Goal: Transaction & Acquisition: Purchase product/service

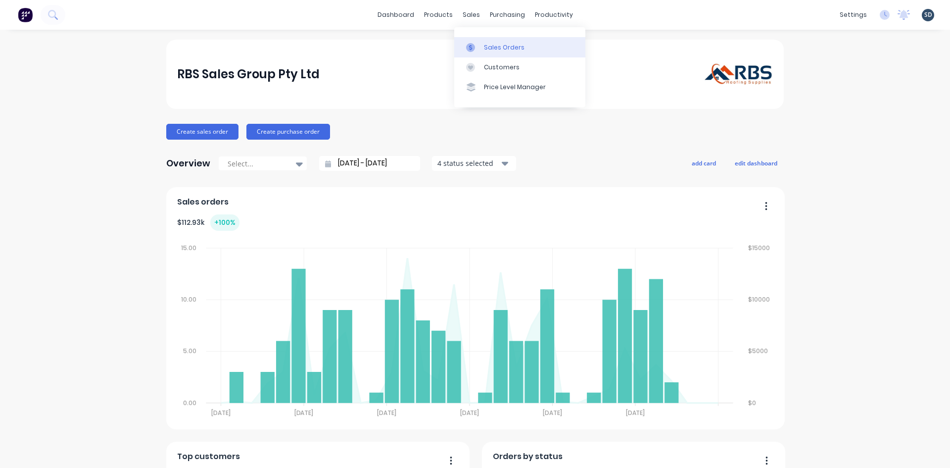
click at [491, 47] on div "Sales Orders" at bounding box center [504, 47] width 41 height 9
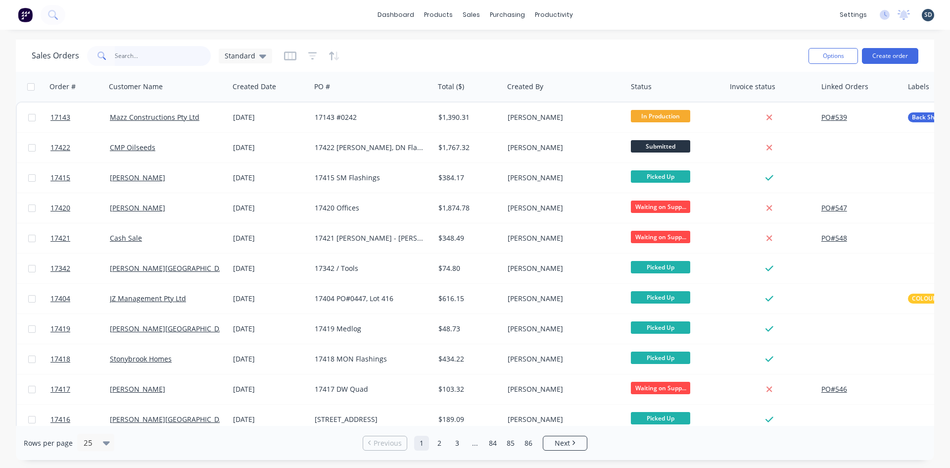
click at [142, 56] on input "text" at bounding box center [163, 56] width 97 height 20
click at [140, 55] on input "text" at bounding box center [163, 56] width 97 height 20
type input "jock"
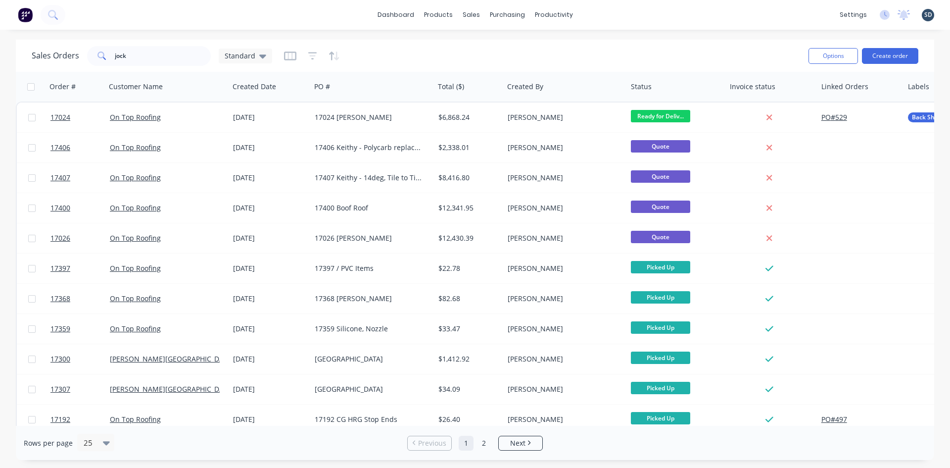
click at [468, 46] on div "Sales Orders jock Standard" at bounding box center [416, 56] width 769 height 24
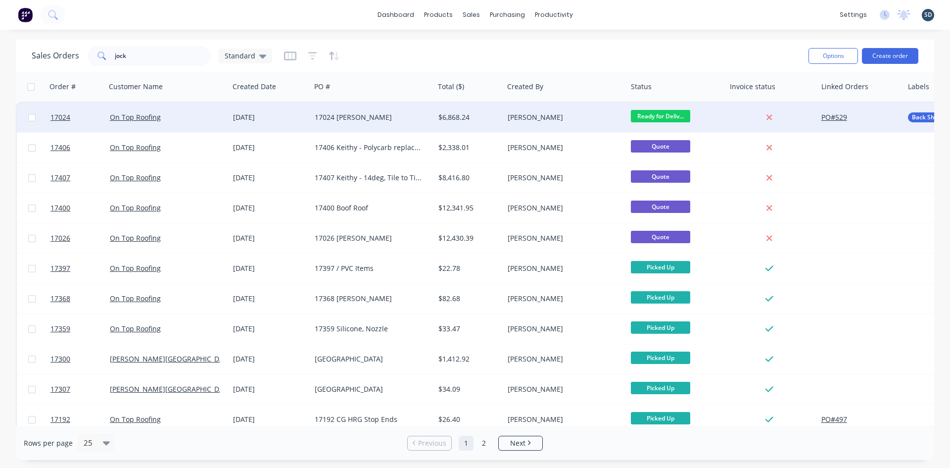
click at [195, 120] on div "On Top Roofing" at bounding box center [165, 117] width 110 height 10
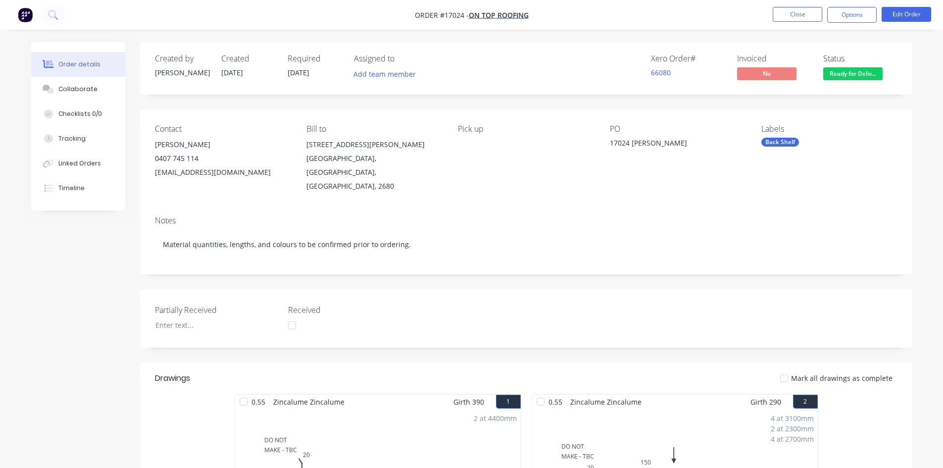
click at [847, 13] on button "Options" at bounding box center [851, 15] width 49 height 16
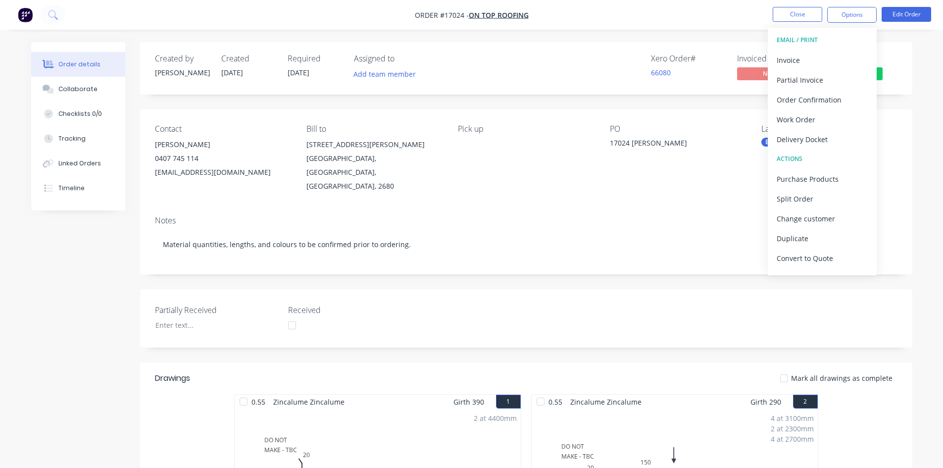
click at [821, 137] on div "Delivery Docket" at bounding box center [821, 139] width 91 height 14
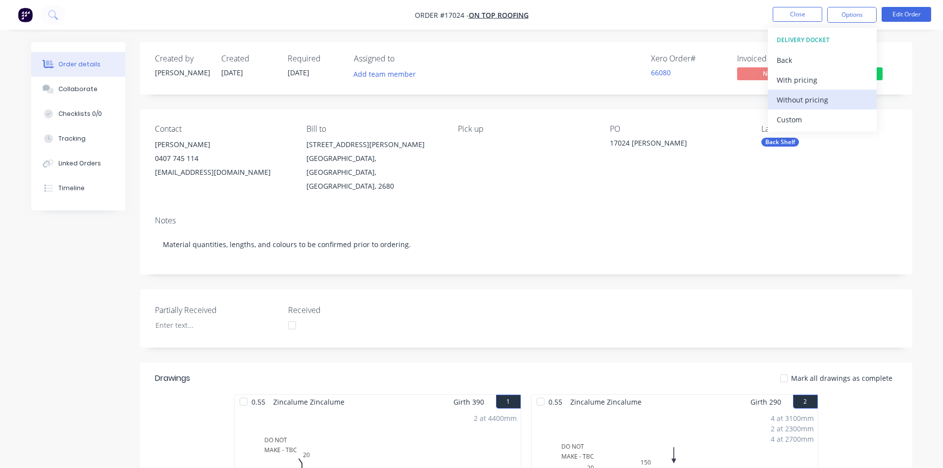
click at [825, 102] on div "Without pricing" at bounding box center [821, 100] width 91 height 14
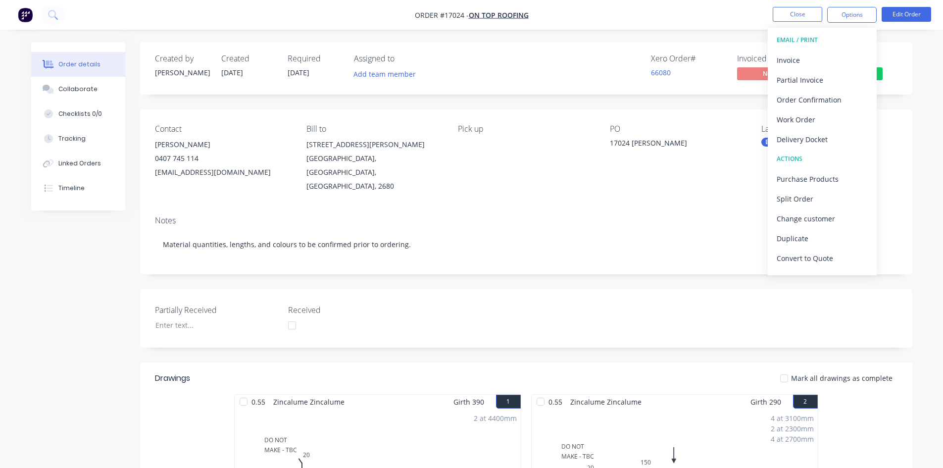
click at [573, 0] on nav "Order #17024 - On Top Roofing Close Options EMAIL / PRINT Invoice Partial Invoi…" at bounding box center [471, 15] width 943 height 30
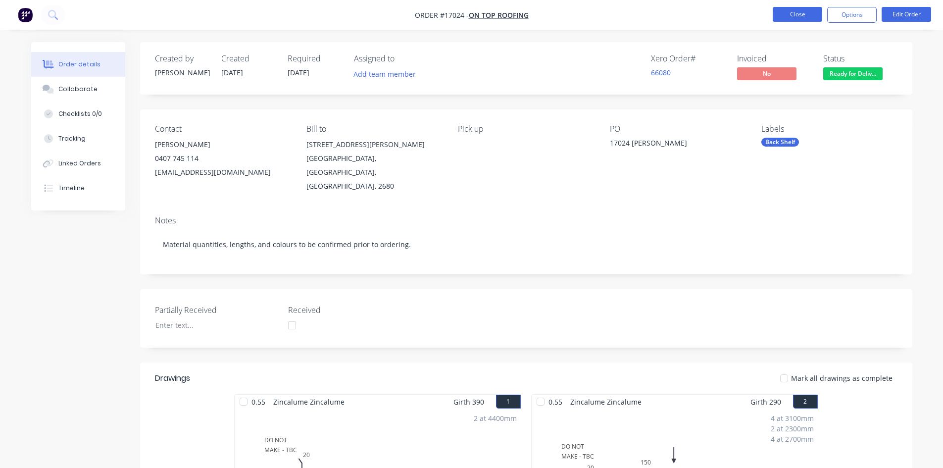
click at [805, 14] on button "Close" at bounding box center [797, 14] width 49 height 15
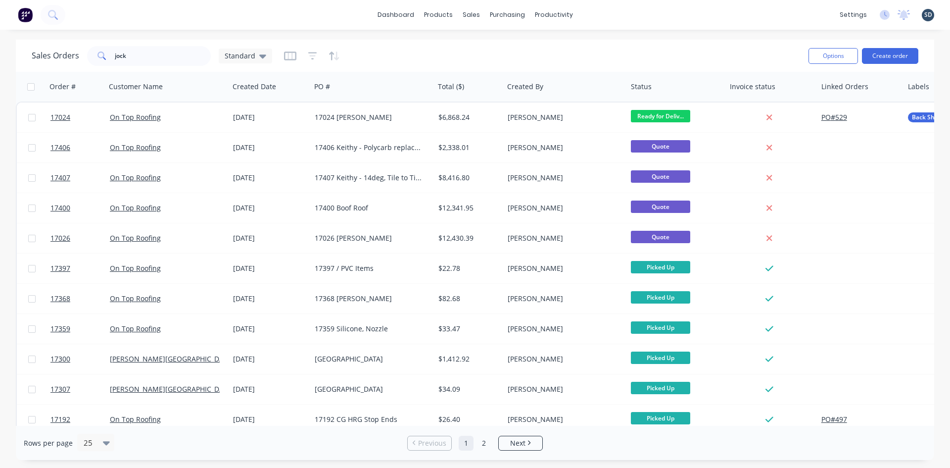
click at [607, 13] on div "dashboard products sales purchasing productivity dashboard products Product Cat…" at bounding box center [475, 15] width 950 height 30
click at [595, 13] on div "dashboard products sales purchasing productivity dashboard products Product Cat…" at bounding box center [475, 15] width 950 height 30
drag, startPoint x: 595, startPoint y: 13, endPoint x: 588, endPoint y: 13, distance: 6.9
click at [588, 13] on div "dashboard products sales purchasing productivity dashboard products Product Cat…" at bounding box center [475, 15] width 950 height 30
click at [599, 12] on div "dashboard products sales purchasing productivity dashboard products Product Cat…" at bounding box center [475, 15] width 950 height 30
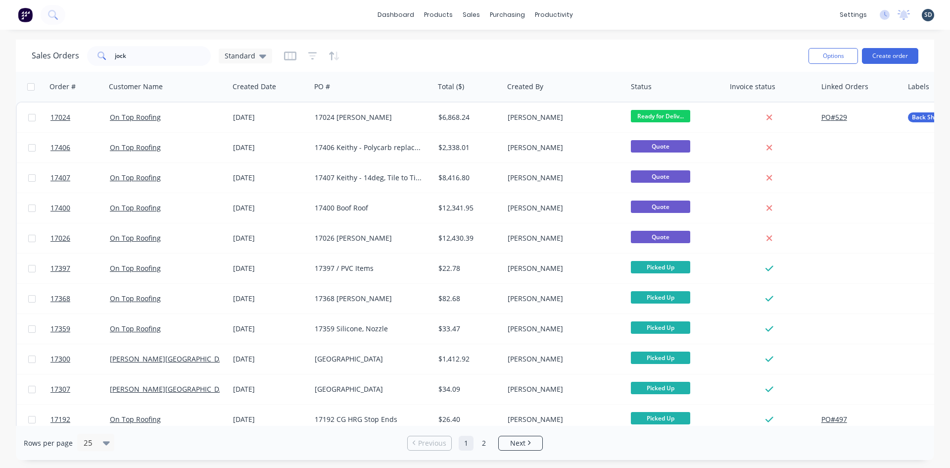
drag, startPoint x: 603, startPoint y: 13, endPoint x: 597, endPoint y: 15, distance: 5.8
click at [599, 15] on div "dashboard products sales purchasing productivity dashboard products Product Cat…" at bounding box center [475, 15] width 950 height 30
click at [532, 48] on link "Sales Orders" at bounding box center [523, 47] width 131 height 20
click at [613, 10] on div "dashboard products sales purchasing productivity dashboard products Product Cat…" at bounding box center [475, 15] width 950 height 30
drag, startPoint x: 173, startPoint y: 54, endPoint x: 108, endPoint y: 51, distance: 65.4
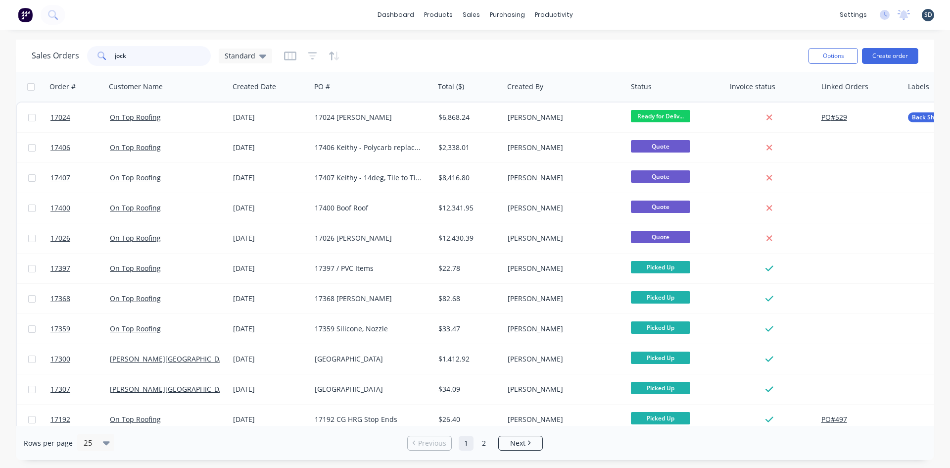
click at [108, 51] on div "jock" at bounding box center [149, 56] width 124 height 20
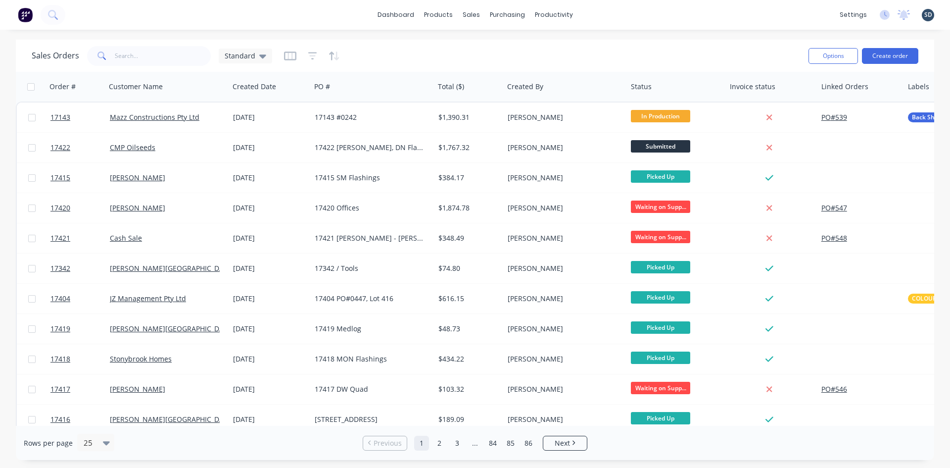
click at [610, 15] on div "dashboard products sales purchasing productivity dashboard products Product Cat…" at bounding box center [475, 15] width 950 height 30
click at [612, 16] on div "dashboard products sales purchasing productivity dashboard products Product Cat…" at bounding box center [475, 15] width 950 height 30
click at [610, 10] on div "dashboard products sales purchasing productivity dashboard products Product Cat…" at bounding box center [475, 15] width 950 height 30
click at [623, 13] on div "dashboard products sales purchasing productivity dashboard products Product Cat…" at bounding box center [475, 15] width 950 height 30
drag, startPoint x: 623, startPoint y: 13, endPoint x: 618, endPoint y: 12, distance: 5.0
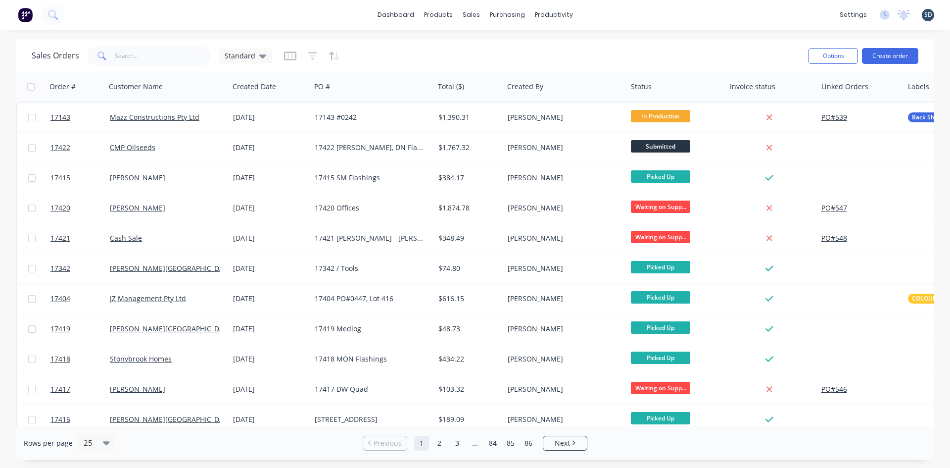
click at [618, 12] on div "dashboard products sales purchasing productivity dashboard products Product Cat…" at bounding box center [475, 15] width 950 height 30
drag, startPoint x: 618, startPoint y: 12, endPoint x: 612, endPoint y: 12, distance: 6.4
click at [609, 14] on div "dashboard products sales purchasing productivity dashboard products Product Cat…" at bounding box center [475, 15] width 950 height 30
click at [610, 16] on div "dashboard products sales purchasing productivity dashboard products Product Cat…" at bounding box center [475, 15] width 950 height 30
click at [150, 59] on input "text" at bounding box center [163, 56] width 97 height 20
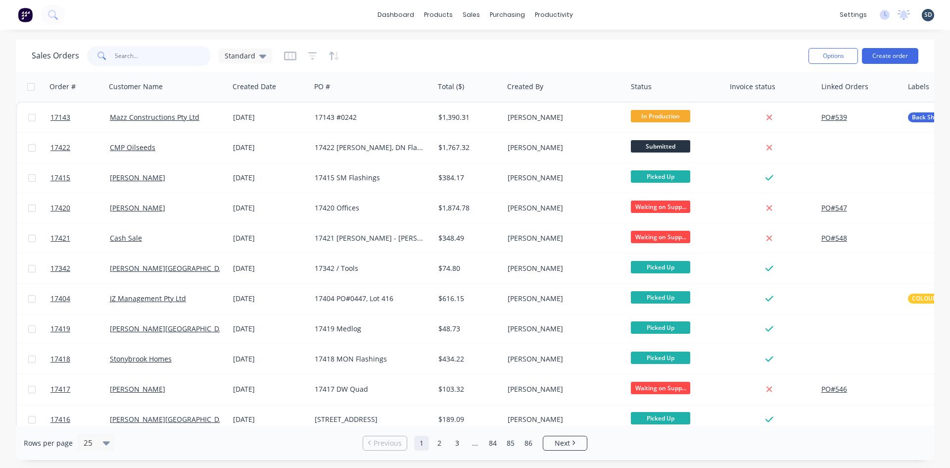
click at [141, 55] on input "text" at bounding box center [163, 56] width 97 height 20
type input "jock"
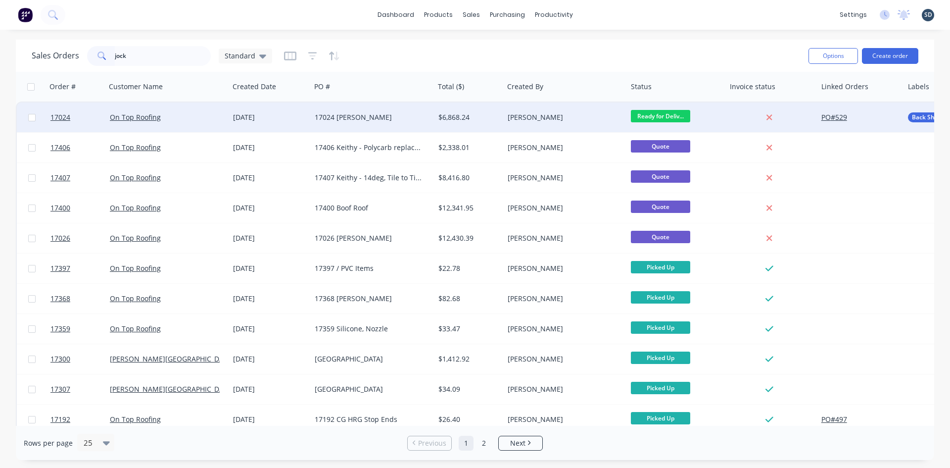
click at [216, 117] on div "On Top Roofing" at bounding box center [165, 117] width 110 height 10
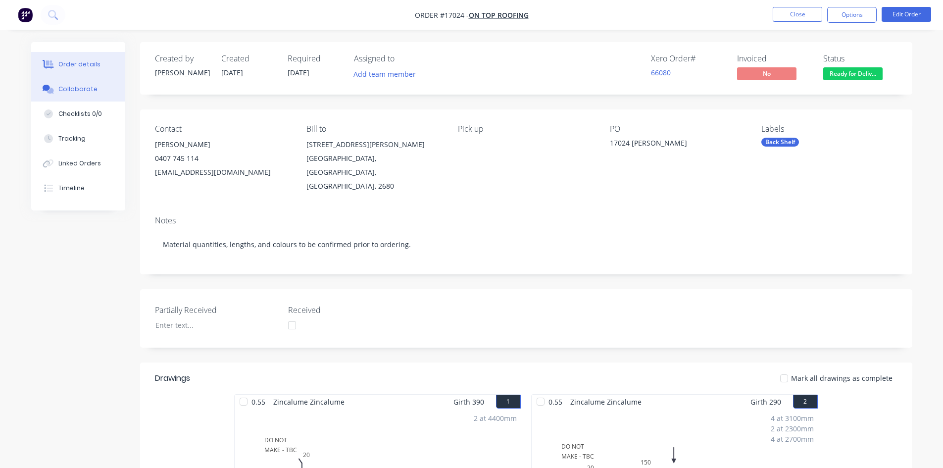
click at [96, 90] on button "Collaborate" at bounding box center [78, 89] width 94 height 25
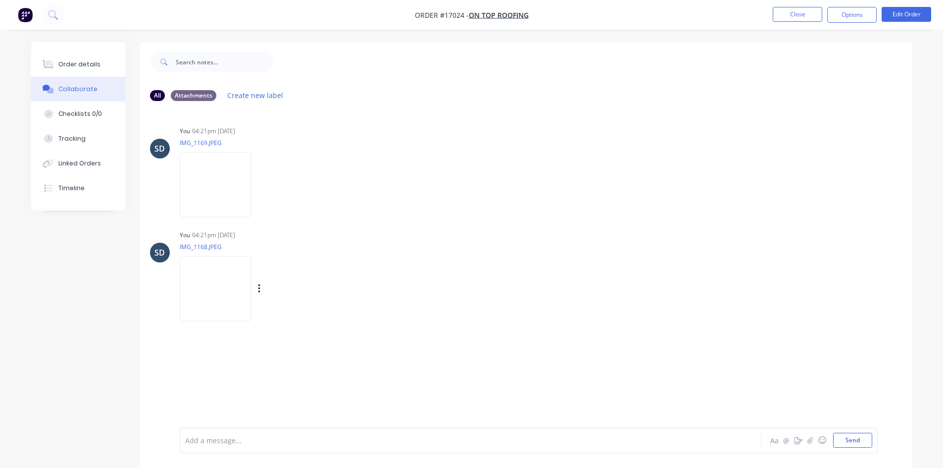
click at [229, 293] on img at bounding box center [215, 288] width 71 height 65
click at [214, 182] on img at bounding box center [215, 184] width 71 height 65
click at [86, 64] on div "Order details" at bounding box center [79, 64] width 42 height 9
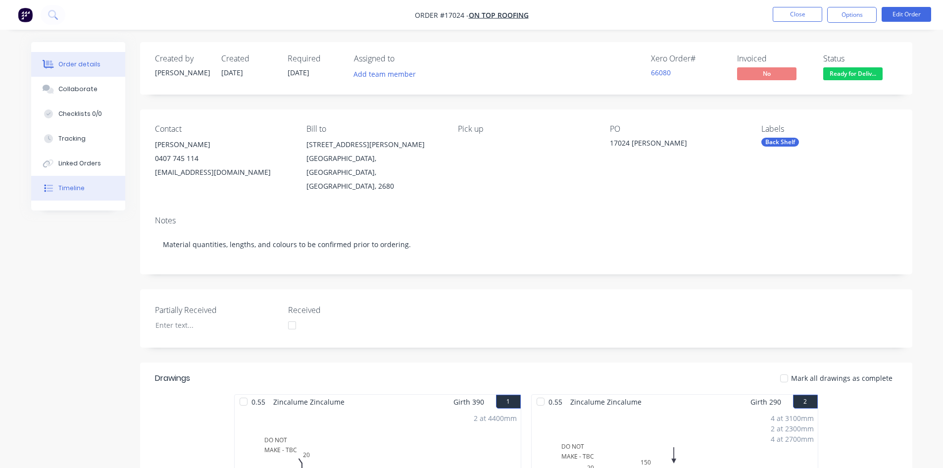
click at [106, 186] on button "Timeline" at bounding box center [78, 188] width 94 height 25
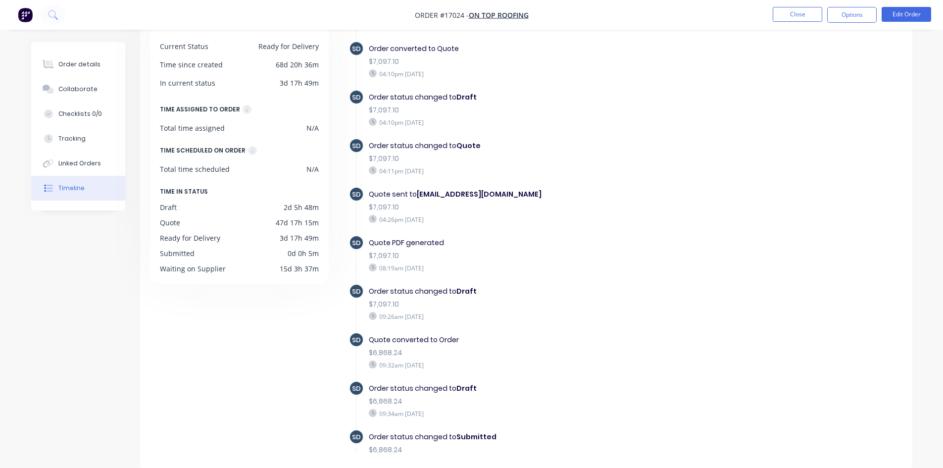
scroll to position [45, 0]
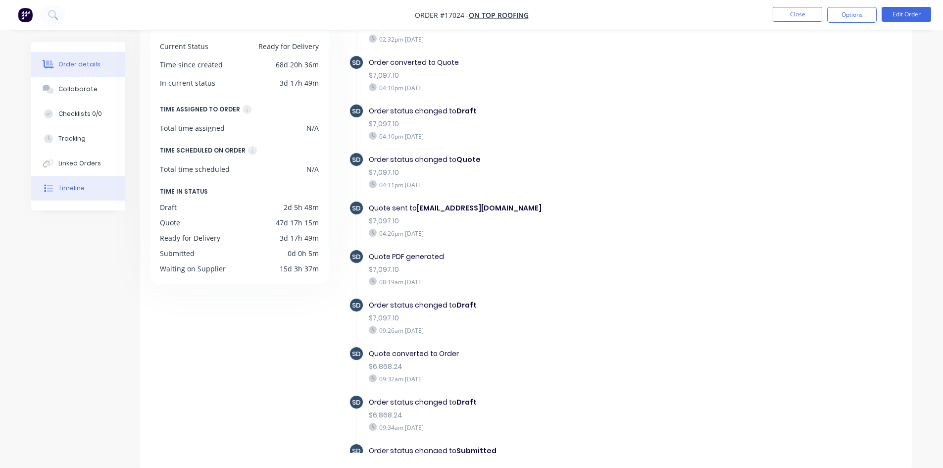
click at [79, 62] on div "Order details" at bounding box center [79, 64] width 42 height 9
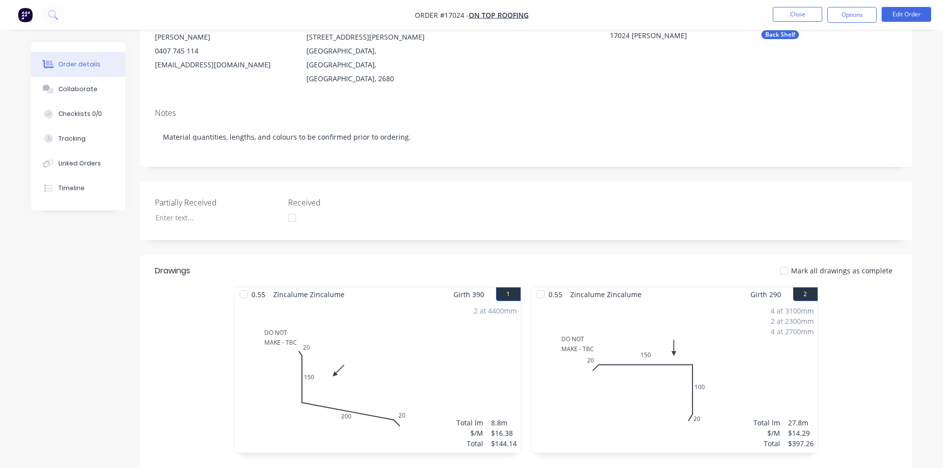
scroll to position [422, 0]
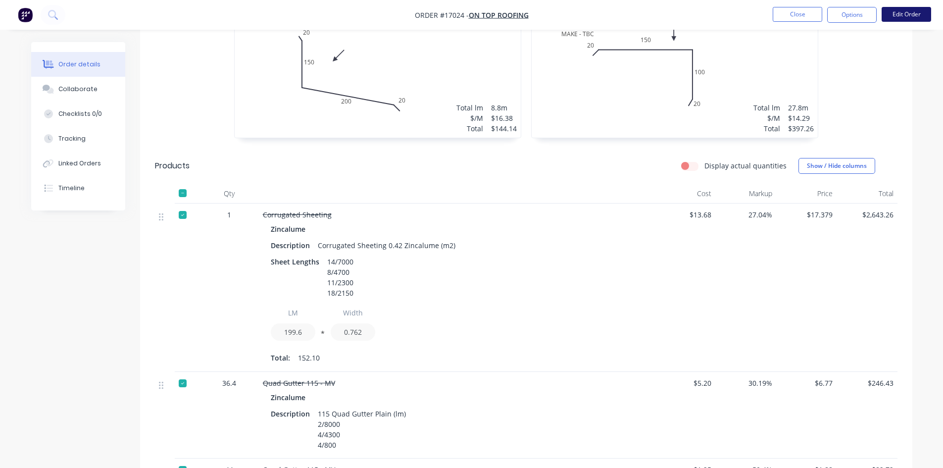
click at [912, 16] on button "Edit Order" at bounding box center [905, 14] width 49 height 15
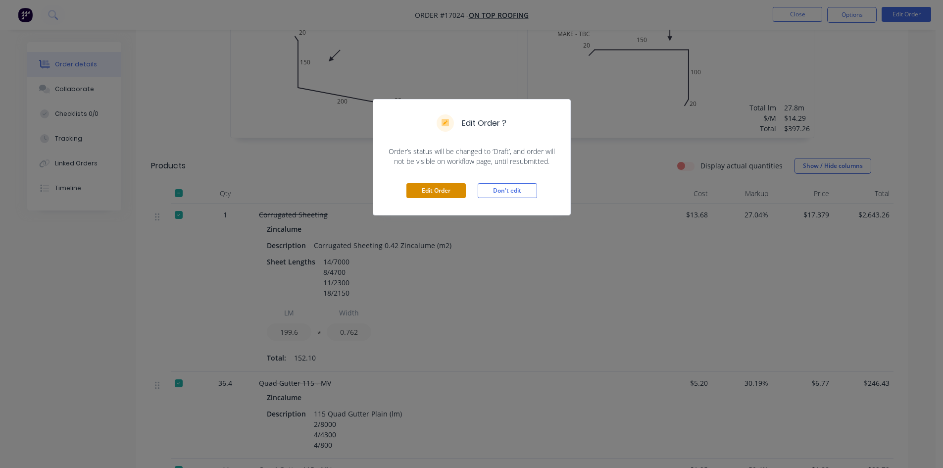
click at [435, 194] on button "Edit Order" at bounding box center [435, 190] width 59 height 15
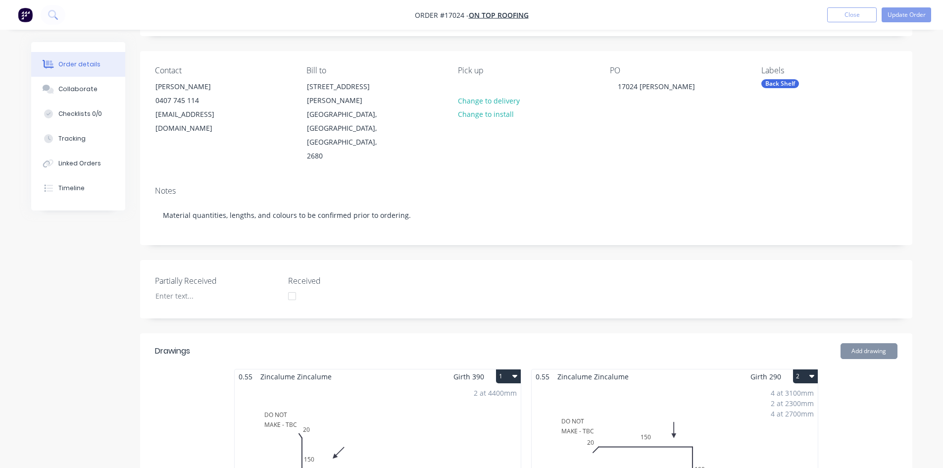
scroll to position [297, 0]
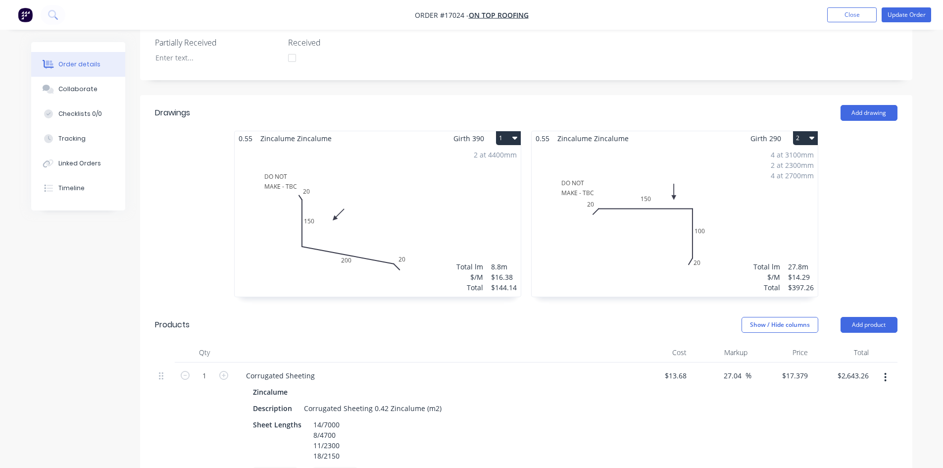
click at [514, 137] on icon "button" at bounding box center [514, 138] width 5 height 3
click at [492, 194] on div "Delete" at bounding box center [474, 201] width 76 height 14
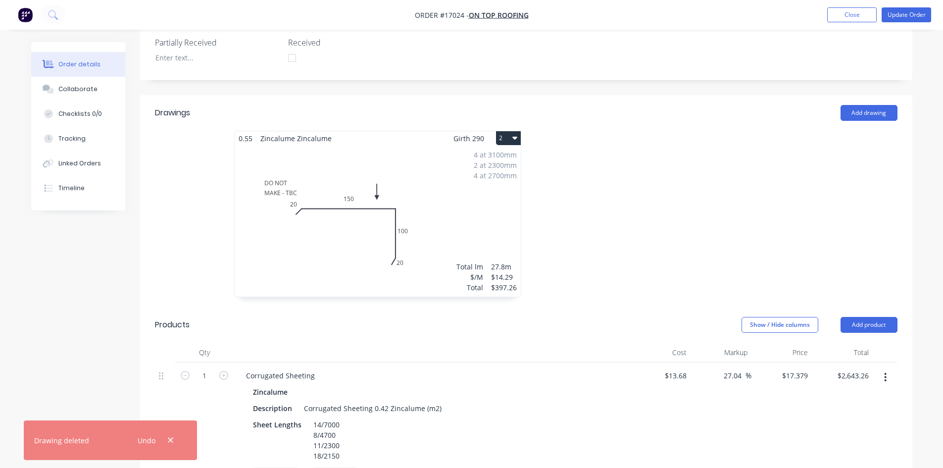
click at [513, 137] on icon "button" at bounding box center [514, 138] width 5 height 3
click at [493, 194] on div "Delete" at bounding box center [474, 201] width 76 height 14
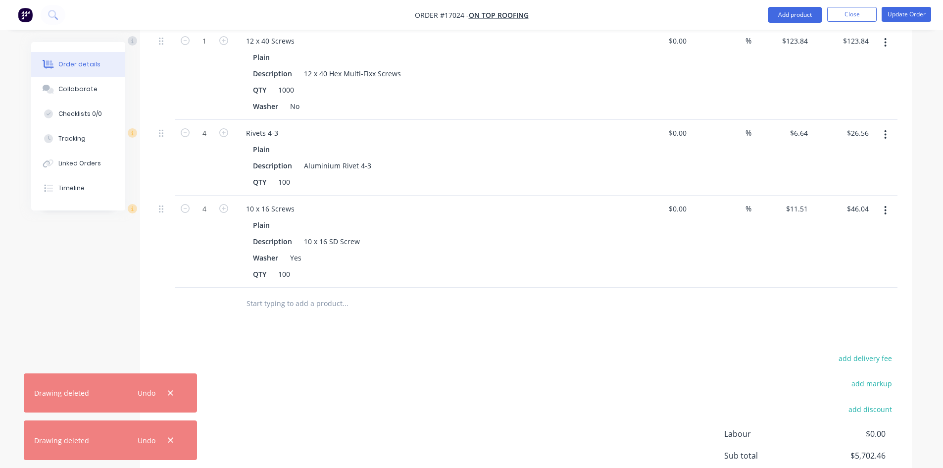
scroll to position [1246, 0]
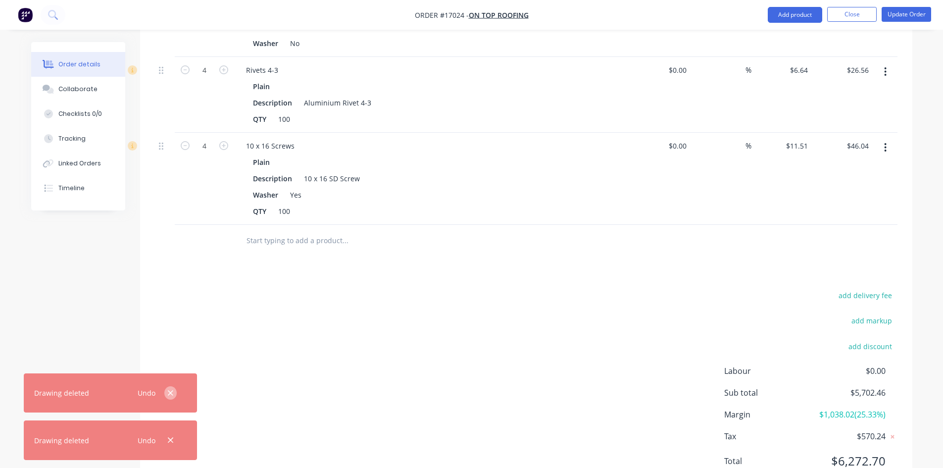
click at [170, 393] on icon "button" at bounding box center [170, 392] width 5 height 5
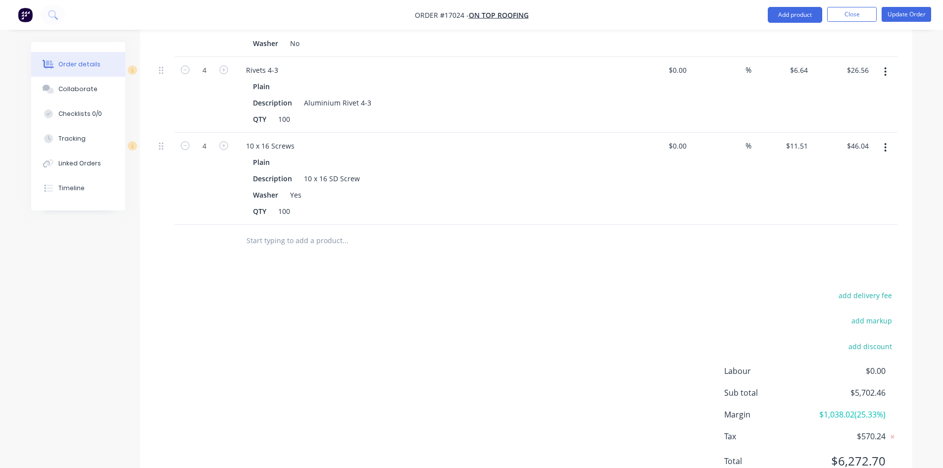
click at [277, 231] on input "text" at bounding box center [345, 241] width 198 height 20
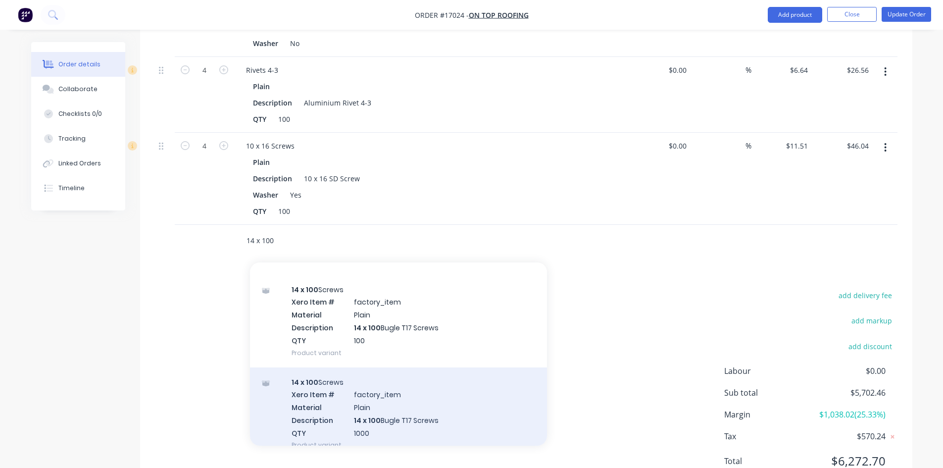
scroll to position [394, 0]
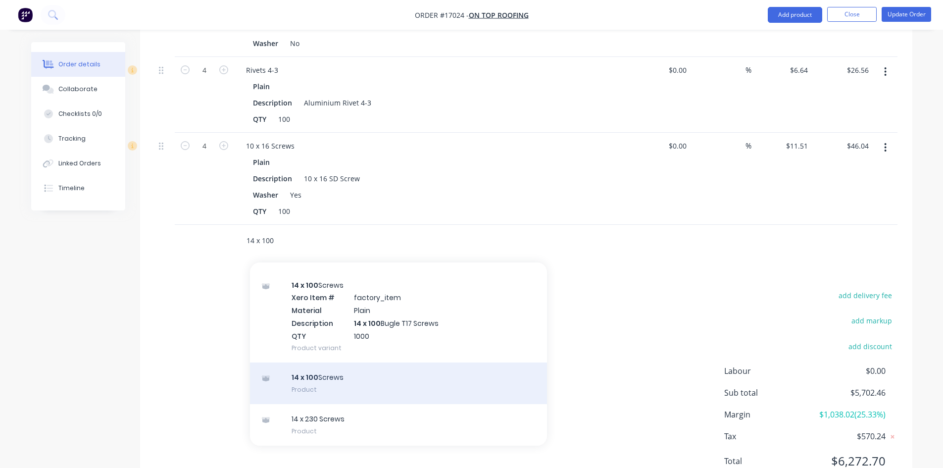
type input "14 x 100"
click at [356, 362] on div "14 x 100 Screws Product" at bounding box center [398, 383] width 297 height 42
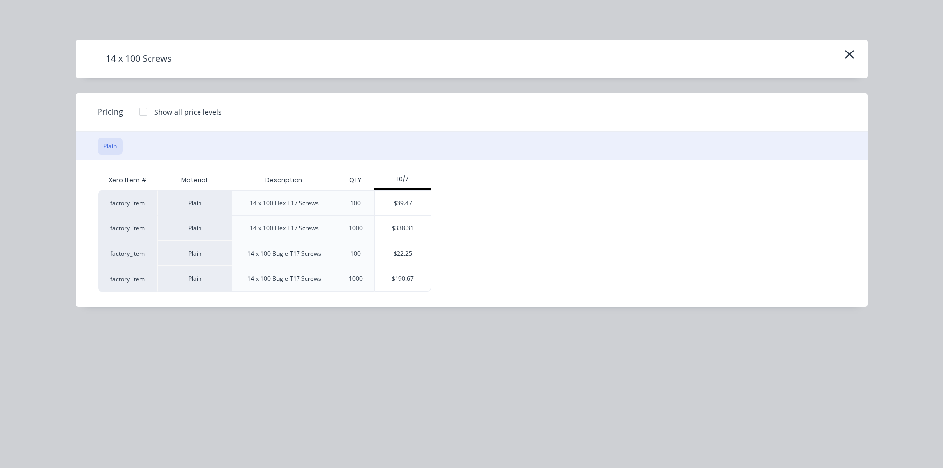
click at [415, 254] on div "$22.25" at bounding box center [403, 253] width 56 height 25
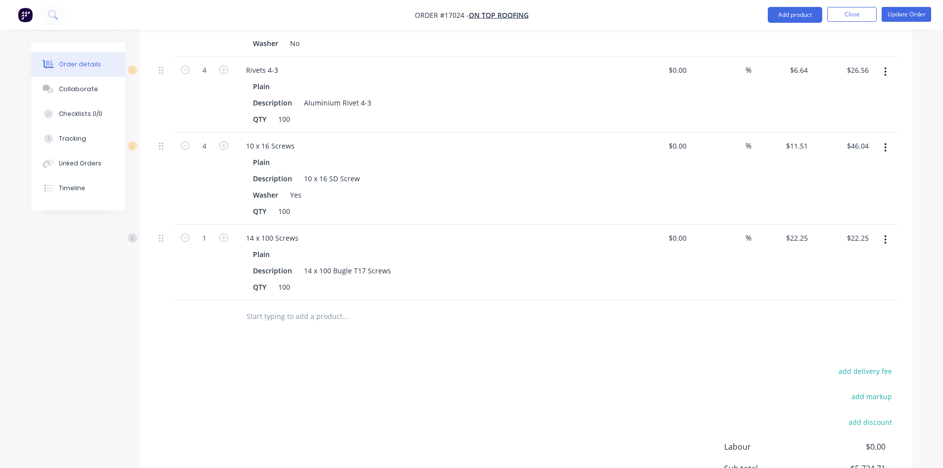
click at [326, 306] on input "text" at bounding box center [345, 316] width 198 height 20
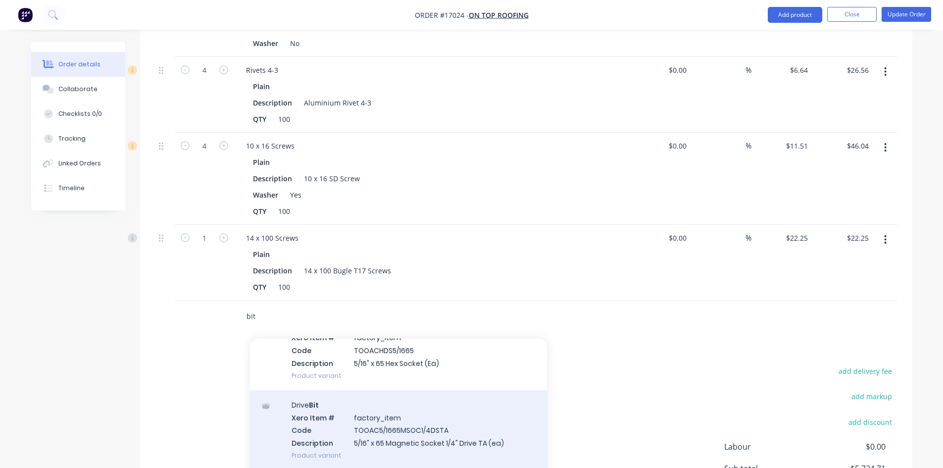
scroll to position [908, 0]
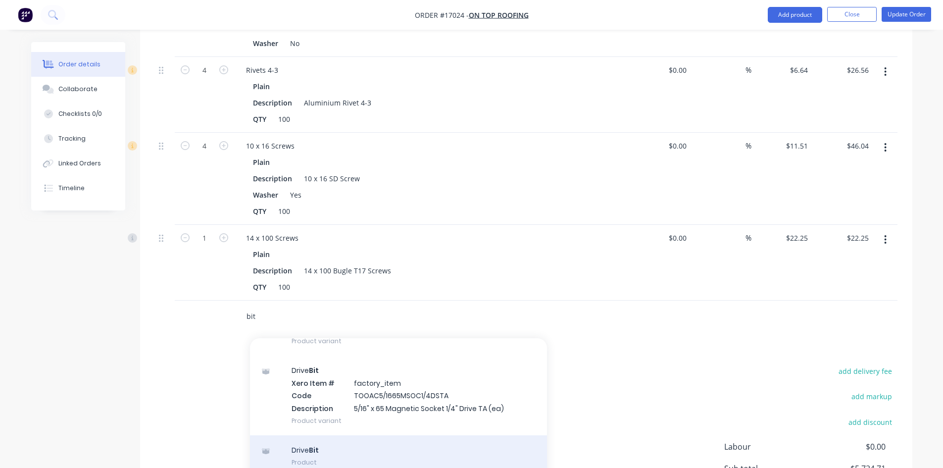
type input "bit"
click at [348, 435] on div "Drive Bit Product" at bounding box center [398, 456] width 297 height 42
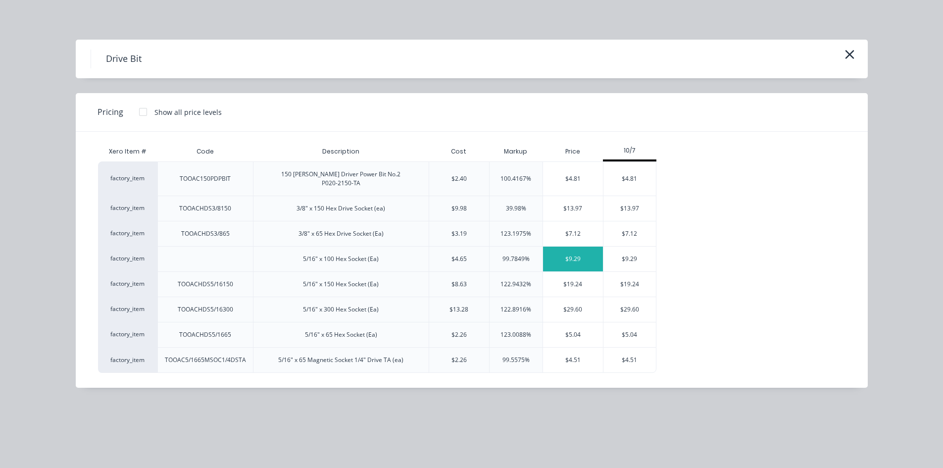
click at [583, 260] on div "$9.29" at bounding box center [573, 258] width 60 height 25
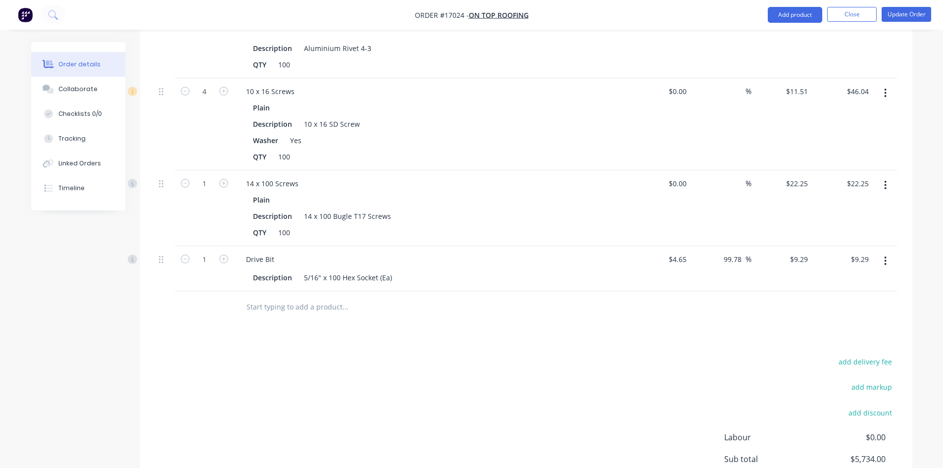
scroll to position [1367, 0]
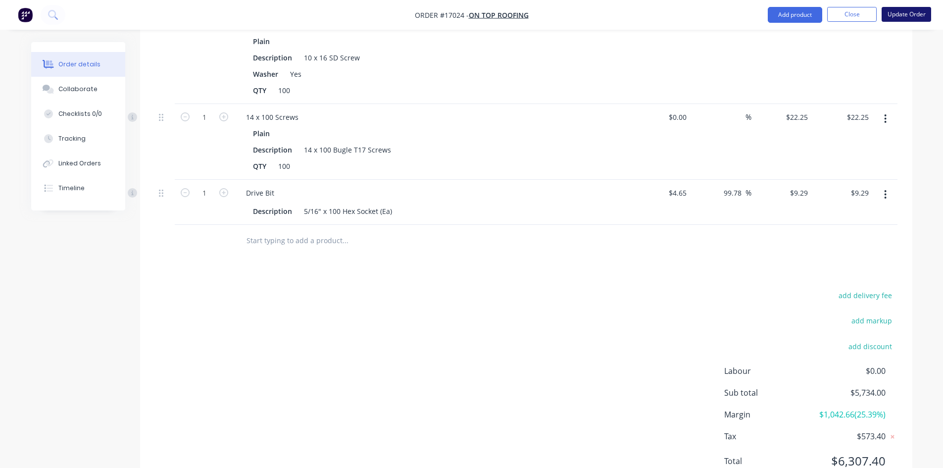
click at [911, 14] on button "Update Order" at bounding box center [905, 14] width 49 height 15
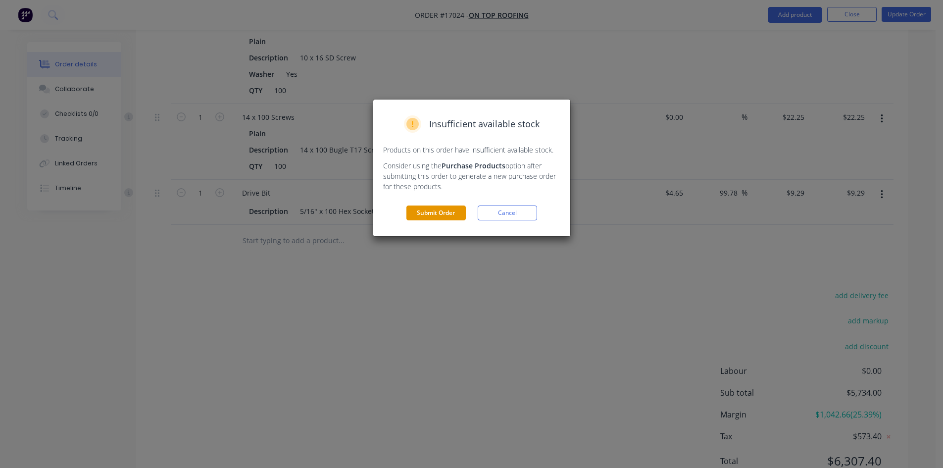
click at [438, 217] on button "Submit Order" at bounding box center [435, 212] width 59 height 15
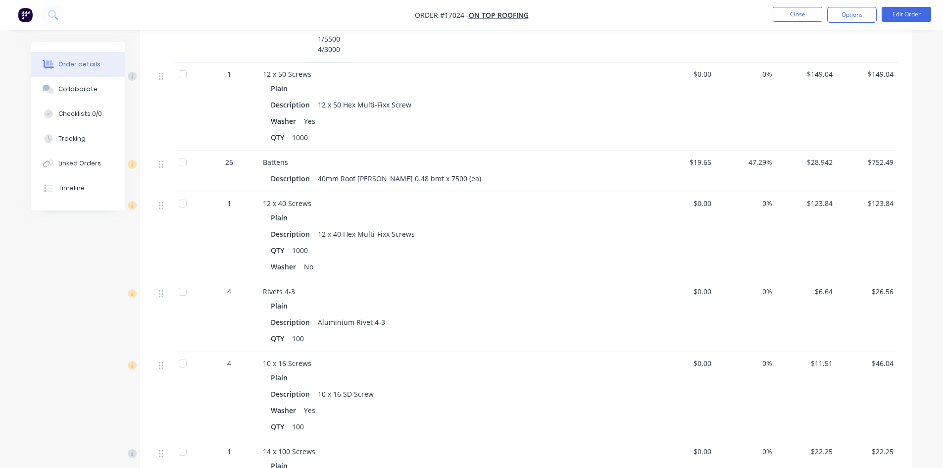
scroll to position [766, 0]
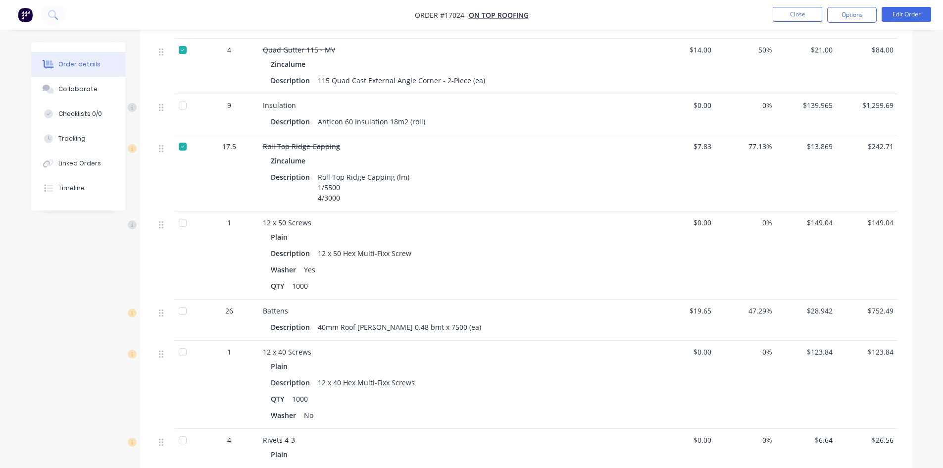
click at [184, 96] on div at bounding box center [183, 106] width 20 height 20
click at [182, 213] on div at bounding box center [183, 223] width 20 height 20
click at [181, 301] on div at bounding box center [183, 311] width 20 height 20
click at [185, 342] on div at bounding box center [183, 352] width 20 height 20
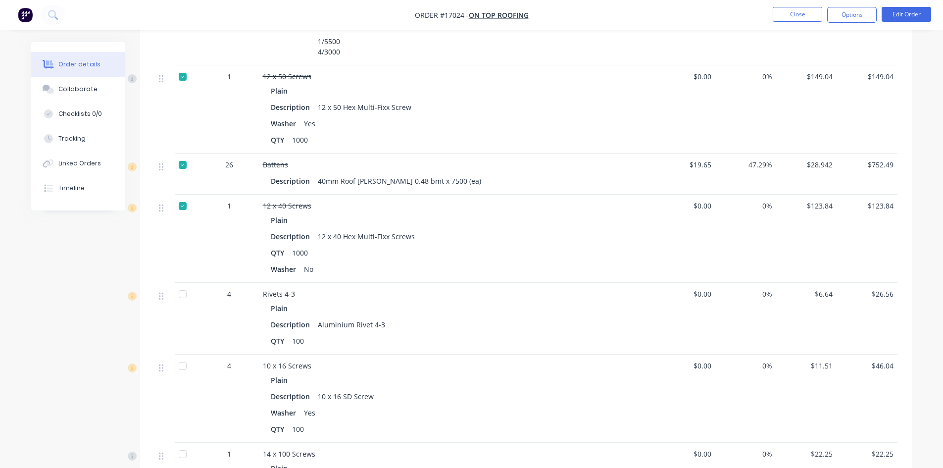
scroll to position [964, 0]
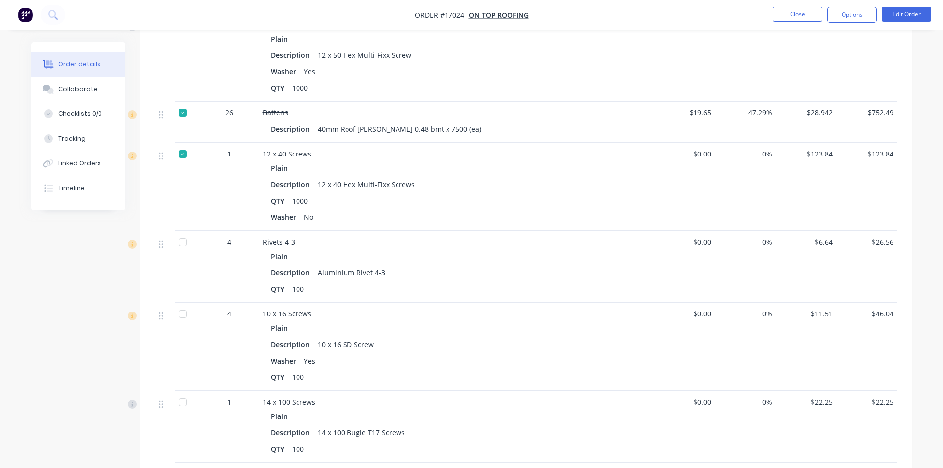
click at [183, 232] on div at bounding box center [183, 242] width 20 height 20
click at [181, 304] on div at bounding box center [183, 314] width 20 height 20
click at [185, 392] on div at bounding box center [183, 402] width 20 height 20
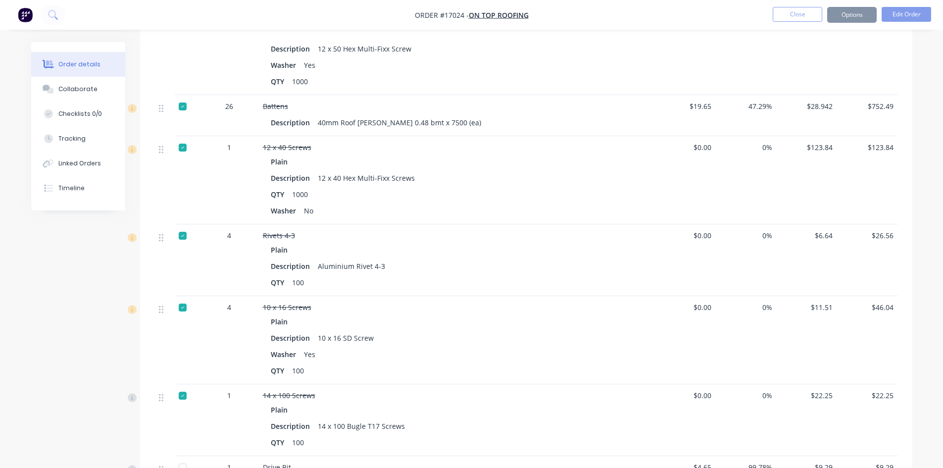
scroll to position [1162, 0]
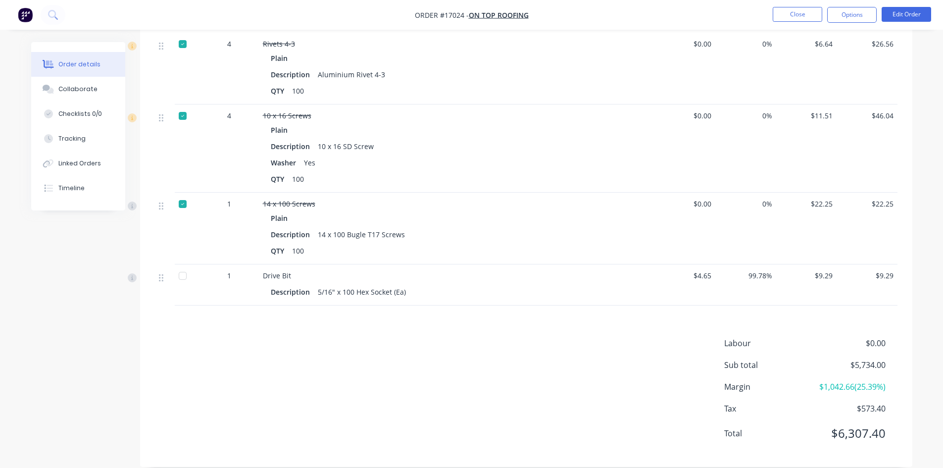
click at [189, 266] on div at bounding box center [183, 276] width 20 height 20
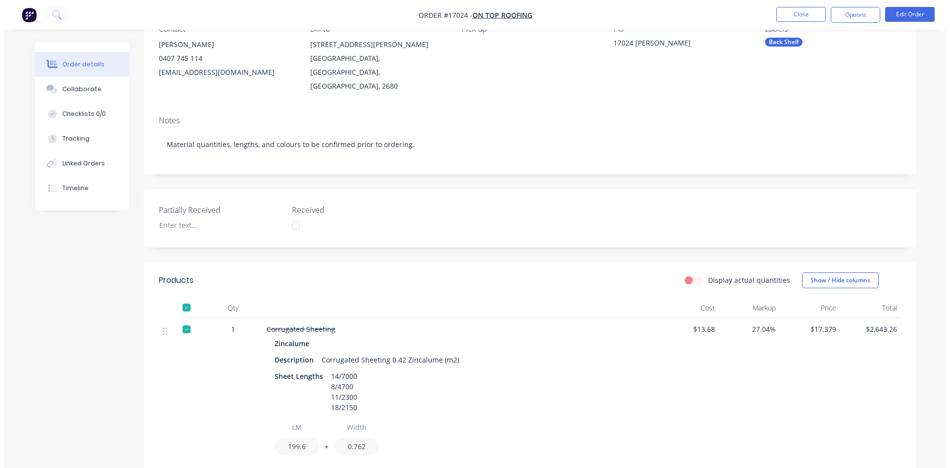
scroll to position [0, 0]
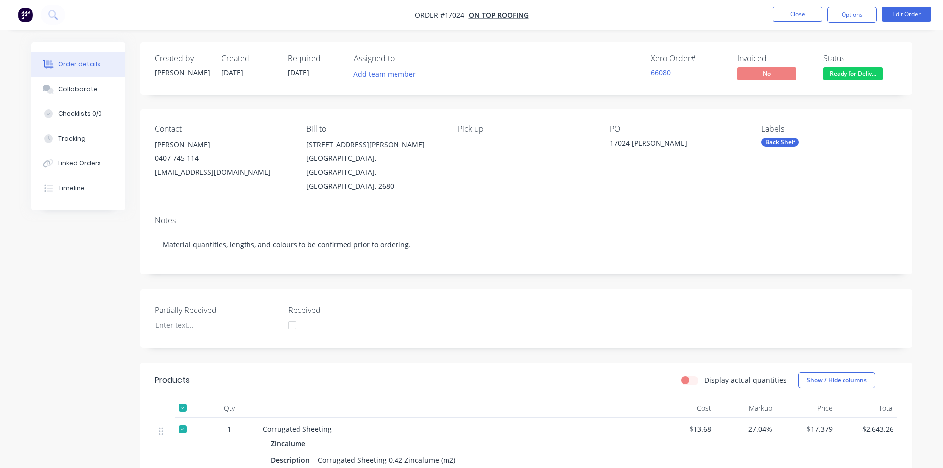
click at [854, 74] on span "Ready for Deliv..." at bounding box center [852, 73] width 59 height 12
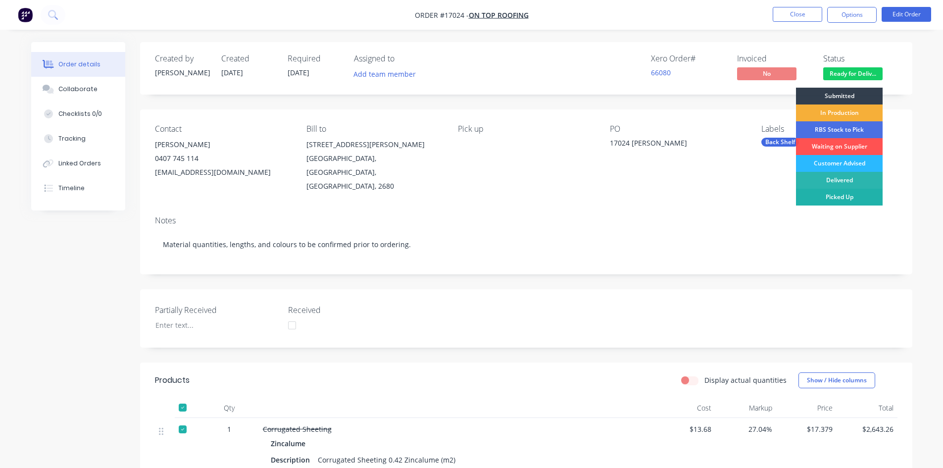
click at [851, 201] on div "Picked Up" at bounding box center [839, 197] width 87 height 17
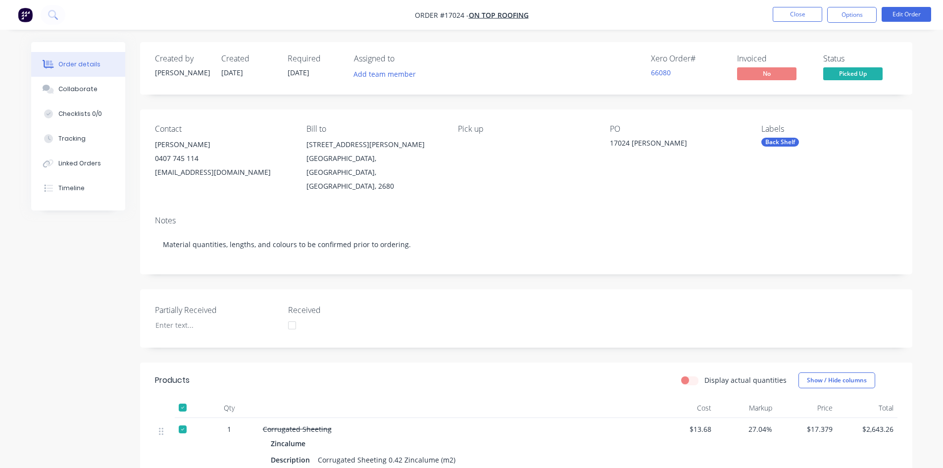
click at [706, 44] on div "Created by Sam Created 06/08/25 Required 17/06/25 Assigned to Add team member X…" at bounding box center [526, 68] width 772 height 52
click at [797, 14] on button "Close" at bounding box center [797, 14] width 49 height 15
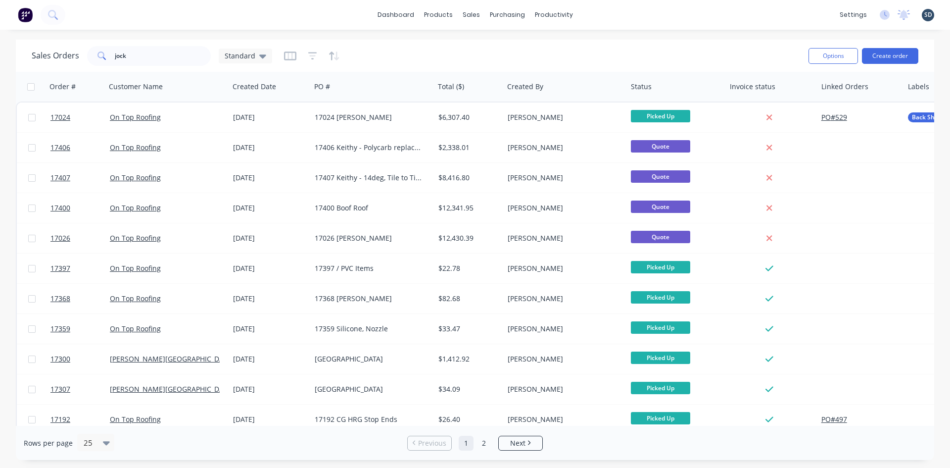
click at [594, 12] on div "dashboard products sales purchasing productivity dashboard products Product Cat…" at bounding box center [475, 15] width 950 height 30
drag, startPoint x: 615, startPoint y: 17, endPoint x: 608, endPoint y: 15, distance: 7.8
click at [605, 13] on div "dashboard products sales purchasing productivity dashboard products Product Cat…" at bounding box center [475, 15] width 950 height 30
click at [621, 11] on div "dashboard products sales purchasing productivity dashboard products Product Cat…" at bounding box center [475, 15] width 950 height 30
drag, startPoint x: 516, startPoint y: 49, endPoint x: 515, endPoint y: 44, distance: 5.0
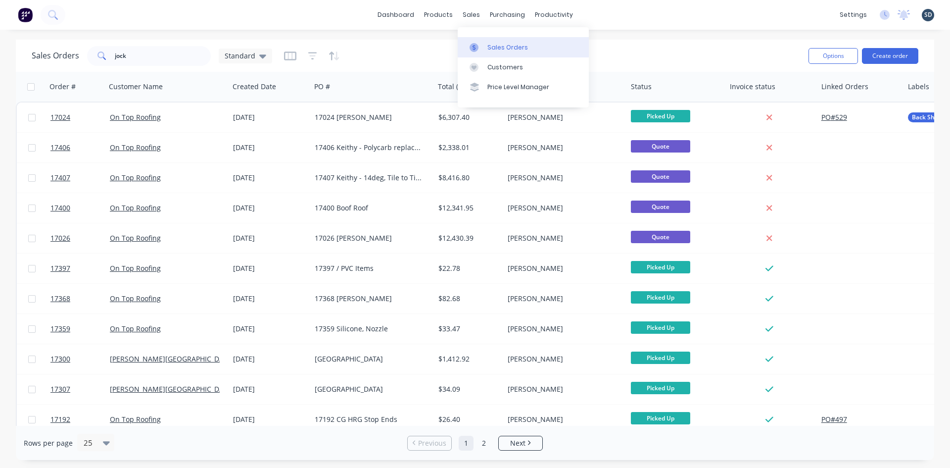
click at [516, 49] on div "Sales Orders" at bounding box center [507, 47] width 41 height 9
click at [614, 11] on div "dashboard products sales purchasing productivity dashboard products Product Cat…" at bounding box center [475, 15] width 950 height 30
drag, startPoint x: 613, startPoint y: 12, endPoint x: 608, endPoint y: 15, distance: 6.0
click at [608, 15] on div "dashboard products sales purchasing productivity dashboard products Product Cat…" at bounding box center [475, 15] width 950 height 30
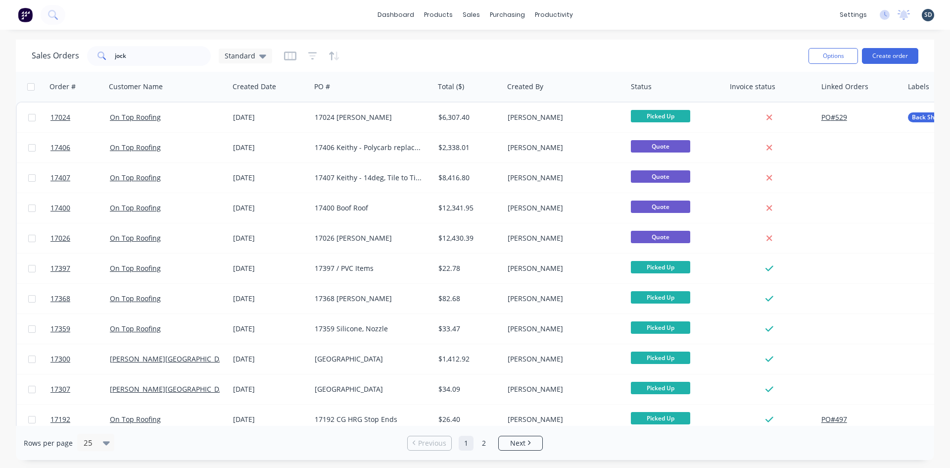
click at [602, 13] on div "dashboard products sales purchasing productivity dashboard products Product Cat…" at bounding box center [475, 15] width 950 height 30
click at [601, 13] on div "dashboard products sales purchasing productivity dashboard products Product Cat…" at bounding box center [475, 15] width 950 height 30
click at [608, 11] on div "dashboard products sales purchasing productivity dashboard products Product Cat…" at bounding box center [475, 15] width 950 height 30
click at [609, 10] on div "dashboard products sales purchasing productivity dashboard products Product Cat…" at bounding box center [475, 15] width 950 height 30
click at [602, 14] on div "dashboard products sales purchasing productivity dashboard products Product Cat…" at bounding box center [475, 15] width 950 height 30
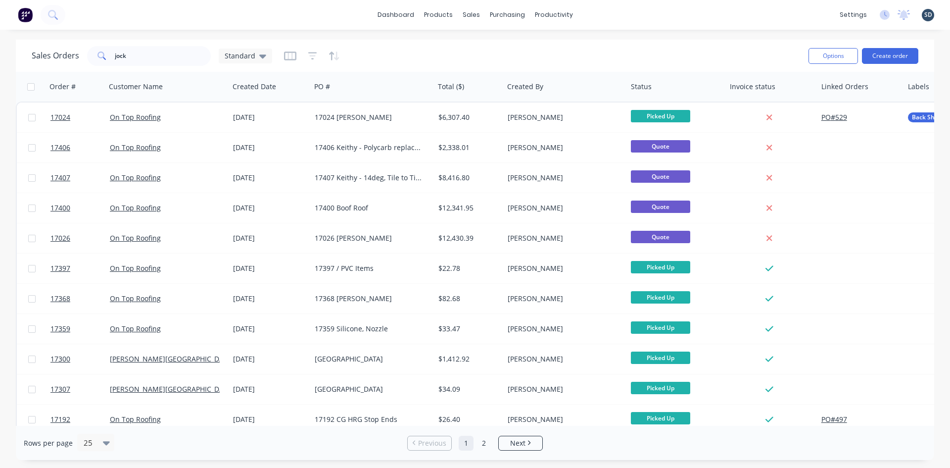
click at [610, 13] on div "dashboard products sales purchasing productivity dashboard products Product Cat…" at bounding box center [475, 15] width 950 height 30
click at [606, 13] on div "dashboard products sales purchasing productivity dashboard products Product Cat…" at bounding box center [475, 15] width 950 height 30
drag, startPoint x: 606, startPoint y: 13, endPoint x: 601, endPoint y: 15, distance: 5.5
click at [601, 15] on div "dashboard products sales purchasing productivity dashboard products Product Cat…" at bounding box center [475, 15] width 950 height 30
click at [605, 15] on div "dashboard products sales purchasing productivity dashboard products Product Cat…" at bounding box center [475, 15] width 950 height 30
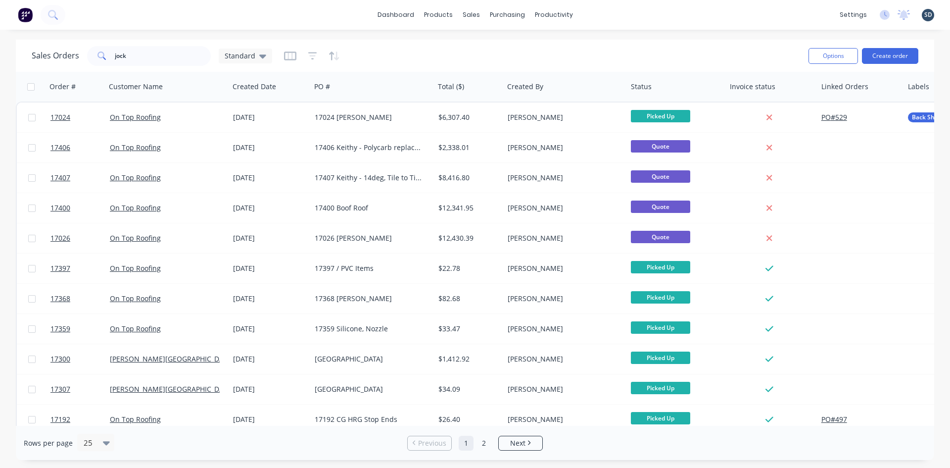
click at [603, 14] on div "dashboard products sales purchasing productivity dashboard products Product Cat…" at bounding box center [475, 15] width 950 height 30
click at [356, 15] on div "dashboard products sales purchasing productivity dashboard products Product Cat…" at bounding box center [475, 15] width 950 height 30
drag, startPoint x: 156, startPoint y: 54, endPoint x: 94, endPoint y: 58, distance: 62.0
click at [94, 58] on div "jock" at bounding box center [149, 56] width 124 height 20
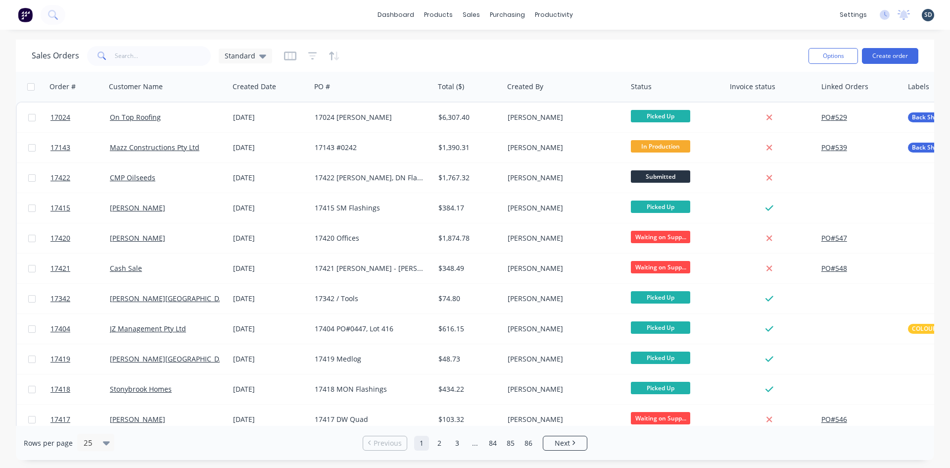
click at [377, 19] on div "dashboard products sales purchasing productivity dashboard products Product Cat…" at bounding box center [475, 15] width 950 height 30
click at [587, 13] on div "dashboard products sales purchasing productivity dashboard products Product Cat…" at bounding box center [475, 15] width 950 height 30
click at [606, 13] on div "dashboard products sales purchasing productivity dashboard products Product Cat…" at bounding box center [475, 15] width 950 height 30
click at [604, 14] on div "dashboard products sales purchasing productivity dashboard products Product Cat…" at bounding box center [475, 15] width 950 height 30
click at [609, 16] on div "dashboard products sales purchasing productivity dashboard products Product Cat…" at bounding box center [475, 15] width 950 height 30
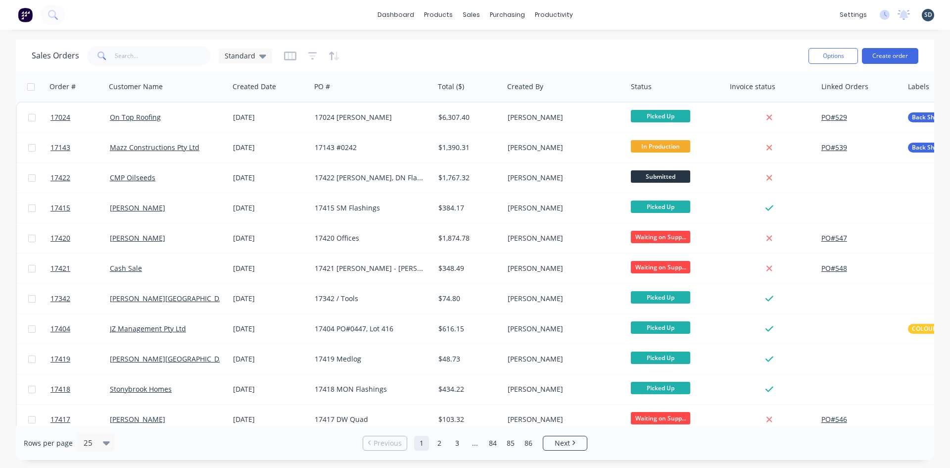
click at [599, 17] on div "dashboard products sales purchasing productivity dashboard products Product Cat…" at bounding box center [475, 15] width 950 height 30
click at [603, 12] on div "dashboard products sales purchasing productivity dashboard products Product Cat…" at bounding box center [475, 15] width 950 height 30
click at [880, 57] on button "Create order" at bounding box center [890, 56] width 56 height 16
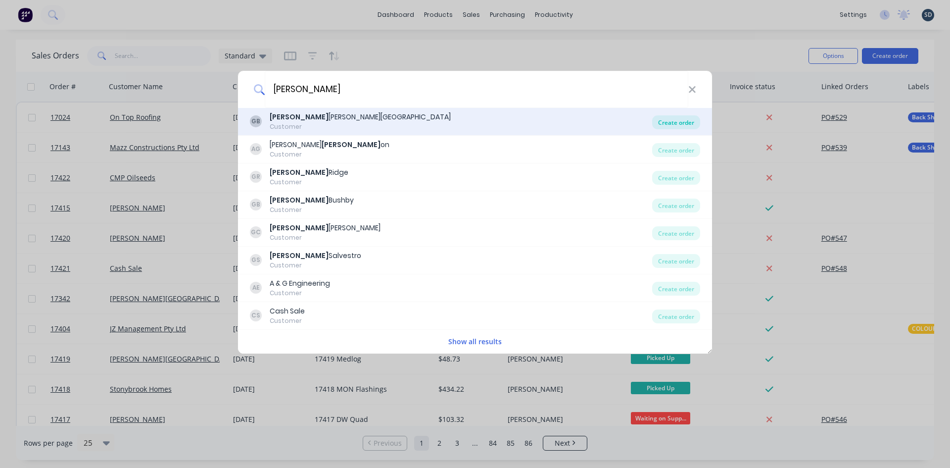
type input "[PERSON_NAME]"
click at [674, 124] on div "Create order" at bounding box center [676, 122] width 48 height 14
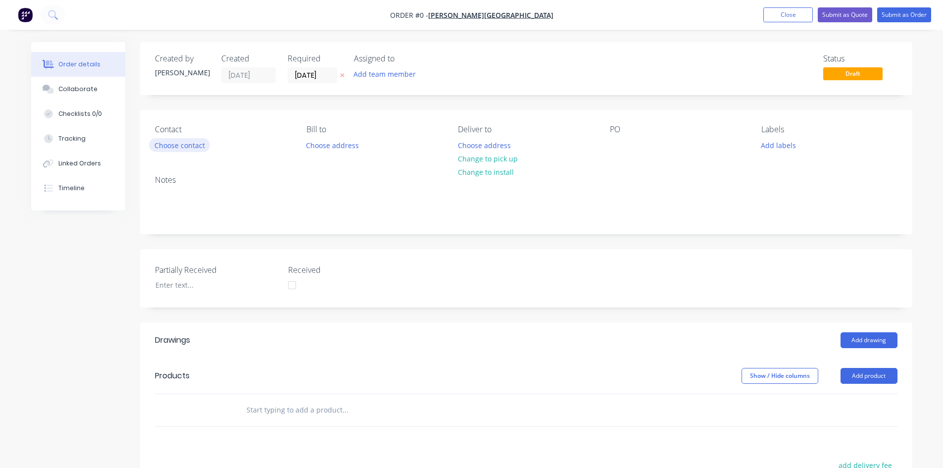
click at [184, 146] on button "Choose contact" at bounding box center [179, 144] width 61 height 13
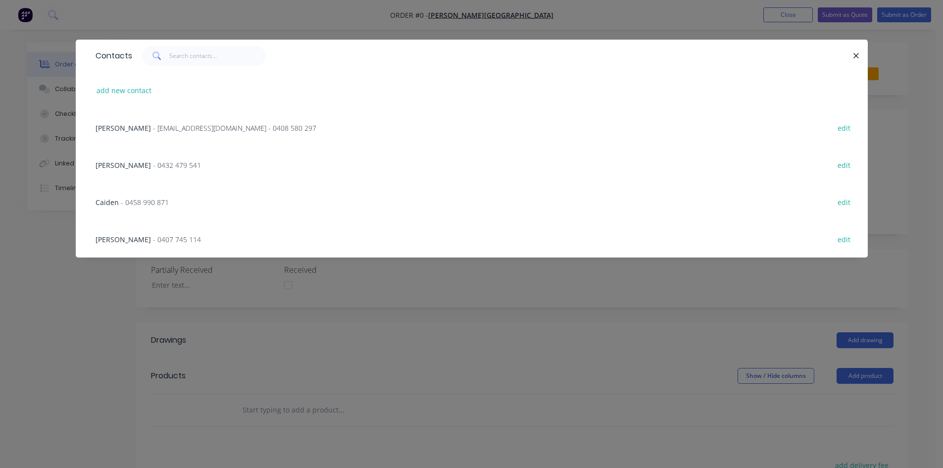
click at [129, 130] on span "[PERSON_NAME]" at bounding box center [123, 127] width 55 height 9
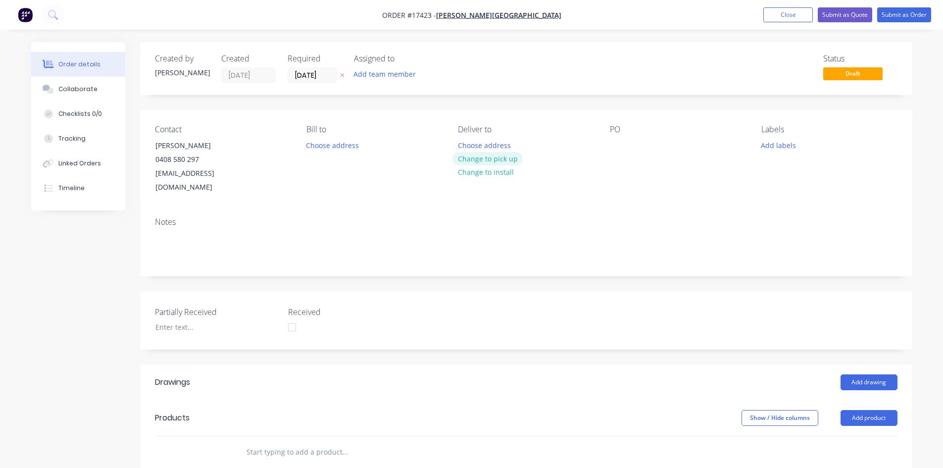
click at [511, 158] on button "Change to pick up" at bounding box center [487, 158] width 70 height 13
click at [615, 146] on div at bounding box center [618, 145] width 16 height 14
click at [614, 142] on div "7423" at bounding box center [626, 145] width 32 height 14
click at [639, 145] on div "17423" at bounding box center [628, 145] width 36 height 14
click at [650, 181] on div "Contact Glenn Walsh 0408 580 297 glenn67@live.com.au Bill to Choose address Pic…" at bounding box center [526, 159] width 772 height 99
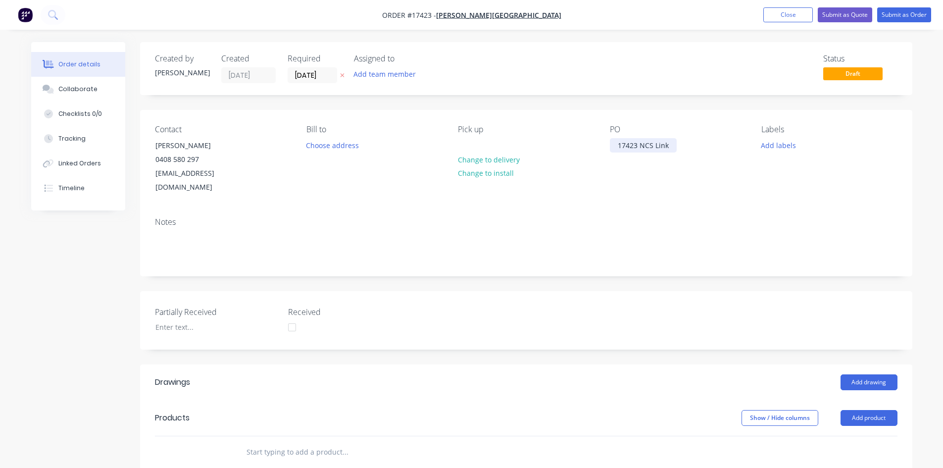
click at [673, 143] on div "17423 NCS Link" at bounding box center [643, 145] width 67 height 14
click at [700, 192] on div "Contact Glenn Walsh 0408 580 297 glenn67@live.com.au Bill to Choose address Pic…" at bounding box center [526, 159] width 772 height 99
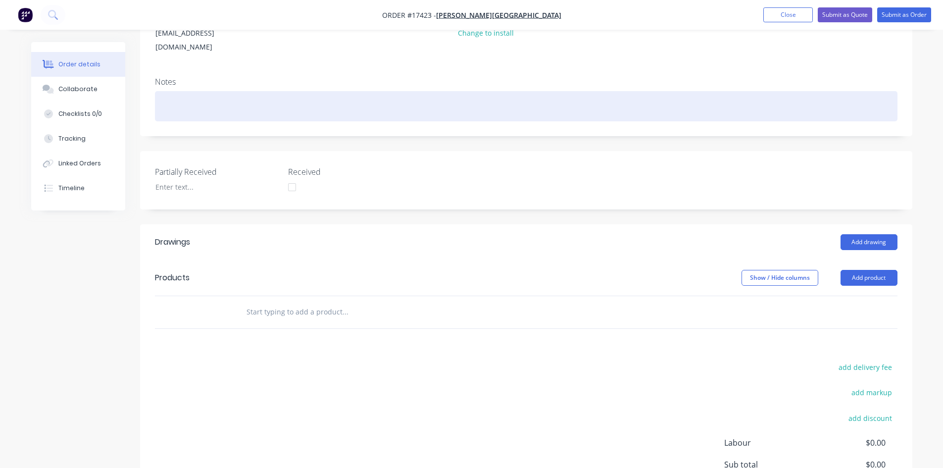
scroll to position [148, 0]
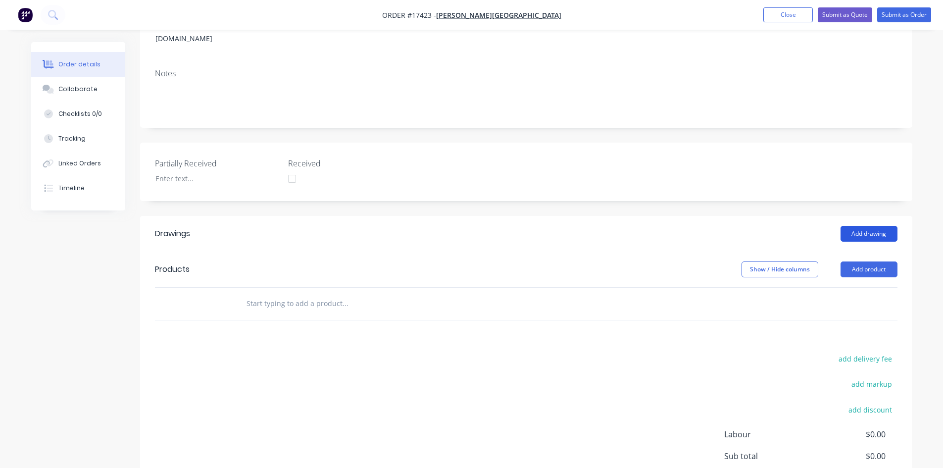
click at [859, 226] on button "Add drawing" at bounding box center [868, 234] width 57 height 16
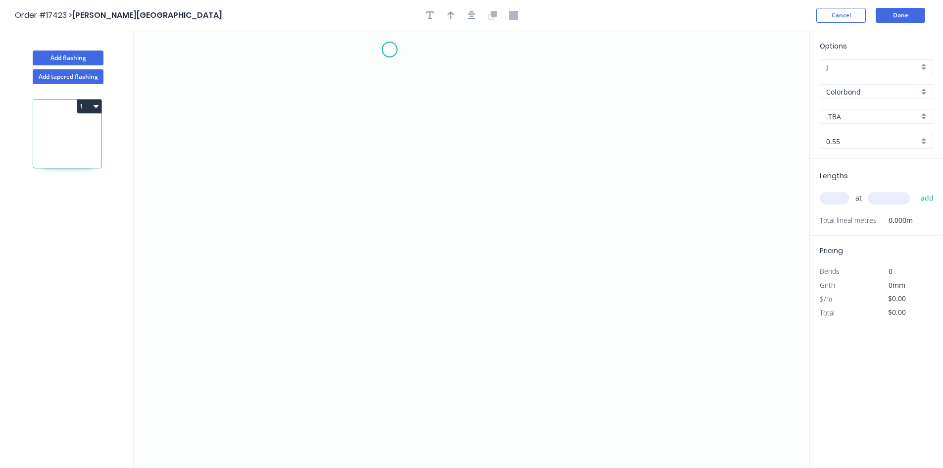
click at [389, 49] on icon "0" at bounding box center [472, 249] width 676 height 437
click at [400, 295] on icon "0" at bounding box center [472, 249] width 676 height 437
click at [449, 295] on icon "0 ?" at bounding box center [472, 249] width 676 height 437
click at [445, 363] on icon "0 ? ?" at bounding box center [472, 249] width 676 height 437
click at [470, 16] on icon "button" at bounding box center [472, 15] width 8 height 8
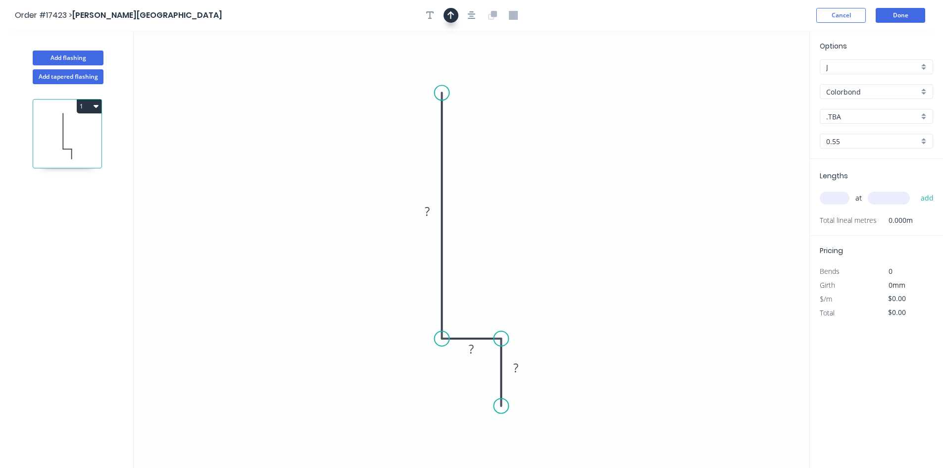
click at [452, 17] on icon "button" at bounding box center [450, 15] width 7 height 9
click at [756, 77] on icon at bounding box center [759, 69] width 9 height 32
click at [759, 77] on icon at bounding box center [767, 72] width 29 height 29
drag, startPoint x: 759, startPoint y: 79, endPoint x: 542, endPoint y: 219, distance: 258.1
click at [542, 219] on icon at bounding box center [554, 219] width 32 height 9
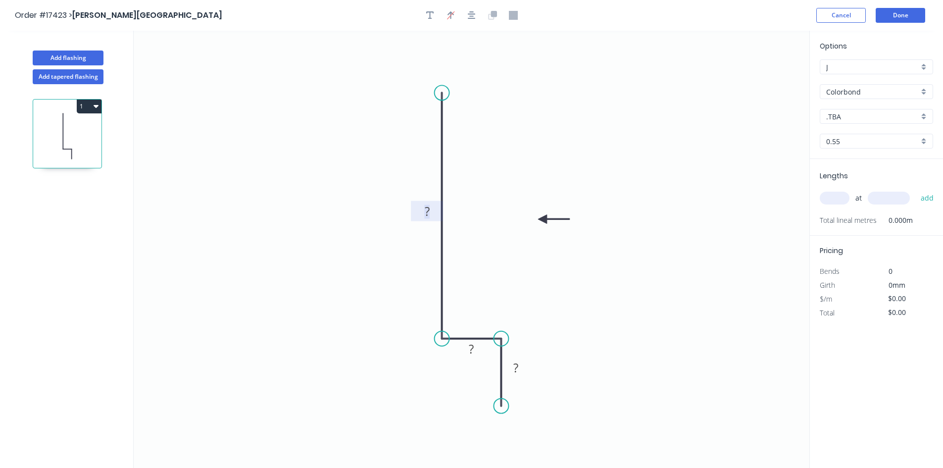
click at [425, 211] on tspan "?" at bounding box center [427, 211] width 5 height 16
click at [478, 347] on rect at bounding box center [472, 349] width 20 height 14
click at [520, 367] on rect at bounding box center [516, 368] width 20 height 14
click at [544, 338] on icon "0 150 30 40" at bounding box center [472, 249] width 676 height 437
type input "$12.88"
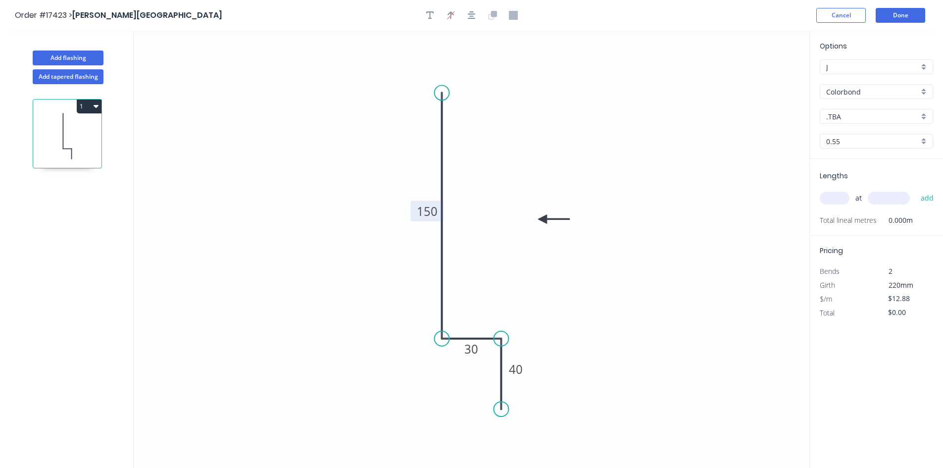
click at [505, 409] on circle at bounding box center [500, 408] width 15 height 15
click at [588, 386] on icon "0 150 30 40" at bounding box center [472, 249] width 676 height 437
click at [500, 412] on circle at bounding box center [500, 411] width 15 height 15
click at [473, 19] on icon "button" at bounding box center [472, 15] width 8 height 8
click at [455, 15] on button "button" at bounding box center [450, 15] width 15 height 15
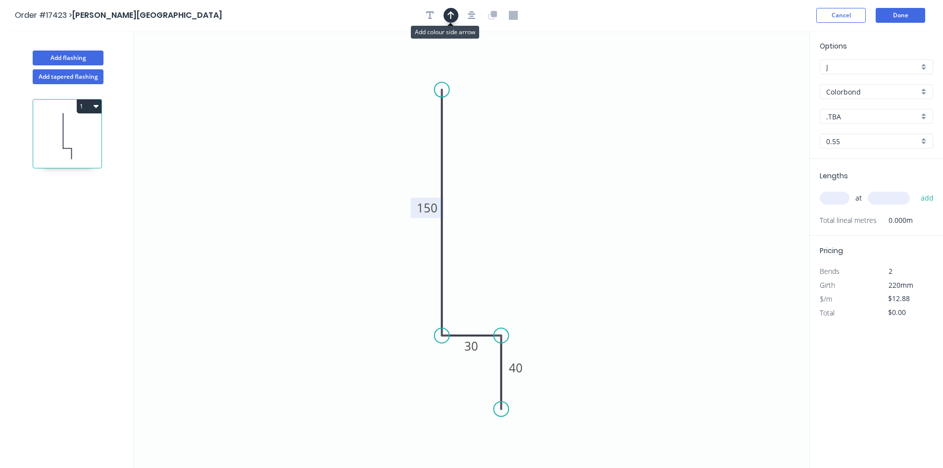
click at [455, 15] on button "button" at bounding box center [450, 15] width 15 height 15
click at [759, 79] on icon at bounding box center [759, 69] width 9 height 32
drag, startPoint x: 759, startPoint y: 79, endPoint x: 528, endPoint y: 198, distance: 260.3
click at [528, 198] on icon at bounding box center [535, 189] width 29 height 29
click at [879, 119] on input ".TBA" at bounding box center [872, 116] width 93 height 10
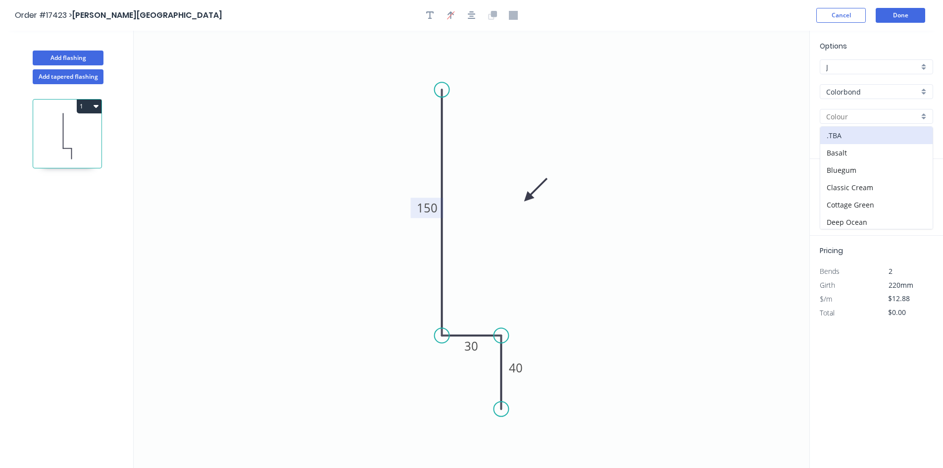
click at [879, 90] on input "Colorbond" at bounding box center [872, 92] width 93 height 10
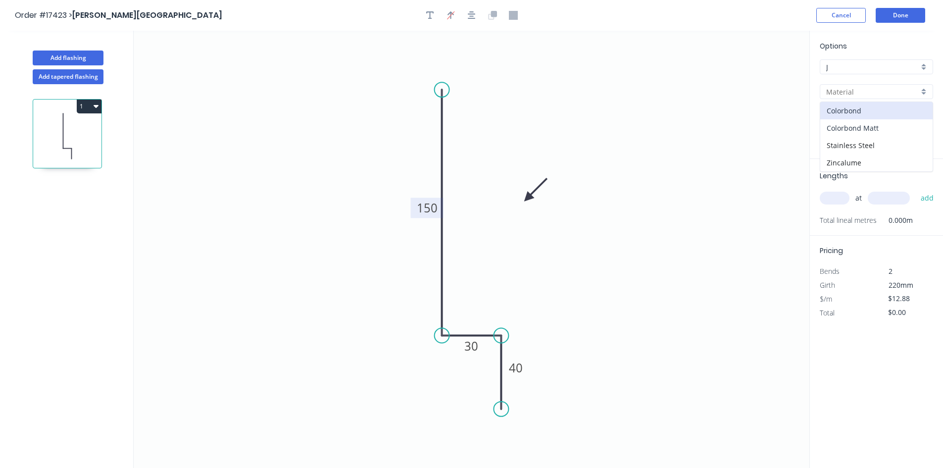
click at [877, 130] on div "Colorbond Matt" at bounding box center [876, 127] width 112 height 17
type input "Colorbond Matt"
type input "Basalt Matt"
type input "$15.70"
click at [877, 119] on input "Basalt Matt" at bounding box center [872, 116] width 93 height 10
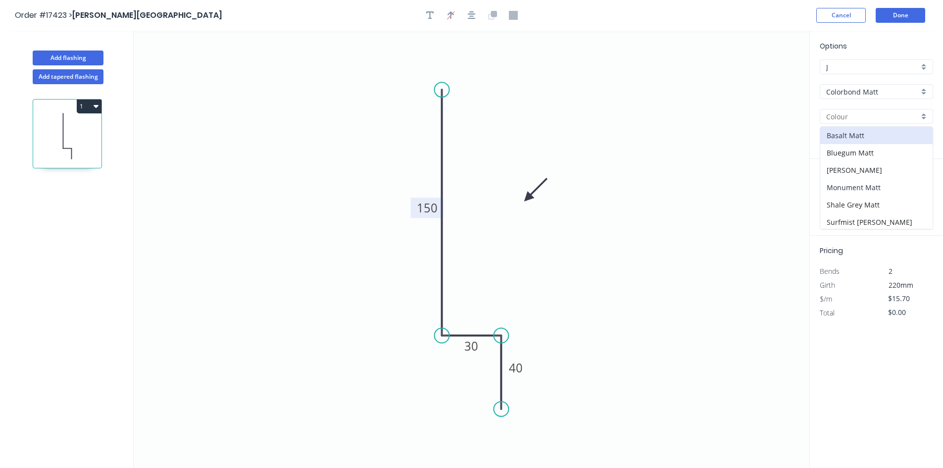
click at [875, 185] on div "Monument Matt" at bounding box center [876, 187] width 112 height 17
type input "Monument Matt"
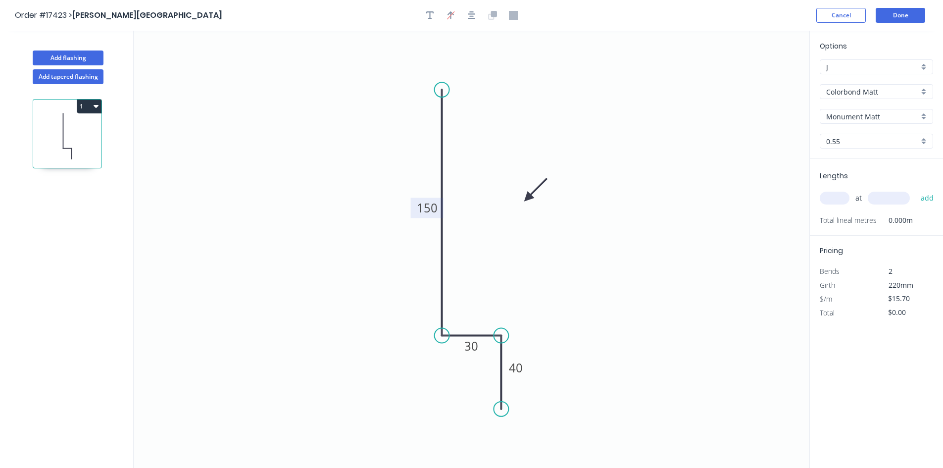
click at [838, 203] on input "text" at bounding box center [835, 198] width 30 height 13
type input "2"
click at [888, 199] on input "text" at bounding box center [889, 198] width 42 height 13
type input "8000"
click at [925, 196] on button "add" at bounding box center [927, 198] width 23 height 17
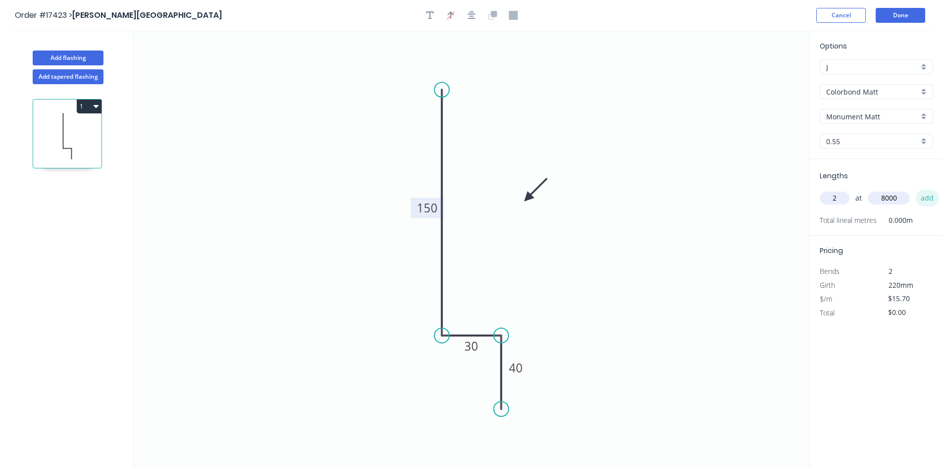
type input "$251.20"
click at [76, 57] on button "Add flashing" at bounding box center [68, 57] width 71 height 15
type input "$0.00"
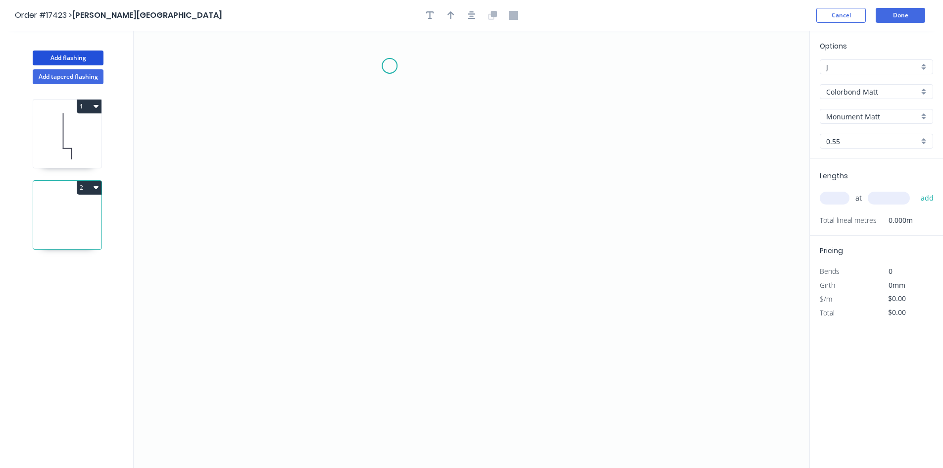
click at [389, 66] on icon "0" at bounding box center [472, 249] width 676 height 437
click at [383, 411] on icon "0" at bounding box center [472, 249] width 676 height 437
click at [391, 62] on circle at bounding box center [389, 65] width 15 height 15
click at [474, 65] on icon "0 ?" at bounding box center [472, 249] width 676 height 437
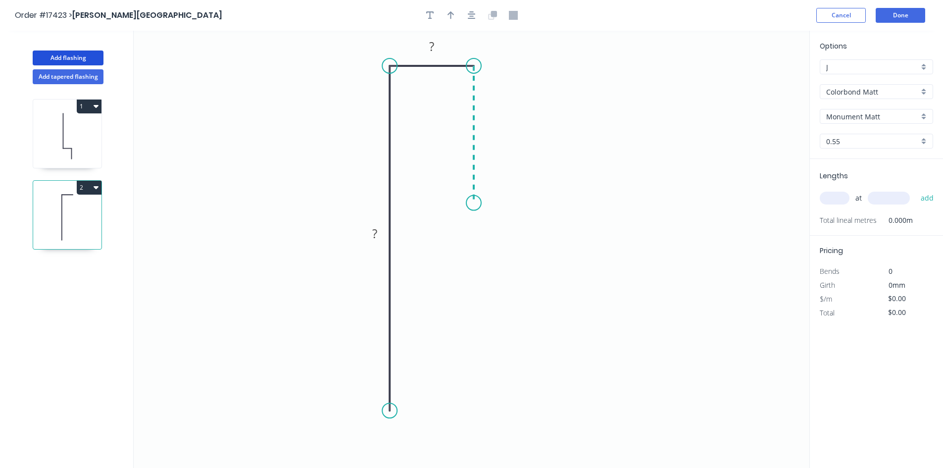
click at [469, 203] on icon "0 ? ?" at bounding box center [472, 249] width 676 height 437
click at [470, 15] on icon "button" at bounding box center [472, 15] width 8 height 9
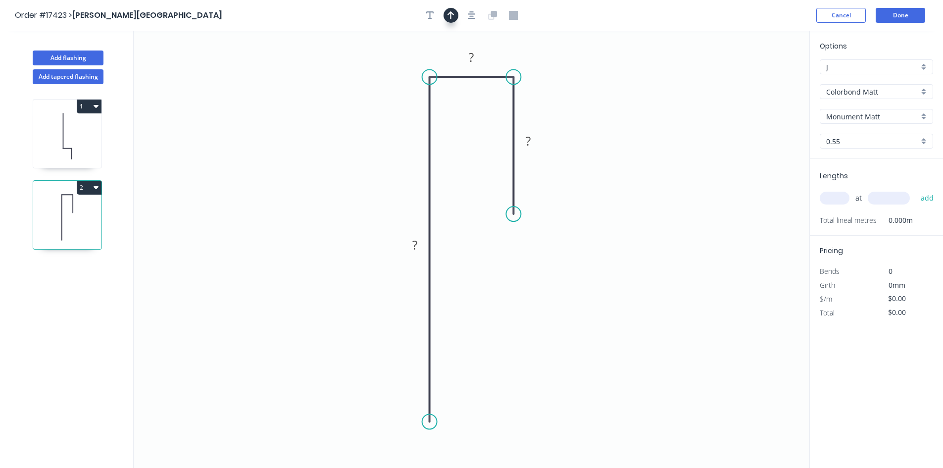
click at [453, 16] on icon "button" at bounding box center [450, 15] width 7 height 9
drag, startPoint x: 758, startPoint y: 80, endPoint x: 285, endPoint y: 161, distance: 480.6
click at [285, 161] on icon at bounding box center [273, 161] width 32 height 9
click at [419, 247] on rect at bounding box center [415, 246] width 20 height 14
click at [475, 55] on rect at bounding box center [472, 58] width 20 height 14
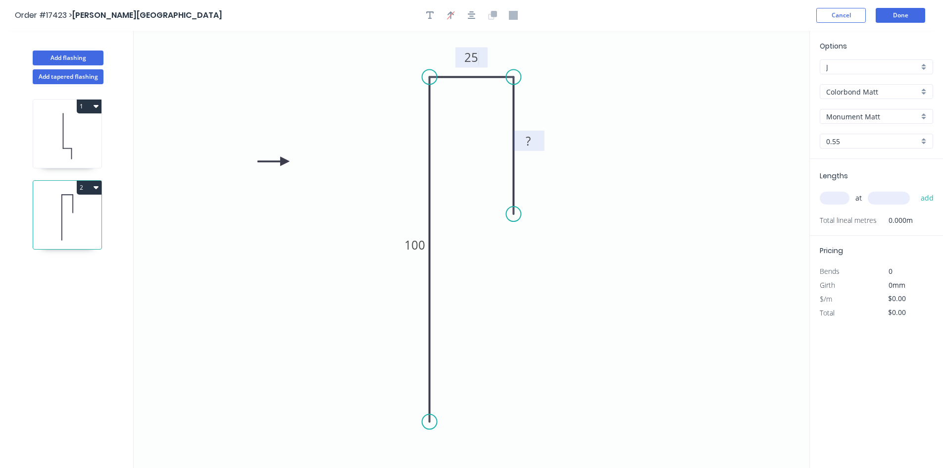
click at [532, 146] on rect at bounding box center [528, 142] width 20 height 14
click at [675, 211] on icon "0 100 25 40" at bounding box center [472, 249] width 676 height 437
type input "$14.08"
click at [842, 199] on input "text" at bounding box center [835, 198] width 30 height 13
type input "2"
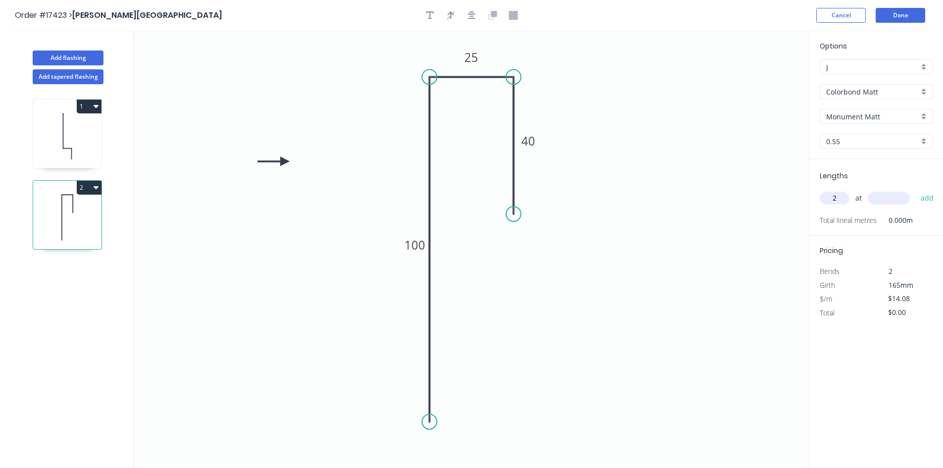
click at [888, 196] on input "text" at bounding box center [889, 198] width 42 height 13
type input "1200"
click at [928, 198] on button "add" at bounding box center [927, 198] width 23 height 17
type input "$33.79"
click at [82, 55] on button "Add flashing" at bounding box center [68, 57] width 71 height 15
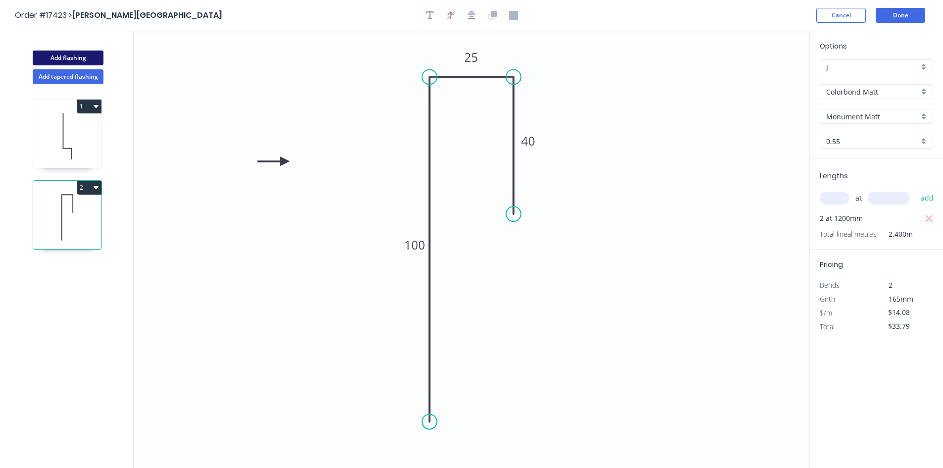
type input "$0.00"
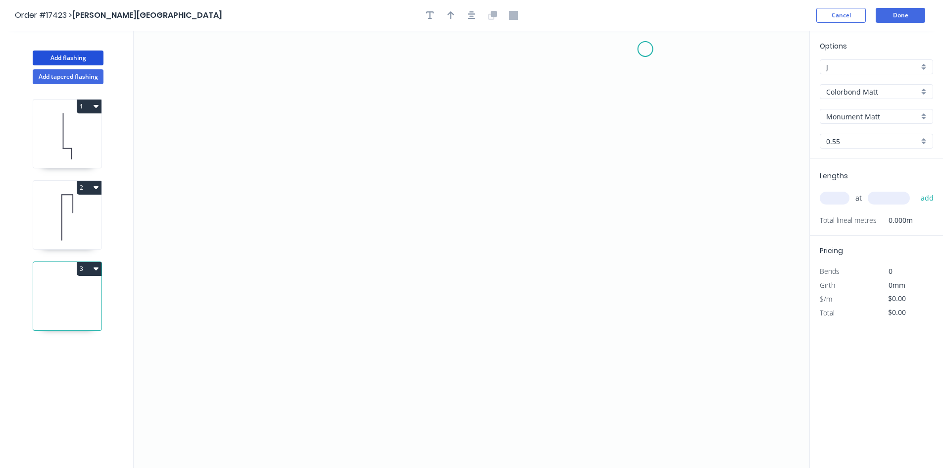
click at [646, 48] on icon "0" at bounding box center [472, 249] width 676 height 437
click at [658, 243] on icon "0" at bounding box center [472, 249] width 676 height 437
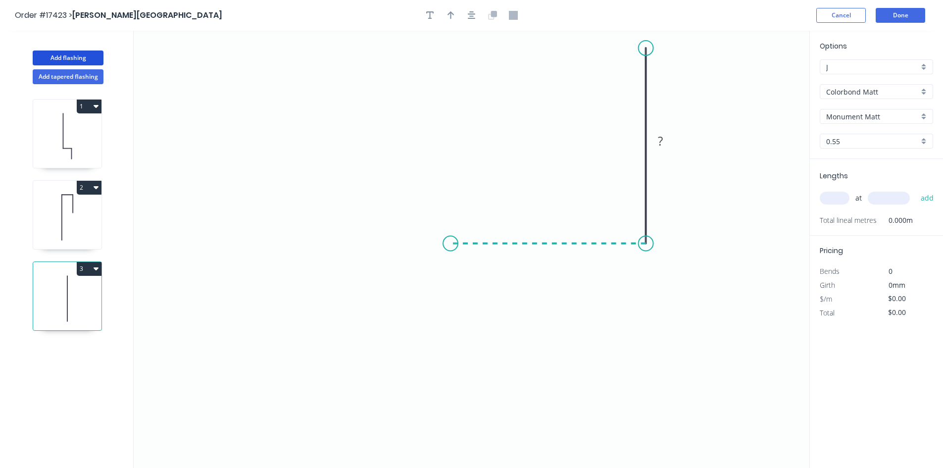
click at [450, 244] on icon "0 ?" at bounding box center [472, 249] width 676 height 437
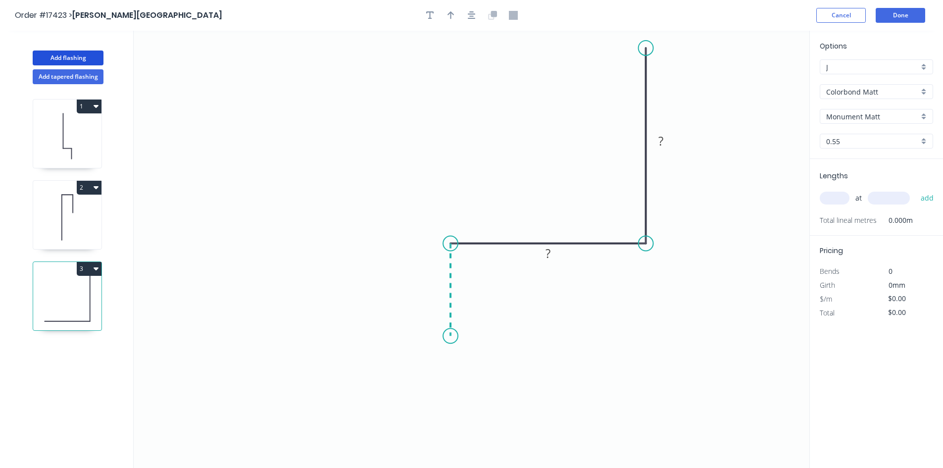
click at [451, 336] on icon "0 ? ?" at bounding box center [472, 249] width 676 height 437
click at [458, 359] on icon "0 ? ? ?" at bounding box center [472, 249] width 676 height 437
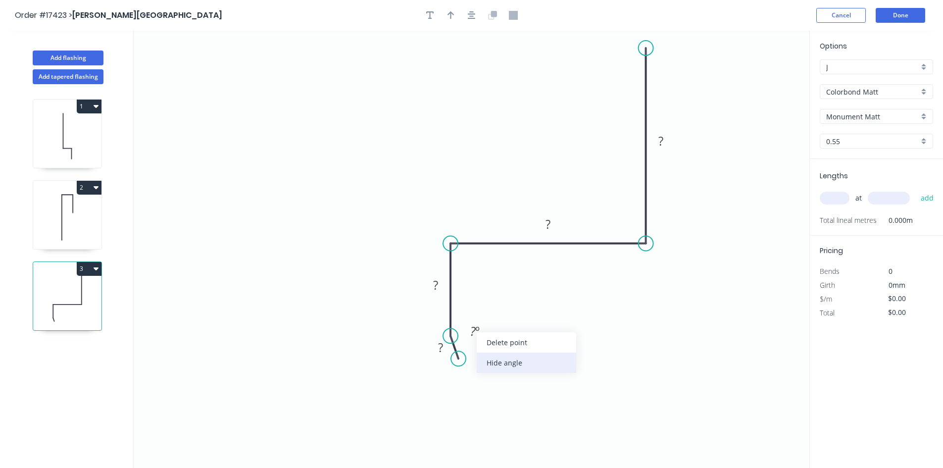
click at [497, 355] on div "Hide angle" at bounding box center [526, 362] width 99 height 20
click at [443, 350] on rect at bounding box center [441, 348] width 20 height 14
click at [437, 285] on tspan "?" at bounding box center [435, 285] width 5 height 16
click at [553, 223] on rect at bounding box center [548, 225] width 20 height 14
click at [665, 144] on rect at bounding box center [661, 142] width 20 height 14
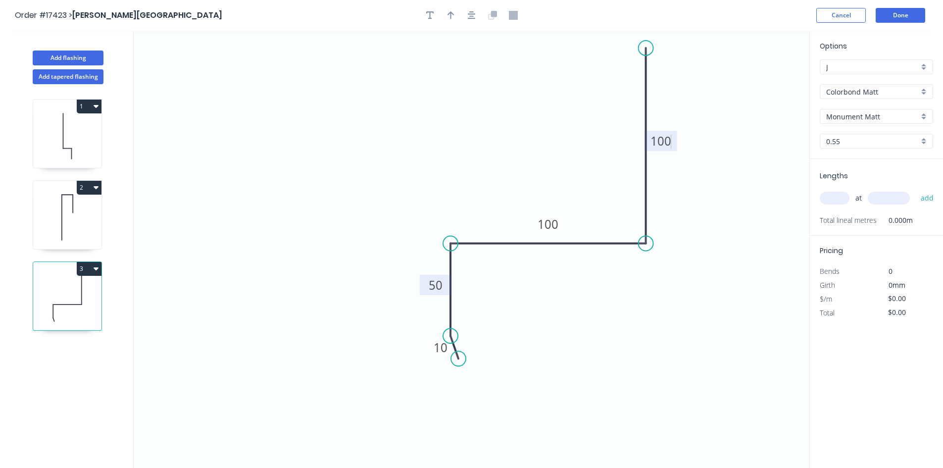
click at [533, 77] on icon "0 10 50 100 100" at bounding box center [472, 249] width 676 height 437
type input "$19.99"
click at [464, 10] on div at bounding box center [472, 15] width 104 height 15
click at [466, 16] on button "button" at bounding box center [471, 15] width 15 height 15
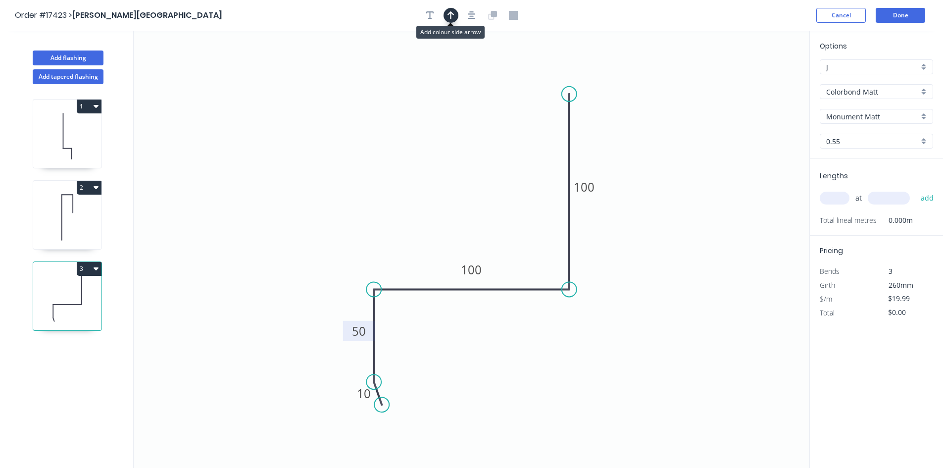
click at [452, 18] on icon "button" at bounding box center [450, 15] width 7 height 9
drag, startPoint x: 759, startPoint y: 81, endPoint x: 365, endPoint y: 148, distance: 399.2
click at [365, 148] on icon at bounding box center [357, 142] width 29 height 29
click at [834, 198] on input "text" at bounding box center [835, 198] width 30 height 13
type input "2"
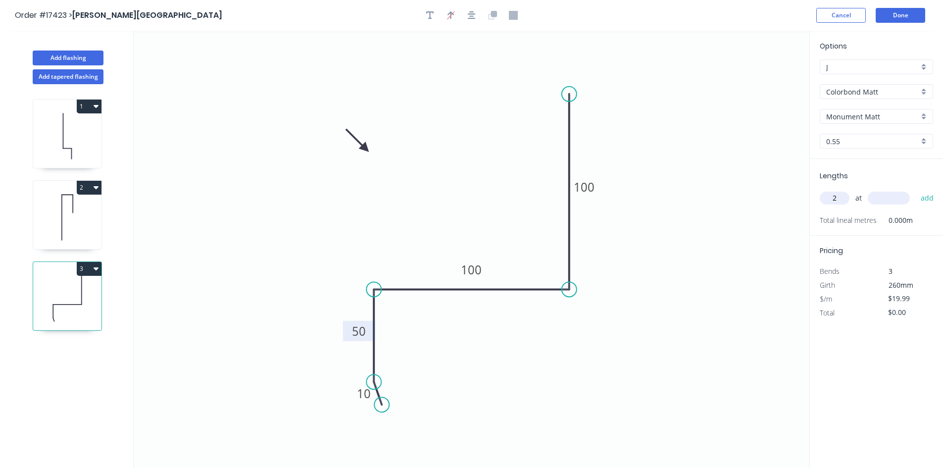
click at [886, 197] on input "text" at bounding box center [889, 198] width 42 height 13
type input "8000"
click at [923, 195] on button "add" at bounding box center [927, 198] width 23 height 17
type input "$319.84"
click at [71, 55] on button "Add flashing" at bounding box center [68, 57] width 71 height 15
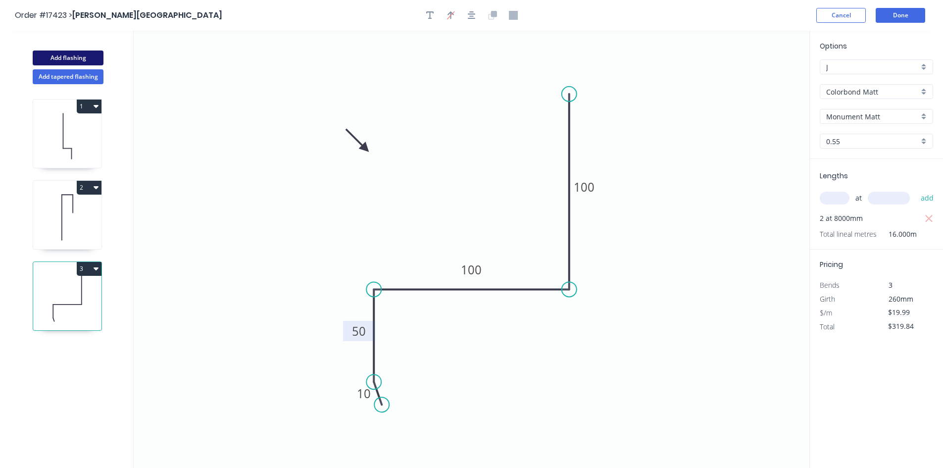
type input "$0.00"
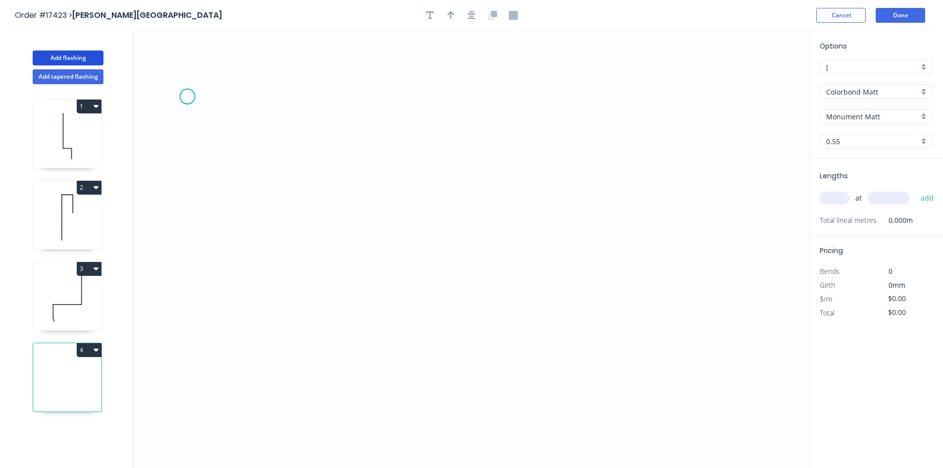
click at [187, 97] on icon "0" at bounding box center [472, 249] width 676 height 437
click at [743, 104] on icon "0" at bounding box center [472, 249] width 676 height 437
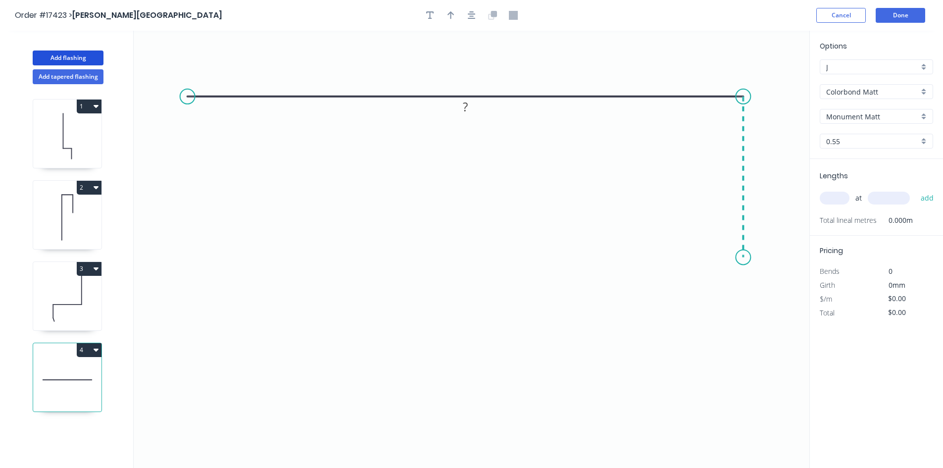
click at [738, 257] on icon "0 ?" at bounding box center [472, 249] width 676 height 437
click at [730, 244] on icon "0 ? ?" at bounding box center [472, 249] width 676 height 437
click at [725, 239] on circle at bounding box center [724, 239] width 15 height 15
click at [185, 96] on circle at bounding box center [187, 96] width 15 height 15
click at [183, 262] on icon "0 ? ? ?" at bounding box center [472, 249] width 676 height 437
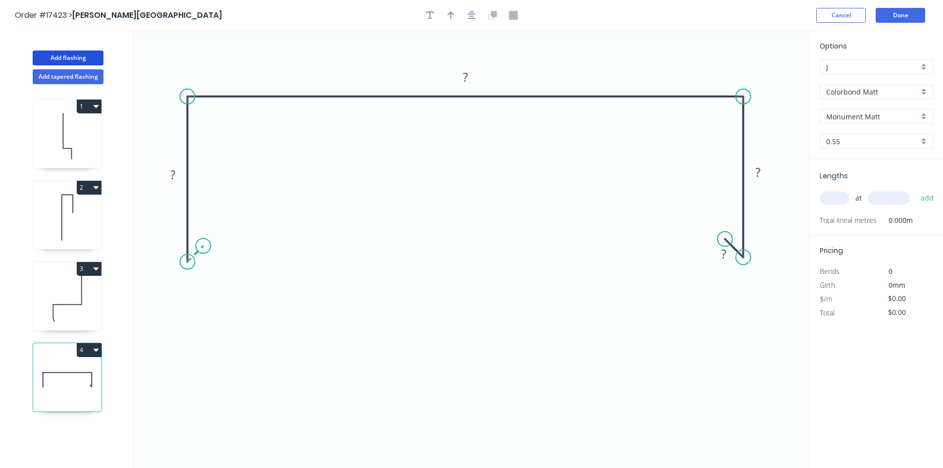
click at [203, 245] on icon "0 ? ? ? ?" at bounding box center [472, 249] width 676 height 437
click at [466, 79] on tspan "?" at bounding box center [465, 77] width 5 height 16
click at [172, 178] on tspan "?" at bounding box center [172, 174] width 5 height 16
click at [766, 180] on rect at bounding box center [758, 173] width 20 height 14
click at [723, 257] on tspan "?" at bounding box center [723, 253] width 5 height 16
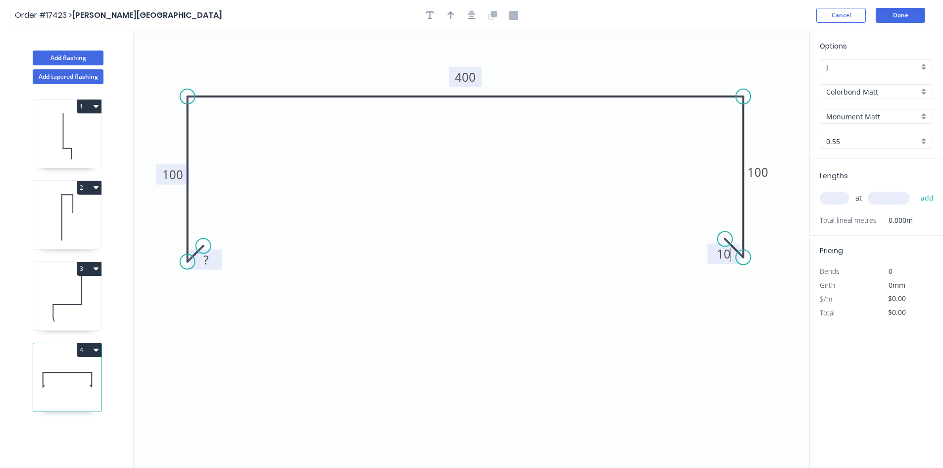
click at [208, 258] on rect at bounding box center [206, 260] width 20 height 14
click at [514, 259] on icon "0 10 100 400 100 10" at bounding box center [472, 249] width 676 height 437
type input "$38.04"
click at [472, 14] on icon "button" at bounding box center [472, 15] width 8 height 8
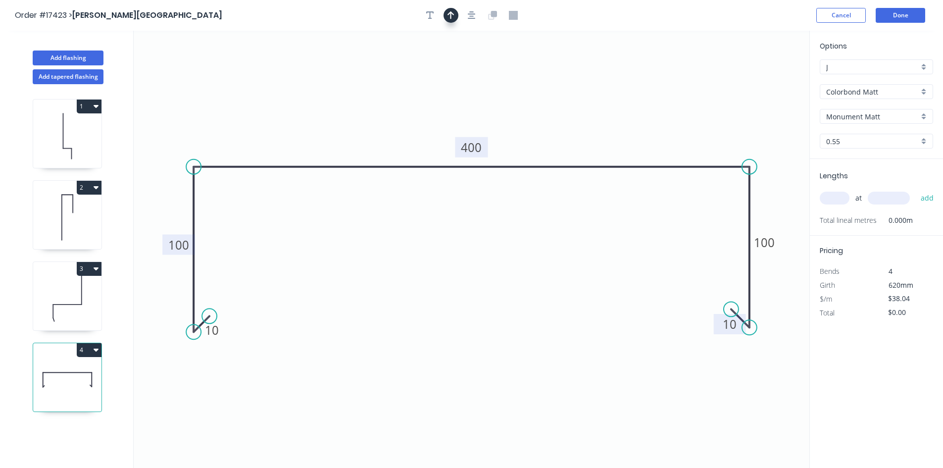
click at [445, 13] on button "button" at bounding box center [450, 15] width 15 height 15
drag, startPoint x: 758, startPoint y: 77, endPoint x: 639, endPoint y: 110, distance: 123.8
click at [639, 110] on icon at bounding box center [638, 99] width 9 height 32
click at [838, 198] on input "text" at bounding box center [835, 198] width 30 height 13
type input "1"
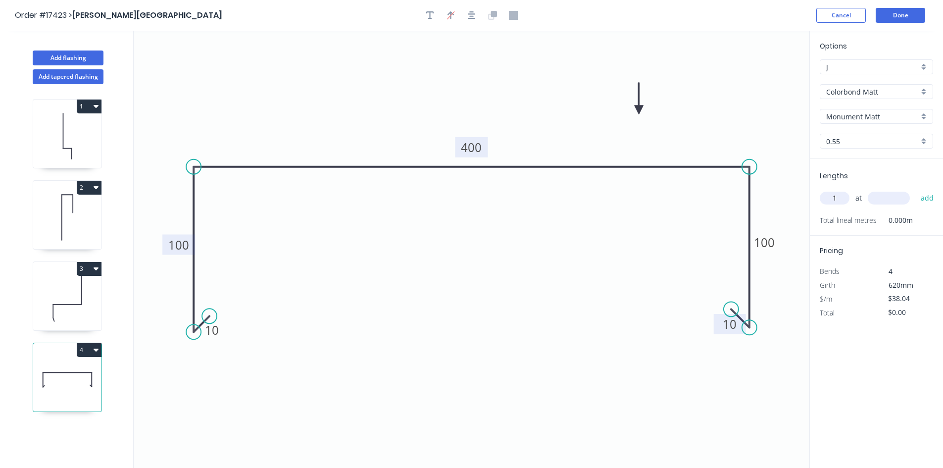
click at [897, 200] on input "text" at bounding box center [889, 198] width 42 height 13
type input "8000"
click at [927, 192] on button "add" at bounding box center [927, 198] width 23 height 17
type input "$304.32"
click at [82, 59] on button "Add flashing" at bounding box center [68, 57] width 71 height 15
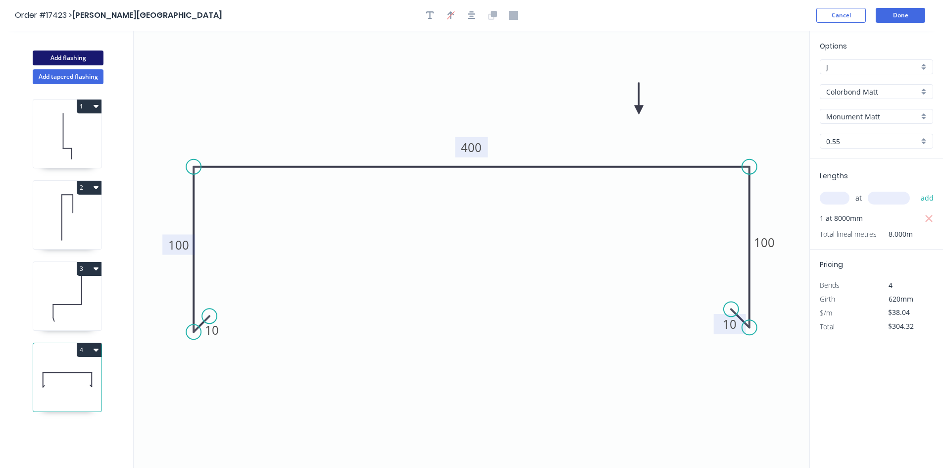
type input "$0.00"
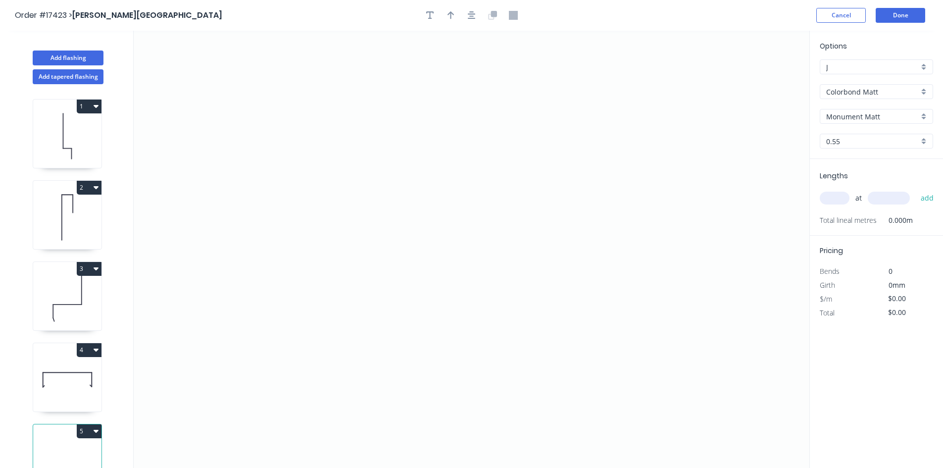
click at [880, 88] on input "Colorbond Matt" at bounding box center [872, 92] width 93 height 10
click at [873, 143] on div "Stainless Steel" at bounding box center [876, 145] width 112 height 17
type input "Stainless Steel"
type input "Stainless 0.7"
type input "0.7"
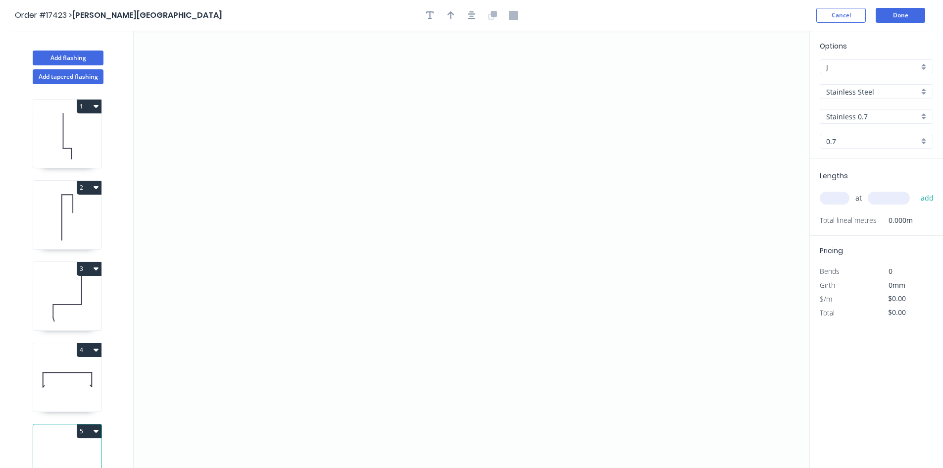
click at [876, 117] on input "Stainless 0.7" at bounding box center [872, 116] width 93 height 10
click at [732, 119] on icon "0" at bounding box center [472, 249] width 676 height 437
click at [724, 391] on icon "0" at bounding box center [472, 249] width 676 height 437
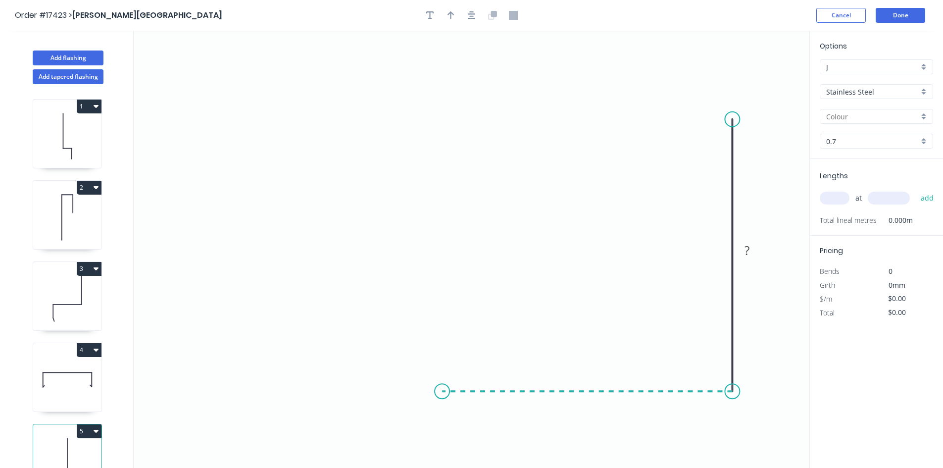
click at [441, 385] on icon "0 ?" at bounding box center [472, 249] width 676 height 437
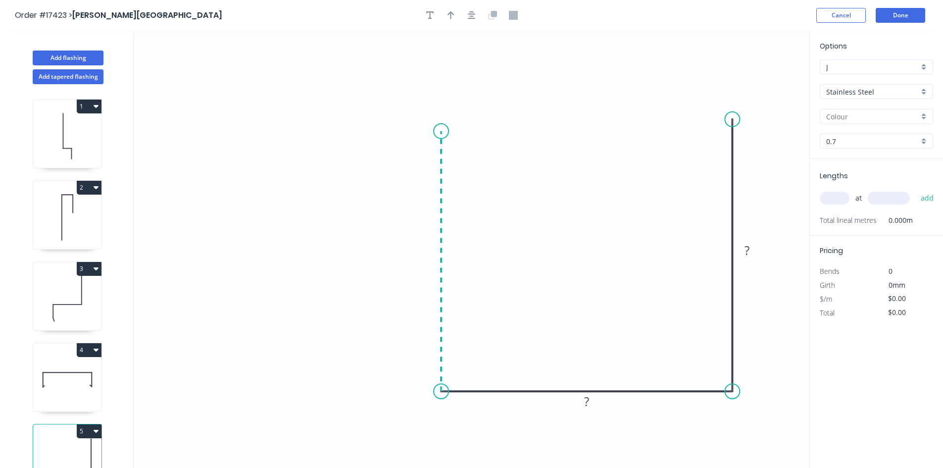
click at [447, 131] on icon "0 ? ?" at bounding box center [472, 249] width 676 height 437
drag, startPoint x: 739, startPoint y: 116, endPoint x: 738, endPoint y: 127, distance: 10.4
click at [738, 127] on circle at bounding box center [732, 126] width 15 height 15
click at [469, 17] on icon "button" at bounding box center [472, 15] width 8 height 9
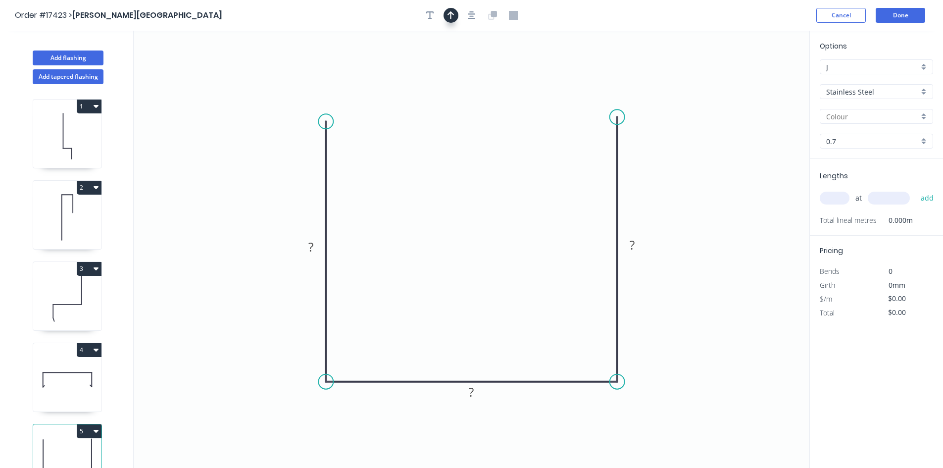
click at [446, 16] on button "button" at bounding box center [450, 15] width 15 height 15
drag, startPoint x: 760, startPoint y: 80, endPoint x: 466, endPoint y: 190, distance: 314.3
click at [466, 190] on icon at bounding box center [465, 178] width 9 height 32
click at [311, 248] on tspan "?" at bounding box center [310, 247] width 5 height 16
click at [479, 394] on rect at bounding box center [472, 393] width 20 height 14
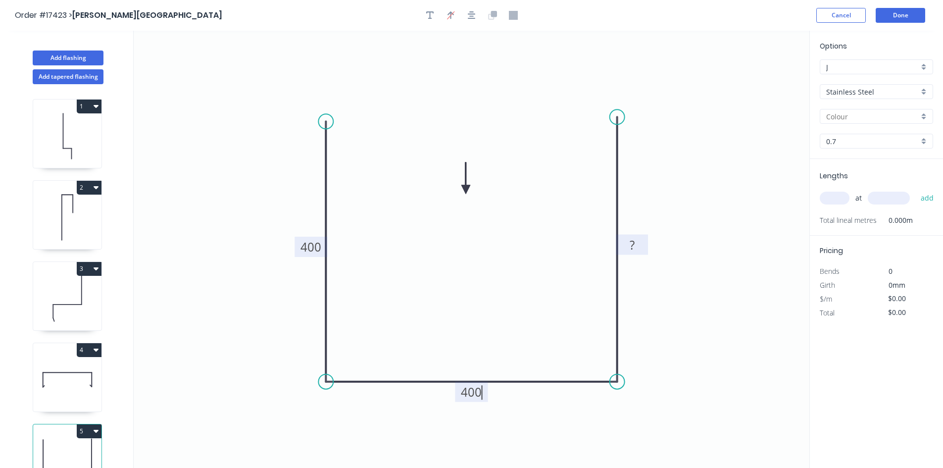
click at [636, 246] on rect at bounding box center [632, 246] width 20 height 14
click at [698, 196] on icon "0 400 400 400" at bounding box center [472, 249] width 676 height 437
type input "$89.27"
click at [875, 115] on input "text" at bounding box center [872, 116] width 93 height 10
click at [870, 137] on div "Stainless 0.7" at bounding box center [876, 135] width 112 height 17
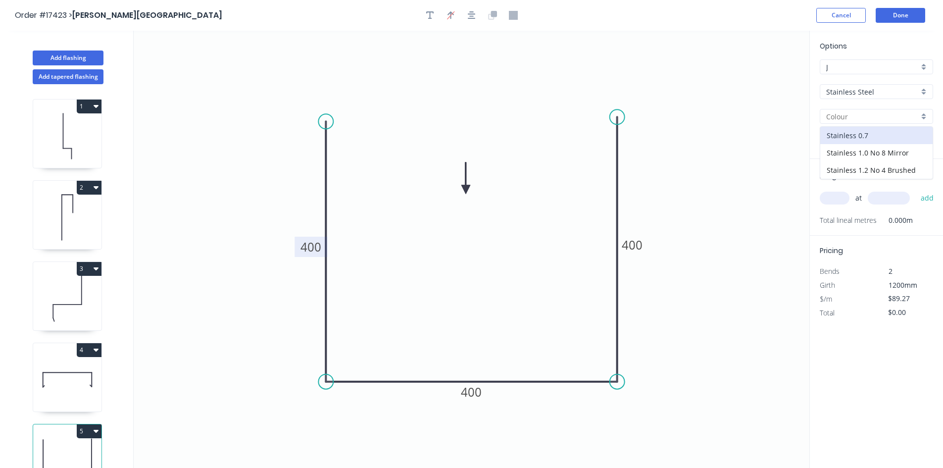
type input "Stainless 0.7"
click at [843, 194] on input "text" at bounding box center [835, 198] width 30 height 13
type input "1"
click at [892, 203] on input "text" at bounding box center [889, 198] width 42 height 13
type input "8000"
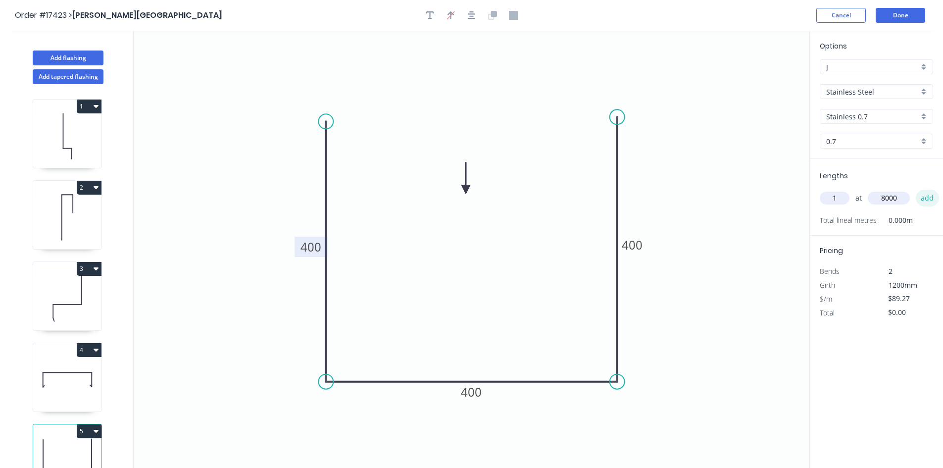
click at [934, 195] on button "add" at bounding box center [927, 198] width 23 height 17
type input "$714.16"
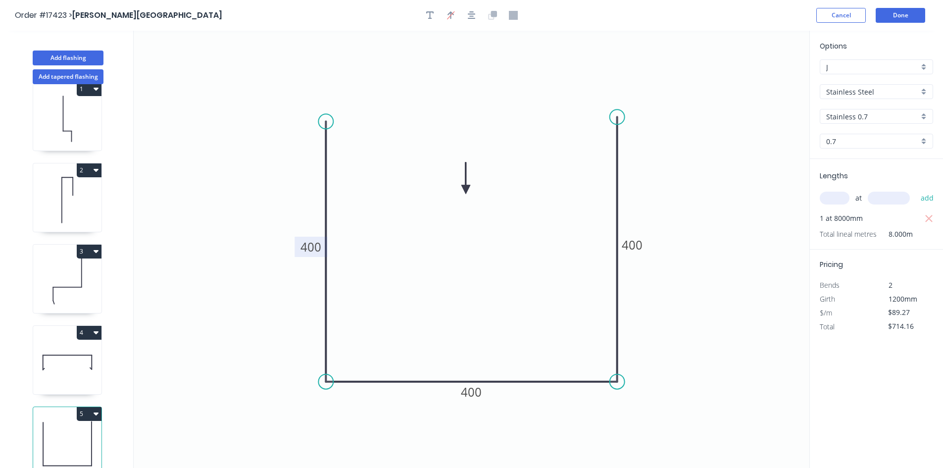
scroll to position [26, 0]
click at [897, 16] on button "Done" at bounding box center [899, 15] width 49 height 15
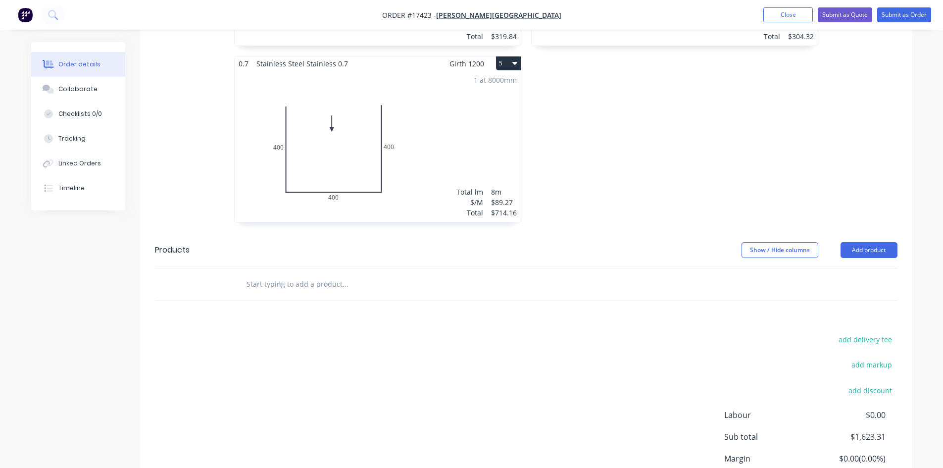
scroll to position [768, 0]
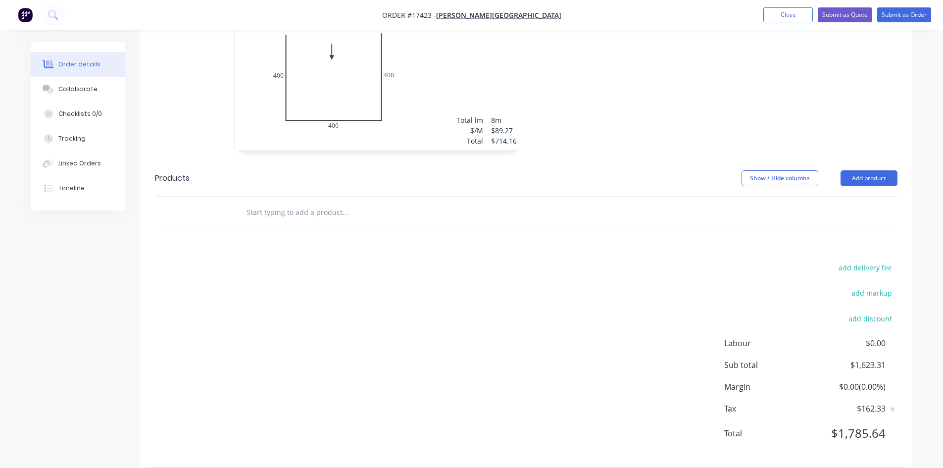
click at [275, 202] on input "text" at bounding box center [345, 212] width 198 height 20
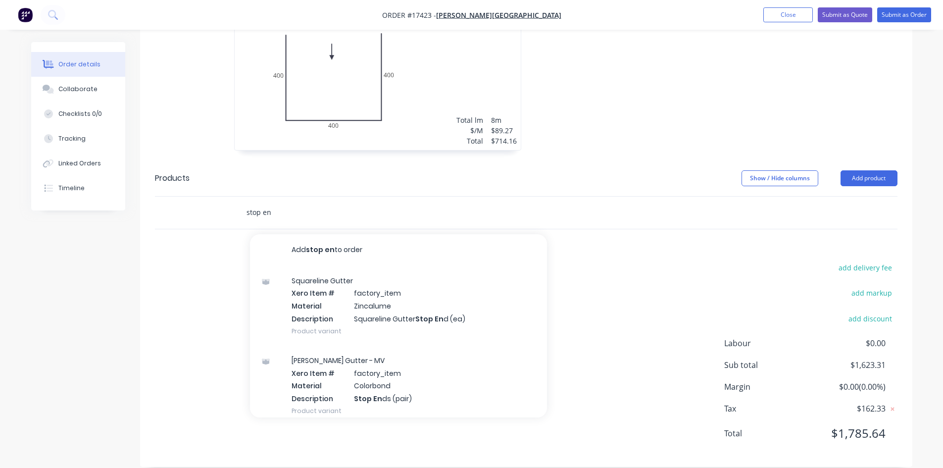
click at [268, 202] on input "stop en" at bounding box center [345, 212] width 198 height 20
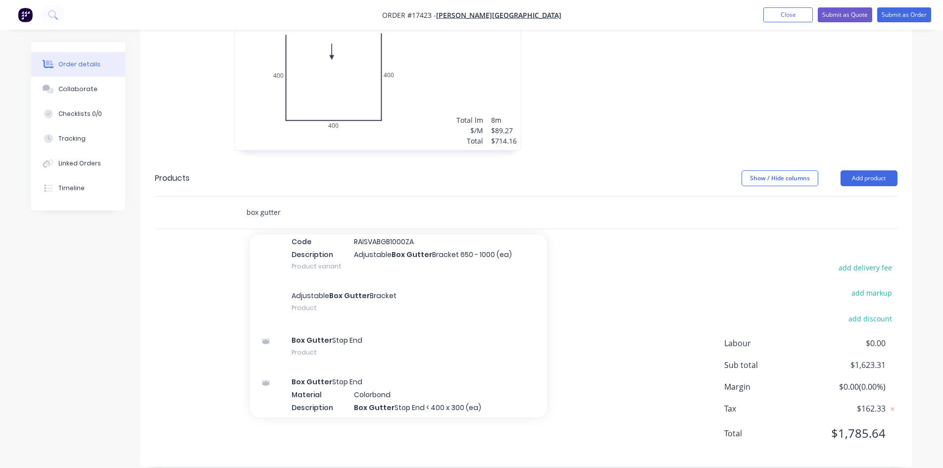
scroll to position [297, 0]
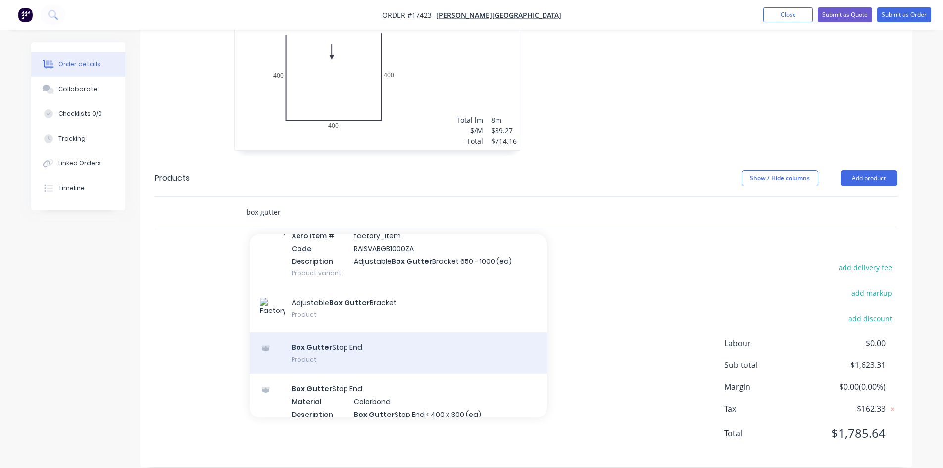
type input "box gutter"
click at [355, 336] on div "Box Gutter Stop End Product" at bounding box center [398, 353] width 297 height 42
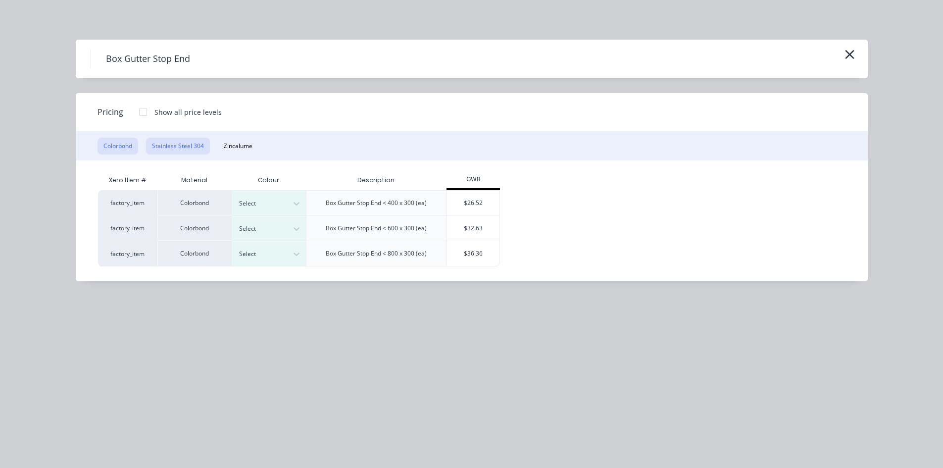
click at [185, 146] on button "Stainless Steel 304" at bounding box center [178, 146] width 64 height 17
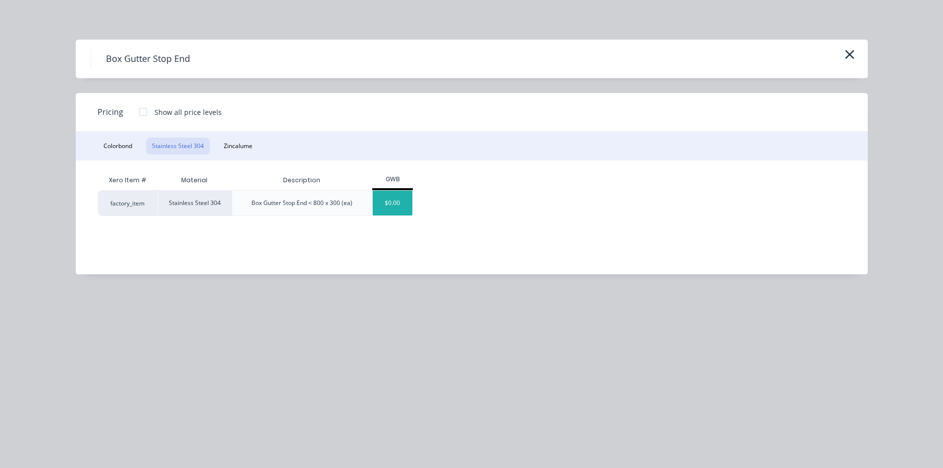
click at [401, 203] on div "$0.00" at bounding box center [393, 203] width 40 height 25
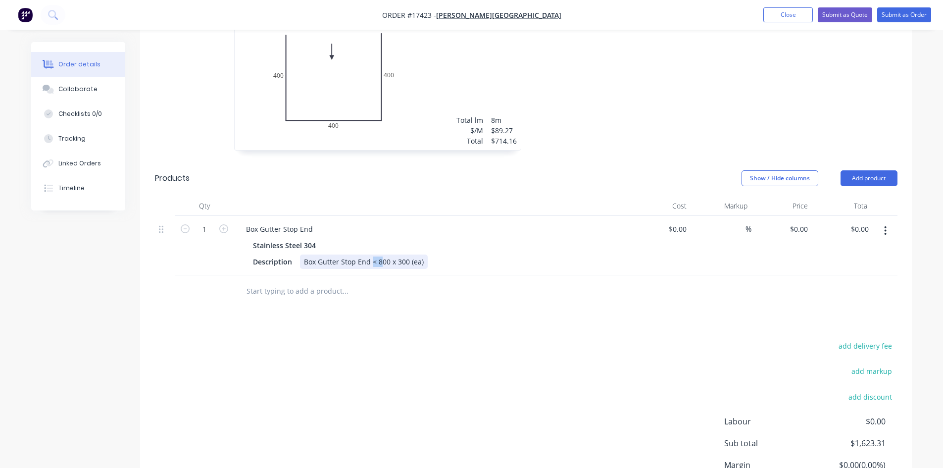
drag, startPoint x: 379, startPoint y: 247, endPoint x: 372, endPoint y: 247, distance: 6.9
click at [372, 254] on div "Box Gutter Stop End < 800 x 300 (ea)" at bounding box center [364, 261] width 128 height 14
click at [393, 254] on div "Box Gutter Stop End 400 x 300 (ea)" at bounding box center [361, 261] width 122 height 14
click at [445, 315] on div "Drawings Add drawing 0.55 Colorbond Matt Monument Matt Girth 220 1 0 150 30 40 …" at bounding box center [526, 70] width 772 height 949
click at [219, 224] on icon "button" at bounding box center [223, 228] width 9 height 9
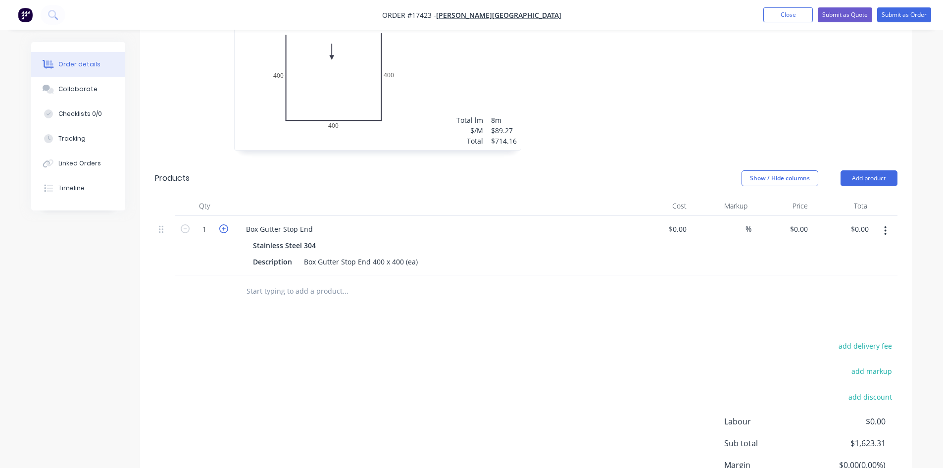
type input "2"
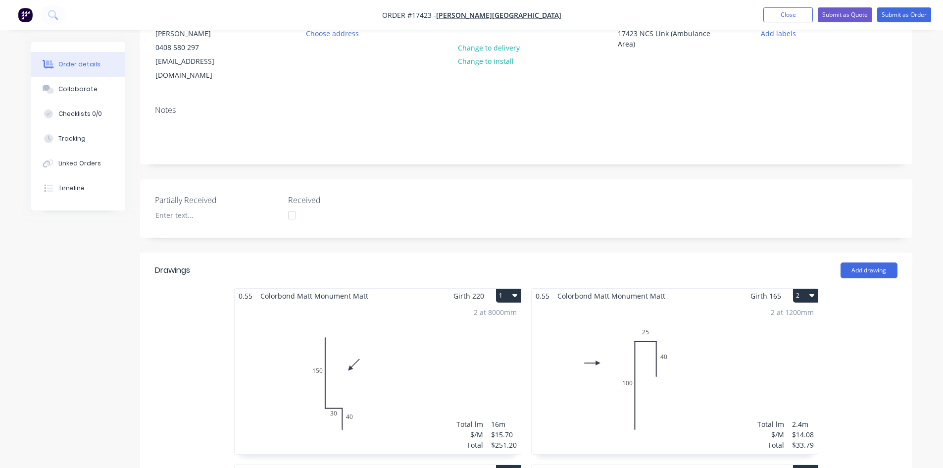
scroll to position [0, 0]
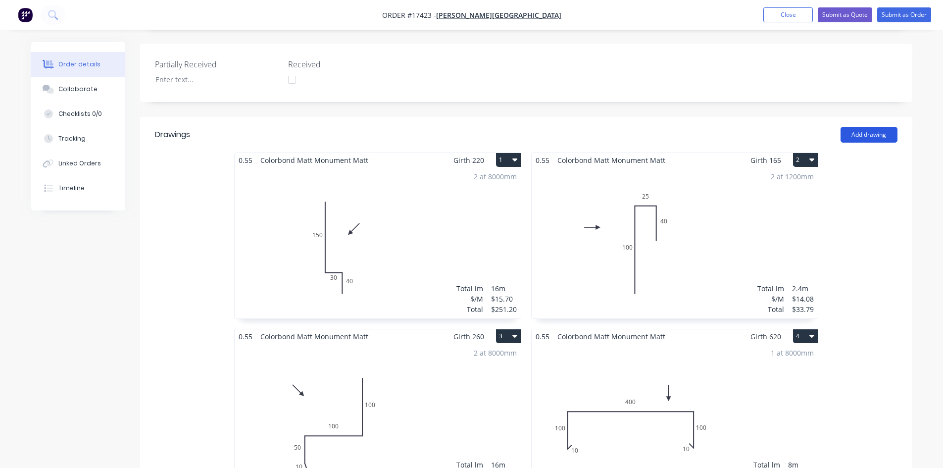
click at [871, 127] on button "Add drawing" at bounding box center [868, 135] width 57 height 16
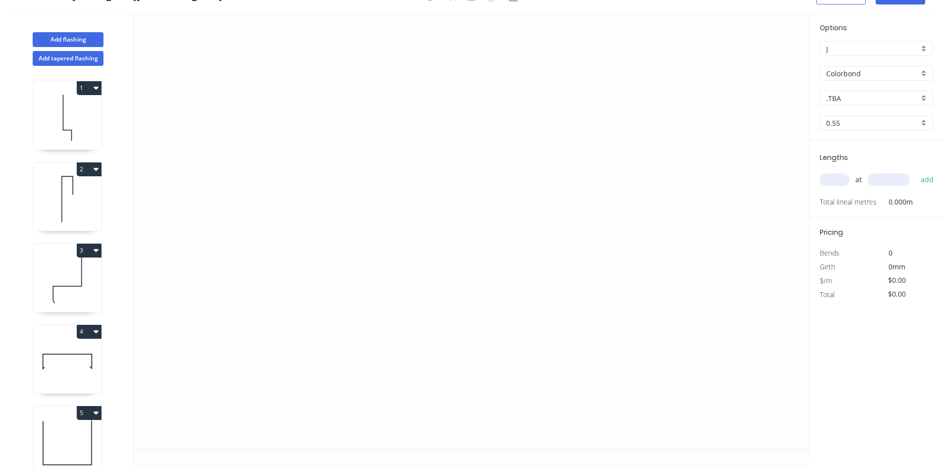
scroll to position [18, 0]
click at [871, 76] on input "Colorbond" at bounding box center [872, 73] width 93 height 10
click at [867, 131] on div "Stainless Steel" at bounding box center [876, 126] width 112 height 17
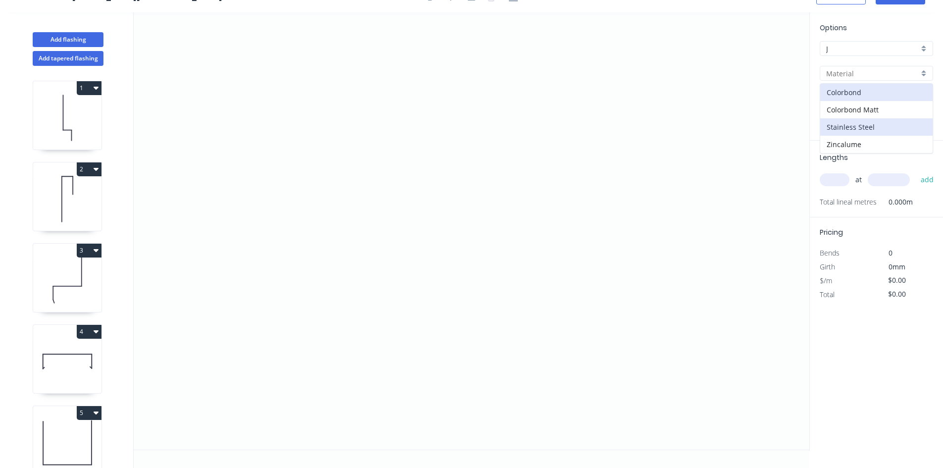
type input "Stainless Steel"
type input "Stainless 0.7"
type input "0.7"
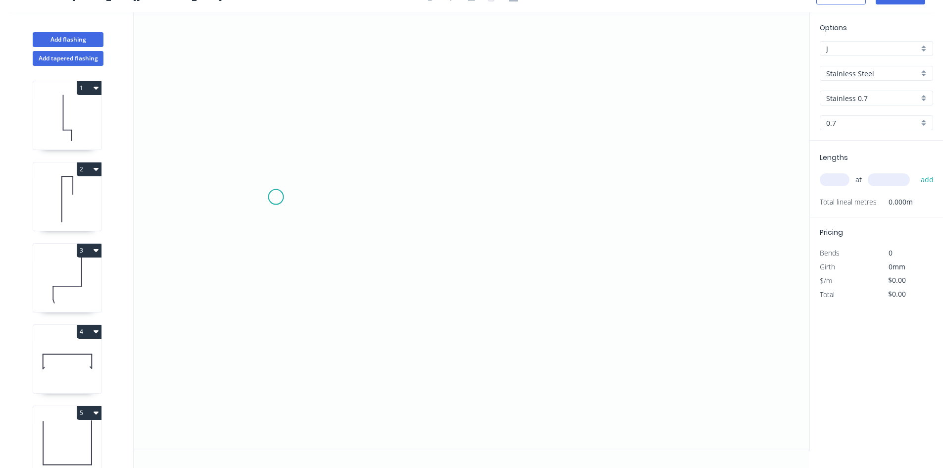
click at [276, 197] on icon "0" at bounding box center [472, 230] width 676 height 437
click at [701, 207] on icon "0" at bounding box center [472, 230] width 676 height 437
click at [486, 205] on tspan "?" at bounding box center [488, 207] width 5 height 16
click at [707, 301] on icon "0 500" at bounding box center [472, 230] width 676 height 437
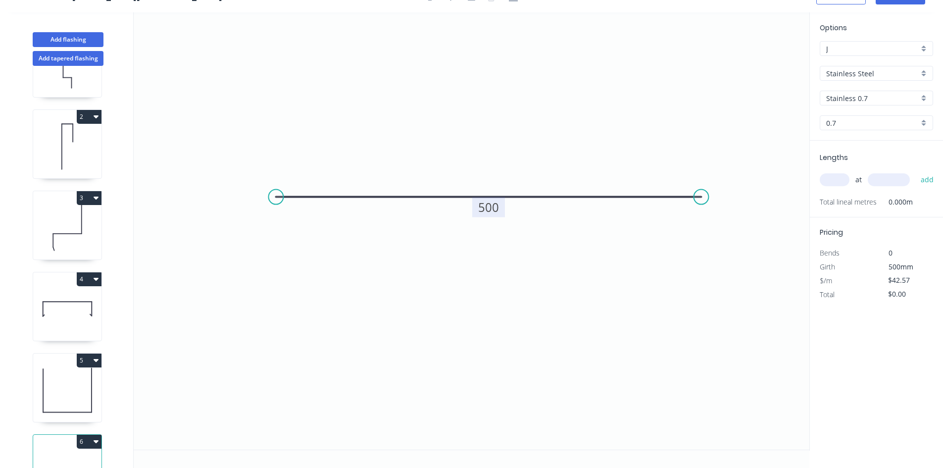
scroll to position [107, 0]
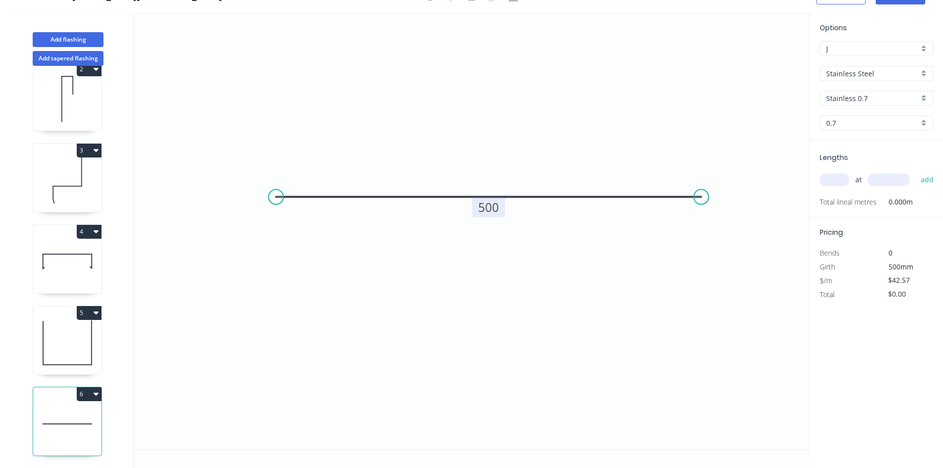
click at [97, 392] on icon "button" at bounding box center [96, 393] width 5 height 3
click at [72, 431] on div "Delete" at bounding box center [54, 438] width 76 height 14
type input "$89.27"
type input "$714.16"
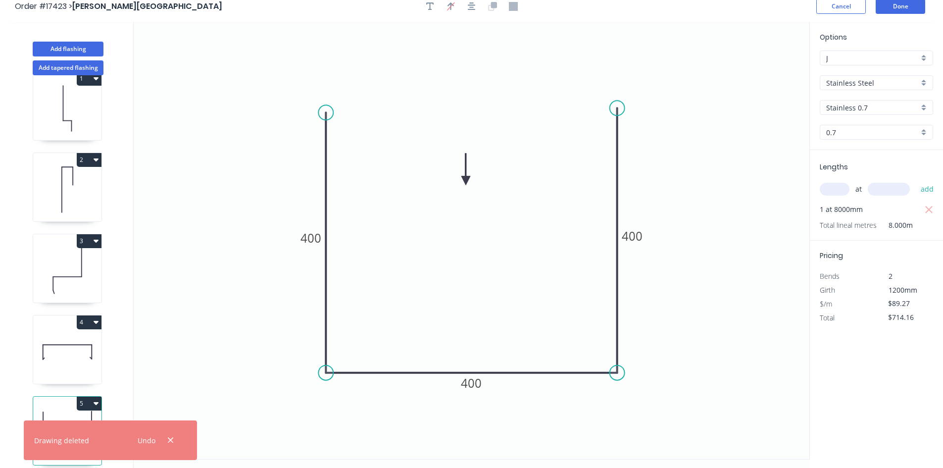
scroll to position [0, 0]
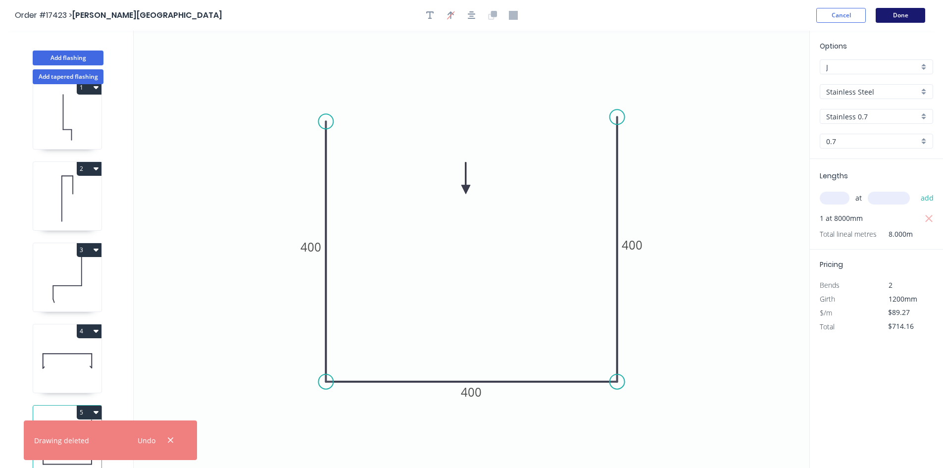
click at [899, 20] on button "Done" at bounding box center [899, 15] width 49 height 15
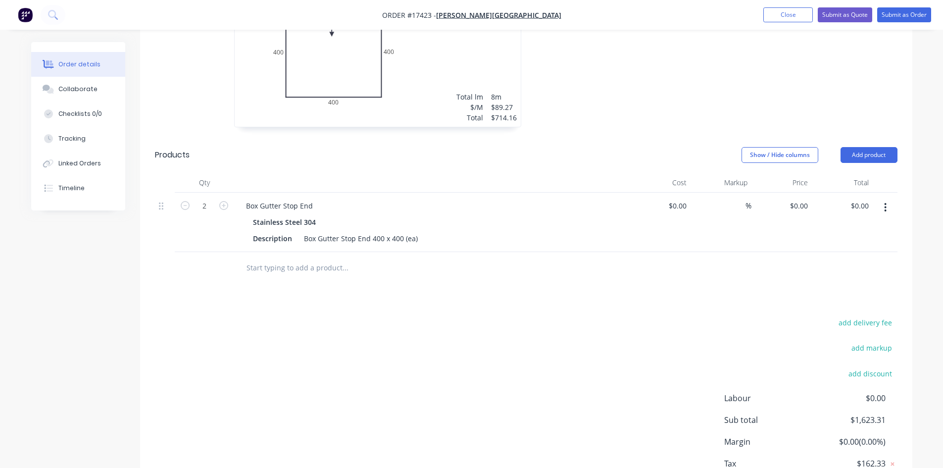
scroll to position [792, 0]
click at [802, 198] on input "0" at bounding box center [805, 205] width 11 height 14
type input "$75.00"
type input "$150.00"
click at [732, 315] on div "add delivery fee add markup add discount Labour $0.00 Sub total $1,623.31 Margi…" at bounding box center [526, 410] width 742 height 191
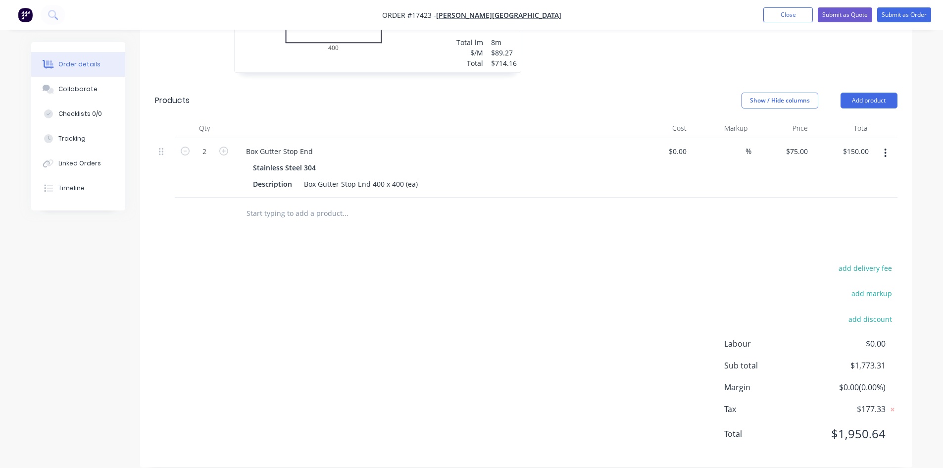
scroll to position [846, 0]
click at [275, 203] on input "text" at bounding box center [345, 213] width 198 height 20
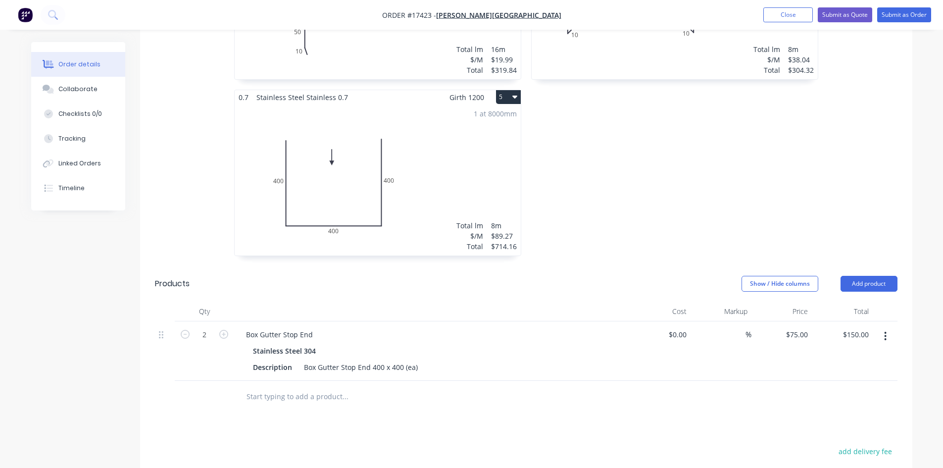
scroll to position [648, 0]
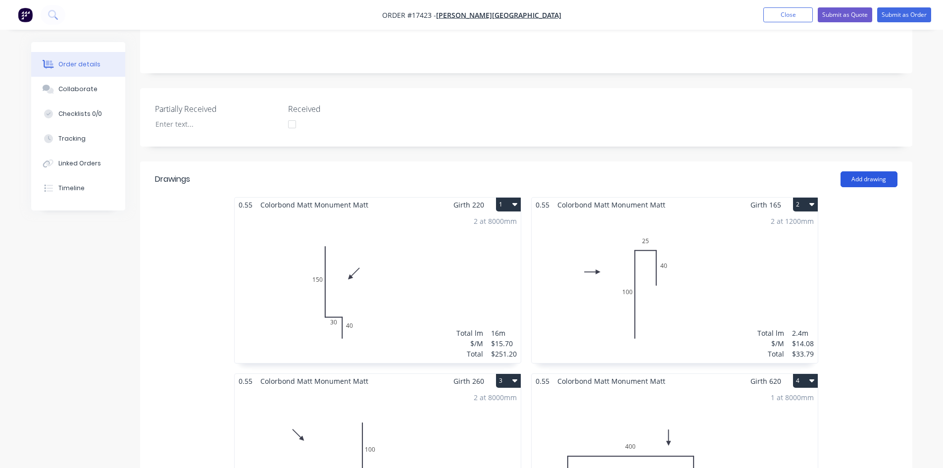
click at [883, 171] on button "Add drawing" at bounding box center [868, 179] width 57 height 16
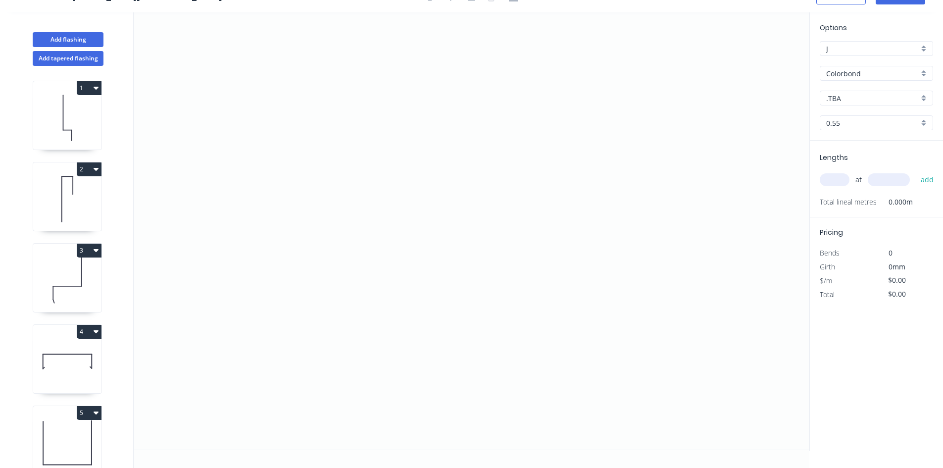
scroll to position [18, 0]
click at [879, 73] on input "Colorbond" at bounding box center [872, 73] width 93 height 10
click at [863, 146] on div "Zincalume" at bounding box center [876, 144] width 112 height 17
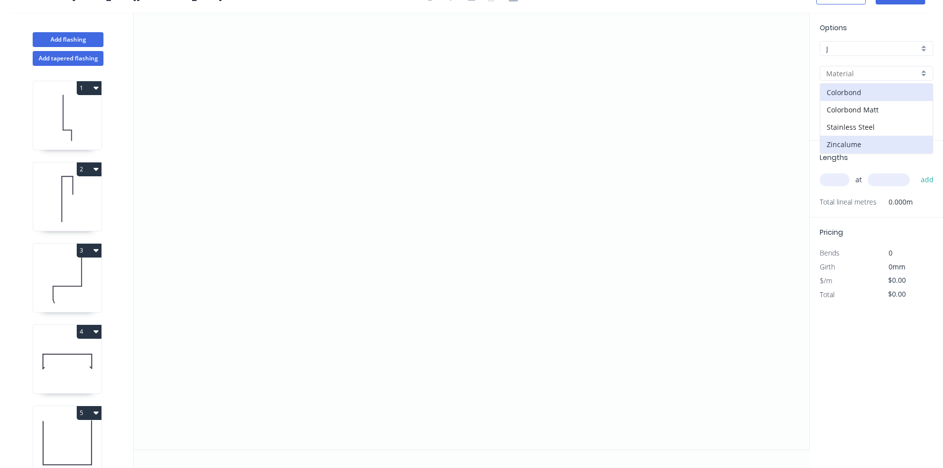
type input "Zincalume"
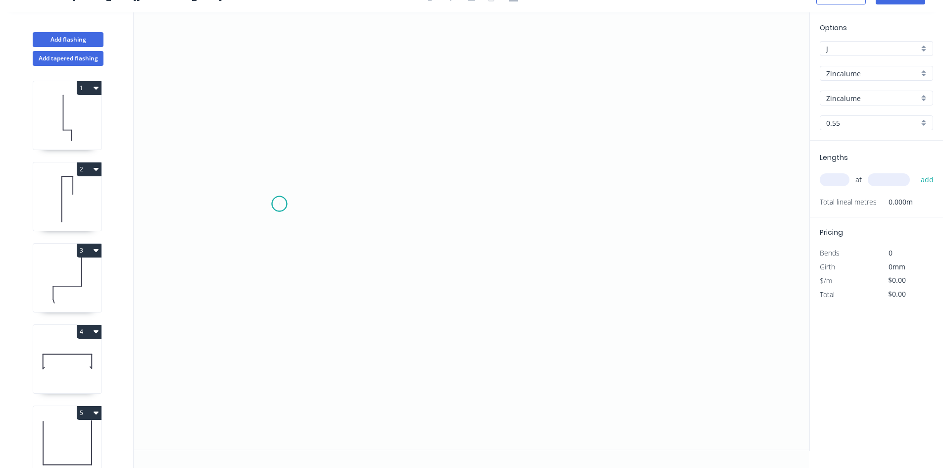
click at [279, 204] on icon "0" at bounding box center [472, 230] width 676 height 437
click at [759, 206] on icon "0" at bounding box center [472, 230] width 676 height 437
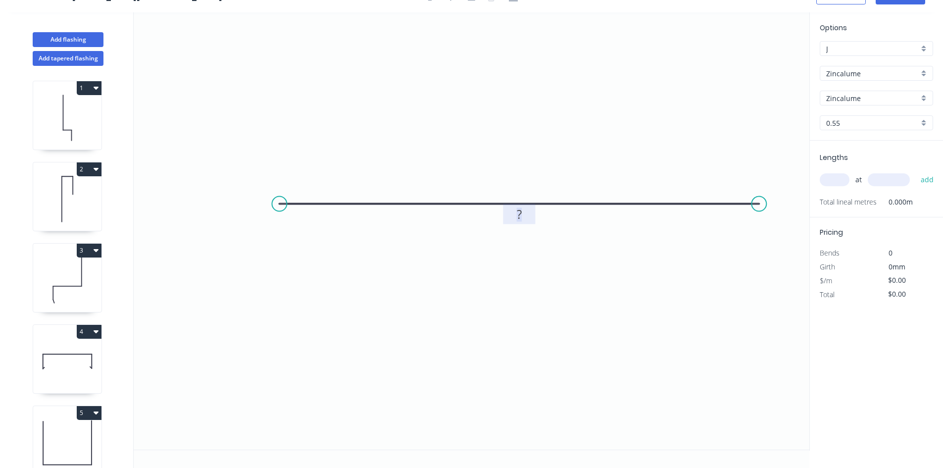
click at [521, 215] on tspan "?" at bounding box center [519, 214] width 5 height 16
click at [617, 308] on icon "0 1200" at bounding box center [472, 230] width 676 height 437
type input "$32.61"
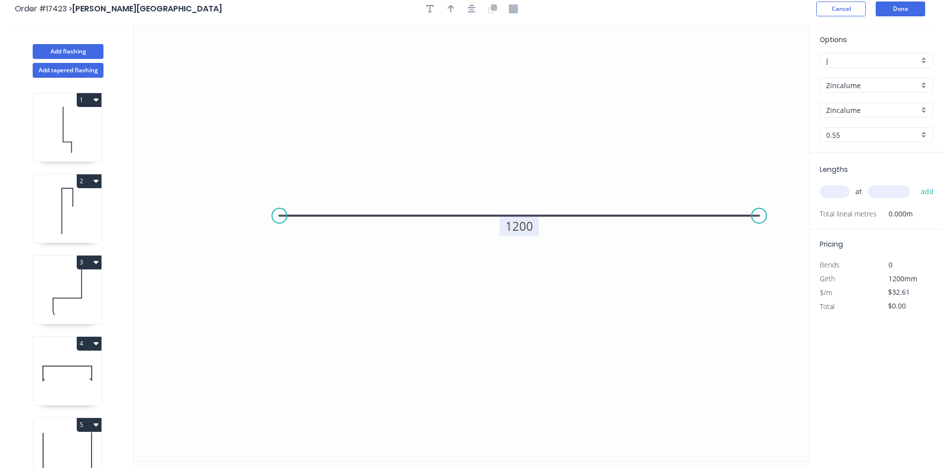
scroll to position [0, 0]
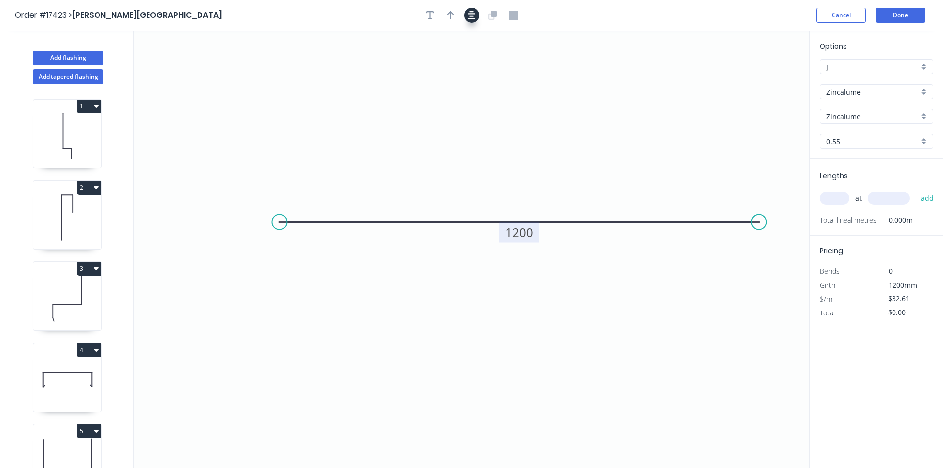
click at [471, 14] on icon "button" at bounding box center [472, 15] width 8 height 8
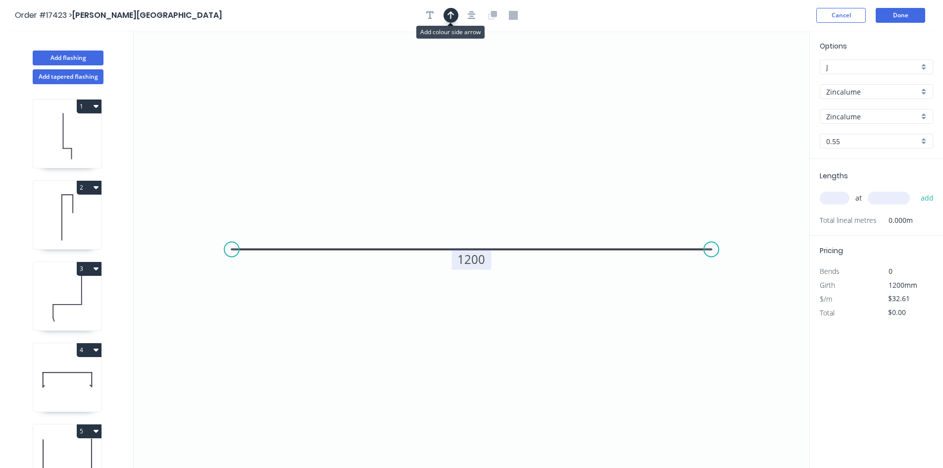
click at [449, 15] on icon "button" at bounding box center [450, 15] width 7 height 9
drag, startPoint x: 759, startPoint y: 77, endPoint x: 595, endPoint y: 163, distance: 185.1
click at [674, 121] on icon at bounding box center [678, 106] width 9 height 32
click at [838, 197] on input "text" at bounding box center [835, 198] width 30 height 13
type input "1"
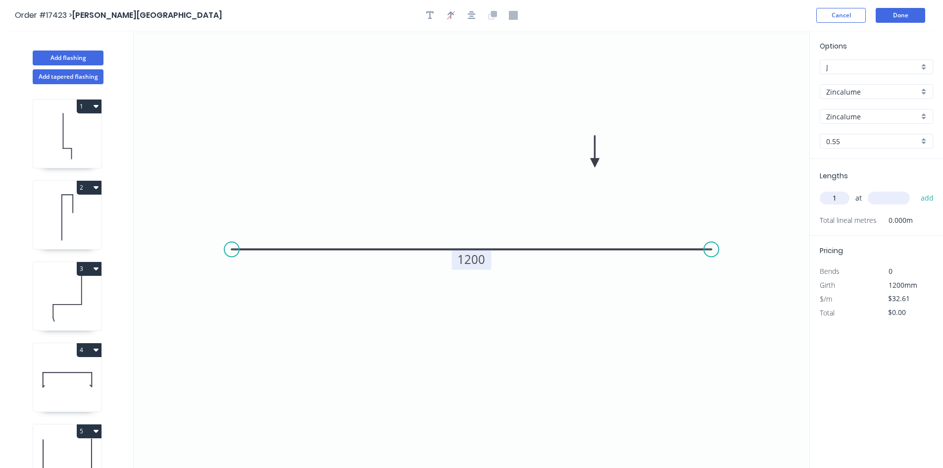
click at [888, 199] on input "text" at bounding box center [889, 198] width 42 height 13
type input "8000"
click at [933, 199] on button "add" at bounding box center [927, 198] width 23 height 17
type input "$260.88"
click at [893, 19] on button "Done" at bounding box center [899, 15] width 49 height 15
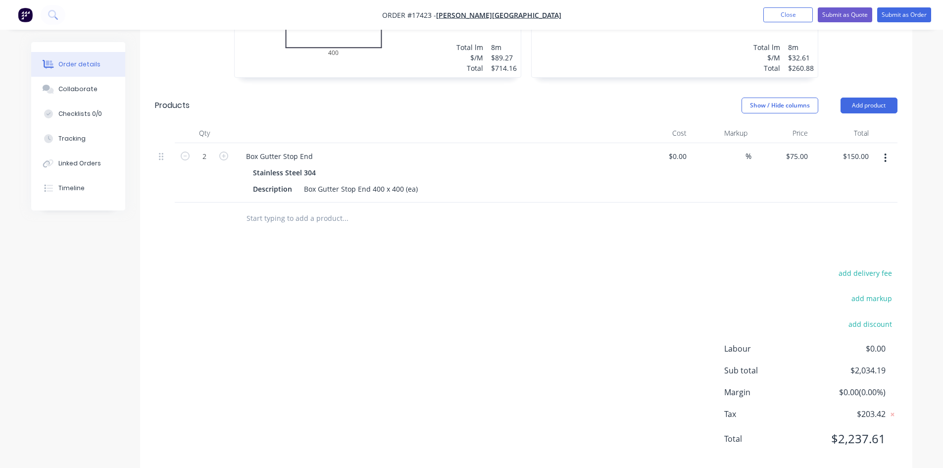
scroll to position [841, 0]
click at [267, 208] on input "text" at bounding box center [345, 218] width 198 height 20
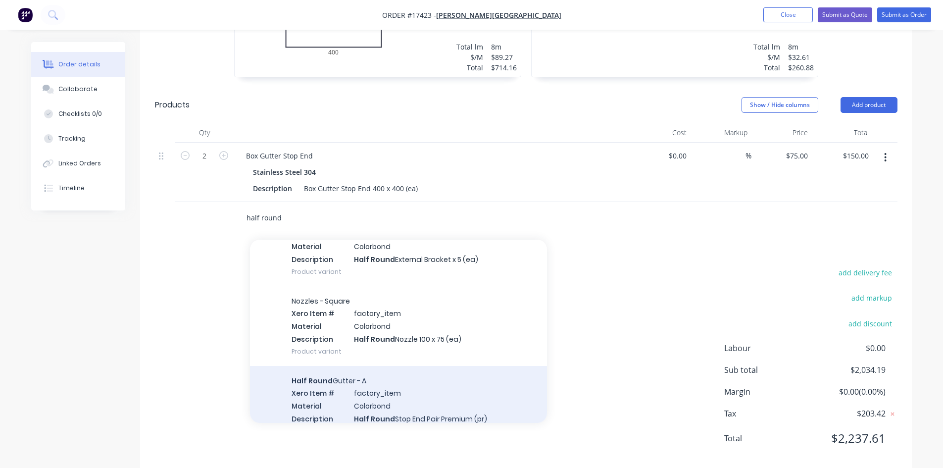
scroll to position [445, 0]
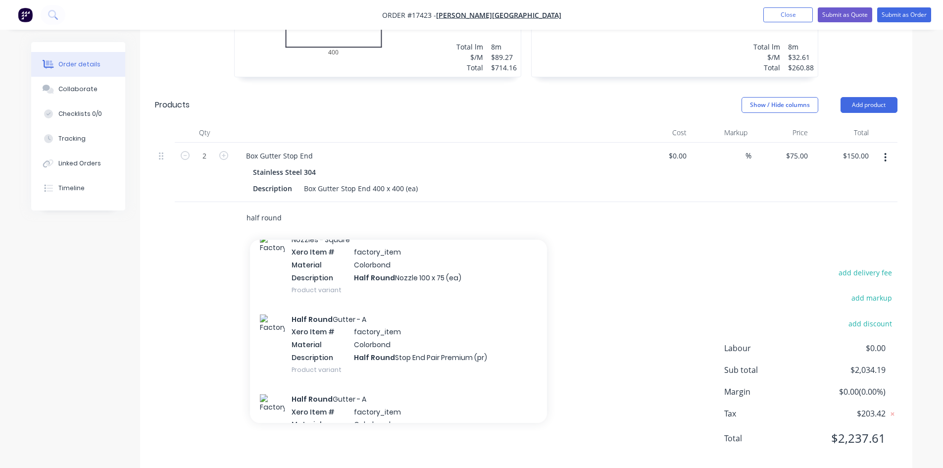
type input "half round"
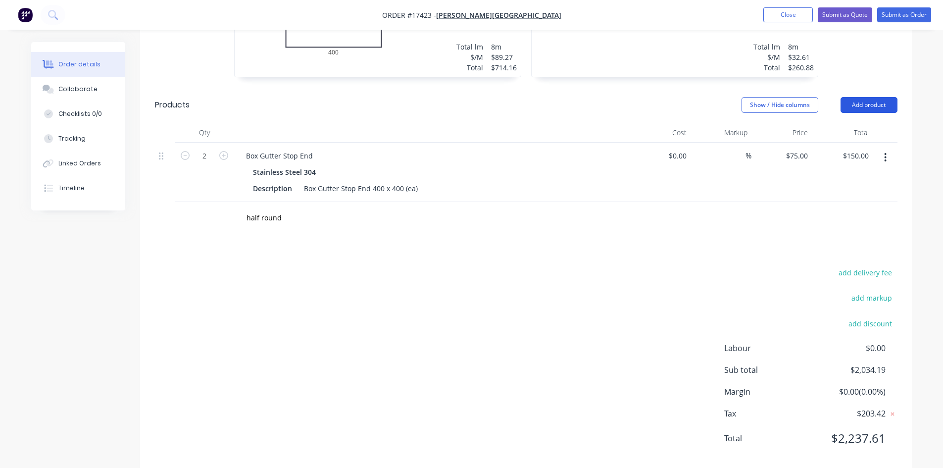
click at [874, 97] on button "Add product" at bounding box center [868, 105] width 57 height 16
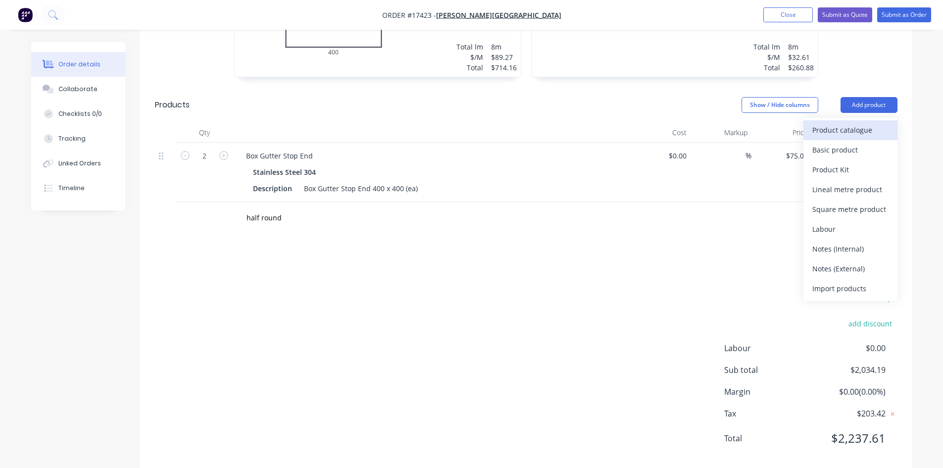
click at [858, 123] on div "Product catalogue" at bounding box center [850, 130] width 76 height 14
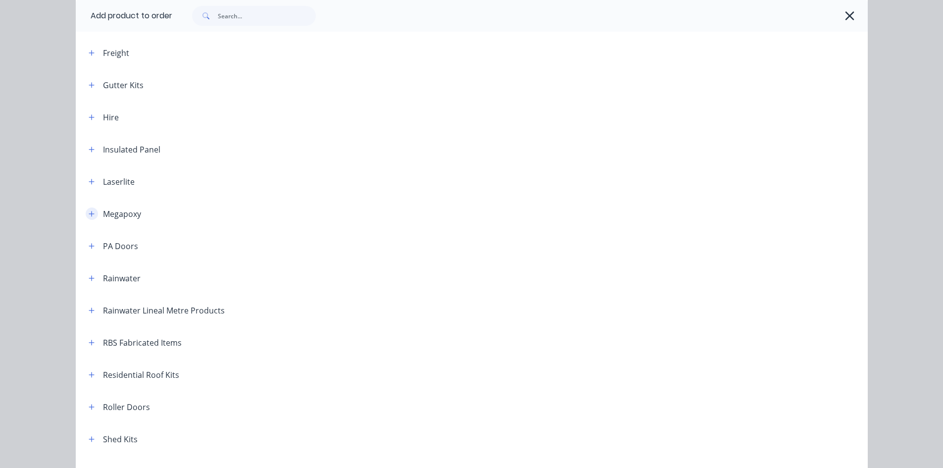
scroll to position [346, 0]
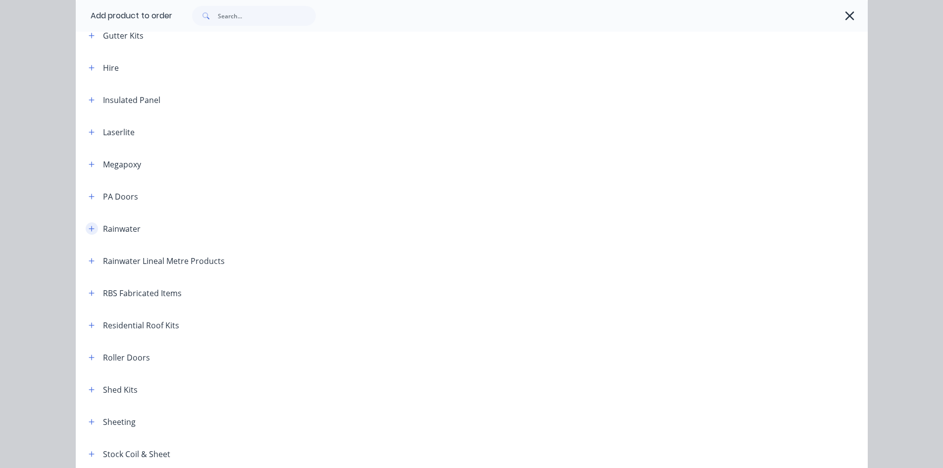
click at [89, 231] on icon "button" at bounding box center [92, 228] width 6 height 7
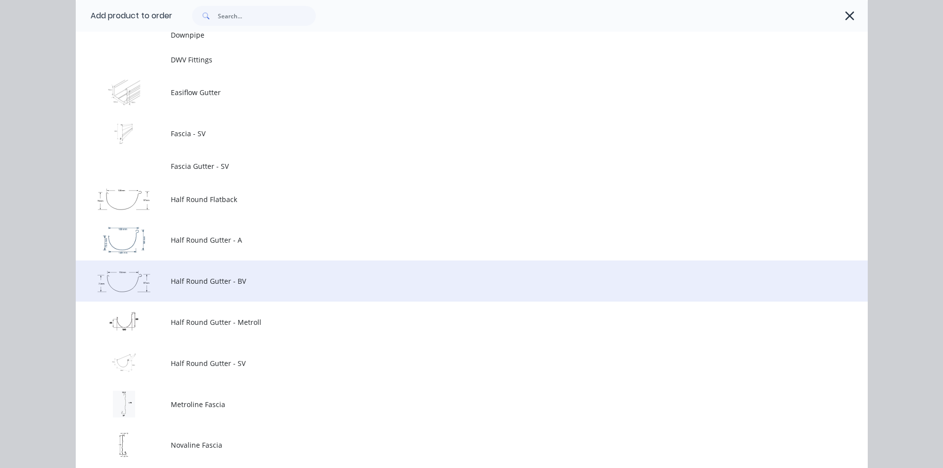
scroll to position [792, 0]
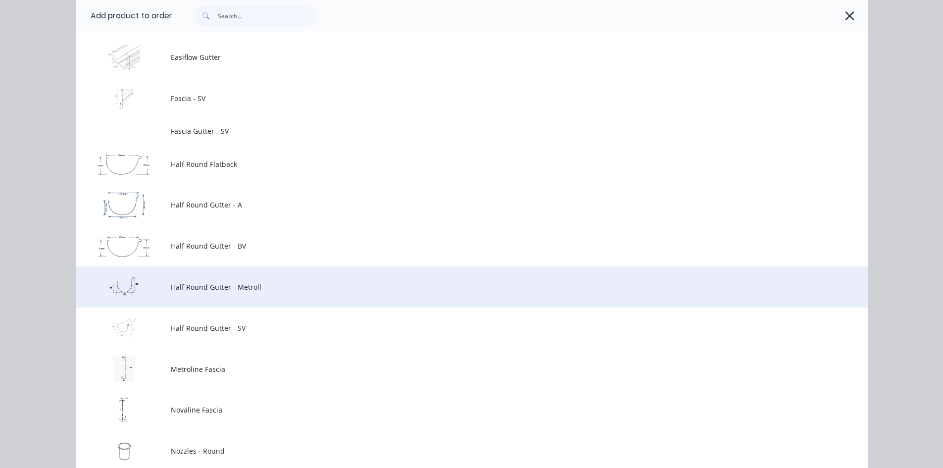
click at [172, 283] on span "Half Round Gutter - Metroll" at bounding box center [449, 287] width 557 height 10
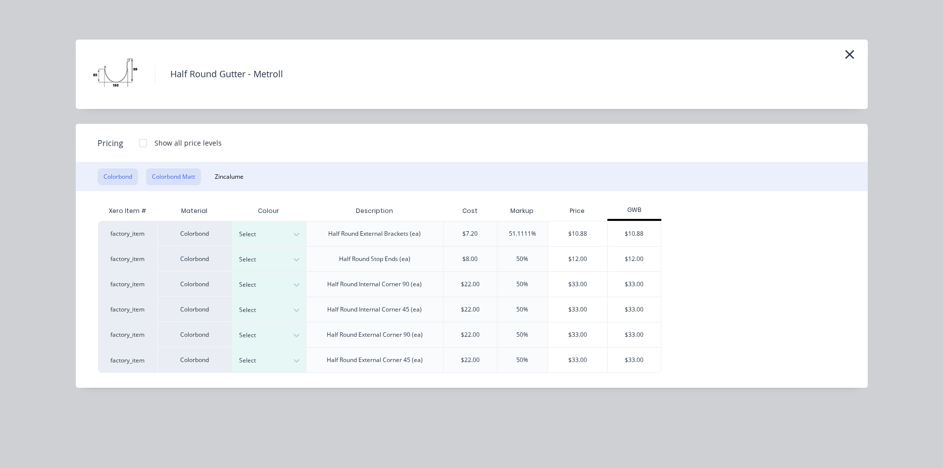
click at [167, 175] on button "Colorbond Matt" at bounding box center [173, 176] width 55 height 17
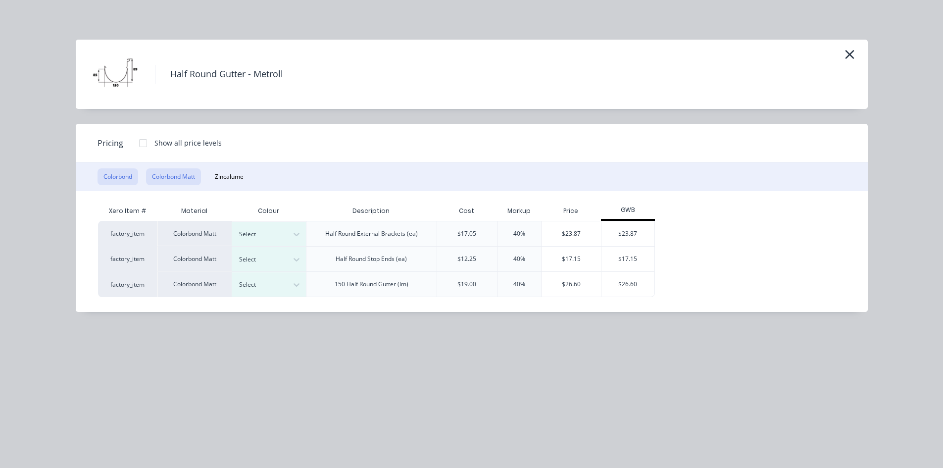
click at [126, 180] on button "Colorbond" at bounding box center [117, 176] width 41 height 17
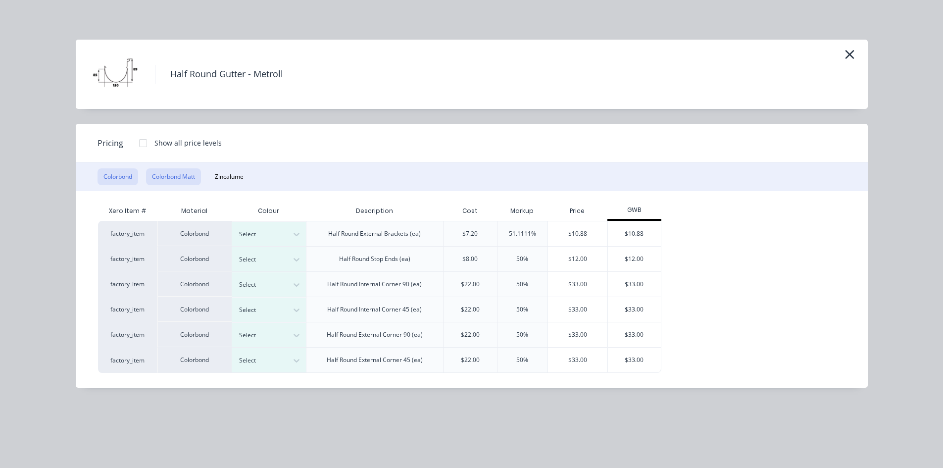
click at [167, 179] on button "Colorbond Matt" at bounding box center [173, 176] width 55 height 17
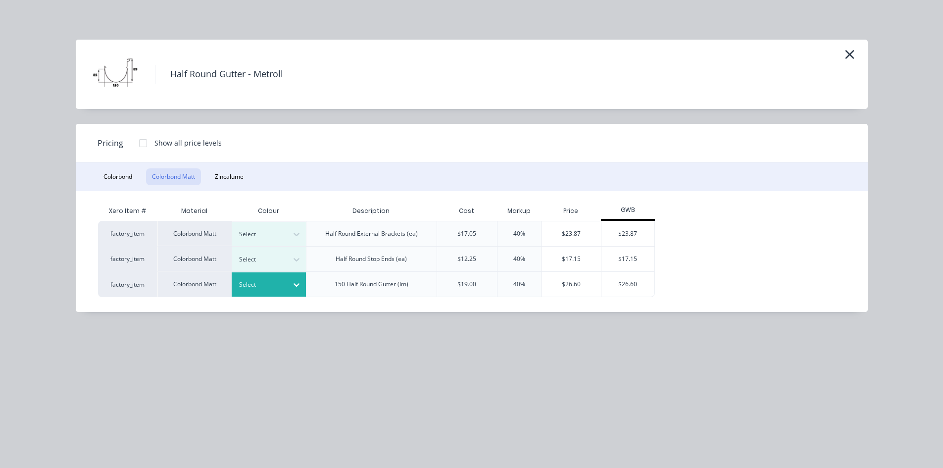
click at [289, 286] on div at bounding box center [297, 285] width 18 height 16
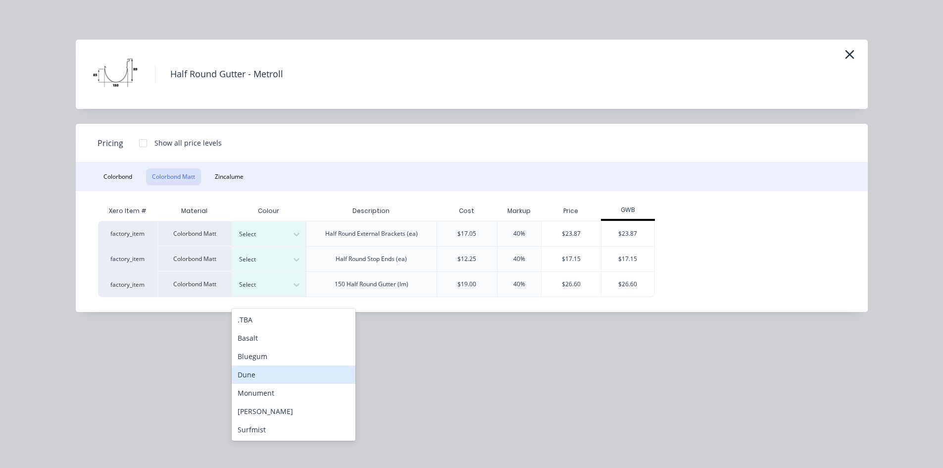
scroll to position [860, 0]
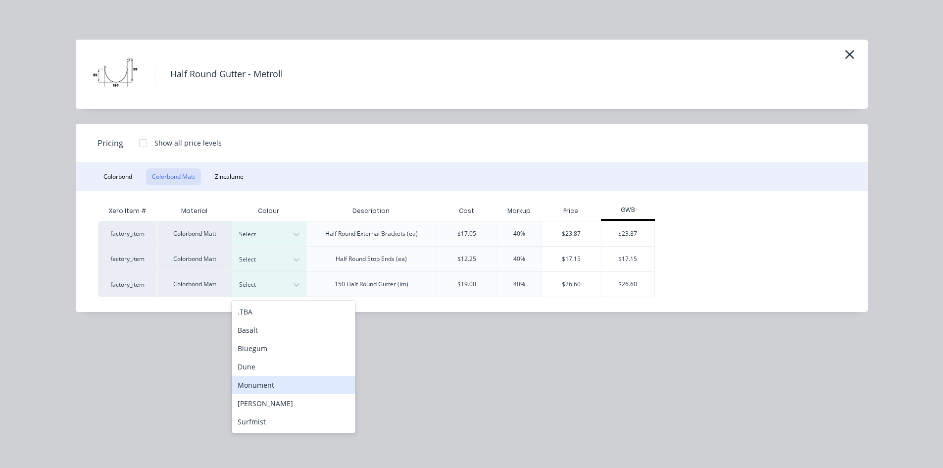
click at [286, 386] on div "Monument" at bounding box center [294, 385] width 124 height 18
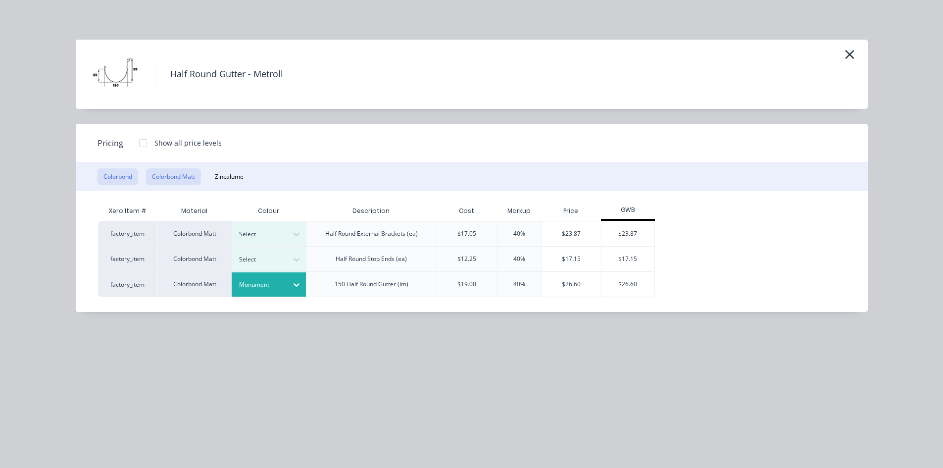
click at [124, 180] on button "Colorbond" at bounding box center [117, 176] width 41 height 17
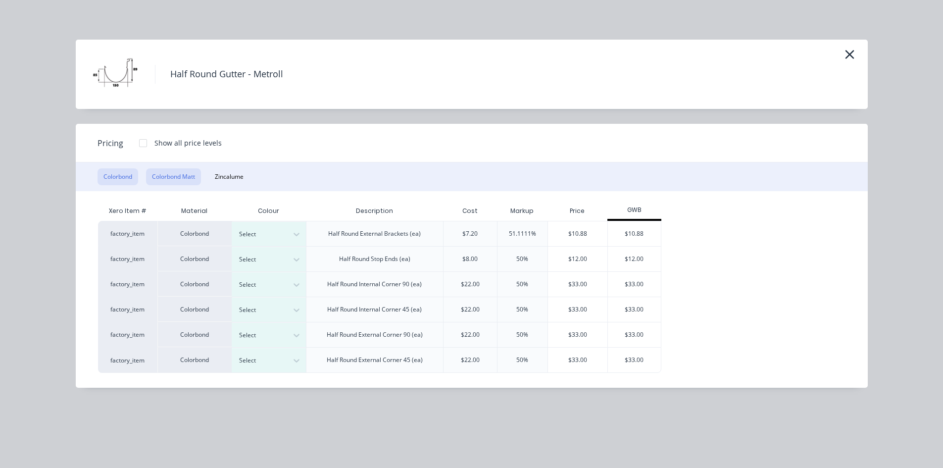
click at [182, 178] on button "Colorbond Matt" at bounding box center [173, 176] width 55 height 17
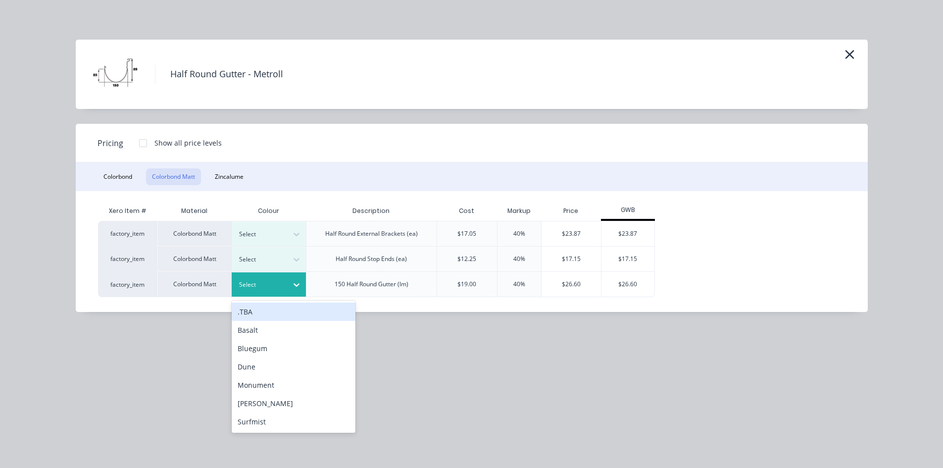
click at [289, 286] on div at bounding box center [297, 285] width 18 height 16
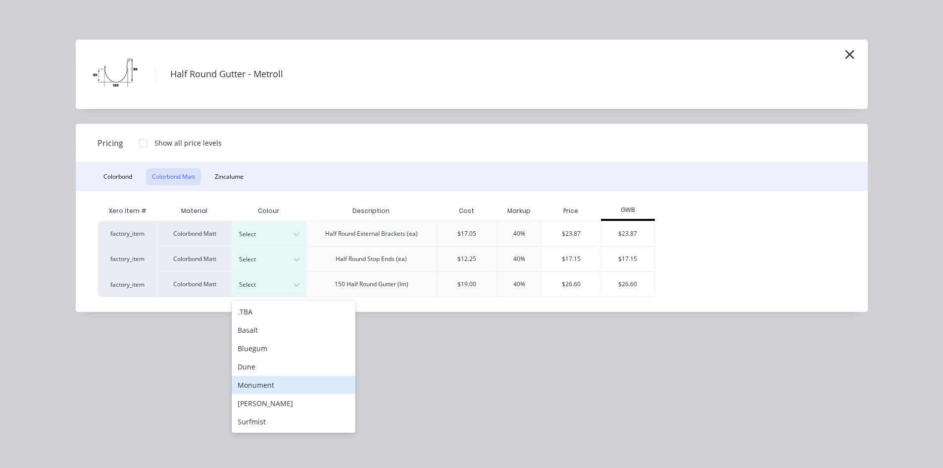
click at [270, 390] on div "Monument" at bounding box center [294, 385] width 124 height 18
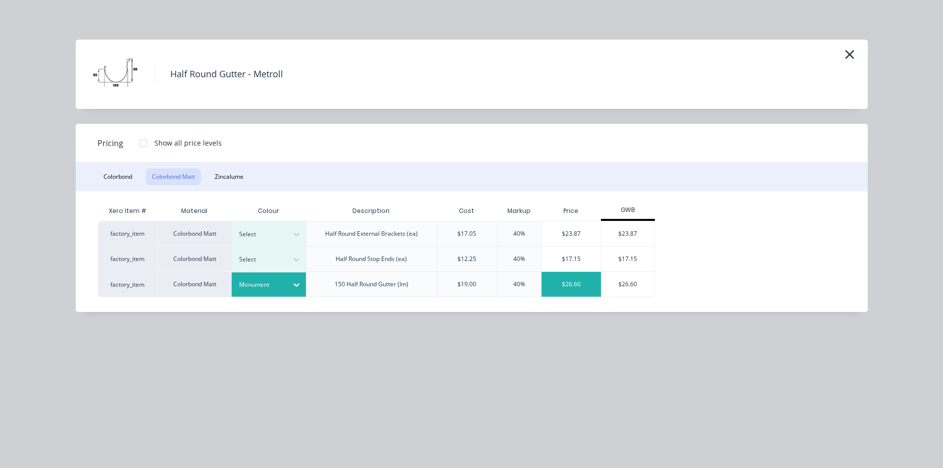
click at [574, 282] on div "$26.60" at bounding box center [571, 284] width 60 height 25
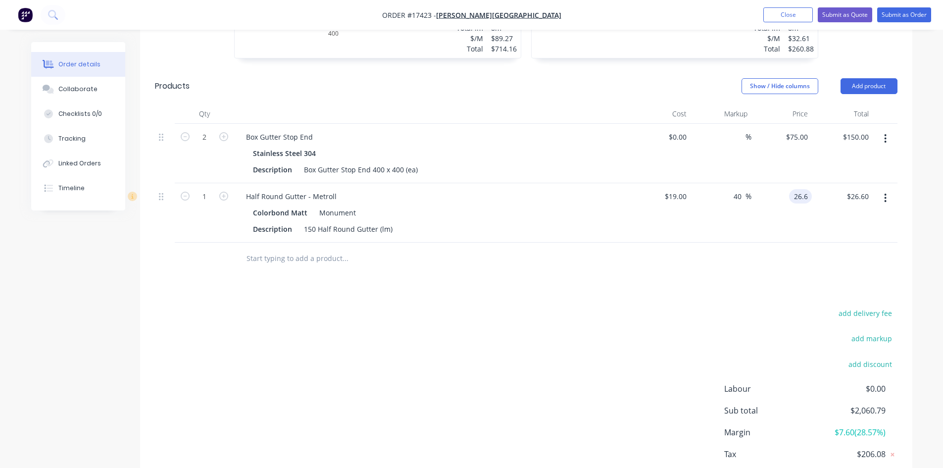
click at [802, 189] on input "26.6" at bounding box center [802, 196] width 19 height 14
type input "$26.60"
click at [287, 249] on input "text" at bounding box center [345, 258] width 198 height 20
click at [320, 190] on div "Half Round Gutter - Metroll Colorbond Matt Monument Description 150 Half Round …" at bounding box center [432, 212] width 396 height 59
click at [320, 189] on div "Half Round Gutter - Metroll" at bounding box center [291, 196] width 106 height 14
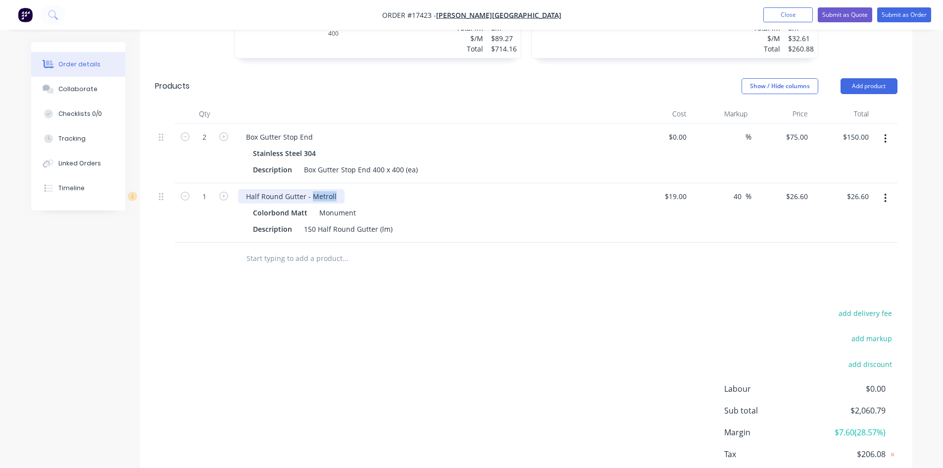
click at [320, 189] on div "Half Round Gutter - Metroll" at bounding box center [291, 196] width 106 height 14
click at [399, 263] on div "Drawings Add drawing 0.55 Colorbond Matt Monument Matt Girth 220 1 0 150 30 40 …" at bounding box center [526, 8] width 772 height 1008
click at [862, 78] on button "Add product" at bounding box center [868, 86] width 57 height 16
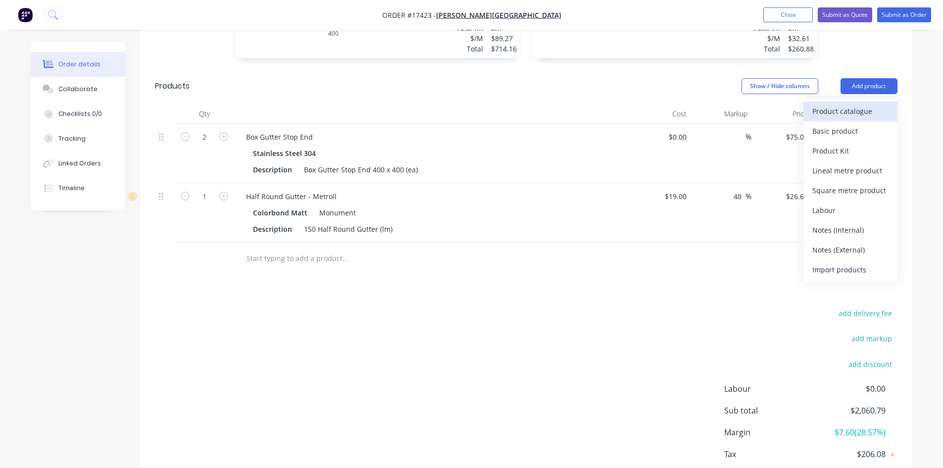
click at [849, 104] on div "Product catalogue" at bounding box center [850, 111] width 76 height 14
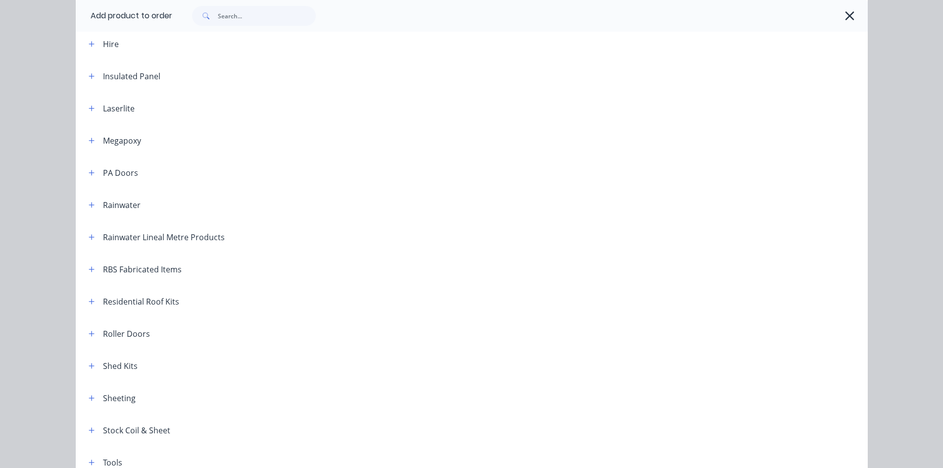
scroll to position [396, 0]
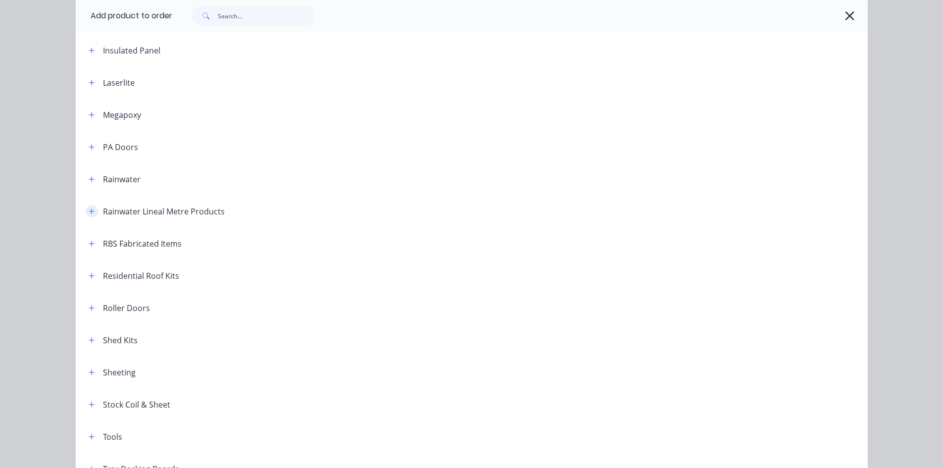
click at [89, 211] on icon "button" at bounding box center [92, 211] width 6 height 7
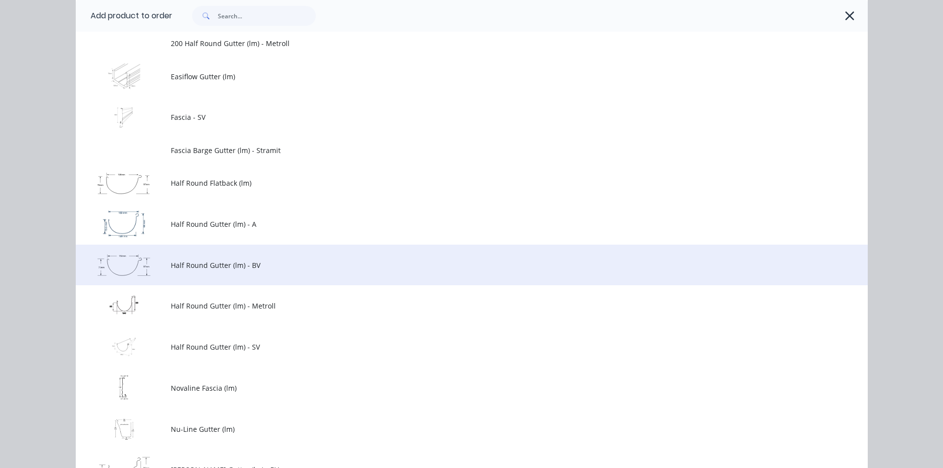
scroll to position [594, 0]
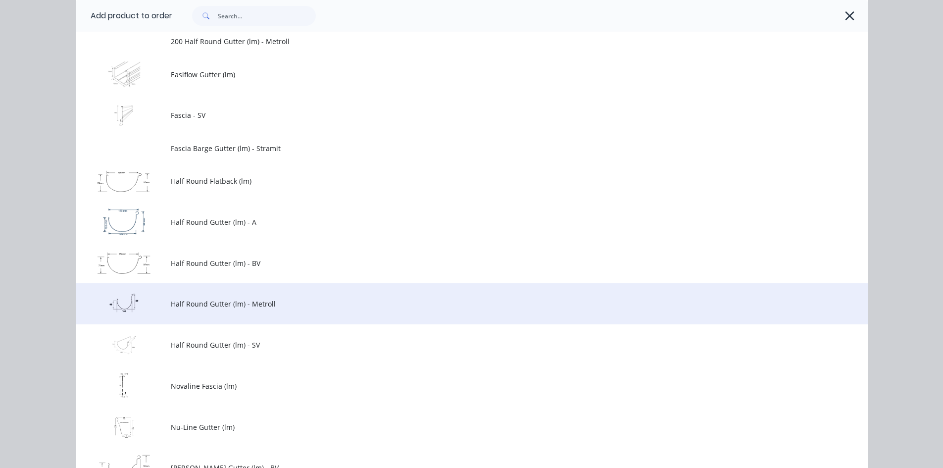
click at [262, 308] on span "Half Round Gutter (lm) - Metroll" at bounding box center [449, 303] width 557 height 10
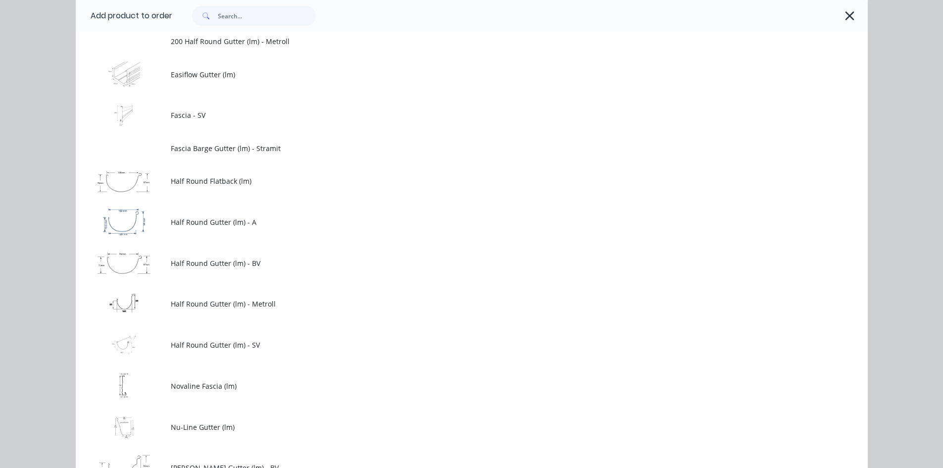
scroll to position [0, 0]
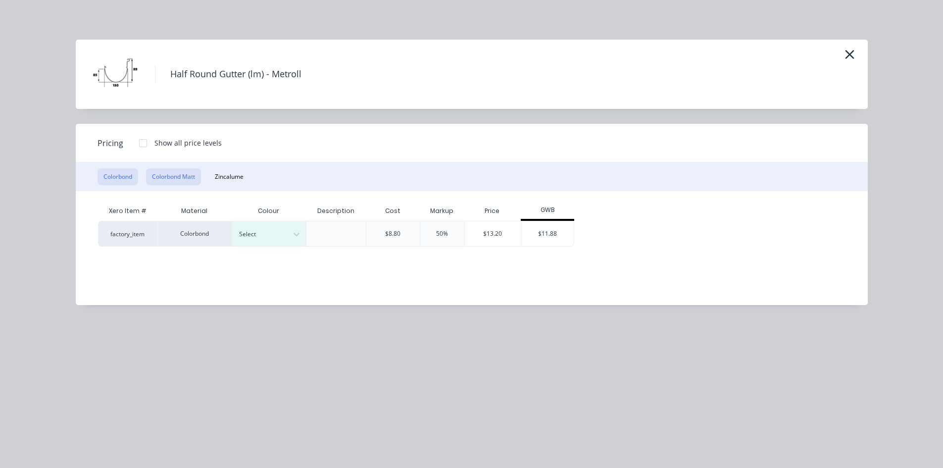
click at [188, 178] on button "Colorbond Matt" at bounding box center [173, 176] width 55 height 17
click at [128, 180] on button "Colorbond" at bounding box center [117, 176] width 41 height 17
click at [146, 142] on div at bounding box center [143, 143] width 20 height 20
click at [851, 56] on icon "button" at bounding box center [849, 54] width 9 height 9
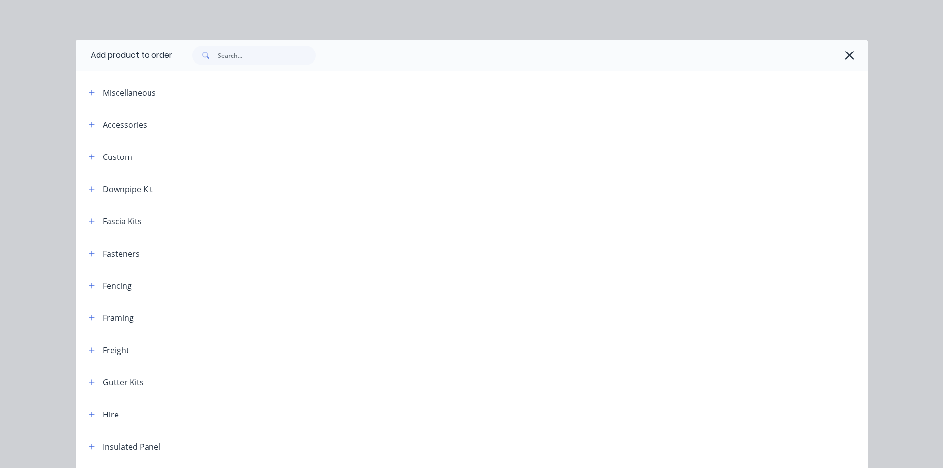
scroll to position [591, 0]
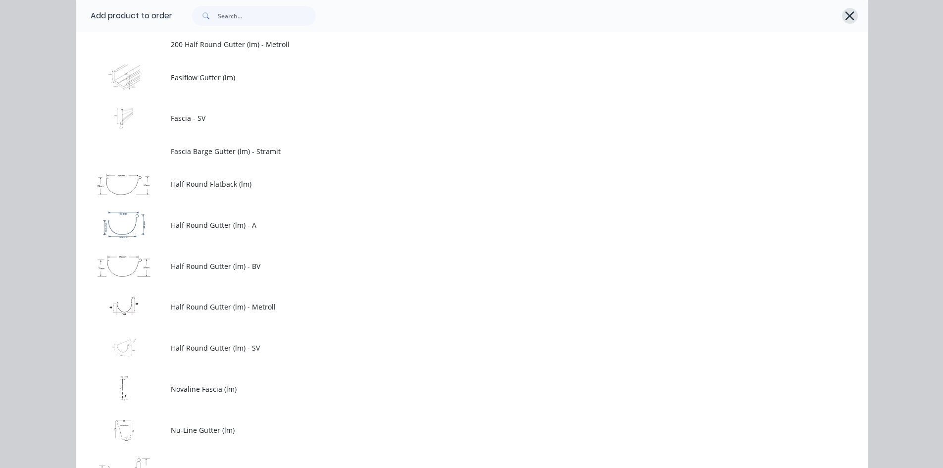
click at [845, 17] on icon "button" at bounding box center [849, 15] width 9 height 9
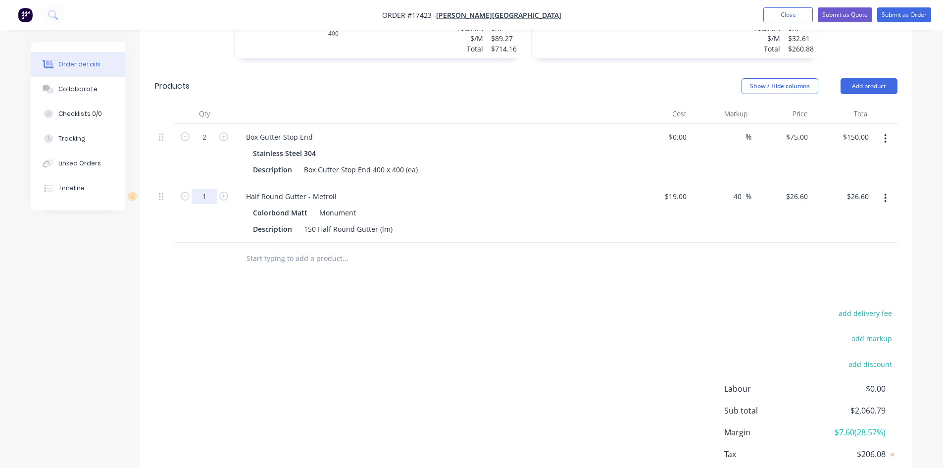
click at [211, 145] on input "1" at bounding box center [205, 137] width 26 height 15
type input "8.5"
type input "$226.10"
click at [238, 267] on div "Drawings Add drawing 0.55 Colorbond Matt Monument Matt Girth 220 1 0 150 30 40 …" at bounding box center [526, 8] width 772 height 1008
click at [803, 189] on input "26.6" at bounding box center [802, 196] width 19 height 14
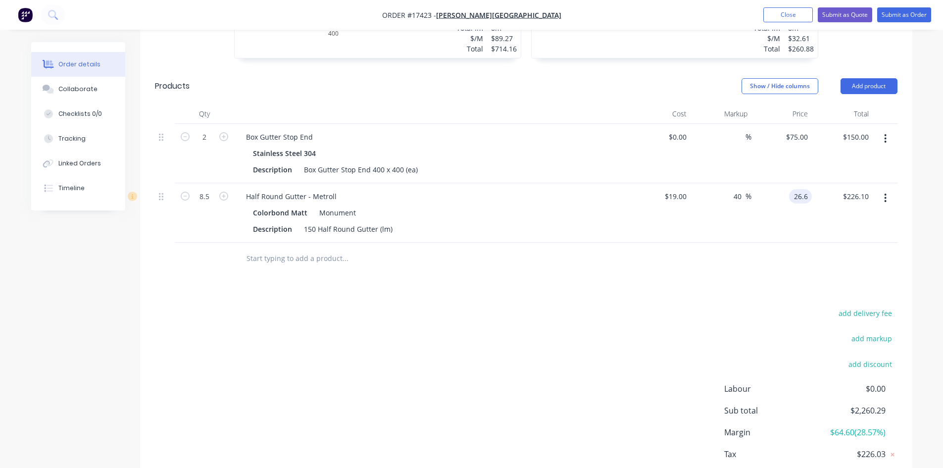
click at [803, 189] on input "26.6" at bounding box center [802, 196] width 19 height 14
type input "23.94"
type input "26"
type input "$23.94"
type input "$203.49"
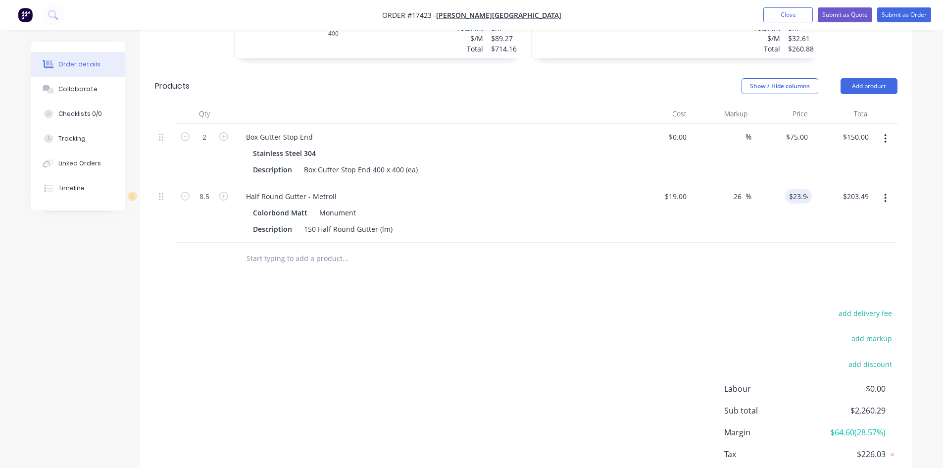
click at [684, 262] on div "Drawings Add drawing 0.55 Colorbond Matt Monument Matt Girth 220 1 0 150 30 40 …" at bounding box center [526, 8] width 772 height 1008
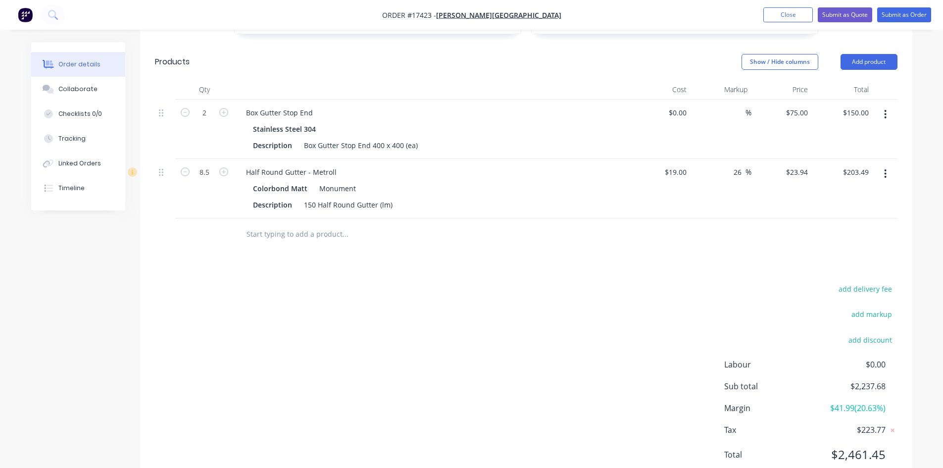
scroll to position [906, 0]
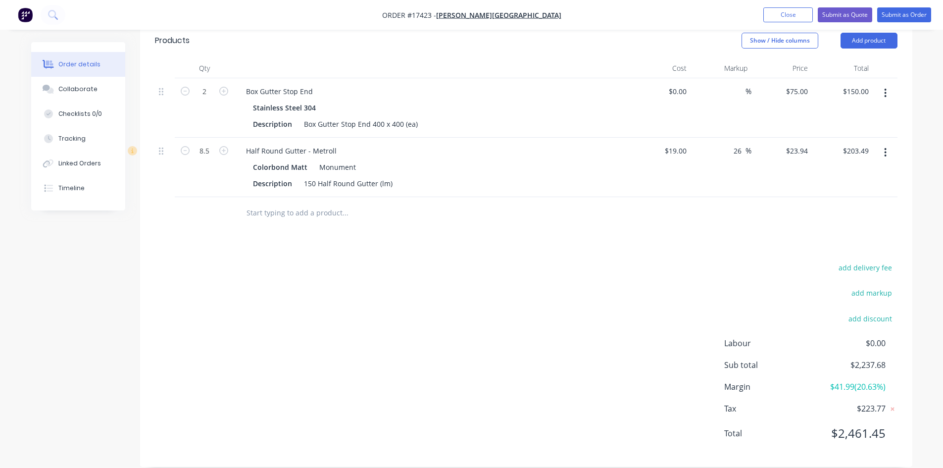
click at [276, 203] on input "text" at bounding box center [345, 213] width 198 height 20
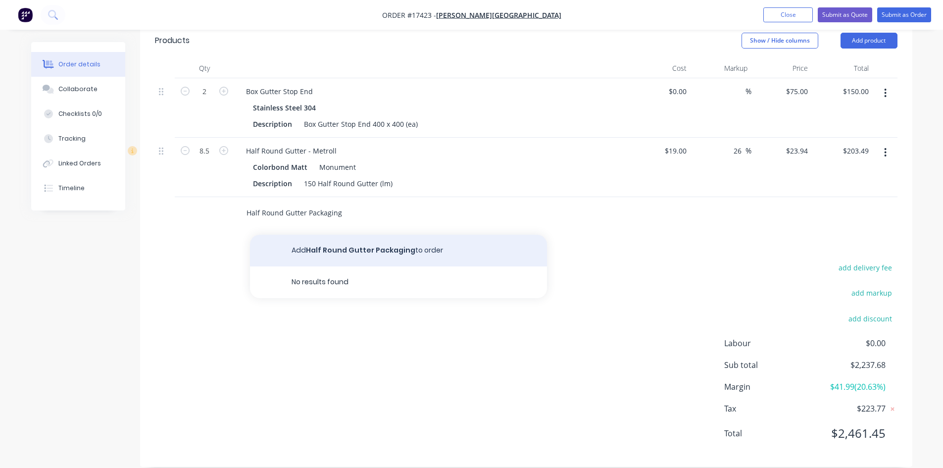
type input "Half Round Gutter Packaging"
click at [344, 239] on button "Add Half Round Gutter Packaging to order" at bounding box center [398, 251] width 297 height 32
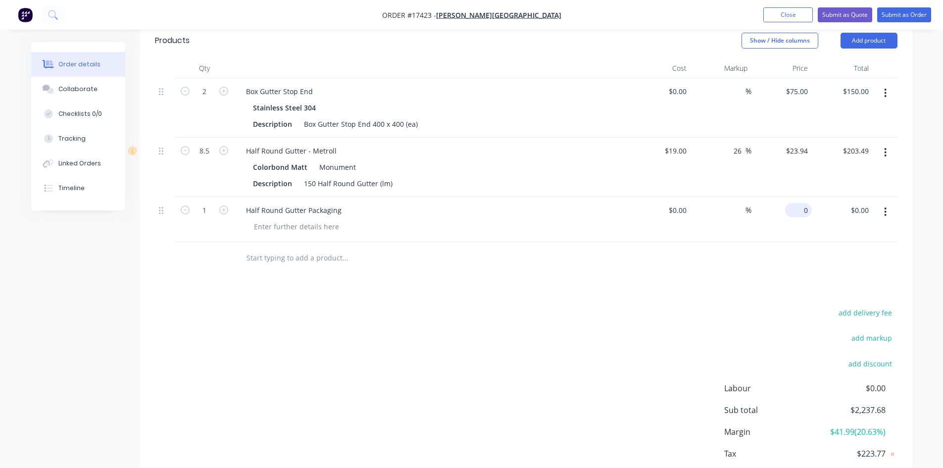
click at [803, 203] on input "0" at bounding box center [800, 210] width 23 height 14
type input "$100.00"
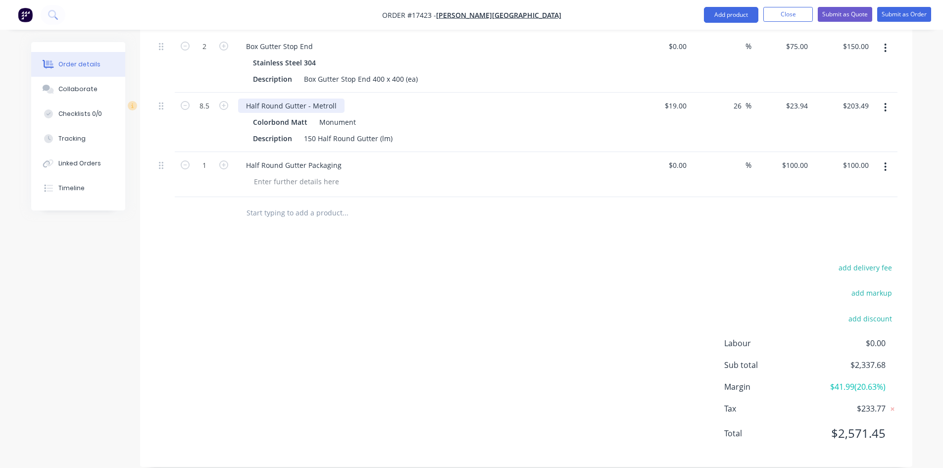
click at [286, 98] on div "Half Round Gutter - Metroll" at bounding box center [291, 105] width 106 height 14
copy div "Half Round Gutter - Metroll"
click at [276, 204] on input "text" at bounding box center [345, 213] width 198 height 20
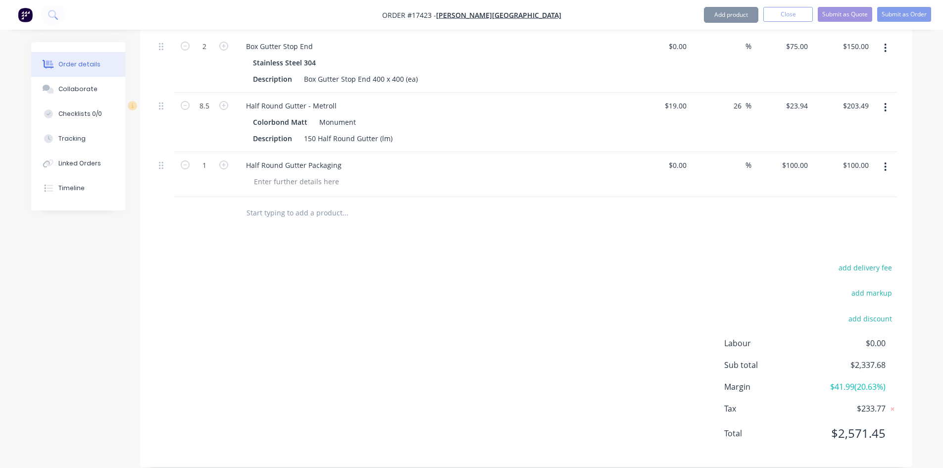
paste input "Half Round Gutter - Metroll"
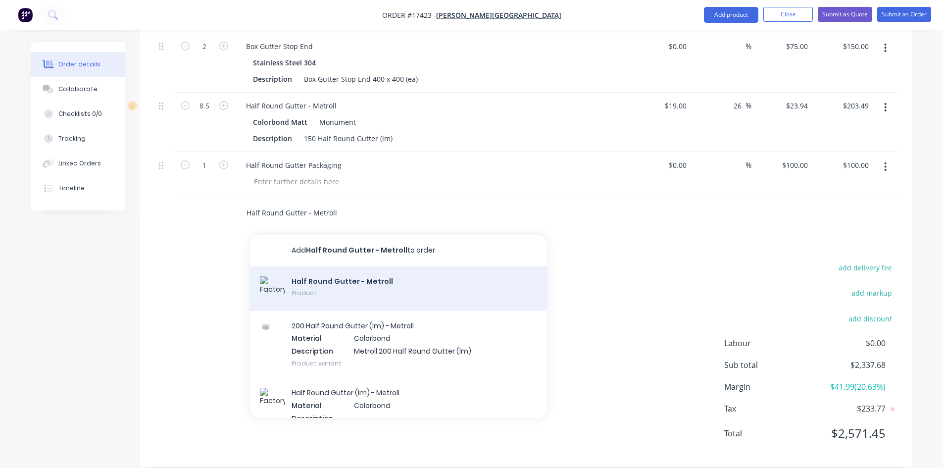
type input "Half Round Gutter - Metroll"
click at [359, 272] on div "Half Round Gutter - Metroll Product" at bounding box center [398, 288] width 297 height 45
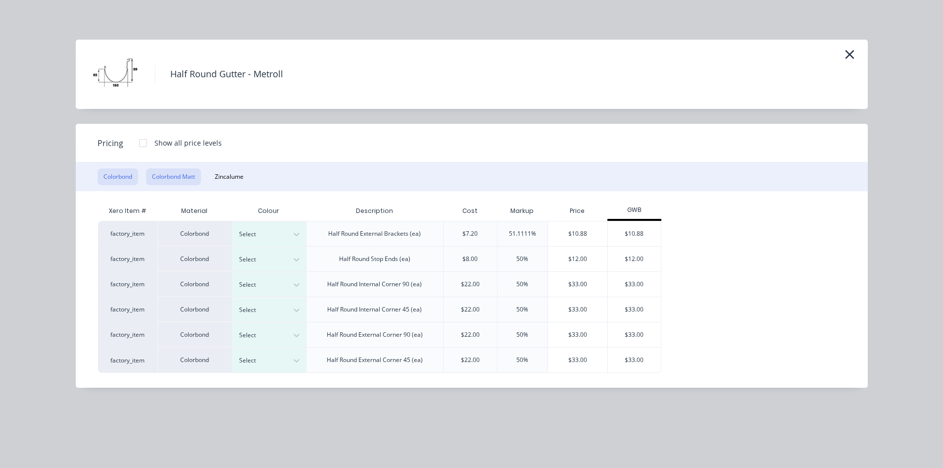
click at [183, 176] on button "Colorbond Matt" at bounding box center [173, 176] width 55 height 17
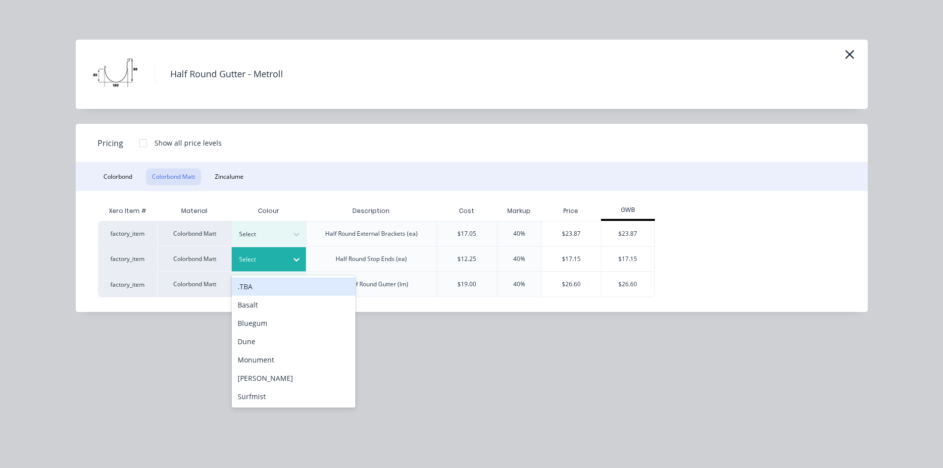
click at [282, 255] on div at bounding box center [261, 259] width 45 height 11
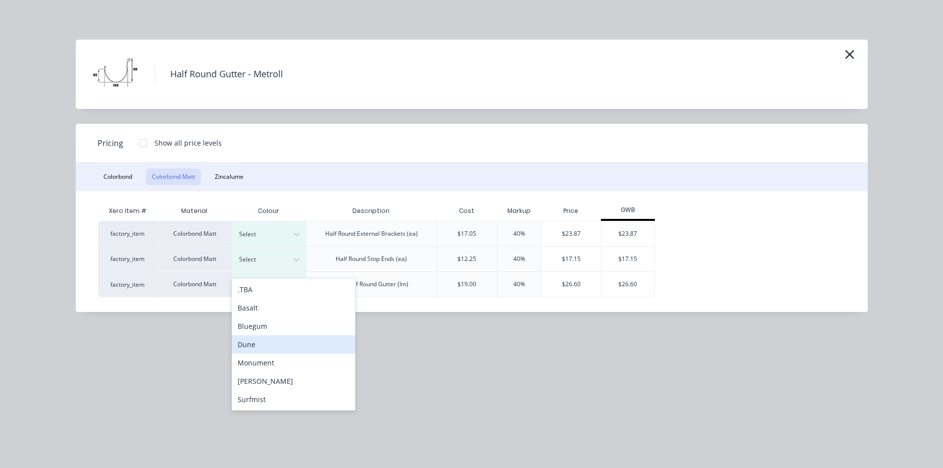
scroll to position [965, 0]
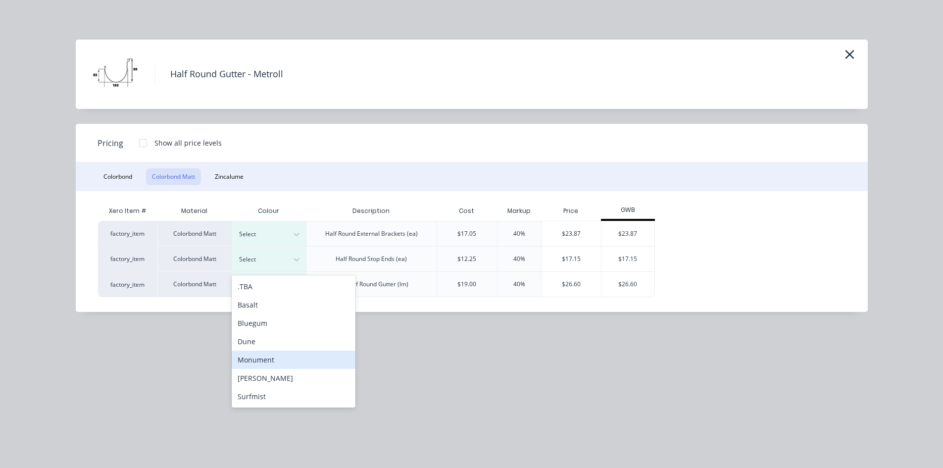
click at [290, 359] on div "Monument" at bounding box center [294, 359] width 124 height 18
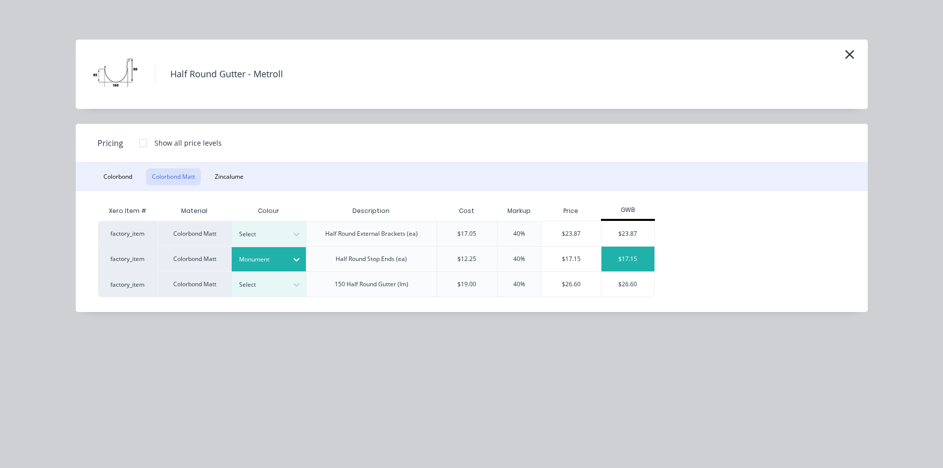
click at [641, 258] on div "$17.15" at bounding box center [627, 258] width 53 height 25
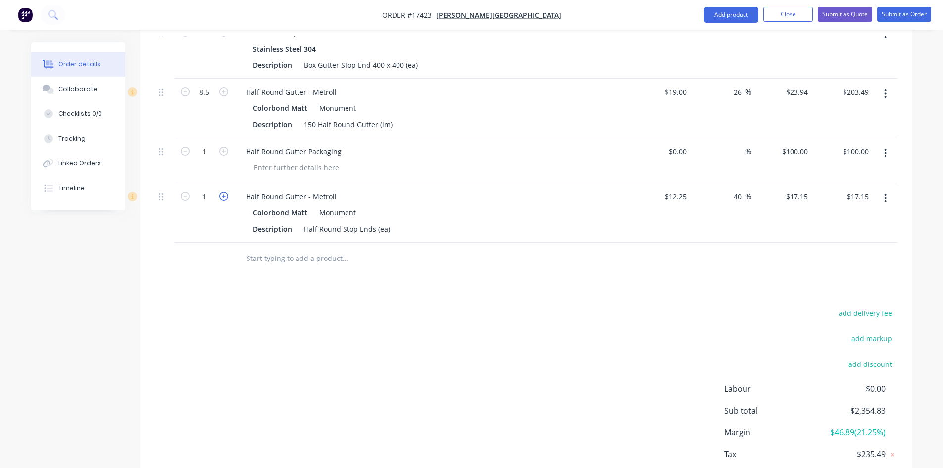
click at [226, 192] on icon "button" at bounding box center [223, 196] width 9 height 9
type input "2"
type input "$34.30"
click at [389, 222] on div "Half Round Stop Ends (ea)" at bounding box center [347, 229] width 94 height 14
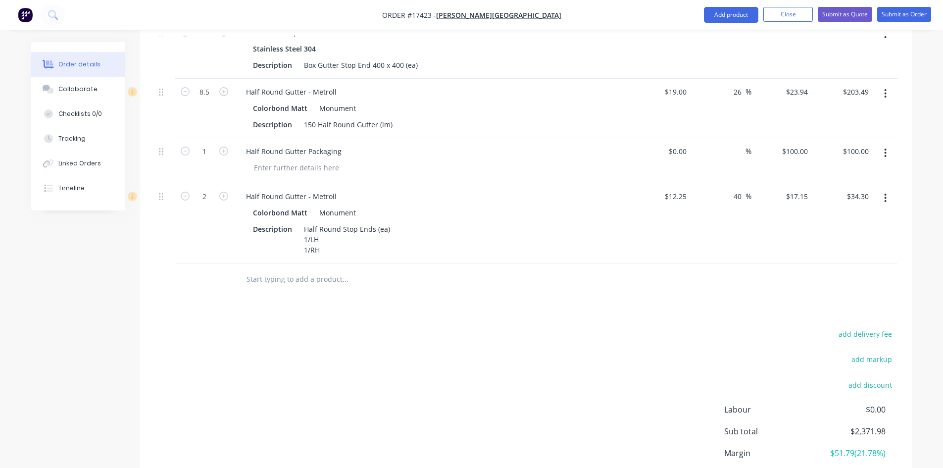
click at [263, 269] on input "text" at bounding box center [345, 279] width 198 height 20
paste input "Half Round Gutter - Metroll"
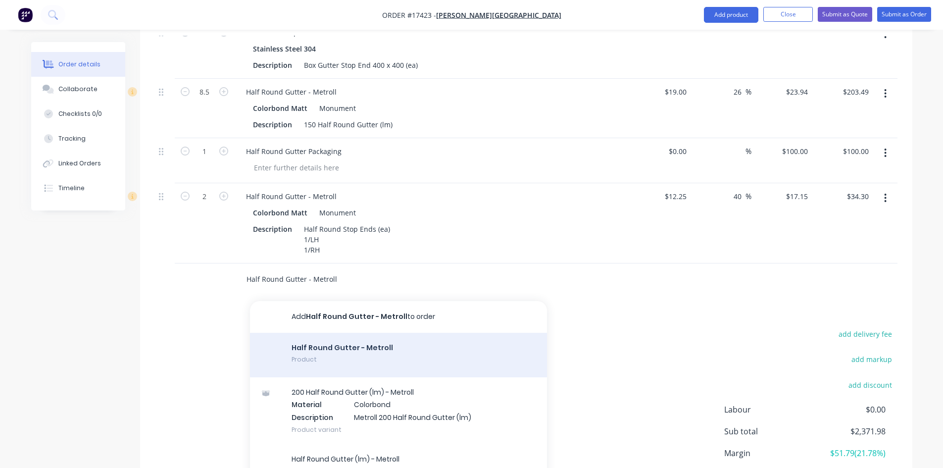
type input "Half Round Gutter - Metroll"
click at [329, 337] on div "Half Round Gutter - Metroll Product" at bounding box center [398, 355] width 297 height 45
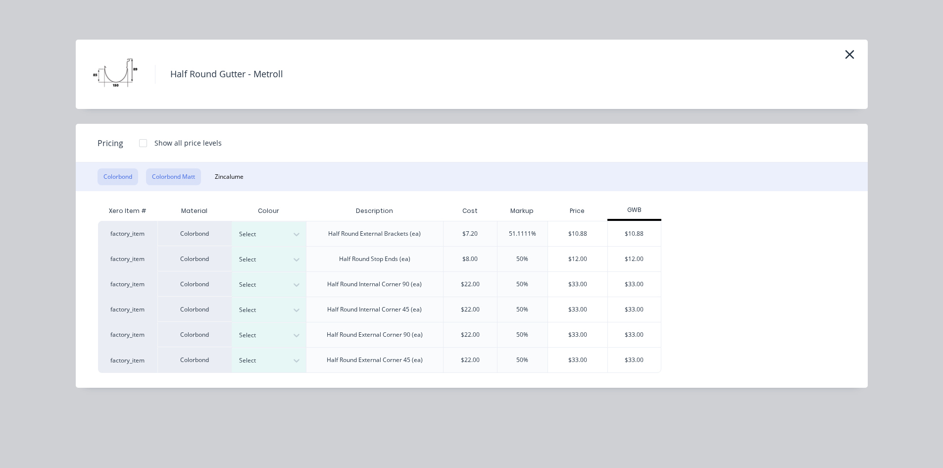
click at [185, 174] on button "Colorbond Matt" at bounding box center [173, 176] width 55 height 17
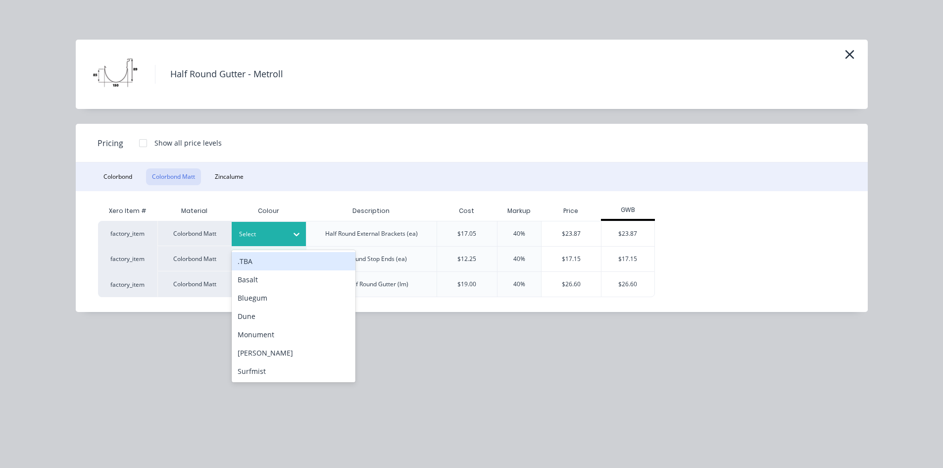
click at [292, 234] on icon at bounding box center [296, 234] width 10 height 10
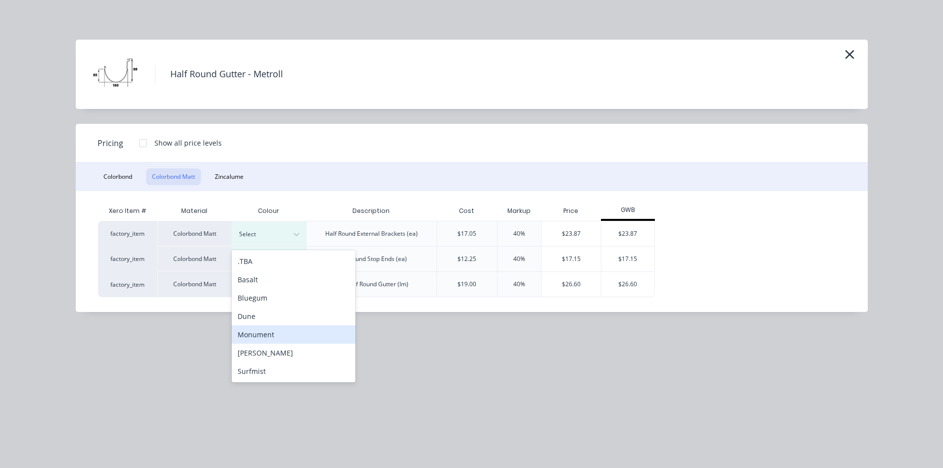
click at [274, 336] on div "Monument" at bounding box center [294, 334] width 124 height 18
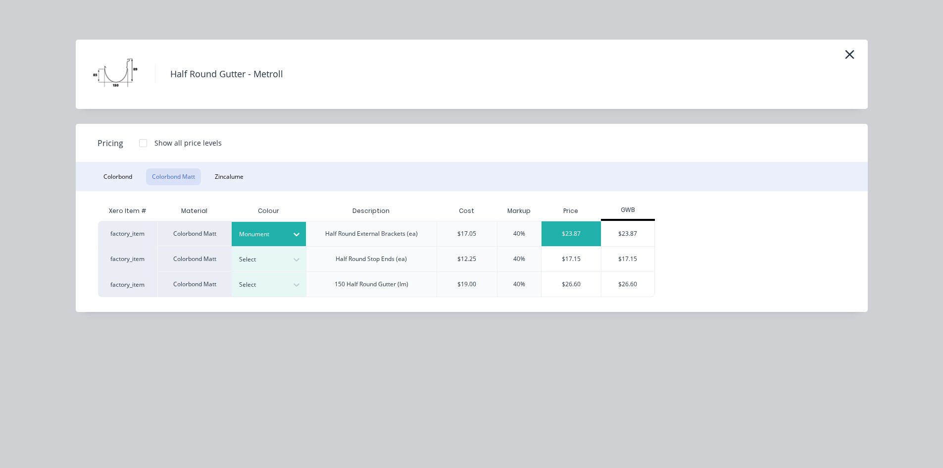
click at [578, 233] on div "$23.87" at bounding box center [571, 233] width 60 height 25
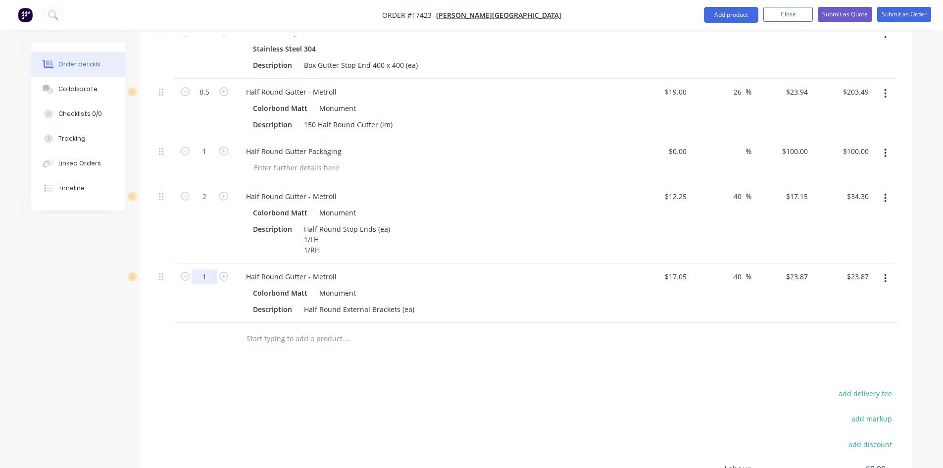
click at [209, 40] on input "1" at bounding box center [205, 32] width 26 height 15
type input "9"
type input "$214.83"
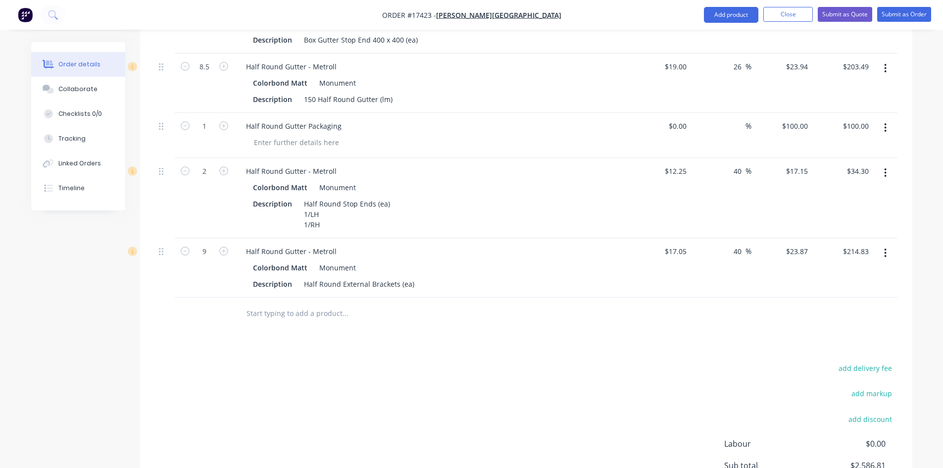
scroll to position [1014, 0]
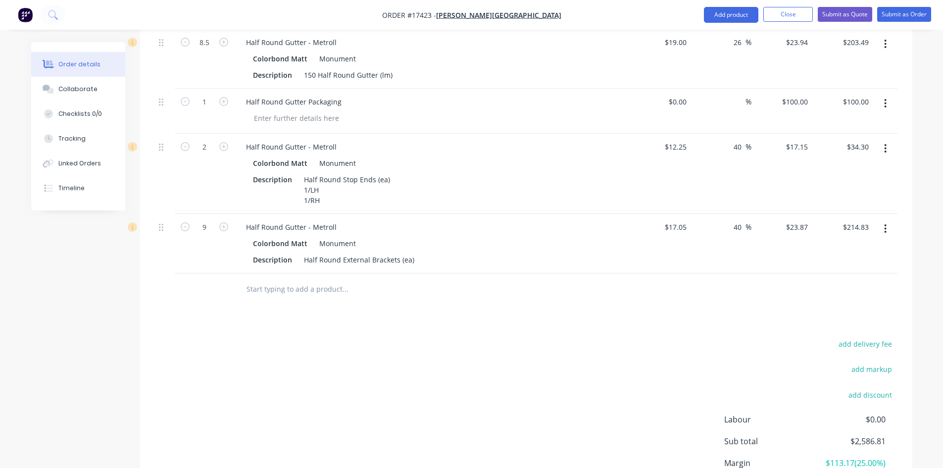
click at [262, 279] on input "text" at bounding box center [345, 289] width 198 height 20
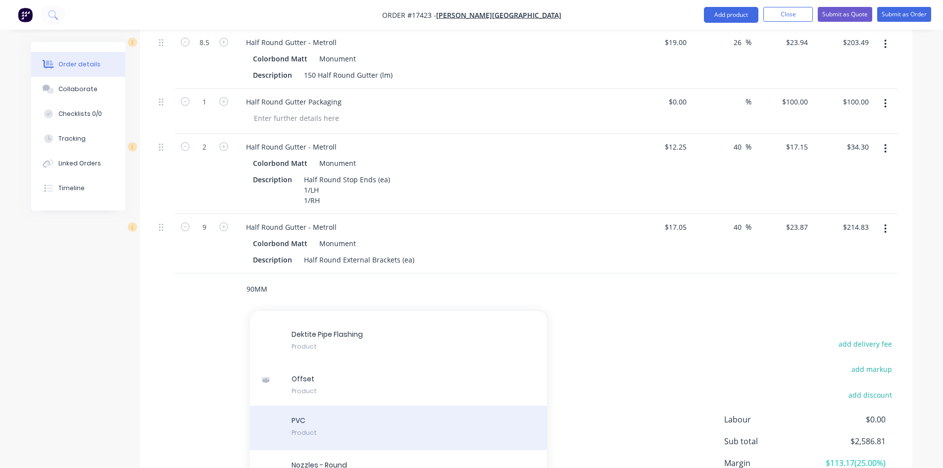
scroll to position [1238, 0]
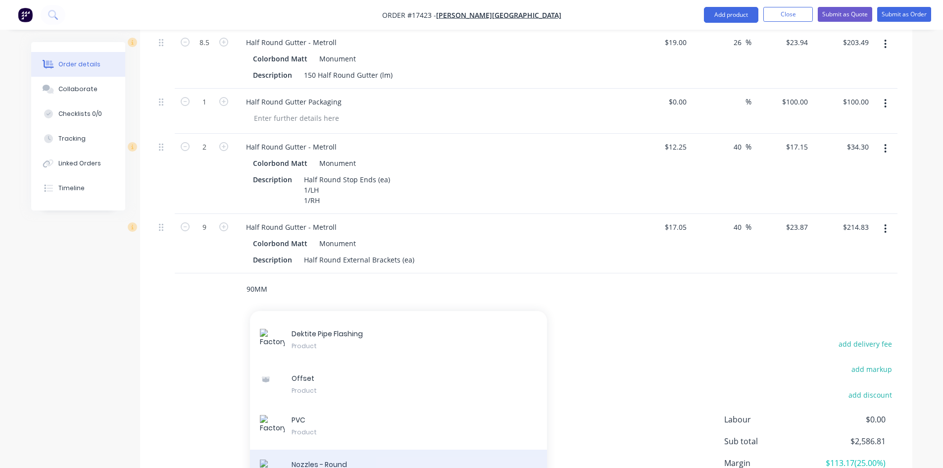
type input "90MM"
click at [340, 452] on div "Nozzles - Round Product" at bounding box center [398, 471] width 297 height 45
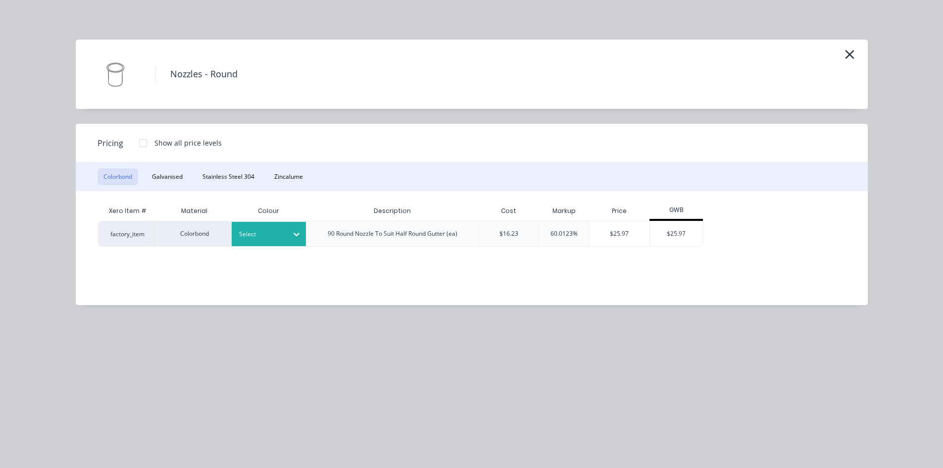
click at [283, 231] on div at bounding box center [261, 234] width 45 height 11
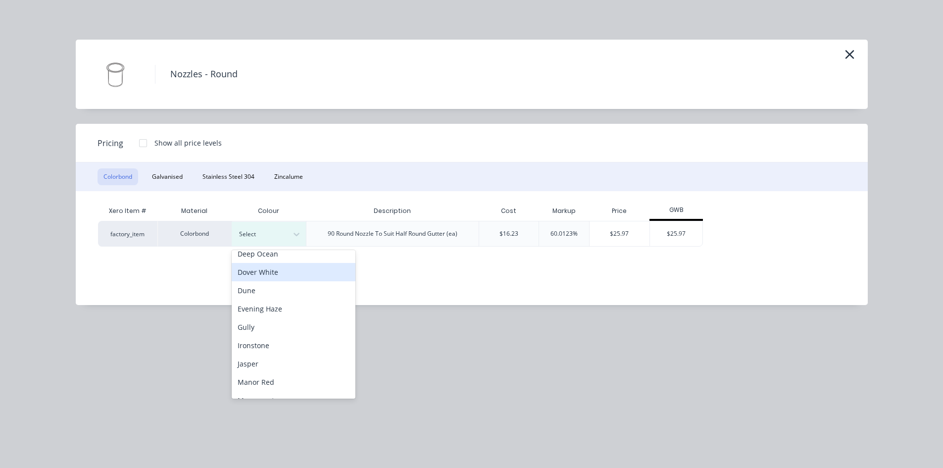
scroll to position [148, 0]
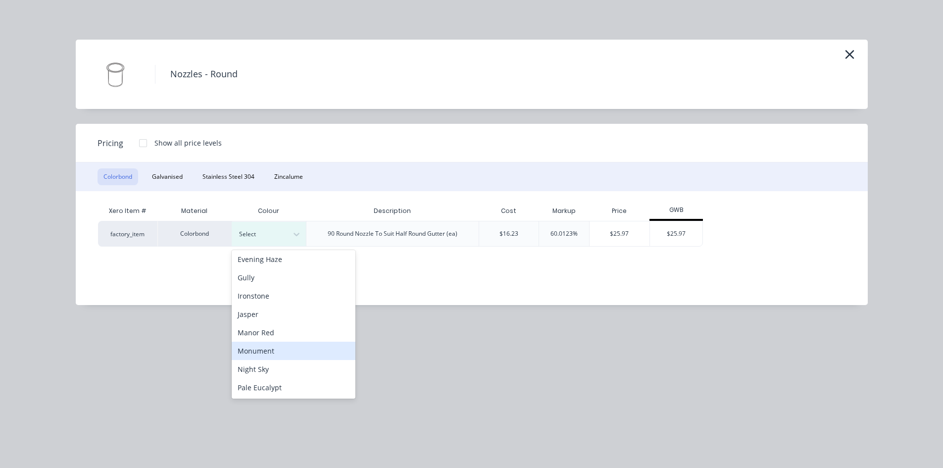
click at [283, 349] on div "Monument" at bounding box center [294, 350] width 124 height 18
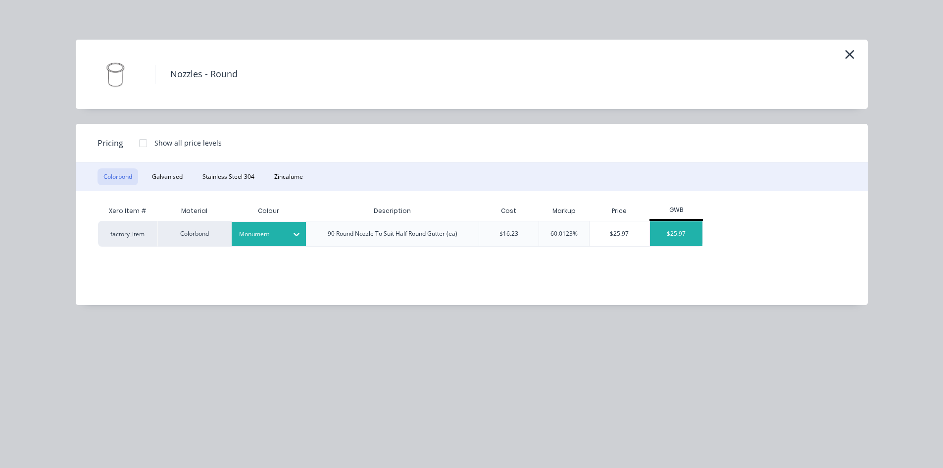
click at [681, 236] on div "$25.97" at bounding box center [676, 233] width 53 height 25
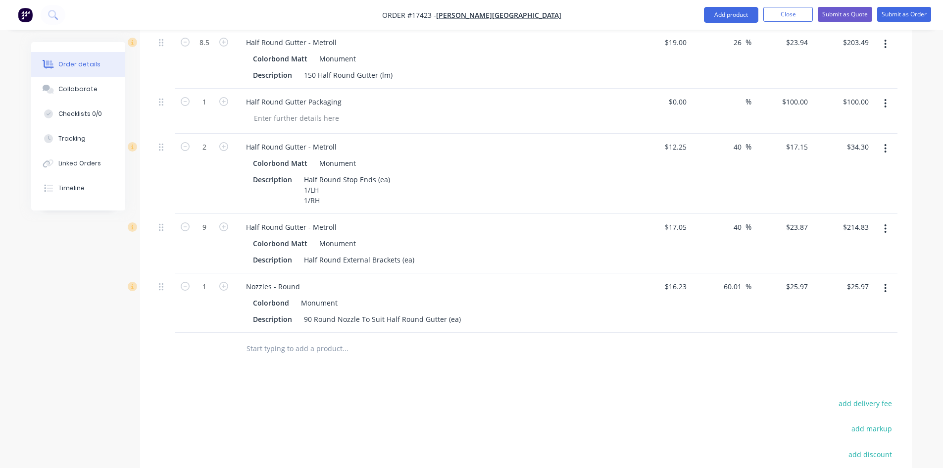
scroll to position [1064, 0]
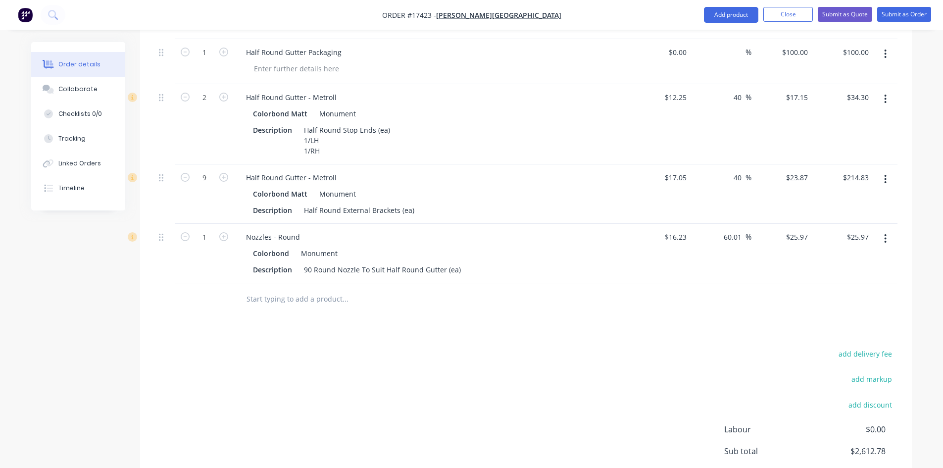
click at [880, 230] on button "button" at bounding box center [884, 239] width 23 height 18
click at [845, 317] on div "Delete" at bounding box center [850, 324] width 76 height 14
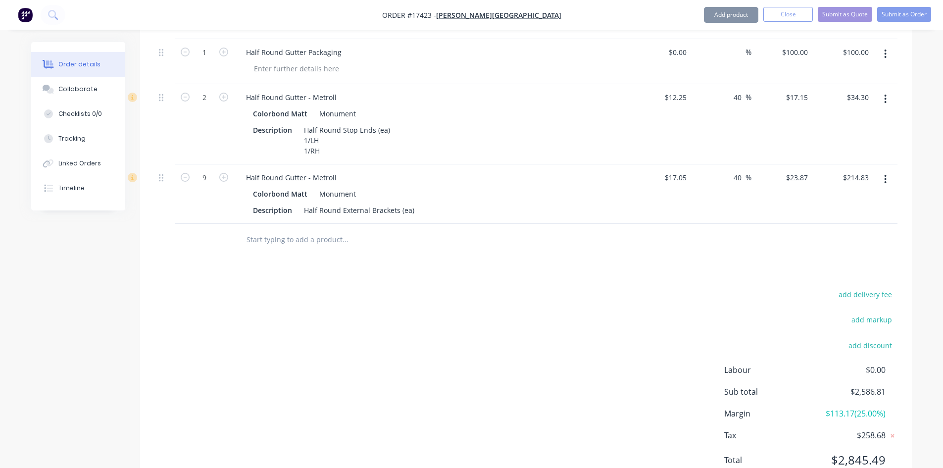
click at [255, 230] on input "text" at bounding box center [345, 240] width 198 height 20
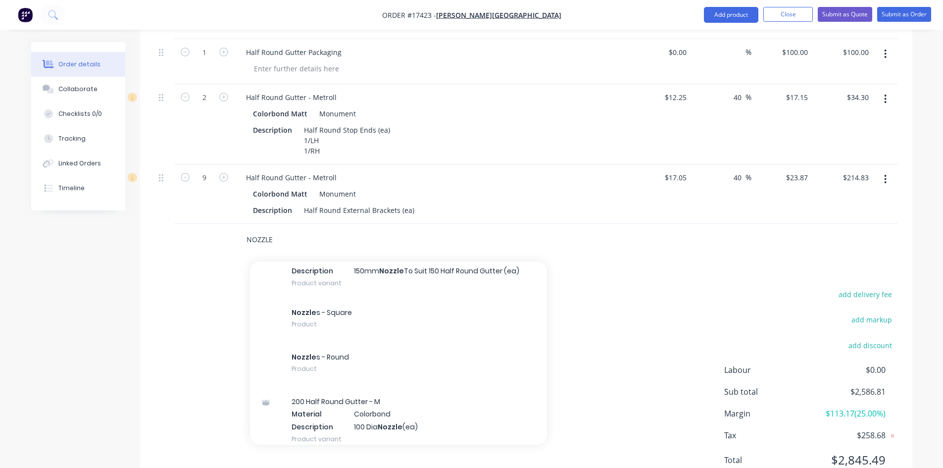
scroll to position [2573, 0]
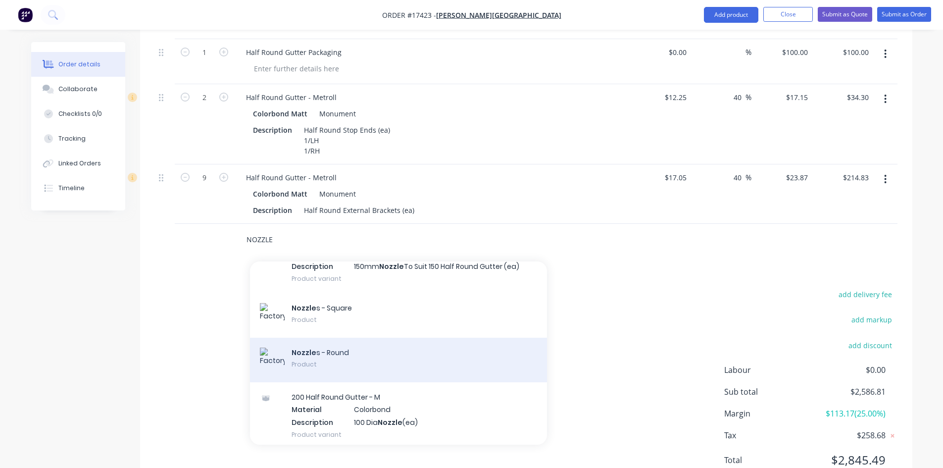
type input "NOZZLE"
click at [374, 341] on div "Nozzle s - Round Product" at bounding box center [398, 360] width 297 height 45
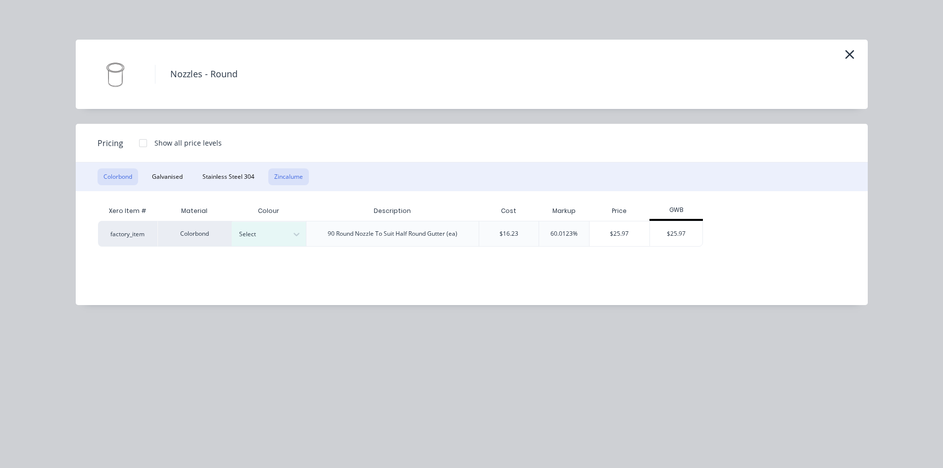
click at [283, 178] on button "Zincalume" at bounding box center [288, 176] width 41 height 17
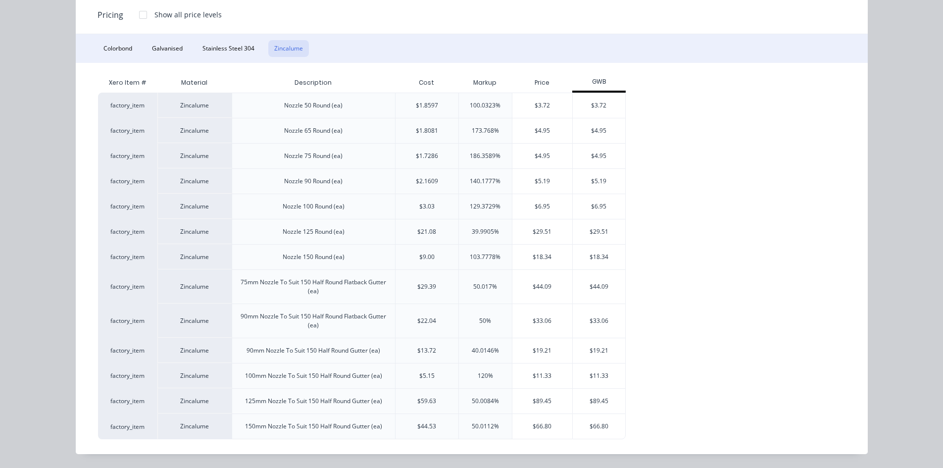
scroll to position [1104, 0]
click at [546, 315] on div "$33.06" at bounding box center [542, 321] width 60 height 34
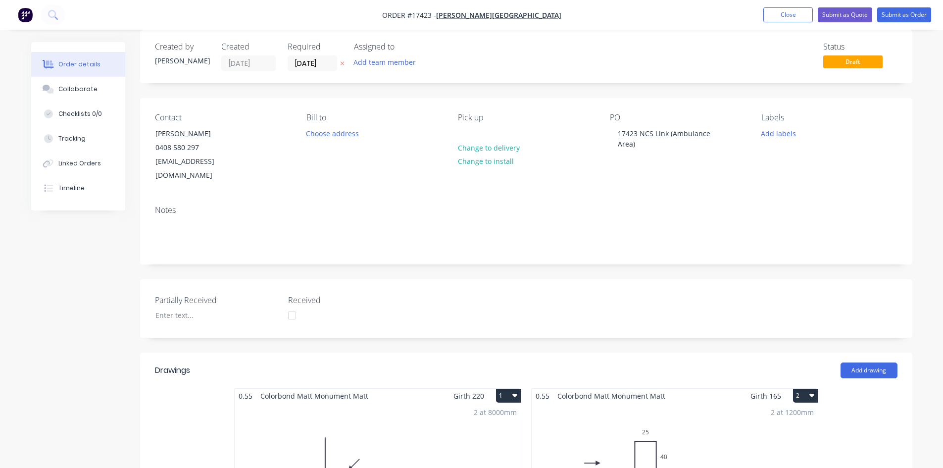
scroll to position [11, 0]
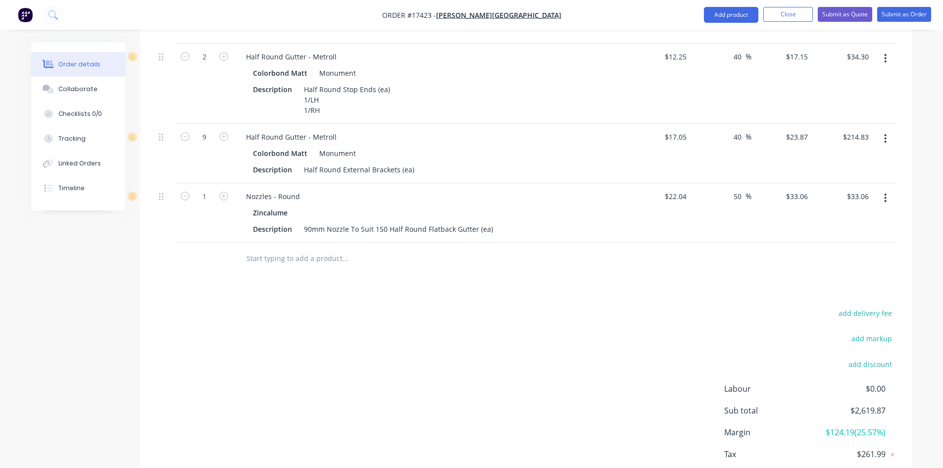
scroll to position [1150, 0]
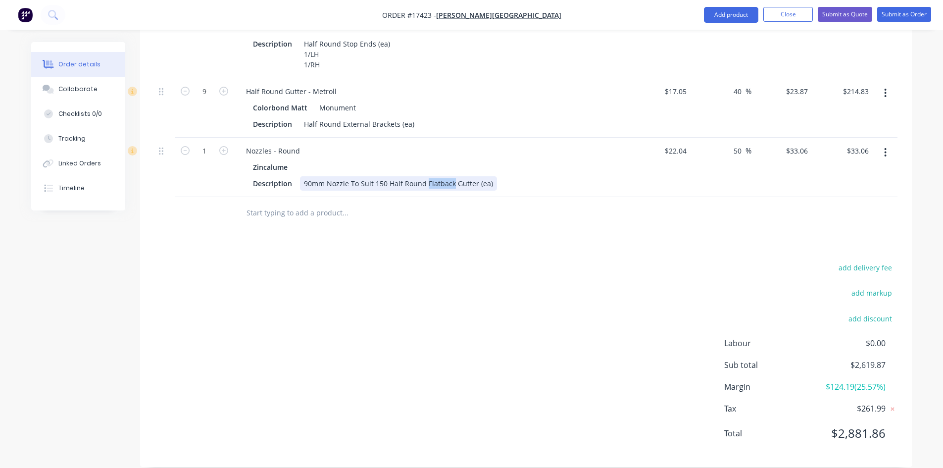
drag, startPoint x: 449, startPoint y: 168, endPoint x: 425, endPoint y: 166, distance: 23.8
click at [425, 176] on div "90mm Nozzle To Suit 150 Half Round Flatback Gutter (ea)" at bounding box center [398, 183] width 197 height 14
click at [304, 203] on input "text" at bounding box center [345, 213] width 198 height 20
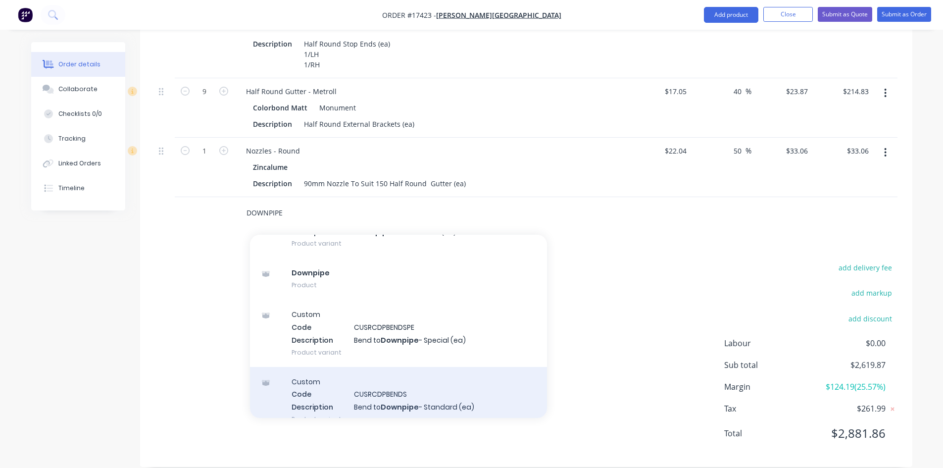
scroll to position [4898, 0]
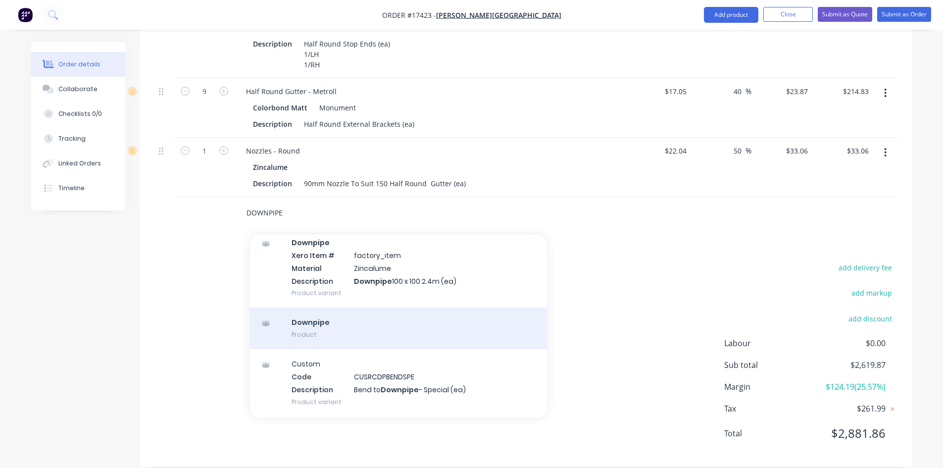
type input "DOWNPIPE"
click at [341, 314] on div "Downpipe Product" at bounding box center [398, 328] width 297 height 42
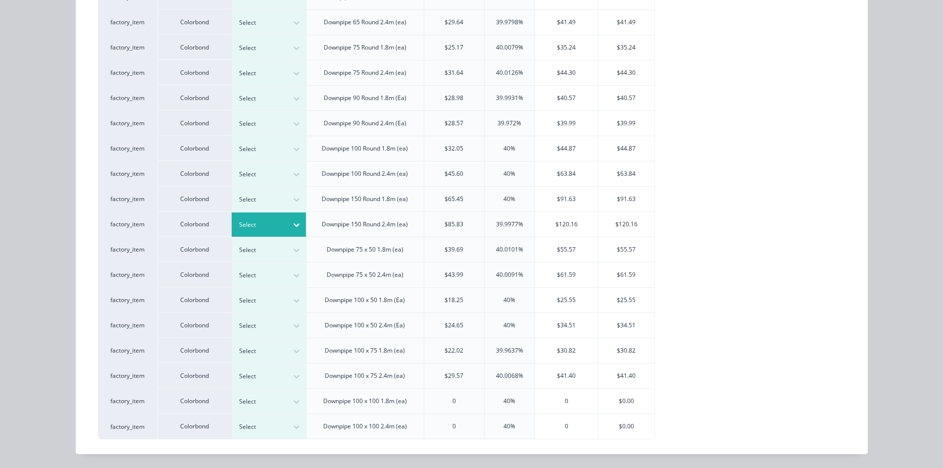
scroll to position [0, 0]
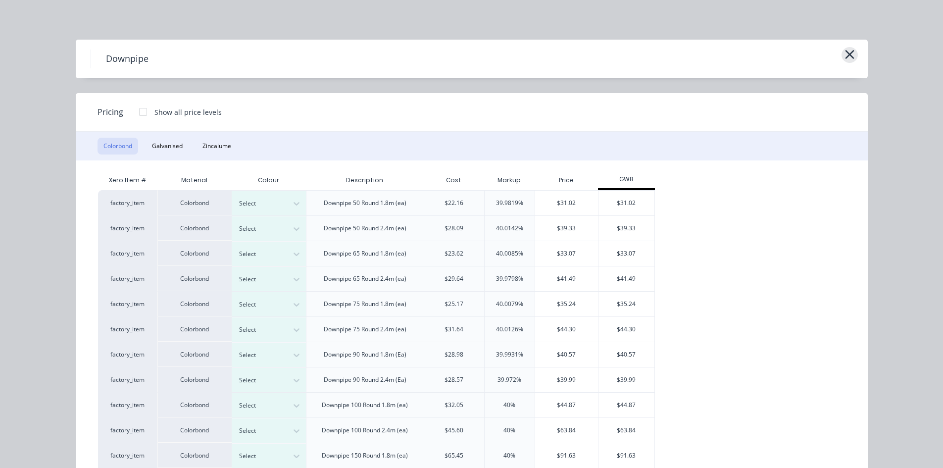
click at [841, 57] on button "button" at bounding box center [849, 55] width 16 height 16
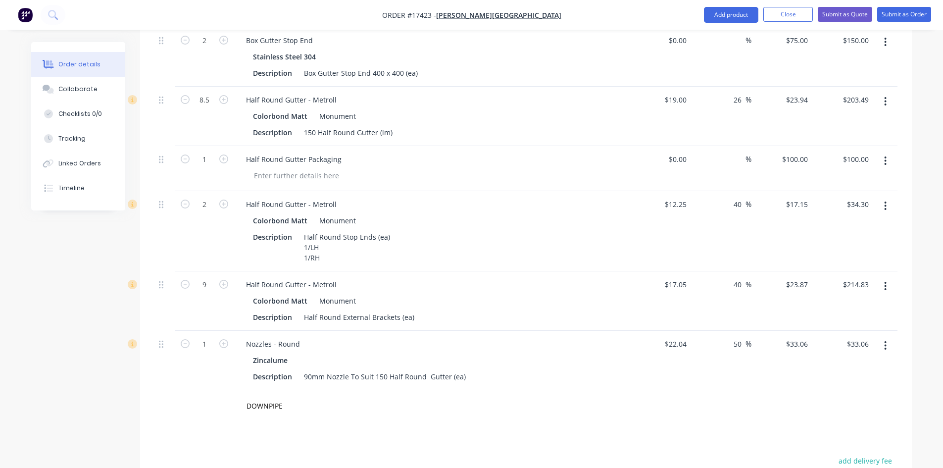
scroll to position [1114, 0]
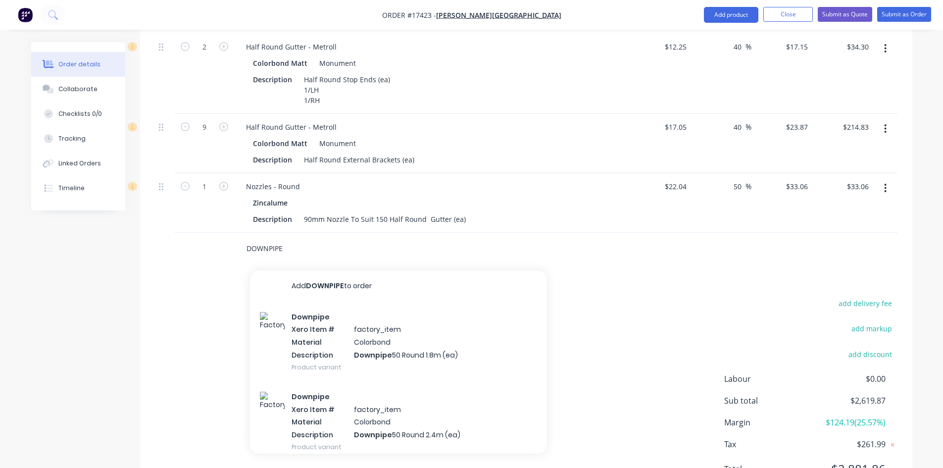
click at [283, 239] on input "DOWNPIPE" at bounding box center [345, 249] width 198 height 20
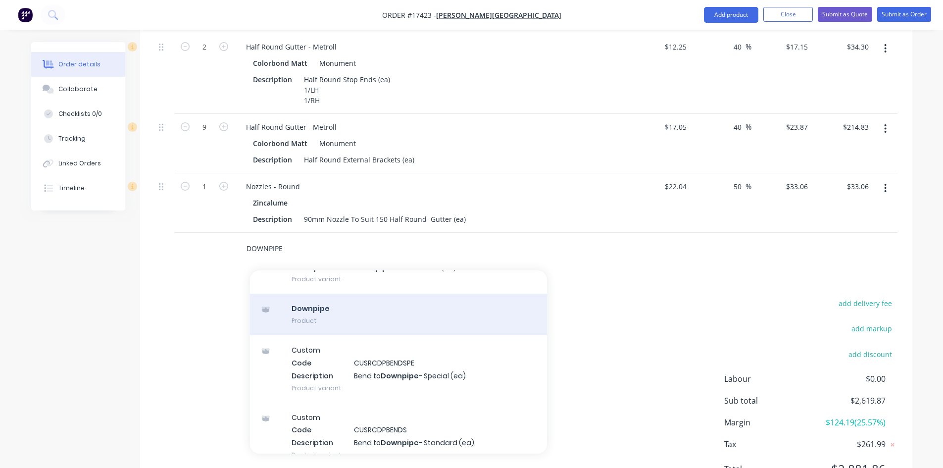
scroll to position [4898, 0]
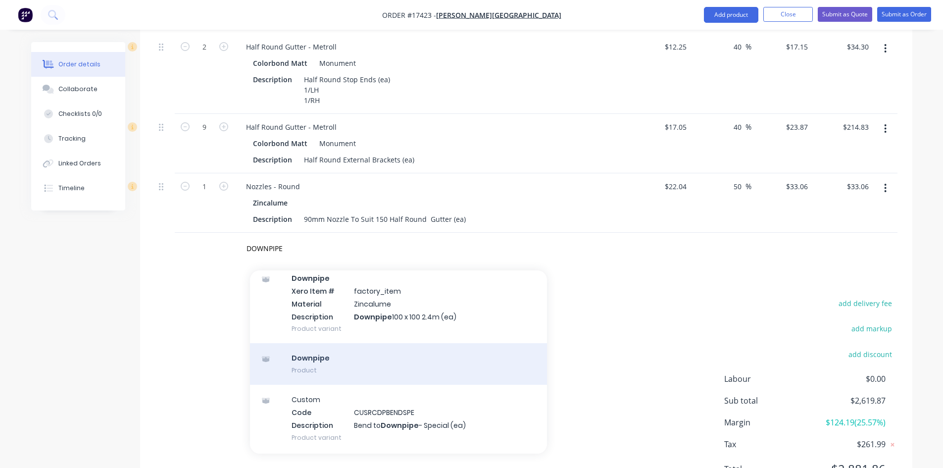
click at [339, 343] on div "Downpipe Product" at bounding box center [398, 364] width 297 height 42
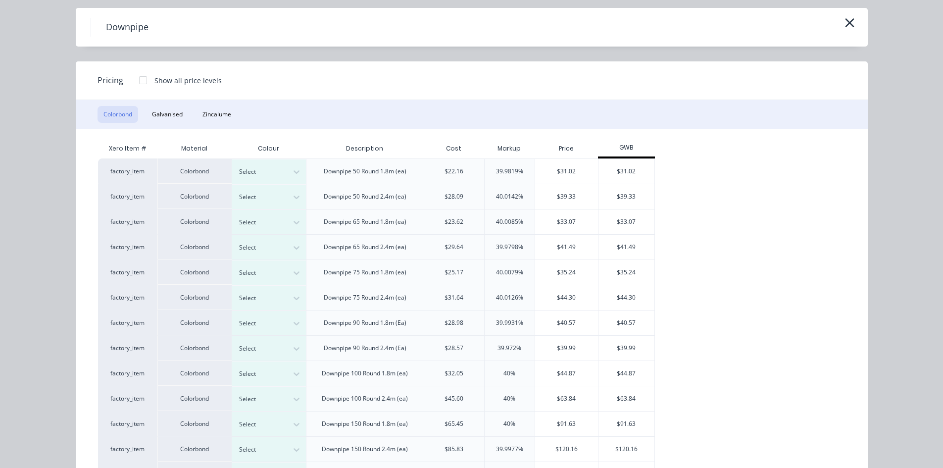
scroll to position [49, 0]
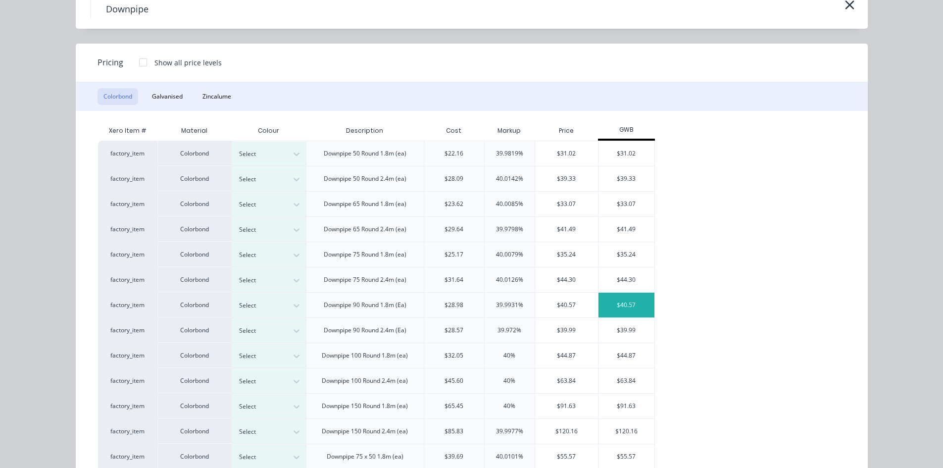
click at [613, 303] on div "$40.57" at bounding box center [626, 304] width 56 height 25
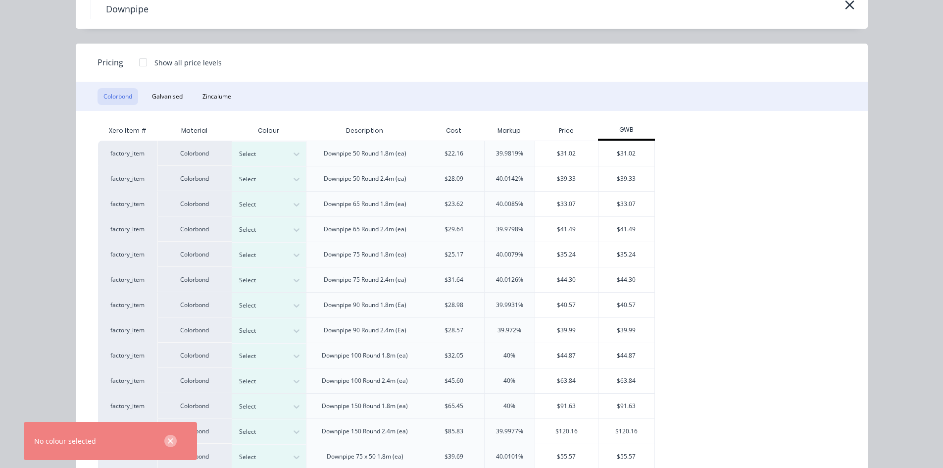
click at [170, 444] on icon "button" at bounding box center [170, 441] width 6 height 9
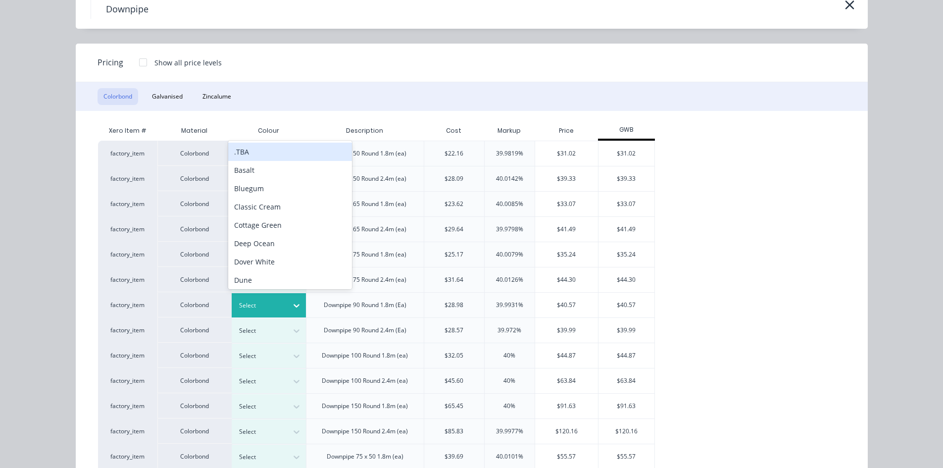
click at [274, 305] on div at bounding box center [261, 305] width 45 height 11
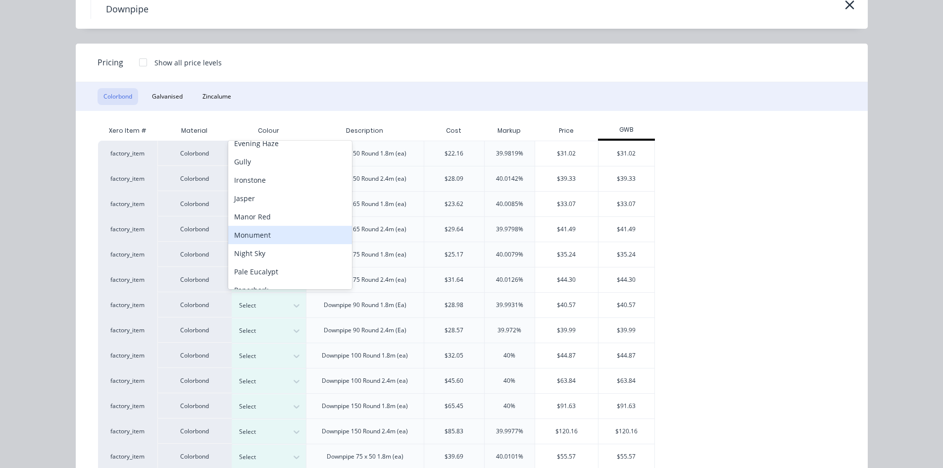
scroll to position [173, 0]
click at [278, 221] on div "Monument" at bounding box center [290, 217] width 124 height 18
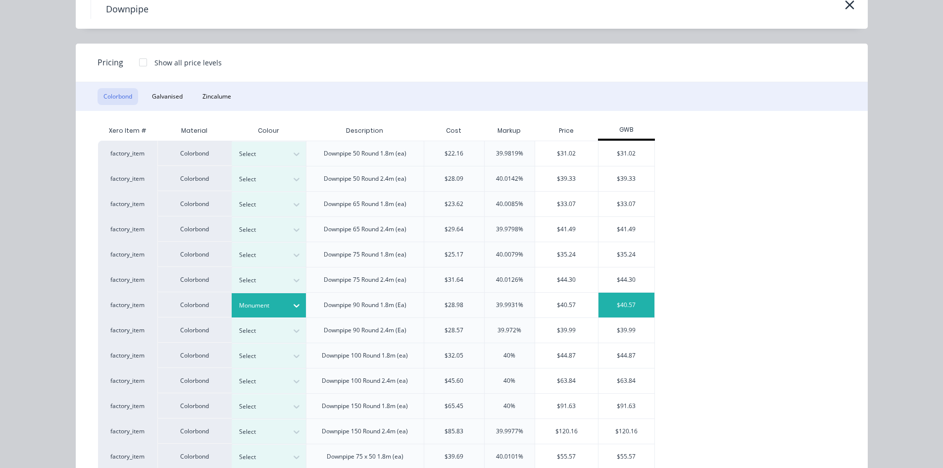
click at [637, 306] on div "$40.57" at bounding box center [626, 304] width 56 height 25
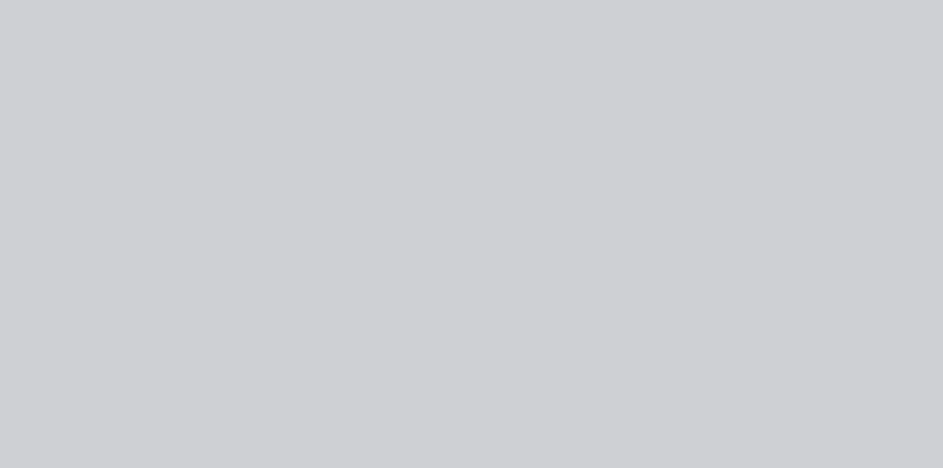
scroll to position [0, 0]
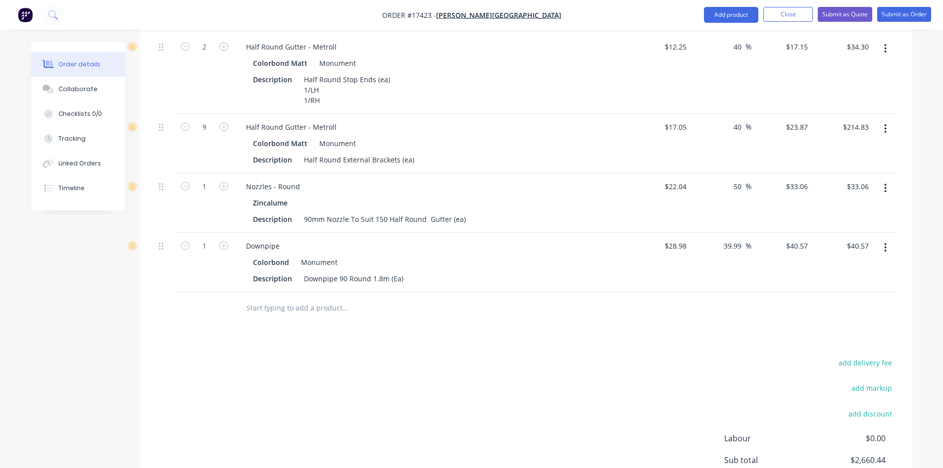
click at [886, 183] on icon "button" at bounding box center [885, 188] width 2 height 11
click at [865, 207] on div "Edit" at bounding box center [850, 214] width 76 height 14
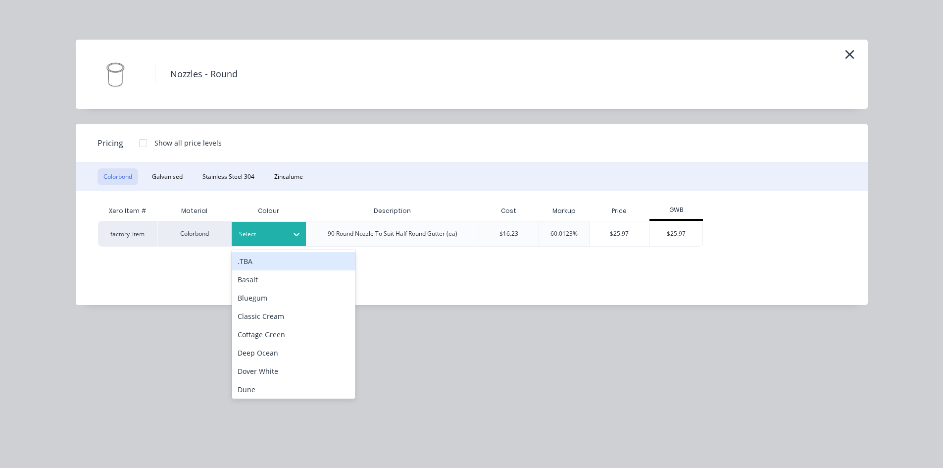
click at [268, 237] on div at bounding box center [261, 234] width 45 height 11
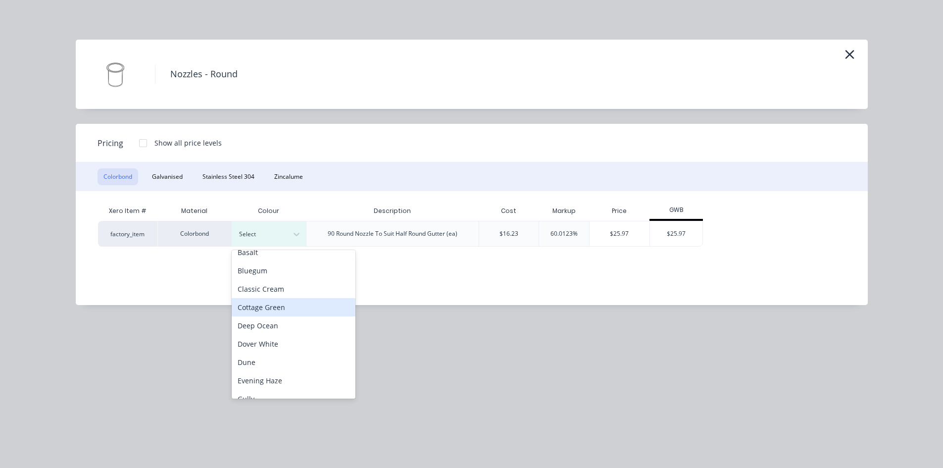
scroll to position [148, 0]
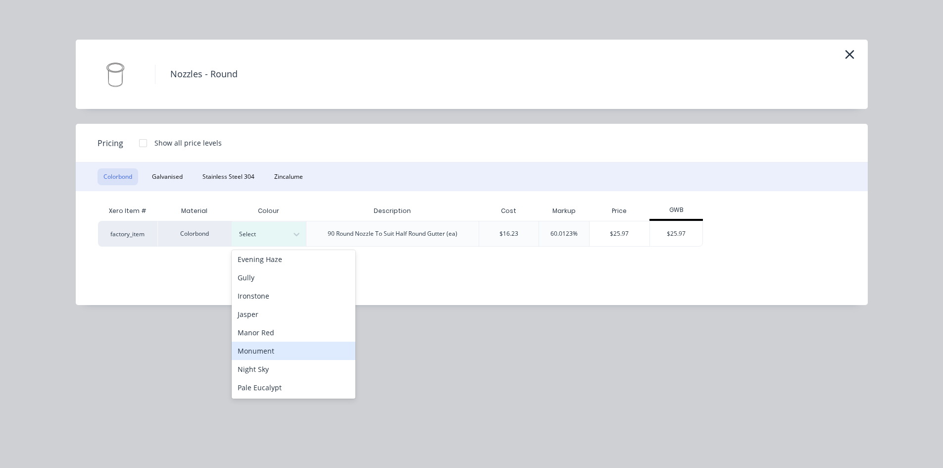
click at [274, 347] on div "Monument" at bounding box center [294, 350] width 124 height 18
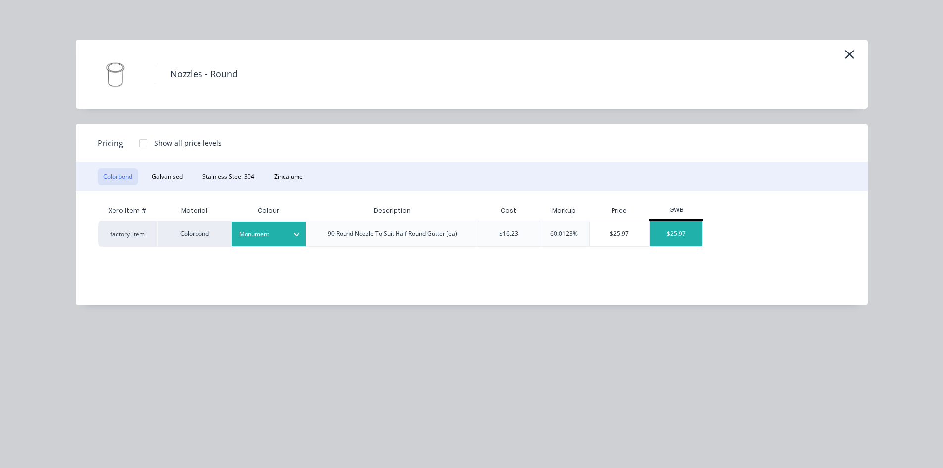
click at [681, 236] on div "$25.97" at bounding box center [676, 233] width 53 height 25
type input "17.83"
type input "$25.97"
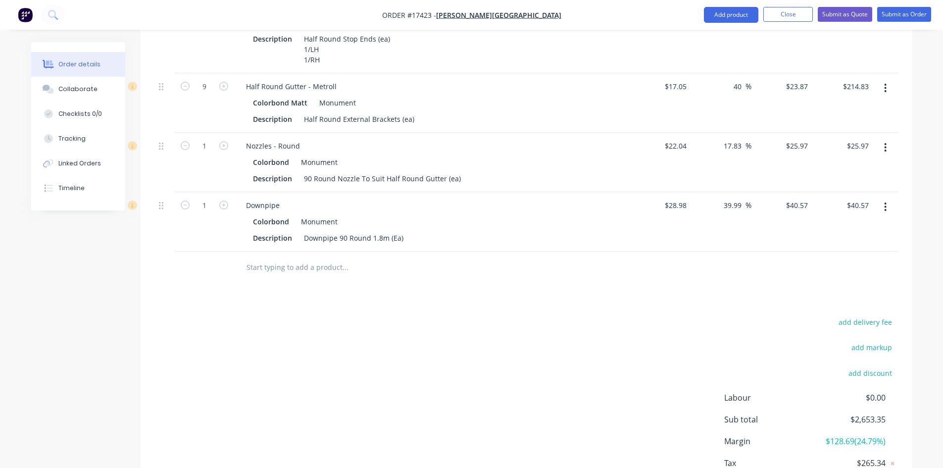
scroll to position [1164, 0]
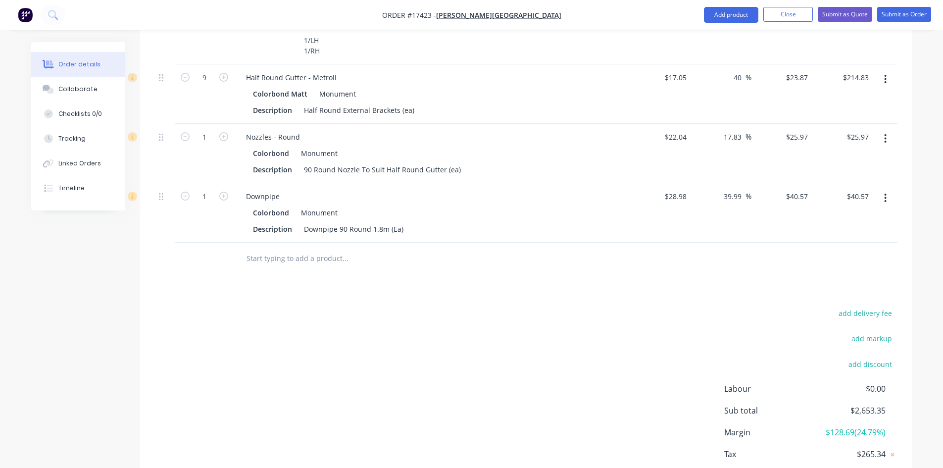
click at [280, 251] on input "text" at bounding box center [345, 258] width 198 height 20
click at [288, 248] on input "text" at bounding box center [345, 258] width 198 height 20
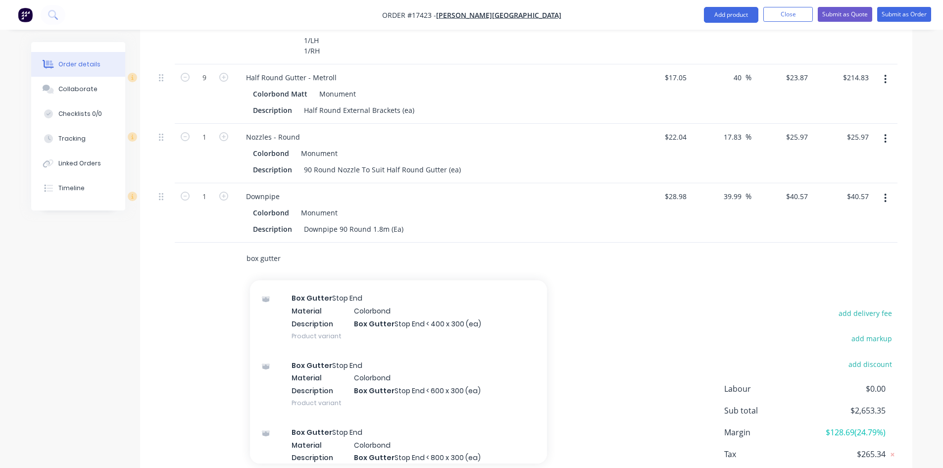
scroll to position [346, 0]
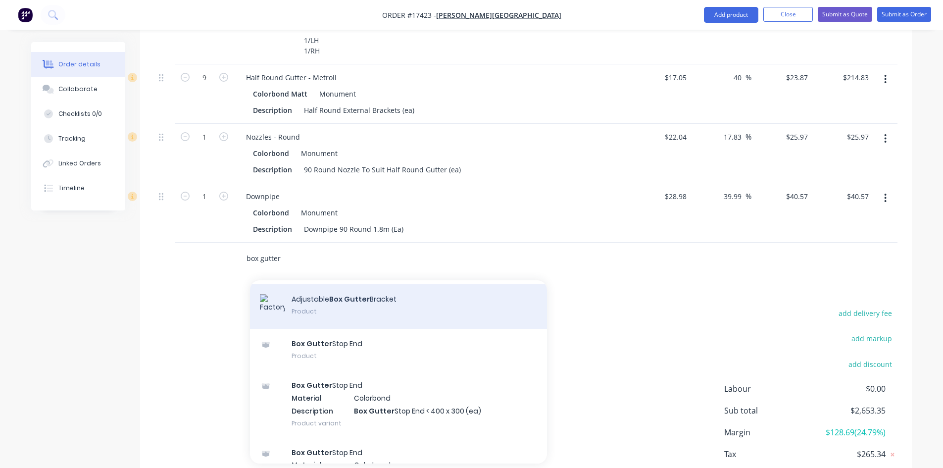
type input "box gutter"
click at [370, 291] on div "Adjustable Box Gutter Bracket Product" at bounding box center [398, 306] width 297 height 45
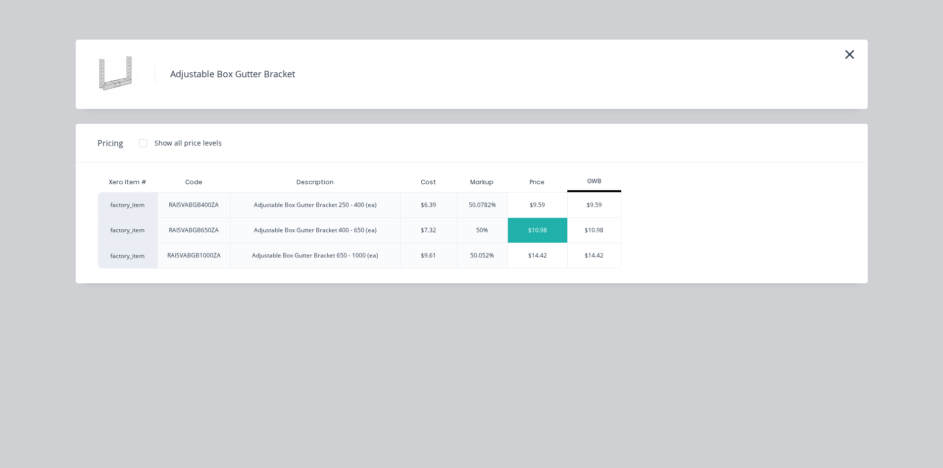
click at [543, 228] on div "$10.98" at bounding box center [538, 230] width 60 height 25
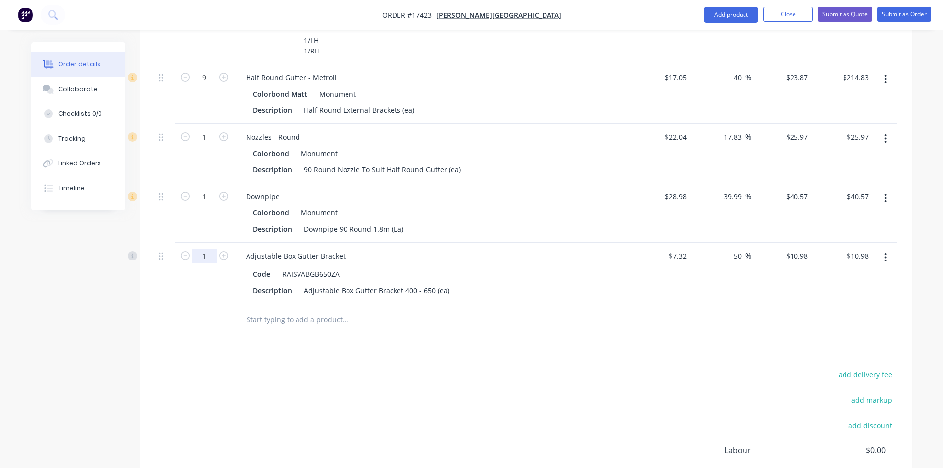
type input "10"
type input "$109.80"
click at [250, 310] on input "text" at bounding box center [345, 320] width 198 height 20
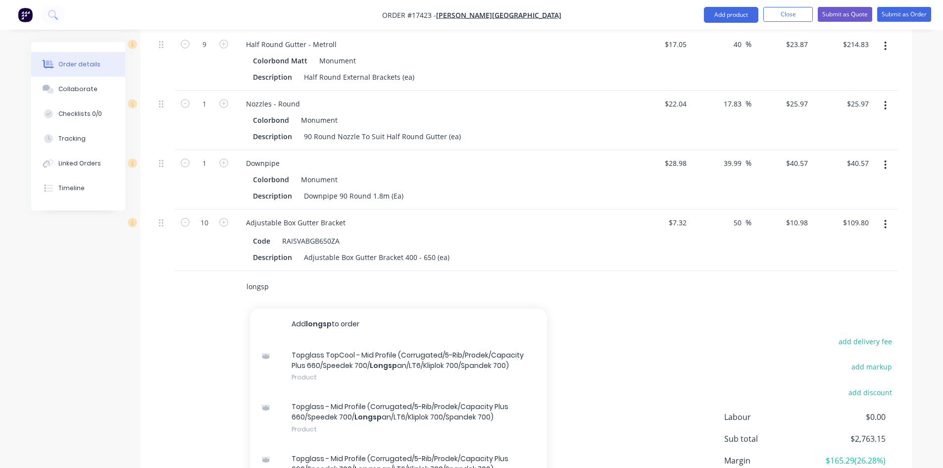
scroll to position [1221, 0]
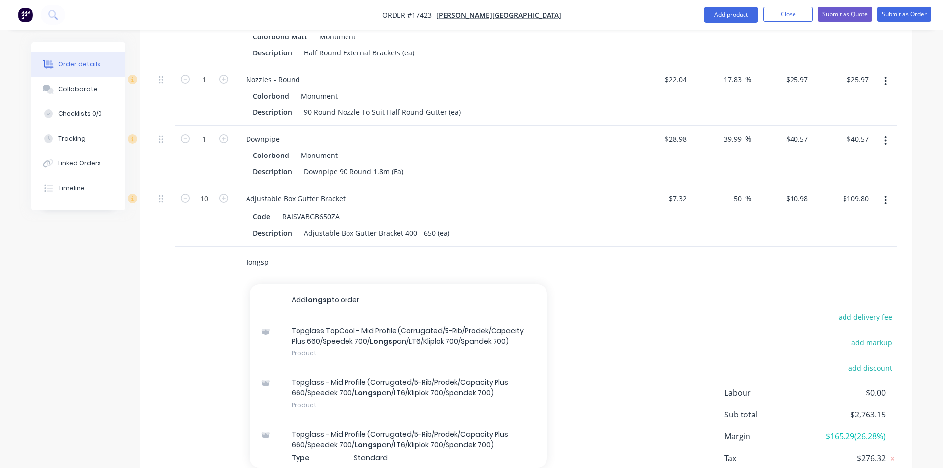
type input "longsp"
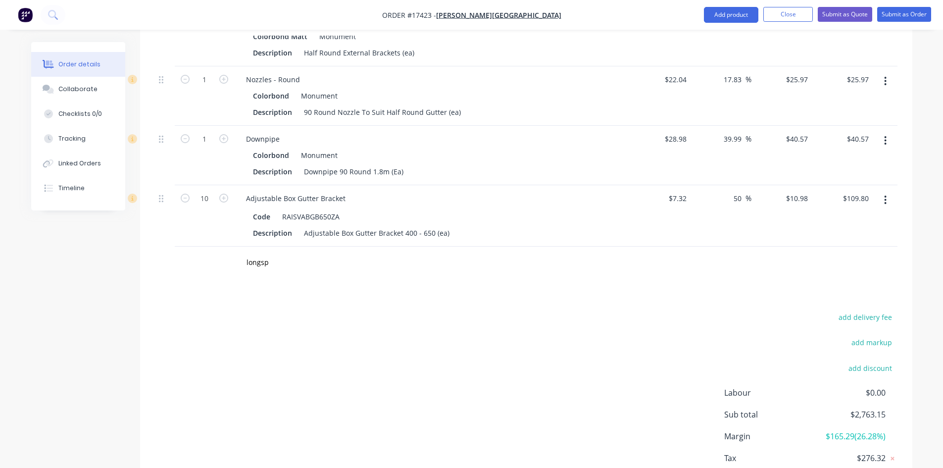
click at [212, 351] on div "add delivery fee add markup add discount Labour $0.00 Sub total $2,763.15 Margi…" at bounding box center [526, 405] width 742 height 191
click at [272, 252] on input "longsp" at bounding box center [345, 262] width 198 height 20
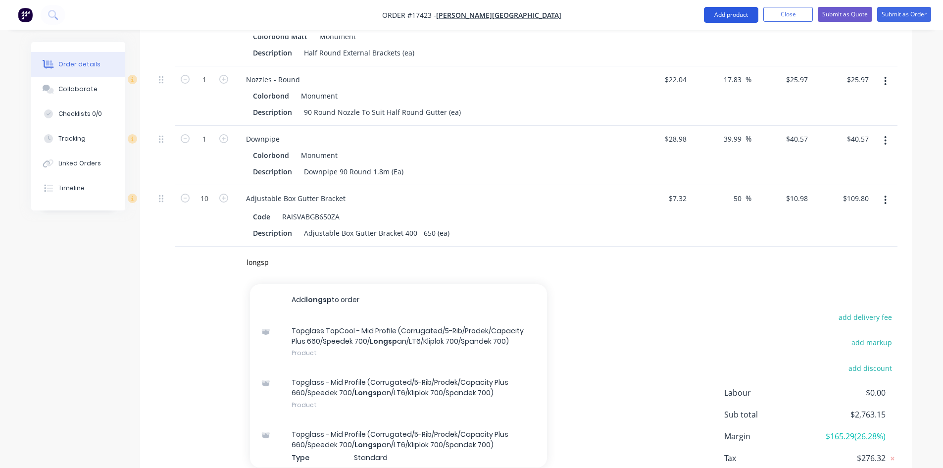
click at [741, 21] on button "Add product" at bounding box center [731, 15] width 54 height 16
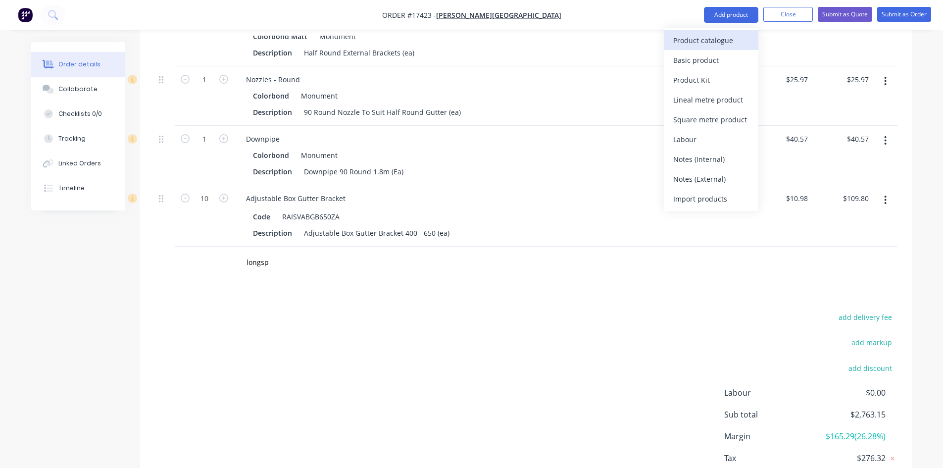
click at [728, 40] on div "Product catalogue" at bounding box center [711, 40] width 76 height 14
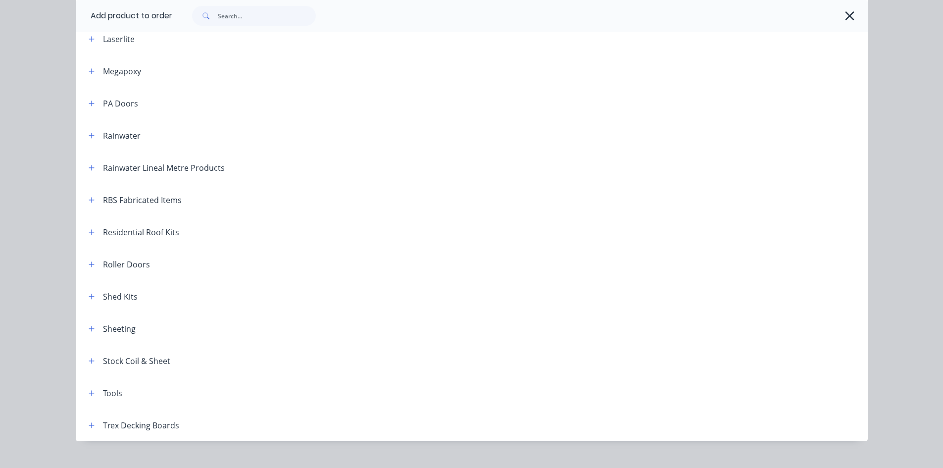
scroll to position [456, 0]
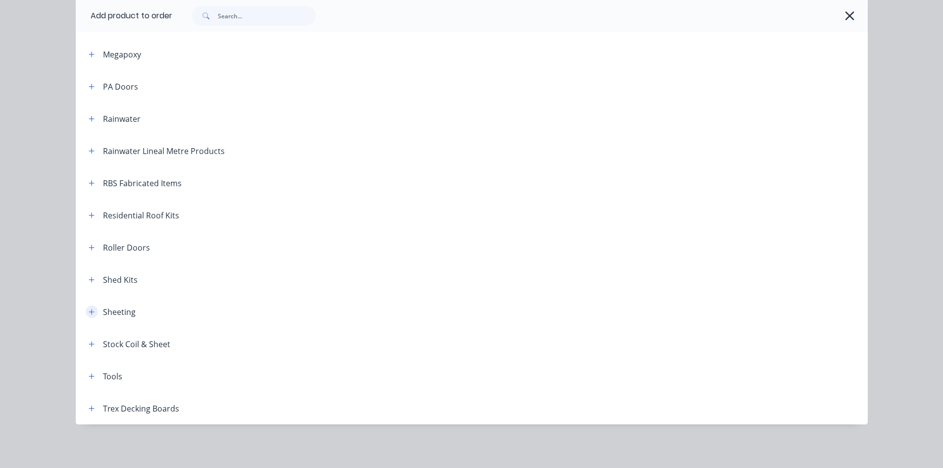
click at [90, 312] on icon "button" at bounding box center [91, 311] width 5 height 5
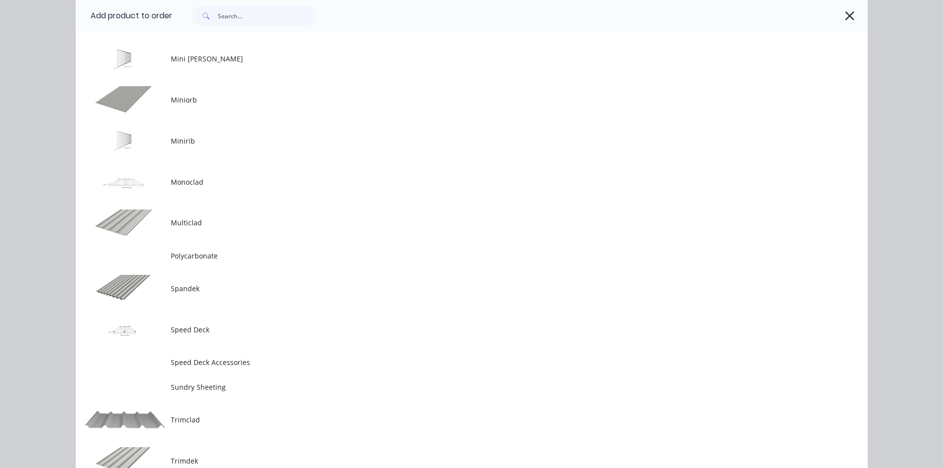
scroll to position [1397, 0]
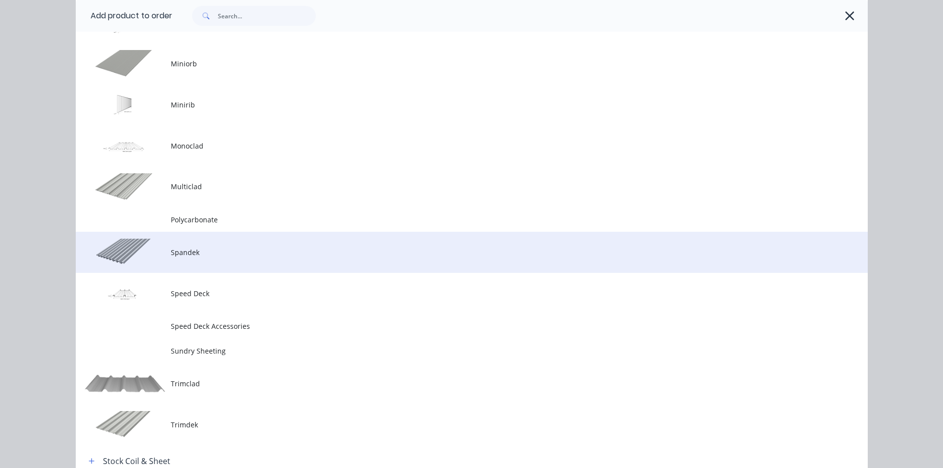
click at [237, 250] on span "Spandek" at bounding box center [449, 252] width 557 height 10
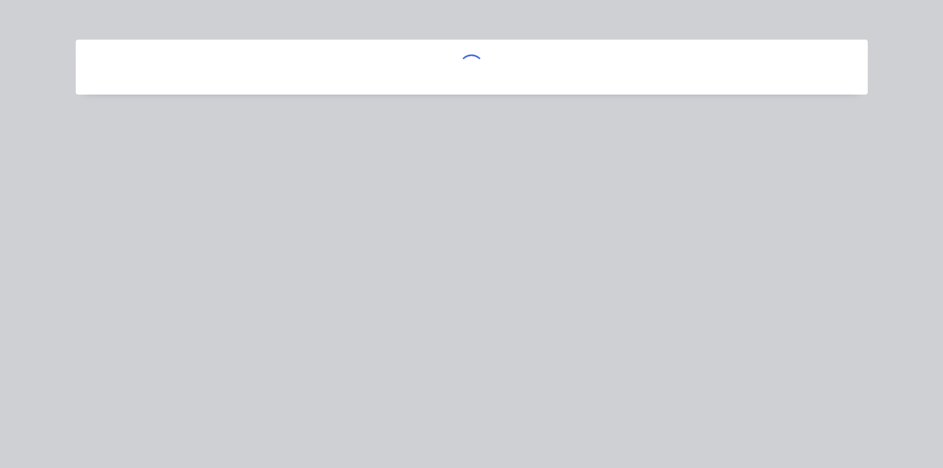
scroll to position [0, 0]
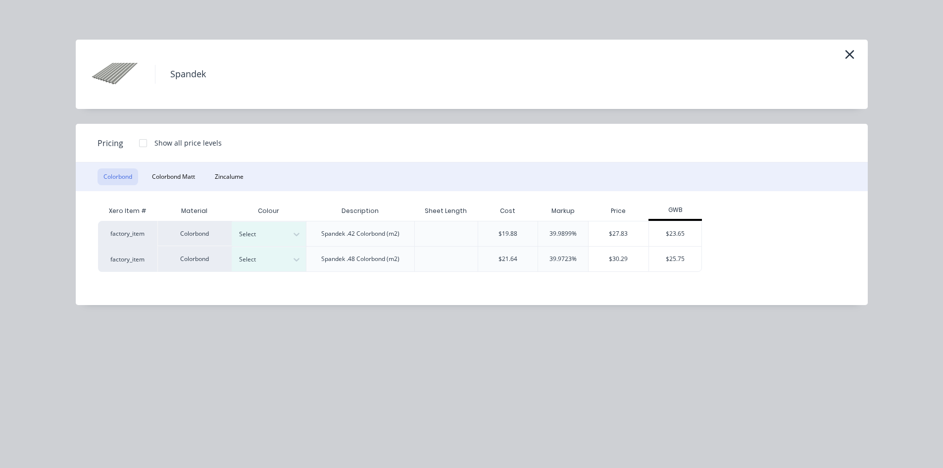
click at [254, 178] on div "Colorbond Colorbond [PERSON_NAME]" at bounding box center [472, 176] width 792 height 29
click at [249, 177] on button "Zincalume" at bounding box center [229, 176] width 41 height 17
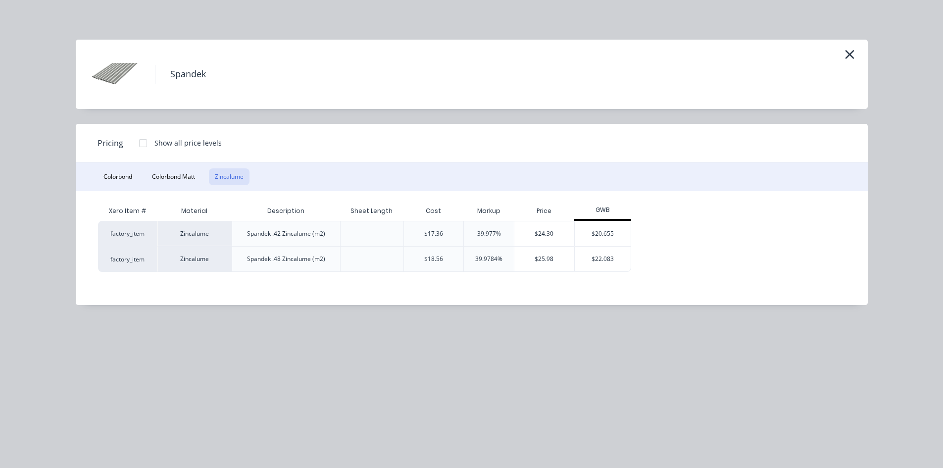
click at [222, 171] on button "Zincalume" at bounding box center [229, 176] width 41 height 17
click at [607, 234] on div "$20.655" at bounding box center [603, 233] width 56 height 25
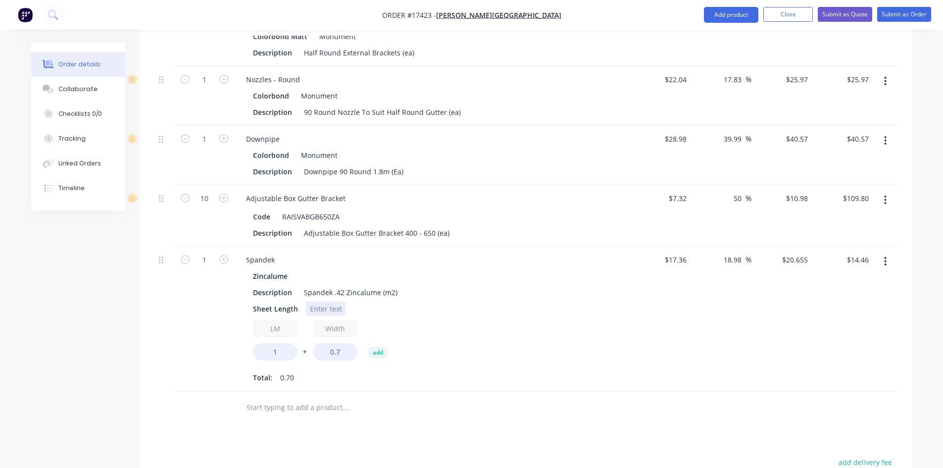
click at [318, 301] on div at bounding box center [326, 308] width 40 height 14
click at [283, 343] on input "1" at bounding box center [275, 351] width 45 height 17
click at [282, 343] on input "1" at bounding box center [275, 351] width 45 height 17
type input "8"
type input "$115.67"
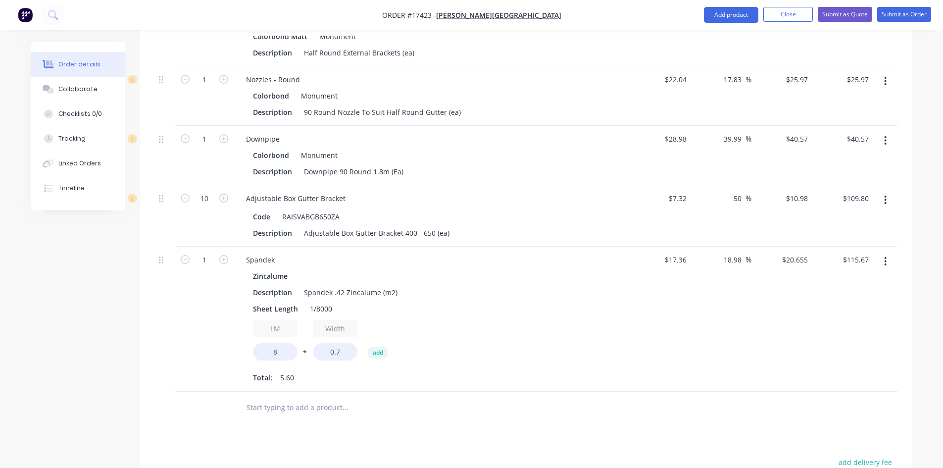
click at [505, 320] on div "LM 8 * Width 0.7 add" at bounding box center [432, 342] width 358 height 45
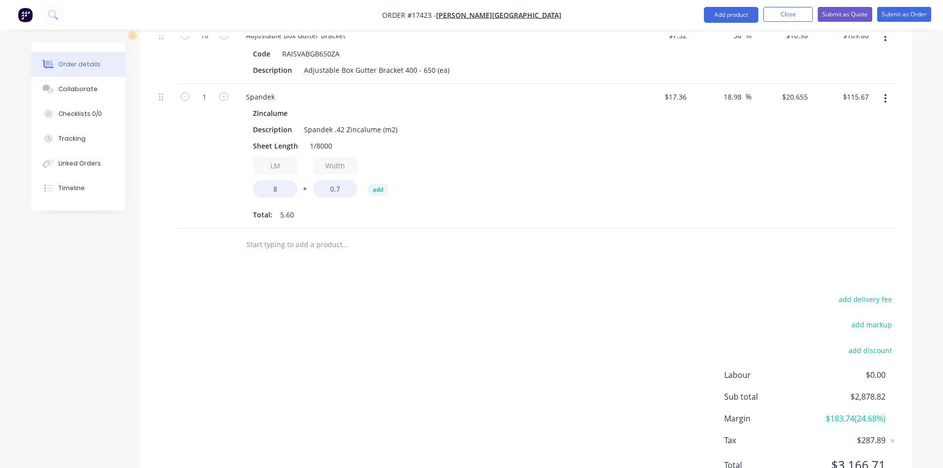
scroll to position [1386, 0]
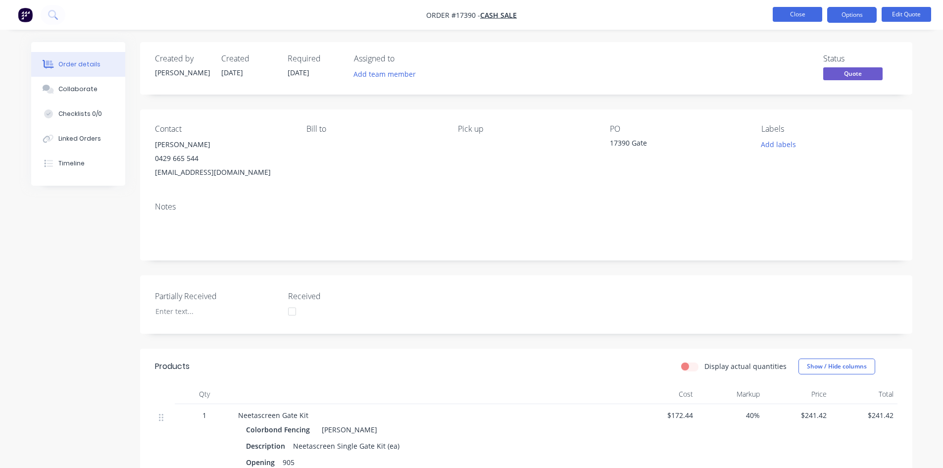
click at [803, 14] on button "Close" at bounding box center [797, 14] width 49 height 15
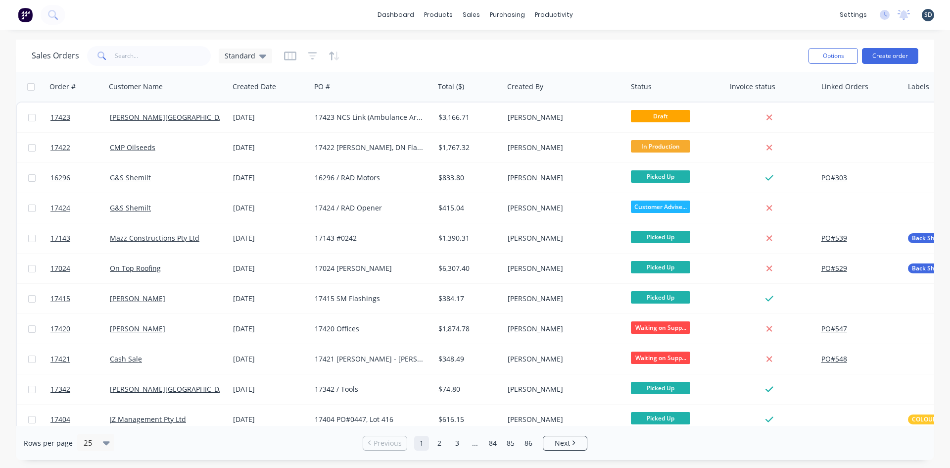
click at [607, 11] on div "dashboard products sales purchasing productivity dashboard products Product Cat…" at bounding box center [475, 15] width 950 height 30
drag, startPoint x: 606, startPoint y: 11, endPoint x: 601, endPoint y: 14, distance: 5.5
click at [601, 14] on div "dashboard products sales purchasing productivity dashboard products Product Cat…" at bounding box center [475, 15] width 950 height 30
click at [603, 13] on div "dashboard products sales purchasing productivity dashboard products Product Cat…" at bounding box center [475, 15] width 950 height 30
click at [600, 14] on div "dashboard products sales purchasing productivity dashboard products Product Cat…" at bounding box center [475, 15] width 950 height 30
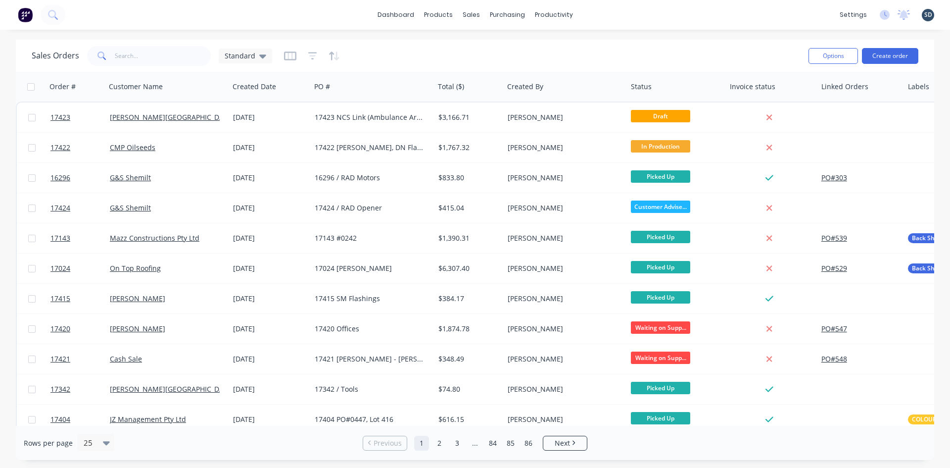
click at [602, 12] on div "dashboard products sales purchasing productivity dashboard products Product Cat…" at bounding box center [475, 15] width 950 height 30
click at [618, 19] on div "dashboard products sales purchasing productivity dashboard products Product Cat…" at bounding box center [475, 15] width 950 height 30
click at [605, 14] on div "dashboard products sales purchasing productivity dashboard products Product Cat…" at bounding box center [475, 15] width 950 height 30
click at [603, 14] on div "dashboard products sales purchasing productivity dashboard products Product Cat…" at bounding box center [475, 15] width 950 height 30
click at [608, 14] on div "dashboard products sales purchasing productivity dashboard products Product Cat…" at bounding box center [475, 15] width 950 height 30
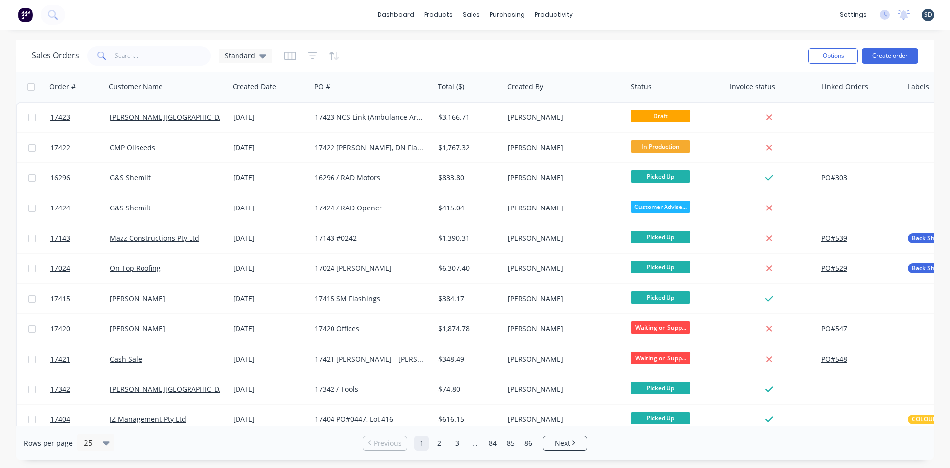
click at [620, 37] on div "dashboard products sales purchasing productivity dashboard products Product Cat…" at bounding box center [475, 234] width 950 height 468
click at [886, 58] on button "Create order" at bounding box center [890, 56] width 56 height 16
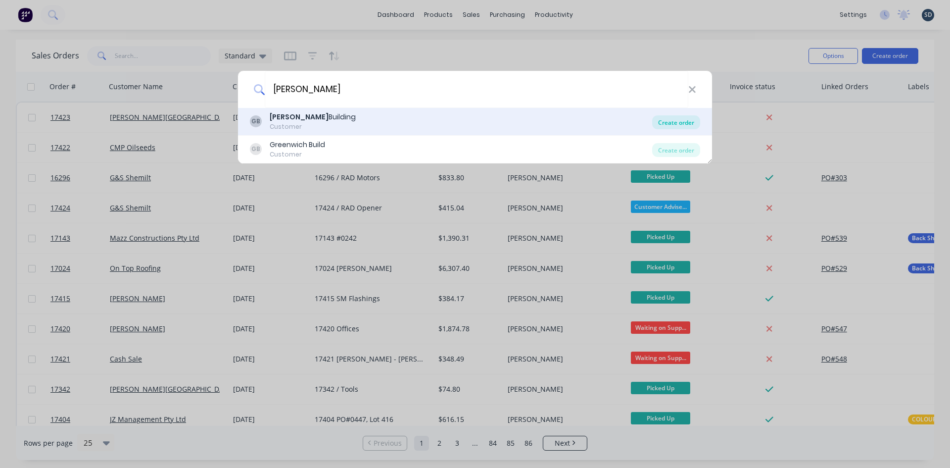
type input "[PERSON_NAME]"
click at [677, 120] on div "Create order" at bounding box center [676, 122] width 48 height 14
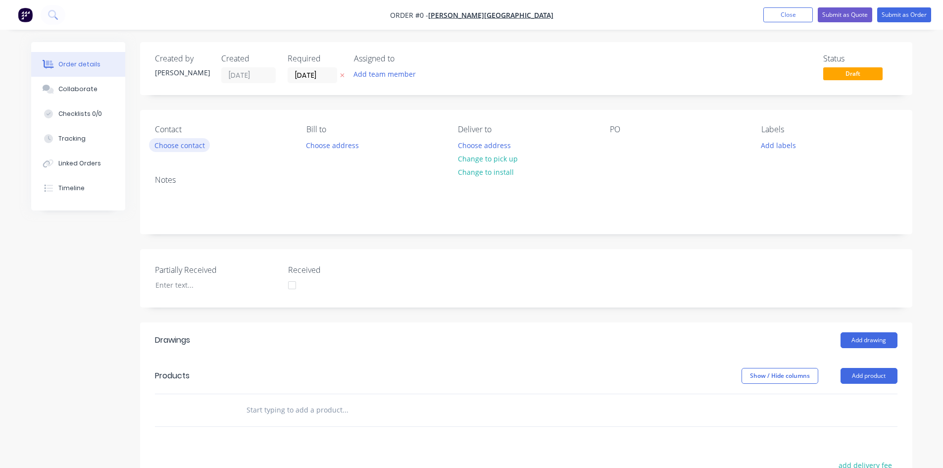
click at [202, 146] on button "Choose contact" at bounding box center [179, 144] width 61 height 13
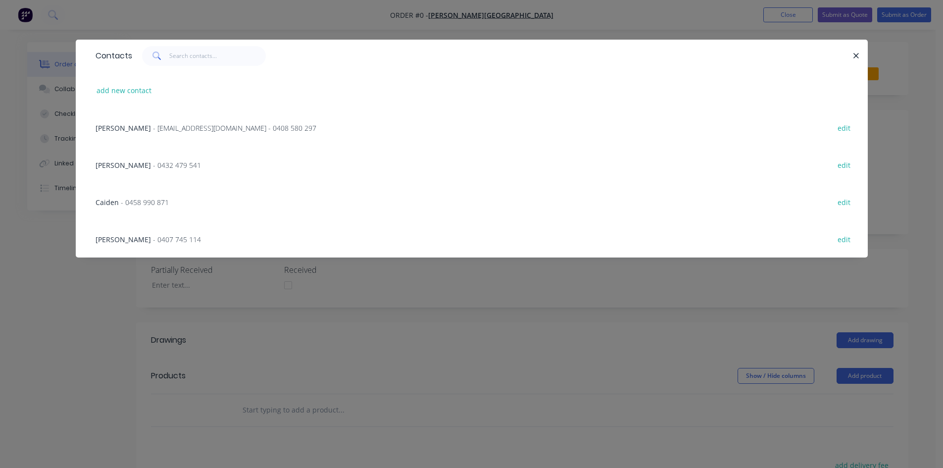
click at [202, 130] on span "- [EMAIL_ADDRESS][DOMAIN_NAME] - 0408 580 297" at bounding box center [234, 127] width 163 height 9
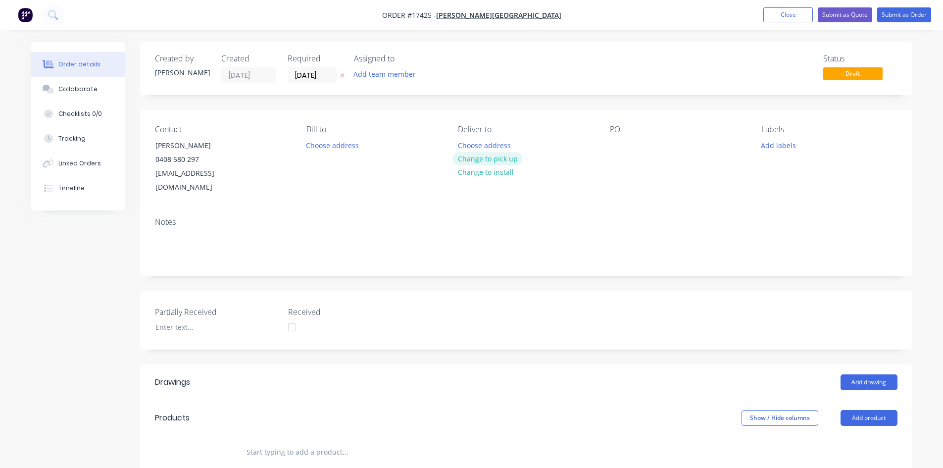
click at [485, 154] on button "Change to pick up" at bounding box center [487, 158] width 70 height 13
click at [616, 146] on div at bounding box center [618, 145] width 16 height 14
click at [623, 217] on div "Notes" at bounding box center [526, 221] width 742 height 9
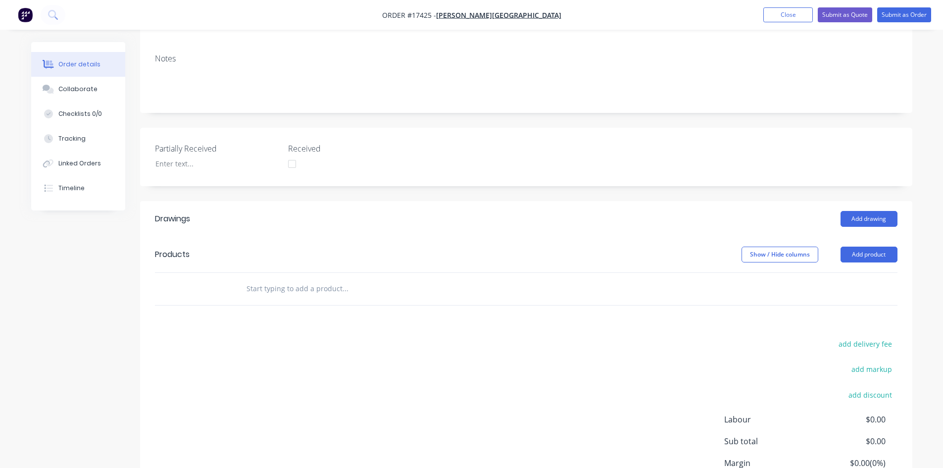
scroll to position [240, 0]
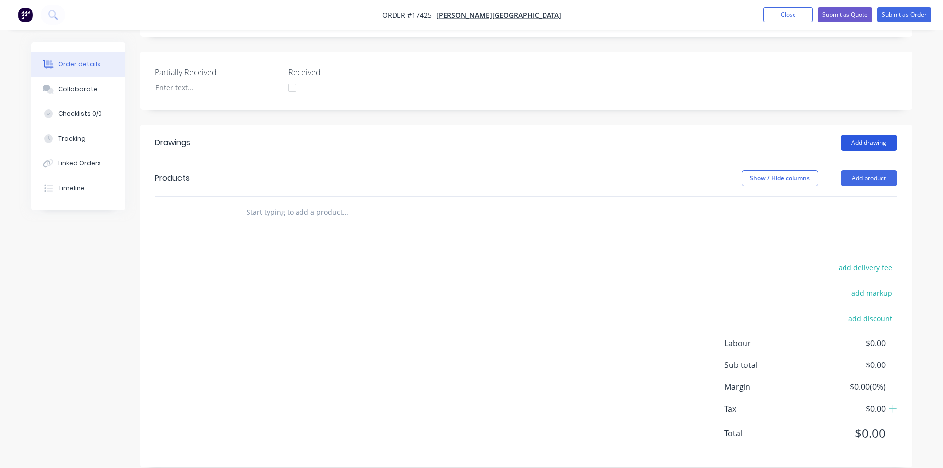
click at [872, 135] on button "Add drawing" at bounding box center [868, 143] width 57 height 16
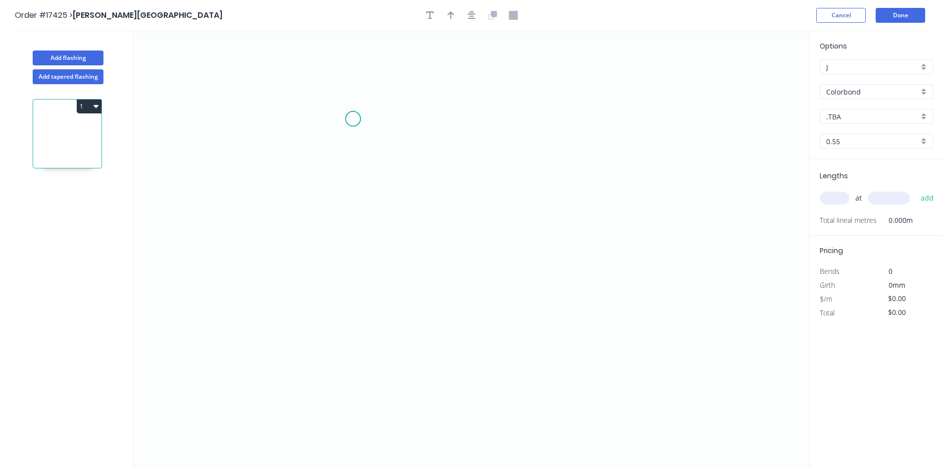
click at [361, 114] on icon "0" at bounding box center [472, 249] width 676 height 437
click at [366, 300] on icon "0" at bounding box center [472, 249] width 676 height 437
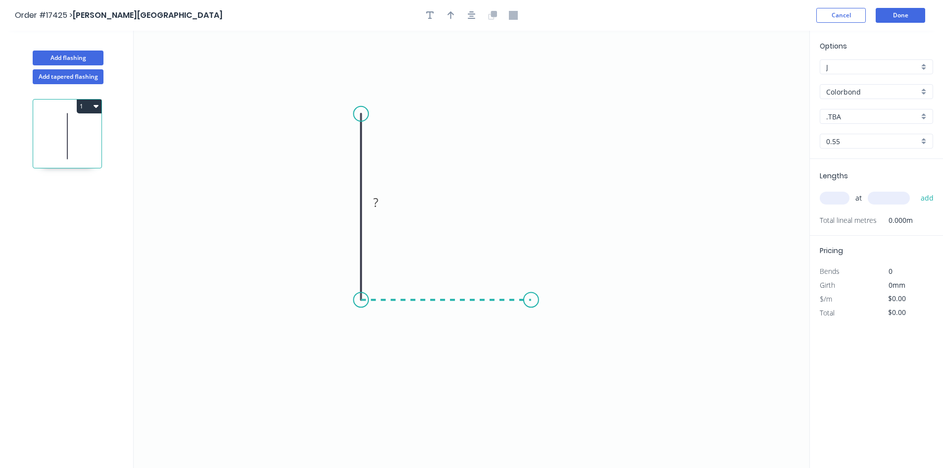
click at [531, 303] on icon "0 ?" at bounding box center [472, 249] width 676 height 437
drag, startPoint x: 534, startPoint y: 301, endPoint x: 547, endPoint y: 299, distance: 13.5
click at [547, 299] on circle at bounding box center [547, 299] width 15 height 15
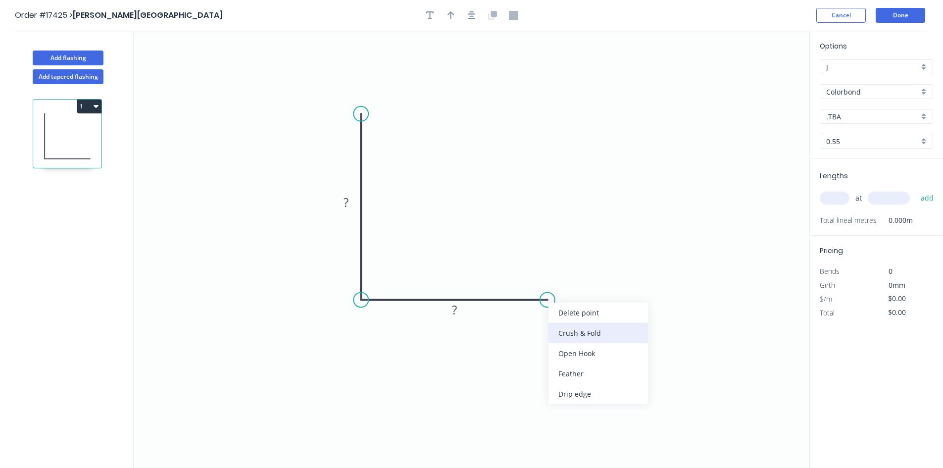
click at [562, 334] on div "Crush & Fold" at bounding box center [597, 333] width 99 height 20
click at [571, 336] on div "Flip bend" at bounding box center [598, 336] width 99 height 20
drag, startPoint x: 548, startPoint y: 275, endPoint x: 567, endPoint y: 349, distance: 77.1
click at [567, 349] on rect at bounding box center [554, 349] width 40 height 20
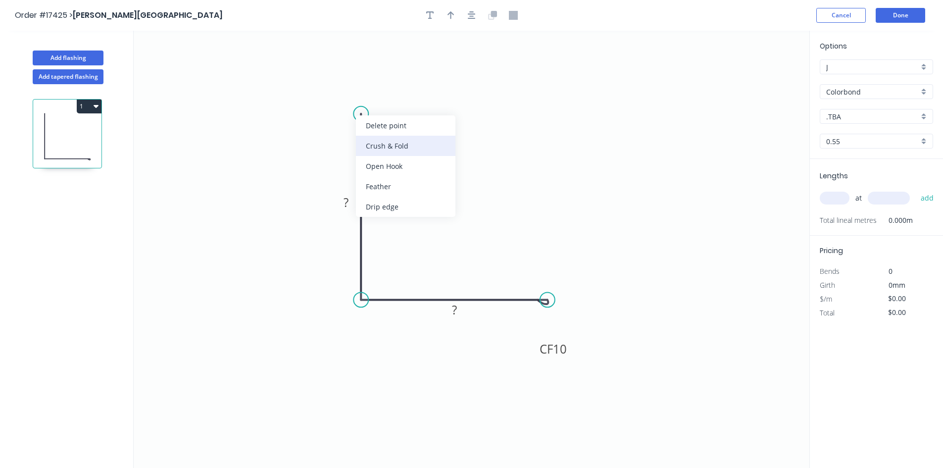
click at [397, 148] on div "Crush & Fold" at bounding box center [405, 146] width 99 height 20
drag, startPoint x: 399, startPoint y: 118, endPoint x: 308, endPoint y: 114, distance: 90.7
click at [308, 114] on rect at bounding box center [292, 118] width 40 height 20
click at [348, 202] on tspan "?" at bounding box center [345, 202] width 5 height 16
click at [456, 309] on tspan "?" at bounding box center [454, 309] width 5 height 16
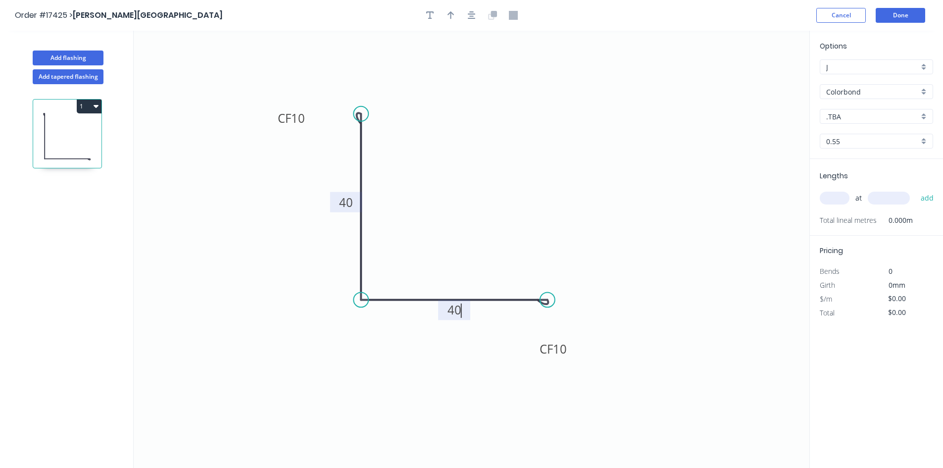
click at [464, 227] on icon "0 CF 10 40 CF 10 40" at bounding box center [472, 249] width 676 height 437
type input "$10.93"
click at [476, 18] on button "button" at bounding box center [471, 15] width 15 height 15
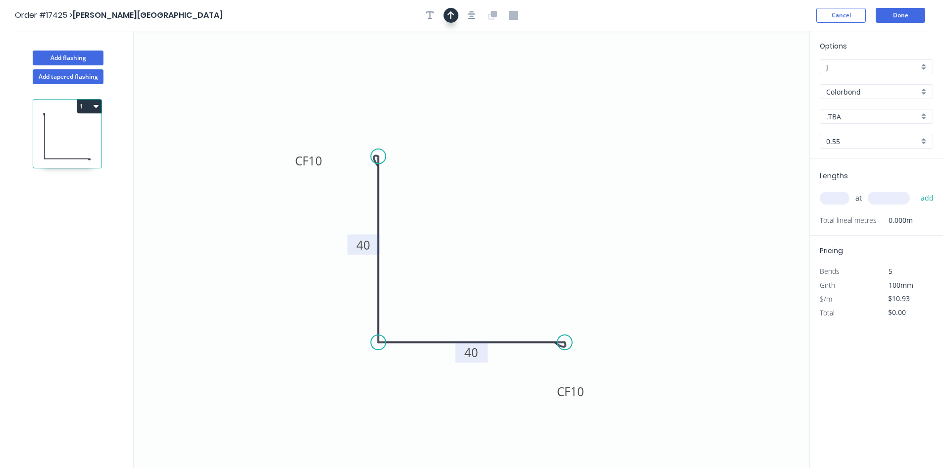
click at [452, 17] on icon "button" at bounding box center [450, 15] width 7 height 9
click at [762, 79] on icon at bounding box center [759, 69] width 9 height 32
drag, startPoint x: 761, startPoint y: 79, endPoint x: 463, endPoint y: 254, distance: 345.6
click at [467, 252] on icon at bounding box center [481, 238] width 29 height 29
click at [394, 370] on div "Show angle" at bounding box center [424, 374] width 99 height 20
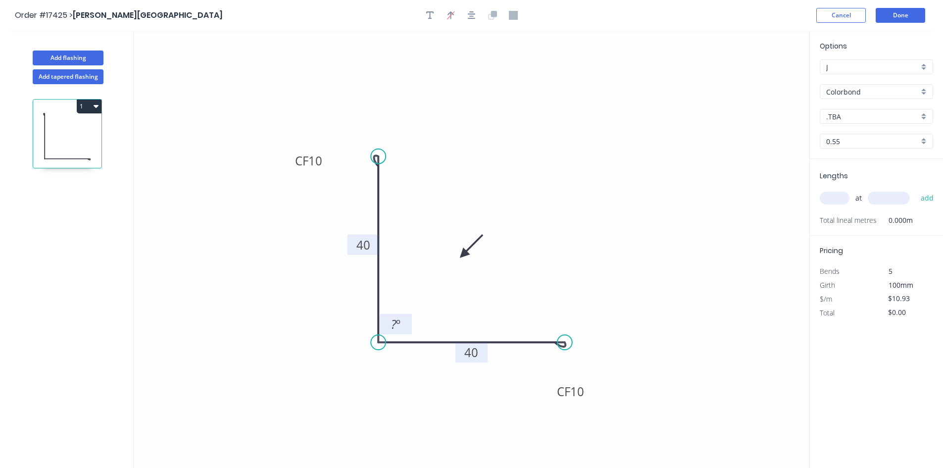
click at [398, 330] on tspan "º" at bounding box center [398, 324] width 4 height 16
click at [435, 359] on div "Hide angle" at bounding box center [452, 359] width 99 height 20
click at [848, 113] on input ".TBA" at bounding box center [872, 116] width 93 height 10
click at [856, 182] on div "[PERSON_NAME]" at bounding box center [876, 182] width 112 height 17
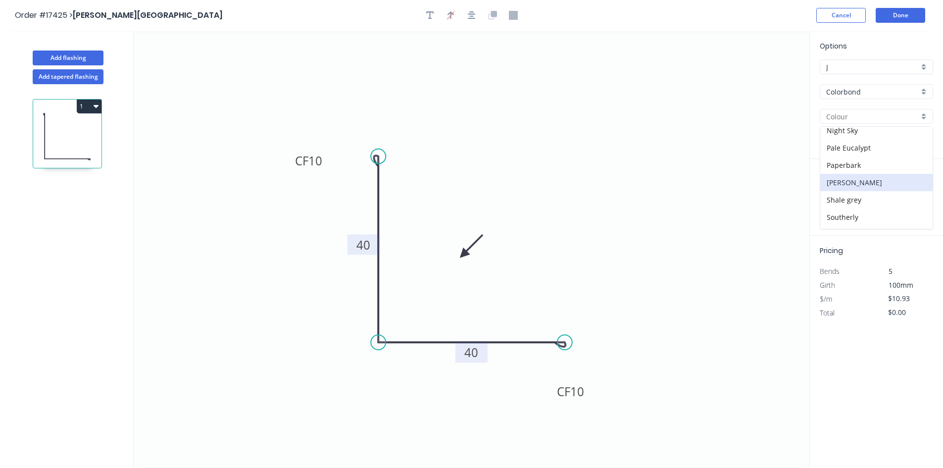
type input "[PERSON_NAME]"
click at [836, 200] on input "text" at bounding box center [835, 198] width 30 height 13
type input "4"
click at [878, 199] on input "text" at bounding box center [889, 198] width 42 height 13
type input "3000"
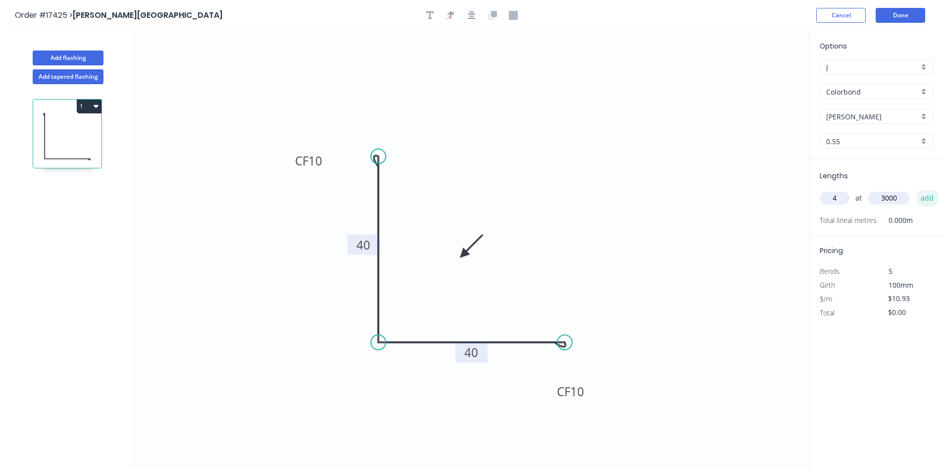
click at [922, 197] on button "add" at bounding box center [927, 198] width 23 height 17
type input "$131.16"
type input "4"
click at [897, 200] on input "text" at bounding box center [889, 198] width 42 height 13
type input "2500"
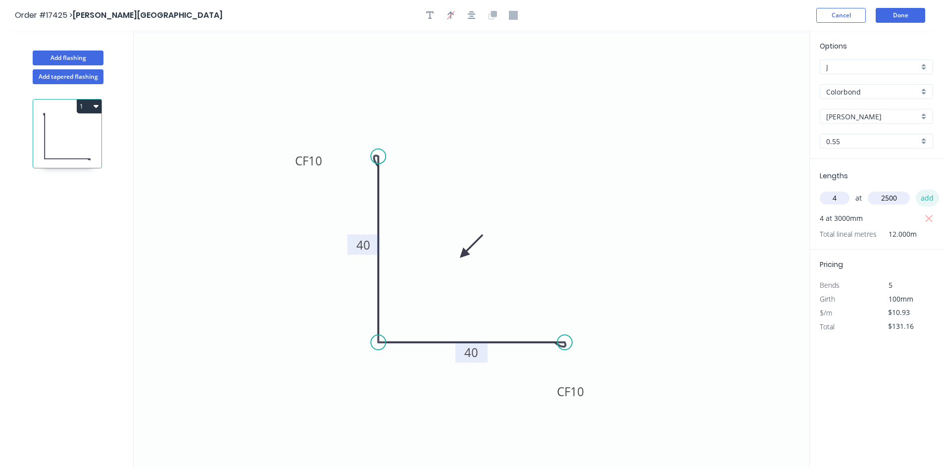
click at [923, 199] on button "add" at bounding box center [927, 198] width 23 height 17
type input "$240.46"
click at [69, 53] on button "Add flashing" at bounding box center [68, 57] width 71 height 15
type input "$0.00"
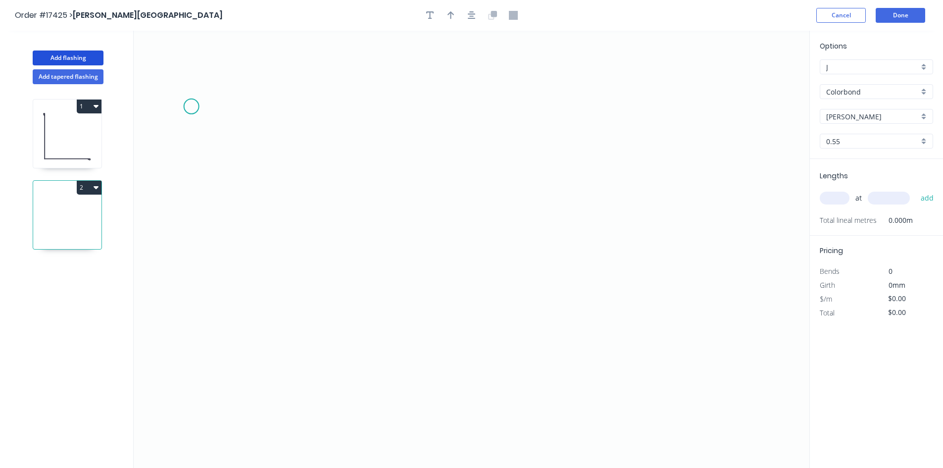
click at [191, 106] on icon "0" at bounding box center [472, 249] width 676 height 437
click at [727, 97] on icon "0" at bounding box center [472, 249] width 676 height 437
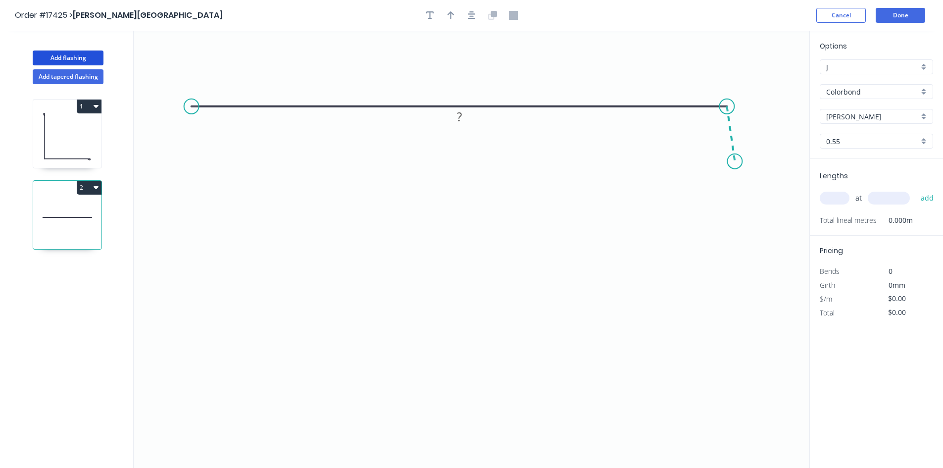
click at [735, 161] on icon "0 ?" at bounding box center [472, 249] width 676 height 437
click at [192, 109] on circle at bounding box center [191, 106] width 15 height 15
click at [193, 298] on icon "0 ? ? ? º" at bounding box center [472, 249] width 676 height 437
click at [209, 281] on icon "0 ? ? ? ? º" at bounding box center [472, 249] width 676 height 437
click at [212, 293] on tspan "?" at bounding box center [210, 295] width 5 height 16
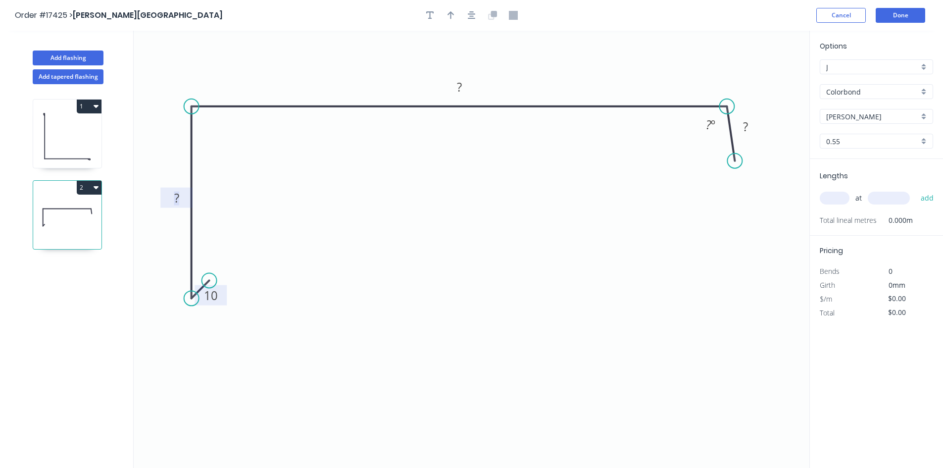
click at [179, 196] on tspan "?" at bounding box center [176, 198] width 5 height 16
click at [469, 90] on rect at bounding box center [459, 88] width 20 height 14
click at [743, 129] on tspan "?" at bounding box center [745, 126] width 5 height 16
click at [736, 161] on div "Hide angle" at bounding box center [763, 161] width 99 height 20
type input "$25.48"
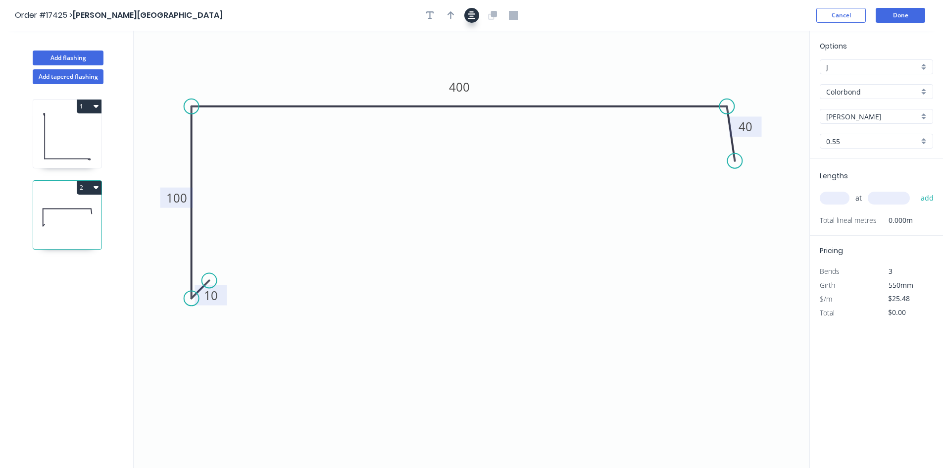
click at [472, 17] on icon "button" at bounding box center [472, 15] width 8 height 9
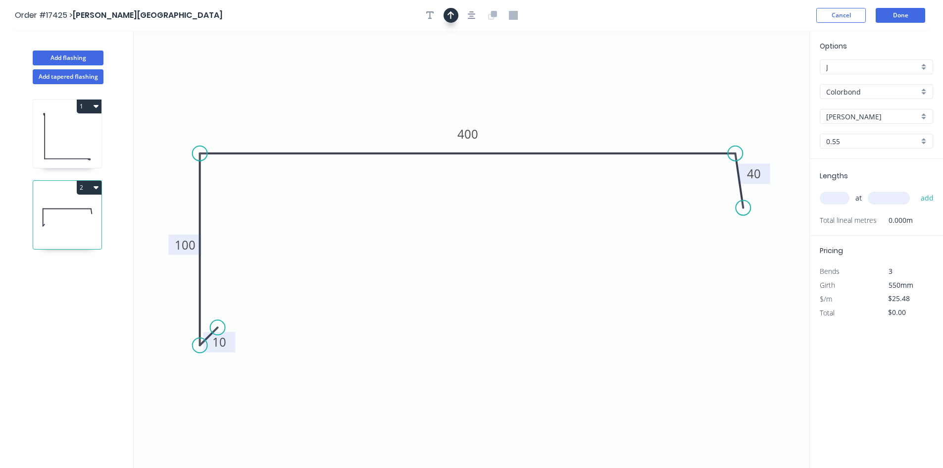
click at [455, 18] on button "button" at bounding box center [450, 15] width 15 height 15
drag, startPoint x: 759, startPoint y: 80, endPoint x: 537, endPoint y: 114, distance: 224.4
click at [537, 114] on icon at bounding box center [537, 103] width 9 height 32
click at [824, 195] on input "text" at bounding box center [835, 198] width 30 height 13
type input "8"
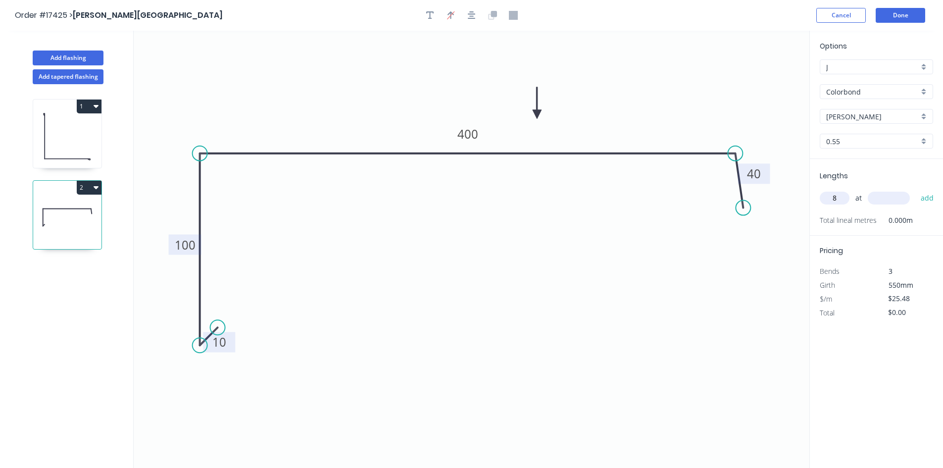
click at [890, 200] on input "text" at bounding box center [889, 198] width 42 height 13
type input "3000"
click at [933, 200] on button "add" at bounding box center [927, 198] width 23 height 17
type input "$611.52"
click at [73, 59] on button "Add flashing" at bounding box center [68, 57] width 71 height 15
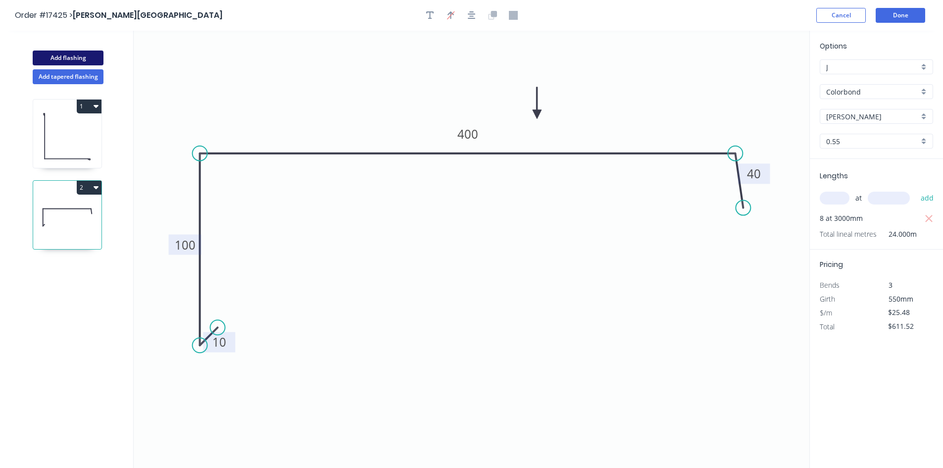
type input "$0.00"
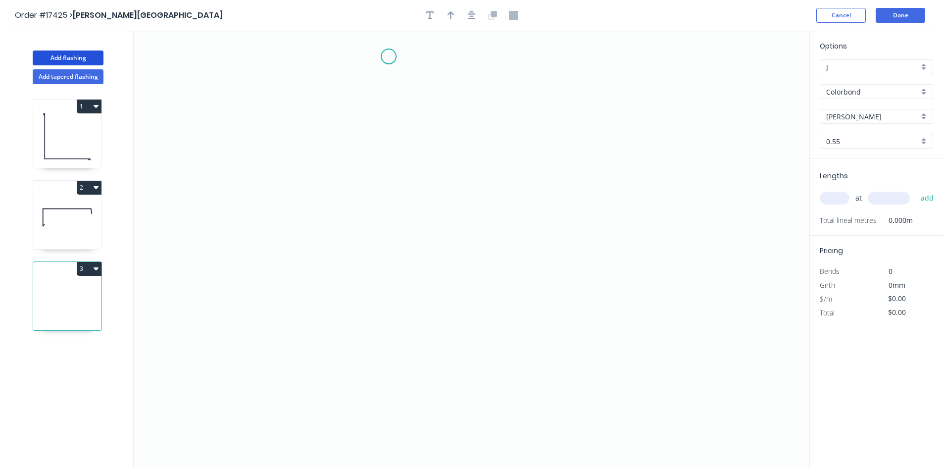
click at [388, 56] on icon "0" at bounding box center [472, 249] width 676 height 437
click at [383, 339] on icon "0" at bounding box center [472, 249] width 676 height 437
drag, startPoint x: 387, startPoint y: 339, endPoint x: 388, endPoint y: 290, distance: 48.5
click at [388, 290] on circle at bounding box center [388, 289] width 15 height 15
click at [389, 293] on circle at bounding box center [388, 289] width 15 height 15
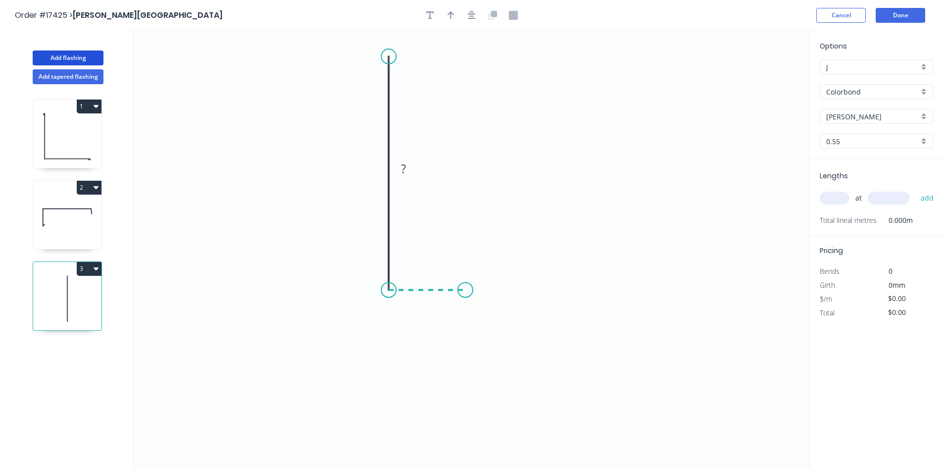
click at [465, 287] on icon "0 ?" at bounding box center [472, 249] width 676 height 437
click at [462, 392] on icon "0 ? ?" at bounding box center [472, 249] width 676 height 437
click at [472, 15] on icon "button" at bounding box center [472, 15] width 8 height 9
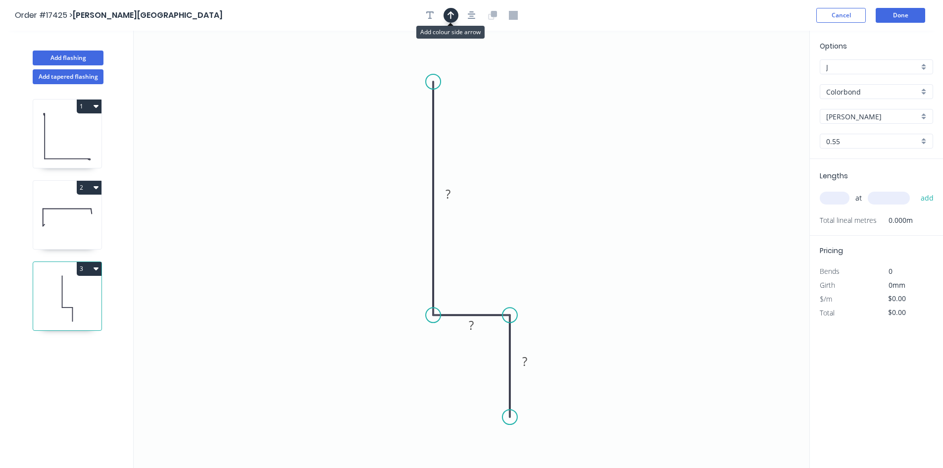
click at [447, 15] on icon "button" at bounding box center [450, 15] width 7 height 8
click at [756, 78] on icon at bounding box center [759, 69] width 9 height 32
drag, startPoint x: 760, startPoint y: 78, endPoint x: 573, endPoint y: 170, distance: 208.3
click at [573, 170] on icon at bounding box center [580, 160] width 29 height 29
click at [446, 192] on tspan "?" at bounding box center [447, 194] width 5 height 16
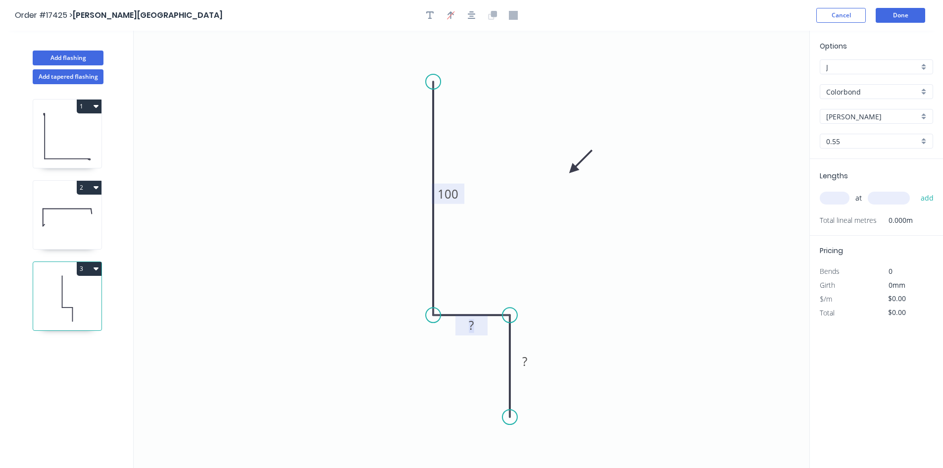
click at [477, 326] on rect at bounding box center [472, 326] width 20 height 14
click at [529, 362] on rect at bounding box center [525, 362] width 20 height 14
click at [840, 189] on div "at add" at bounding box center [877, 198] width 115 height 27
type input "$11.22"
click at [832, 196] on input "text" at bounding box center [835, 198] width 30 height 13
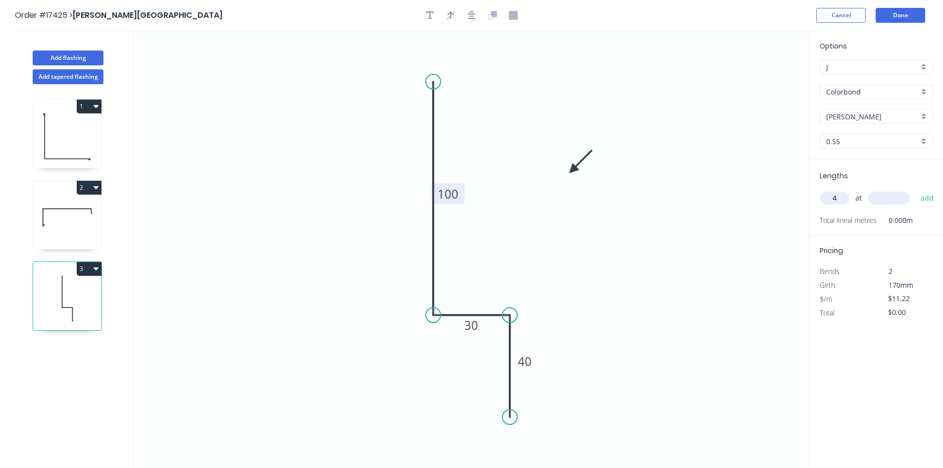
type input "4"
click at [900, 199] on input "text" at bounding box center [889, 198] width 42 height 13
type input "3000"
click at [924, 197] on button "add" at bounding box center [927, 198] width 23 height 17
type input "$134.64"
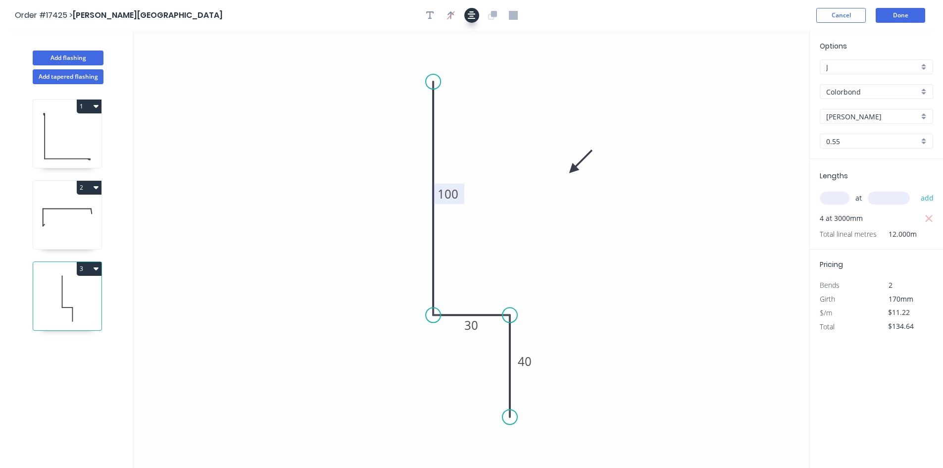
click at [470, 15] on icon "button" at bounding box center [472, 15] width 8 height 9
click at [904, 17] on button "Done" at bounding box center [899, 15] width 49 height 15
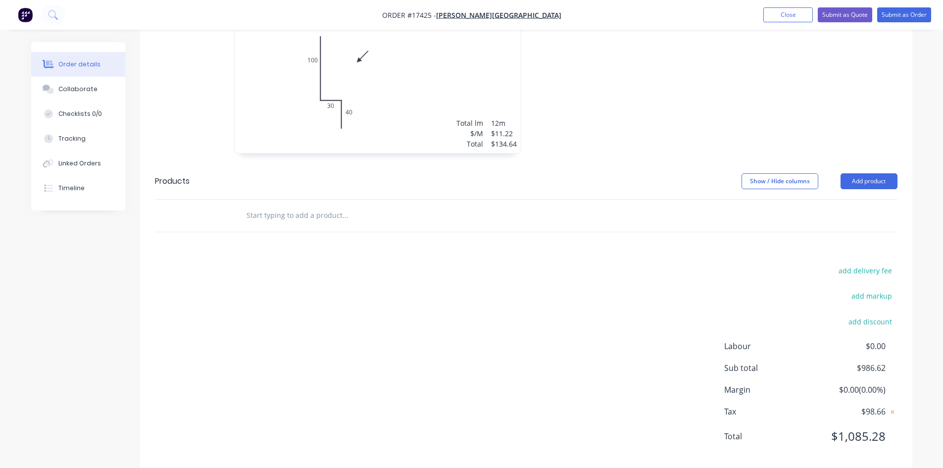
scroll to position [592, 0]
click at [278, 202] on input "text" at bounding box center [345, 212] width 198 height 20
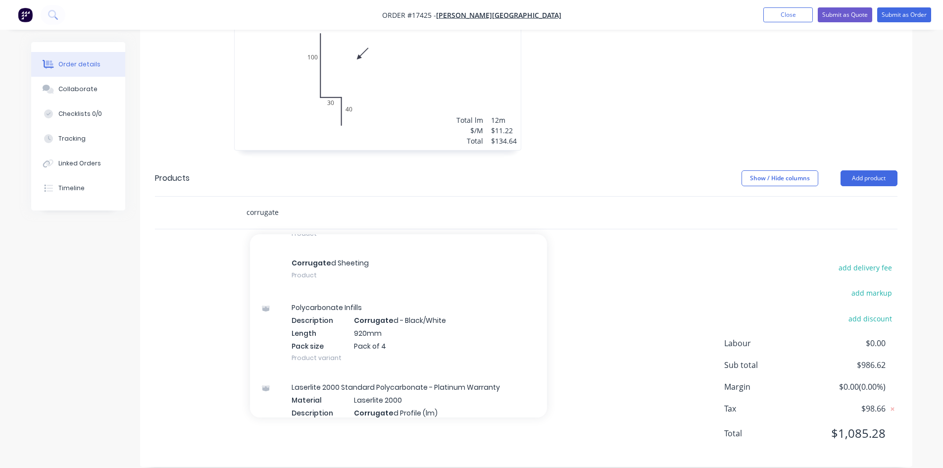
scroll to position [148, 0]
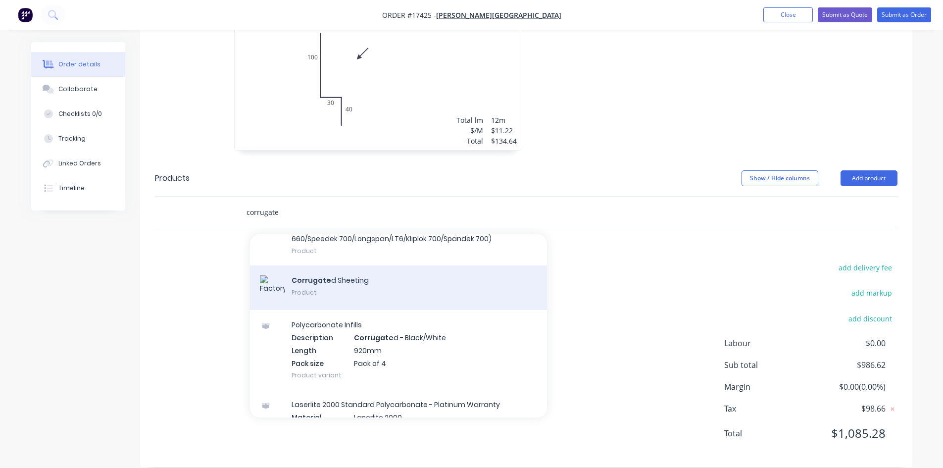
type input "corrugate"
click at [376, 271] on div "Corrugate d Sheeting Product" at bounding box center [398, 287] width 297 height 45
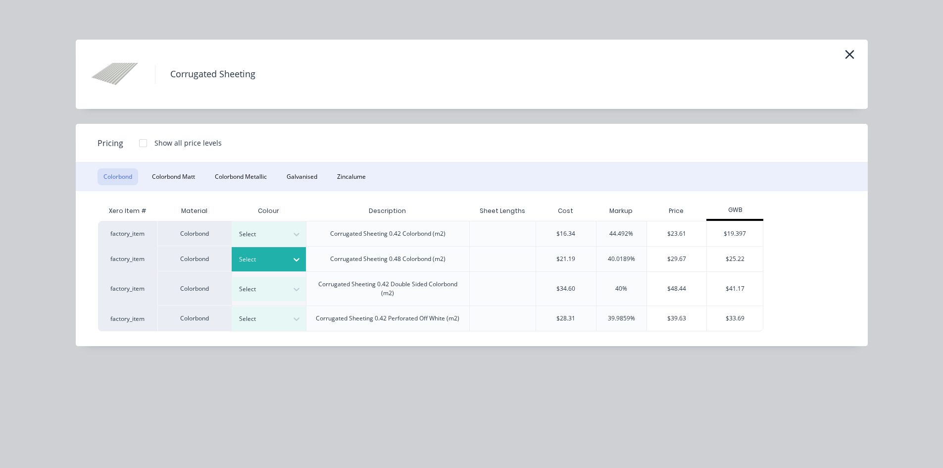
click at [283, 255] on div at bounding box center [261, 259] width 45 height 11
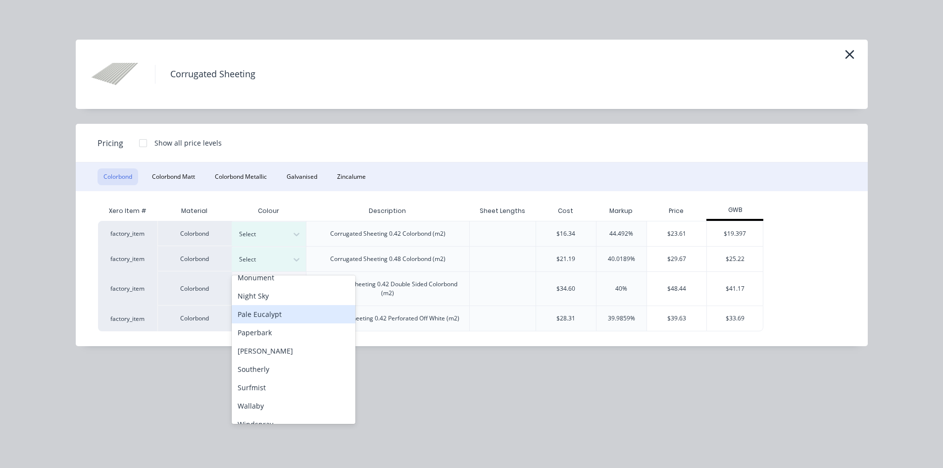
scroll to position [247, 0]
click at [278, 344] on div "[PERSON_NAME]" at bounding box center [294, 350] width 124 height 18
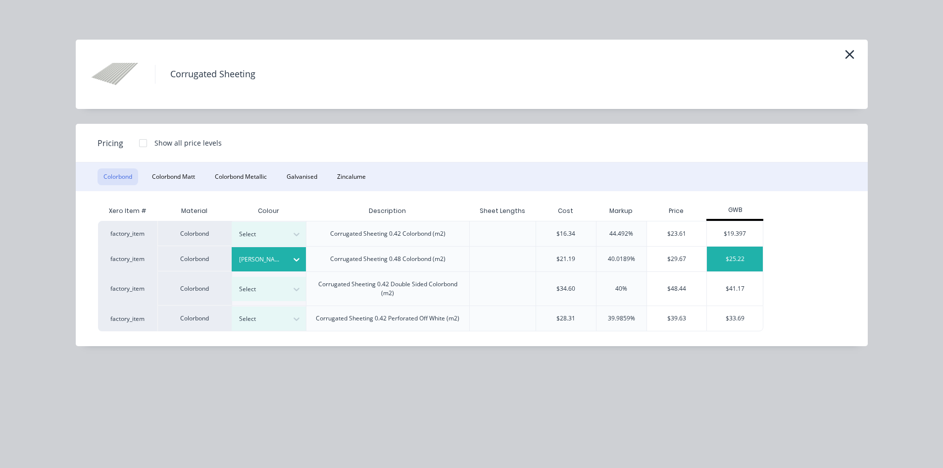
click at [739, 255] on div "$25.22" at bounding box center [735, 258] width 56 height 25
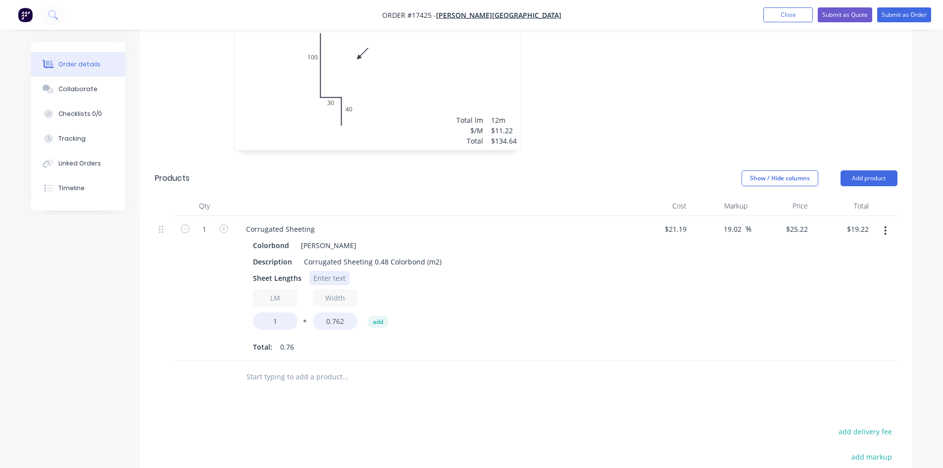
click at [321, 271] on div at bounding box center [329, 278] width 40 height 14
click at [535, 254] on div "Description Corrugated Sheeting 0.48 Colorbond (m2)" at bounding box center [430, 261] width 362 height 14
click at [481, 271] on div "Sheet Lengths 20/2500" at bounding box center [430, 278] width 362 height 14
click at [282, 312] on input "1" at bounding box center [275, 320] width 45 height 17
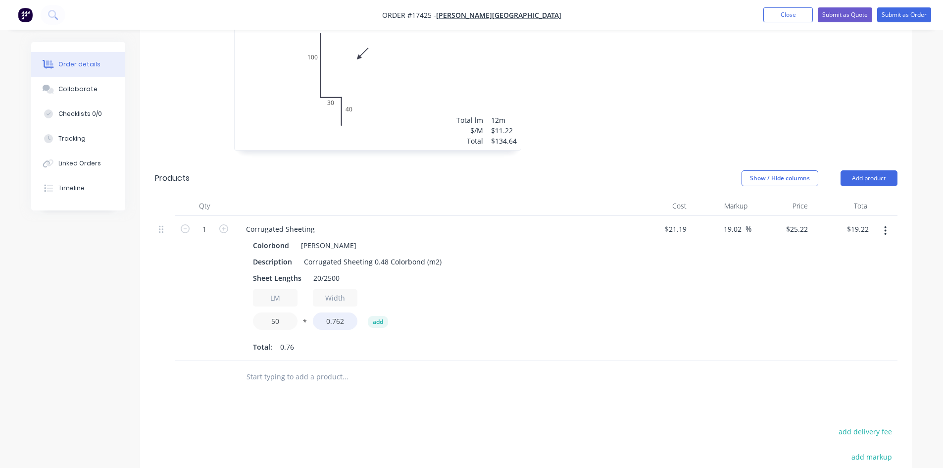
type input "50"
type input "$960.88"
click at [535, 254] on div "Description Corrugated Sheeting 0.48 Colorbond (m2)" at bounding box center [430, 261] width 362 height 14
click at [290, 367] on input "text" at bounding box center [345, 377] width 198 height 20
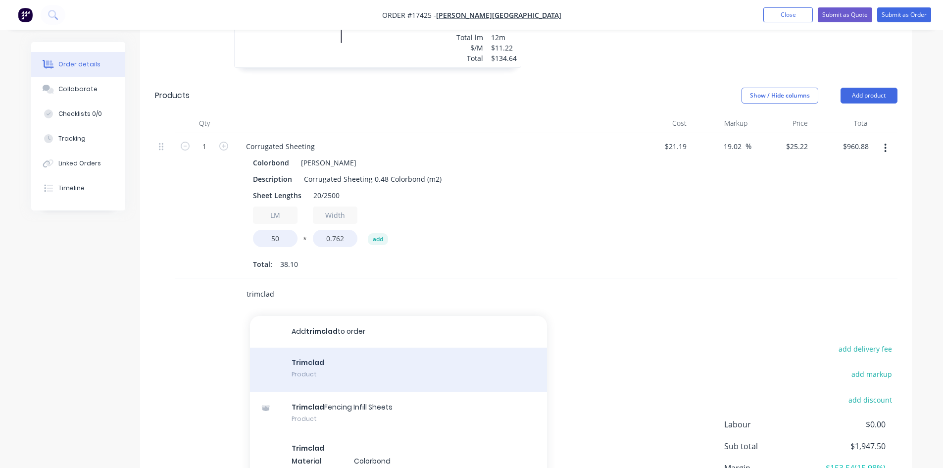
scroll to position [691, 0]
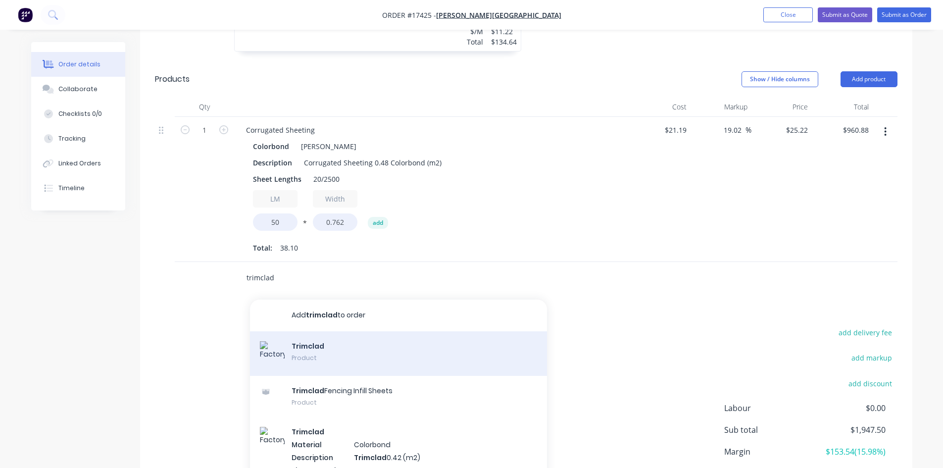
type input "trimclad"
click at [320, 344] on div "Trimclad Product" at bounding box center [398, 353] width 297 height 45
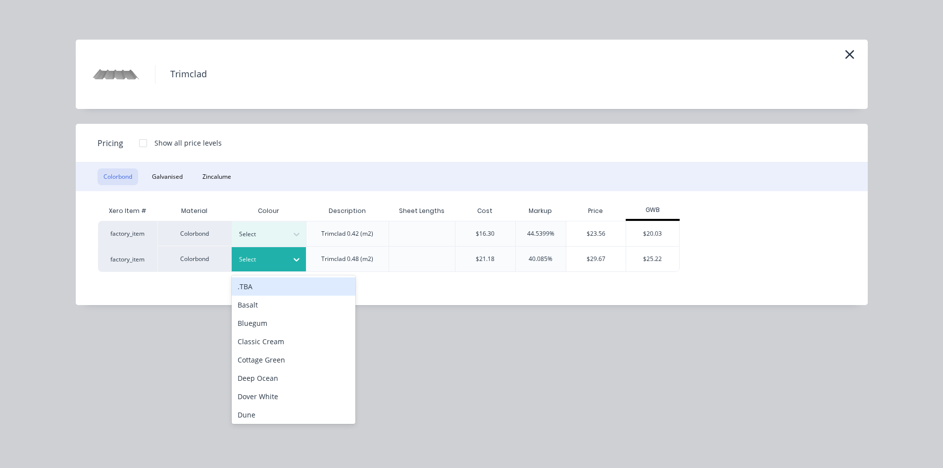
click at [289, 261] on div at bounding box center [297, 259] width 18 height 16
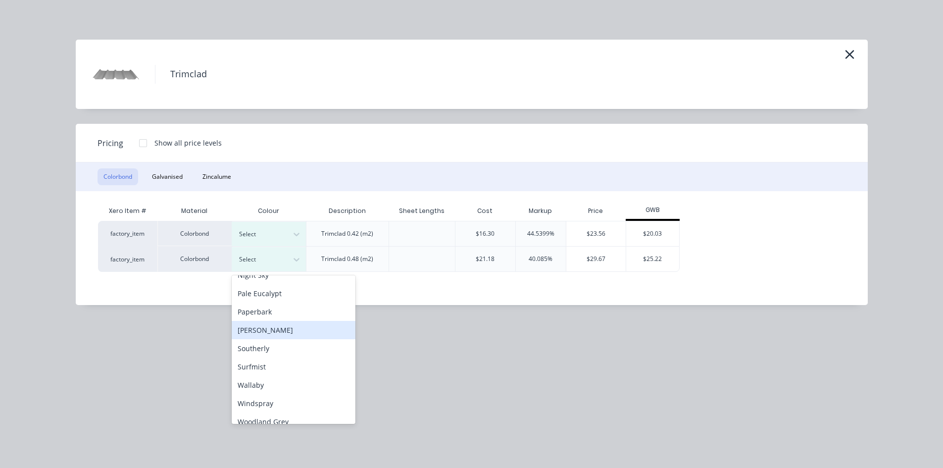
scroll to position [277, 0]
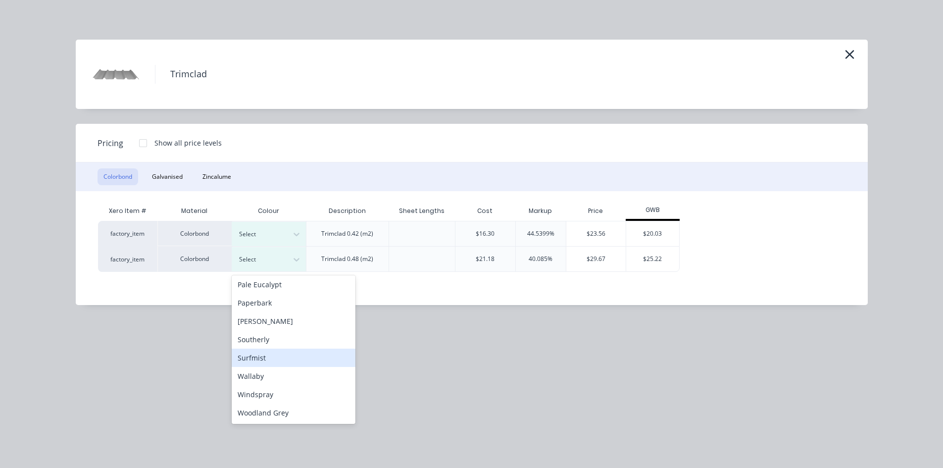
click at [280, 355] on div "Surfmist" at bounding box center [294, 357] width 124 height 18
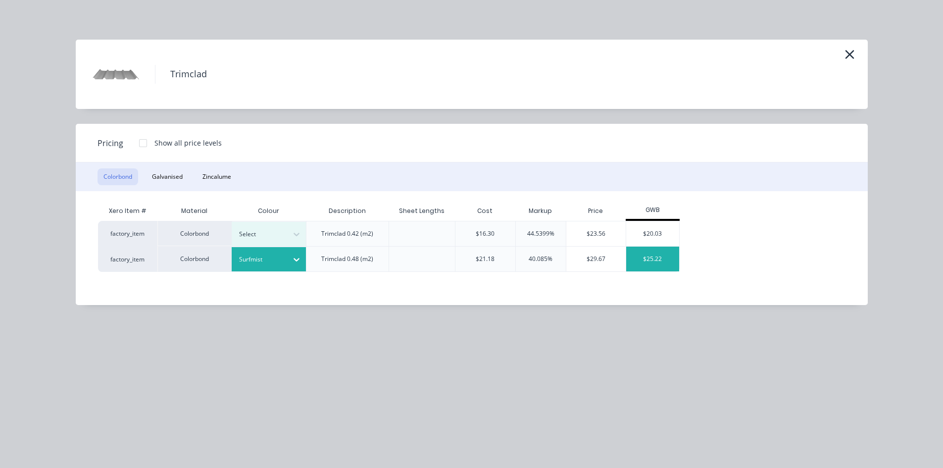
click at [661, 253] on div "$25.22" at bounding box center [652, 258] width 53 height 25
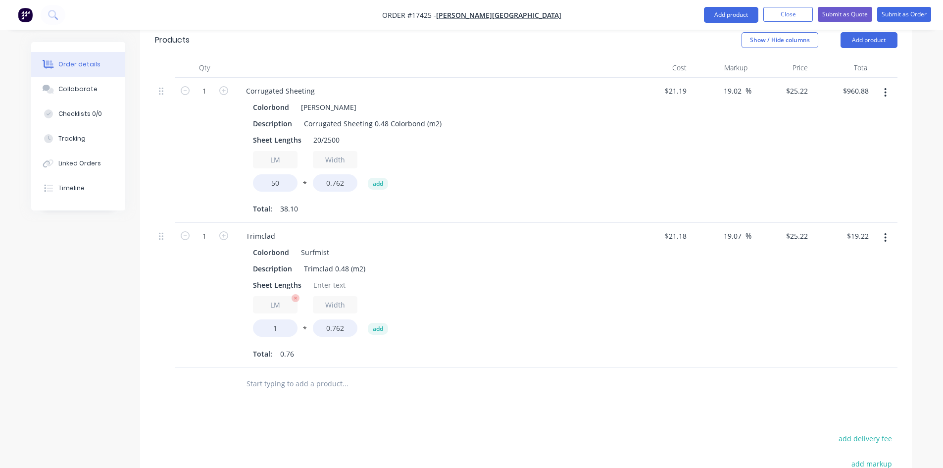
scroll to position [790, 0]
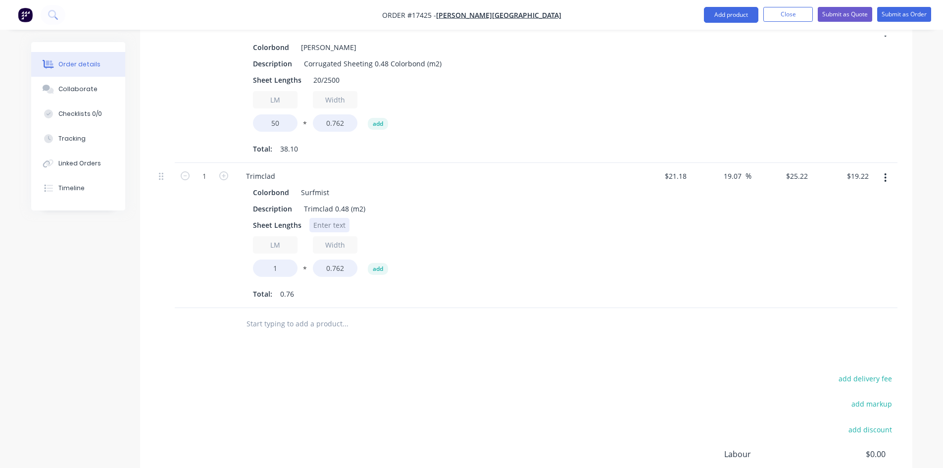
click at [323, 218] on div at bounding box center [329, 225] width 40 height 14
click at [479, 218] on div "Sheet Lengths 8/2500" at bounding box center [430, 225] width 362 height 14
click at [284, 259] on input "1" at bounding box center [275, 267] width 45 height 17
type input "20"
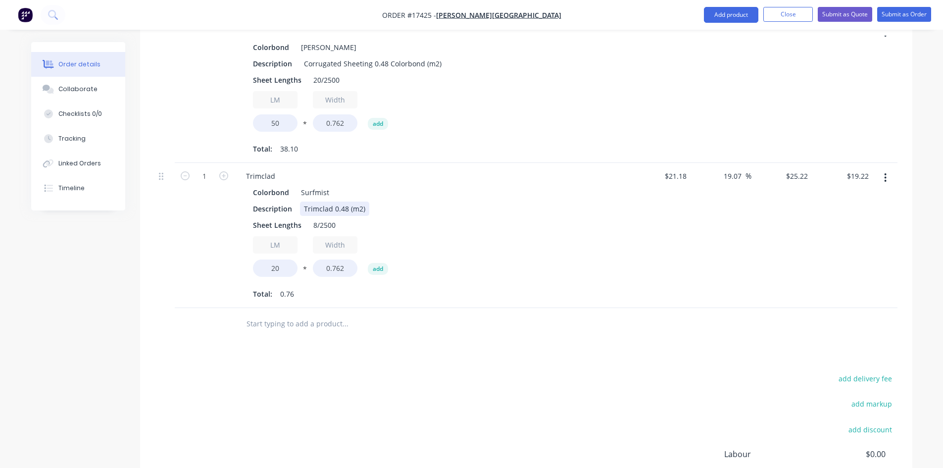
type input "$384.35"
click at [510, 201] on div "Description Trimclad 0.48 (m2)" at bounding box center [430, 208] width 362 height 14
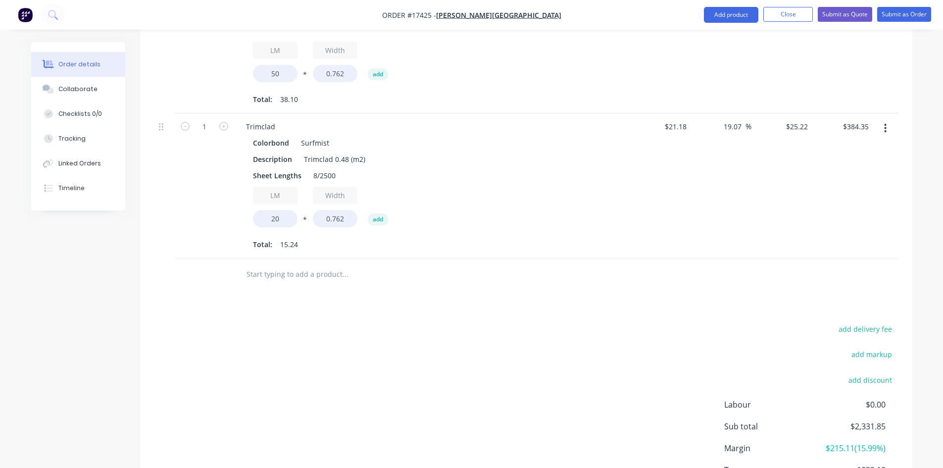
click at [310, 264] on input "text" at bounding box center [345, 274] width 198 height 20
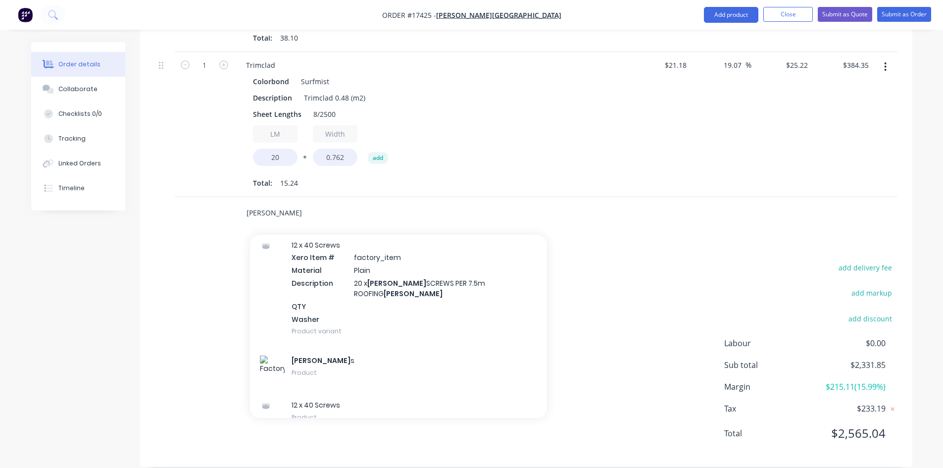
scroll to position [375, 0]
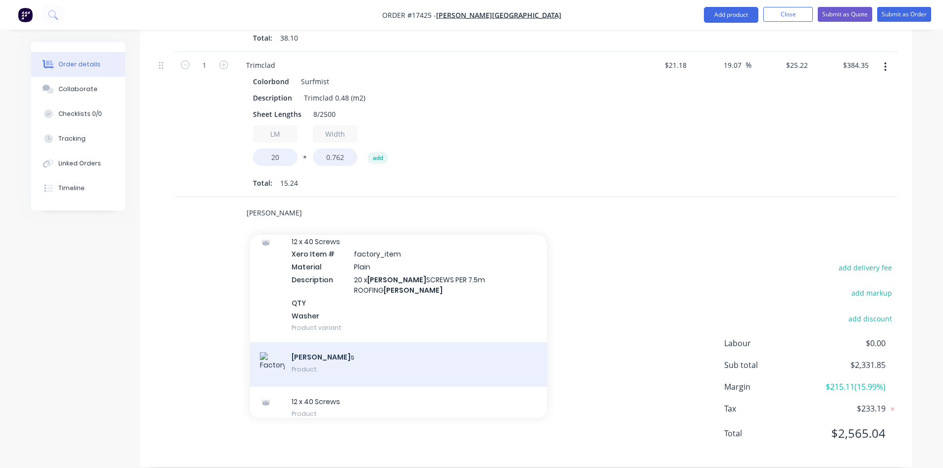
type input "[PERSON_NAME]"
click at [336, 342] on div "[PERSON_NAME] s Product" at bounding box center [398, 364] width 297 height 45
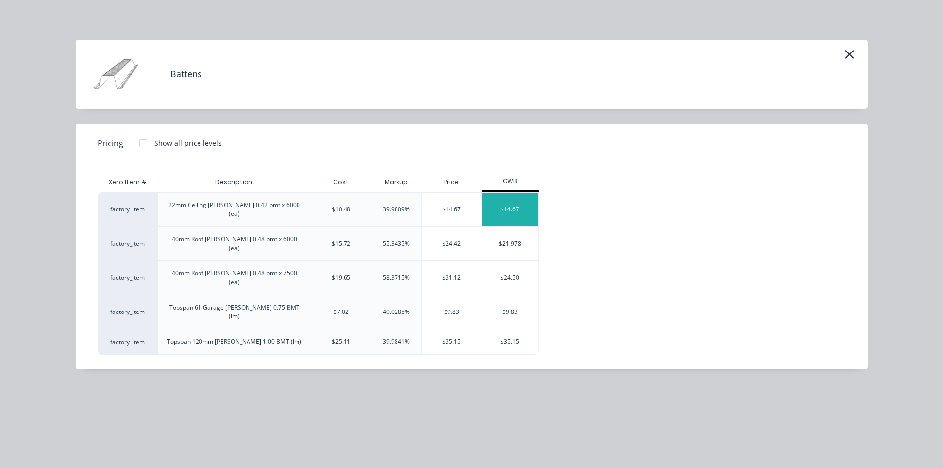
click at [525, 201] on div "$14.67" at bounding box center [510, 210] width 56 height 34
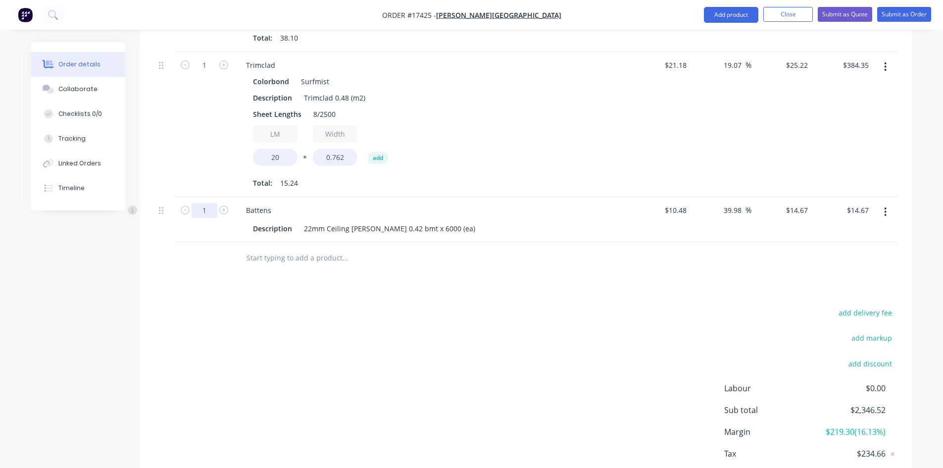
type input "30"
type input "$440.10"
click at [452, 316] on div "add delivery fee add markup add discount Labour $0.00 Sub total $2,771.95 Margi…" at bounding box center [526, 401] width 742 height 191
click at [307, 248] on input "text" at bounding box center [345, 258] width 198 height 20
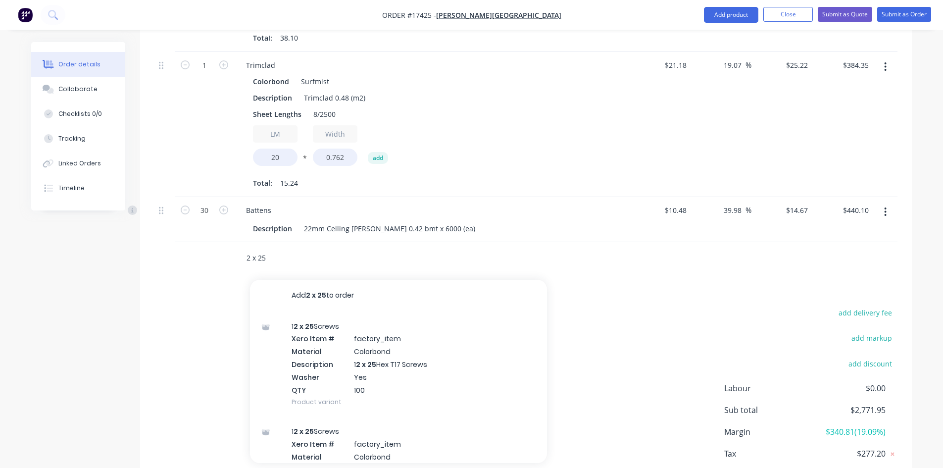
click at [247, 248] on input "2 x 25" at bounding box center [345, 258] width 198 height 20
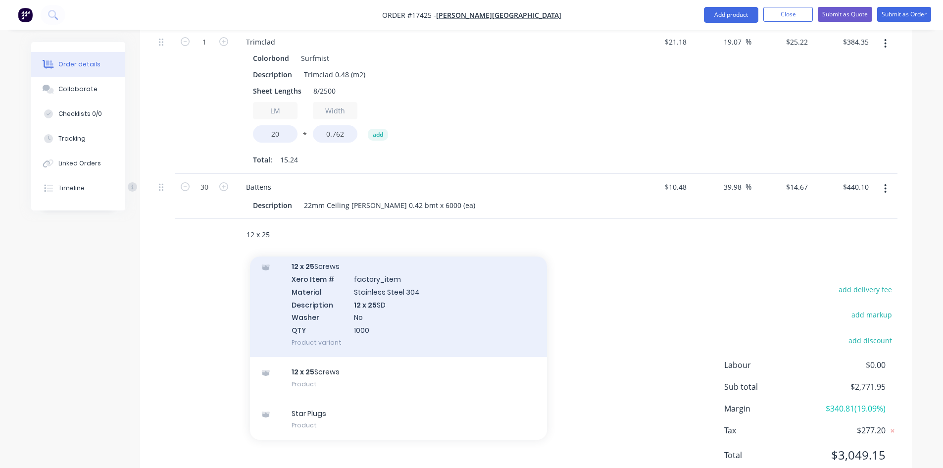
scroll to position [946, 0]
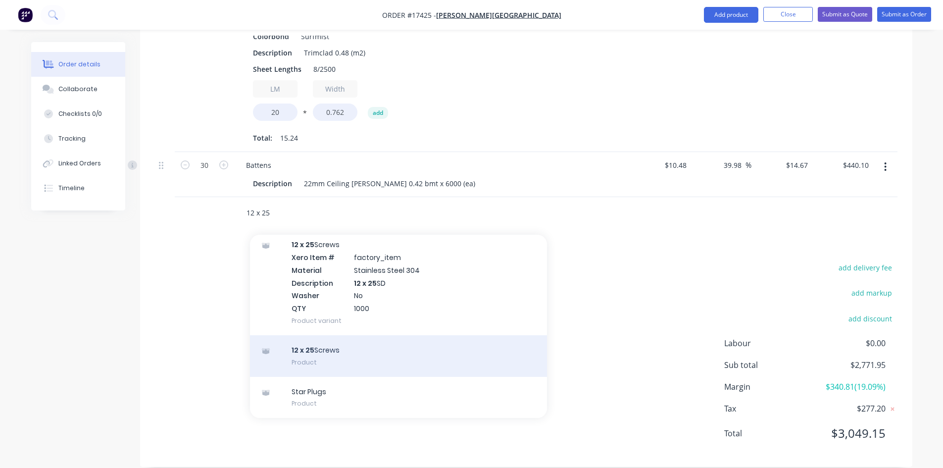
type input "12 x 25"
click at [383, 341] on div "12 x 25 Screws Product" at bounding box center [398, 356] width 297 height 42
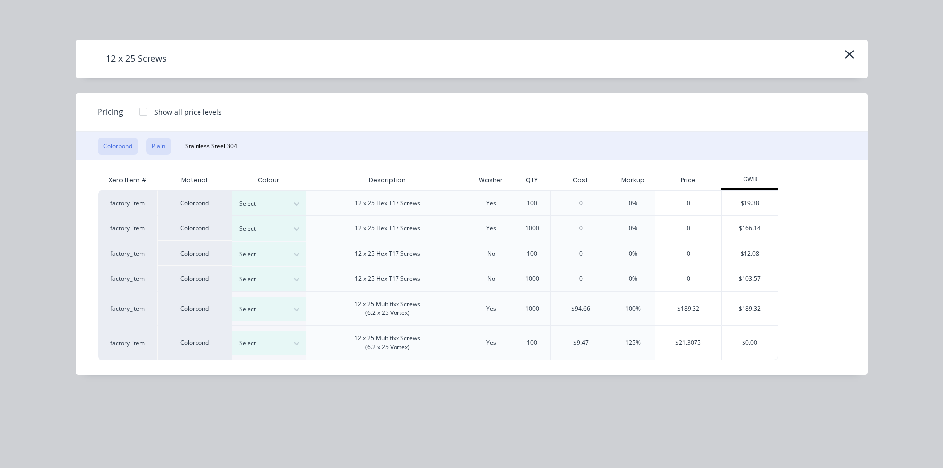
click at [162, 150] on button "Plain" at bounding box center [158, 146] width 25 height 17
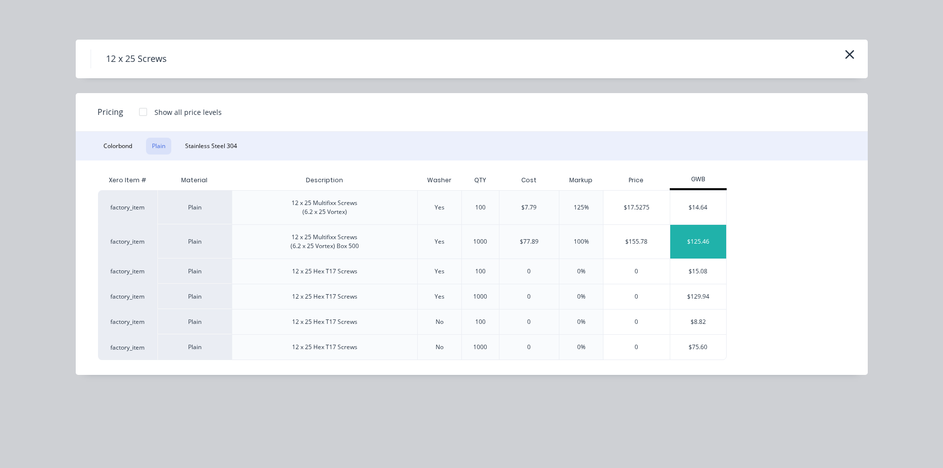
click at [705, 243] on div "$125.46" at bounding box center [698, 242] width 56 height 34
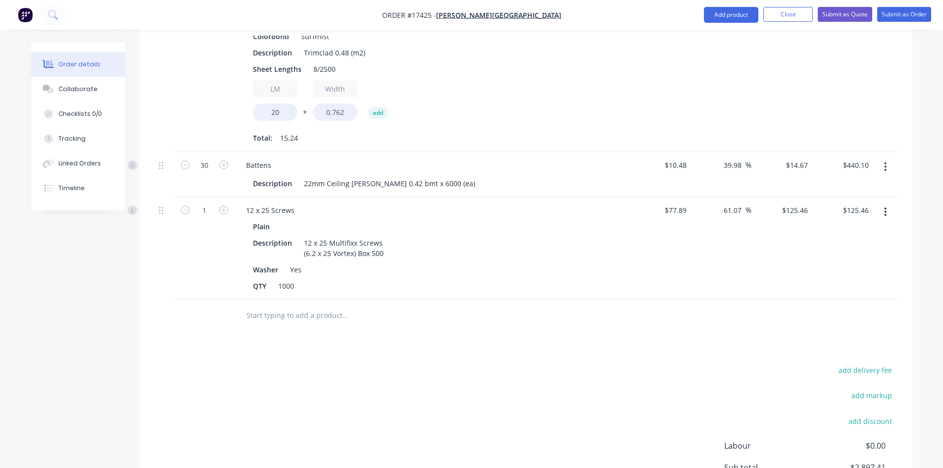
click at [286, 305] on input "text" at bounding box center [345, 315] width 198 height 20
type input "r"
click at [735, 17] on button "Add product" at bounding box center [731, 15] width 54 height 16
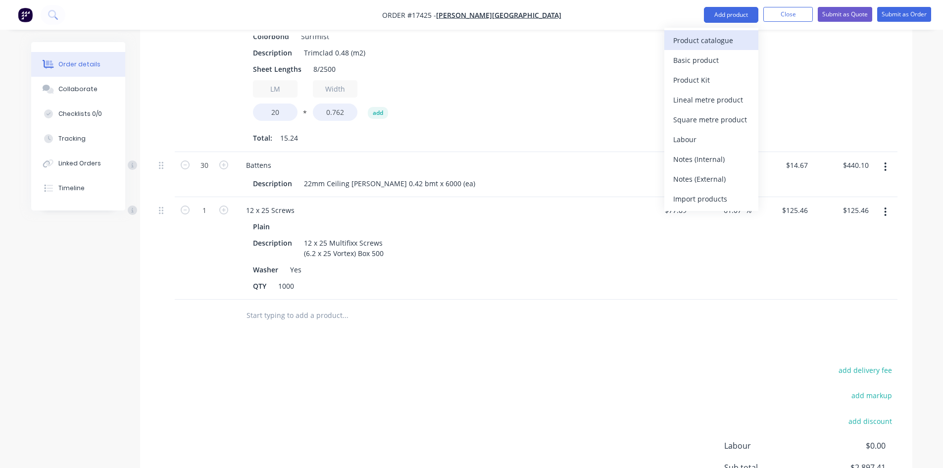
click at [725, 43] on div "Product catalogue" at bounding box center [711, 40] width 76 height 14
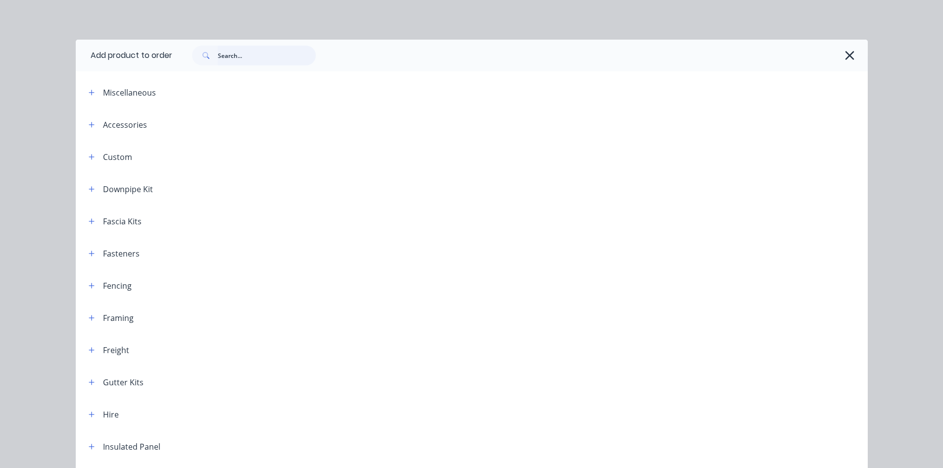
click at [219, 59] on input "text" at bounding box center [267, 56] width 98 height 20
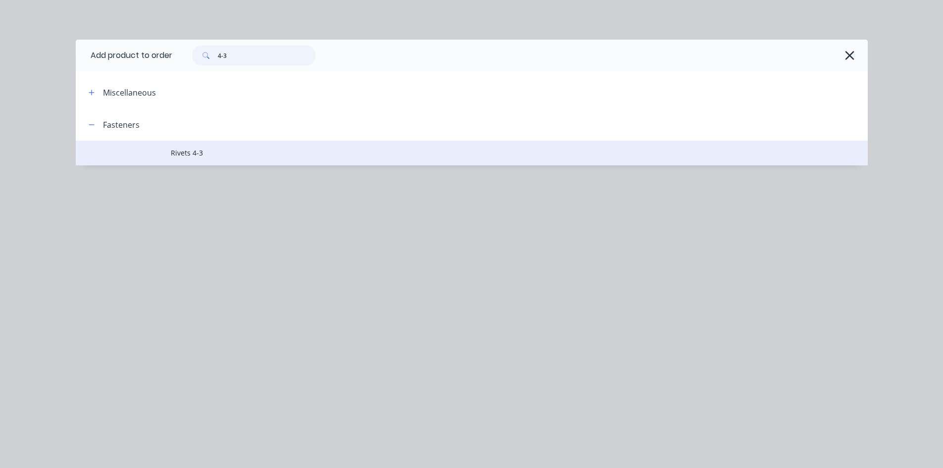
type input "4-3"
click at [226, 146] on td "Rivets 4-3" at bounding box center [519, 153] width 697 height 25
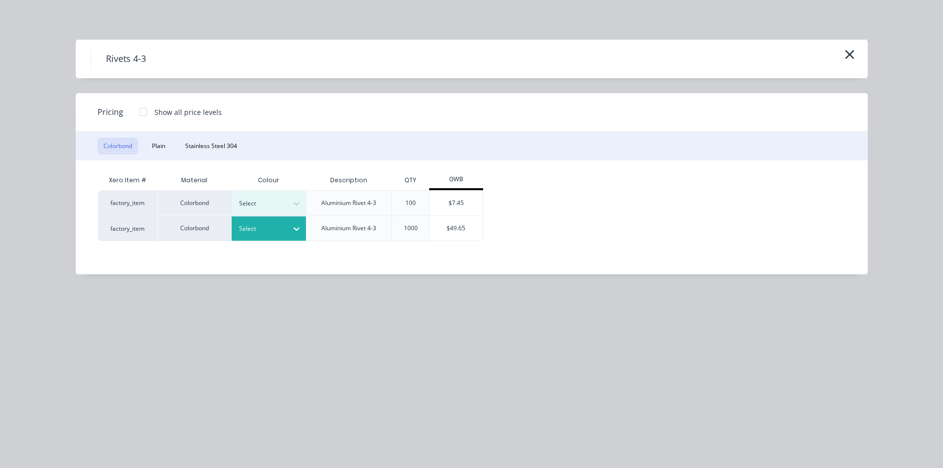
click at [290, 231] on div at bounding box center [297, 229] width 18 height 16
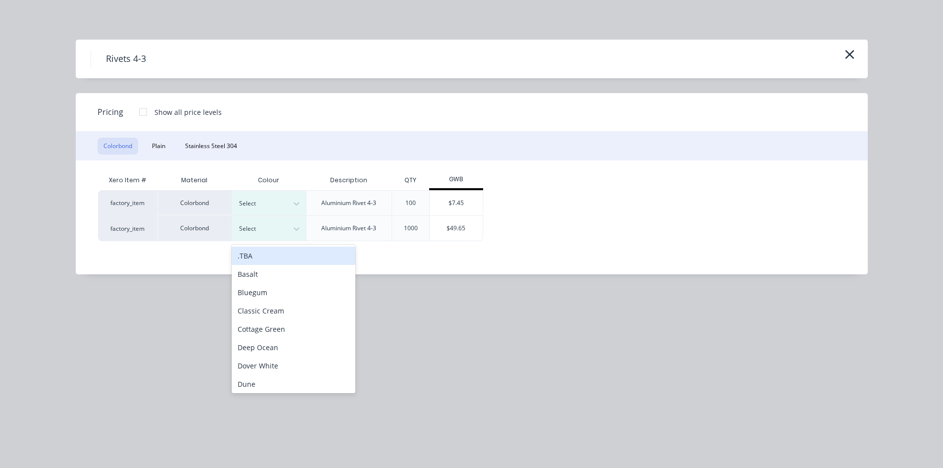
click at [286, 256] on div ".TBA" at bounding box center [294, 255] width 124 height 18
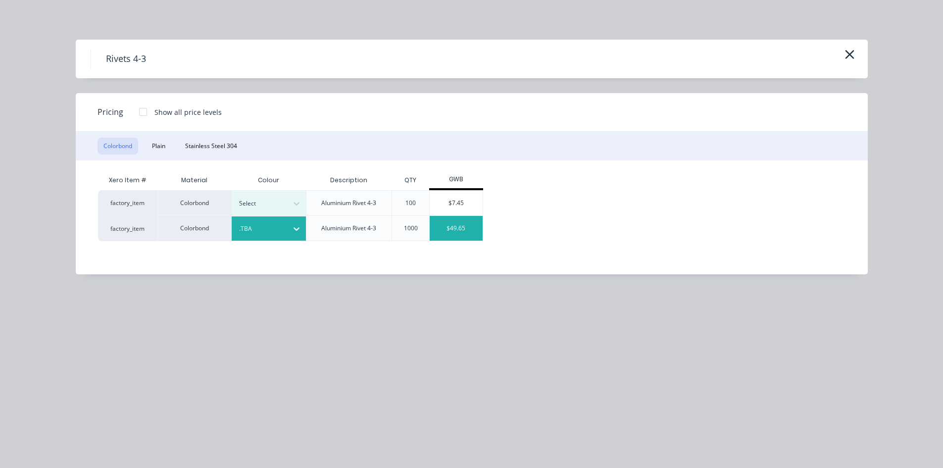
click at [463, 230] on div "$49.65" at bounding box center [456, 228] width 53 height 25
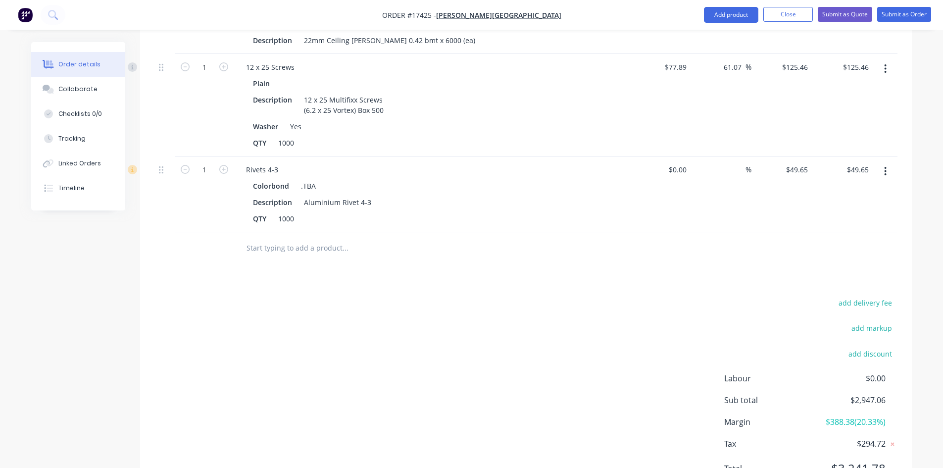
scroll to position [1094, 0]
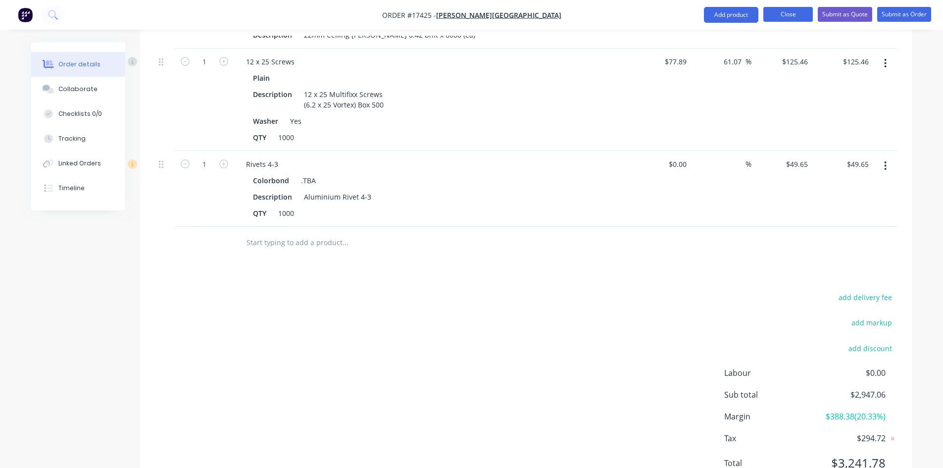
click at [779, 15] on button "Close" at bounding box center [787, 14] width 49 height 15
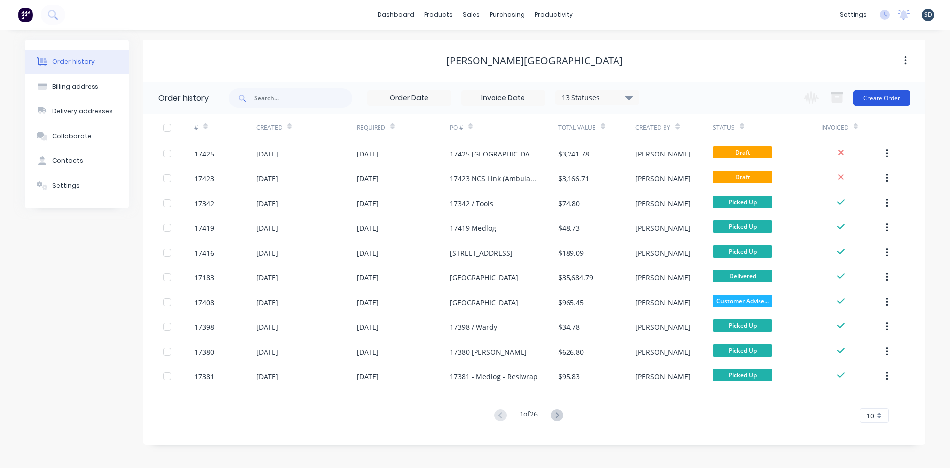
click at [883, 99] on button "Create Order" at bounding box center [881, 98] width 57 height 16
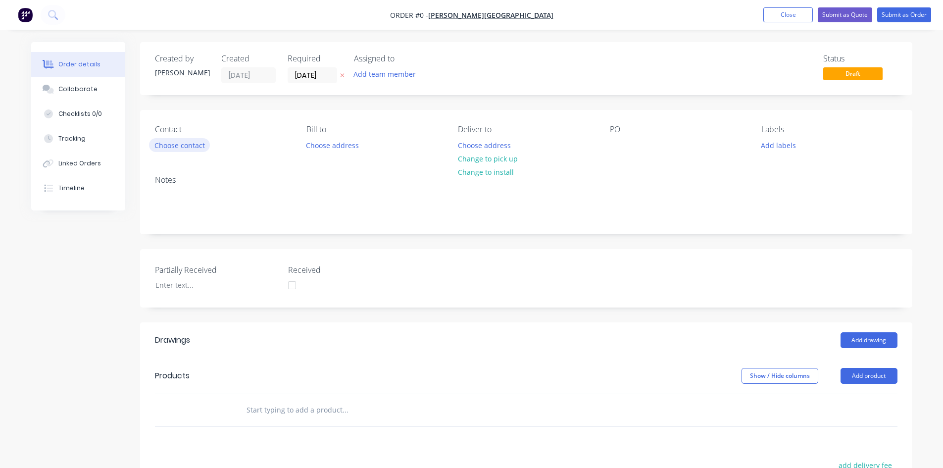
click at [193, 147] on button "Choose contact" at bounding box center [179, 144] width 61 height 13
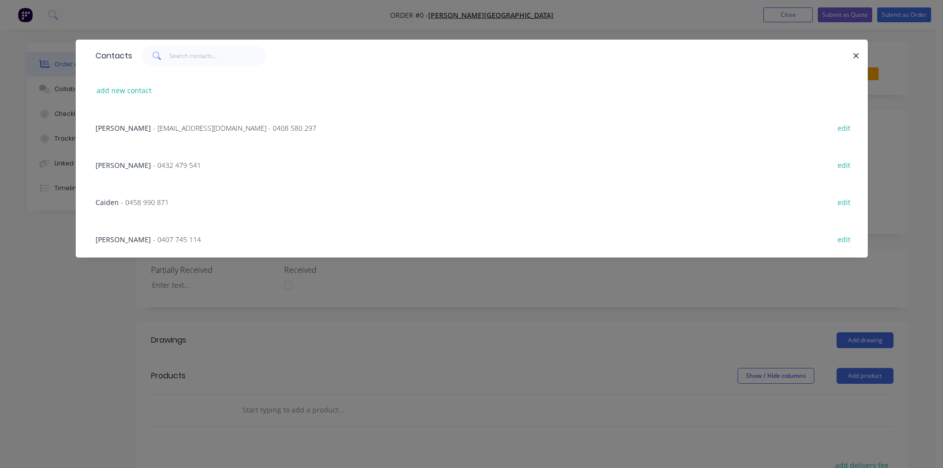
click at [169, 125] on span "- [EMAIL_ADDRESS][DOMAIN_NAME] - 0408 580 297" at bounding box center [234, 127] width 163 height 9
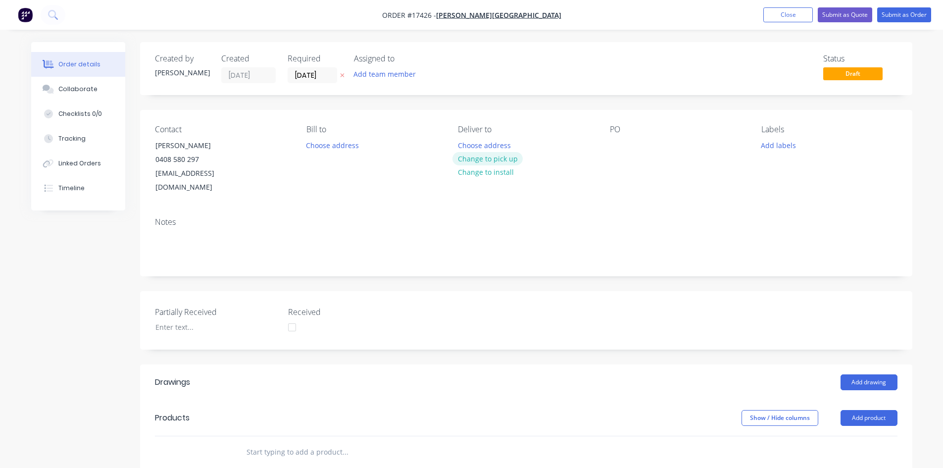
click at [498, 160] on button "Change to pick up" at bounding box center [487, 158] width 70 height 13
click at [614, 147] on div at bounding box center [618, 145] width 16 height 14
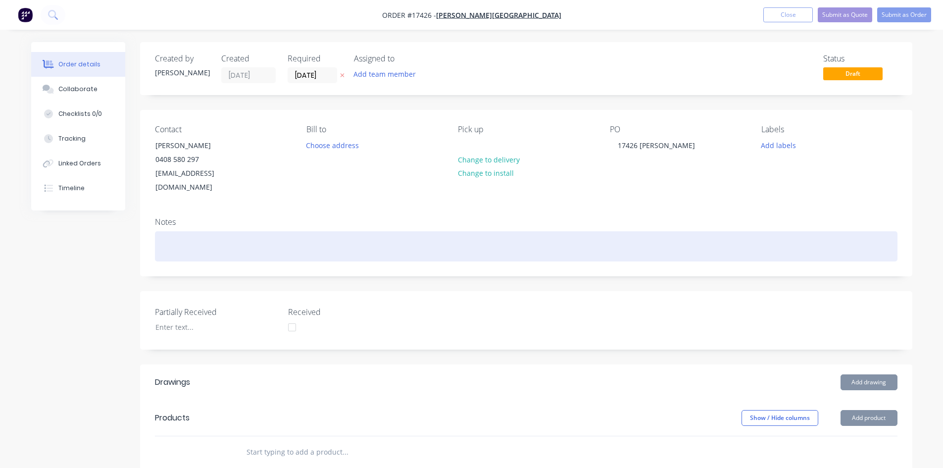
click at [625, 236] on div at bounding box center [526, 246] width 742 height 30
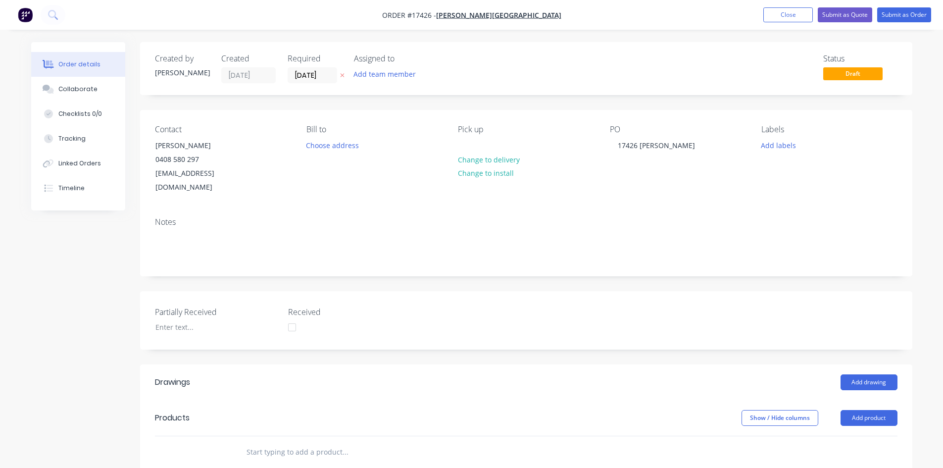
click at [610, 209] on div "Notes" at bounding box center [526, 242] width 772 height 66
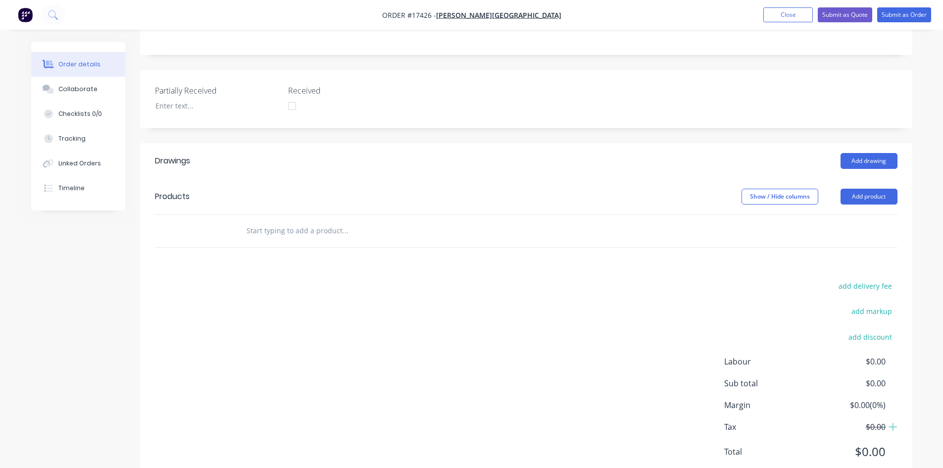
scroll to position [240, 0]
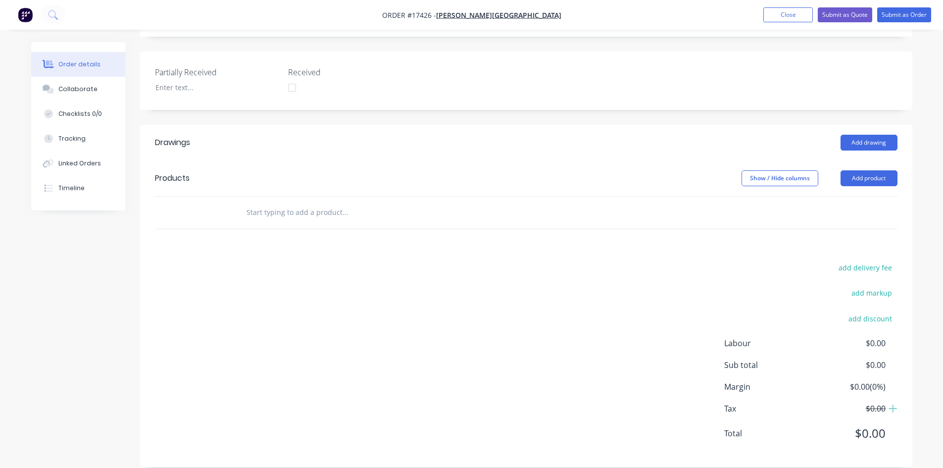
click at [275, 202] on input "text" at bounding box center [345, 212] width 198 height 20
click at [857, 170] on button "Add product" at bounding box center [868, 178] width 57 height 16
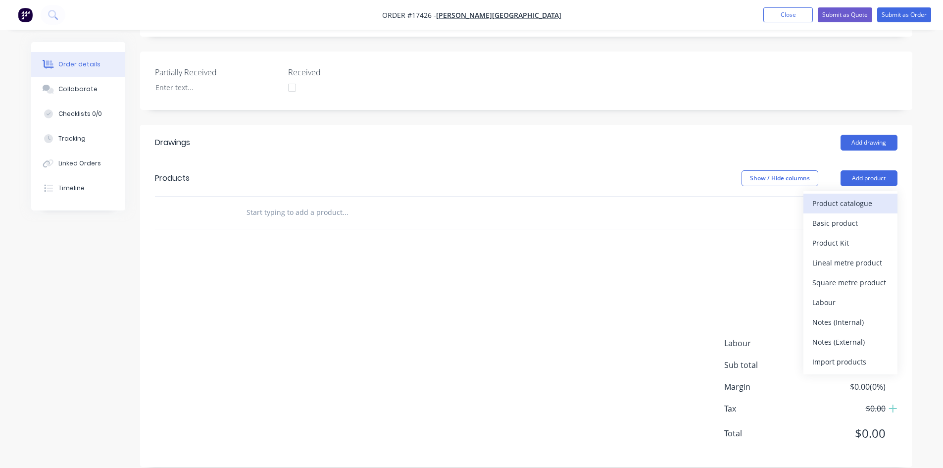
click at [845, 196] on div "Product catalogue" at bounding box center [850, 203] width 76 height 14
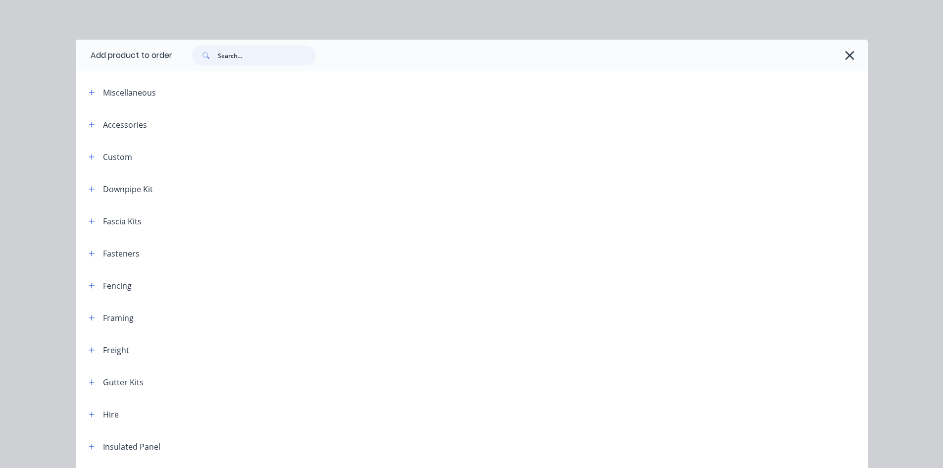
click at [238, 64] on input "text" at bounding box center [267, 56] width 98 height 20
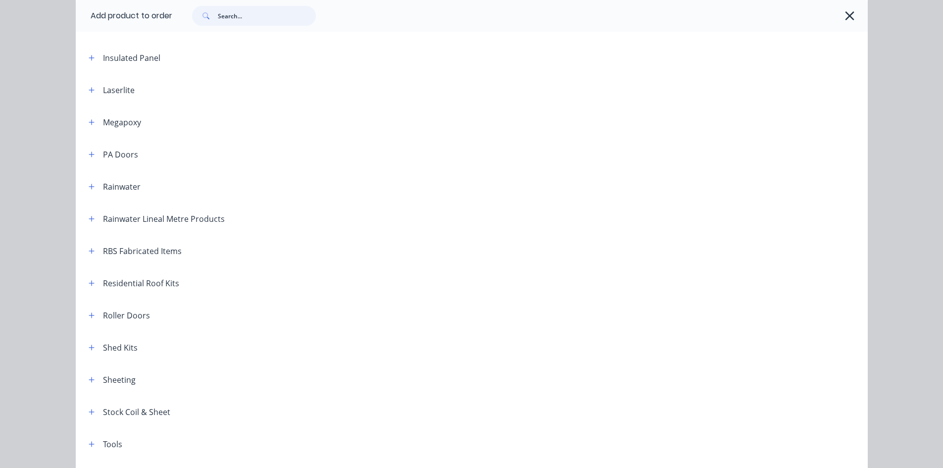
scroll to position [396, 0]
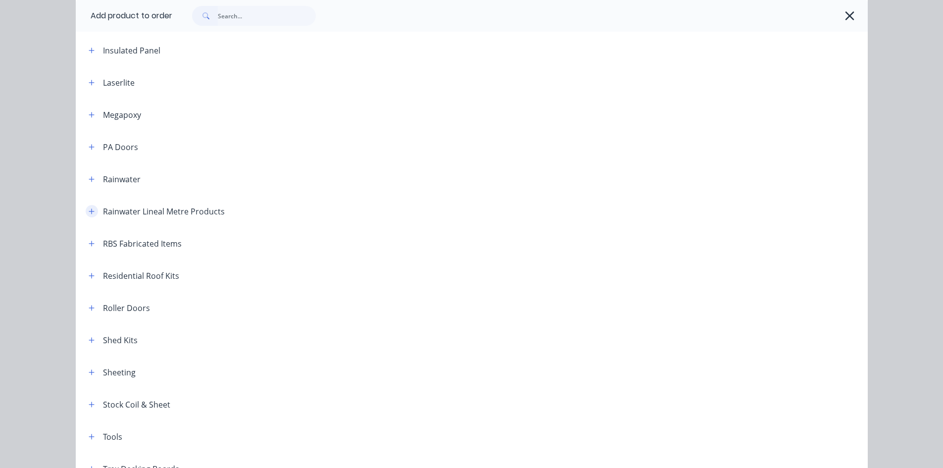
click at [89, 210] on icon "button" at bounding box center [92, 211] width 6 height 7
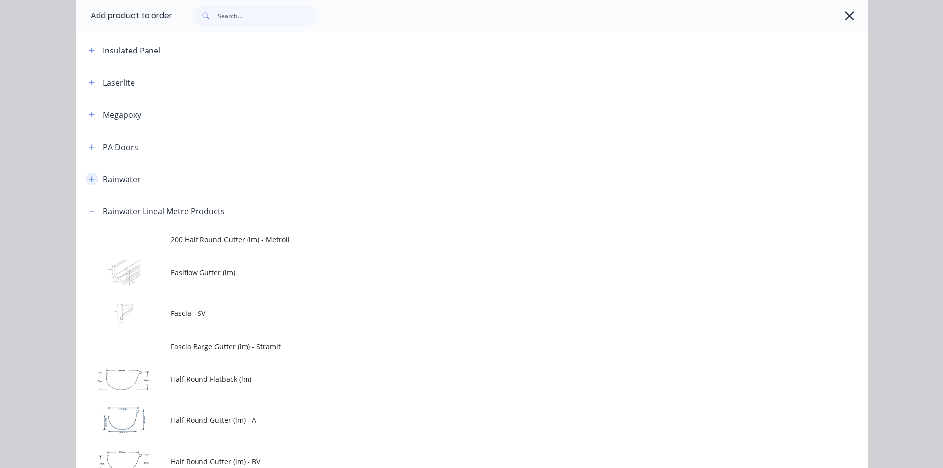
click at [89, 180] on icon "button" at bounding box center [92, 179] width 6 height 7
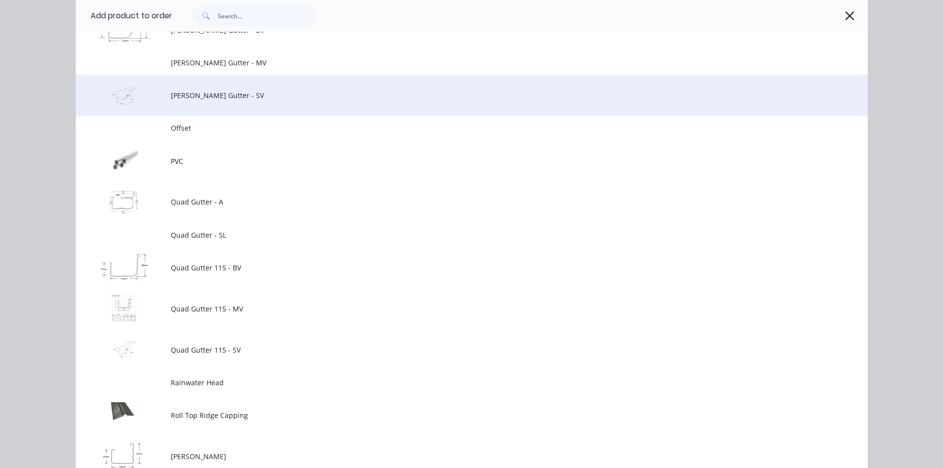
scroll to position [1386, 0]
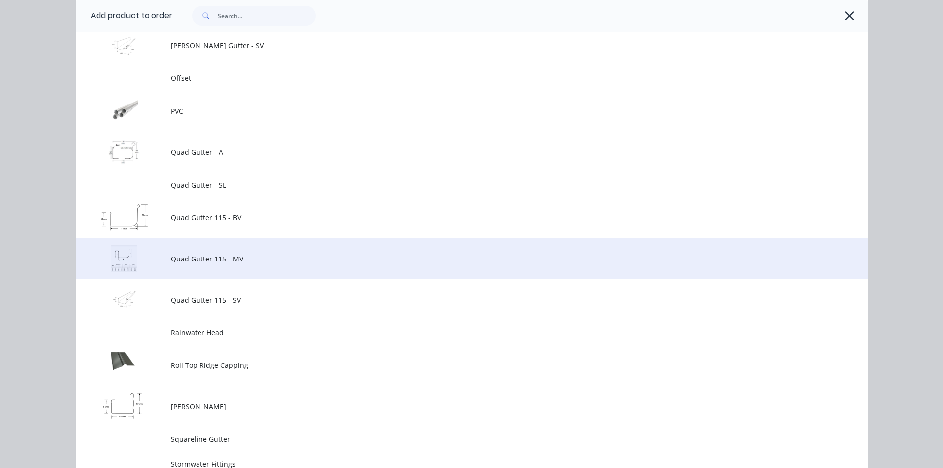
click at [233, 255] on span "Quad Gutter 115 - MV" at bounding box center [449, 258] width 557 height 10
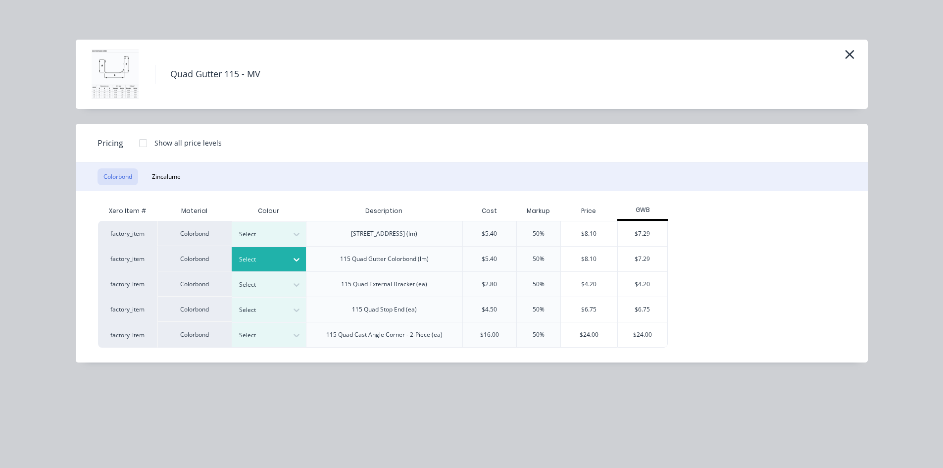
click at [293, 258] on icon at bounding box center [296, 259] width 10 height 10
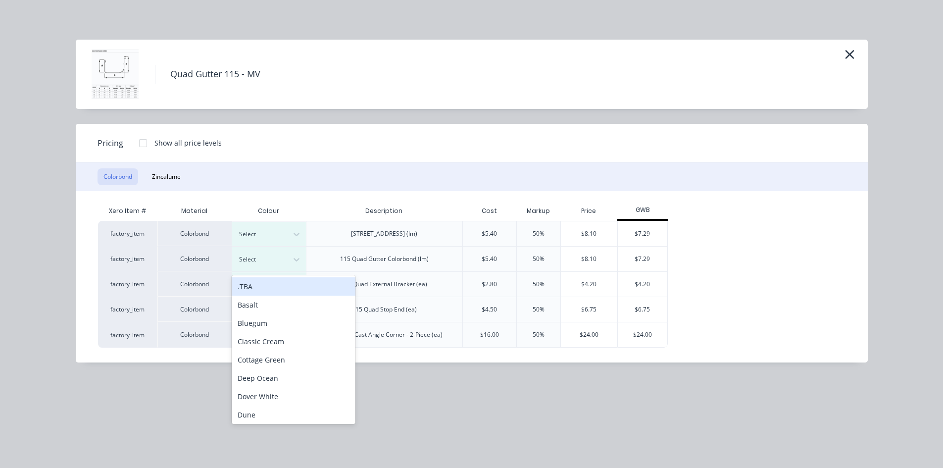
click at [284, 285] on div ".TBA" at bounding box center [294, 286] width 124 height 18
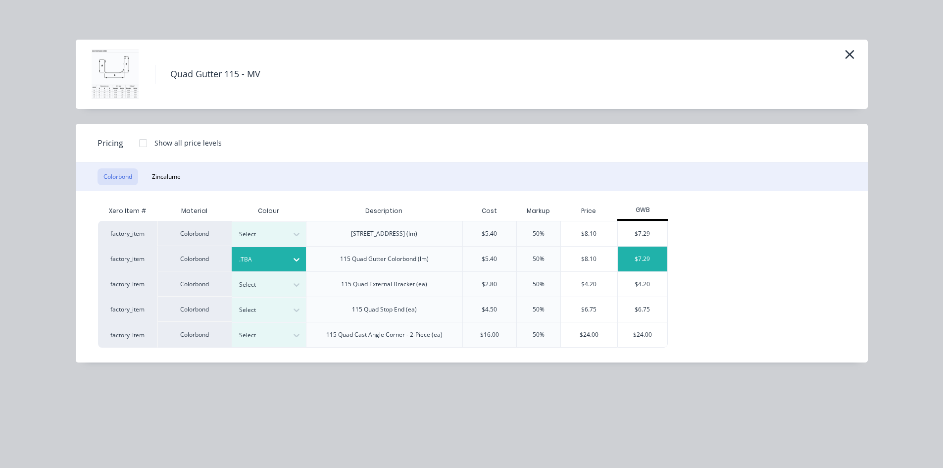
click at [642, 258] on div "$7.29" at bounding box center [642, 258] width 49 height 25
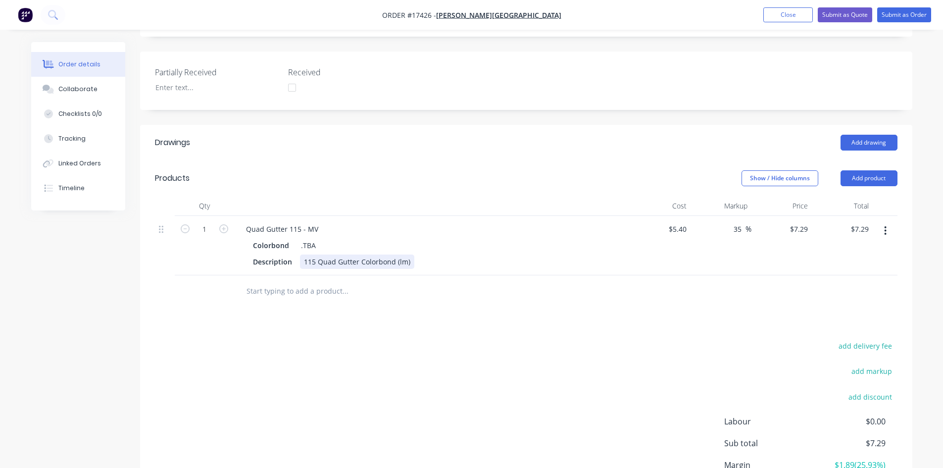
click at [410, 254] on div "115 Quad Gutter Colorbond (lm)" at bounding box center [357, 261] width 114 height 14
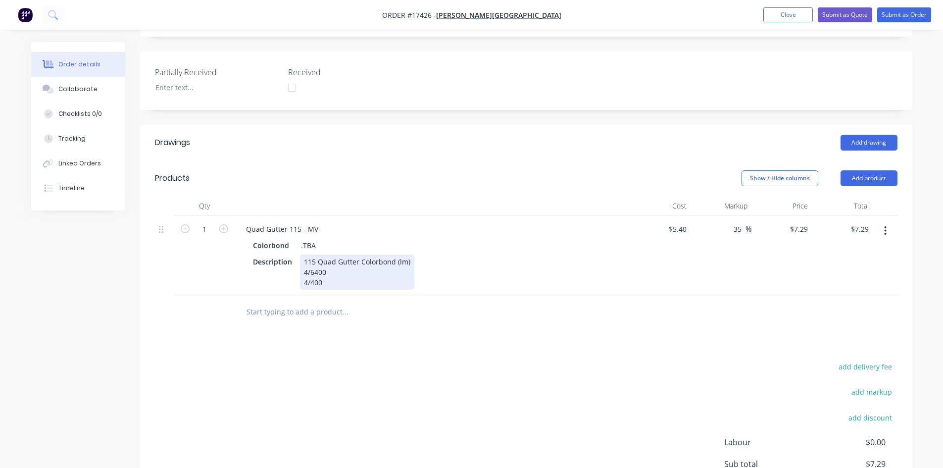
click at [486, 254] on div "Description 115 Quad Gutter Colorbond (lm) 4/6400 4/400" at bounding box center [430, 271] width 362 height 35
click at [440, 238] on div "Colorbond .TBA" at bounding box center [432, 245] width 358 height 14
click at [210, 222] on input "1" at bounding box center [205, 229] width 26 height 15
type input "28"
type input "$204.12"
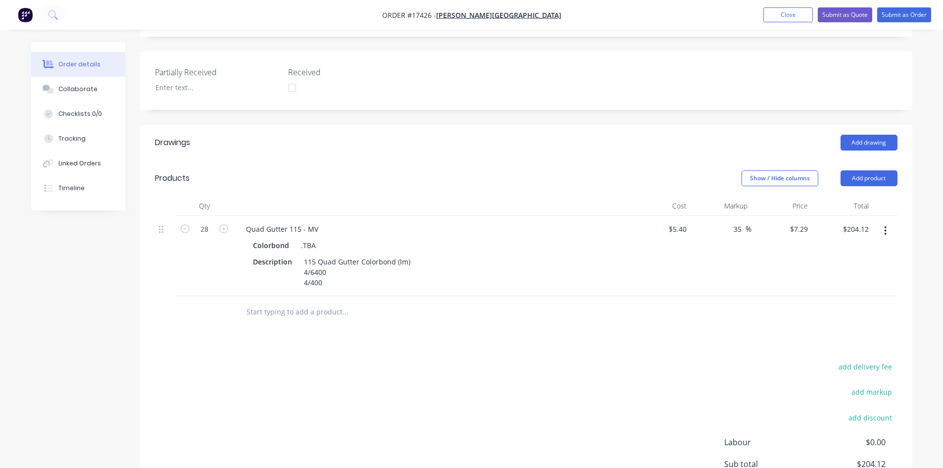
click at [407, 375] on div "add delivery fee add markup add discount Labour $0.00 Sub total $204.12 Margin …" at bounding box center [526, 455] width 742 height 191
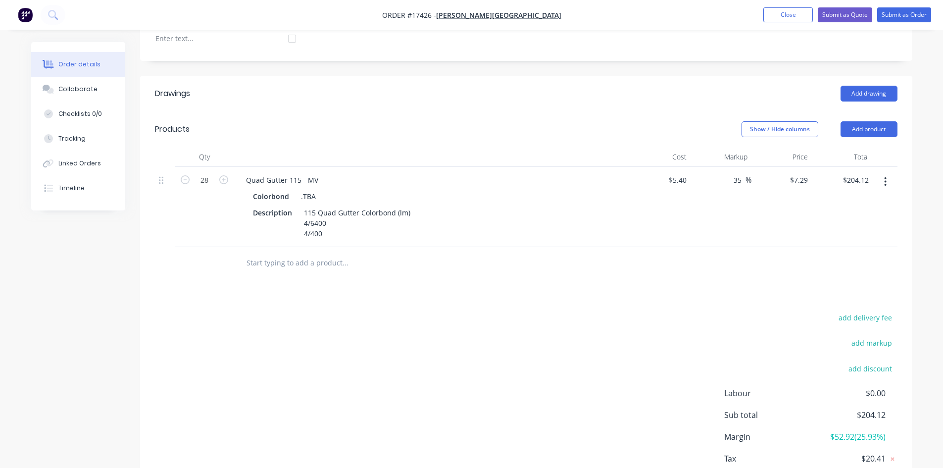
scroll to position [289, 0]
click at [205, 172] on input "28" at bounding box center [205, 179] width 26 height 15
type input "27.2"
type input "$198.29"
click at [217, 283] on div "Drawings Add drawing Products Show / Hide columns Add product Qty Cost Markup P…" at bounding box center [526, 295] width 772 height 441
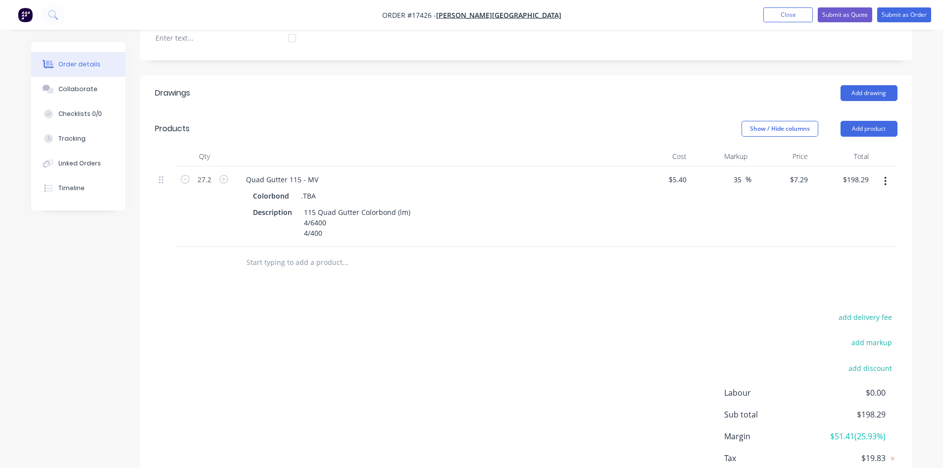
click at [279, 252] on input "text" at bounding box center [345, 262] width 198 height 20
click at [282, 172] on div "Quad Gutter 115 - MV" at bounding box center [282, 179] width 88 height 14
copy div "Quad Gutter 115 - MV"
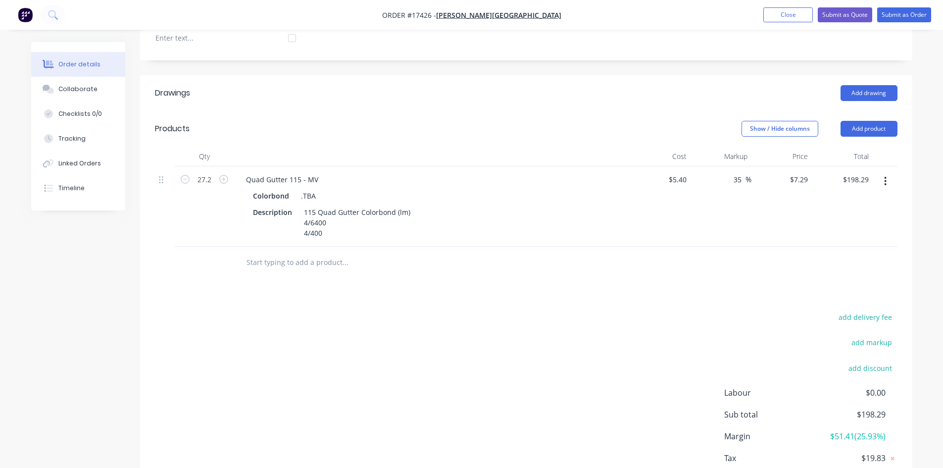
click at [275, 252] on input "text" at bounding box center [345, 262] width 198 height 20
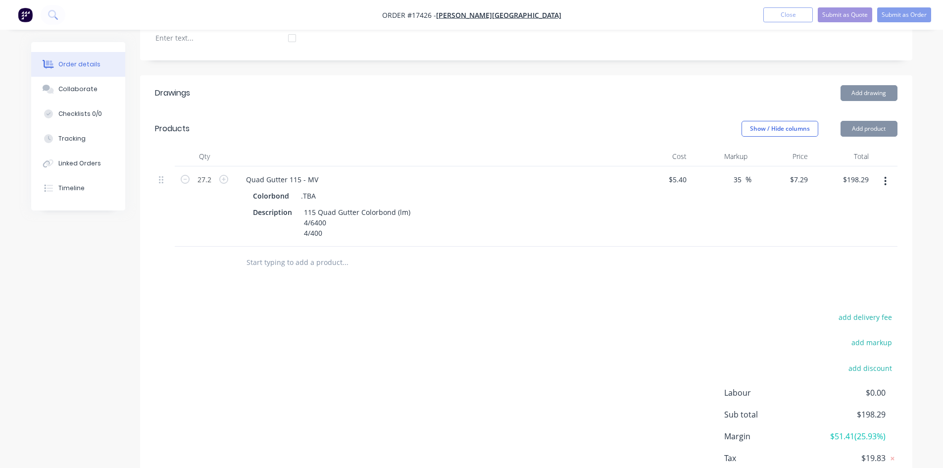
paste input "Quad Gutter 115 - MV"
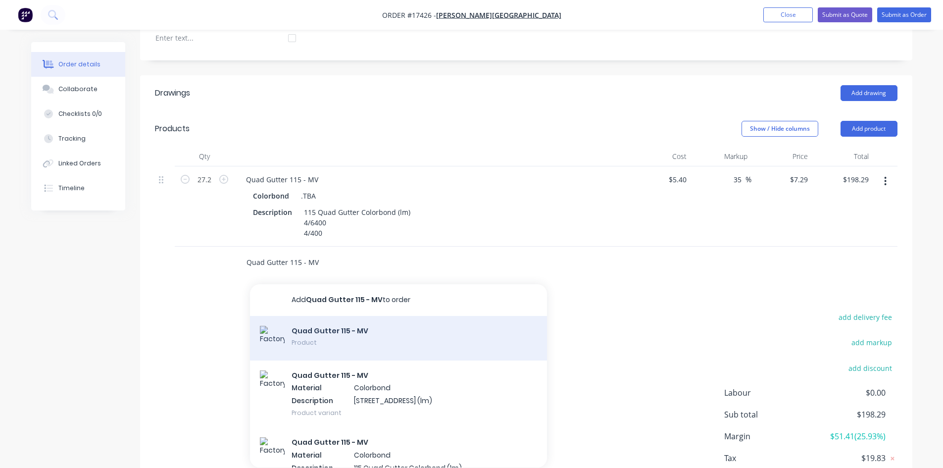
type input "Quad Gutter 115 - MV"
click at [324, 334] on div "Quad Gutter 115 - MV Product" at bounding box center [398, 338] width 297 height 45
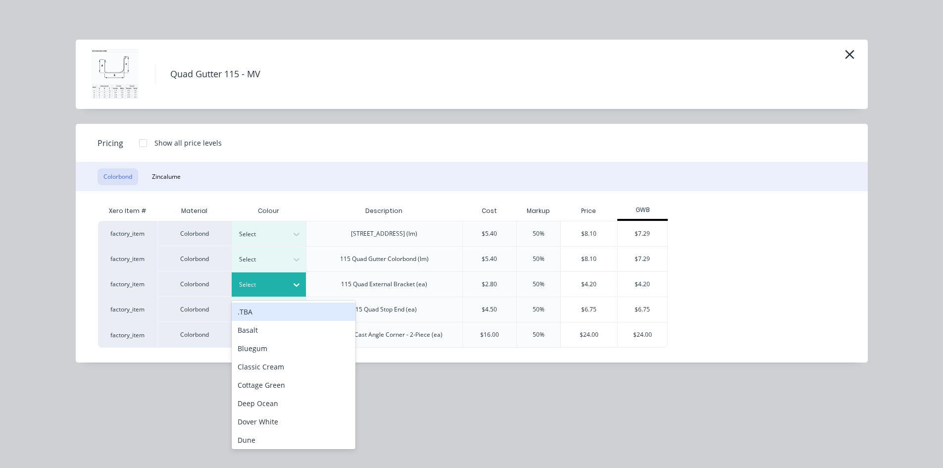
click at [283, 282] on div at bounding box center [261, 284] width 45 height 11
click at [282, 317] on div ".TBA" at bounding box center [294, 311] width 124 height 18
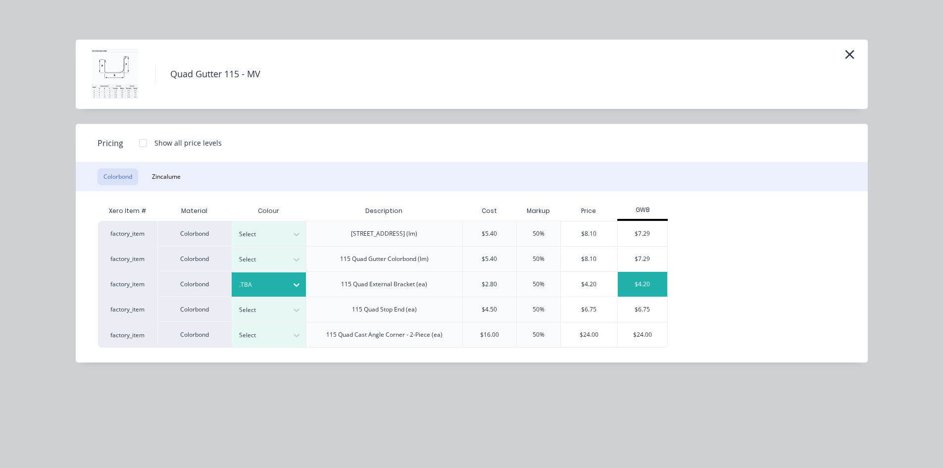
click at [645, 286] on div "$4.20" at bounding box center [642, 284] width 49 height 25
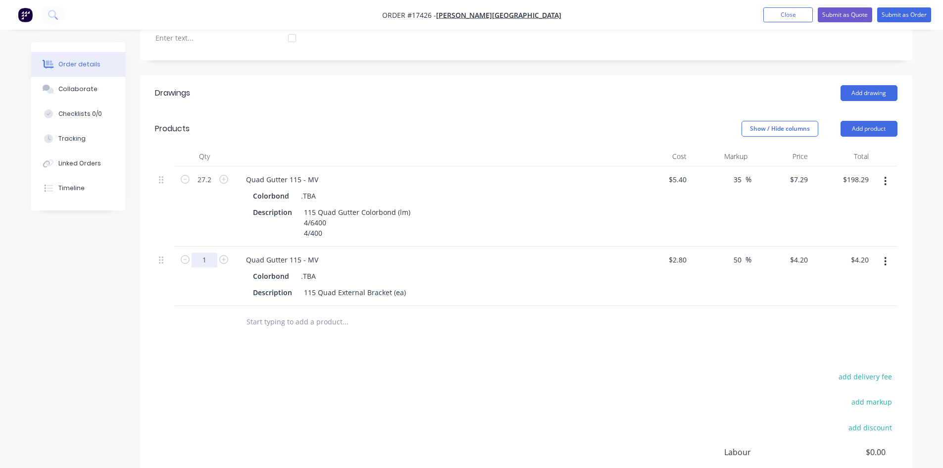
click at [210, 187] on input "1" at bounding box center [205, 179] width 26 height 15
type input "28"
type input "$117.60"
click at [300, 330] on div "Drawings Add drawing Products Show / Hide columns Add product Qty Cost Markup P…" at bounding box center [526, 325] width 772 height 500
click at [288, 312] on input "text" at bounding box center [345, 322] width 198 height 20
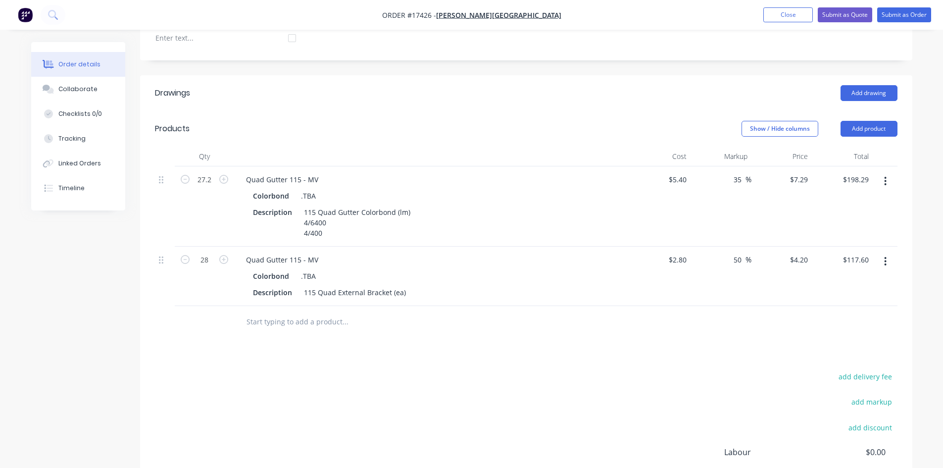
paste input "Quad Gutter 115 - MV"
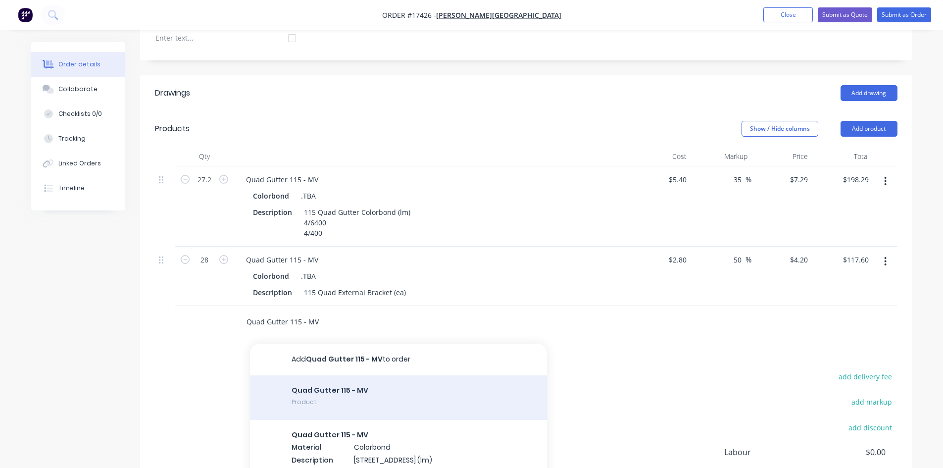
type input "Quad Gutter 115 - MV"
click at [340, 380] on div "Quad Gutter 115 - MV Product" at bounding box center [398, 397] width 297 height 45
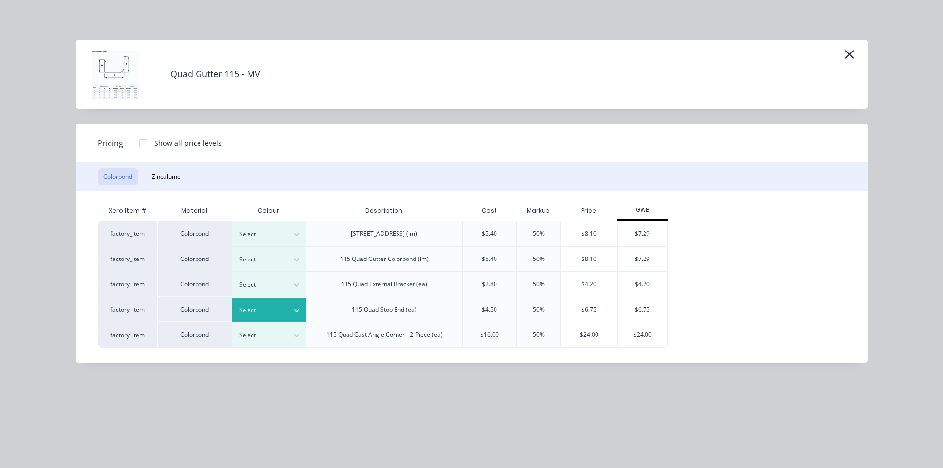
click at [298, 310] on icon at bounding box center [296, 310] width 6 height 3
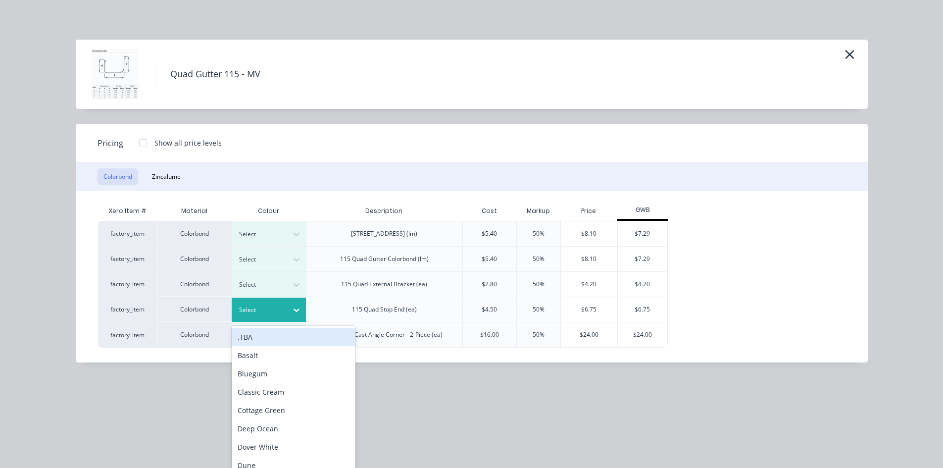
scroll to position [299, 0]
click at [284, 335] on div ".TBA" at bounding box center [294, 337] width 124 height 18
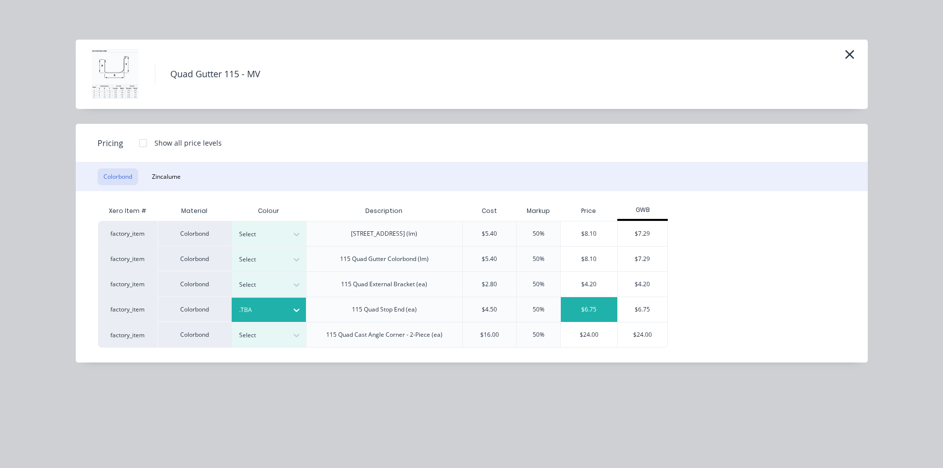
click at [592, 312] on div "$6.75" at bounding box center [589, 309] width 56 height 25
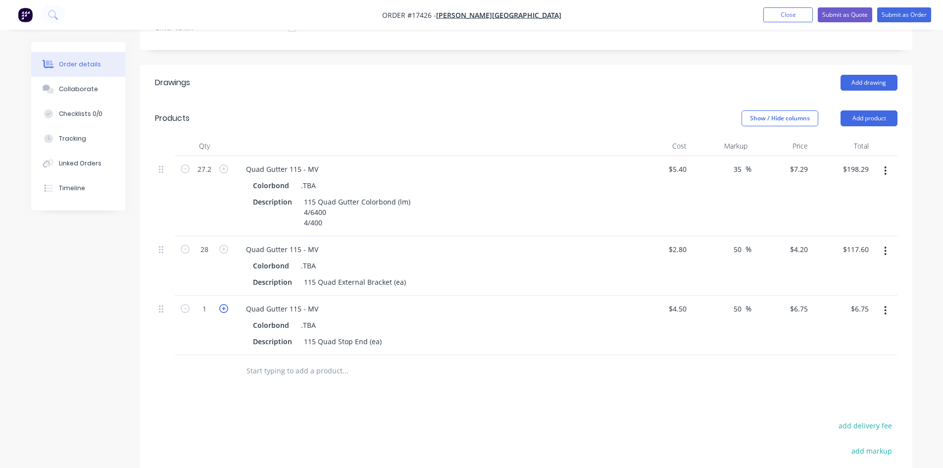
click at [222, 304] on icon "button" at bounding box center [223, 308] width 9 height 9
type input "2"
type input "$13.50"
click at [222, 304] on icon "button" at bounding box center [223, 308] width 9 height 9
type input "3"
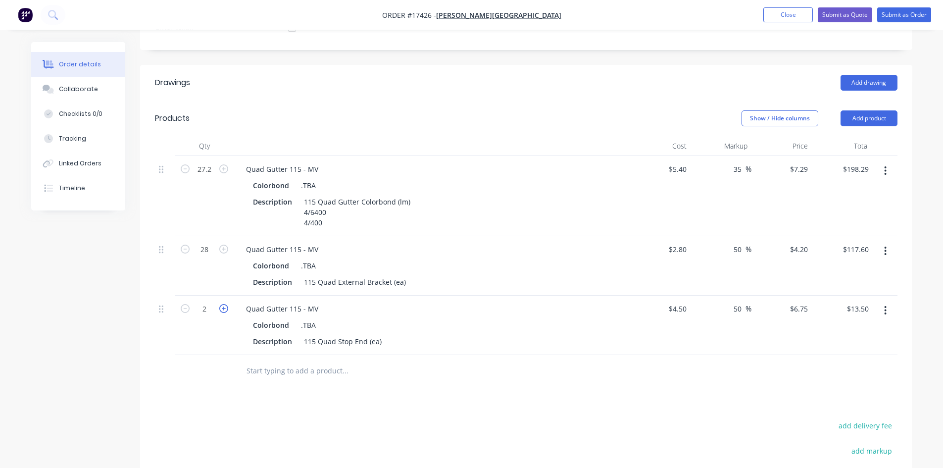
type input "$20.25"
click at [222, 304] on icon "button" at bounding box center [223, 308] width 9 height 9
type input "4"
type input "$27.00"
click at [381, 334] on div "115 Quad Stop End (ea)" at bounding box center [343, 341] width 86 height 14
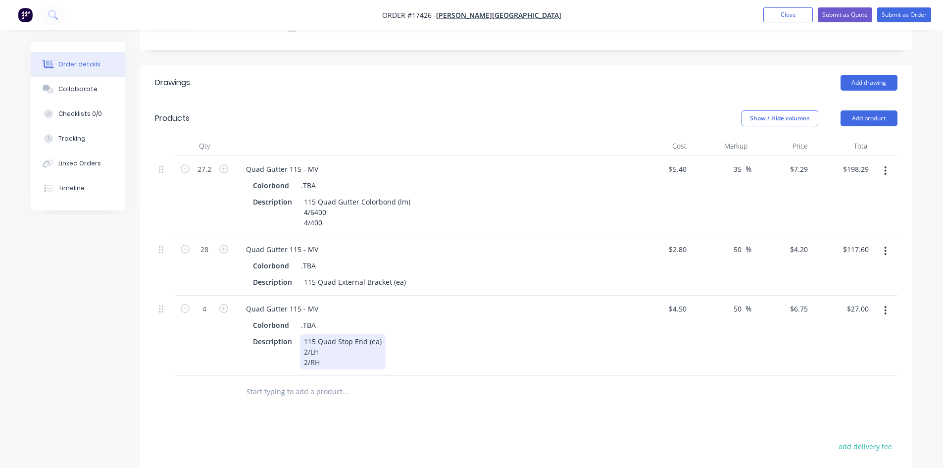
click at [485, 335] on div "Description 115 Quad Stop End (ea) 2/LH 2/RH" at bounding box center [430, 351] width 362 height 35
click at [544, 334] on div "Description 115 Quad Stop End (ea) 2/LH 2/RH" at bounding box center [430, 351] width 362 height 35
click at [539, 382] on div at bounding box center [412, 392] width 348 height 20
click at [290, 382] on input "text" at bounding box center [345, 392] width 198 height 20
paste input "Quad Gutter 115 - MV"
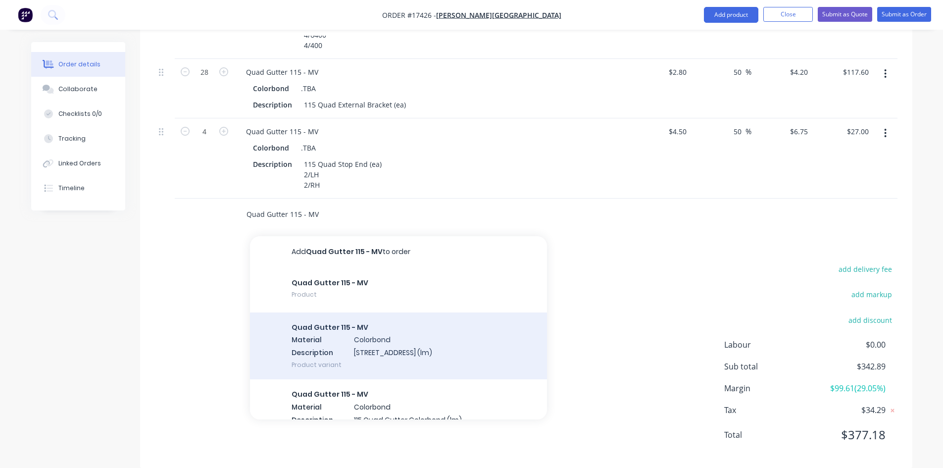
scroll to position [478, 0]
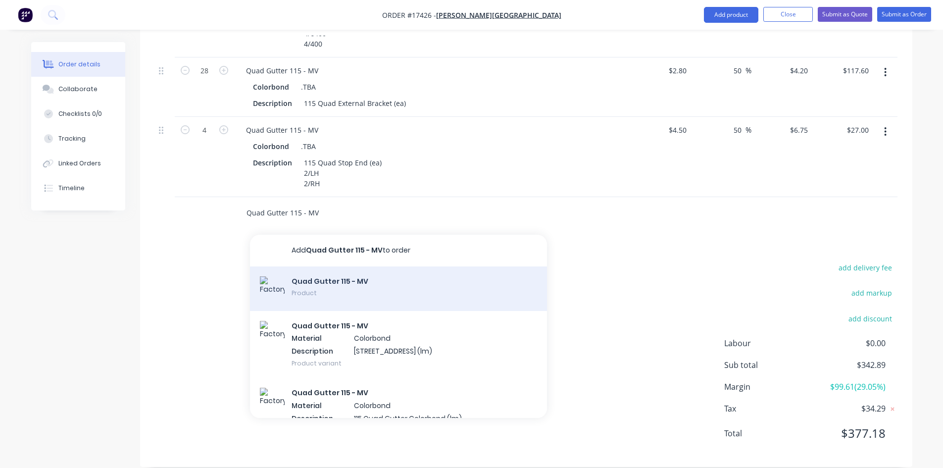
type input "Quad Gutter 115 - MV"
click at [371, 273] on div "Quad Gutter 115 - MV Product" at bounding box center [398, 288] width 297 height 45
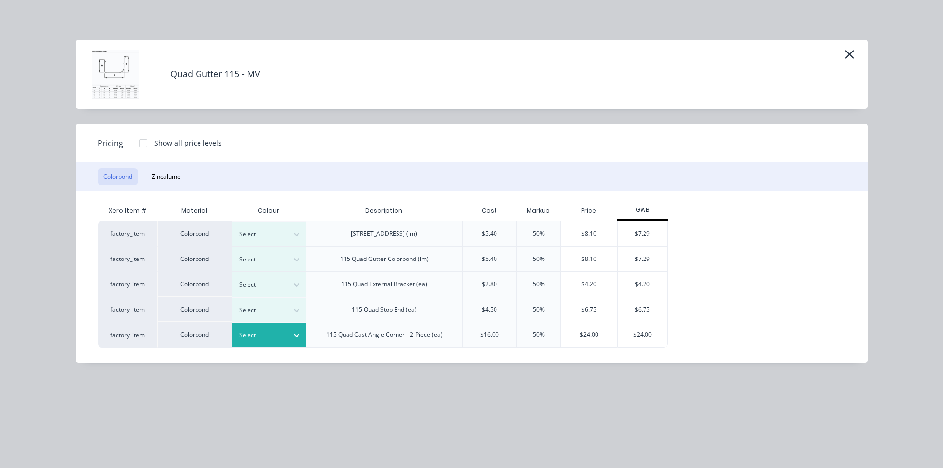
click at [298, 335] on icon at bounding box center [296, 335] width 6 height 3
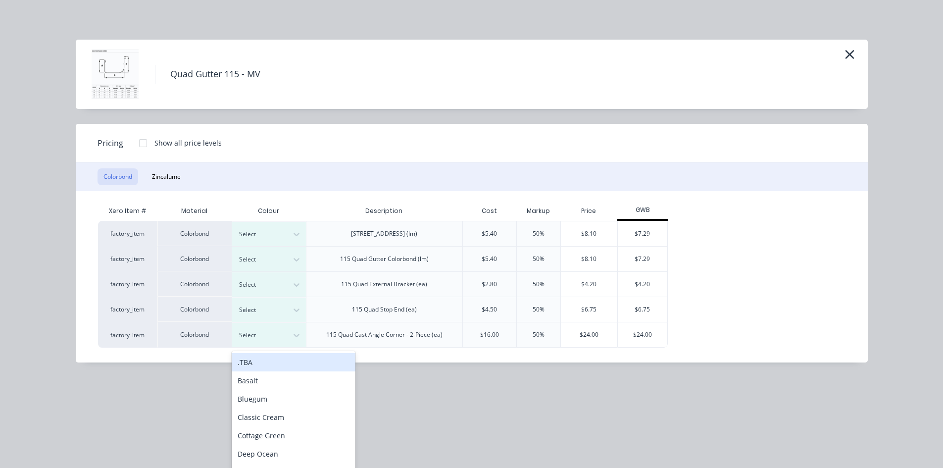
click at [276, 359] on div ".TBA" at bounding box center [294, 362] width 124 height 18
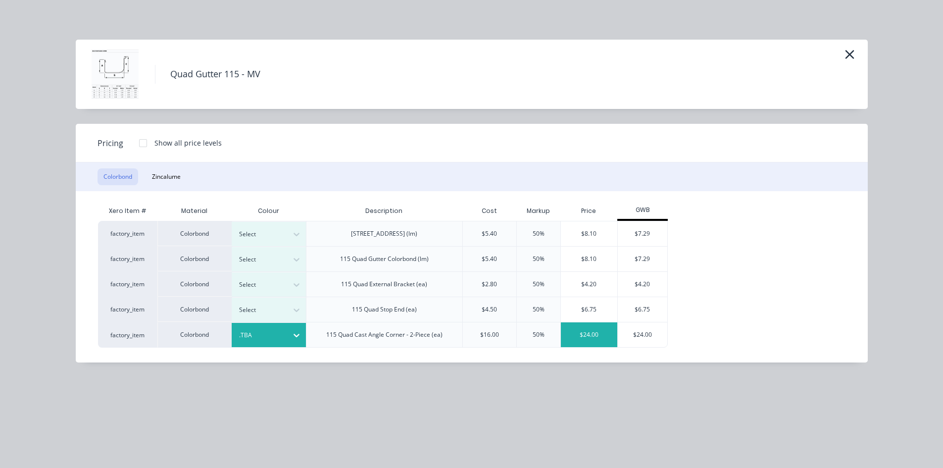
click at [591, 335] on div "$24.00" at bounding box center [589, 334] width 56 height 25
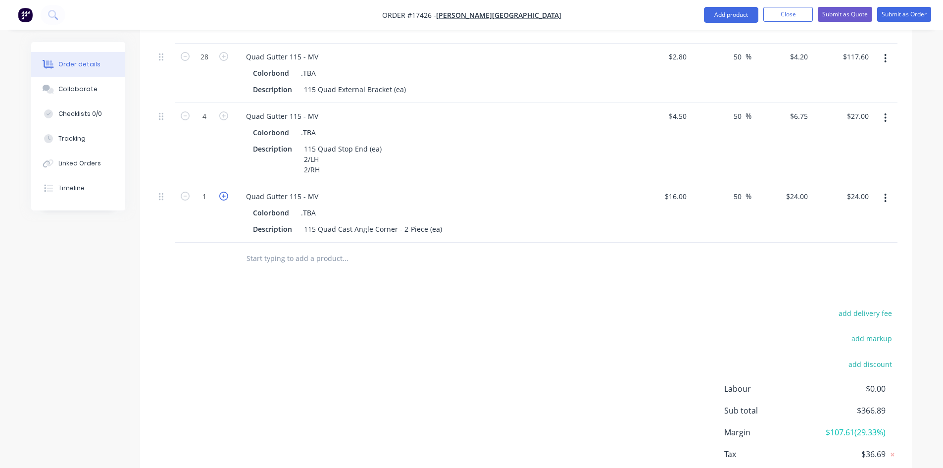
click at [225, 192] on icon "button" at bounding box center [223, 196] width 9 height 9
type input "2"
type input "$48.00"
click at [225, 192] on icon "button" at bounding box center [223, 196] width 9 height 9
type input "3"
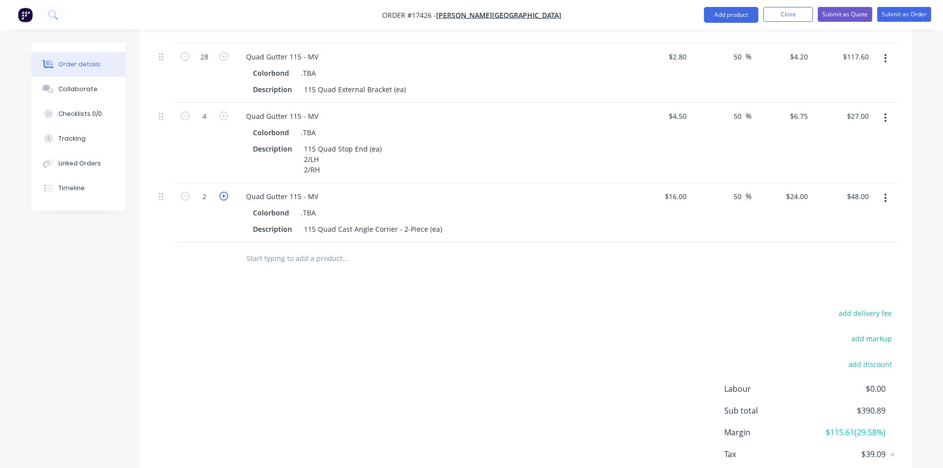
type input "$72.00"
click at [225, 192] on icon "button" at bounding box center [223, 196] width 9 height 9
type input "4"
type input "$96.00"
click at [431, 276] on div "Drawings Add drawing Products Show / Hide columns Add product Qty Cost Markup P…" at bounding box center [526, 192] width 772 height 640
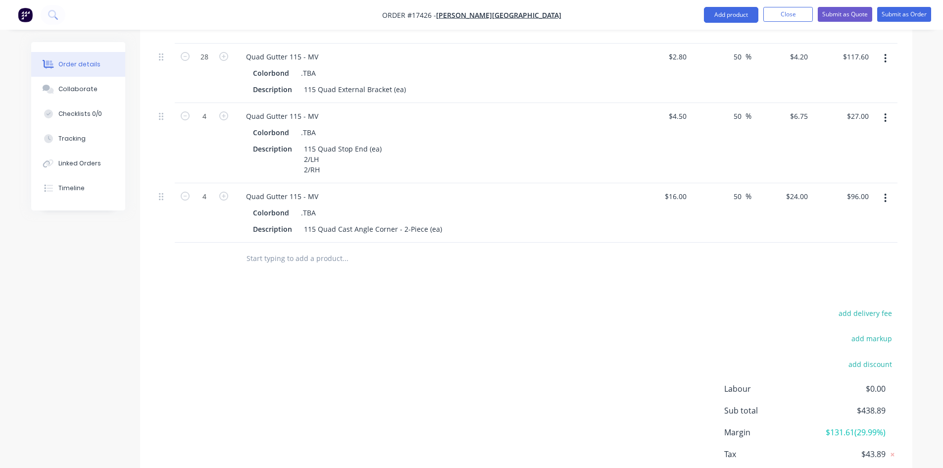
click at [306, 248] on input "text" at bounding box center [345, 258] width 198 height 20
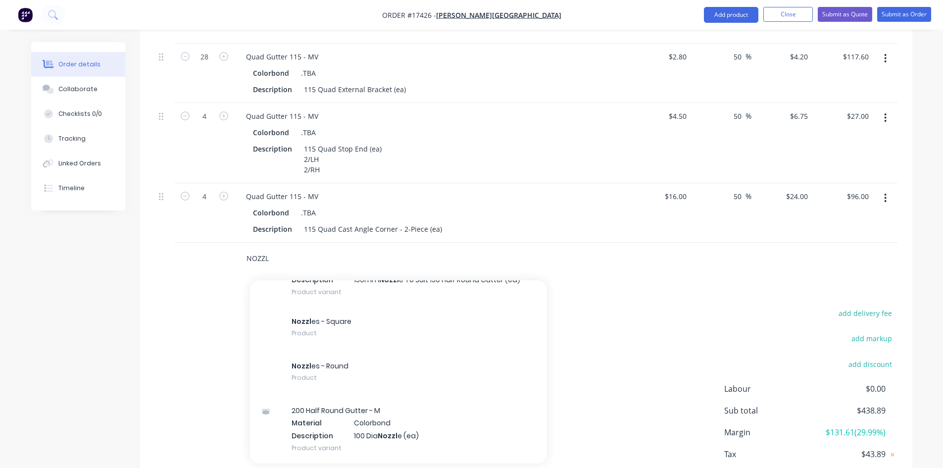
scroll to position [2573, 0]
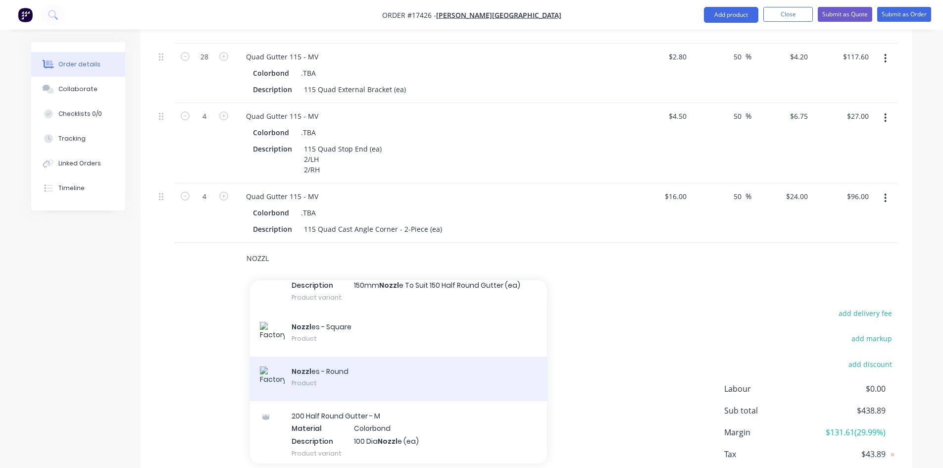
type input "NOZZL"
click at [366, 356] on div "Nozzl es - Round Product" at bounding box center [398, 378] width 297 height 45
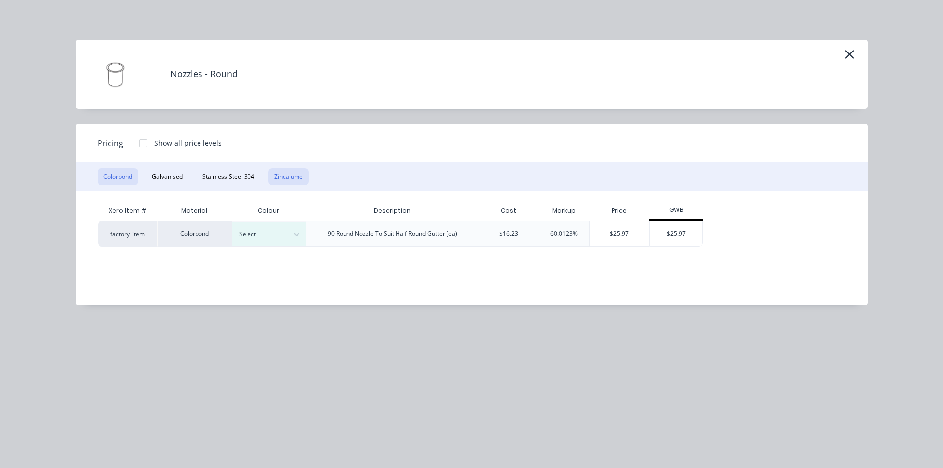
click at [294, 174] on button "Zincalume" at bounding box center [288, 176] width 41 height 17
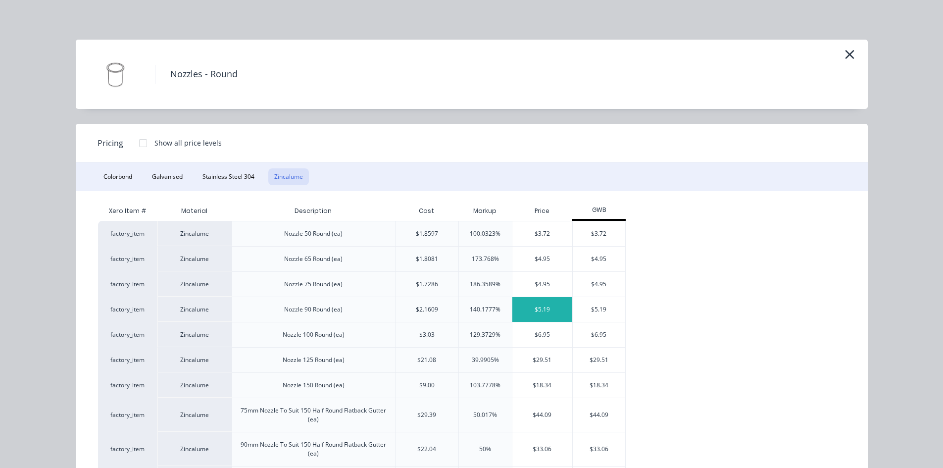
click at [553, 310] on div "$5.19" at bounding box center [542, 309] width 60 height 25
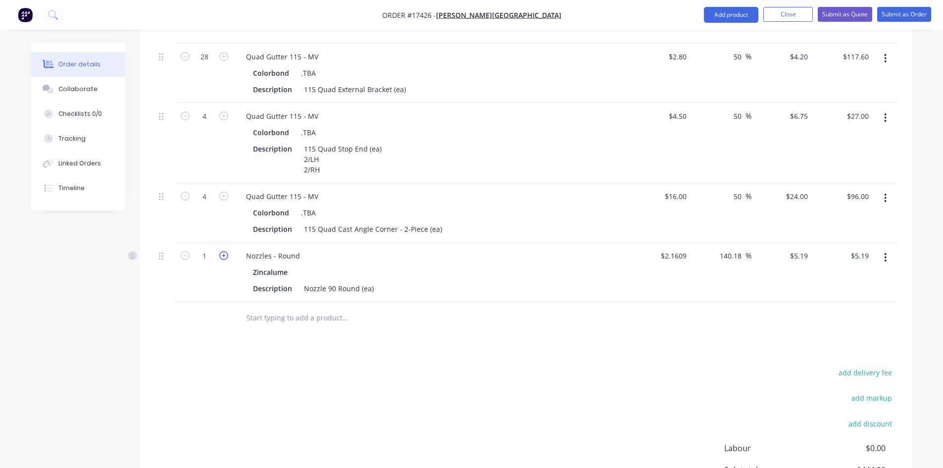
click at [224, 251] on icon "button" at bounding box center [223, 255] width 9 height 9
type input "2"
type input "$10.38"
click at [266, 308] on input "text" at bounding box center [345, 318] width 198 height 20
click at [730, 19] on button "Add product" at bounding box center [731, 15] width 54 height 16
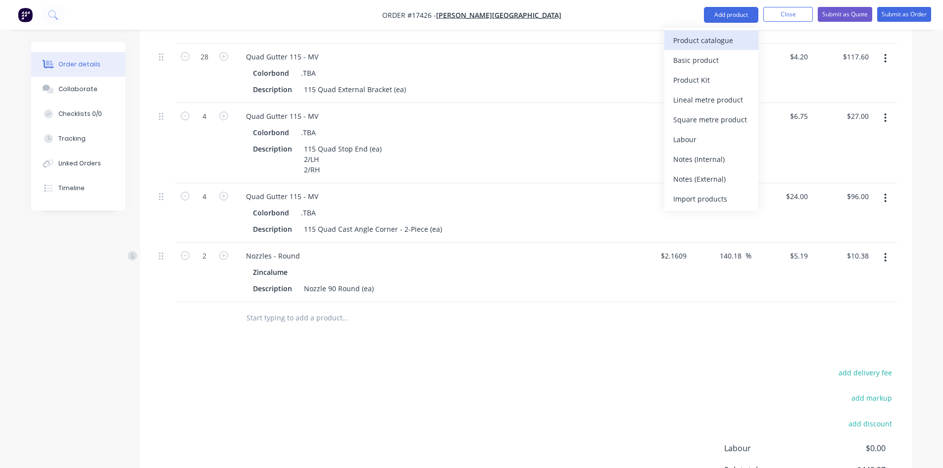
click at [717, 44] on div "Product catalogue" at bounding box center [711, 40] width 76 height 14
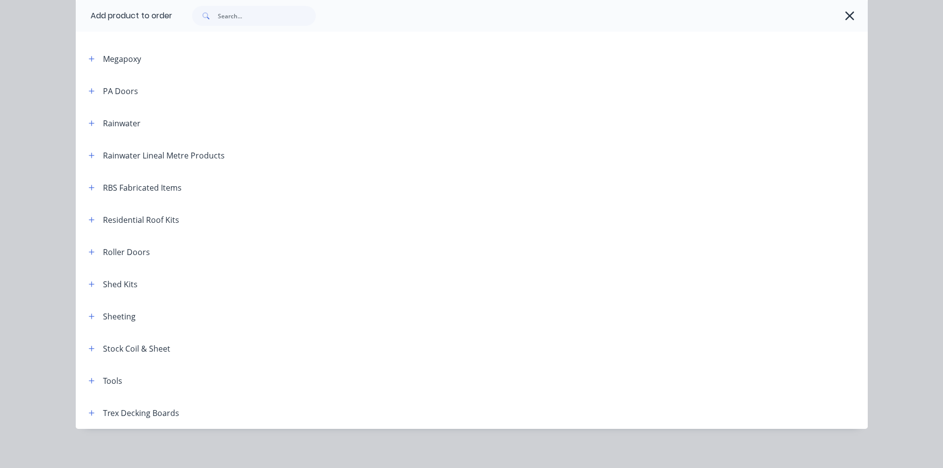
scroll to position [456, 0]
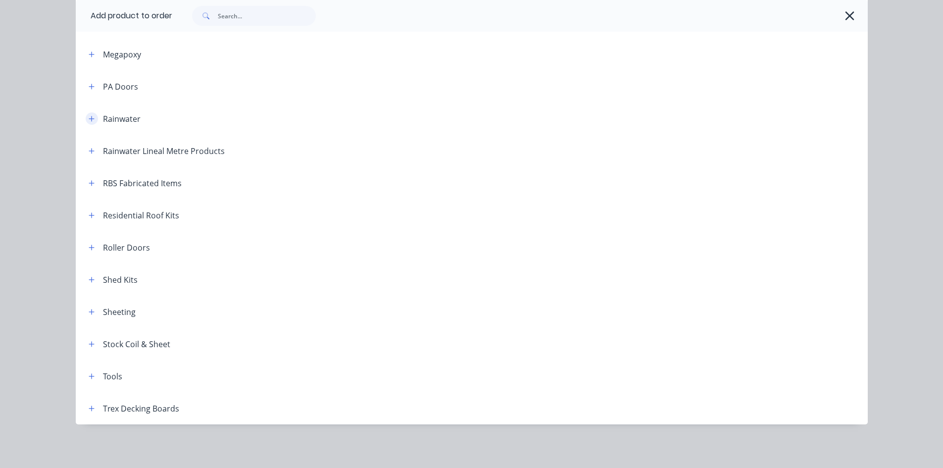
click at [89, 118] on icon "button" at bounding box center [91, 118] width 5 height 5
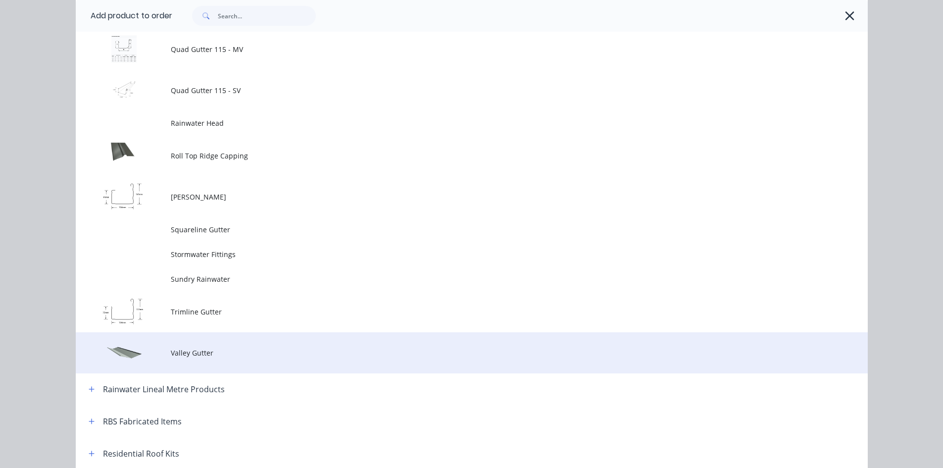
scroll to position [1595, 0]
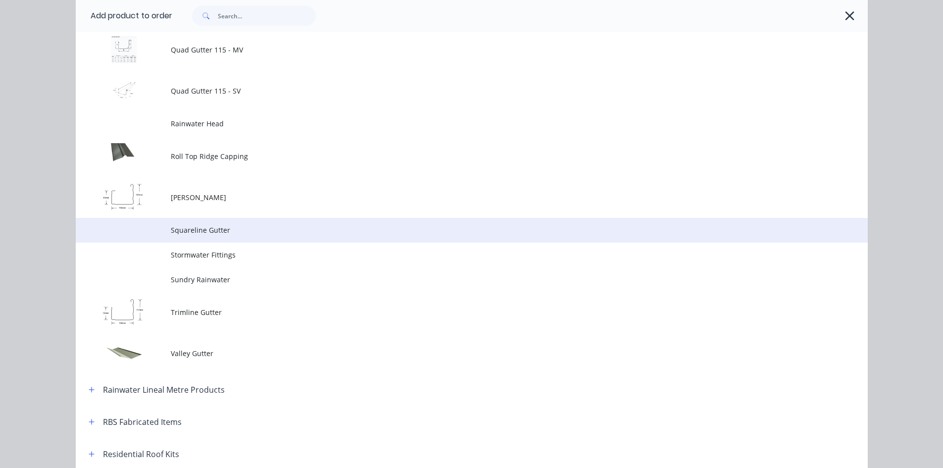
click at [243, 233] on span "Squareline Gutter" at bounding box center [449, 230] width 557 height 10
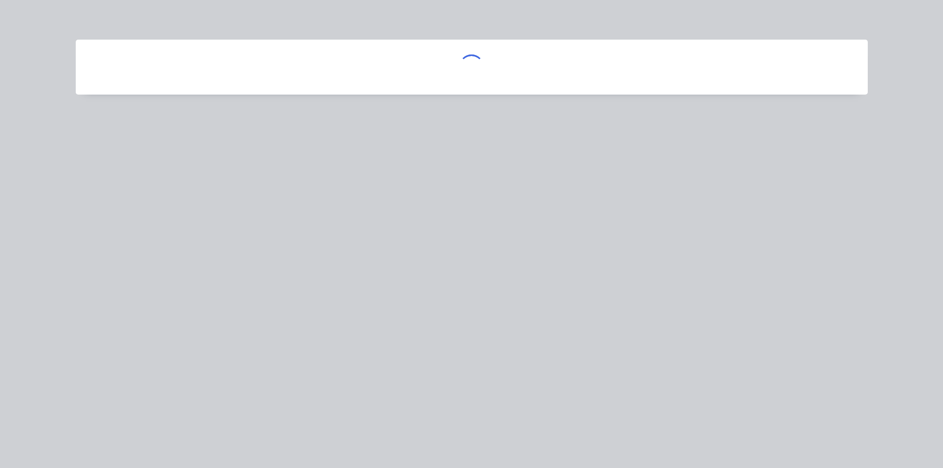
scroll to position [0, 0]
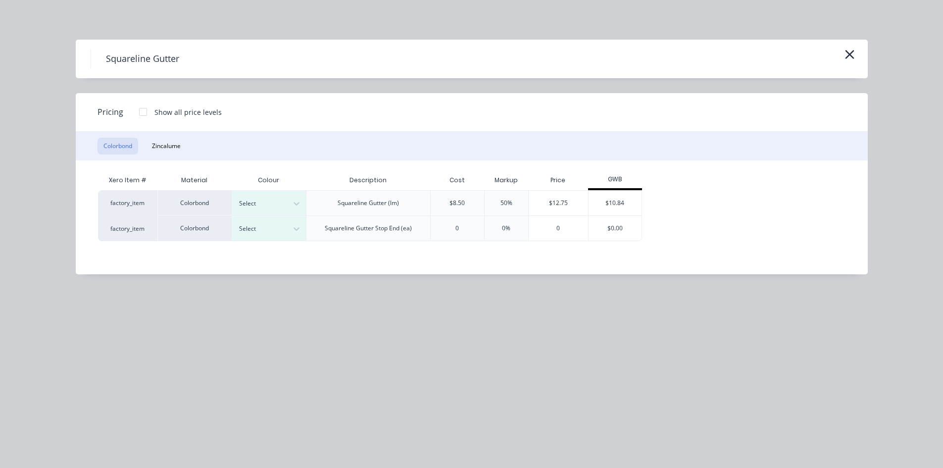
click at [143, 112] on div at bounding box center [143, 112] width 20 height 20
click at [139, 111] on div at bounding box center [143, 112] width 20 height 20
click at [142, 111] on div at bounding box center [143, 112] width 20 height 20
click at [272, 201] on div at bounding box center [261, 203] width 45 height 11
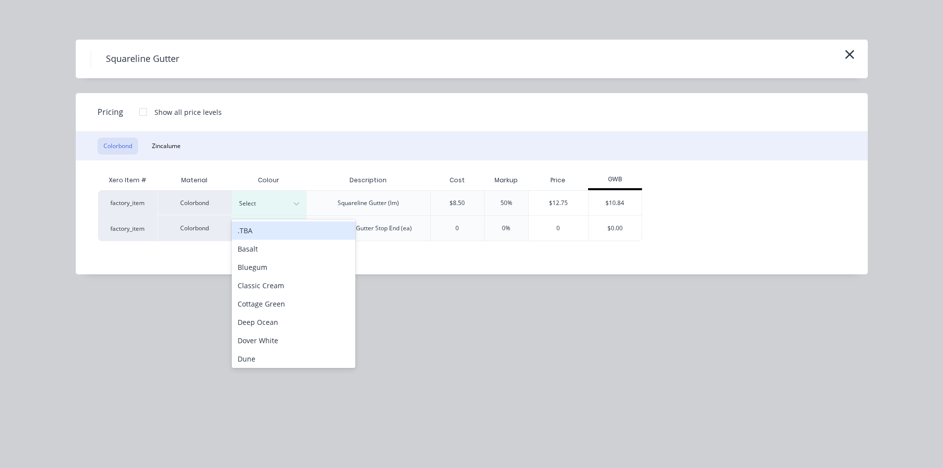
click at [272, 232] on div ".TBA" at bounding box center [294, 230] width 124 height 18
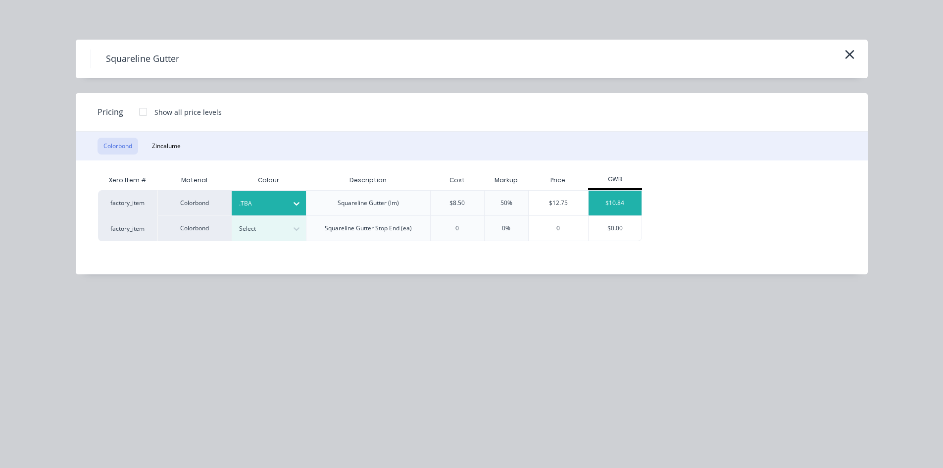
click at [618, 201] on div "$10.84" at bounding box center [614, 203] width 53 height 25
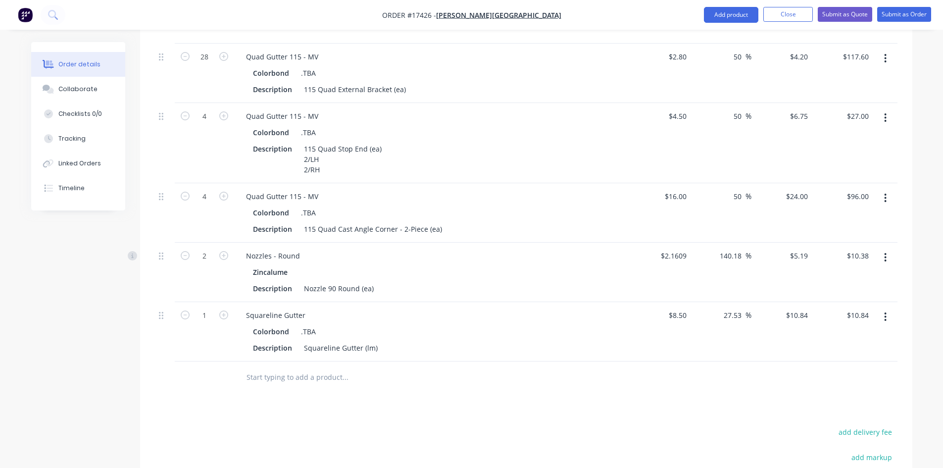
click at [274, 367] on input "text" at bounding box center [345, 377] width 198 height 20
click at [374, 340] on div "Squareline Gutter (lm)" at bounding box center [341, 347] width 82 height 14
type input "18"
type input "$195.12"
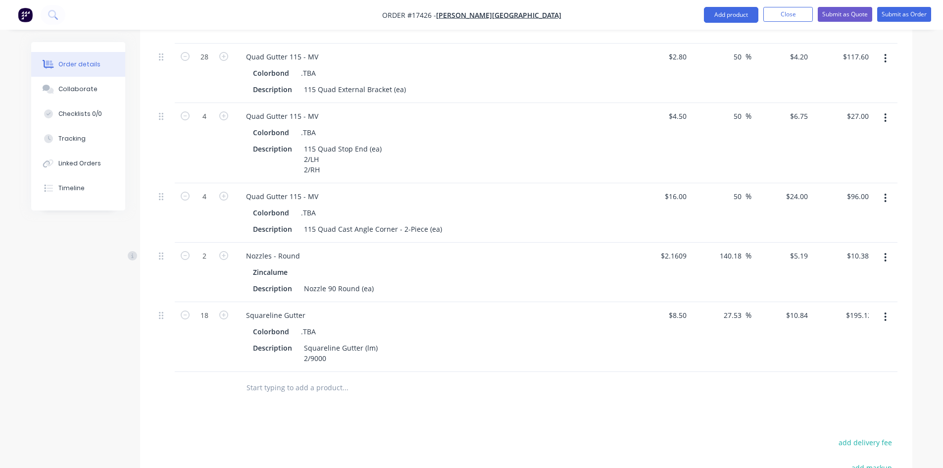
click at [616, 401] on div "Drawings Add drawing Products Show / Hide columns Add product Qty Cost Markup P…" at bounding box center [526, 256] width 772 height 769
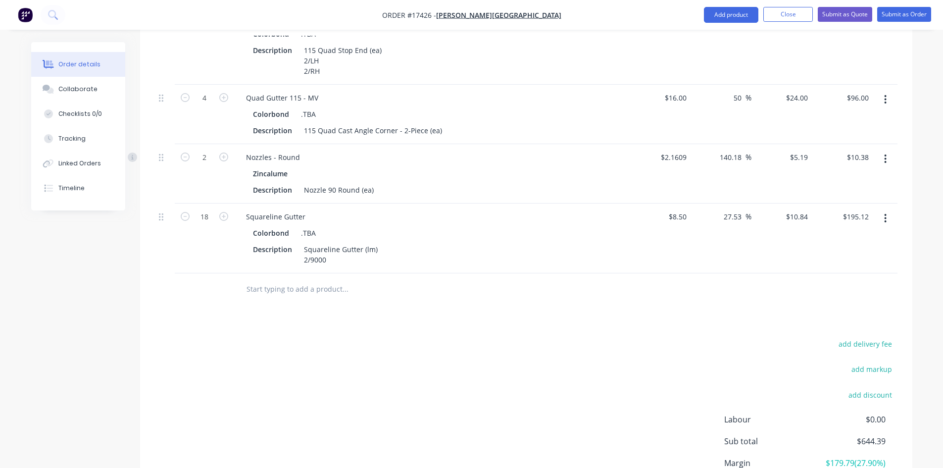
scroll to position [591, 0]
click at [306, 279] on input "text" at bounding box center [345, 289] width 198 height 20
click at [302, 279] on input "text" at bounding box center [345, 289] width 198 height 20
click at [273, 209] on div "Squareline Gutter" at bounding box center [275, 216] width 75 height 14
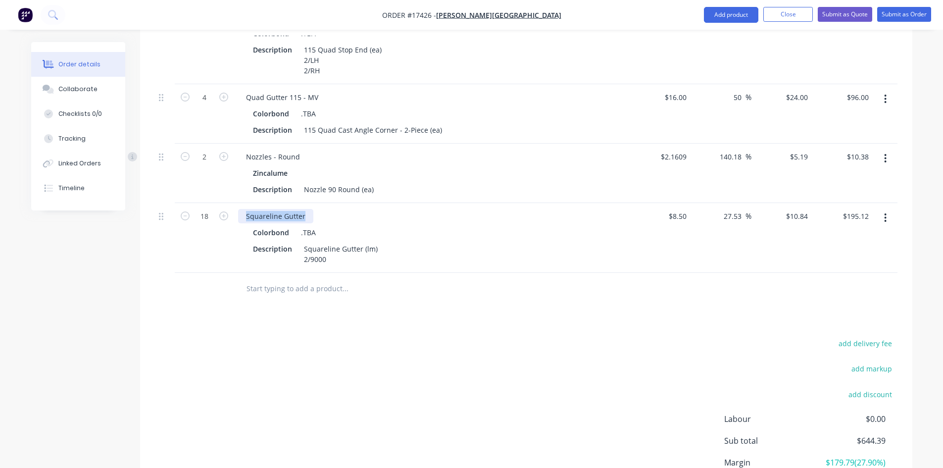
click at [273, 209] on div "Squareline Gutter" at bounding box center [275, 216] width 75 height 14
copy div "Squareline Gutter"
click at [299, 279] on input "text" at bounding box center [345, 289] width 198 height 20
paste input "Squareline Gutter"
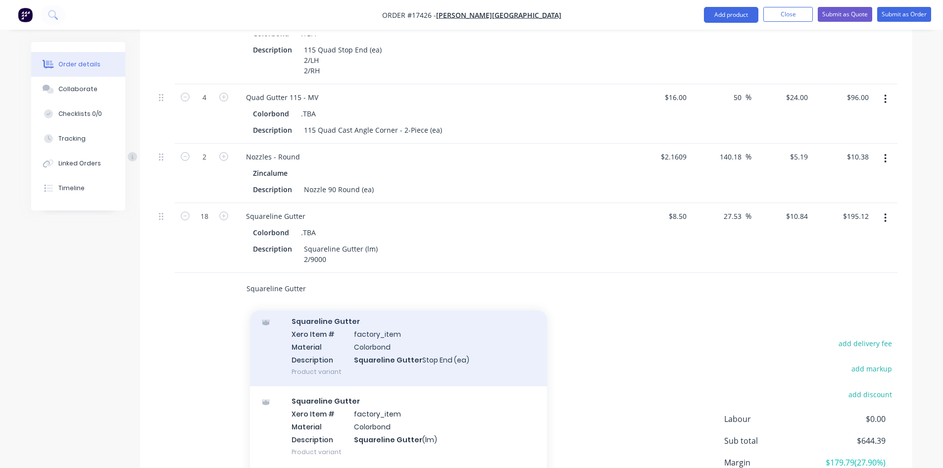
scroll to position [289, 0]
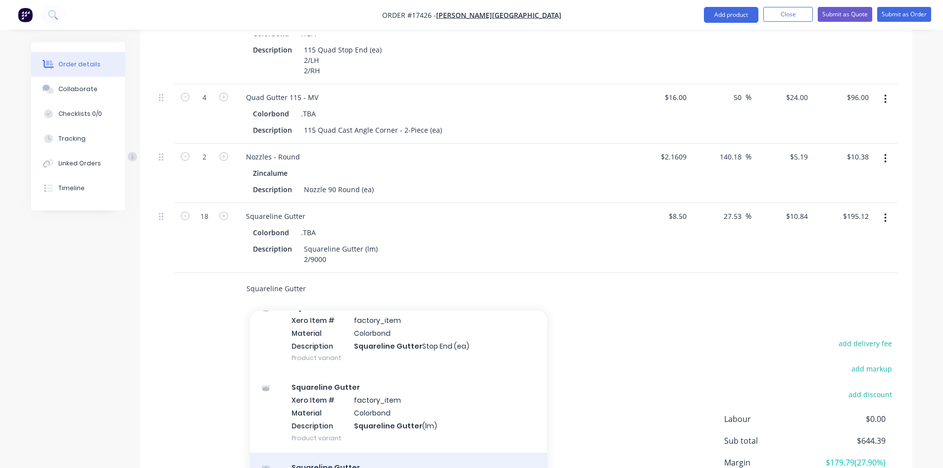
type input "Squareline Gutter"
click at [355, 452] on div "Squareline Gutter Product" at bounding box center [398, 473] width 297 height 42
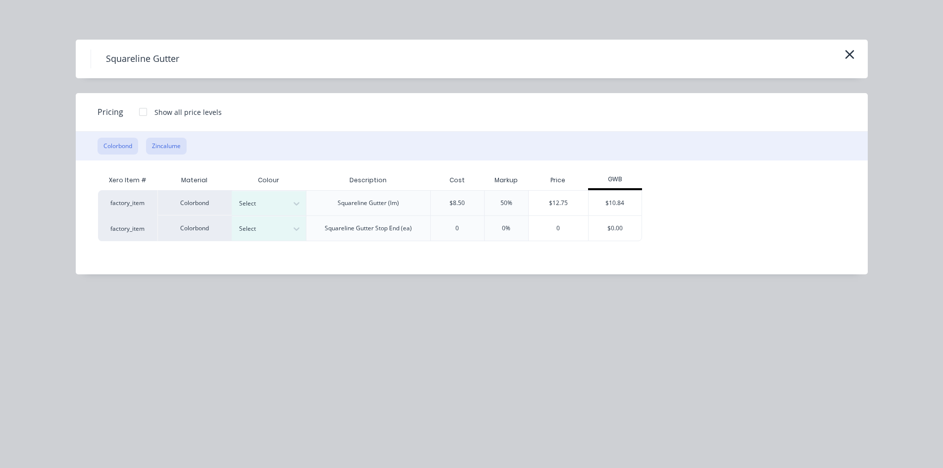
click at [177, 148] on button "Zincalume" at bounding box center [166, 146] width 41 height 17
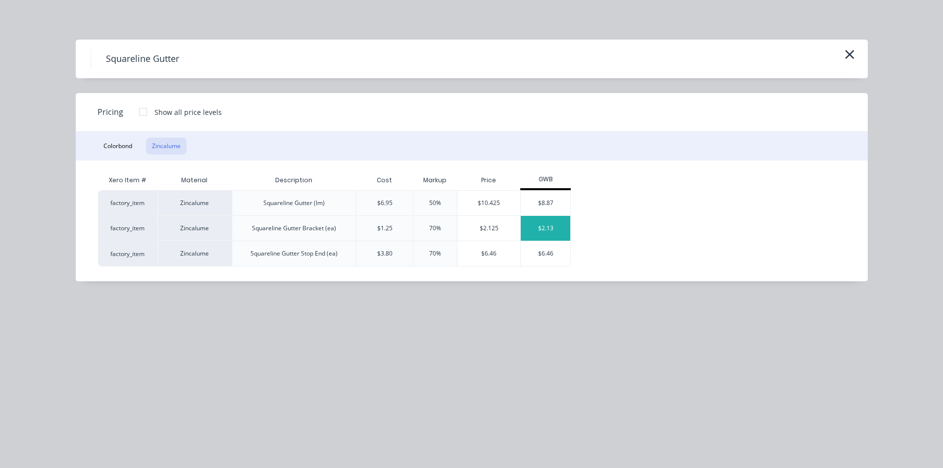
click at [545, 228] on div "$2.13" at bounding box center [545, 228] width 49 height 25
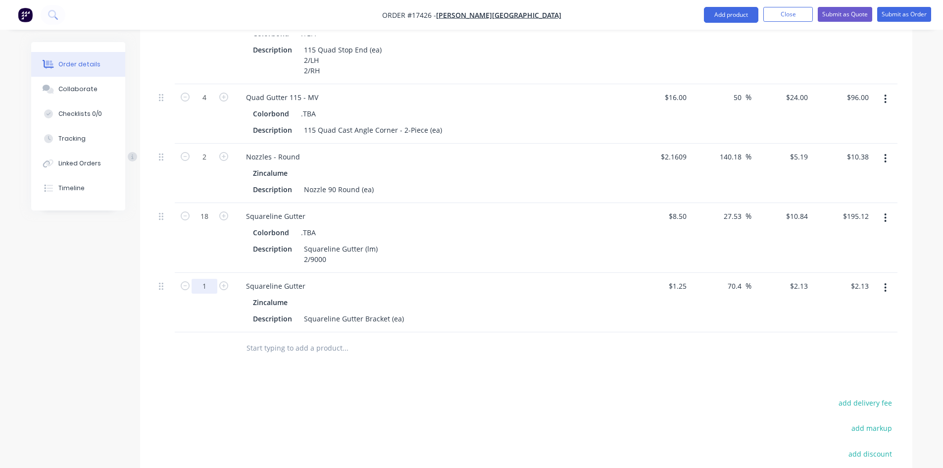
type input "18"
type input "$38.34"
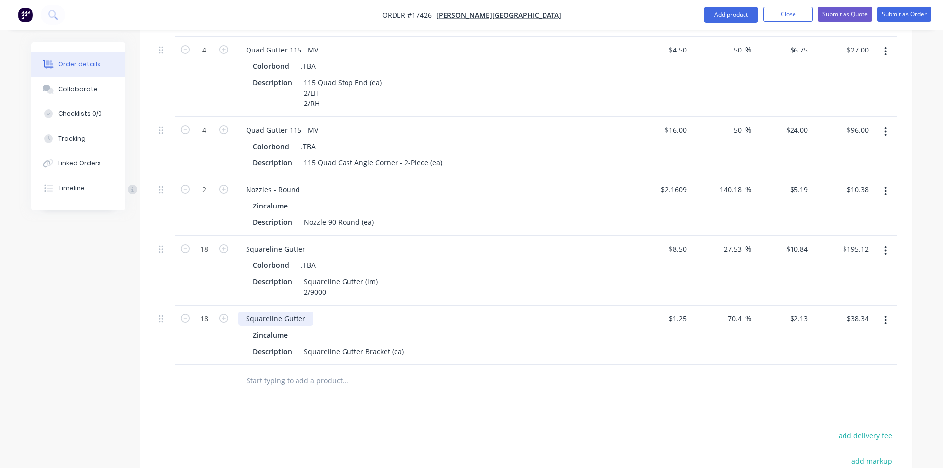
scroll to position [541, 0]
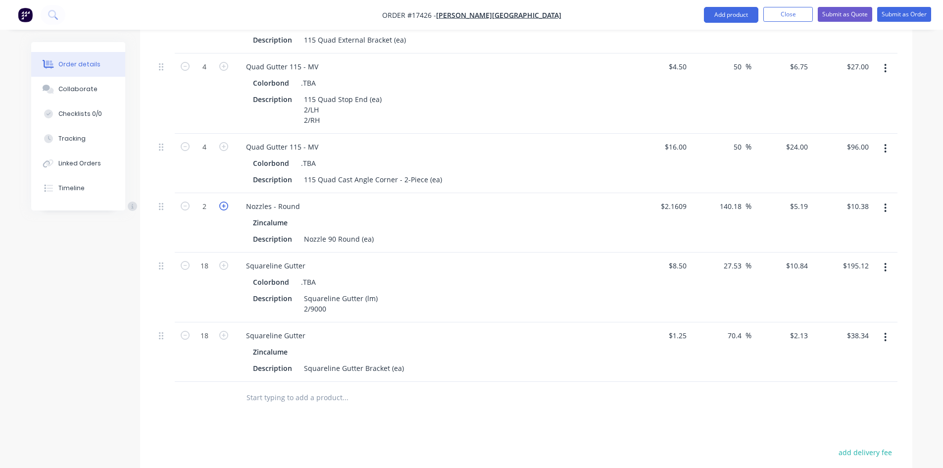
click at [221, 201] on icon "button" at bounding box center [223, 205] width 9 height 9
type input "3"
type input "$15.57"
click at [221, 201] on icon "button" at bounding box center [223, 205] width 9 height 9
type input "4"
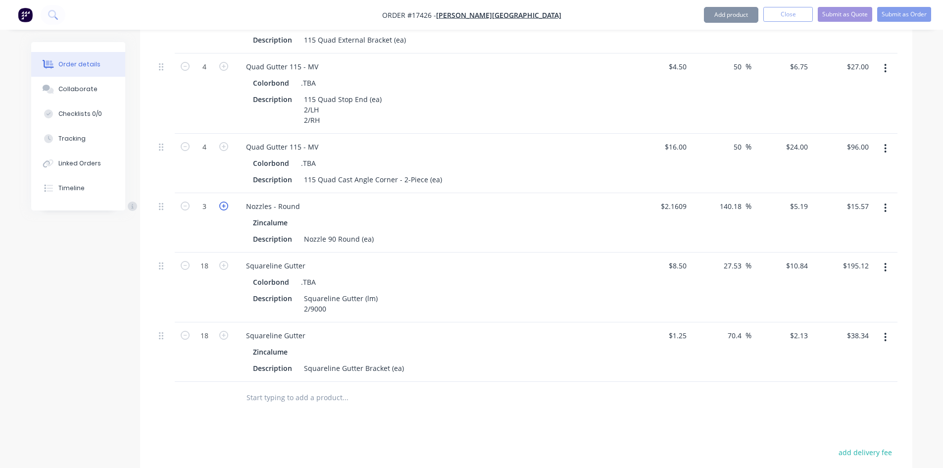
type input "$20.76"
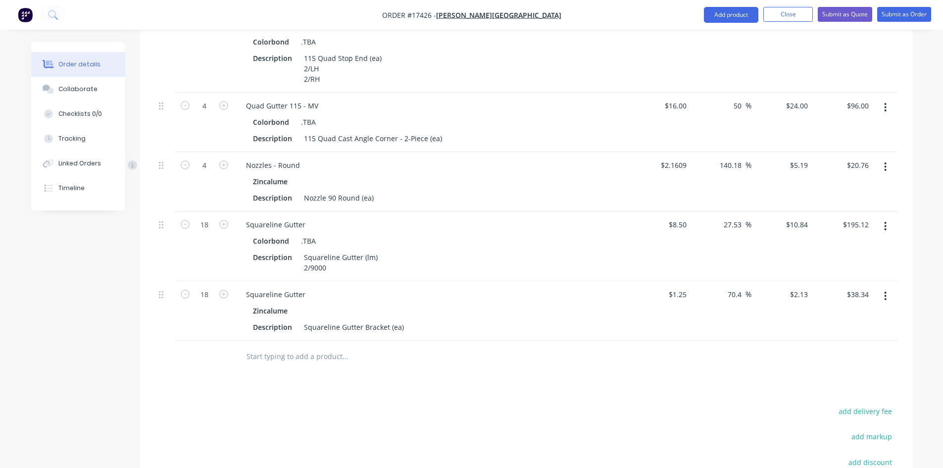
scroll to position [640, 0]
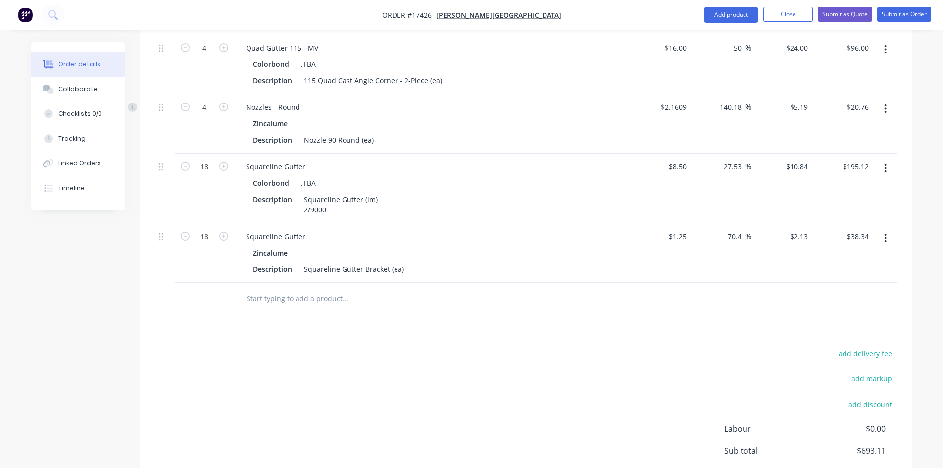
click at [309, 289] on input "text" at bounding box center [345, 299] width 198 height 20
paste input "Squareline Gutter"
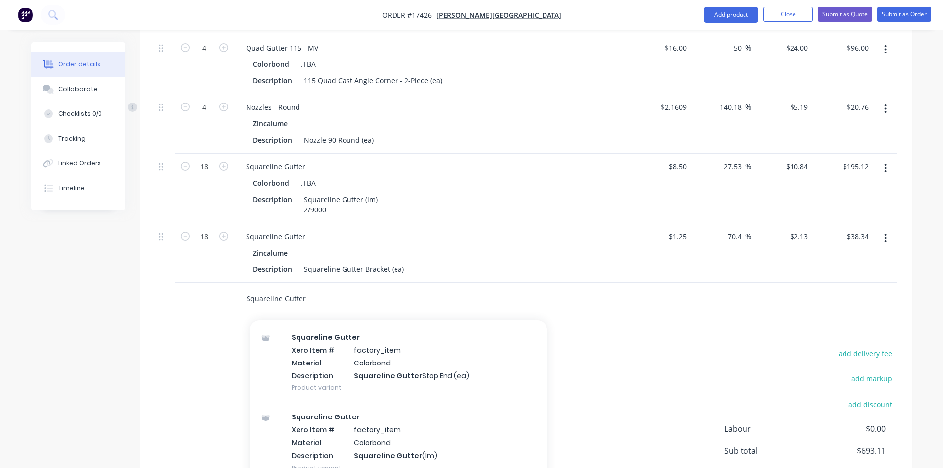
scroll to position [289, 0]
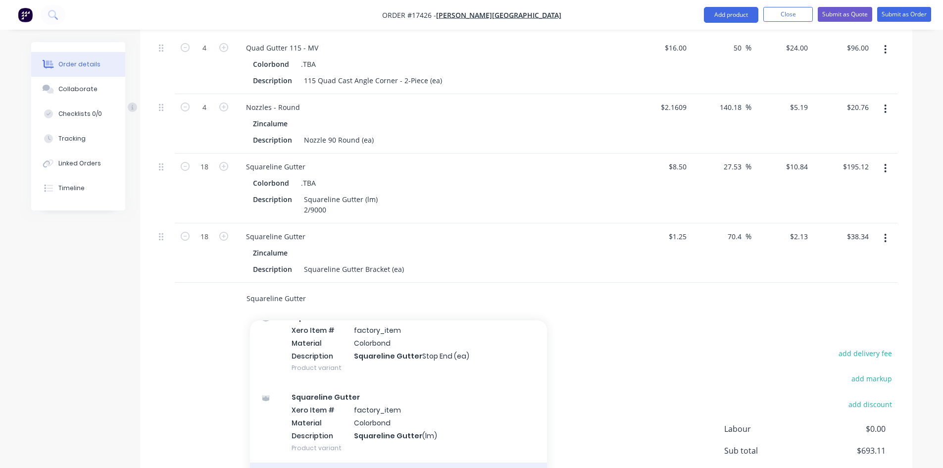
type input "Squareline Gutter"
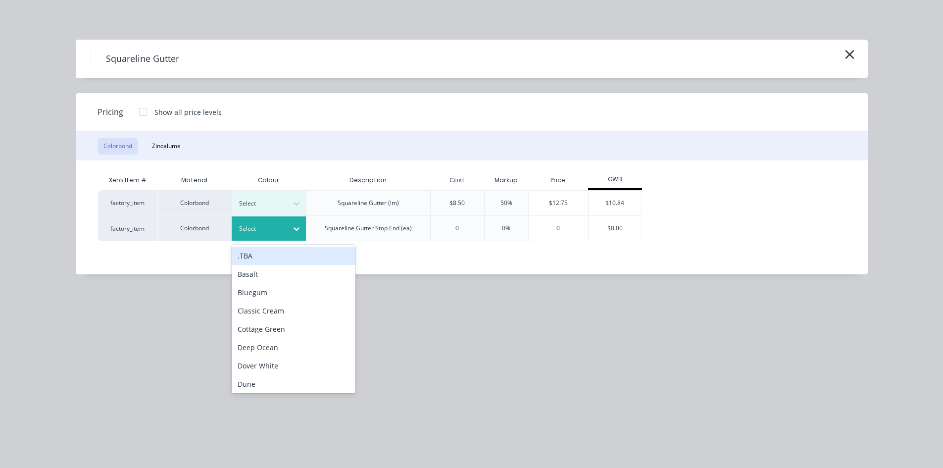
click at [288, 234] on div at bounding box center [297, 229] width 18 height 16
click at [284, 255] on div ".TBA" at bounding box center [294, 255] width 124 height 18
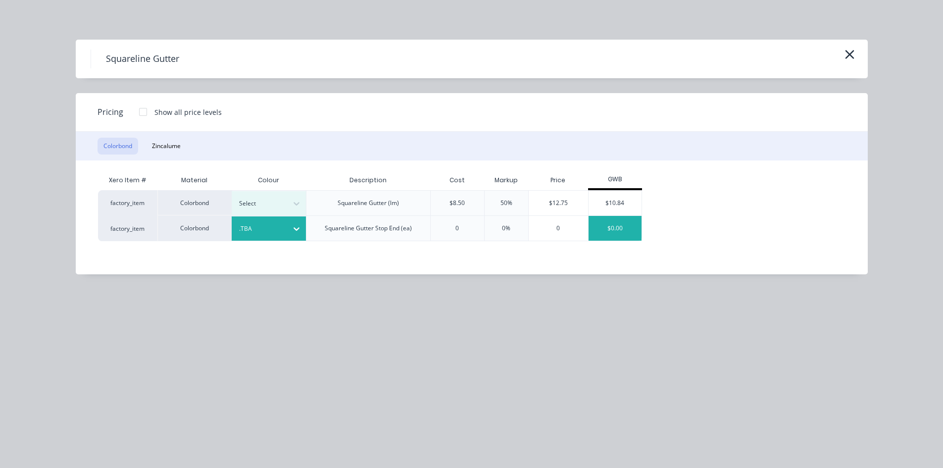
click at [617, 228] on div "$0.00" at bounding box center [614, 228] width 53 height 25
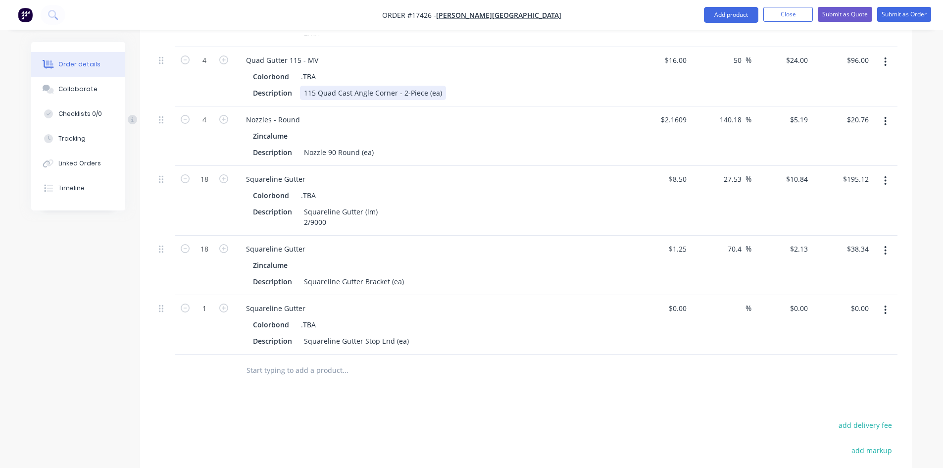
scroll to position [785, 0]
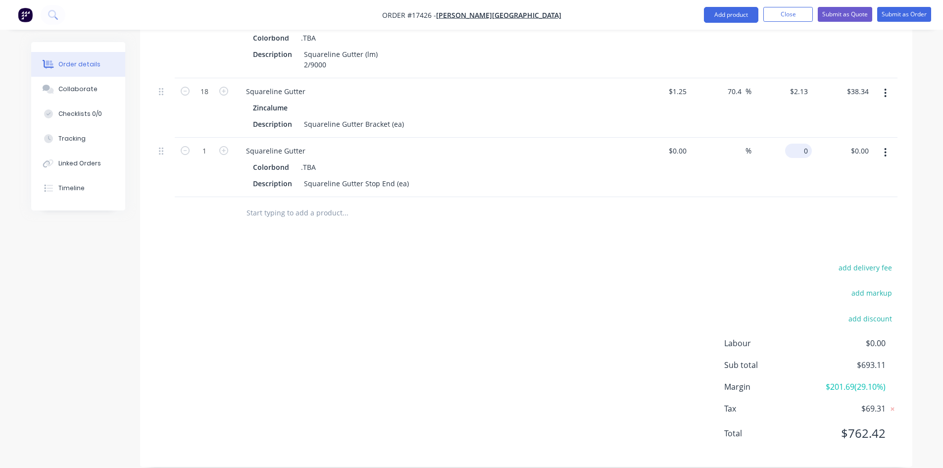
click at [802, 144] on input "0" at bounding box center [800, 151] width 23 height 14
type input "$6.75"
click at [621, 275] on div "add delivery fee add markup add discount Labour $0.00 Sub total $693.11 Margin …" at bounding box center [526, 356] width 742 height 191
click at [226, 146] on icon "button" at bounding box center [223, 150] width 9 height 9
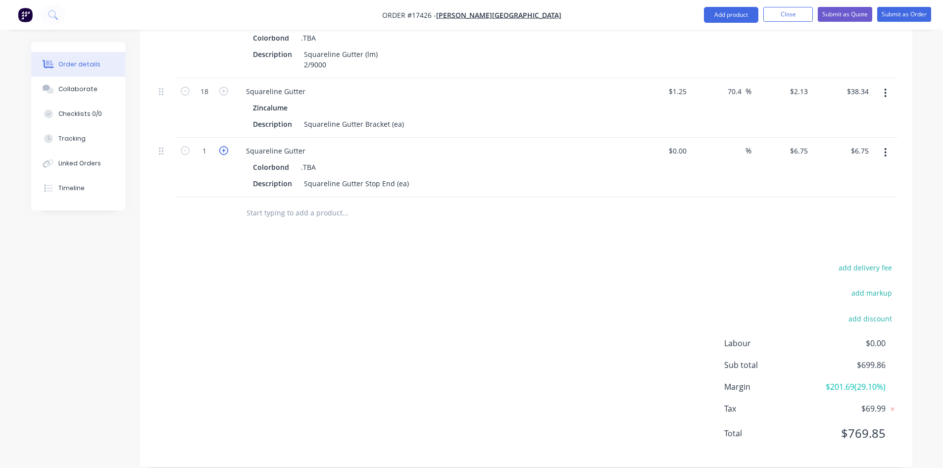
type input "2"
type input "$13.50"
click at [424, 287] on div "add delivery fee add markup add discount Labour $0.00 Sub total $706.61 Margin …" at bounding box center [526, 356] width 742 height 191
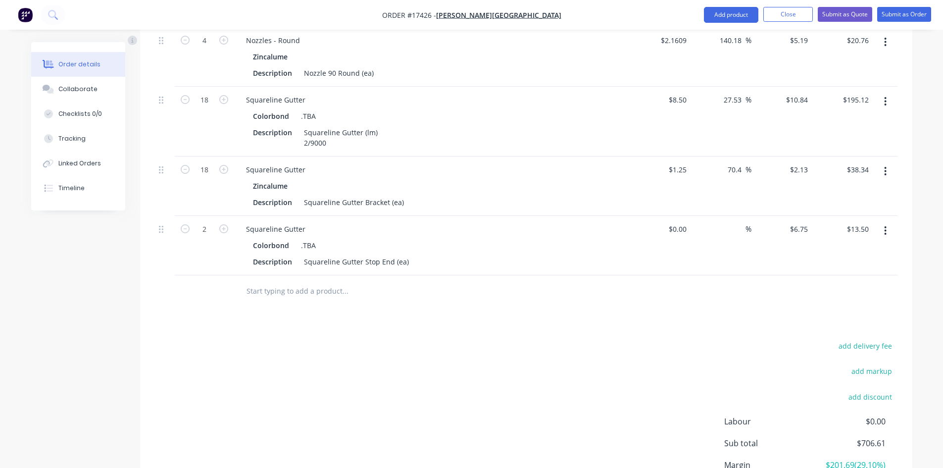
scroll to position [587, 0]
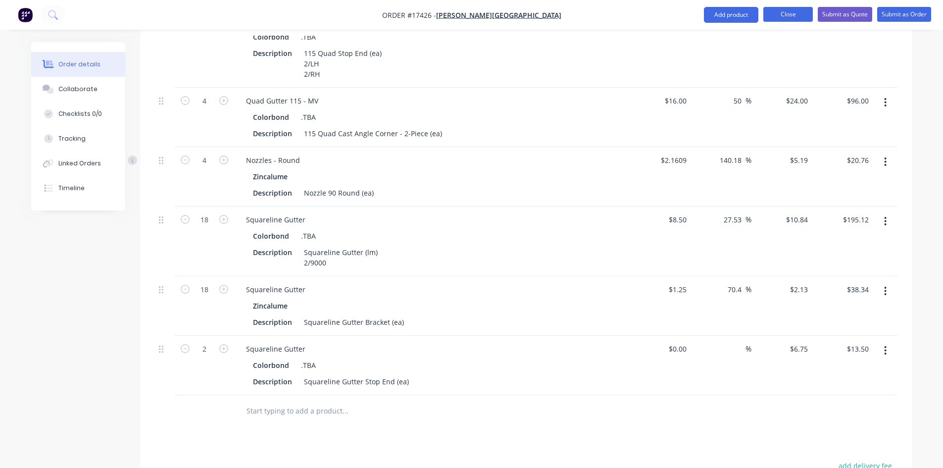
click at [790, 16] on button "Close" at bounding box center [787, 14] width 49 height 15
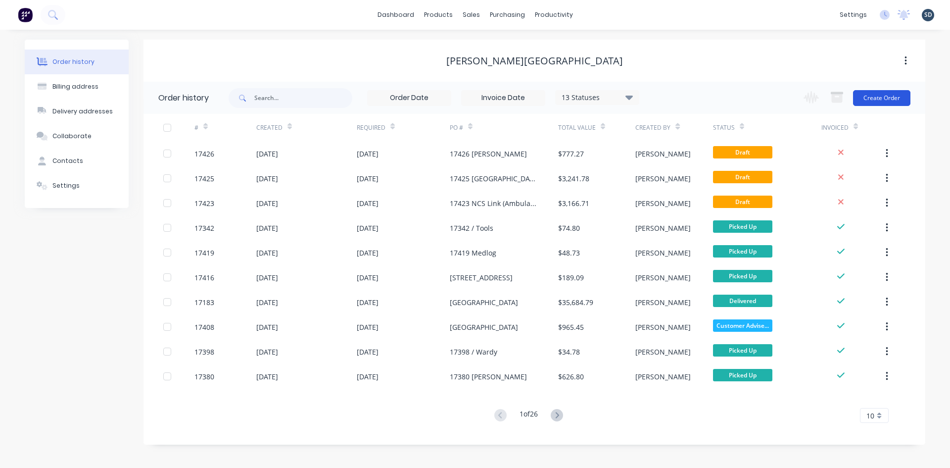
click at [884, 102] on button "Create Order" at bounding box center [881, 98] width 57 height 16
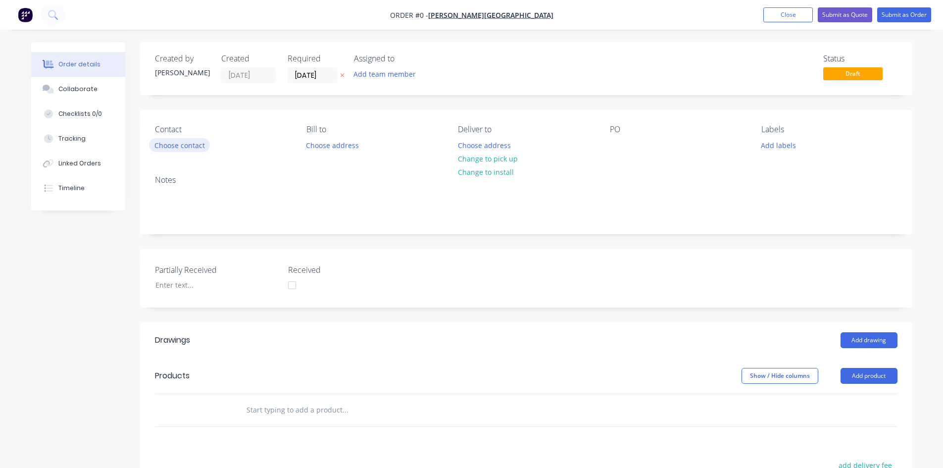
click at [181, 143] on button "Choose contact" at bounding box center [179, 144] width 61 height 13
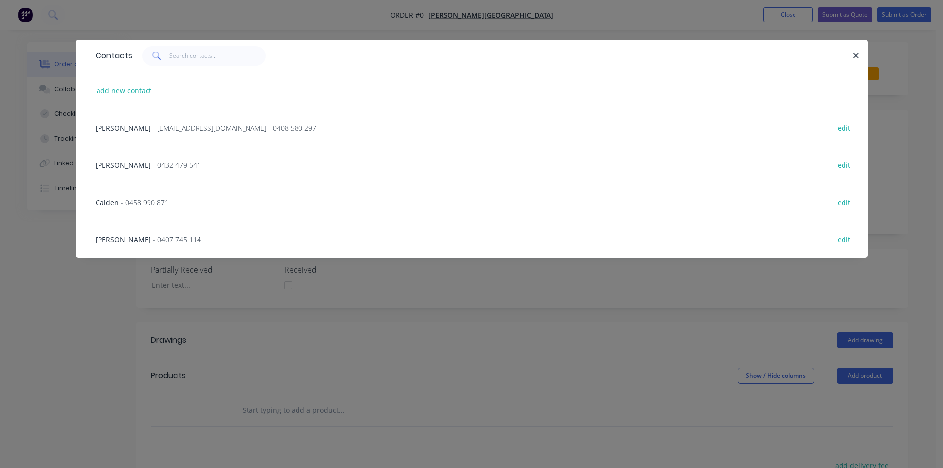
click at [167, 128] on span "- [EMAIL_ADDRESS][DOMAIN_NAME] - 0408 580 297" at bounding box center [234, 127] width 163 height 9
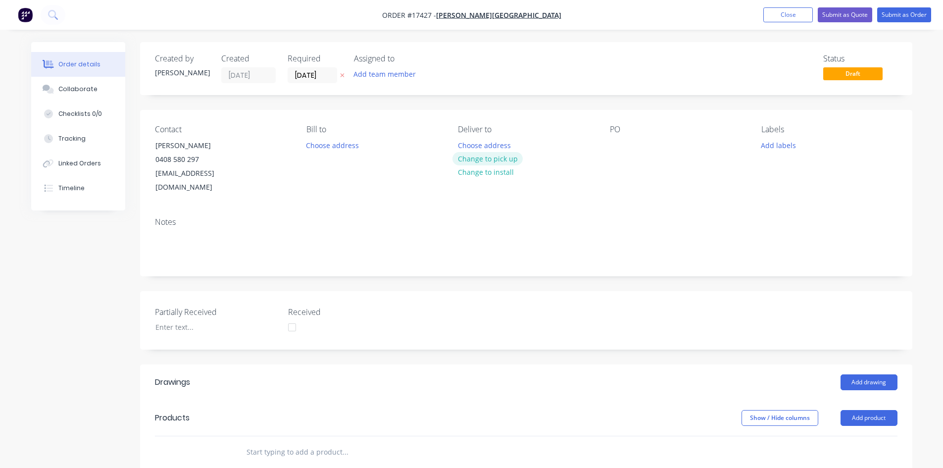
click at [505, 158] on button "Change to pick up" at bounding box center [487, 158] width 70 height 13
click at [614, 145] on div at bounding box center [618, 145] width 16 height 14
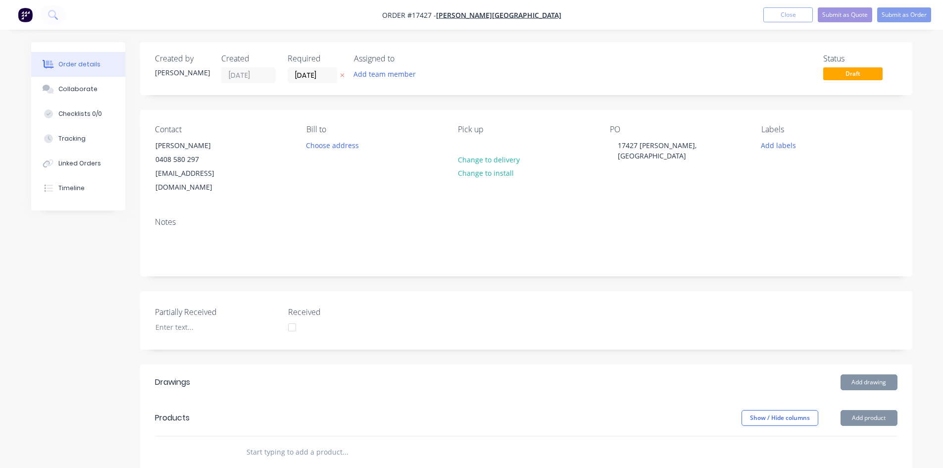
click at [604, 217] on div "Notes" at bounding box center [526, 221] width 742 height 9
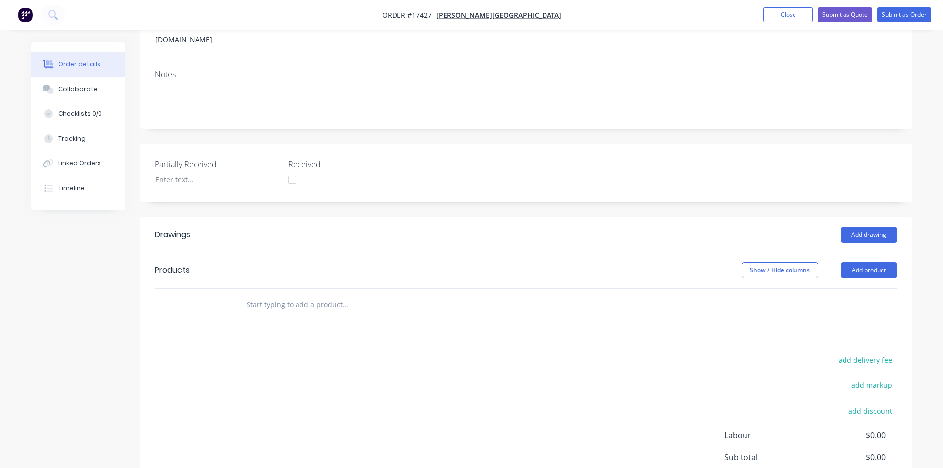
scroll to position [148, 0]
click at [863, 226] on button "Add drawing" at bounding box center [868, 234] width 57 height 16
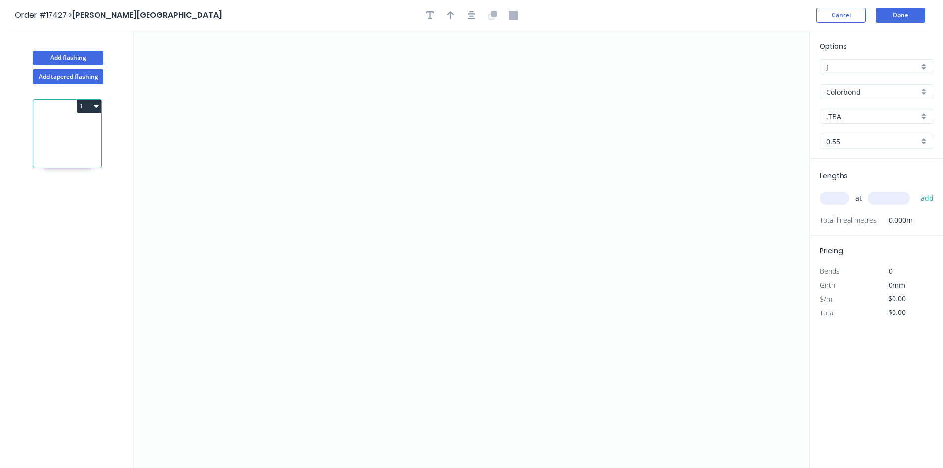
click at [880, 115] on input ".TBA" at bounding box center [872, 116] width 93 height 10
click at [882, 181] on div "Classic Cream" at bounding box center [876, 187] width 112 height 17
type input "Classic Cream"
click at [246, 120] on icon "0" at bounding box center [472, 249] width 676 height 437
click at [671, 124] on icon "0" at bounding box center [472, 249] width 676 height 437
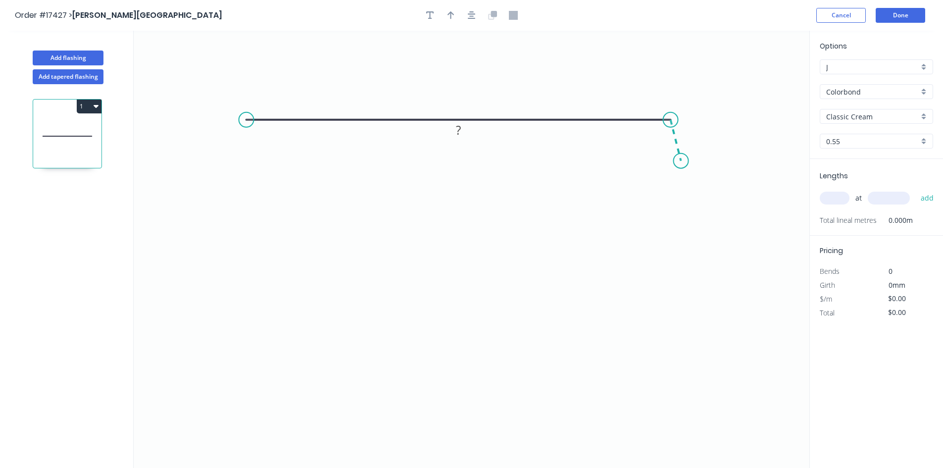
click at [680, 161] on icon "0 ?" at bounding box center [472, 249] width 676 height 437
click at [247, 118] on circle at bounding box center [246, 119] width 15 height 15
click at [250, 291] on icon "0 ? ? ? º" at bounding box center [472, 249] width 676 height 437
click at [263, 276] on icon "0 ? ? ? ? º" at bounding box center [472, 249] width 676 height 437
click at [270, 292] on rect at bounding box center [265, 290] width 20 height 14
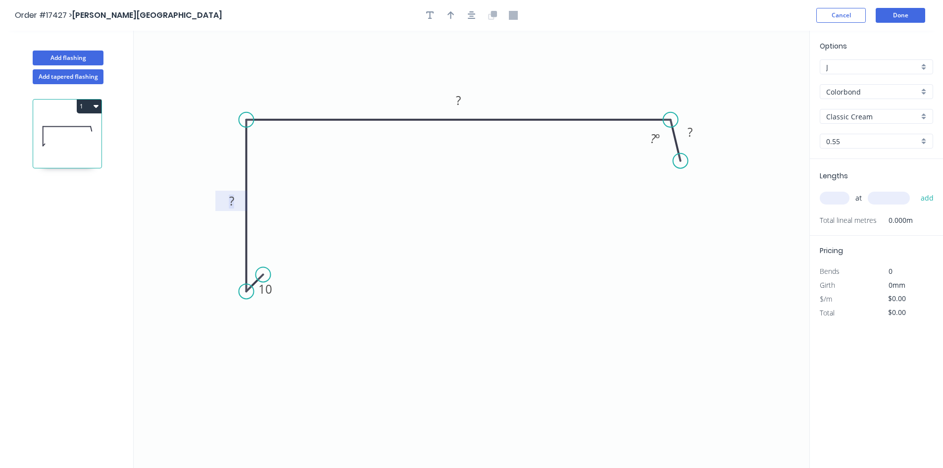
click at [233, 197] on tspan "?" at bounding box center [231, 201] width 5 height 16
click at [461, 102] on tspan "?" at bounding box center [458, 100] width 5 height 16
click at [694, 129] on rect at bounding box center [690, 133] width 20 height 14
drag, startPoint x: 681, startPoint y: 162, endPoint x: 681, endPoint y: 168, distance: 6.4
click at [681, 168] on circle at bounding box center [681, 168] width 15 height 15
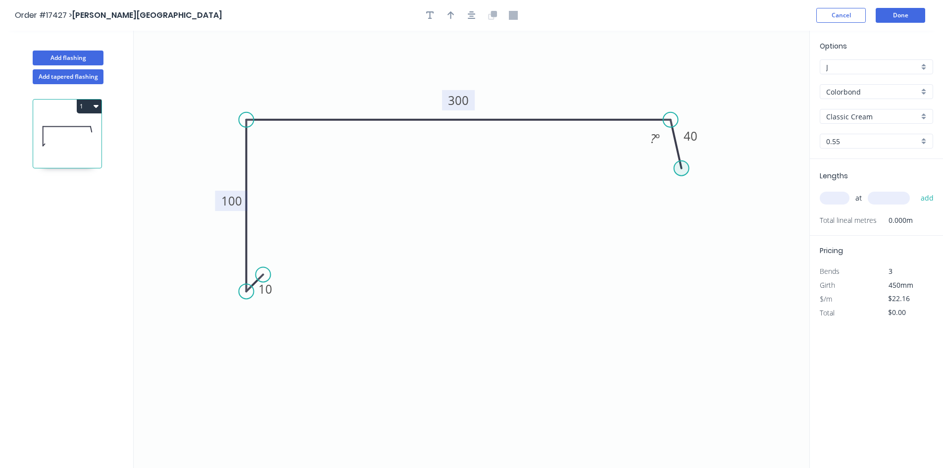
type input "$22.16"
click at [668, 168] on div "Hide angle" at bounding box center [704, 175] width 99 height 20
click at [469, 15] on icon "button" at bounding box center [472, 15] width 8 height 9
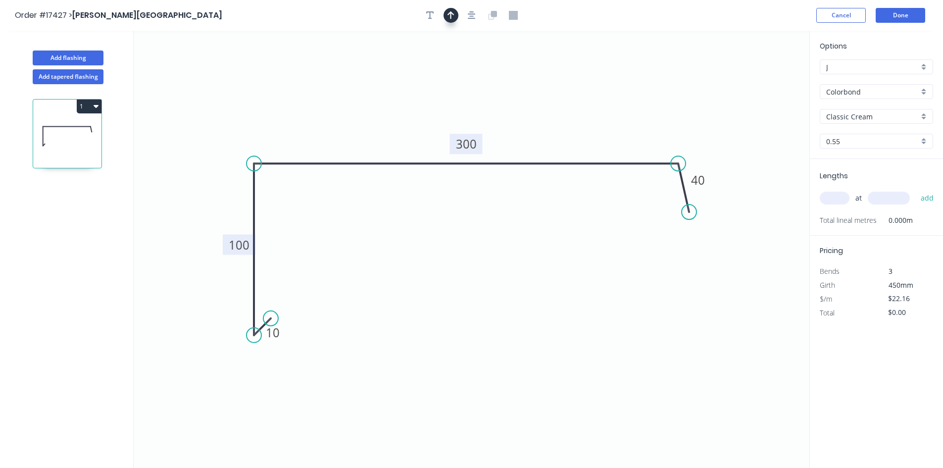
click at [457, 15] on button "button" at bounding box center [450, 15] width 15 height 15
drag, startPoint x: 761, startPoint y: 79, endPoint x: 566, endPoint y: 104, distance: 196.1
click at [566, 104] on icon at bounding box center [566, 93] width 9 height 32
click at [825, 196] on input "text" at bounding box center [835, 198] width 30 height 13
type input "2"
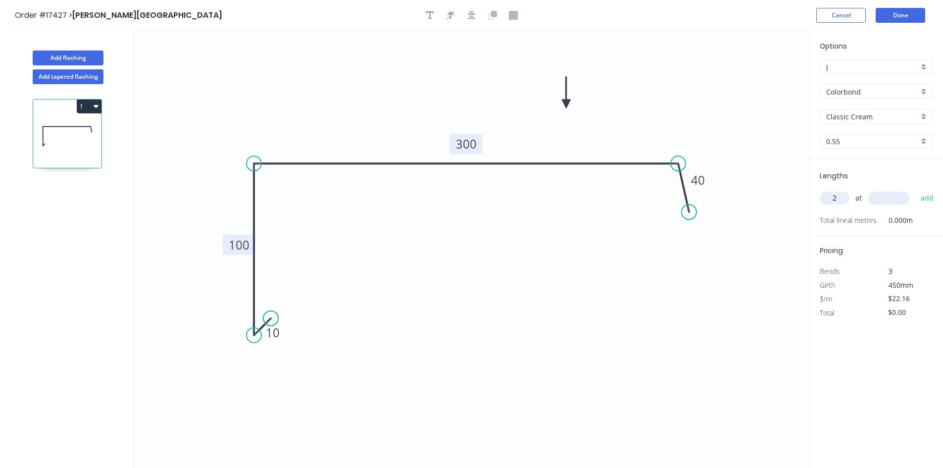
click at [878, 196] on input "text" at bounding box center [889, 198] width 42 height 13
type input "6500"
click at [927, 198] on button "add" at bounding box center [927, 198] width 23 height 17
type input "$288.08"
click at [78, 58] on button "Add flashing" at bounding box center [68, 57] width 71 height 15
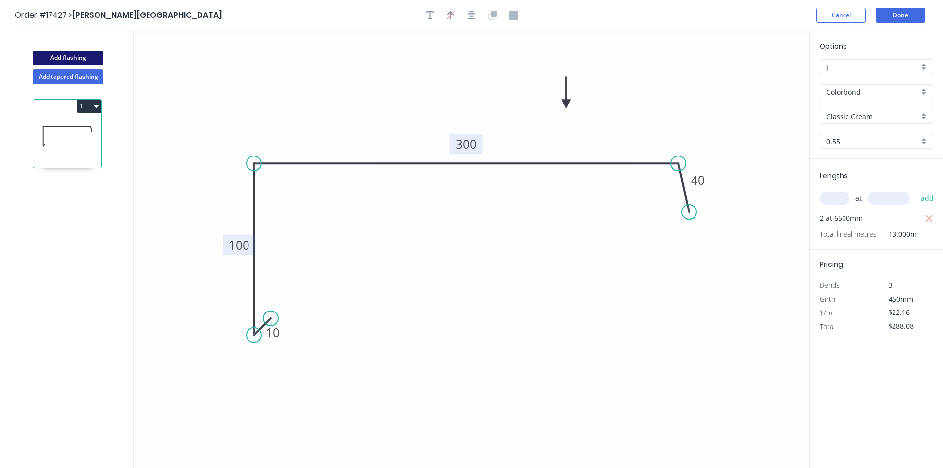
type input "$0.00"
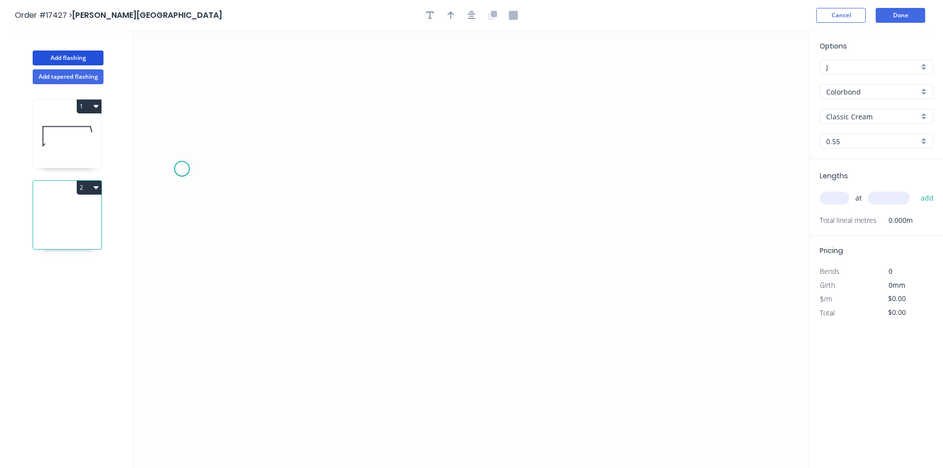
click at [182, 169] on icon "0" at bounding box center [472, 249] width 676 height 437
click at [398, 268] on icon "0" at bounding box center [472, 249] width 676 height 437
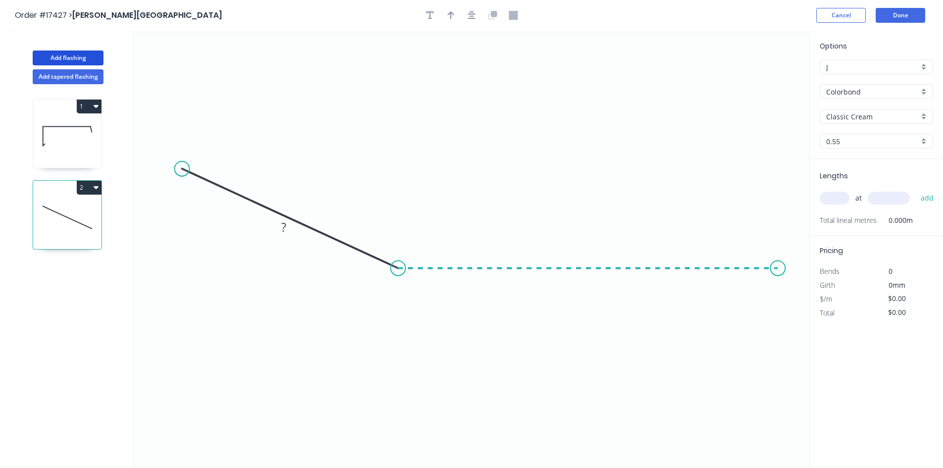
click at [778, 267] on icon "0 ?" at bounding box center [472, 249] width 676 height 437
click at [786, 323] on icon "0 ? ? ? º" at bounding box center [472, 249] width 676 height 437
click at [182, 166] on circle at bounding box center [182, 168] width 15 height 15
click at [219, 165] on icon "0 ? ? ? ? º ? º" at bounding box center [472, 249] width 676 height 437
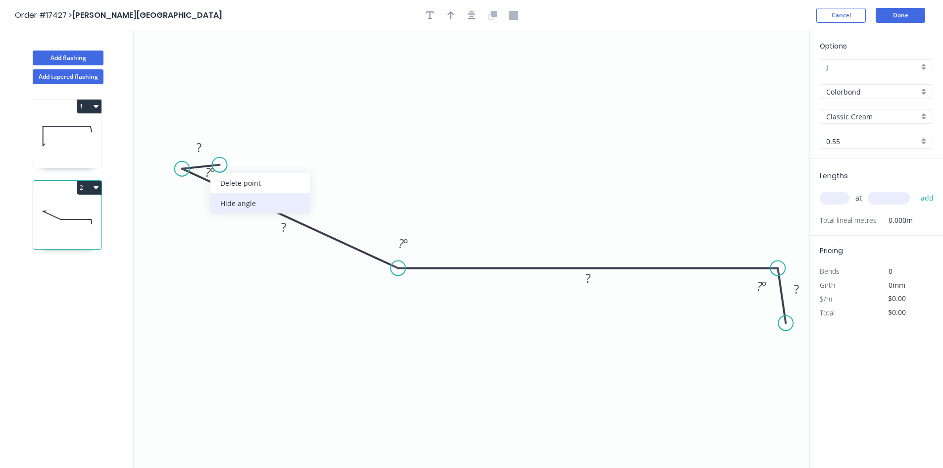
click at [238, 205] on div "Hide angle" at bounding box center [259, 203] width 99 height 20
click at [206, 150] on rect at bounding box center [200, 148] width 20 height 14
click at [289, 224] on rect at bounding box center [284, 228] width 20 height 14
click at [423, 275] on div "Hide angle" at bounding box center [452, 279] width 99 height 20
click at [579, 279] on rect at bounding box center [588, 279] width 20 height 14
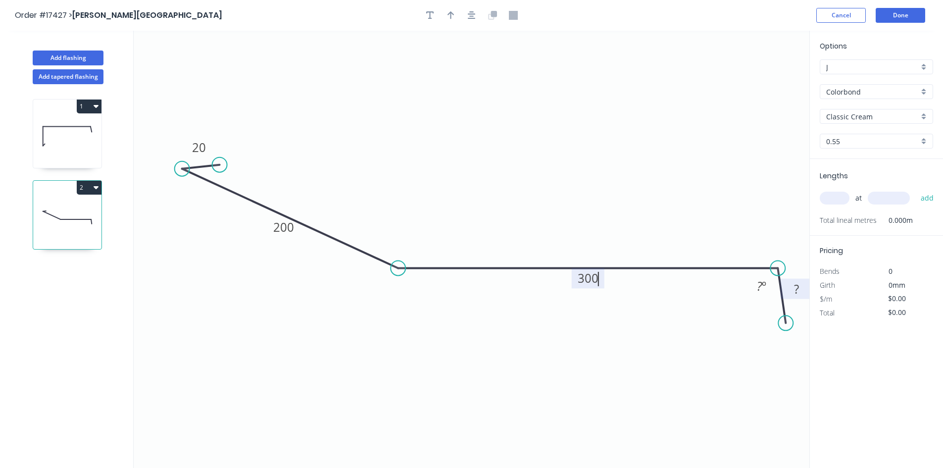
click at [792, 289] on rect at bounding box center [796, 290] width 20 height 14
click at [778, 321] on div "Hide angle" at bounding box center [811, 322] width 99 height 20
type input "$25.48"
click at [466, 15] on button "button" at bounding box center [471, 15] width 15 height 15
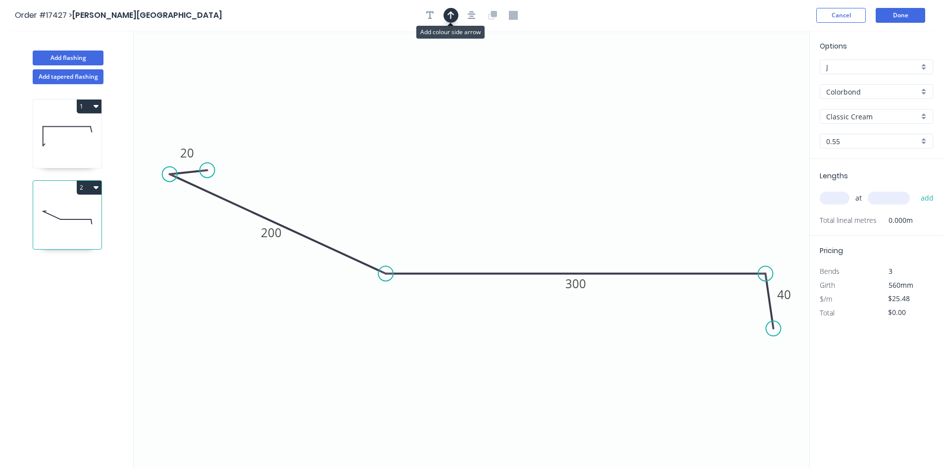
click at [453, 16] on icon "button" at bounding box center [450, 15] width 7 height 9
click at [759, 79] on icon at bounding box center [759, 69] width 9 height 32
drag, startPoint x: 759, startPoint y: 79, endPoint x: 497, endPoint y: 149, distance: 271.1
click at [497, 149] on icon at bounding box center [505, 141] width 29 height 29
click at [833, 198] on input "text" at bounding box center [835, 198] width 30 height 13
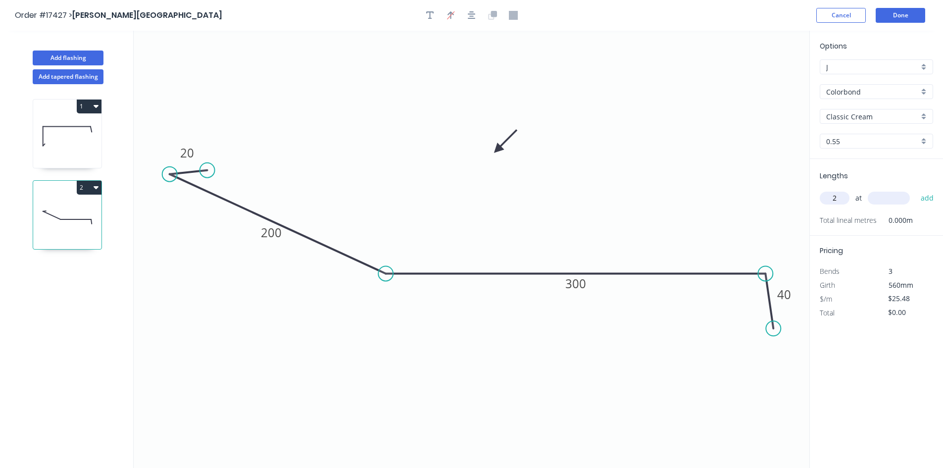
type input "2"
click at [894, 203] on input "text" at bounding box center [889, 198] width 42 height 13
type input "4500"
click at [924, 195] on button "add" at bounding box center [927, 198] width 23 height 17
type input "$229.32"
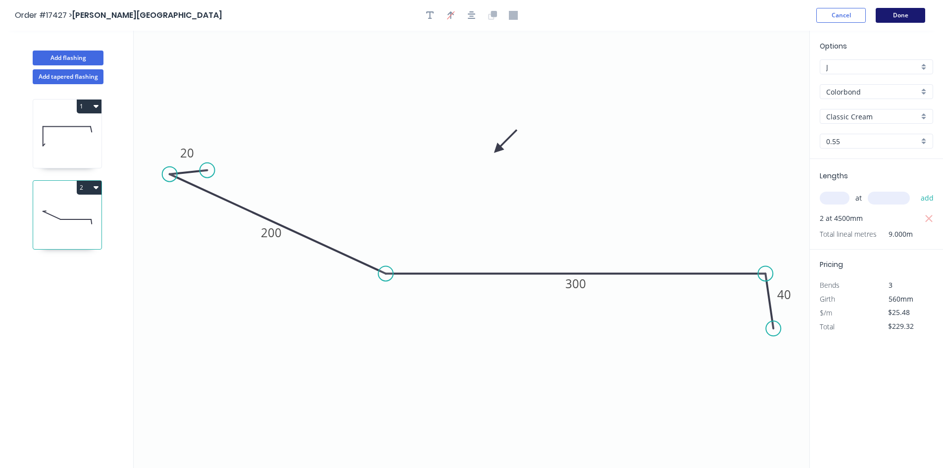
click at [898, 19] on button "Done" at bounding box center [899, 15] width 49 height 15
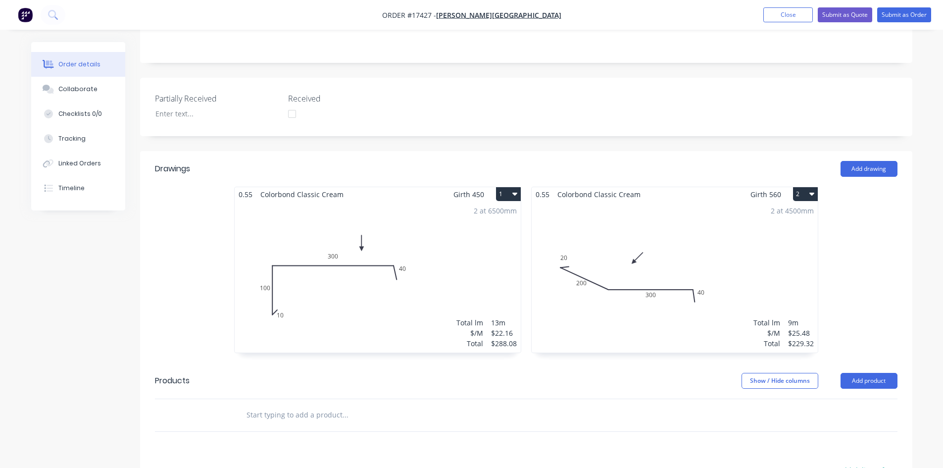
scroll to position [297, 0]
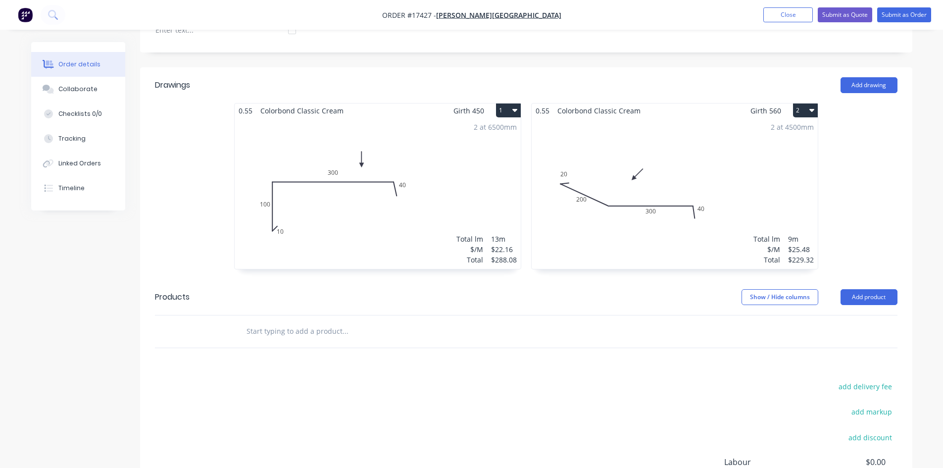
click at [321, 321] on input "text" at bounding box center [345, 331] width 198 height 20
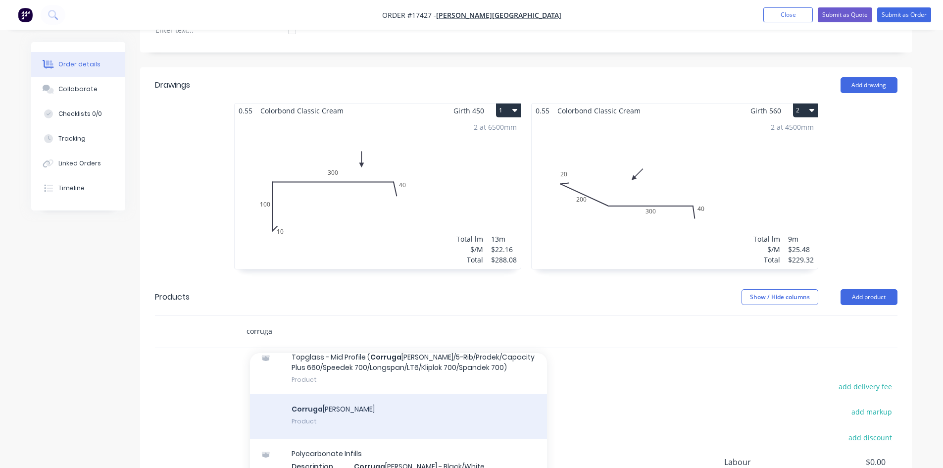
scroll to position [148, 0]
type input "corruga"
click at [352, 394] on div "Corruga [PERSON_NAME] Sheeting Product" at bounding box center [398, 416] width 297 height 45
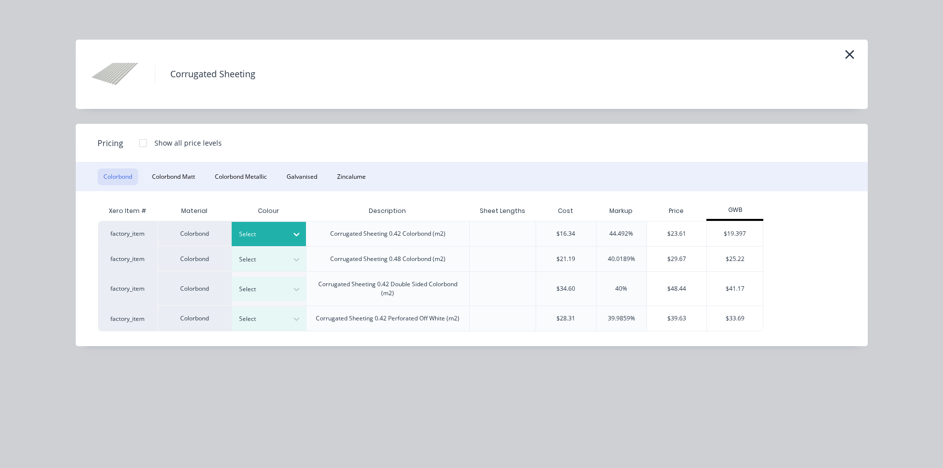
click at [296, 236] on icon at bounding box center [296, 234] width 6 height 3
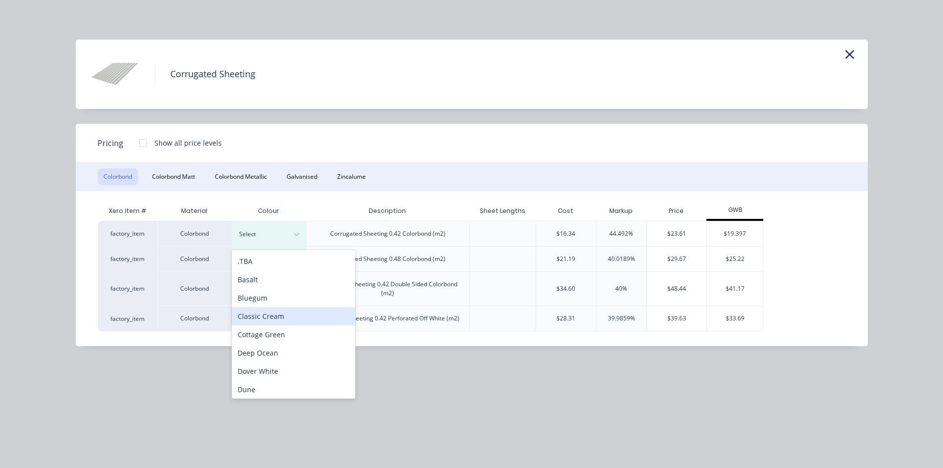
click at [302, 314] on div "Classic Cream" at bounding box center [294, 316] width 124 height 18
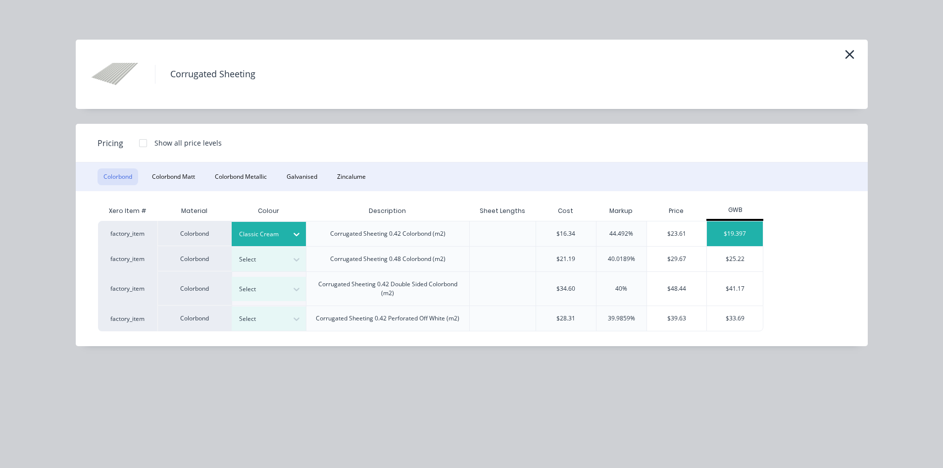
click at [742, 237] on div "$19.397" at bounding box center [735, 233] width 56 height 25
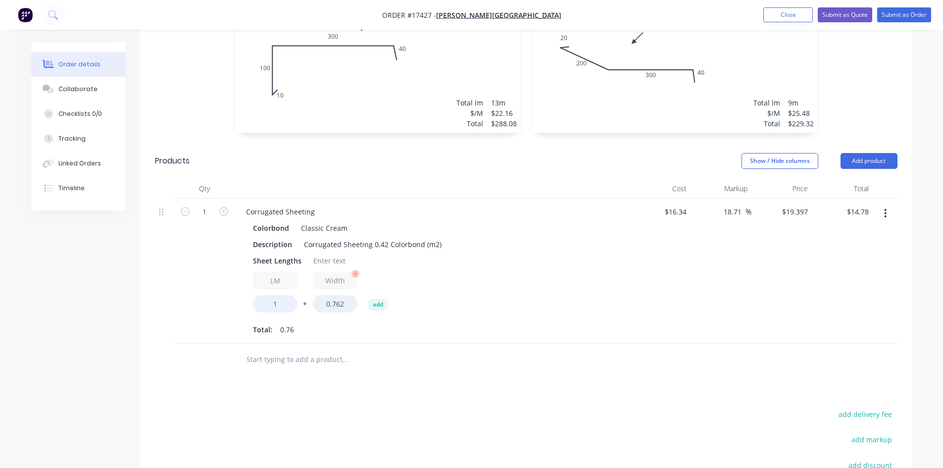
scroll to position [445, 0]
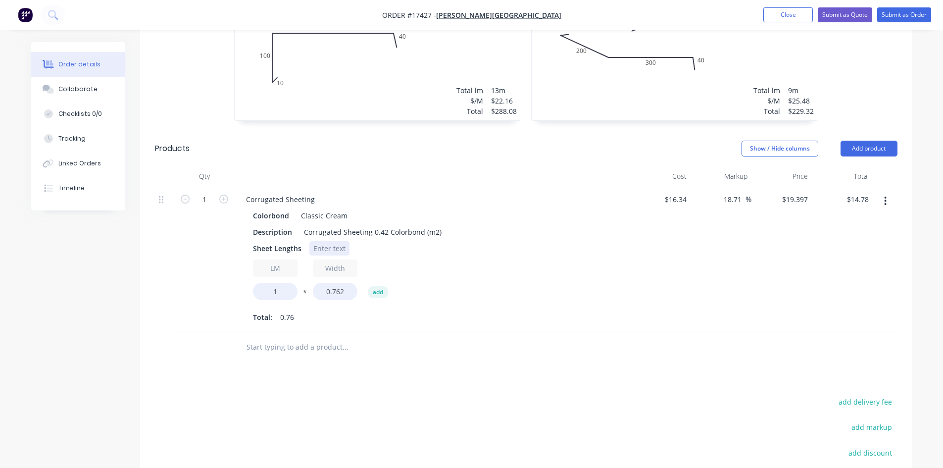
click at [328, 241] on div at bounding box center [329, 248] width 40 height 14
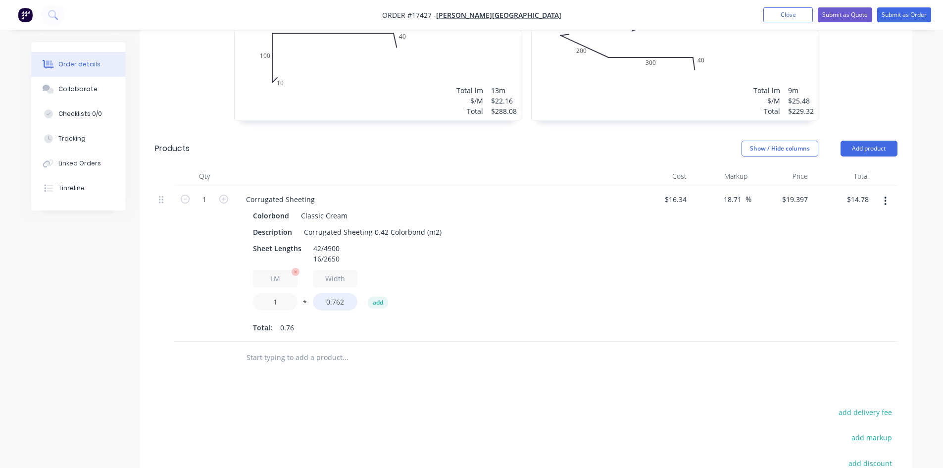
click at [284, 293] on input "1" at bounding box center [275, 301] width 45 height 17
type input "248.2"
type input "$3,668.52"
click at [585, 250] on div "Sheet Lengths 42/4900 16/2650" at bounding box center [430, 253] width 362 height 25
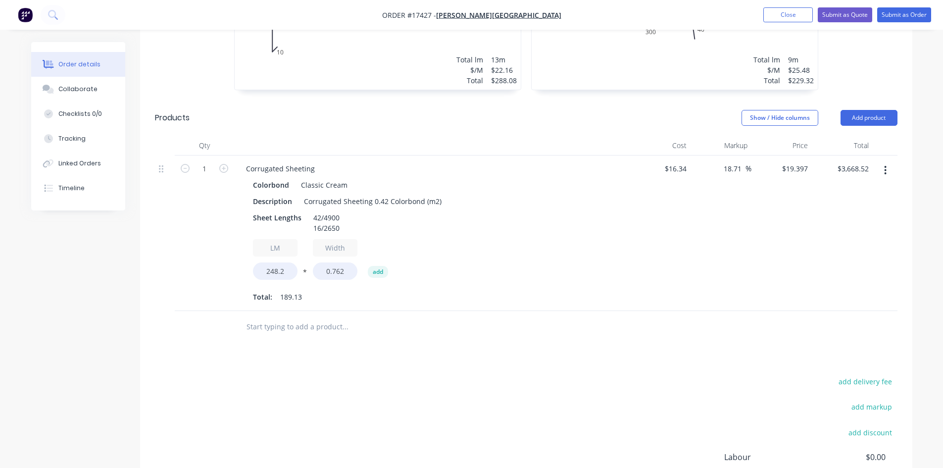
scroll to position [544, 0]
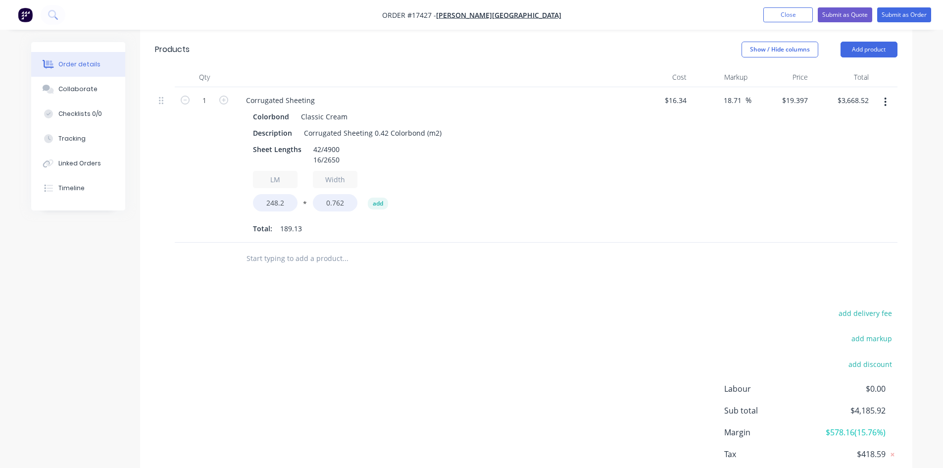
click at [265, 248] on input "text" at bounding box center [345, 258] width 198 height 20
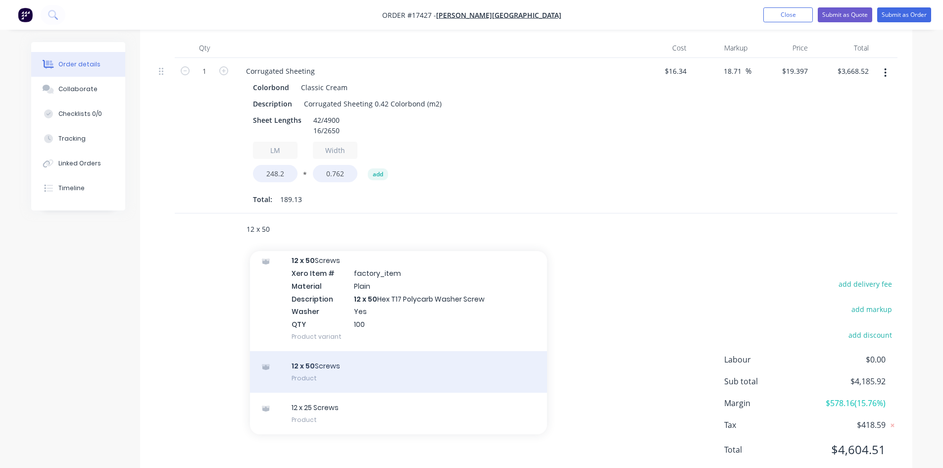
scroll to position [590, 0]
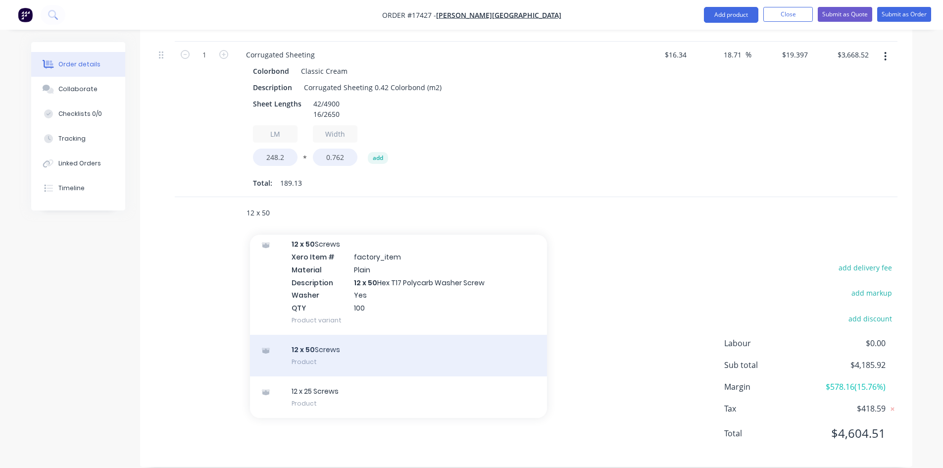
type input "12 x 50"
click at [388, 351] on div "12 x 50 Screws Product" at bounding box center [398, 356] width 297 height 42
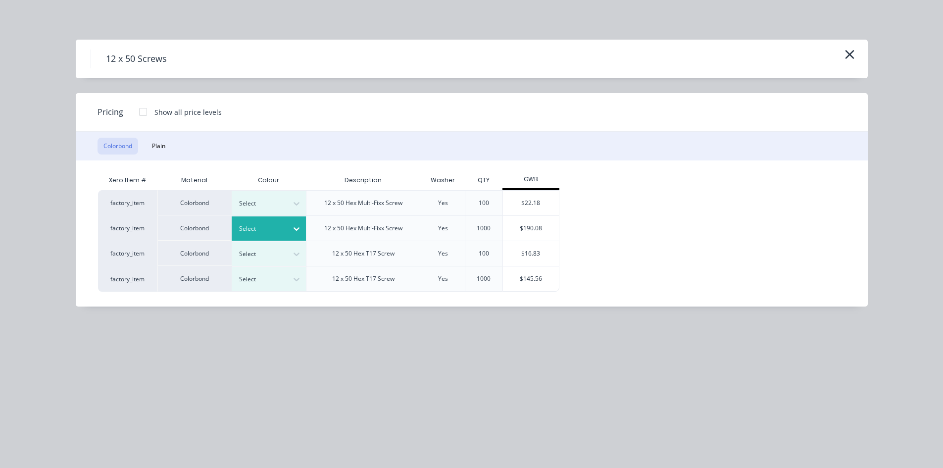
click at [290, 223] on div at bounding box center [297, 229] width 18 height 16
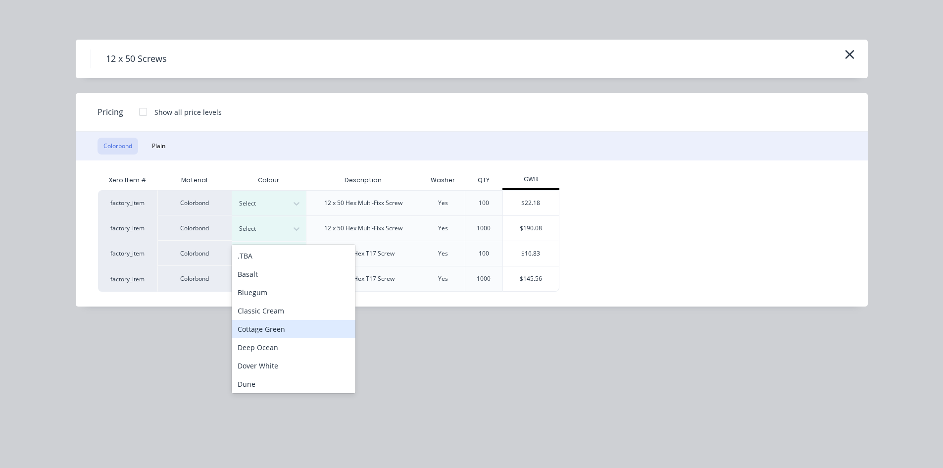
click at [288, 315] on div "Classic Cream" at bounding box center [294, 310] width 124 height 18
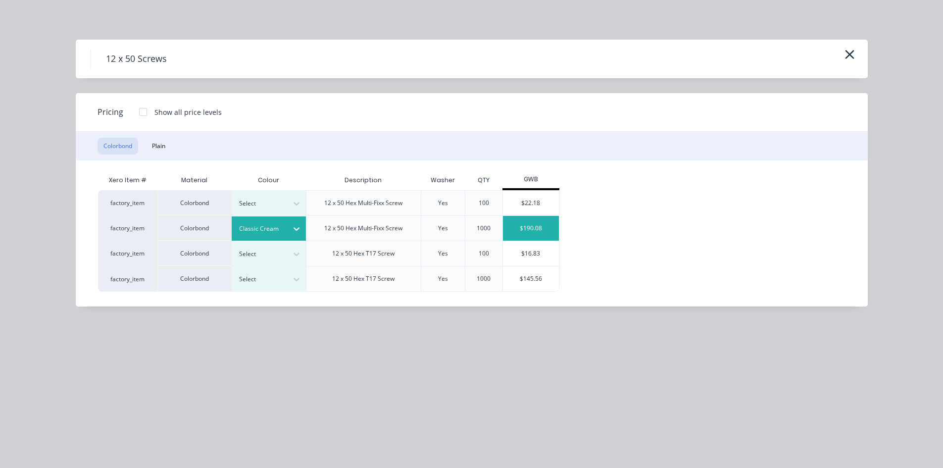
click at [536, 225] on div "$190.08" at bounding box center [531, 228] width 56 height 25
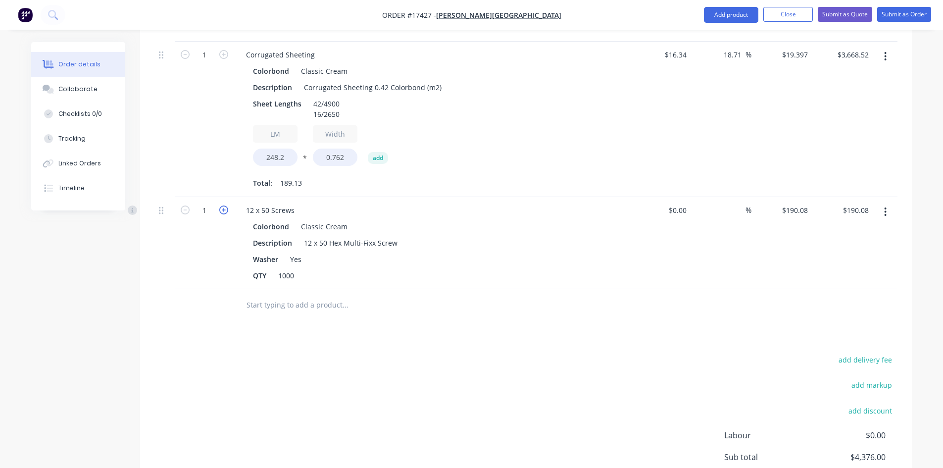
click at [222, 205] on icon "button" at bounding box center [223, 209] width 9 height 9
type input "2"
type input "$380.16"
click at [273, 295] on input "text" at bounding box center [345, 305] width 198 height 20
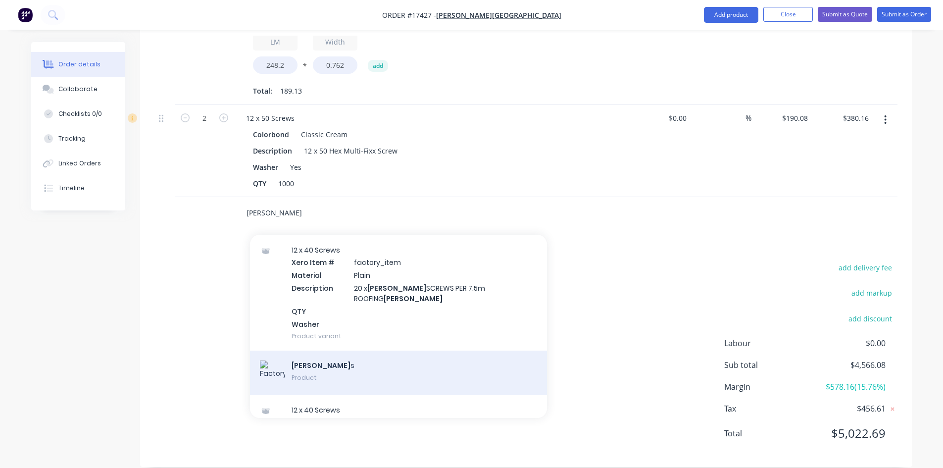
scroll to position [375, 0]
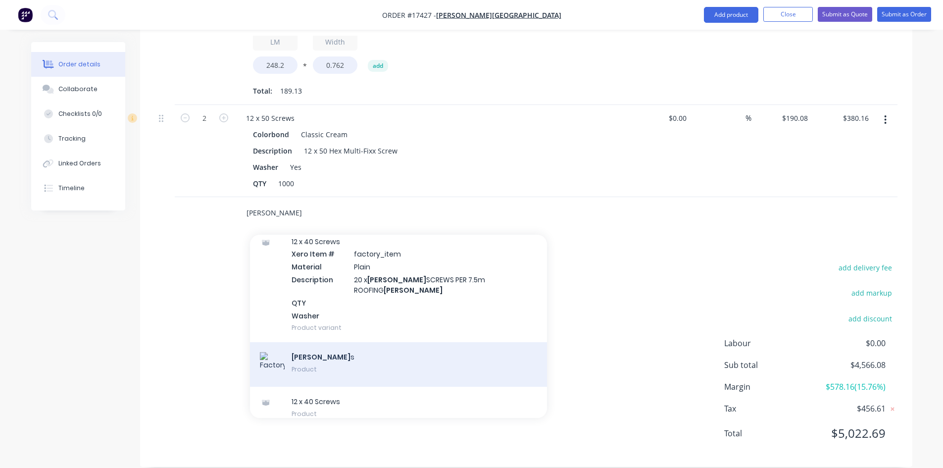
type input "[PERSON_NAME]"
click at [354, 342] on div "[PERSON_NAME] s Product" at bounding box center [398, 364] width 297 height 45
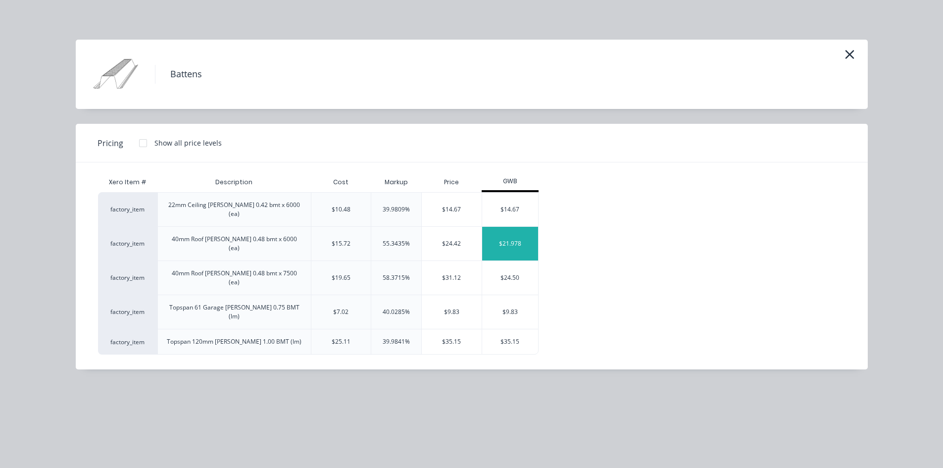
click at [519, 232] on div "$21.978" at bounding box center [510, 244] width 56 height 34
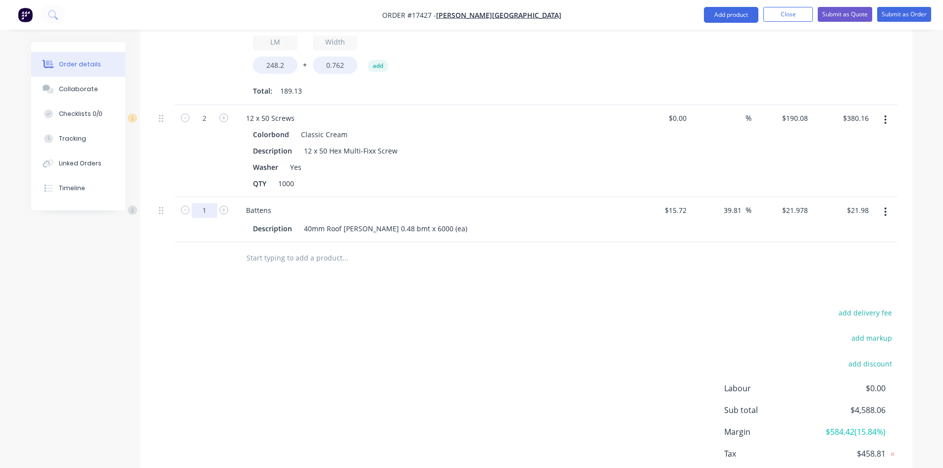
type input "70"
type input "$1,538.46"
click at [498, 272] on div "Drawings Add drawing 0.55 Colorbond Classic Cream Girth 450 1 0 10 100 300 40 0…" at bounding box center [526, 96] width 772 height 829
click at [252, 248] on input "text" at bounding box center [345, 258] width 198 height 20
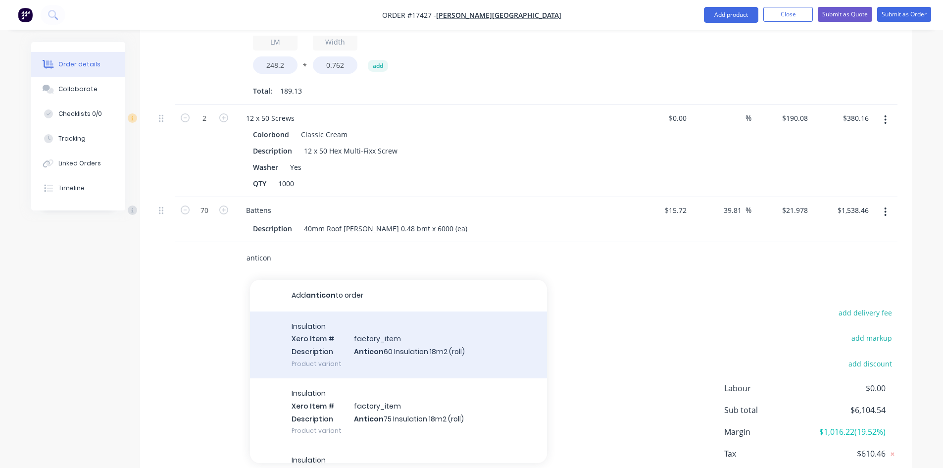
type input "anticon"
click at [388, 330] on div "Insulation Xero Item # factory_item Description Anticon 60 Insulation 18m2 (rol…" at bounding box center [398, 344] width 297 height 67
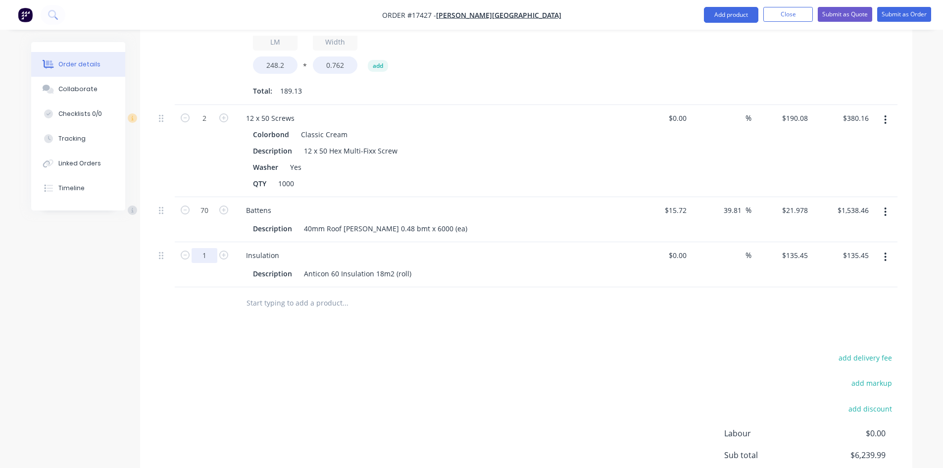
type input "13"
type input "$1,760.85"
click at [470, 319] on div "Drawings Add drawing 0.55 Colorbond Classic Cream Girth 450 1 0 10 100 300 40 0…" at bounding box center [526, 119] width 772 height 874
click at [246, 293] on input "text" at bounding box center [345, 303] width 198 height 20
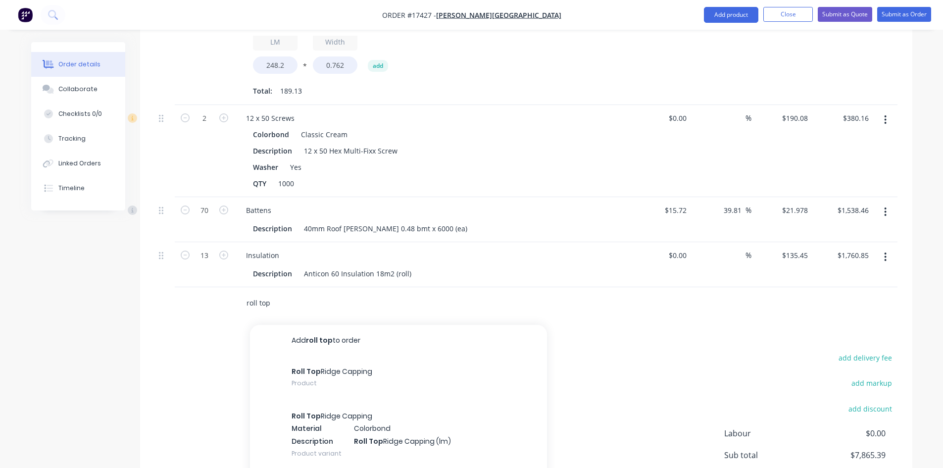
scroll to position [772, 0]
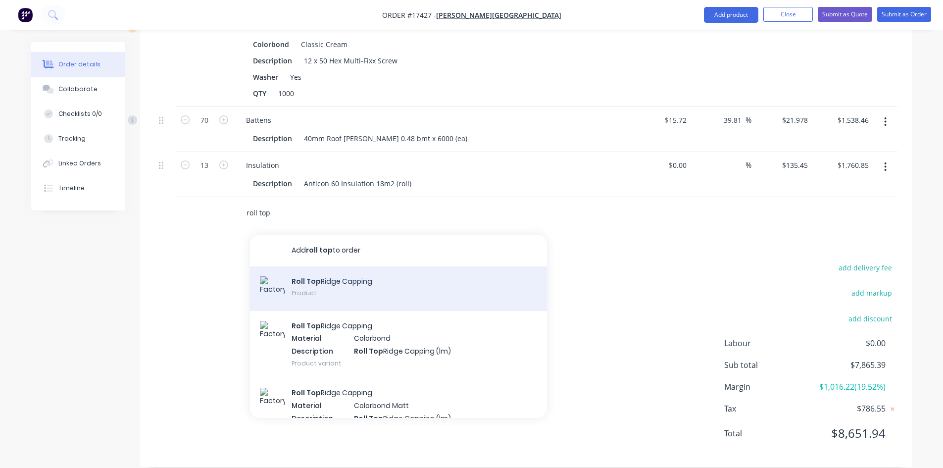
type input "roll top"
click at [339, 272] on div "Roll Top Ridge Capping Product" at bounding box center [398, 288] width 297 height 45
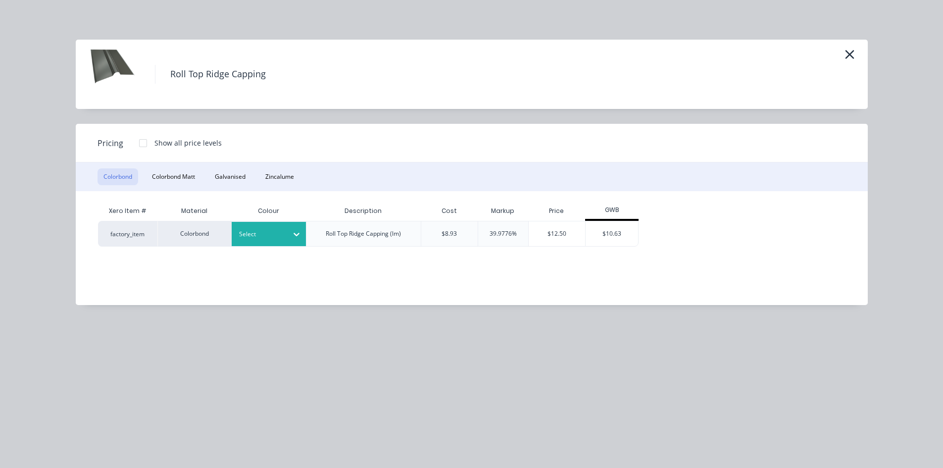
click at [281, 234] on div at bounding box center [261, 234] width 45 height 11
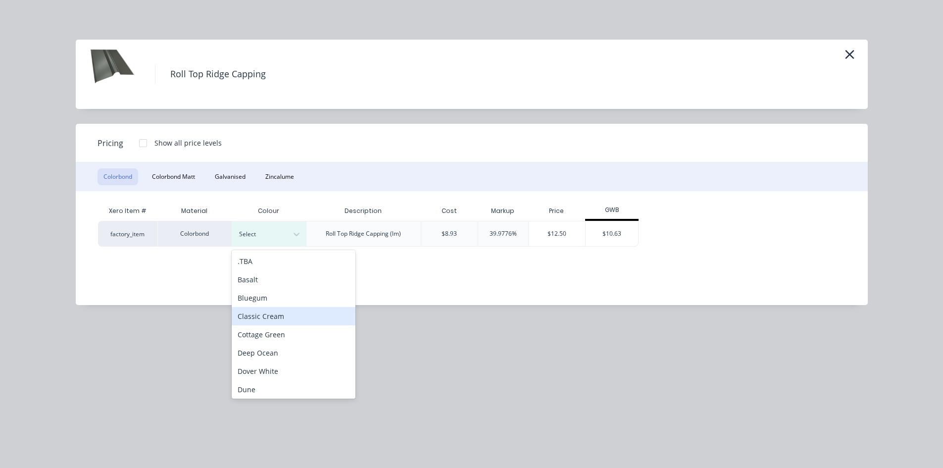
click at [291, 321] on div "Classic Cream" at bounding box center [294, 316] width 124 height 18
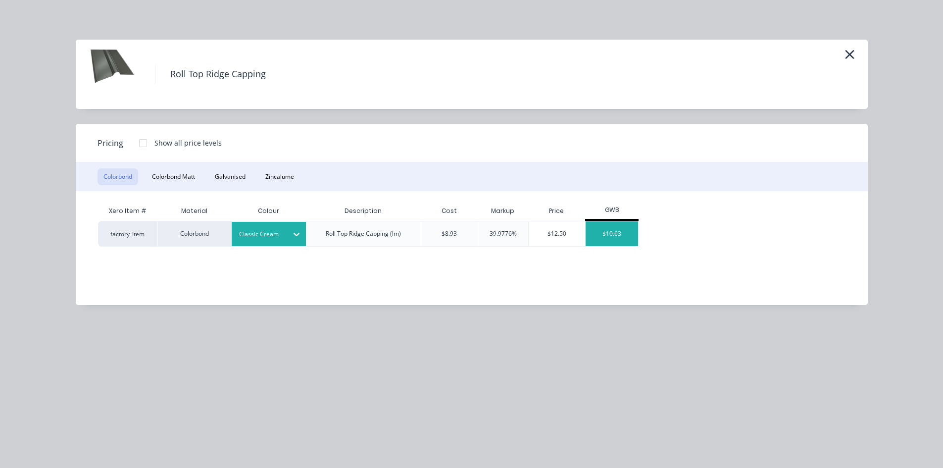
click at [614, 227] on div "$10.63" at bounding box center [611, 233] width 53 height 25
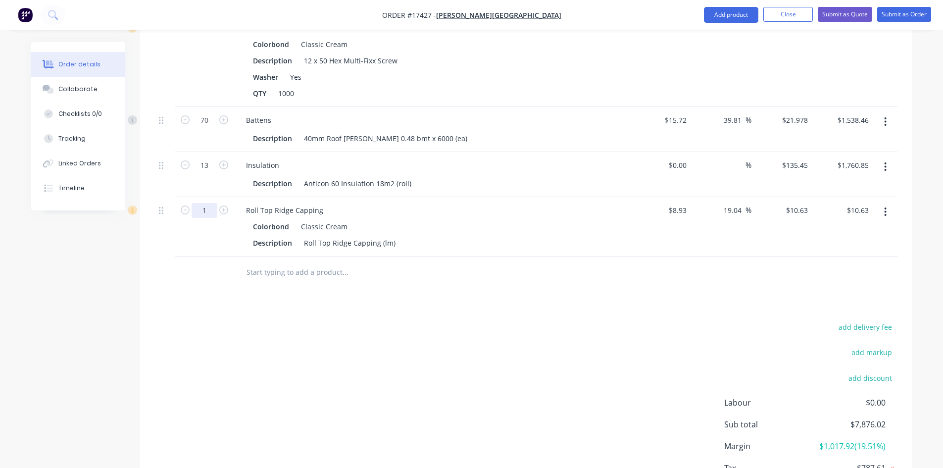
type input "39.8"
type input "$423.07"
click at [341, 390] on div "add delivery fee add markup add discount Labour $0.00 Sub total $8,288.46 Margi…" at bounding box center [526, 415] width 742 height 191
click at [391, 236] on div "Roll Top Ridge Capping (lm)" at bounding box center [349, 243] width 99 height 14
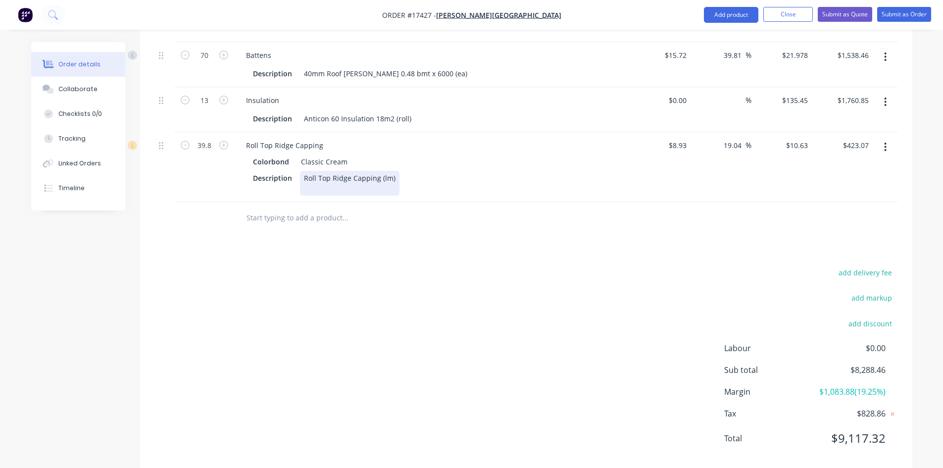
scroll to position [842, 0]
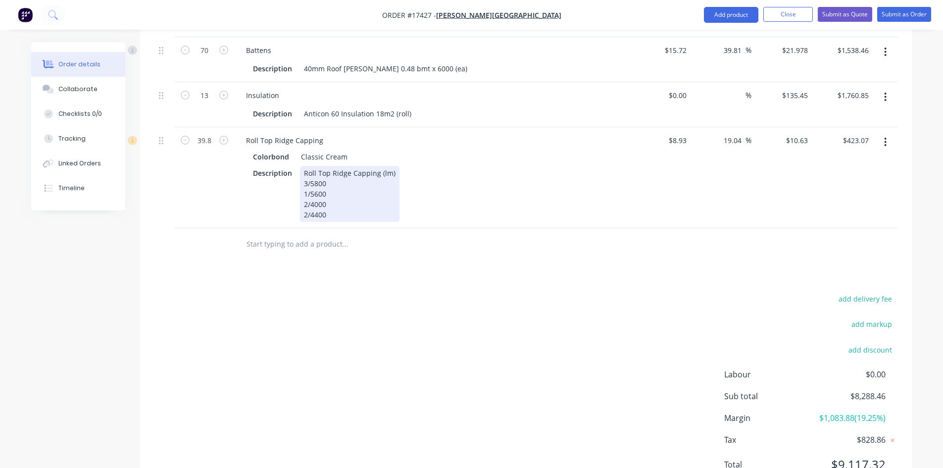
click at [505, 178] on div "Description Roll Top Ridge Capping (lm) 3/5800 1/5600 2/4000 2/4400" at bounding box center [430, 194] width 362 height 56
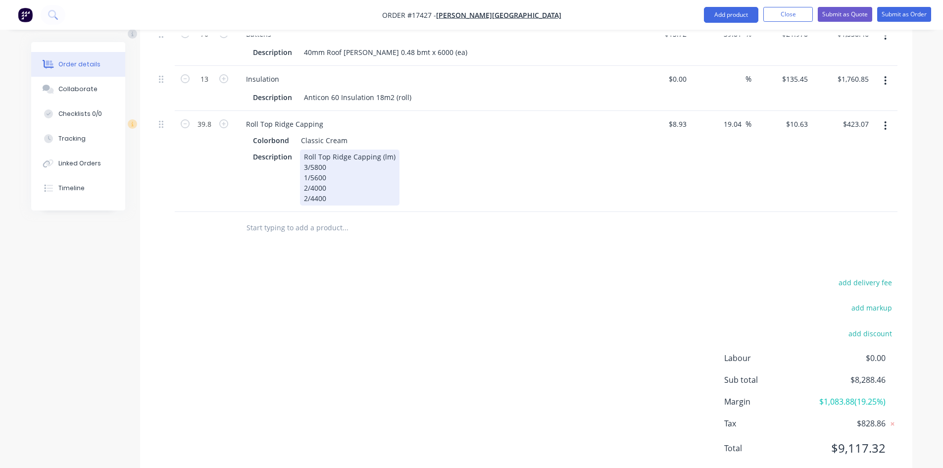
scroll to position [873, 0]
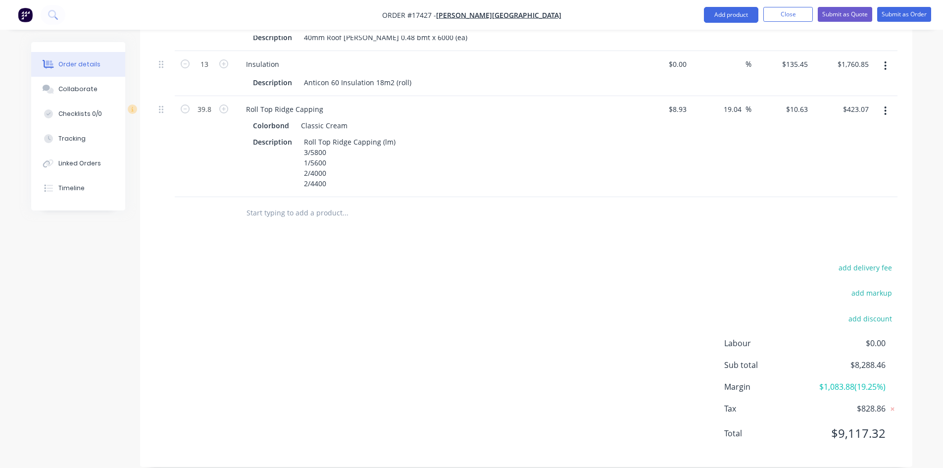
click at [253, 261] on div "add delivery fee add markup add discount Labour $0.00 Sub total $8,288.46 Margi…" at bounding box center [526, 356] width 742 height 191
click at [734, 12] on button "Add product" at bounding box center [731, 15] width 54 height 16
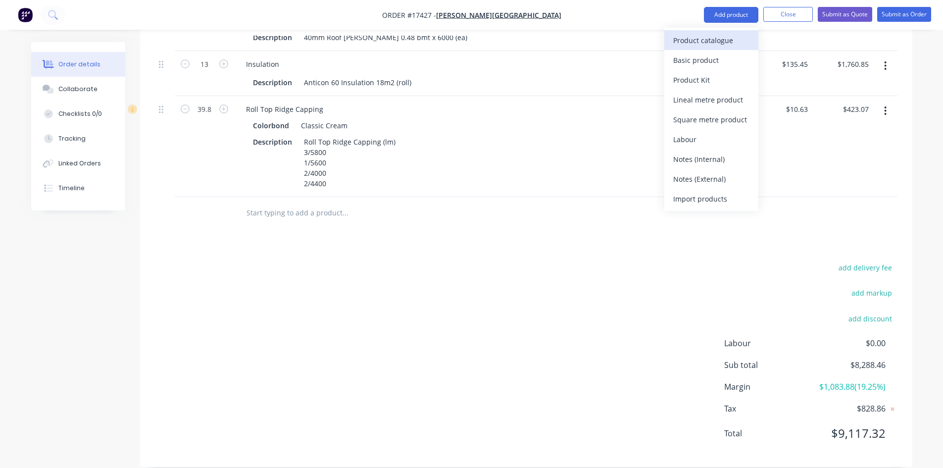
click at [726, 45] on div "Product catalogue" at bounding box center [711, 40] width 76 height 14
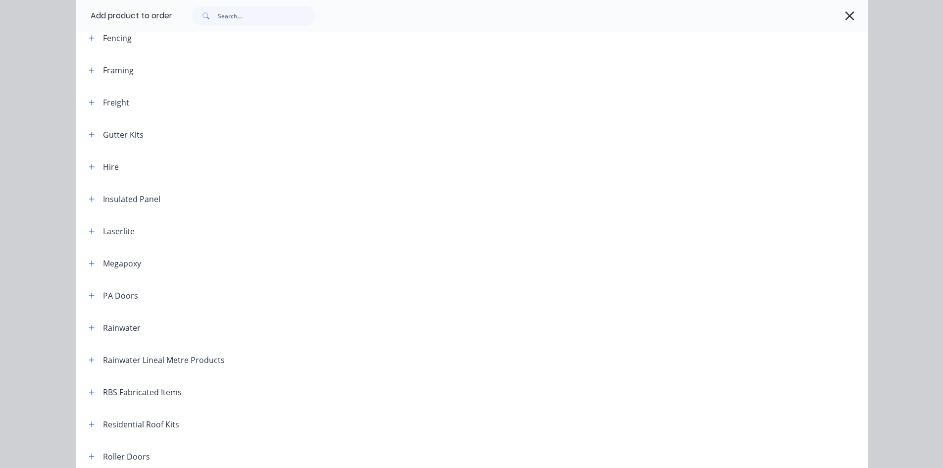
scroll to position [396, 0]
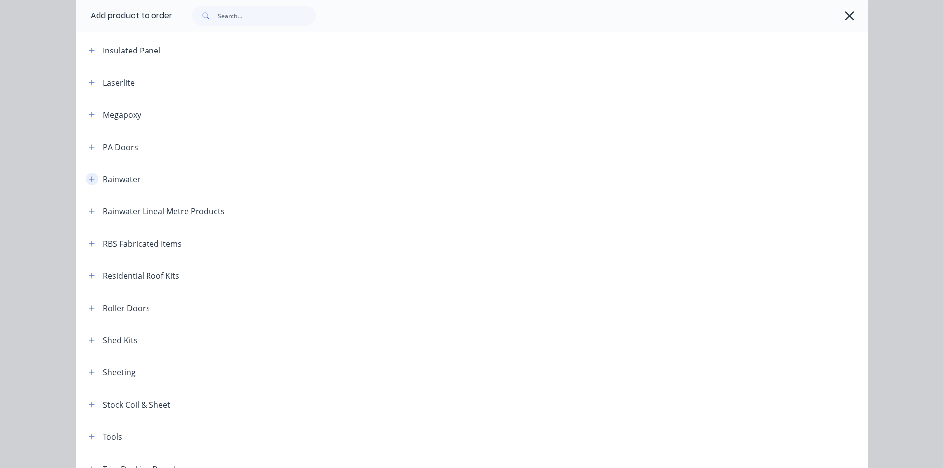
click at [89, 180] on icon "button" at bounding box center [92, 179] width 6 height 7
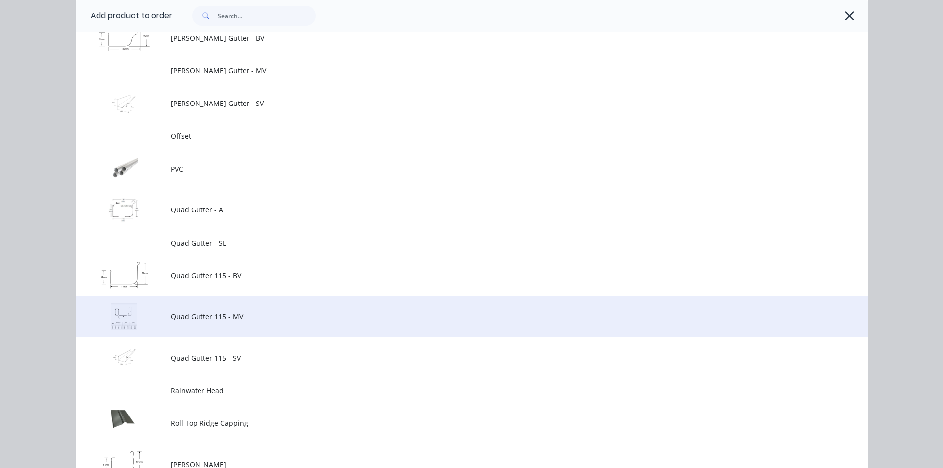
scroll to position [1336, 0]
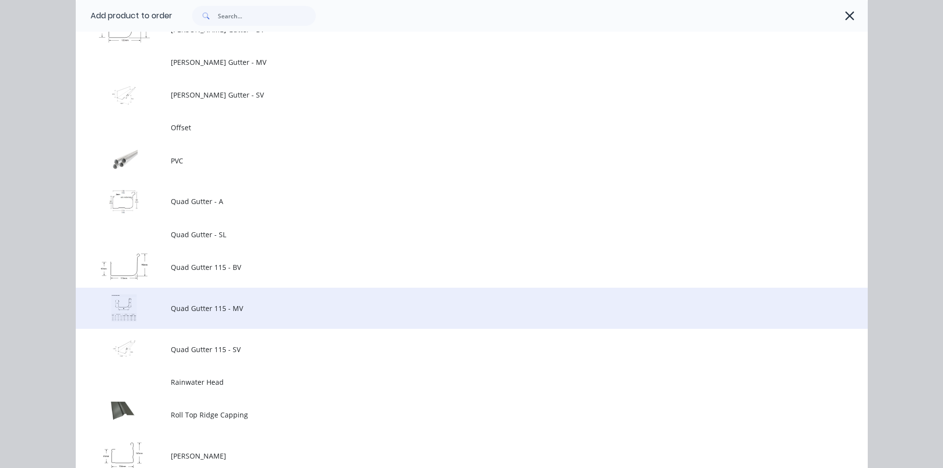
click at [259, 309] on span "Quad Gutter 115 - MV" at bounding box center [449, 308] width 557 height 10
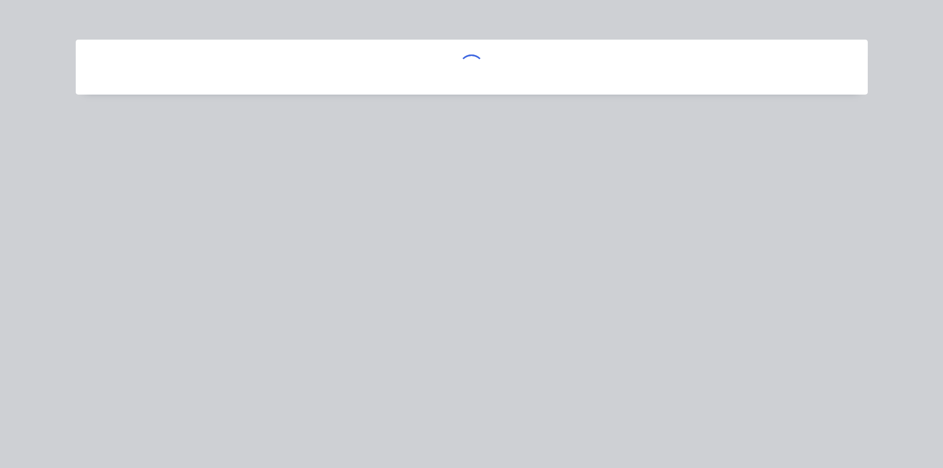
scroll to position [0, 0]
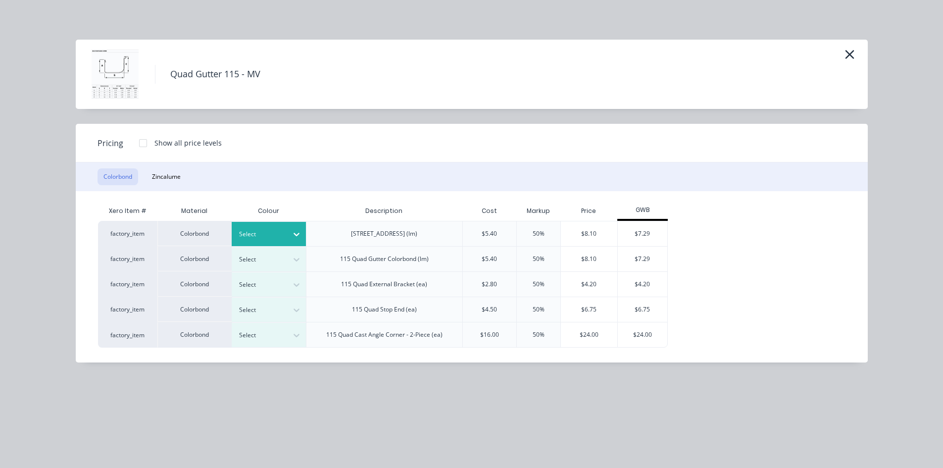
click at [281, 235] on div at bounding box center [261, 234] width 45 height 11
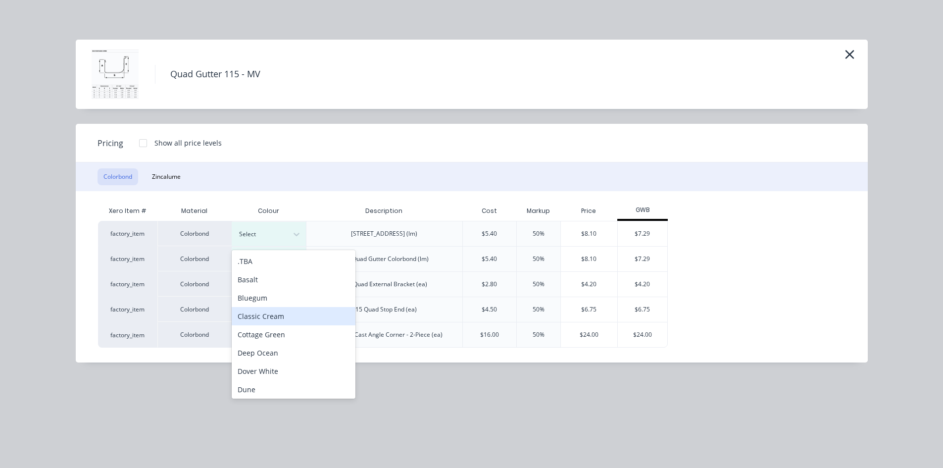
click at [280, 313] on div "Classic Cream" at bounding box center [294, 316] width 124 height 18
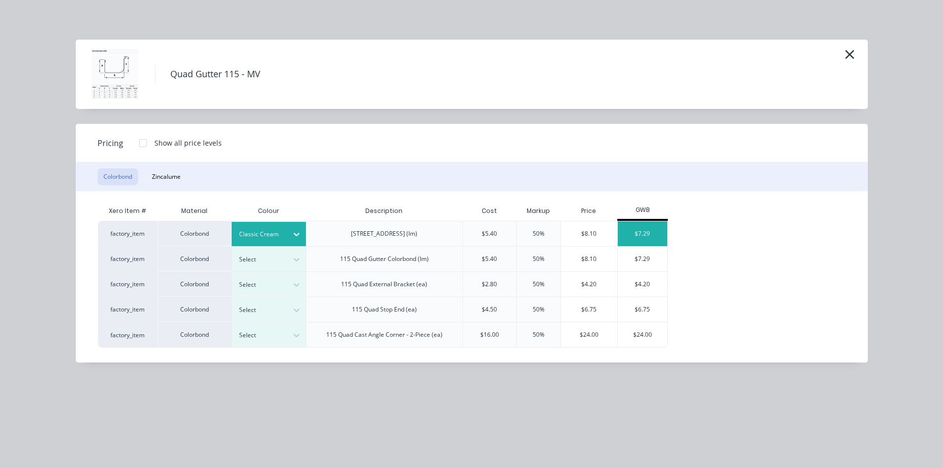
click at [645, 234] on div "$7.29" at bounding box center [642, 233] width 49 height 25
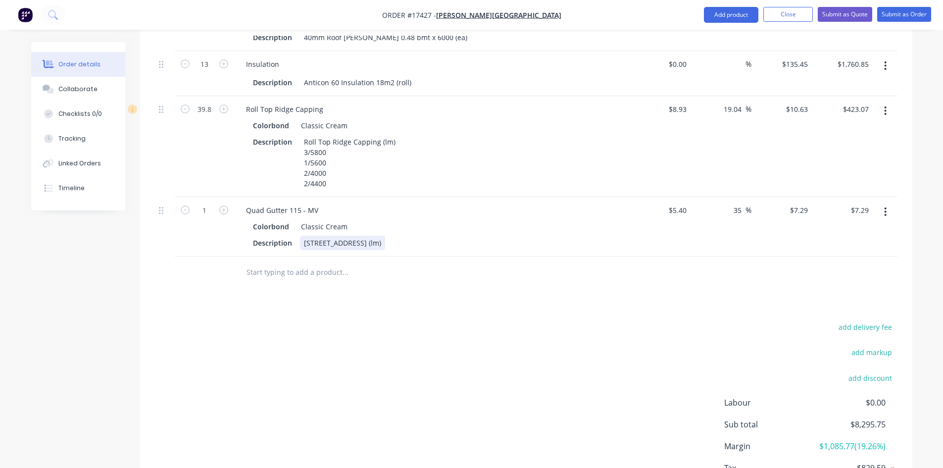
click at [385, 236] on div "[STREET_ADDRESS] (lm)" at bounding box center [342, 243] width 85 height 14
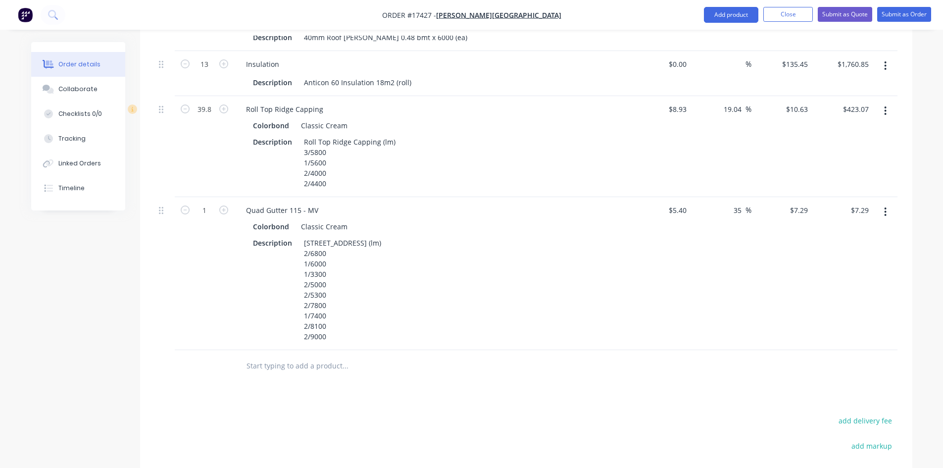
click at [497, 219] on div "Colorbond Classic Cream" at bounding box center [432, 226] width 358 height 14
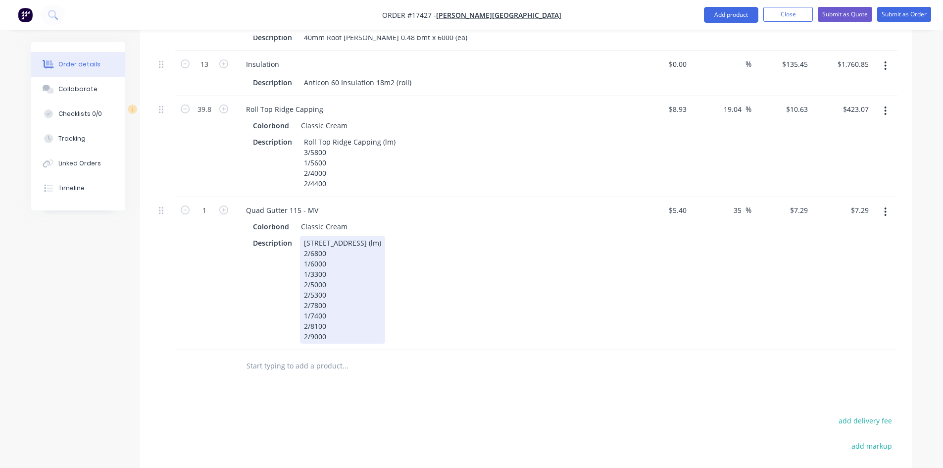
click at [441, 286] on div "Description [GEOGRAPHIC_DATA] (lm) 2/6800 1/6000 1/3300 2/5000 2/5300 2/7800 1/…" at bounding box center [430, 290] width 362 height 108
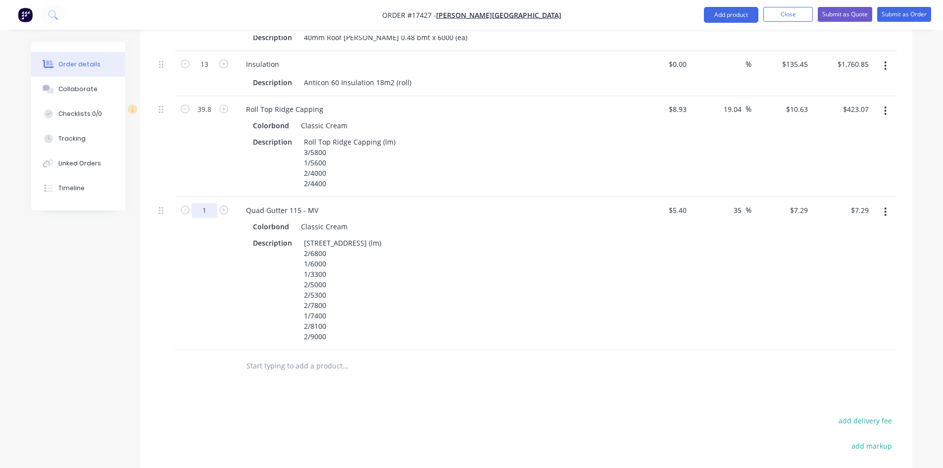
type input "100.7"
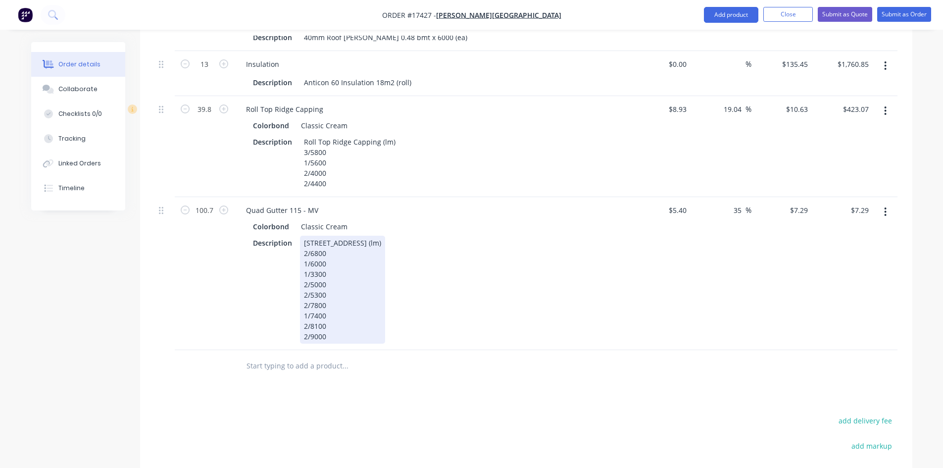
type input "$734.10"
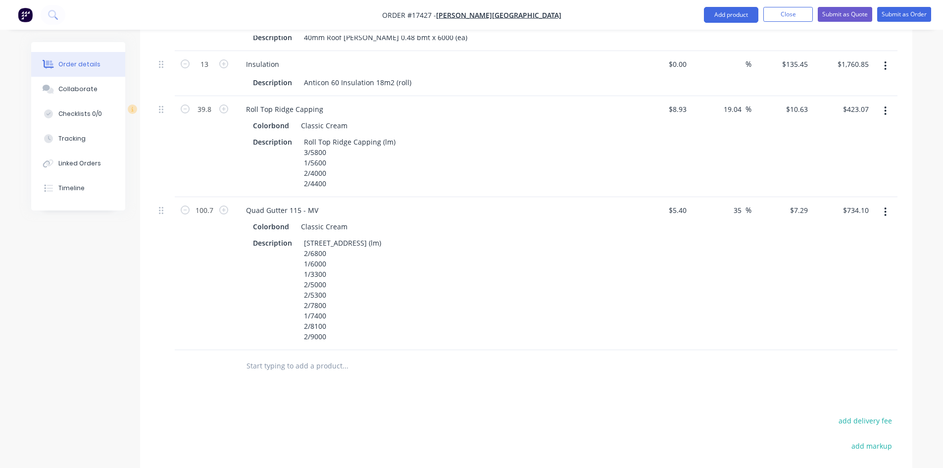
click at [511, 270] on div "Description [GEOGRAPHIC_DATA] (lm) 2/6800 1/6000 1/3300 2/5000 2/5300 2/7800 1/…" at bounding box center [430, 290] width 362 height 108
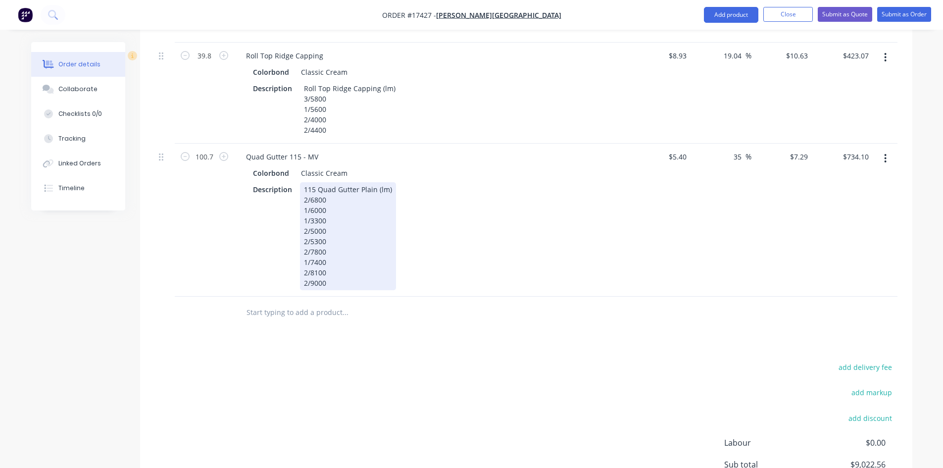
scroll to position [1026, 0]
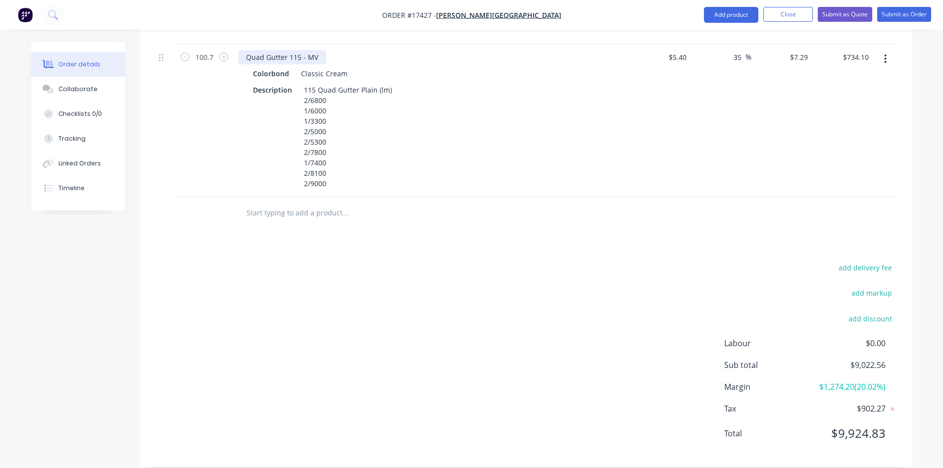
click at [289, 50] on div "Quad Gutter 115 - MV" at bounding box center [282, 57] width 88 height 14
copy div "Quad Gutter 115 - MV"
click at [261, 203] on input "text" at bounding box center [345, 213] width 198 height 20
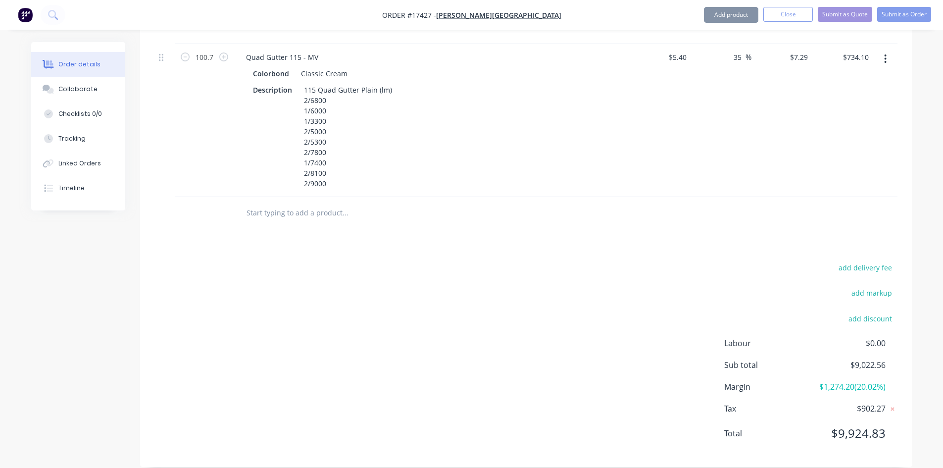
paste input "Quad Gutter 115 - MV"
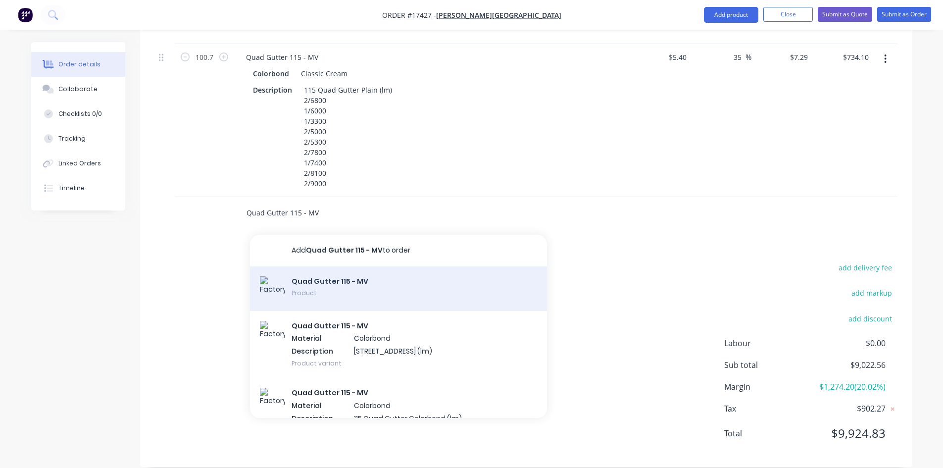
type input "Quad Gutter 115 - MV"
click at [326, 266] on div "Quad Gutter 115 - MV Product" at bounding box center [398, 288] width 297 height 45
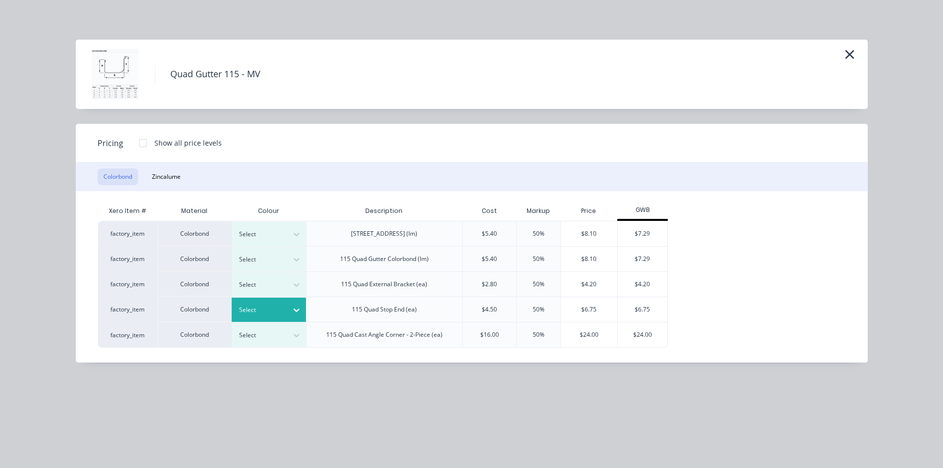
click at [292, 314] on icon at bounding box center [296, 310] width 10 height 10
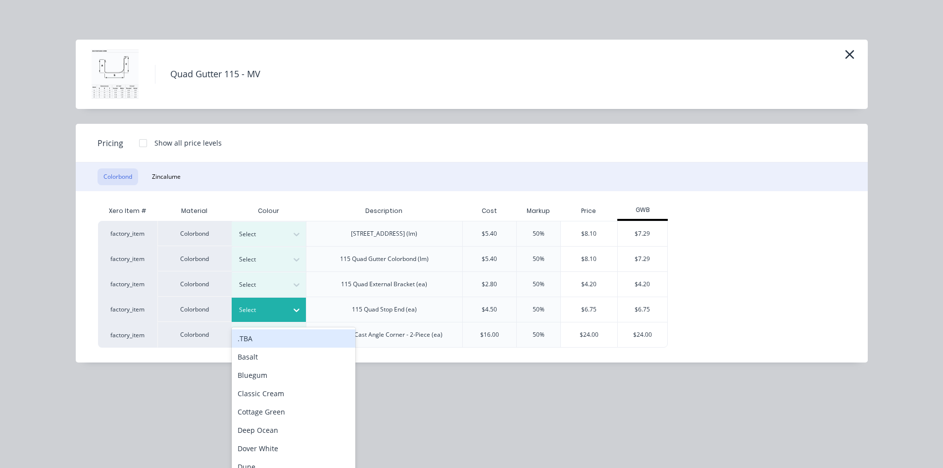
scroll to position [1036, 0]
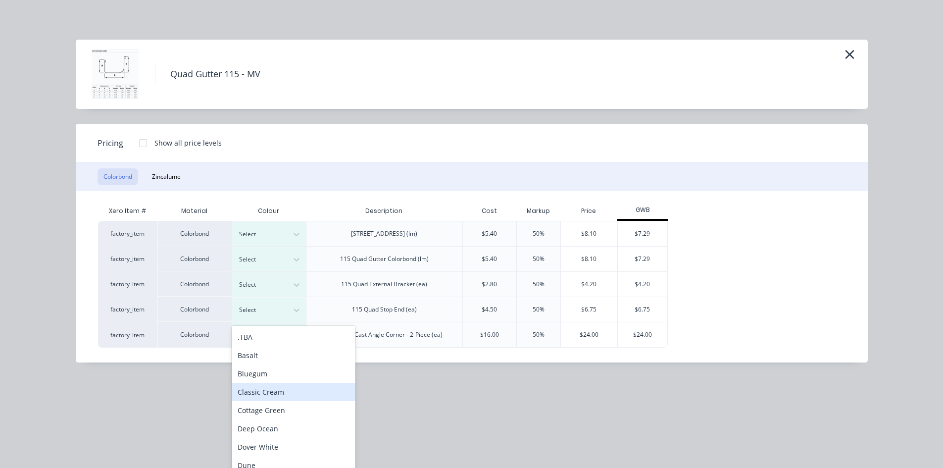
click at [280, 394] on div "Classic Cream" at bounding box center [294, 392] width 124 height 18
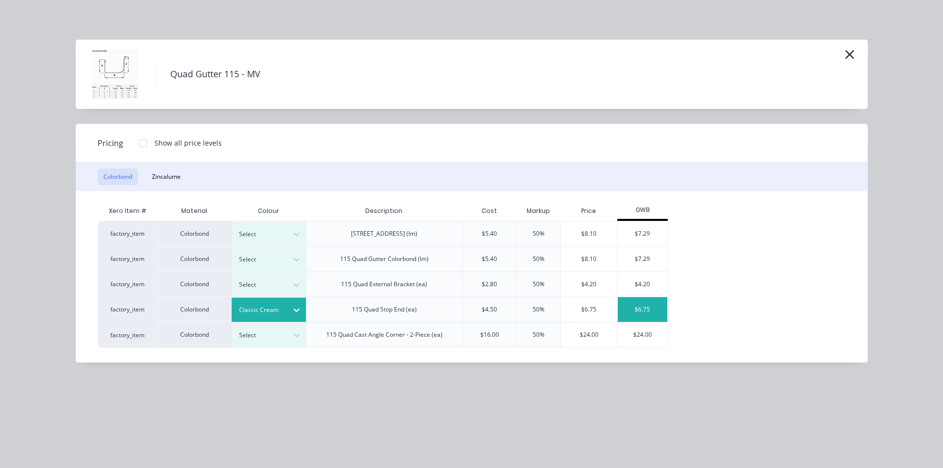
click at [647, 313] on div "$6.75" at bounding box center [642, 309] width 49 height 25
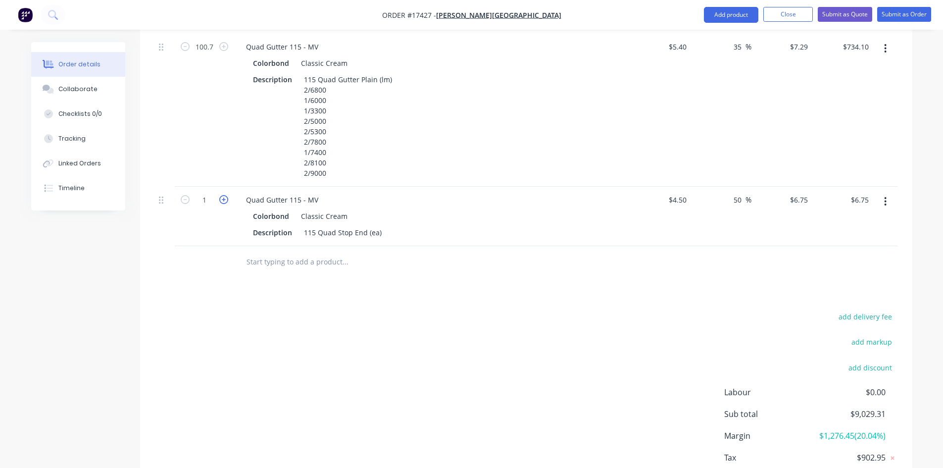
click at [222, 195] on icon "button" at bounding box center [223, 199] width 9 height 9
type input "2"
type input "$13.50"
click at [222, 195] on icon "button" at bounding box center [223, 199] width 9 height 9
type input "3"
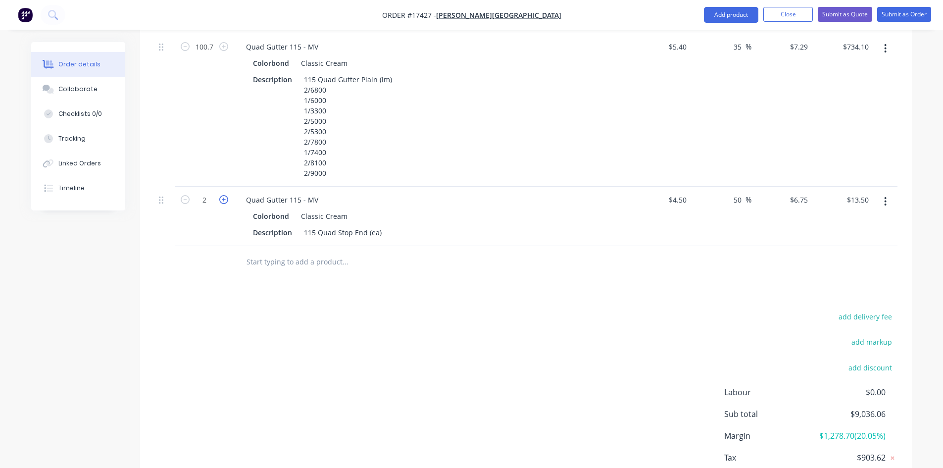
type input "$20.25"
click at [222, 195] on icon "button" at bounding box center [223, 199] width 9 height 9
type input "4"
type input "$27.00"
click at [222, 195] on icon "button" at bounding box center [223, 199] width 9 height 9
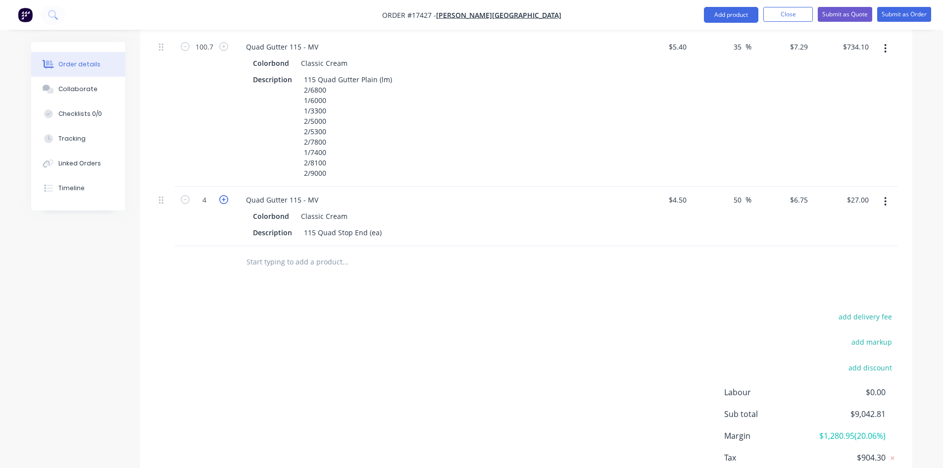
type input "5"
type input "$33.75"
click at [222, 195] on icon "button" at bounding box center [223, 199] width 9 height 9
type input "6"
type input "$40.50"
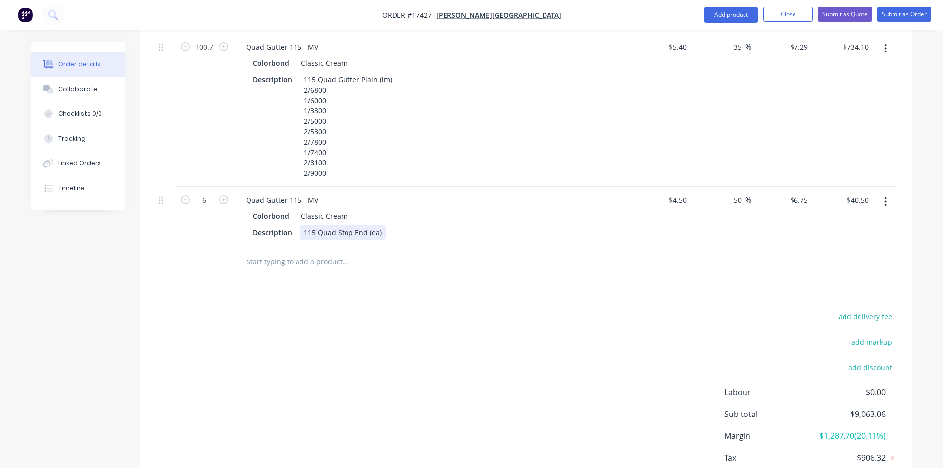
click at [380, 225] on div "115 Quad Stop End (ea)" at bounding box center [343, 232] width 86 height 14
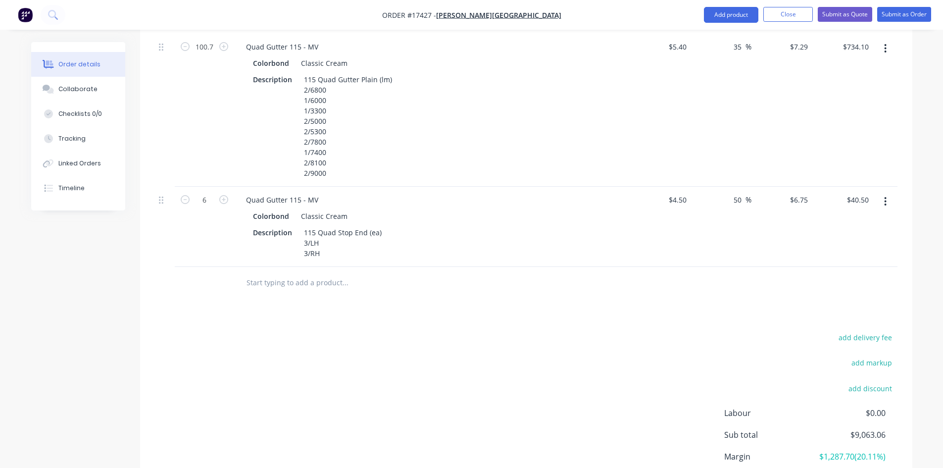
click at [353, 284] on div at bounding box center [412, 283] width 356 height 32
click at [279, 273] on input "text" at bounding box center [345, 283] width 198 height 20
paste input "Quad Gutter 115 - MV"
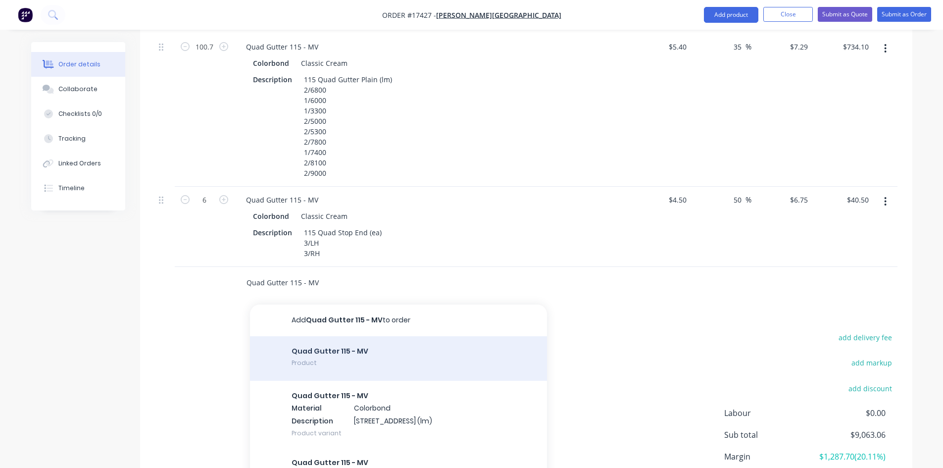
type input "Quad Gutter 115 - MV"
click at [343, 340] on div "Quad Gutter 115 - MV Product" at bounding box center [398, 358] width 297 height 45
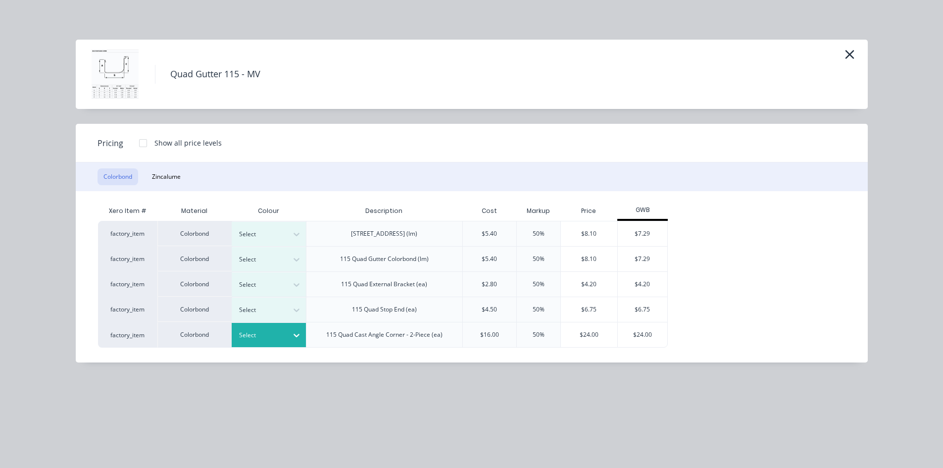
click at [291, 332] on icon at bounding box center [296, 335] width 10 height 10
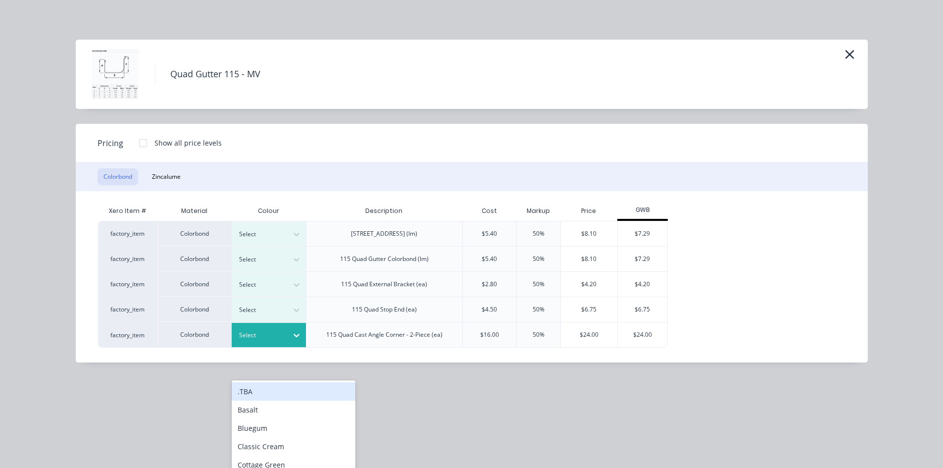
scroll to position [1072, 0]
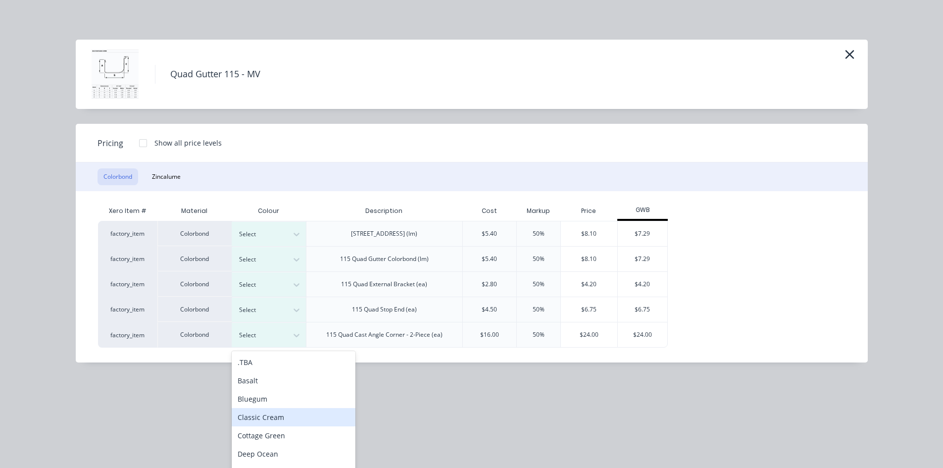
click at [272, 418] on div "Classic Cream" at bounding box center [294, 417] width 124 height 18
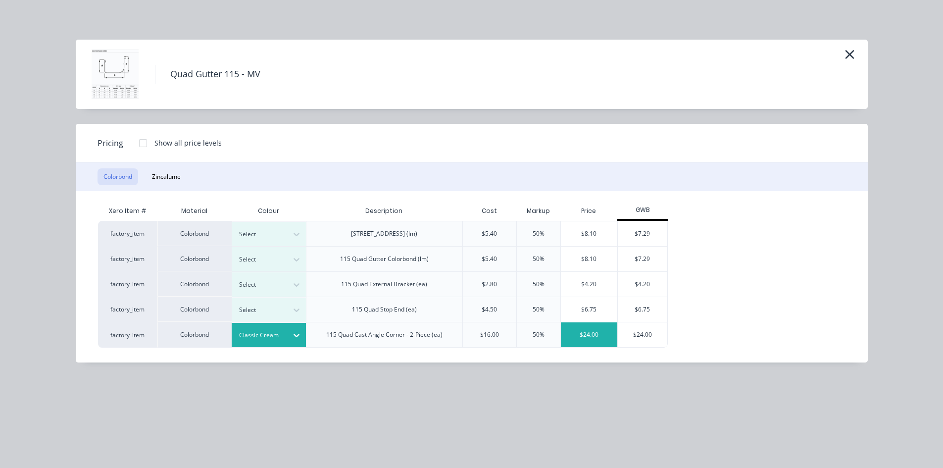
click at [590, 335] on div "$24.00" at bounding box center [589, 334] width 56 height 25
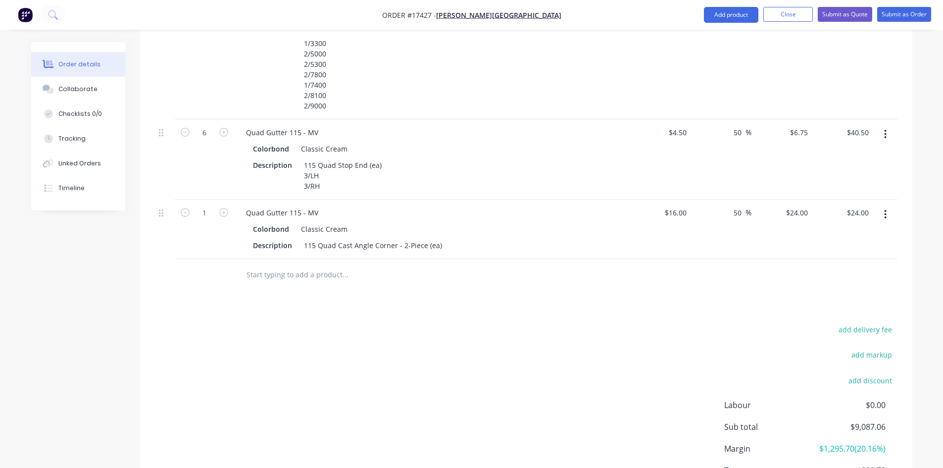
scroll to position [1121, 0]
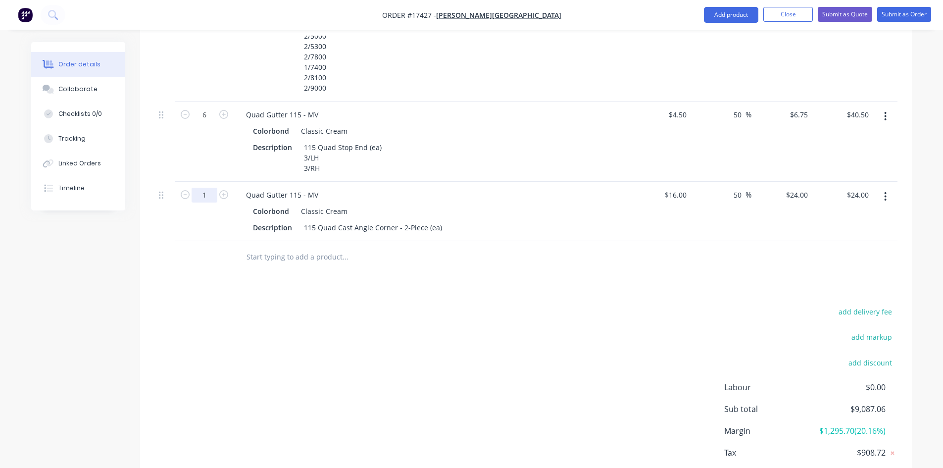
type input "8"
type input "$192.00"
click at [524, 359] on div "add delivery fee add markup add discount Labour $0.00 Sub total $9,255.06 Margi…" at bounding box center [526, 400] width 742 height 191
click at [439, 220] on div "115 Quad Cast Angle Corner - 2-Piece (ea)" at bounding box center [373, 227] width 146 height 14
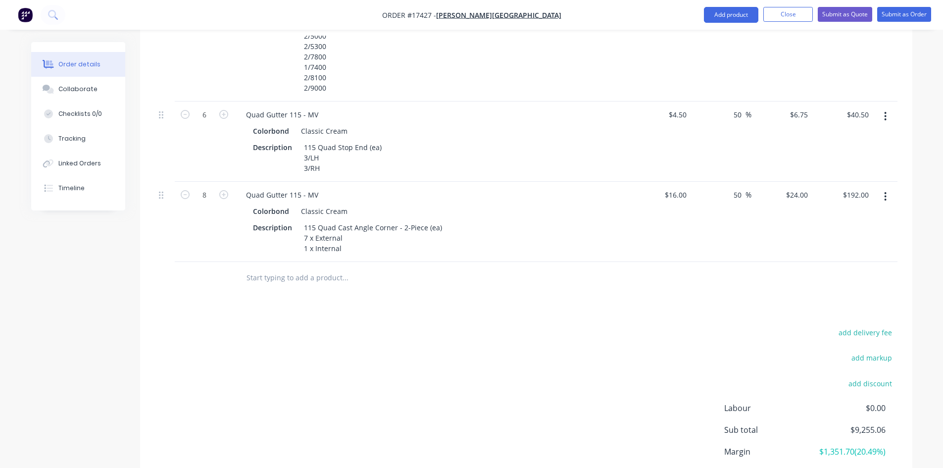
click at [562, 270] on div at bounding box center [412, 278] width 348 height 20
click at [289, 268] on input "text" at bounding box center [345, 278] width 198 height 20
paste input "Quad Gutter 115 - MV"
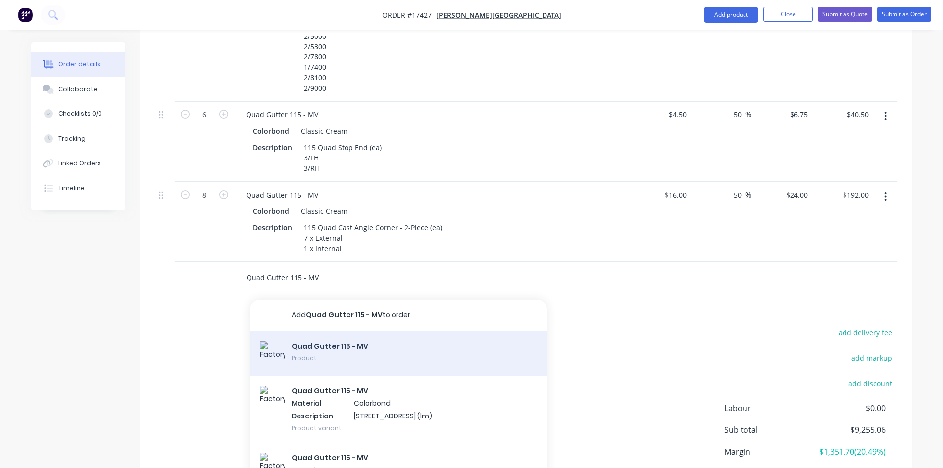
type input "Quad Gutter 115 - MV"
click at [343, 340] on div "Quad Gutter 115 - MV Product" at bounding box center [398, 353] width 297 height 45
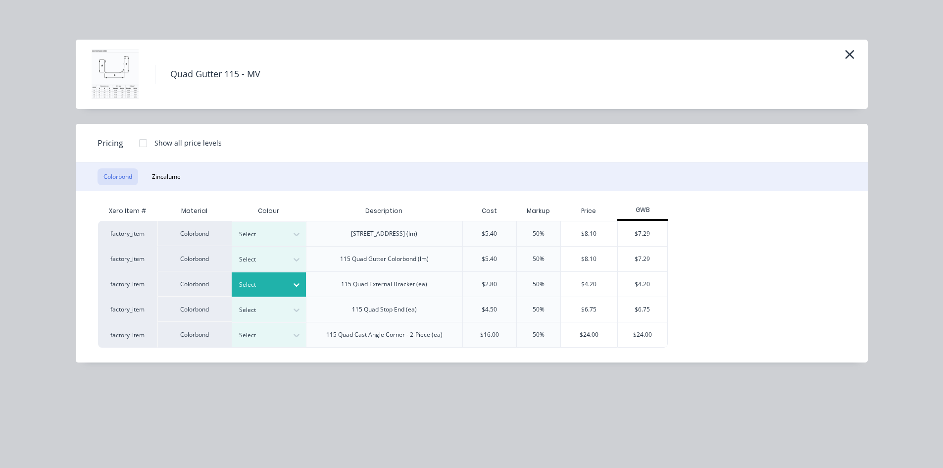
click at [275, 272] on div "Select" at bounding box center [269, 284] width 74 height 24
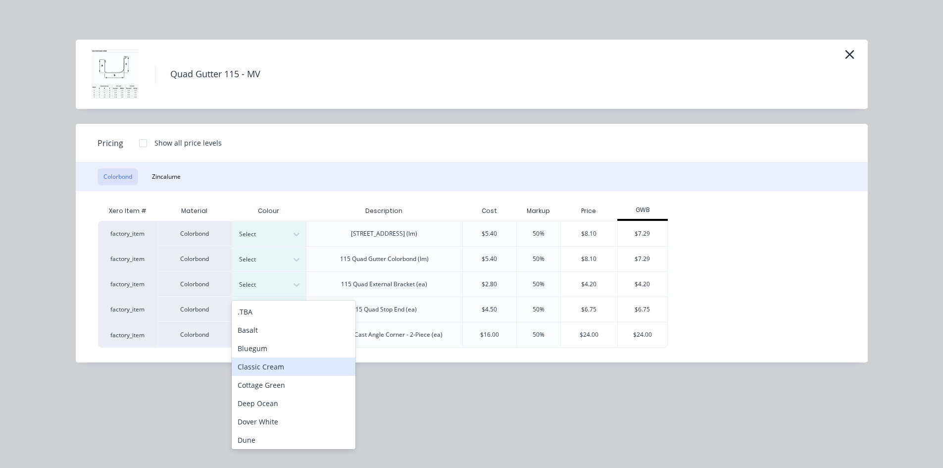
click at [287, 369] on div "Classic Cream" at bounding box center [294, 366] width 124 height 18
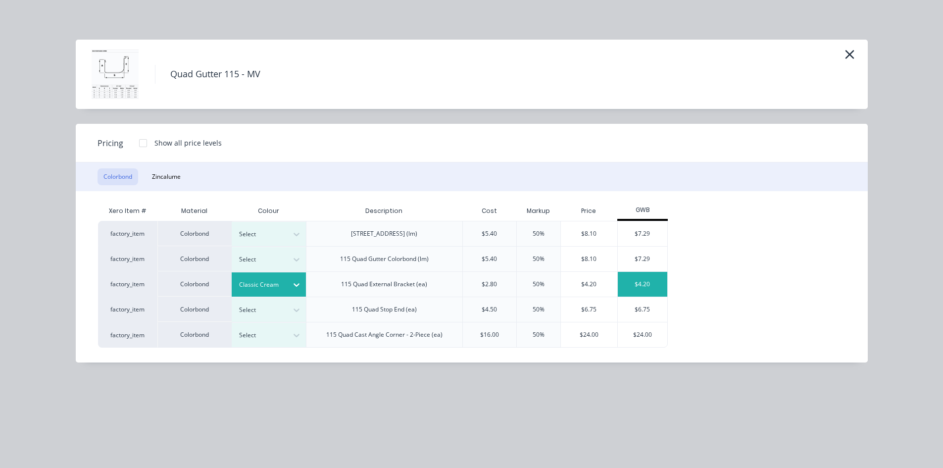
click at [651, 279] on div "$4.20" at bounding box center [642, 284] width 49 height 25
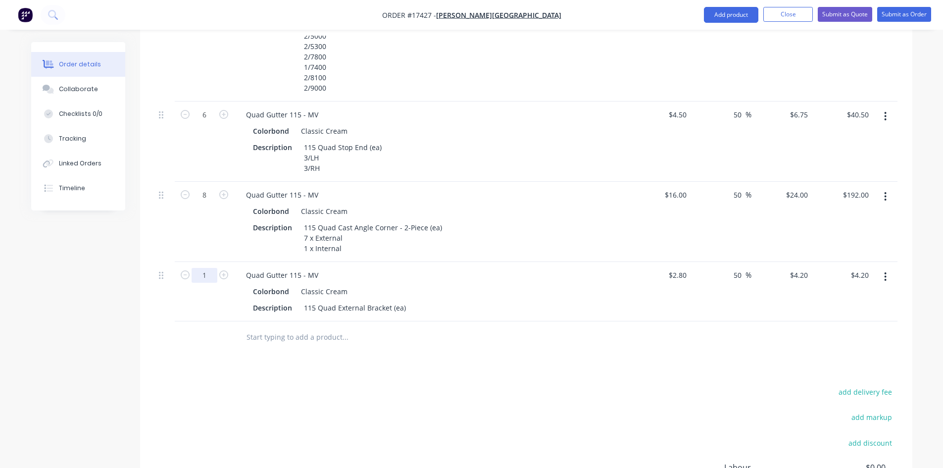
type input "105"
type input "$441.00"
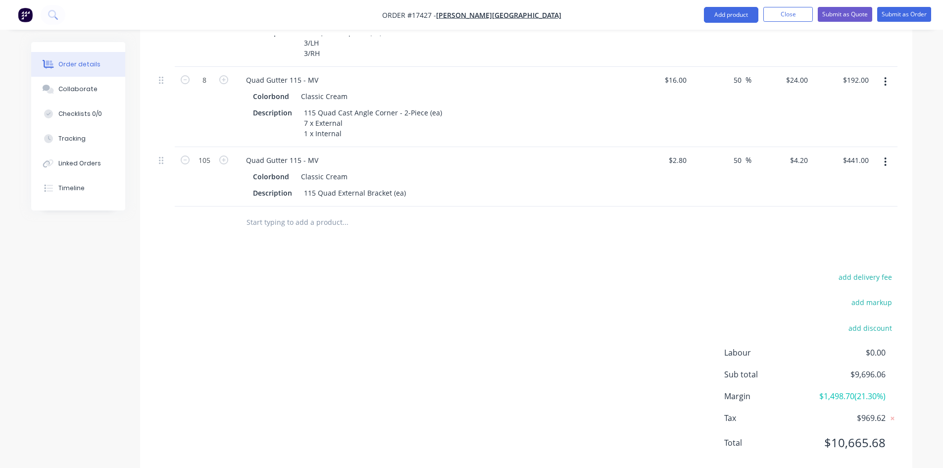
scroll to position [1246, 0]
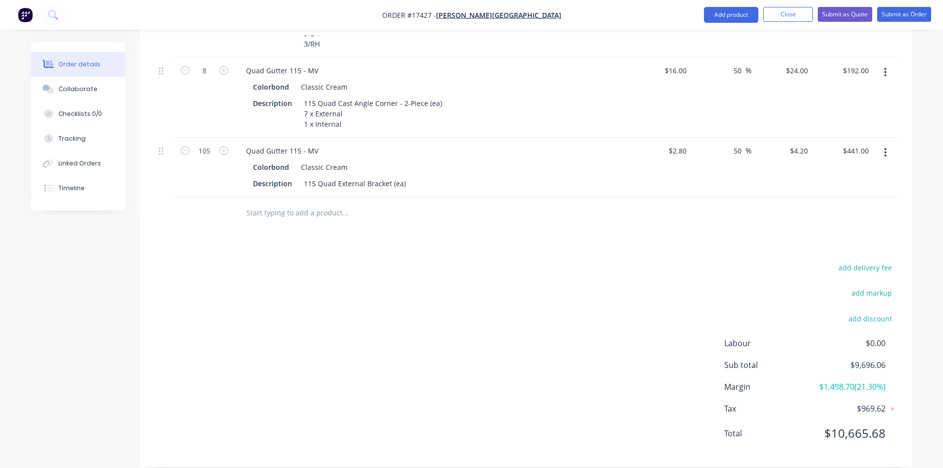
click at [284, 206] on input "text" at bounding box center [345, 213] width 198 height 20
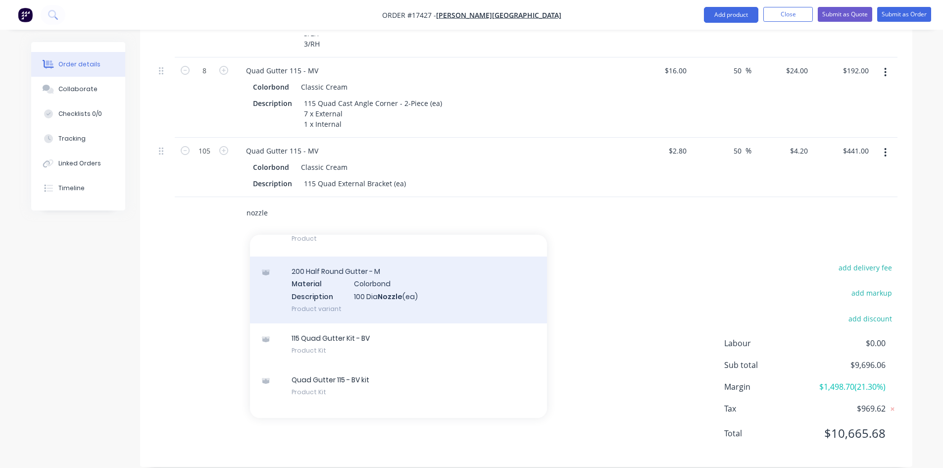
scroll to position [2623, 0]
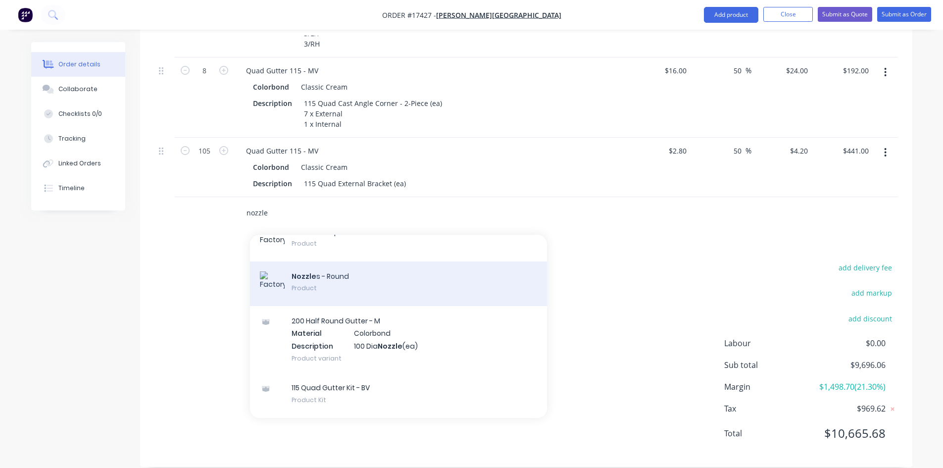
type input "nozzle"
click at [362, 271] on div "Nozzle s - Round Product" at bounding box center [398, 283] width 297 height 45
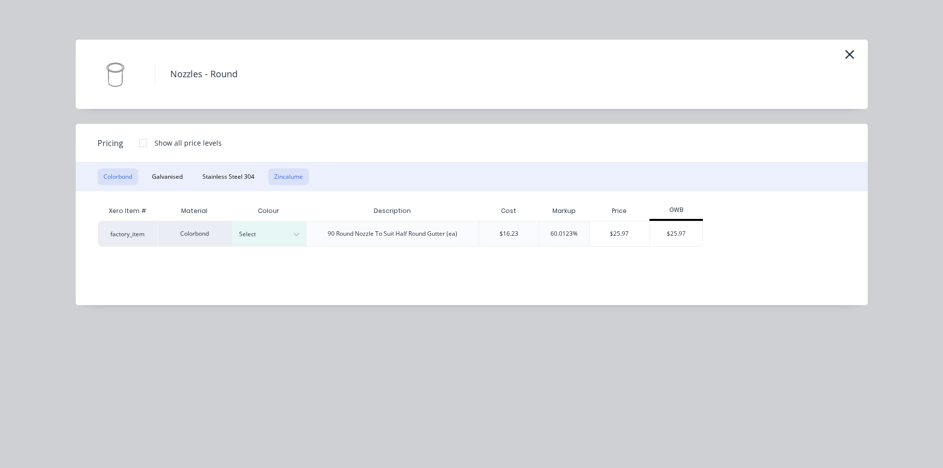
click at [298, 181] on button "Zincalume" at bounding box center [288, 176] width 41 height 17
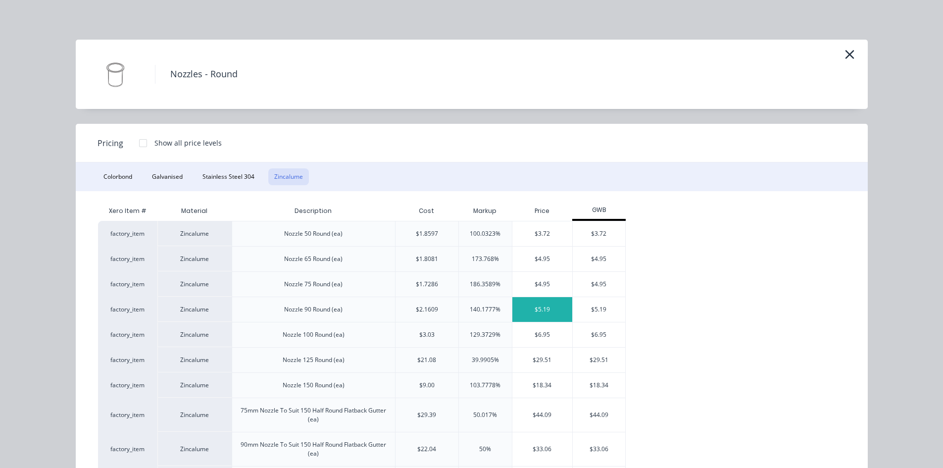
click at [542, 311] on div "$5.19" at bounding box center [542, 309] width 60 height 25
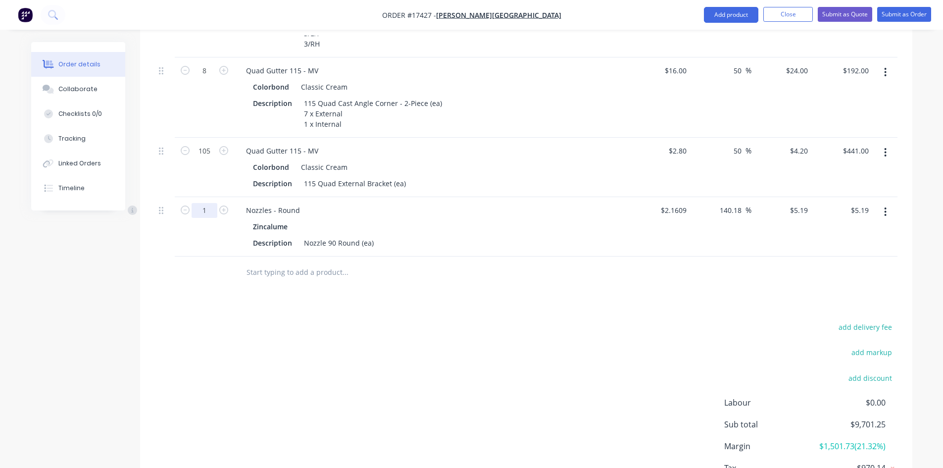
type input "6"
type input "$31.14"
click at [292, 262] on input "text" at bounding box center [345, 272] width 198 height 20
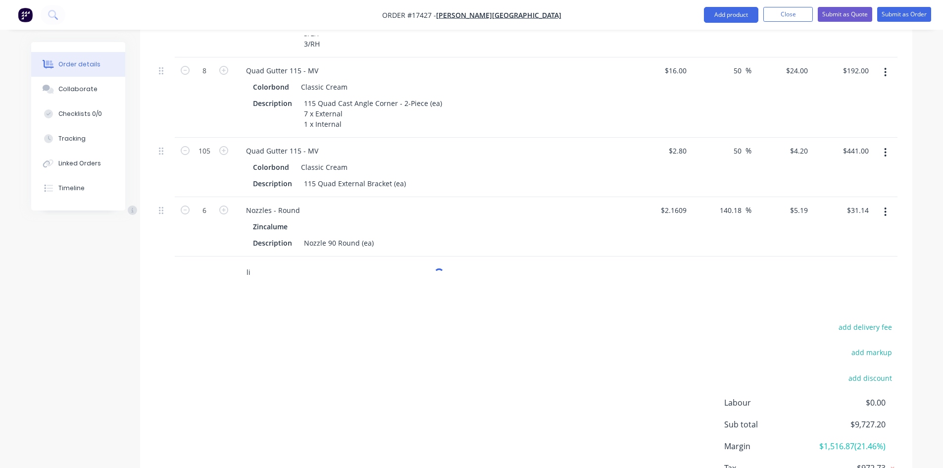
type input "l"
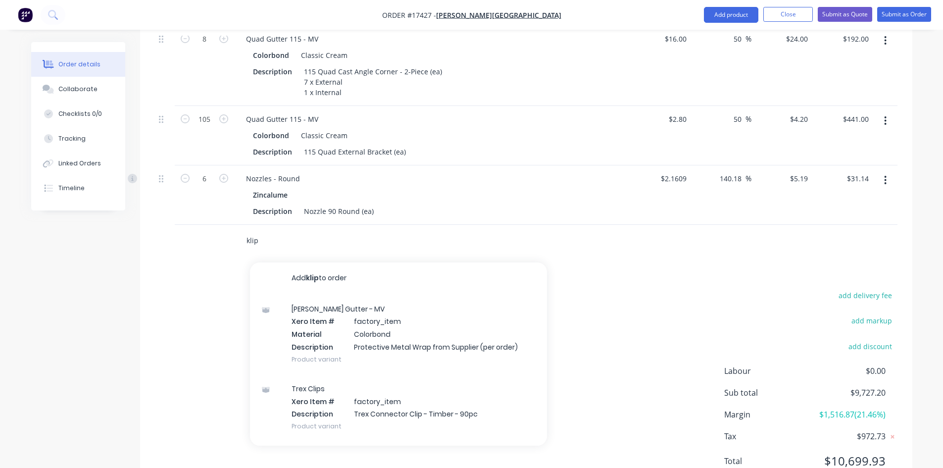
scroll to position [1206, 0]
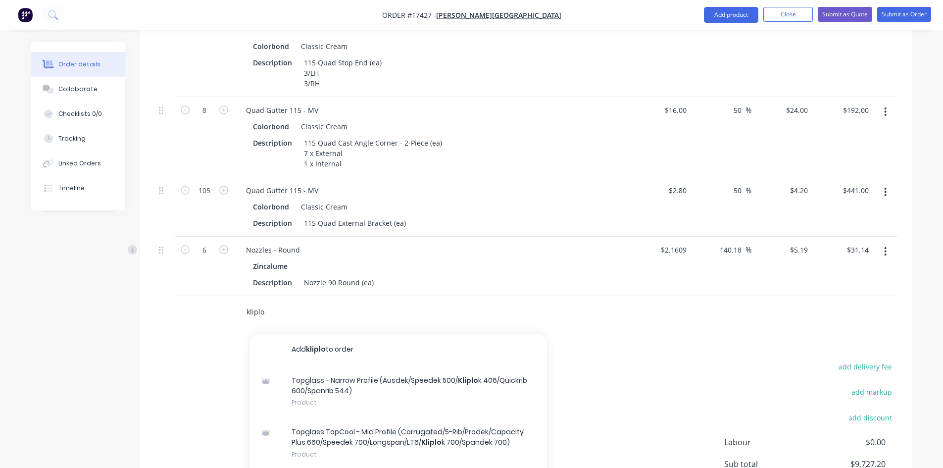
click at [256, 302] on input "kliplo" at bounding box center [345, 312] width 198 height 20
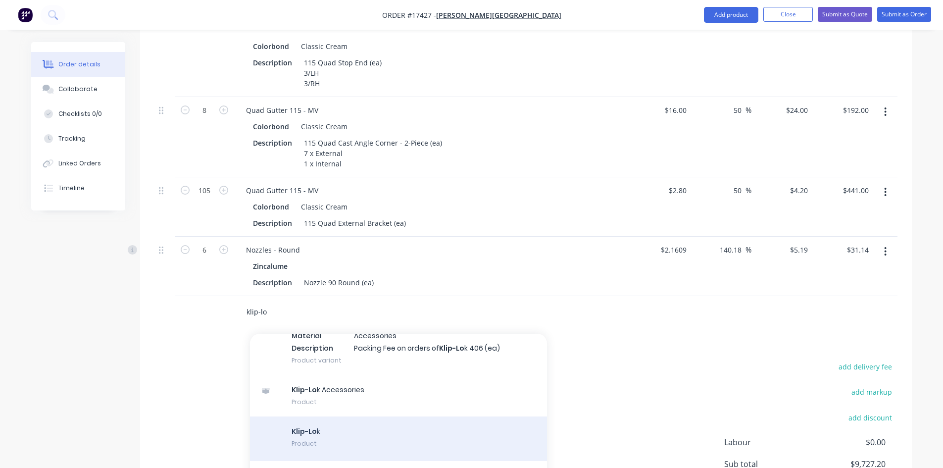
scroll to position [247, 0]
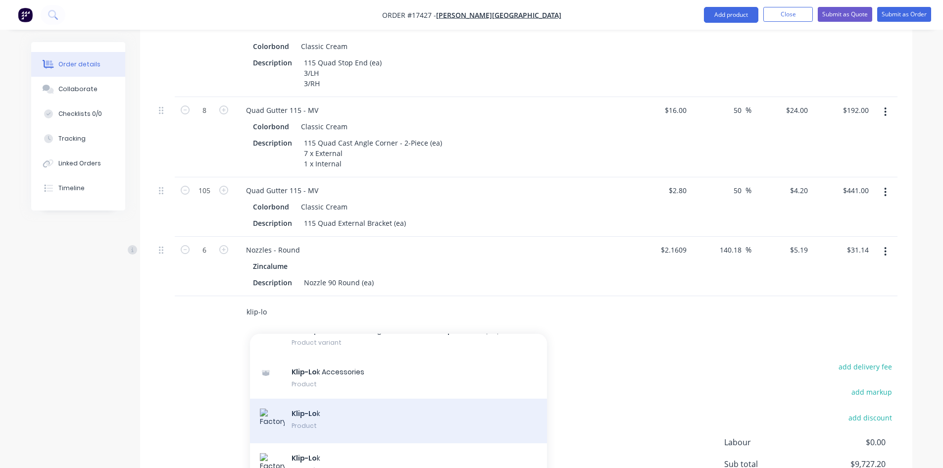
type input "klip-lo"
click at [362, 407] on div "Klip-Lo k Product" at bounding box center [398, 420] width 297 height 45
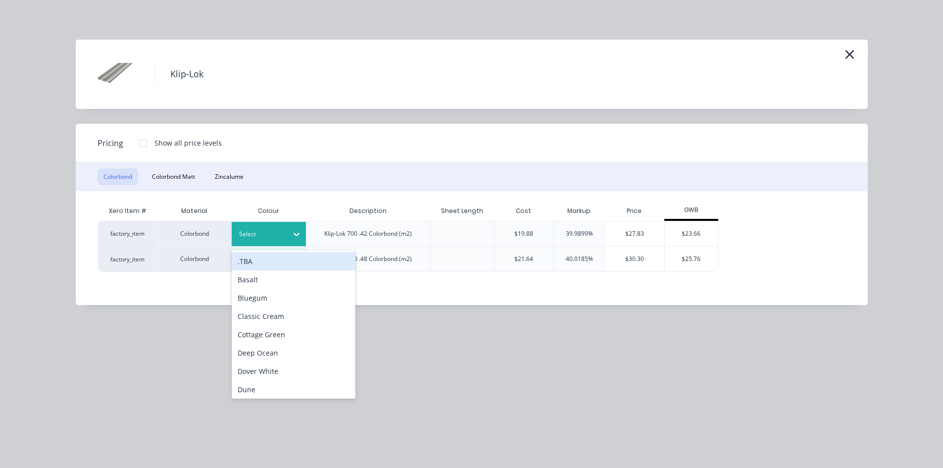
click at [295, 234] on icon at bounding box center [296, 234] width 6 height 3
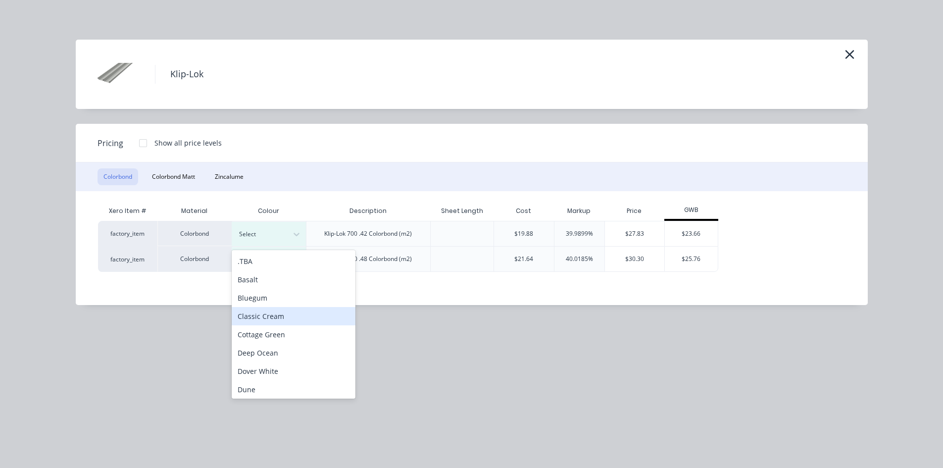
click at [271, 315] on div "Classic Cream" at bounding box center [294, 316] width 124 height 18
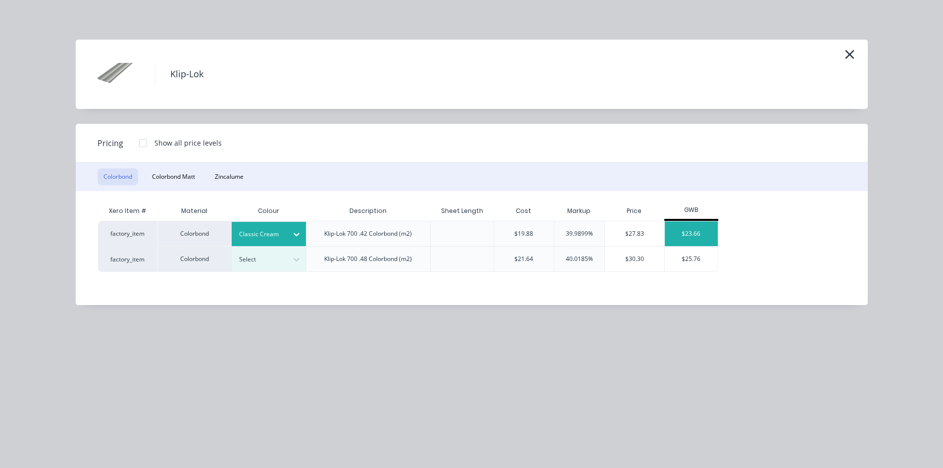
click at [701, 235] on div "$23.66" at bounding box center [691, 233] width 53 height 25
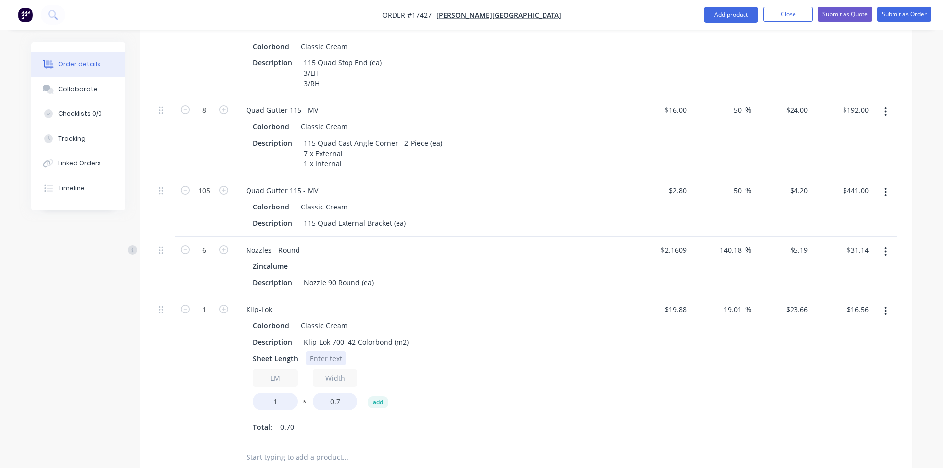
click at [331, 351] on div at bounding box center [326, 358] width 40 height 14
click at [488, 318] on div "Colorbond Classic Cream" at bounding box center [432, 325] width 358 height 14
click at [287, 392] on input "1" at bounding box center [275, 400] width 45 height 17
type input "78"
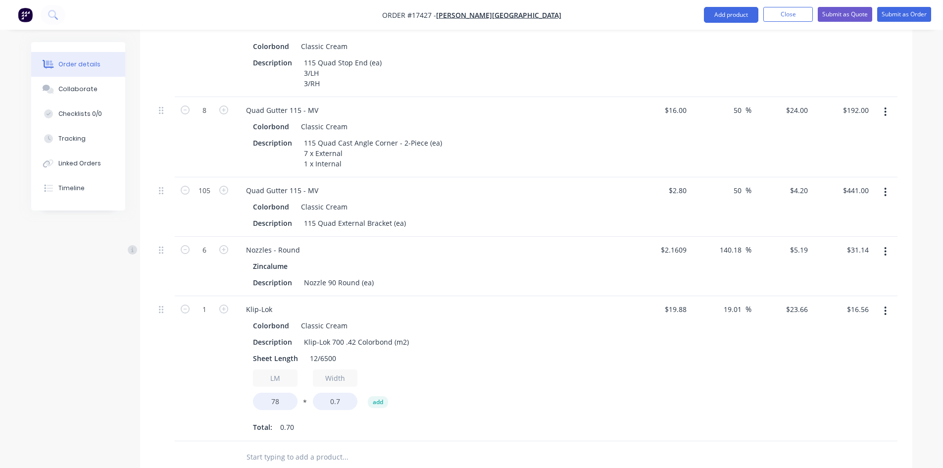
click at [477, 352] on div "Colorbond Classic Cream Description Klip-Lok 700 .42 Colorbond (m2) Sheet Lengt…" at bounding box center [432, 376] width 388 height 116
type input "$1,291.84"
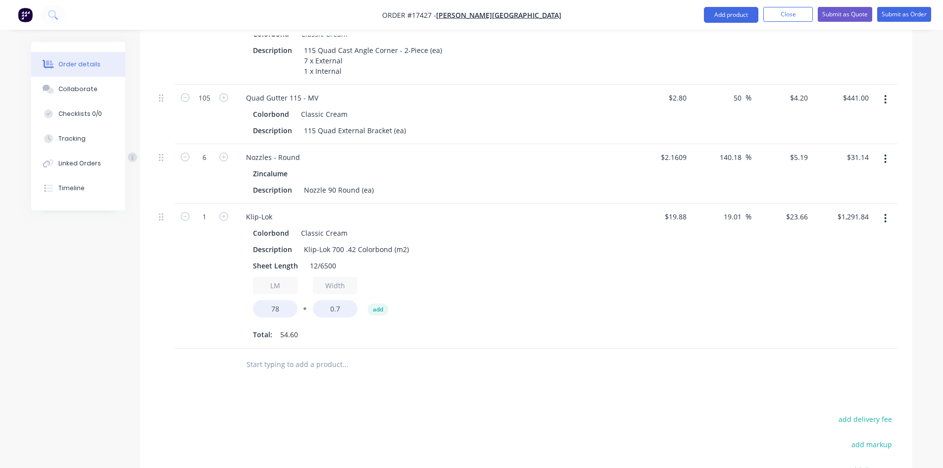
scroll to position [1305, 0]
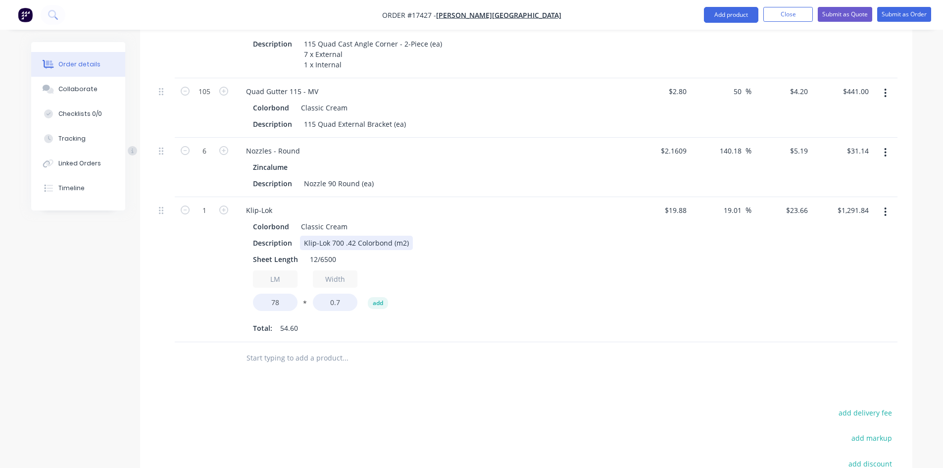
click at [423, 236] on div "Description Klip-Lok 700 .42 Colorbond (m2)" at bounding box center [430, 243] width 362 height 14
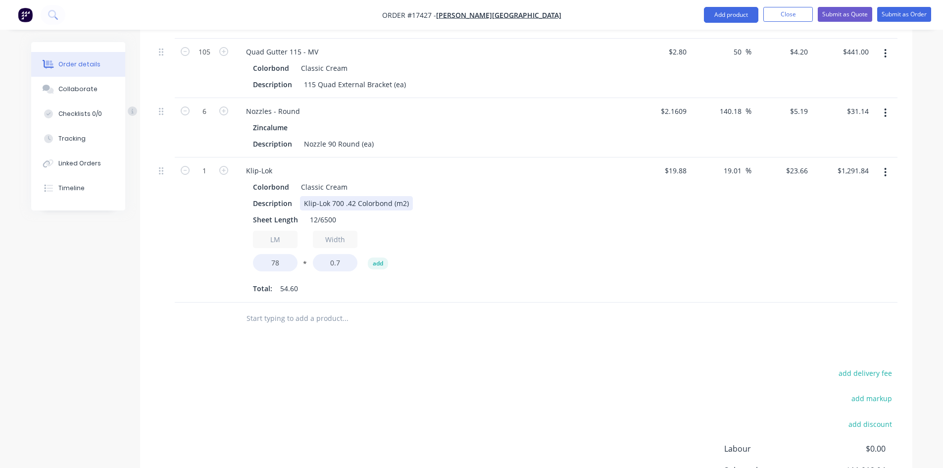
scroll to position [1404, 0]
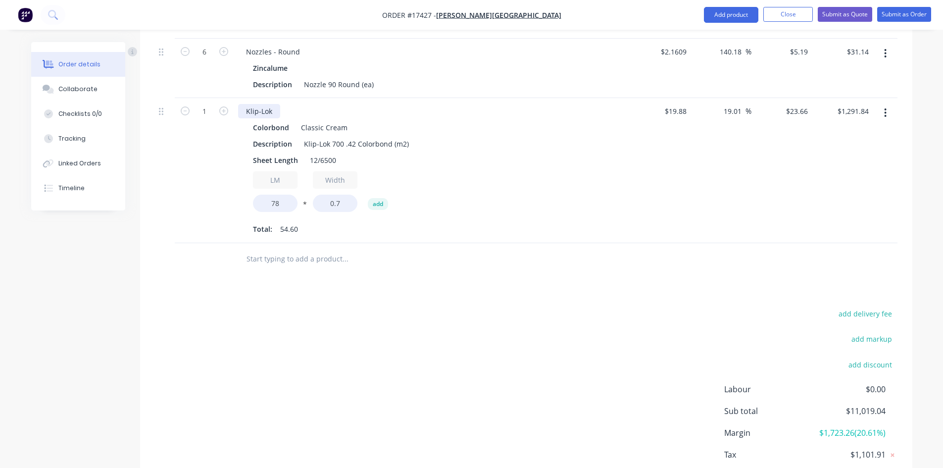
click at [265, 104] on div "Klip-Lok" at bounding box center [259, 111] width 42 height 14
click at [272, 249] on input "text" at bounding box center [345, 259] width 198 height 20
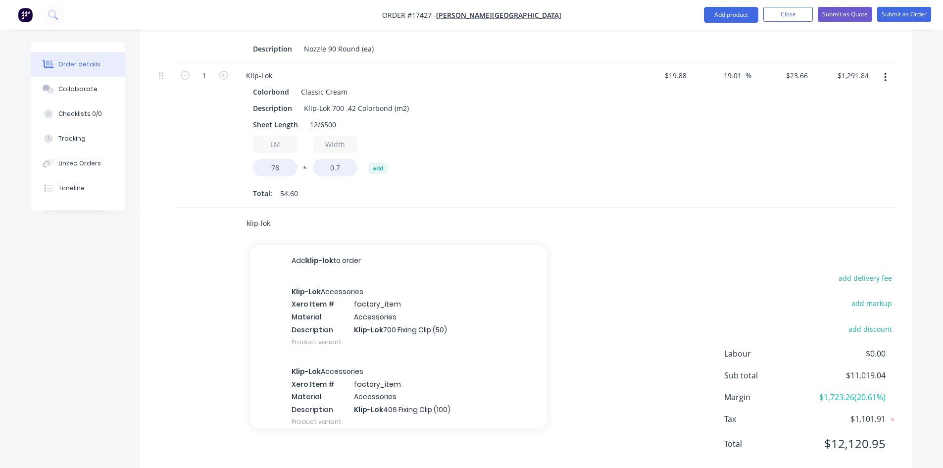
scroll to position [1450, 0]
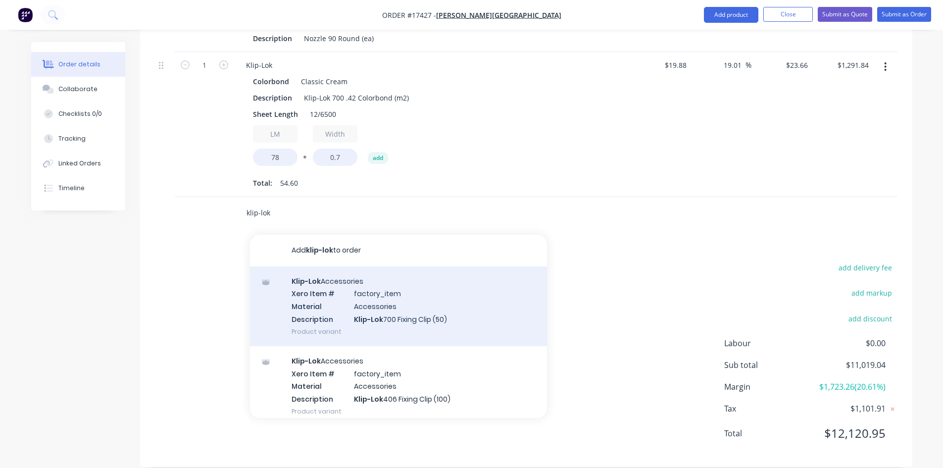
type input "klip-lok"
click at [332, 293] on div "Klip-Lok Accessories Xero Item # factory_item Material Accessories Description …" at bounding box center [398, 306] width 297 height 80
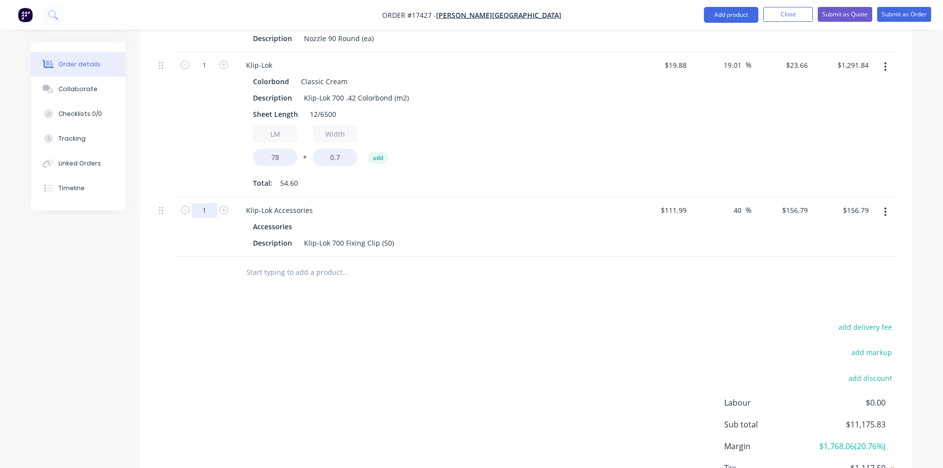
type input "1.2"
type input "$188.15"
click at [325, 320] on div "add delivery fee add markup add discount Labour $0.00 Sub total $11,175.83 Marg…" at bounding box center [526, 415] width 742 height 191
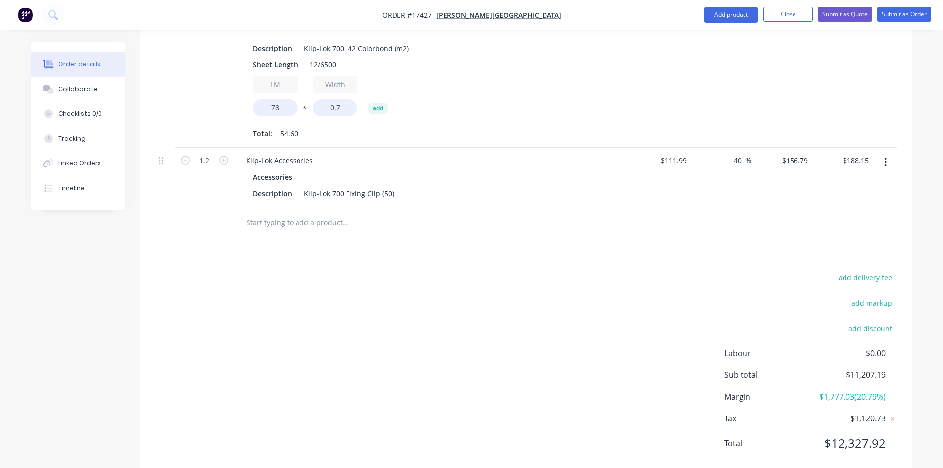
scroll to position [1509, 0]
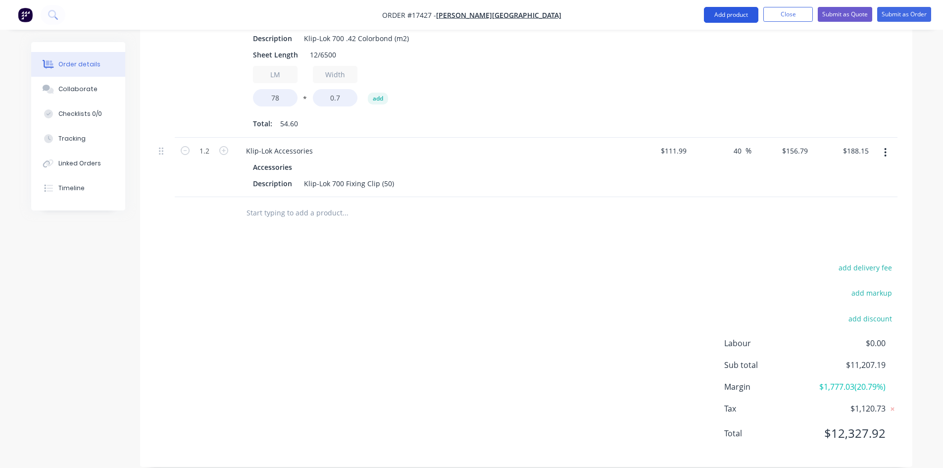
click at [732, 19] on button "Add product" at bounding box center [731, 15] width 54 height 16
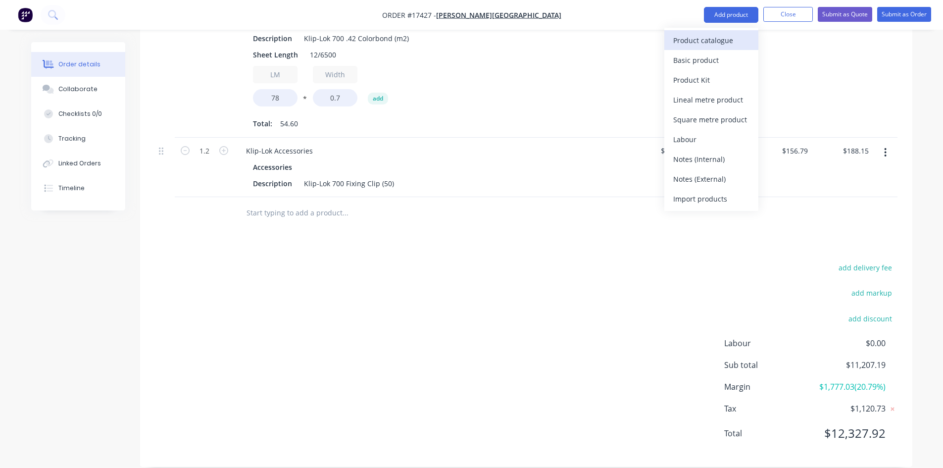
click at [727, 41] on div "Product catalogue" at bounding box center [711, 40] width 76 height 14
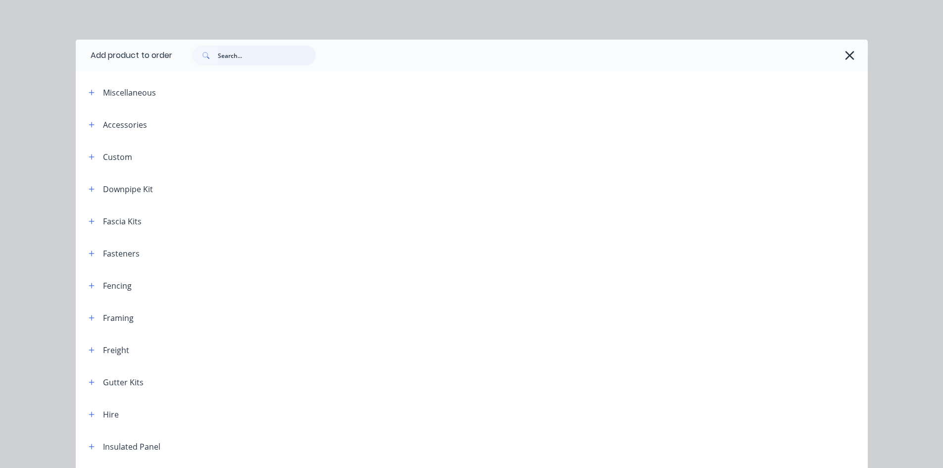
click at [260, 55] on input "text" at bounding box center [267, 56] width 98 height 20
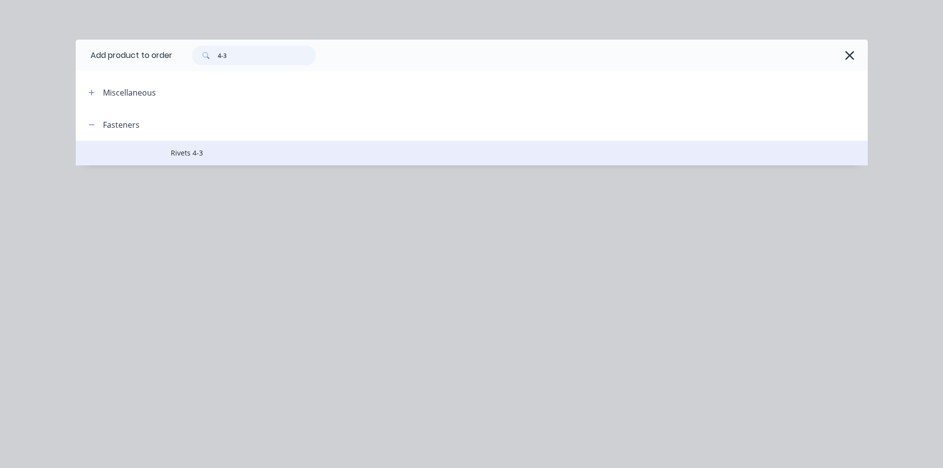
type input "4-3"
click at [252, 150] on span "Rivets 4-3" at bounding box center [449, 152] width 557 height 10
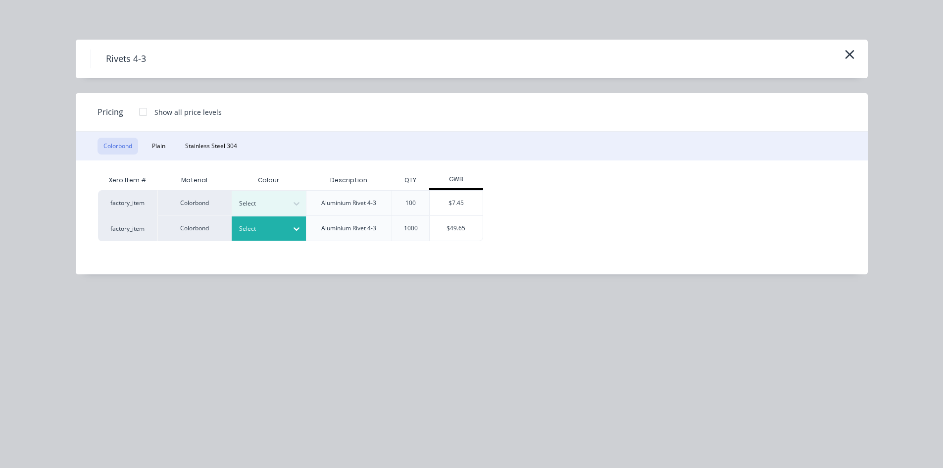
click at [302, 227] on div at bounding box center [297, 229] width 18 height 16
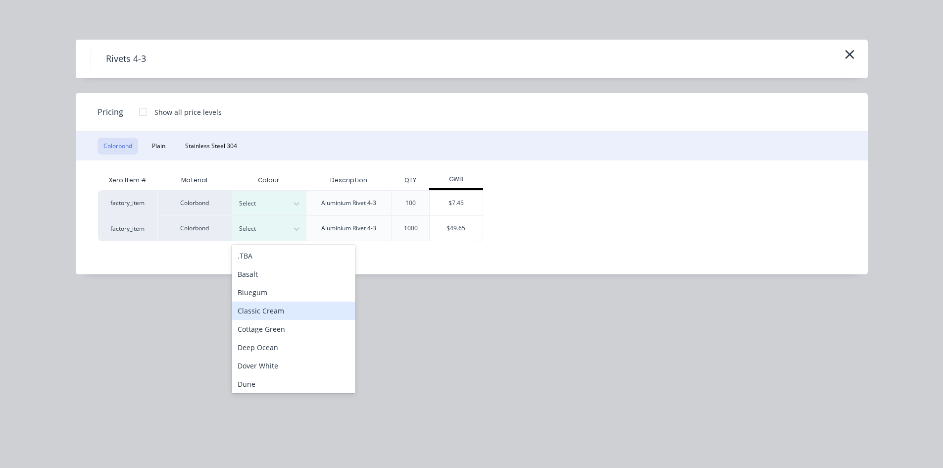
click at [292, 313] on div "Classic Cream" at bounding box center [294, 310] width 124 height 18
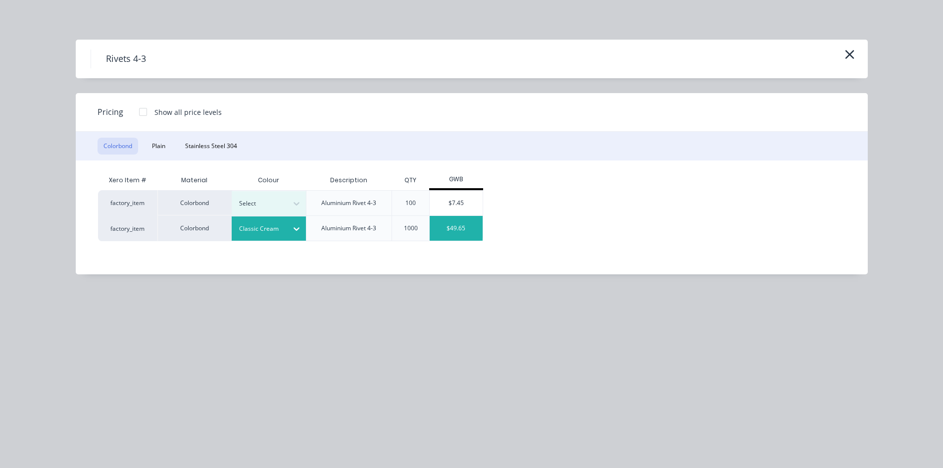
click at [459, 226] on div "$49.65" at bounding box center [456, 228] width 53 height 25
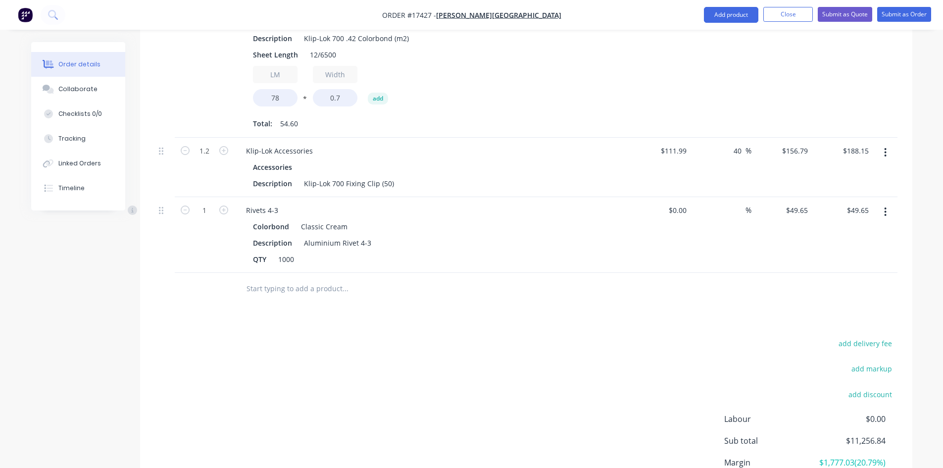
click at [279, 287] on div at bounding box center [412, 289] width 356 height 32
click at [294, 279] on input "text" at bounding box center [345, 289] width 198 height 20
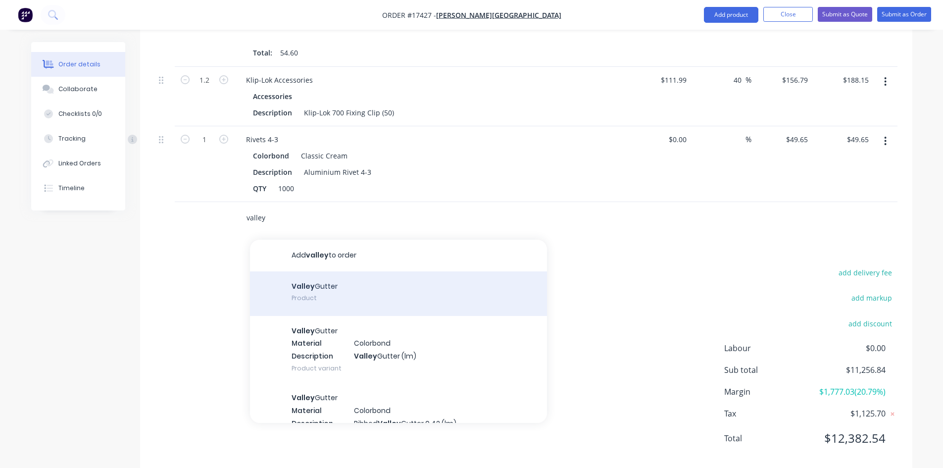
scroll to position [1585, 0]
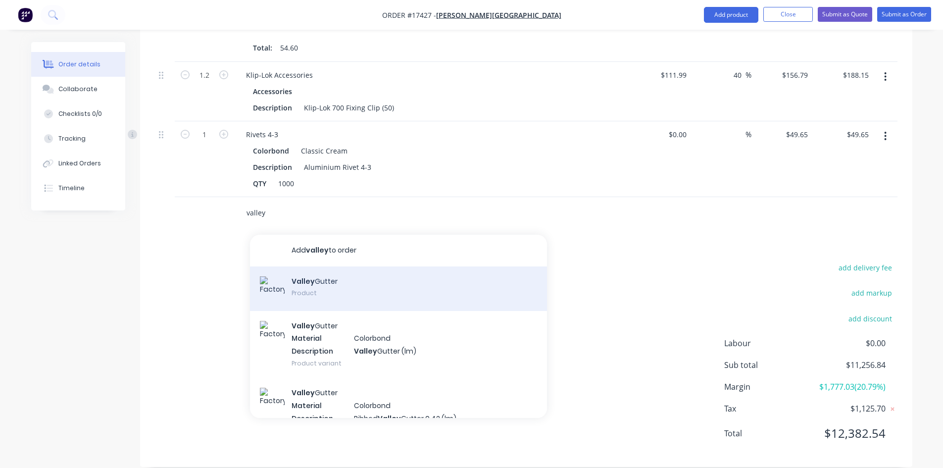
type input "valley"
click at [343, 277] on div "Valley Gutter Product" at bounding box center [398, 288] width 297 height 45
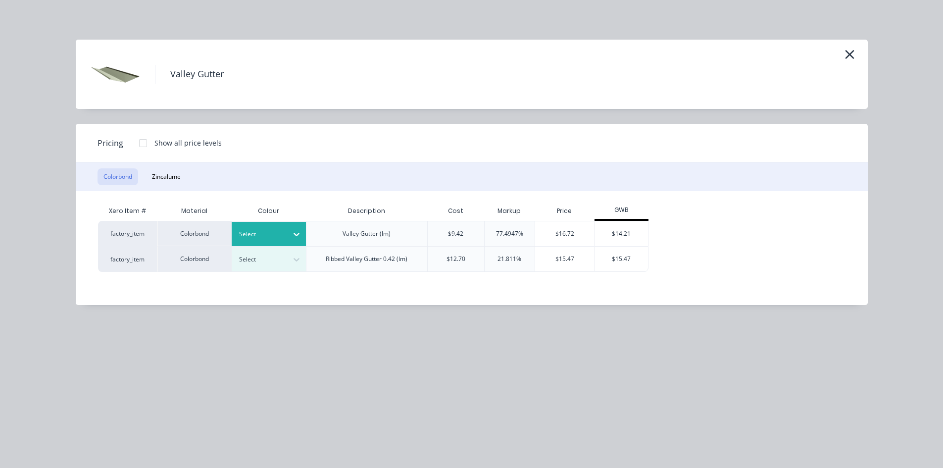
click at [290, 238] on div at bounding box center [297, 234] width 18 height 16
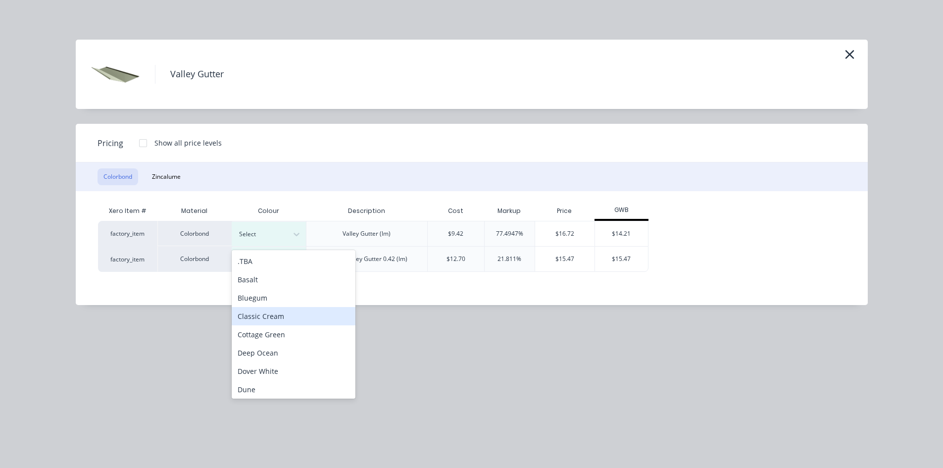
click at [279, 319] on div "Classic Cream" at bounding box center [294, 316] width 124 height 18
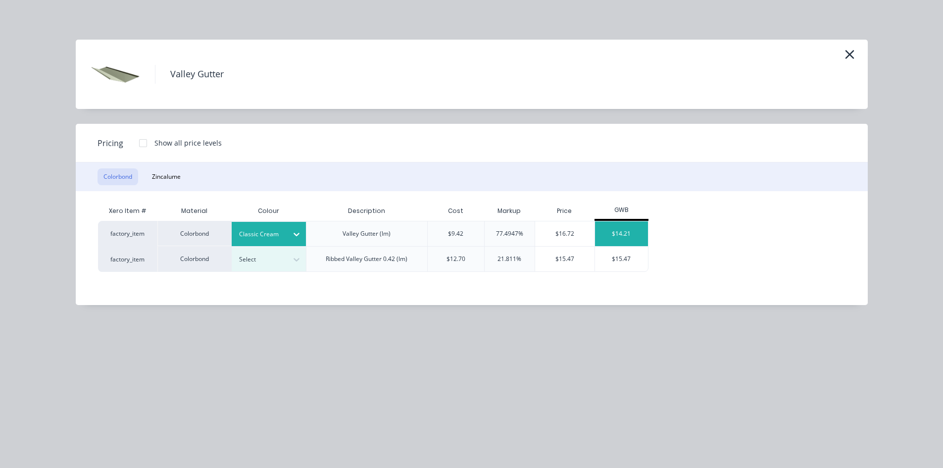
click at [628, 232] on div "$14.21" at bounding box center [621, 233] width 53 height 25
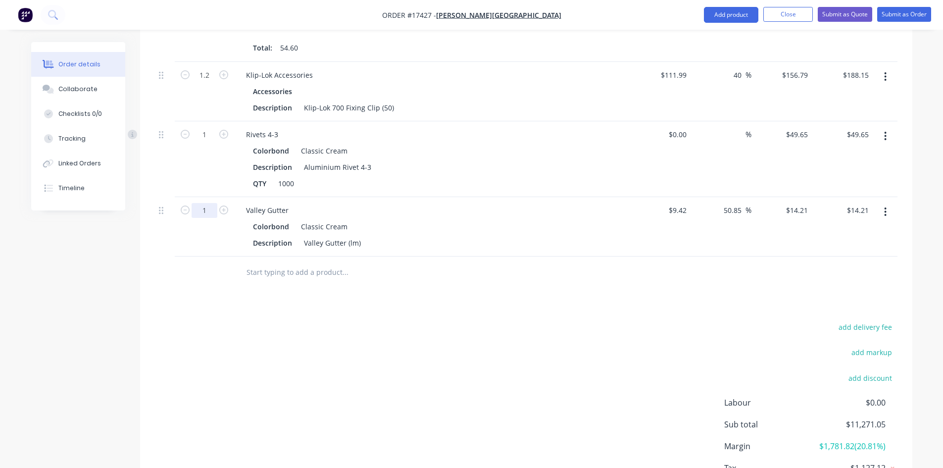
type input "4.4"
type input "$62.52"
click at [359, 236] on div "Valley Gutter (lm)" at bounding box center [332, 243] width 65 height 14
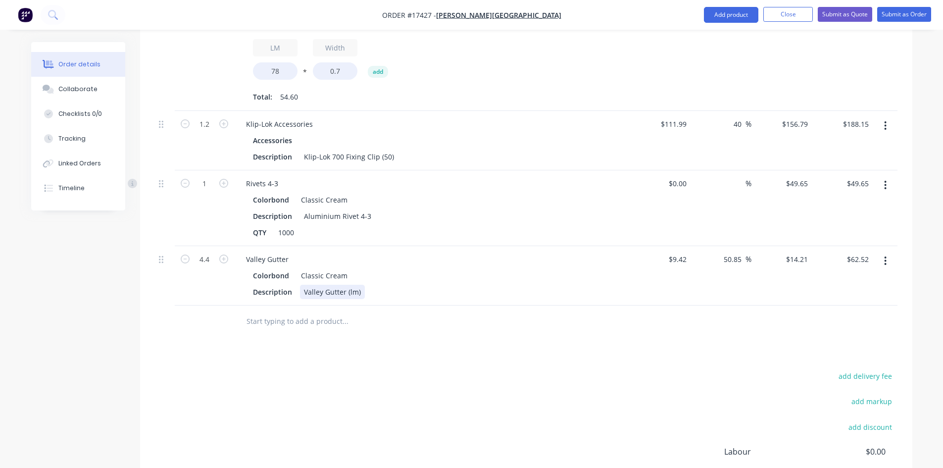
scroll to position [1536, 0]
click at [357, 285] on div "Valley Gutter (lm)" at bounding box center [332, 292] width 65 height 14
click at [457, 331] on div at bounding box center [412, 332] width 356 height 32
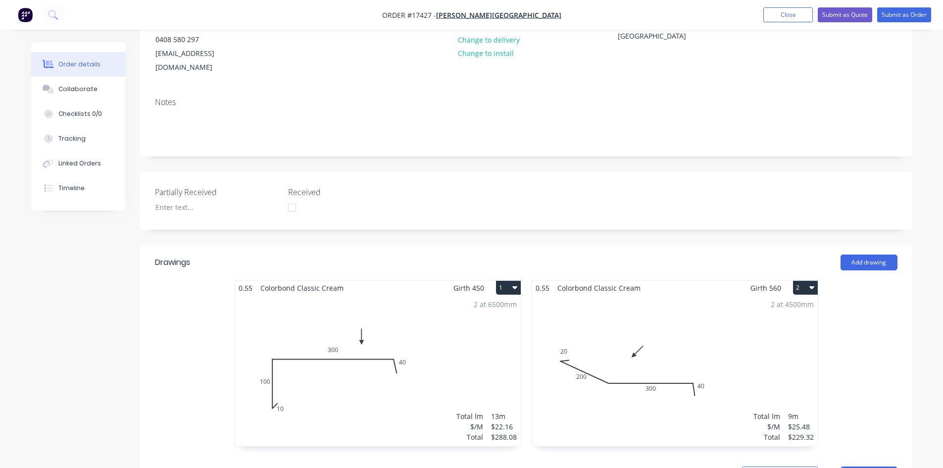
scroll to position [0, 0]
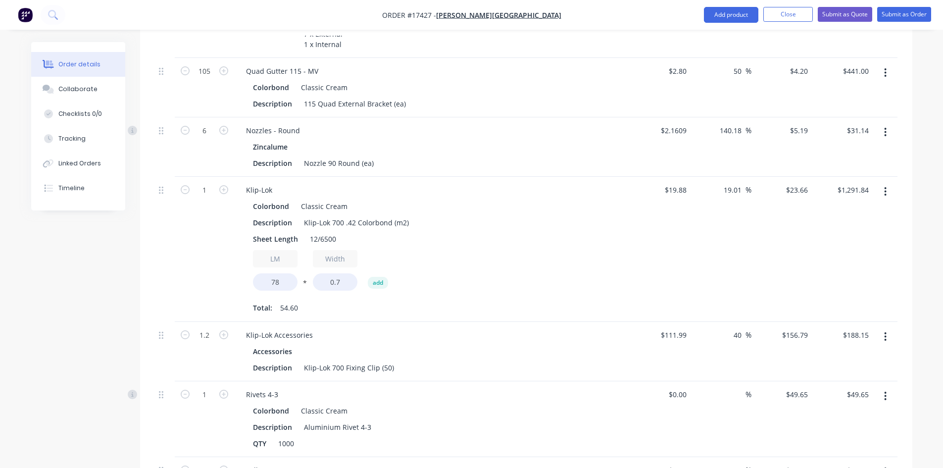
scroll to position [1309, 0]
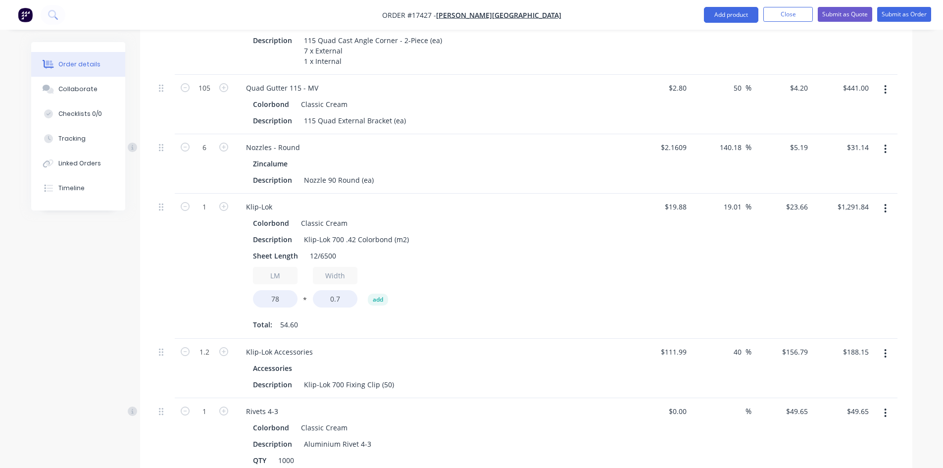
click at [565, 9] on nav "Order #17427 - [PERSON_NAME] Building Add product Close Submit as Quote Submit …" at bounding box center [471, 15] width 943 height 30
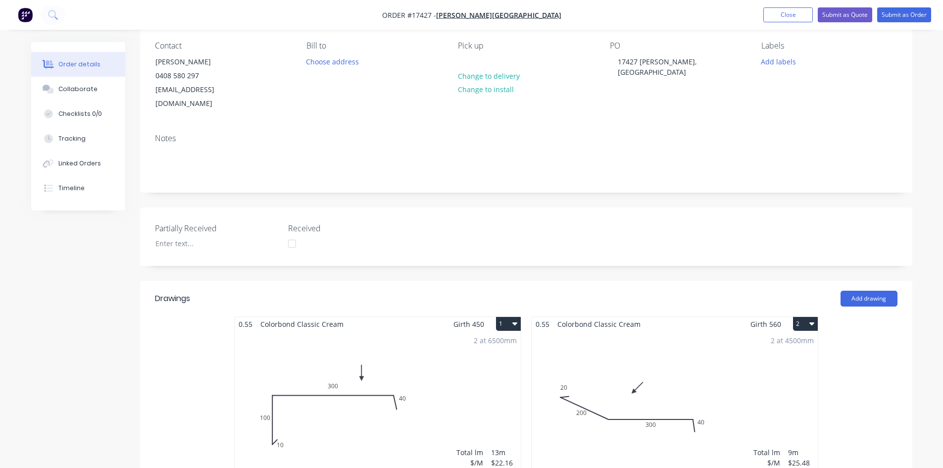
scroll to position [0, 0]
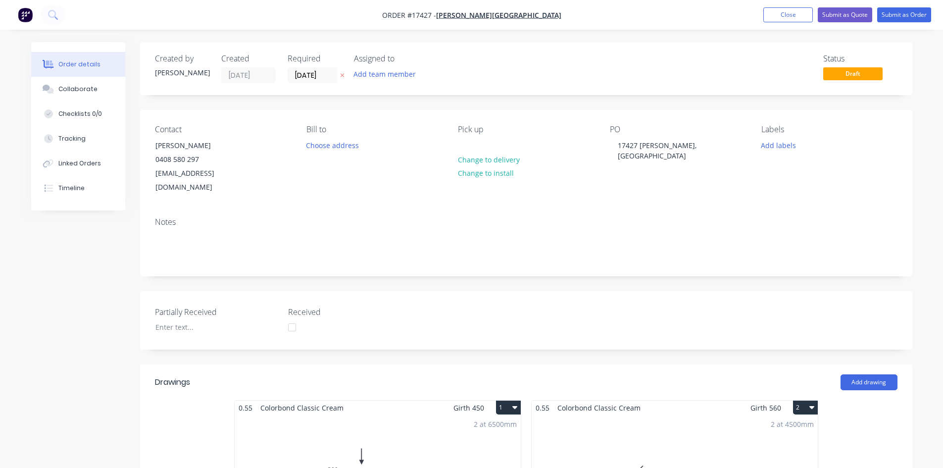
drag, startPoint x: 478, startPoint y: 104, endPoint x: 450, endPoint y: 107, distance: 27.9
click at [584, 13] on nav "Order #17427 - [PERSON_NAME] Building Add product Close Submit as Quote Submit …" at bounding box center [471, 15] width 943 height 30
click at [787, 15] on button "Close" at bounding box center [787, 14] width 49 height 15
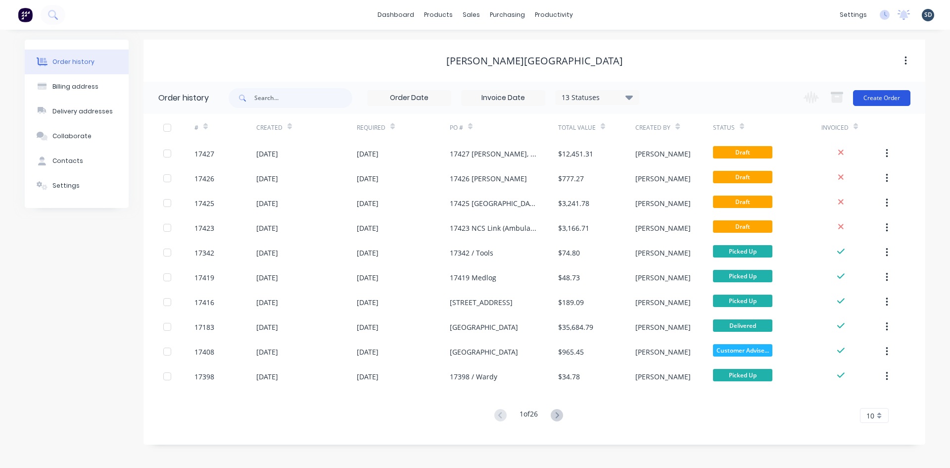
click at [878, 99] on button "Create Order" at bounding box center [881, 98] width 57 height 16
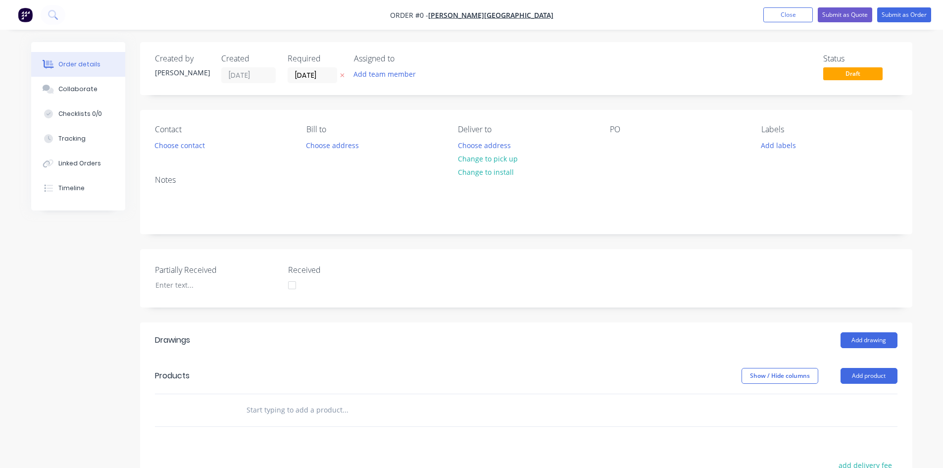
click at [195, 156] on div "Contact Choose contact [PERSON_NAME] to Choose address Deliver to Choose addres…" at bounding box center [526, 138] width 772 height 57
click at [195, 147] on button "Choose contact" at bounding box center [179, 144] width 61 height 13
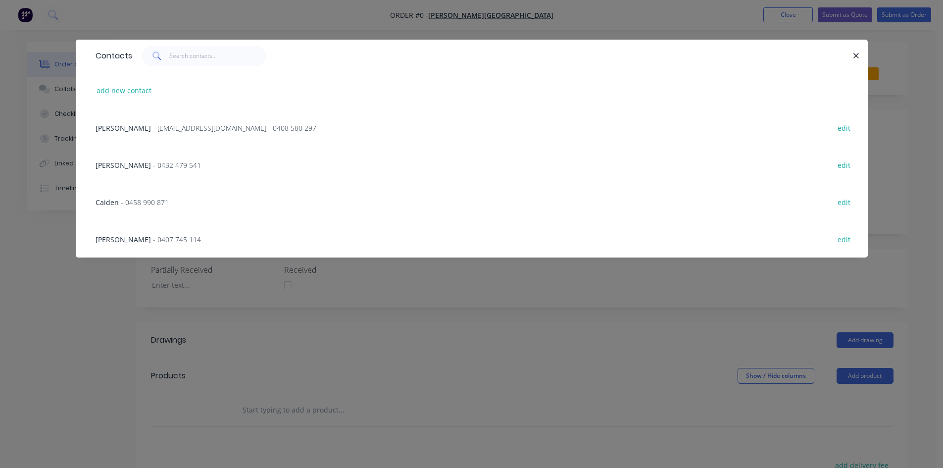
click at [196, 126] on span "- [EMAIL_ADDRESS][DOMAIN_NAME] - 0408 580 297" at bounding box center [234, 127] width 163 height 9
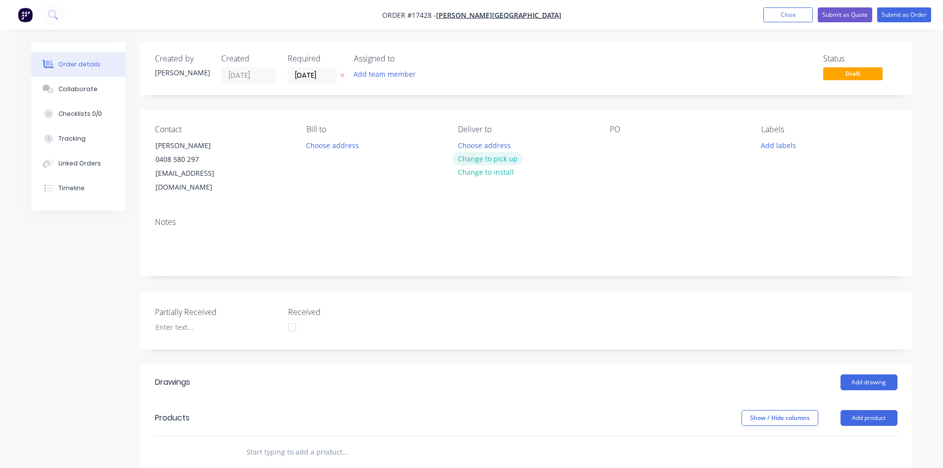
click at [487, 157] on button "Change to pick up" at bounding box center [487, 158] width 70 height 13
click at [619, 145] on div at bounding box center [618, 145] width 16 height 14
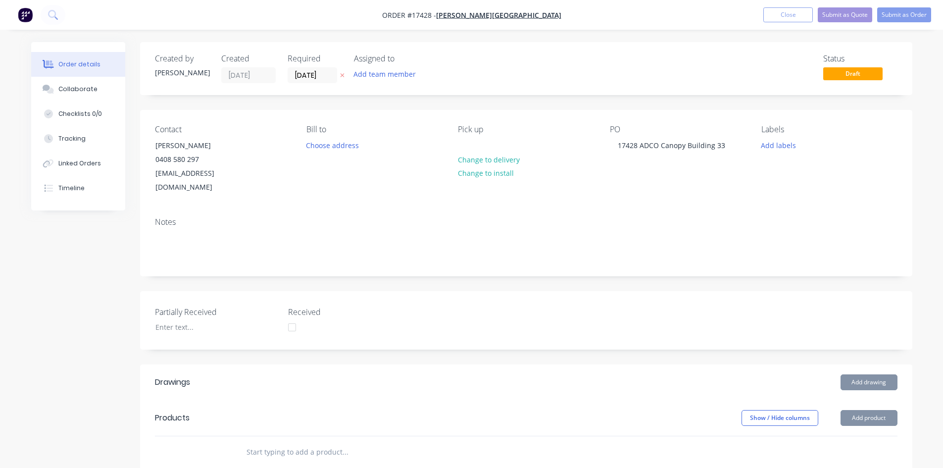
click at [675, 209] on div "Notes" at bounding box center [526, 242] width 772 height 66
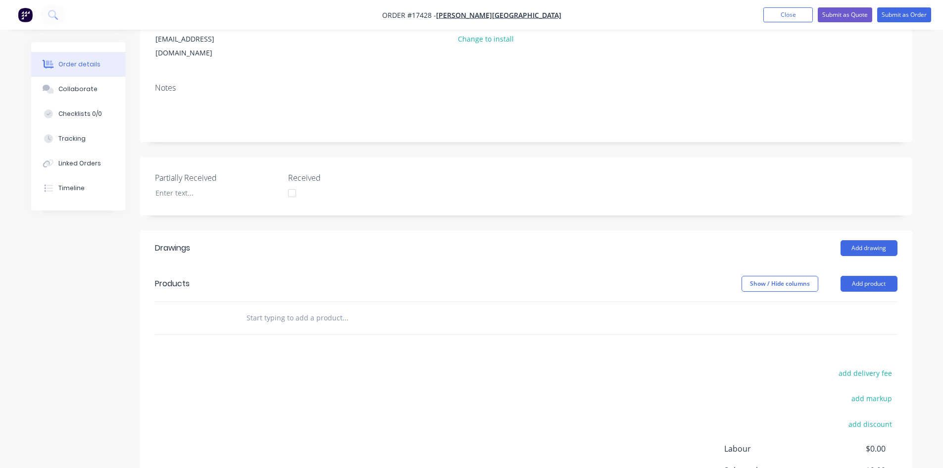
scroll to position [148, 0]
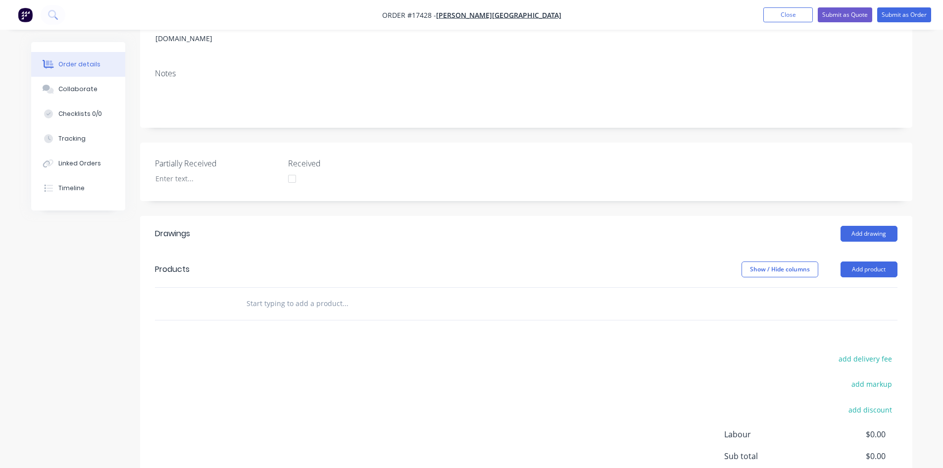
click at [504, 120] on div "Created by [PERSON_NAME] Created [DATE] Required [DATE] Assigned to Add team me…" at bounding box center [526, 226] width 772 height 664
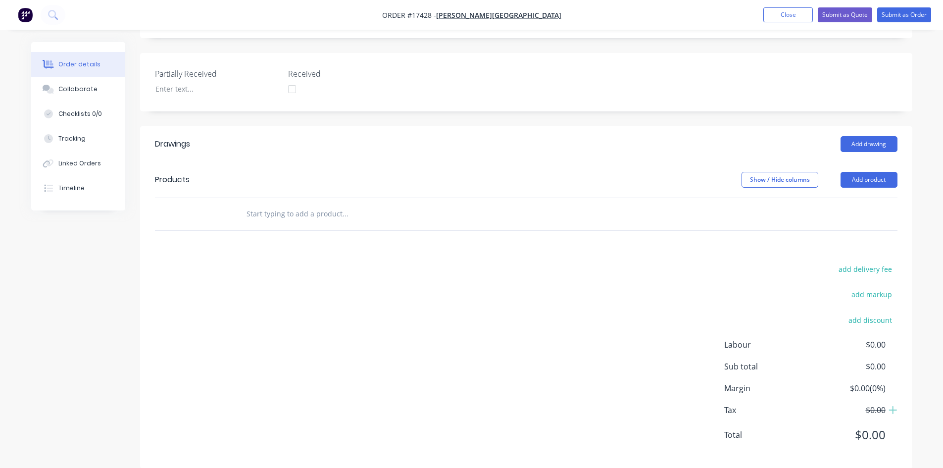
scroll to position [240, 0]
click at [866, 135] on button "Add drawing" at bounding box center [868, 143] width 57 height 16
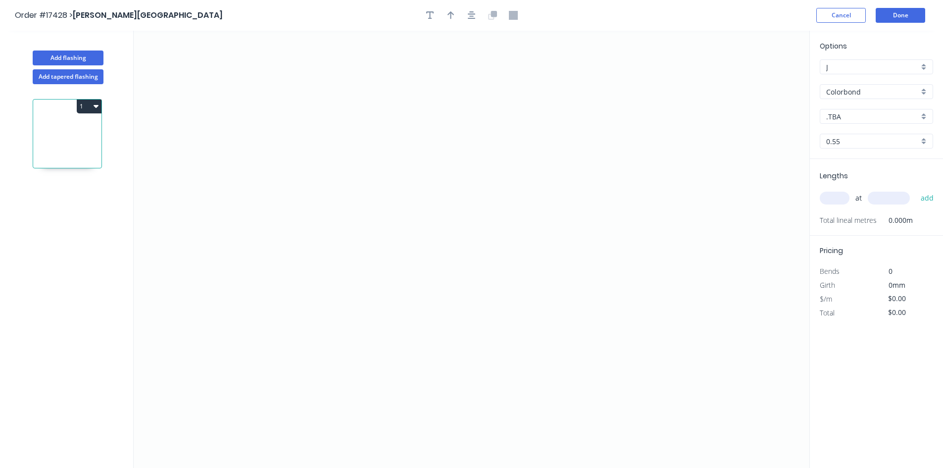
click at [853, 96] on input "Colorbond" at bounding box center [872, 92] width 93 height 10
click at [874, 130] on div "Colorbond Matt" at bounding box center [876, 127] width 112 height 17
type input "Colorbond Matt"
type input "Basalt Matt"
click at [874, 121] on input "Basalt Matt" at bounding box center [872, 116] width 93 height 10
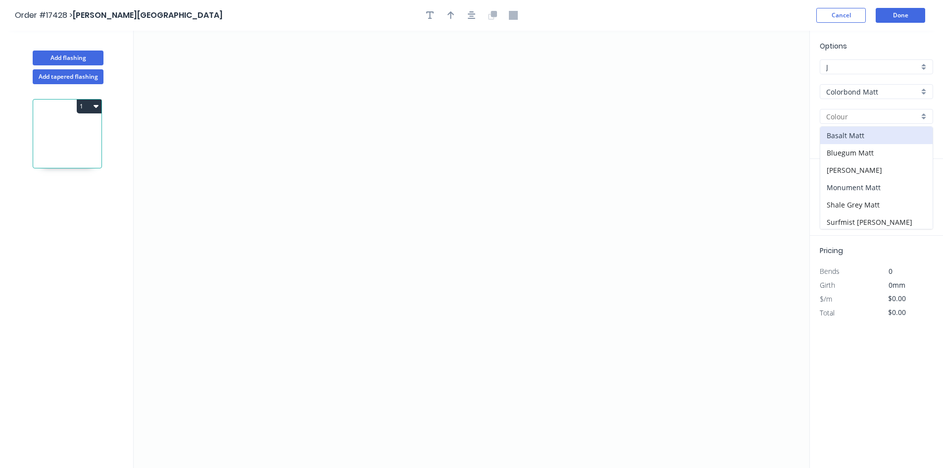
click at [878, 189] on div "Monument Matt" at bounding box center [876, 187] width 112 height 17
type input "Monument Matt"
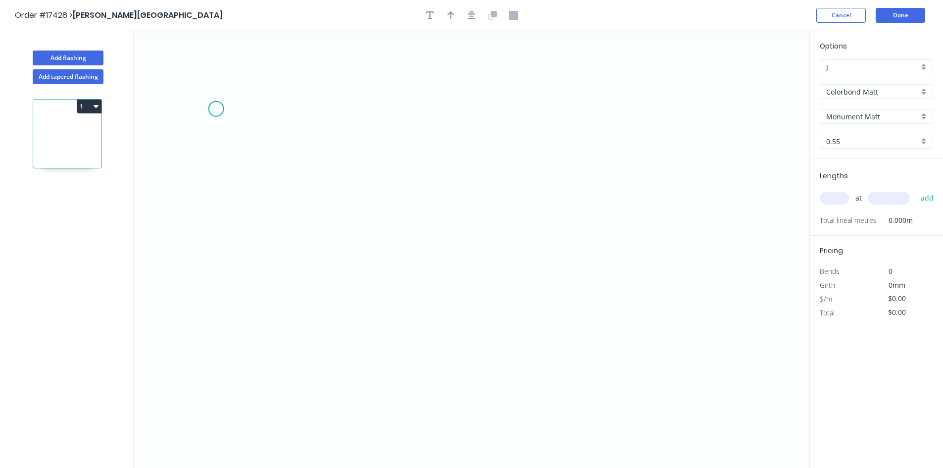
click at [214, 110] on icon "0" at bounding box center [472, 249] width 676 height 437
click at [718, 109] on icon "0" at bounding box center [472, 249] width 676 height 437
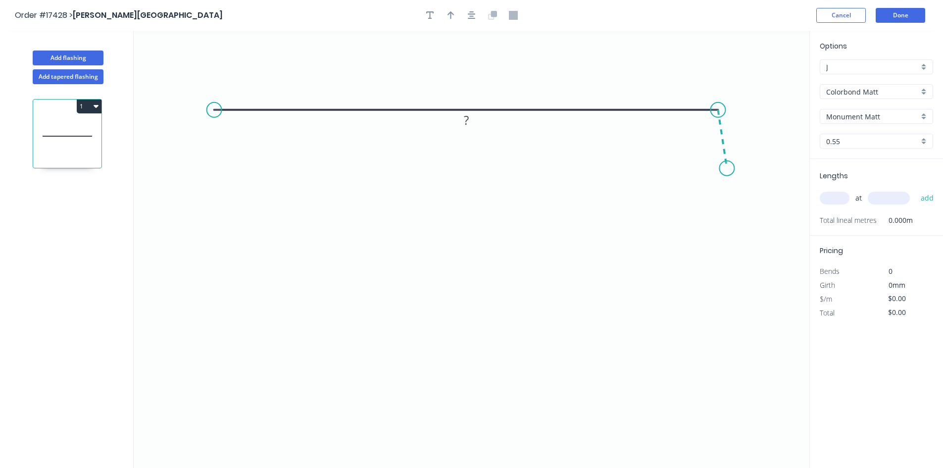
click at [727, 168] on icon "0 ?" at bounding box center [472, 249] width 676 height 437
click at [208, 110] on circle at bounding box center [214, 109] width 15 height 15
click at [205, 288] on icon "0 ? ? ? º" at bounding box center [472, 249] width 676 height 437
click at [249, 287] on icon "0 ? ? ? ? º" at bounding box center [472, 249] width 676 height 437
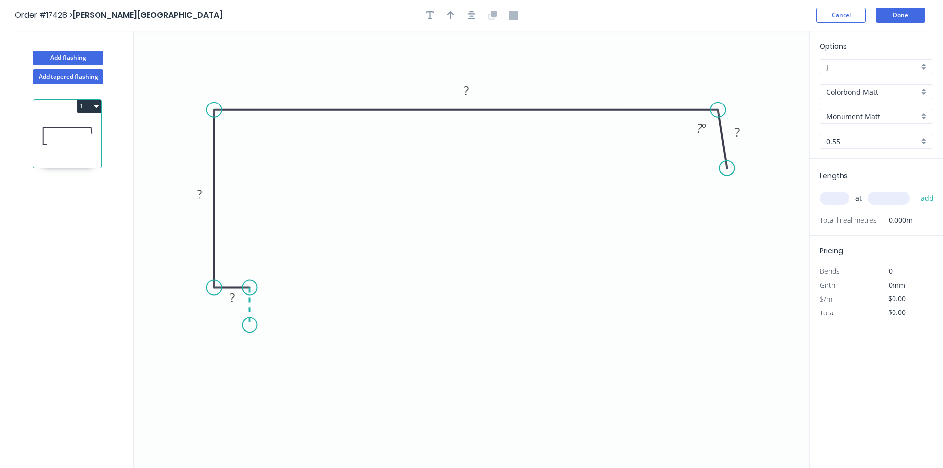
click at [247, 325] on icon "0 ? ? ? ? ? º" at bounding box center [472, 249] width 676 height 437
click at [272, 303] on rect at bounding box center [264, 302] width 20 height 14
click at [237, 265] on rect at bounding box center [232, 268] width 20 height 14
click at [199, 189] on tspan "?" at bounding box center [199, 194] width 5 height 16
click at [475, 96] on rect at bounding box center [466, 91] width 20 height 14
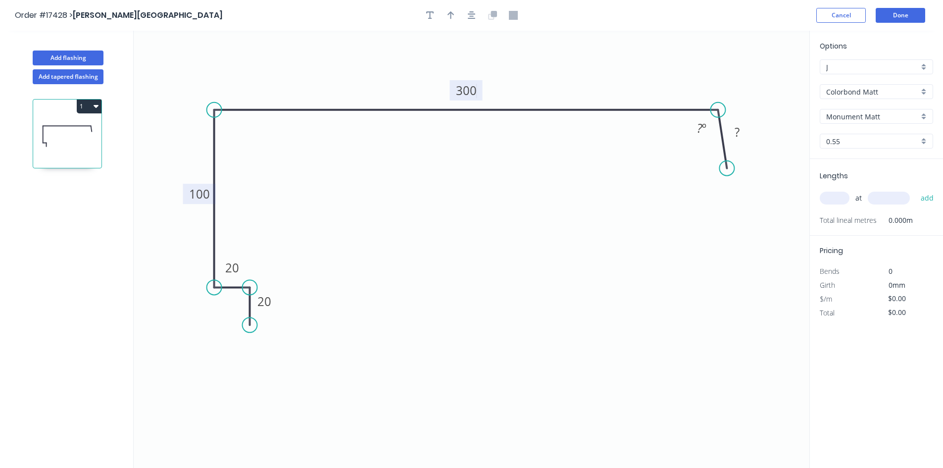
click at [530, 202] on icon "0 20 20 100 300 ? ? º" at bounding box center [472, 249] width 676 height 437
click at [478, 16] on button "button" at bounding box center [471, 15] width 15 height 15
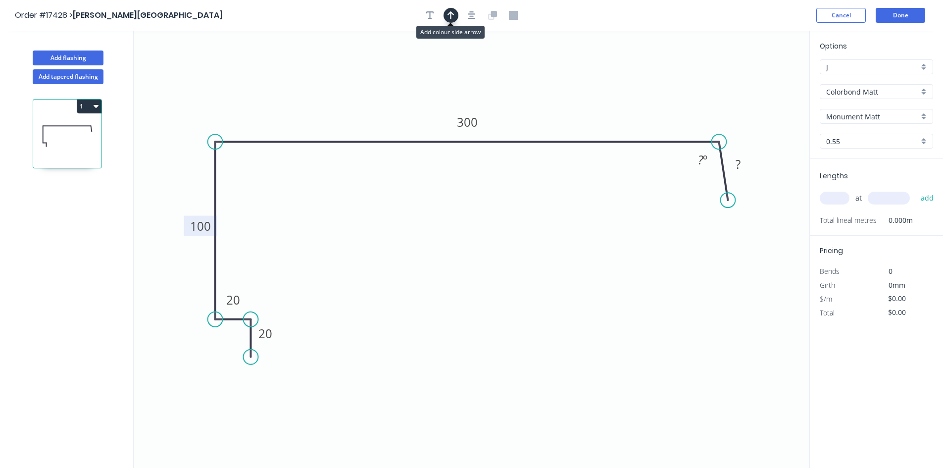
click at [448, 19] on icon "button" at bounding box center [450, 15] width 7 height 9
drag, startPoint x: 759, startPoint y: 82, endPoint x: 348, endPoint y: 92, distance: 411.4
click at [348, 92] on icon at bounding box center [347, 80] width 9 height 32
click at [737, 165] on tspan "?" at bounding box center [737, 164] width 5 height 16
click at [717, 190] on div "Hide angle" at bounding box center [755, 194] width 99 height 20
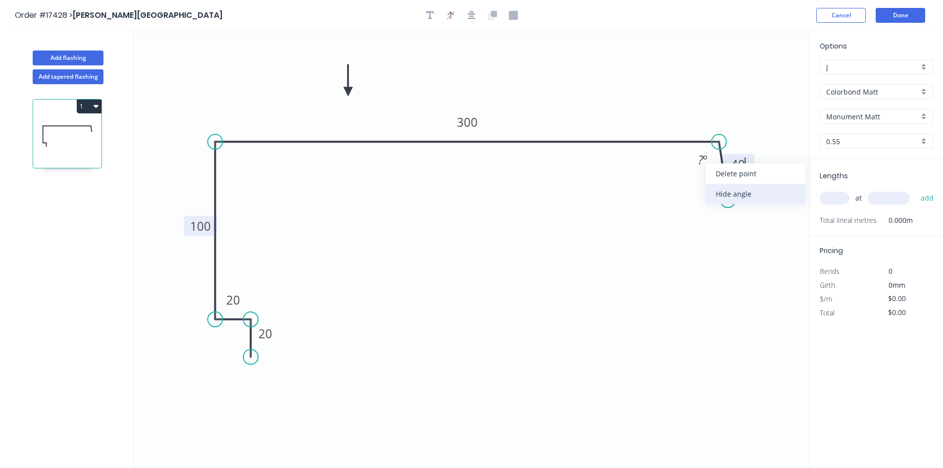
type input "$29.94"
click at [625, 67] on icon "0 20 20 100 300 40" at bounding box center [472, 249] width 676 height 437
click at [464, 17] on button "button" at bounding box center [471, 15] width 15 height 15
click at [836, 198] on input "text" at bounding box center [835, 198] width 30 height 13
type input "1"
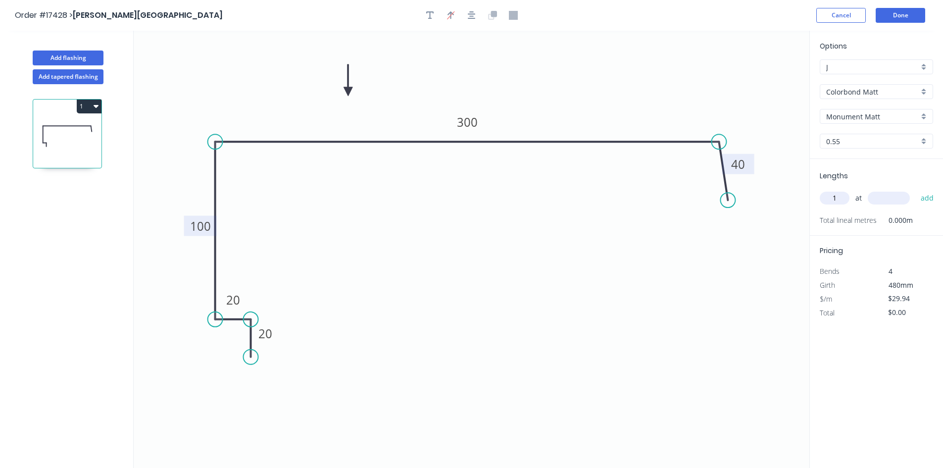
click at [884, 199] on input "text" at bounding box center [889, 198] width 42 height 13
type input "7000"
click at [924, 198] on button "add" at bounding box center [927, 198] width 23 height 17
click at [869, 175] on div "Lengths at add 1 at 7000mm Total lineal metres 7.000m" at bounding box center [876, 204] width 133 height 91
click at [92, 107] on button "1" at bounding box center [89, 106] width 25 height 14
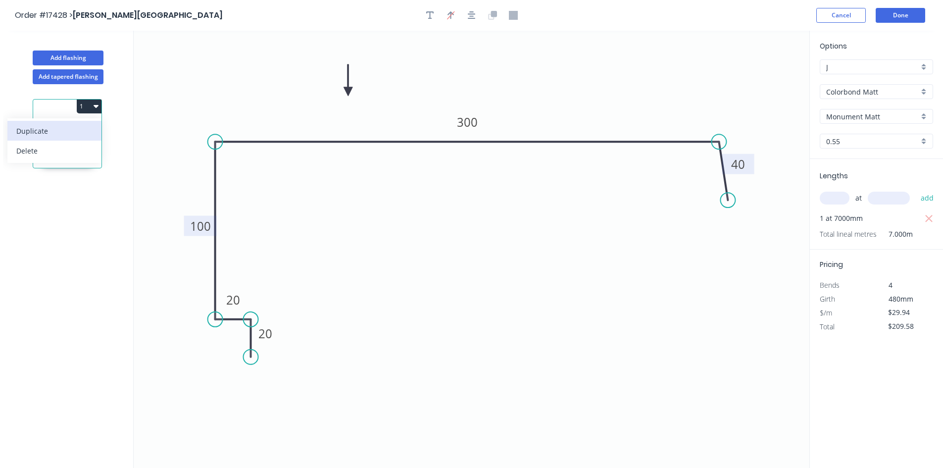
click at [82, 125] on div "Duplicate" at bounding box center [54, 131] width 76 height 14
type input "$0.00"
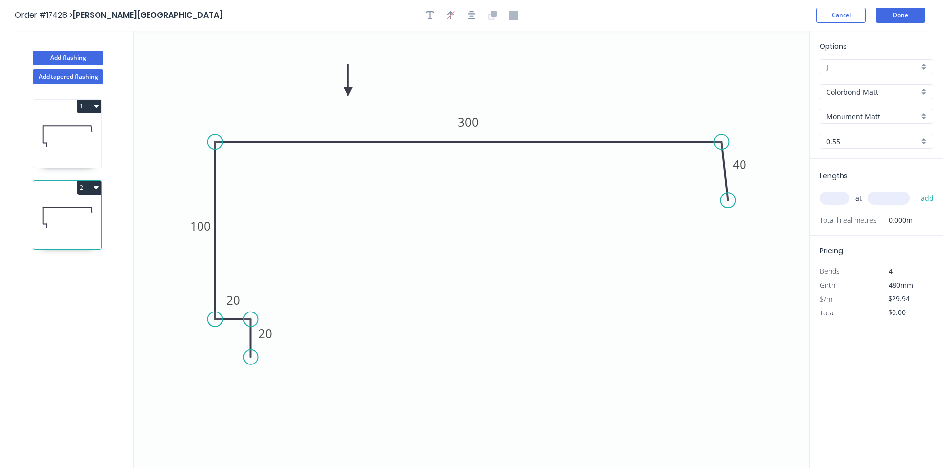
drag, startPoint x: 720, startPoint y: 141, endPoint x: 722, endPoint y: 168, distance: 27.3
click at [722, 168] on icon "0 20 20 100 300 40" at bounding box center [472, 249] width 676 height 437
drag, startPoint x: 731, startPoint y: 200, endPoint x: 784, endPoint y: 318, distance: 128.7
click at [784, 318] on circle at bounding box center [783, 316] width 15 height 15
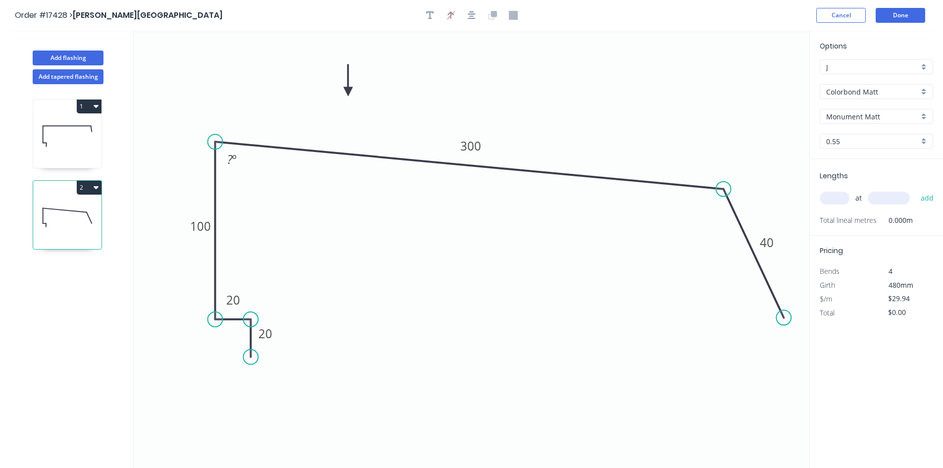
drag, startPoint x: 719, startPoint y: 137, endPoint x: 724, endPoint y: 189, distance: 52.2
click at [724, 189] on circle at bounding box center [723, 189] width 15 height 15
drag, startPoint x: 783, startPoint y: 319, endPoint x: 732, endPoint y: 247, distance: 88.0
click at [732, 247] on circle at bounding box center [731, 247] width 15 height 15
click at [268, 197] on div "Hide angle" at bounding box center [276, 197] width 99 height 20
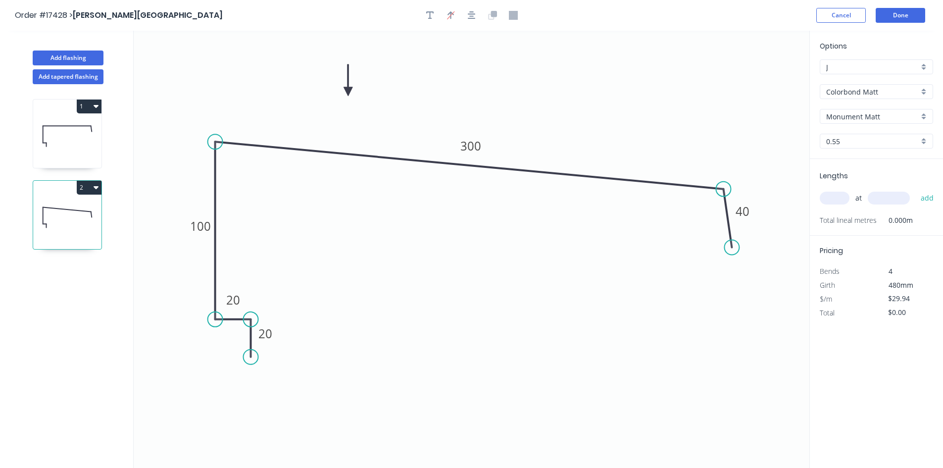
click at [828, 194] on input "text" at bounding box center [835, 198] width 30 height 13
type input "1"
click at [879, 192] on input "text" at bounding box center [889, 198] width 42 height 13
type input "8000"
click at [929, 199] on button "add" at bounding box center [927, 198] width 23 height 17
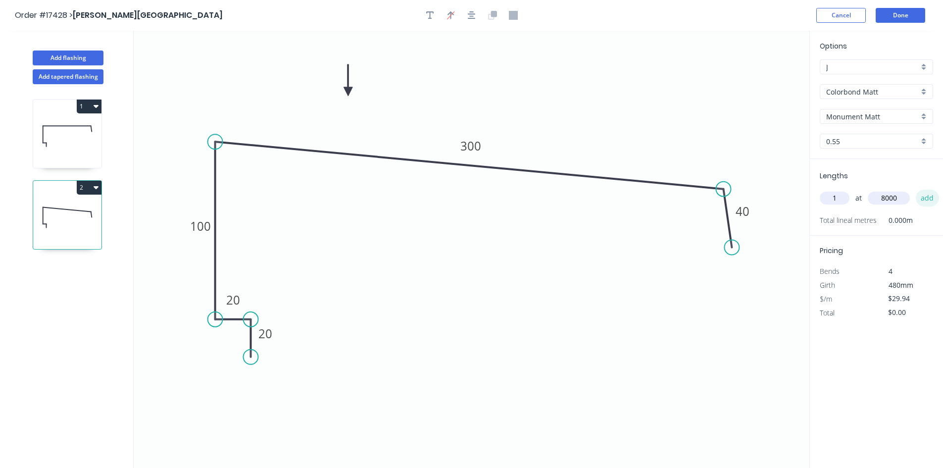
type input "$239.52"
click at [902, 19] on button "Done" at bounding box center [899, 15] width 49 height 15
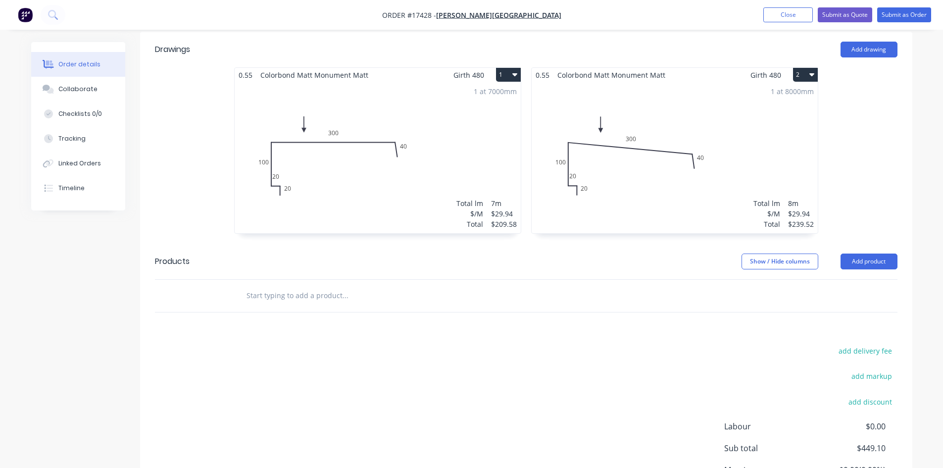
scroll to position [346, 0]
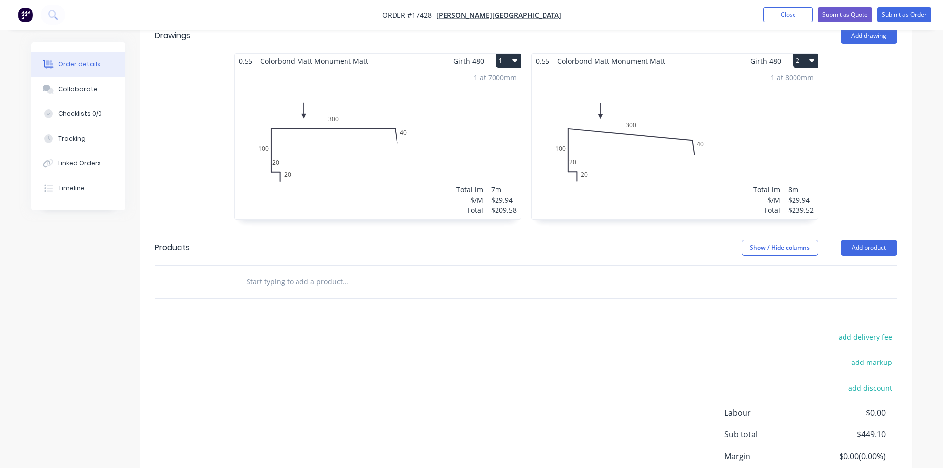
click at [352, 272] on input "text" at bounding box center [345, 282] width 198 height 20
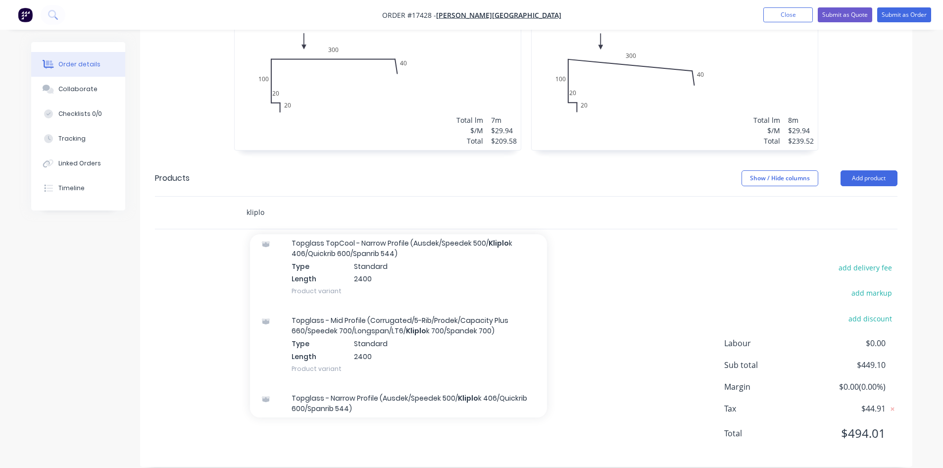
scroll to position [247, 0]
click at [257, 202] on input "kliplo" at bounding box center [345, 212] width 198 height 20
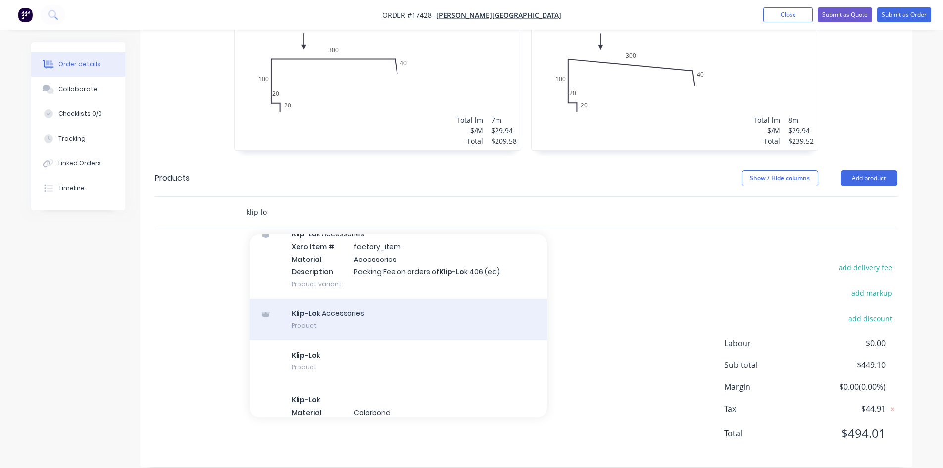
scroll to position [198, 0]
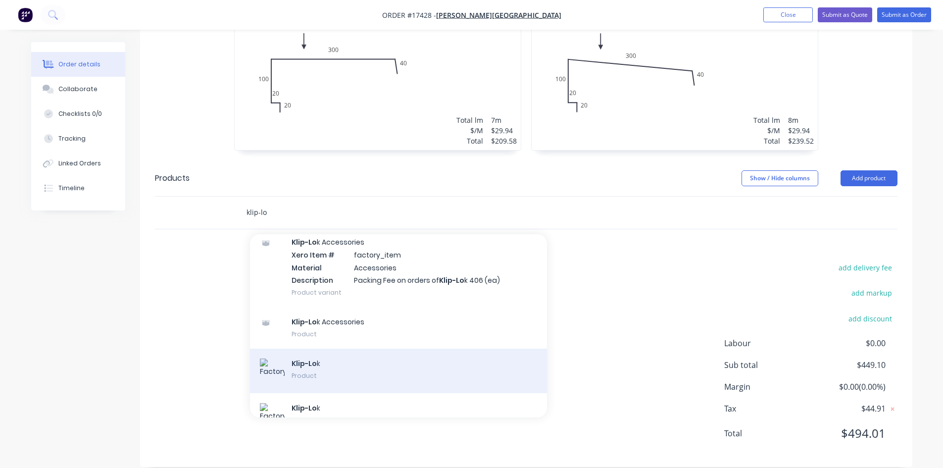
type input "klip-lo"
click at [383, 357] on div "Klip-Lo k Product" at bounding box center [398, 370] width 297 height 45
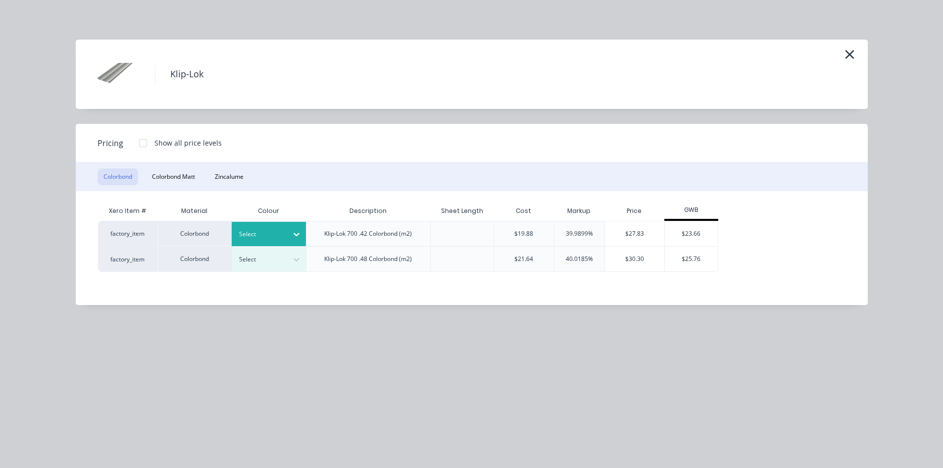
click at [280, 235] on div at bounding box center [261, 234] width 45 height 11
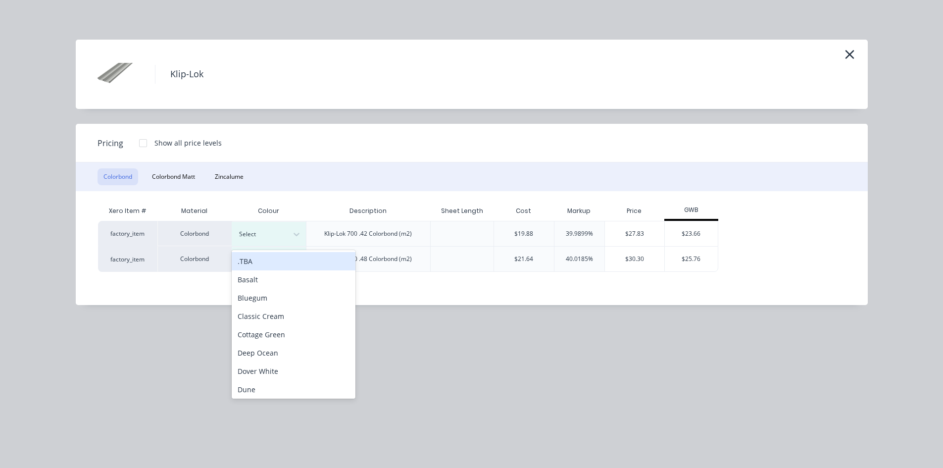
click at [320, 189] on div "Colorbond Colorbond [PERSON_NAME]" at bounding box center [472, 176] width 792 height 29
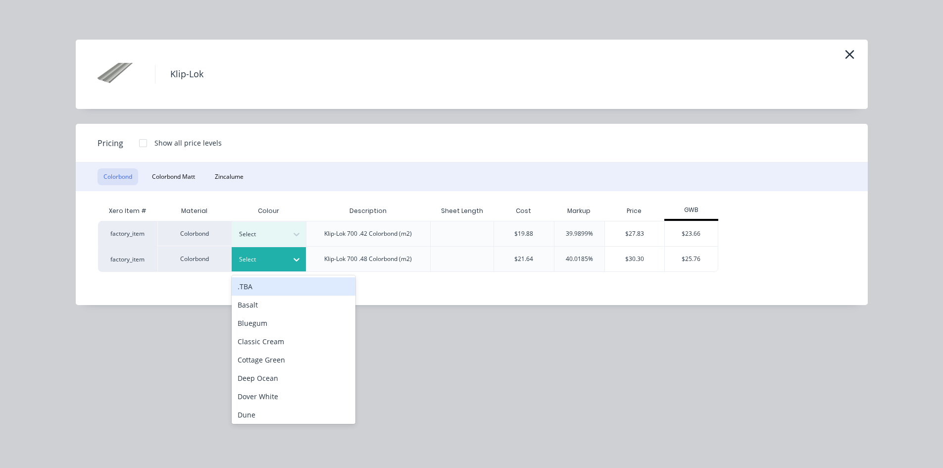
click at [290, 263] on div at bounding box center [297, 259] width 18 height 16
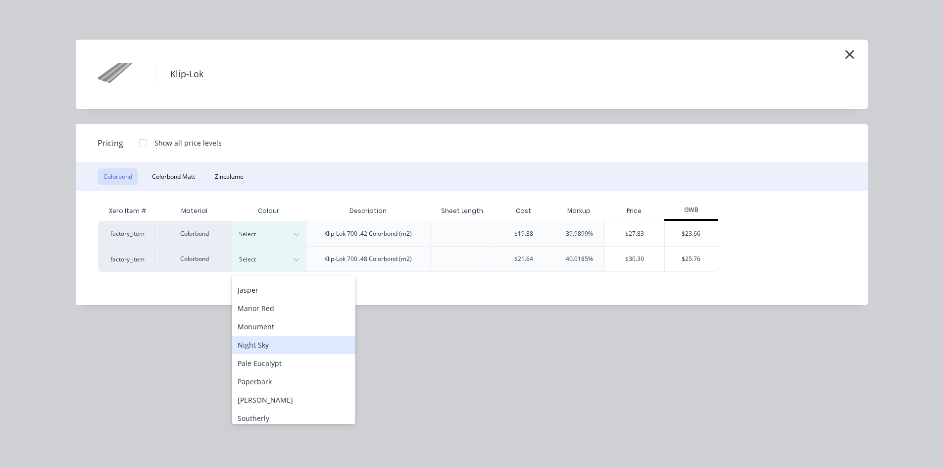
scroll to position [247, 0]
click at [285, 351] on div "[PERSON_NAME]" at bounding box center [294, 350] width 124 height 18
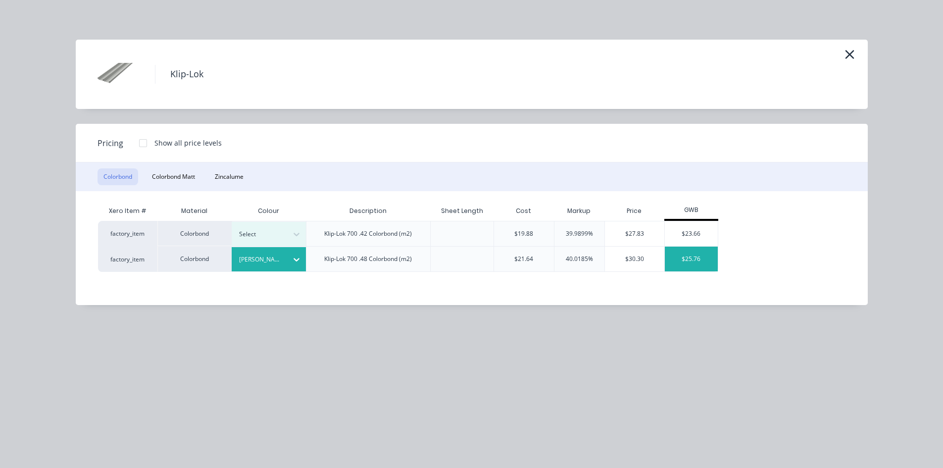
click at [695, 262] on div "$25.76" at bounding box center [691, 258] width 53 height 25
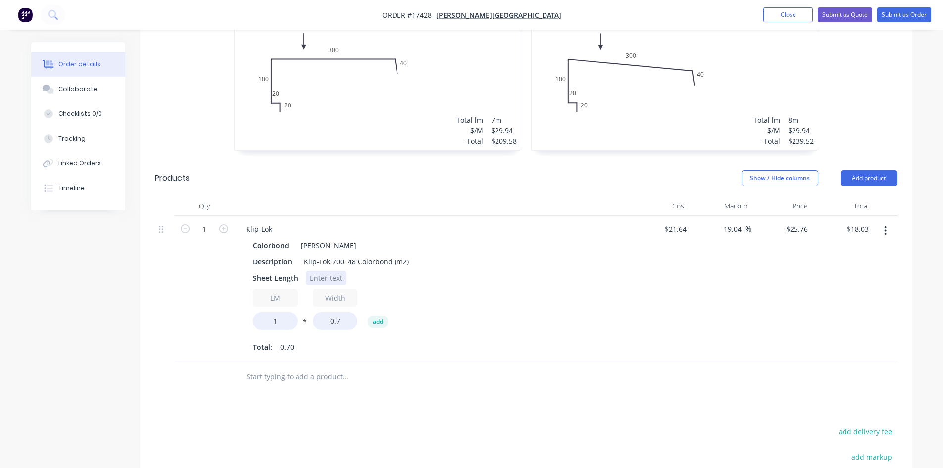
click at [314, 271] on div at bounding box center [326, 278] width 40 height 14
click at [520, 271] on div "Sheet Length 11/6200" at bounding box center [430, 278] width 362 height 14
click at [284, 312] on input "1" at bounding box center [275, 320] width 45 height 17
type input "68.2"
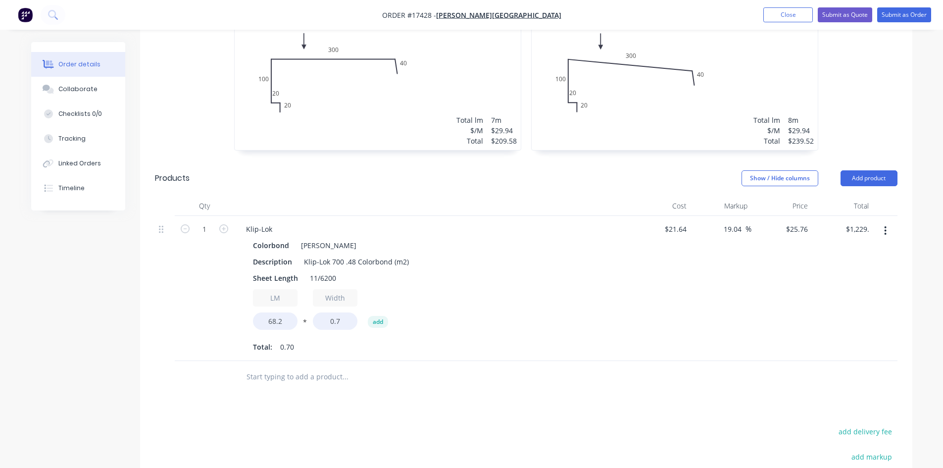
click at [562, 272] on div "Colorbond Shale Grey Description Klip-Lok 700 .48 Colorbond (m2) Sheet Length 1…" at bounding box center [432, 296] width 388 height 116
click at [285, 367] on input "text" at bounding box center [345, 377] width 198 height 20
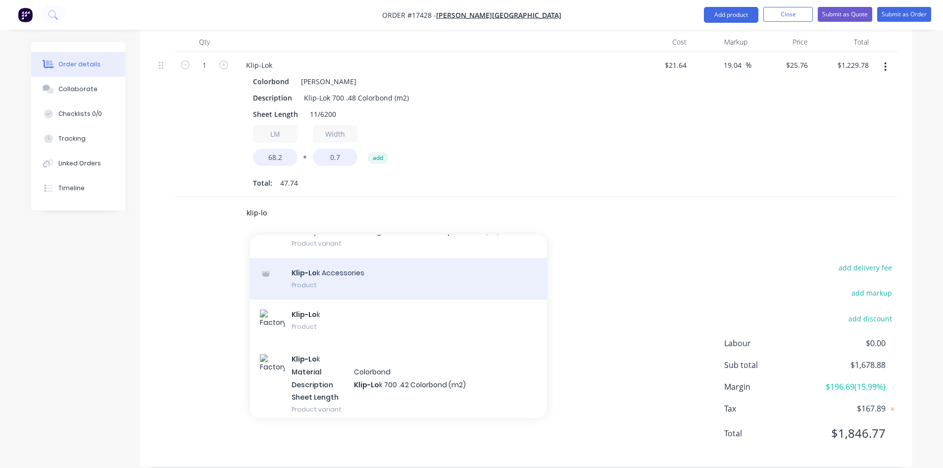
click at [358, 267] on div "Klip-Lo k Accessories Product" at bounding box center [398, 279] width 297 height 42
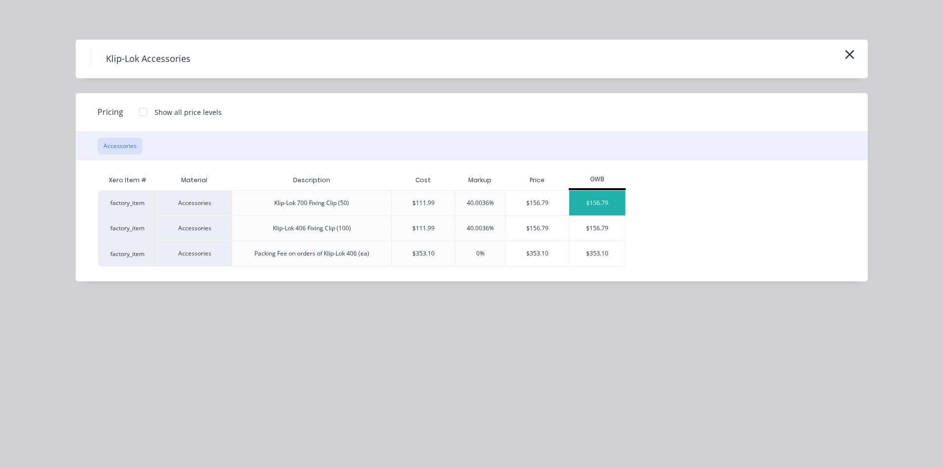
click at [606, 202] on div "$156.79" at bounding box center [597, 203] width 56 height 25
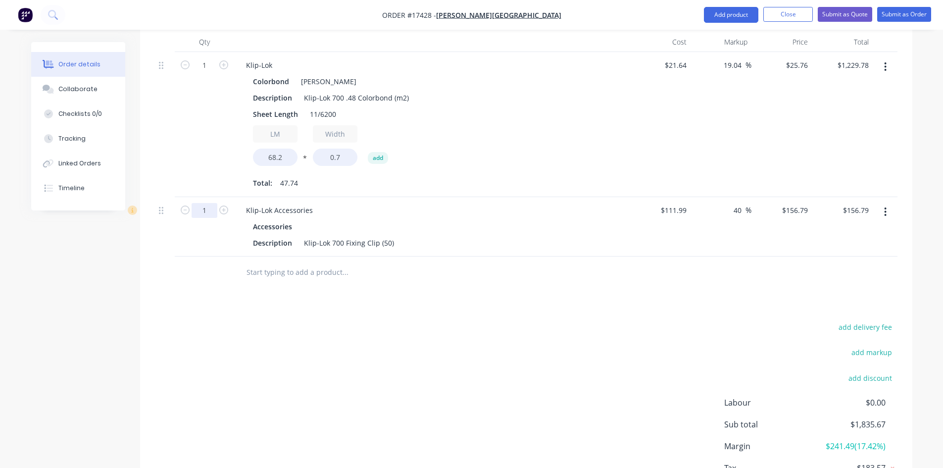
click at [208, 73] on input "1" at bounding box center [205, 65] width 26 height 15
click at [206, 73] on input "1.8" at bounding box center [205, 65] width 26 height 15
click at [318, 301] on div "Drawings Add drawing 0.55 Colorbond Matt Monument Matt Girth 480 1 0 20 20 100 …" at bounding box center [526, 155] width 772 height 741
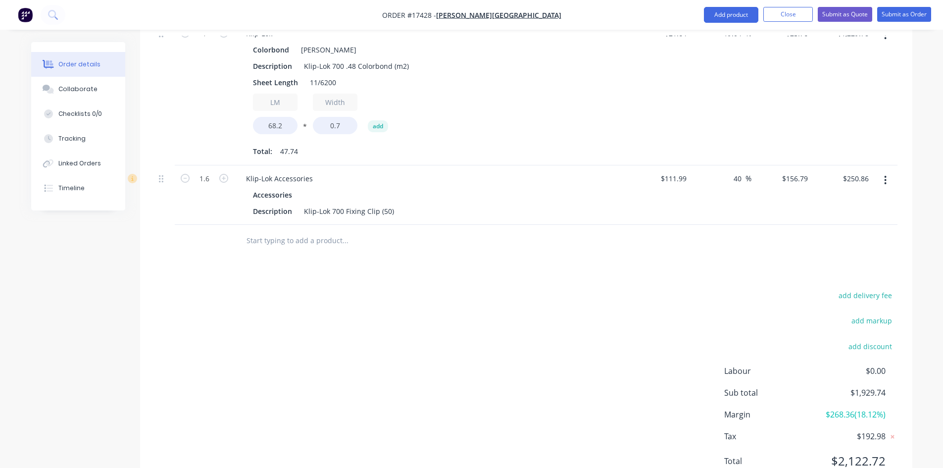
scroll to position [629, 0]
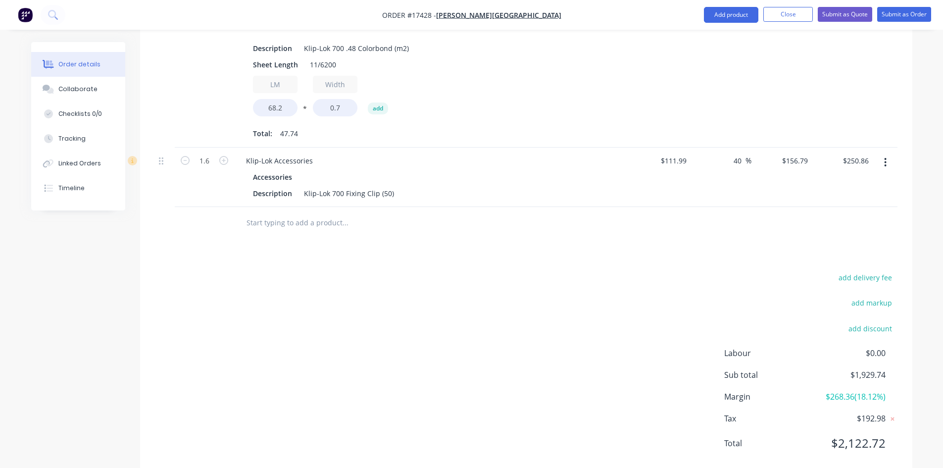
click at [309, 213] on input "text" at bounding box center [345, 223] width 198 height 20
click at [285, 213] on input "text" at bounding box center [345, 223] width 198 height 20
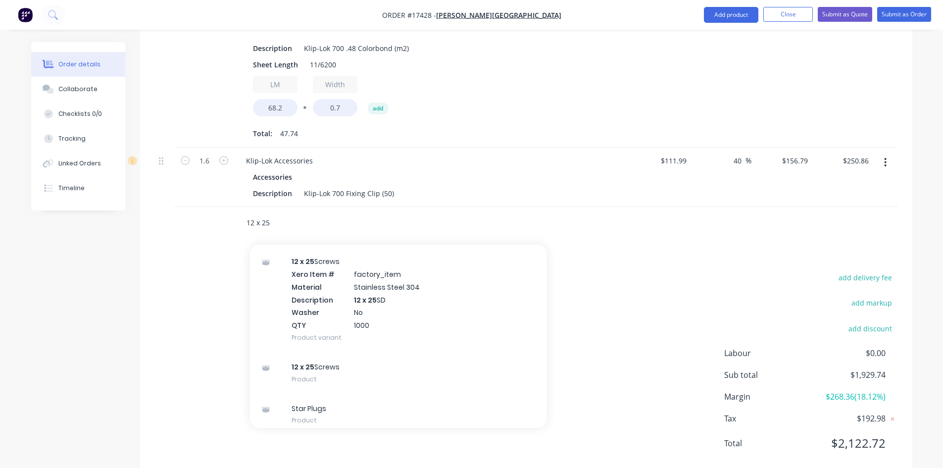
scroll to position [1472, 0]
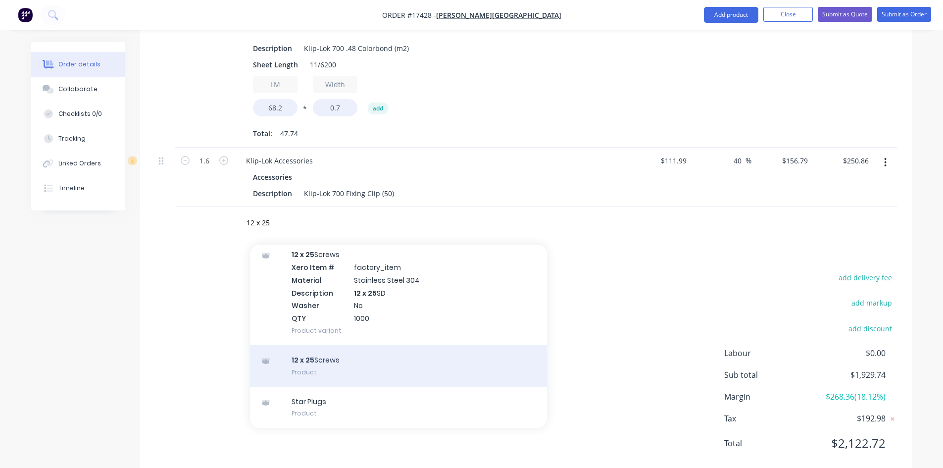
click at [368, 357] on div "12 x 25 Screws Product" at bounding box center [398, 366] width 297 height 42
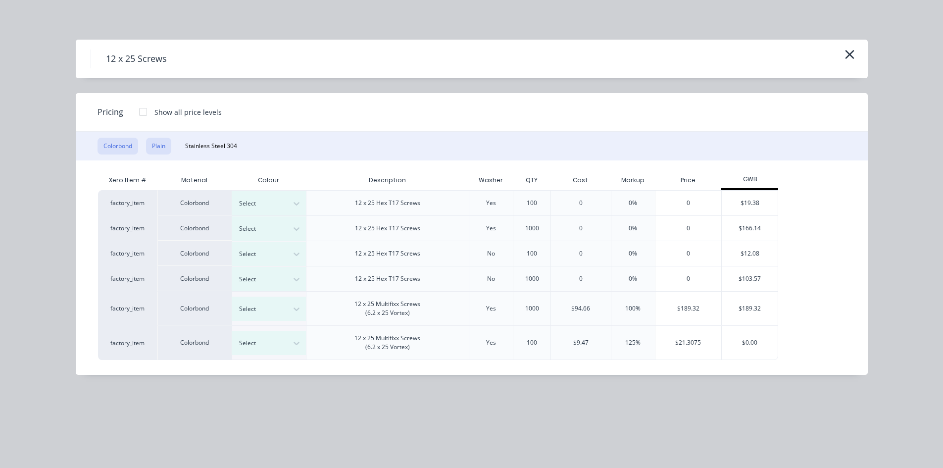
click at [166, 150] on button "Plain" at bounding box center [158, 146] width 25 height 17
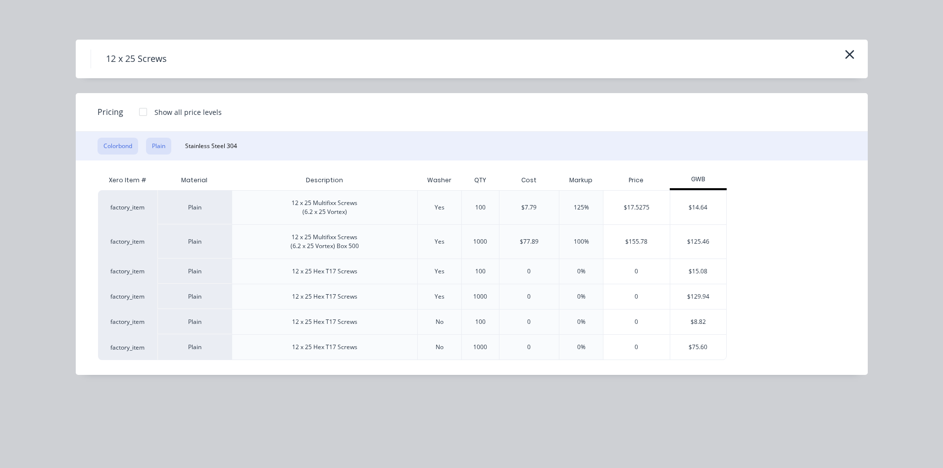
click at [130, 145] on button "Colorbond" at bounding box center [117, 146] width 41 height 17
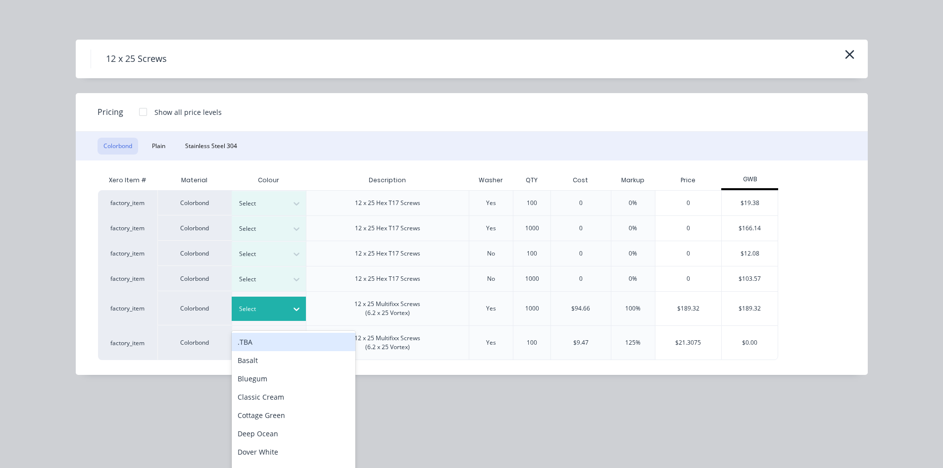
click at [298, 308] on icon at bounding box center [296, 309] width 10 height 10
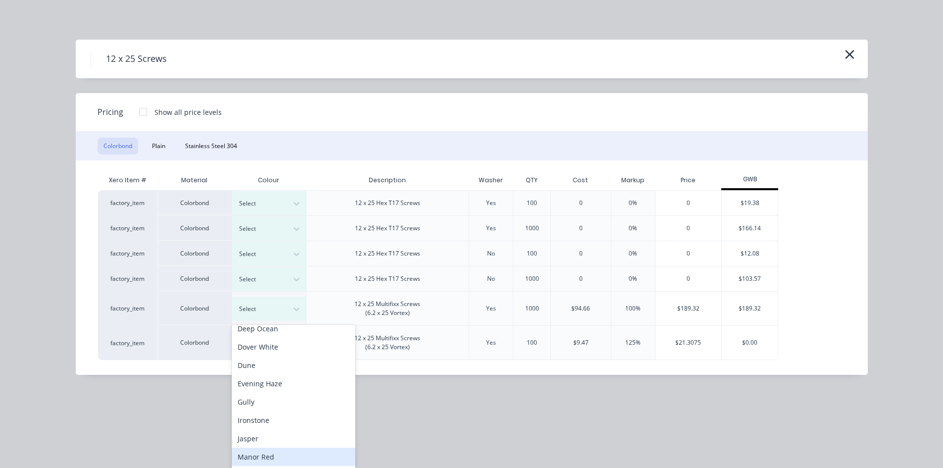
scroll to position [148, 0]
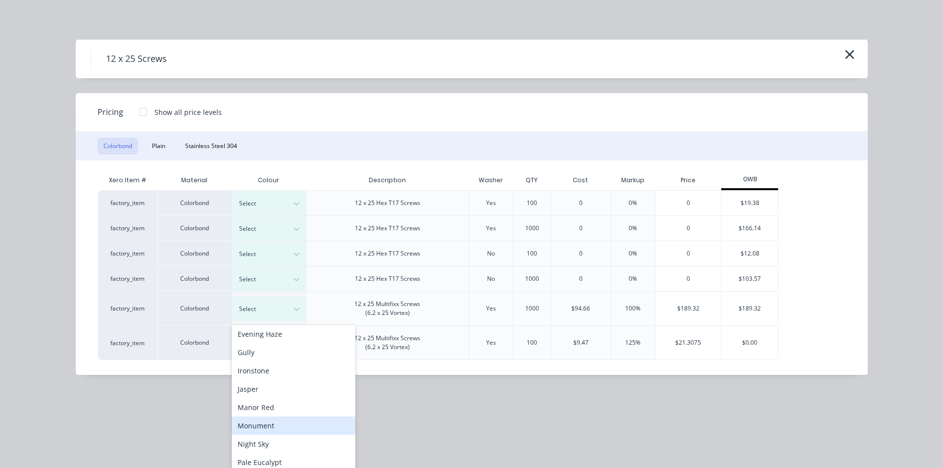
click at [277, 432] on div "Monument" at bounding box center [294, 425] width 124 height 18
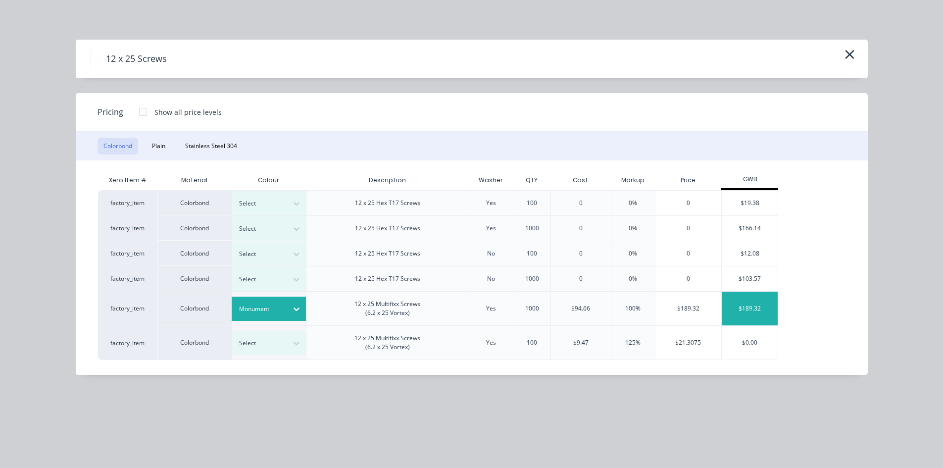
click at [757, 310] on div "$189.32" at bounding box center [750, 308] width 56 height 34
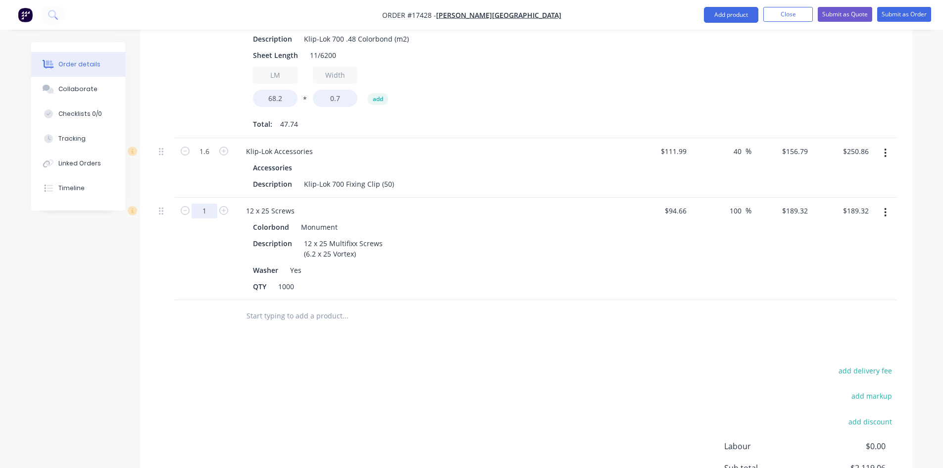
click at [203, 14] on input "1" at bounding box center [205, 6] width 26 height 15
click at [251, 396] on div "add delivery fee add markup add discount Labour $0.00 Sub total $2,024.40 Margi…" at bounding box center [526, 459] width 742 height 191
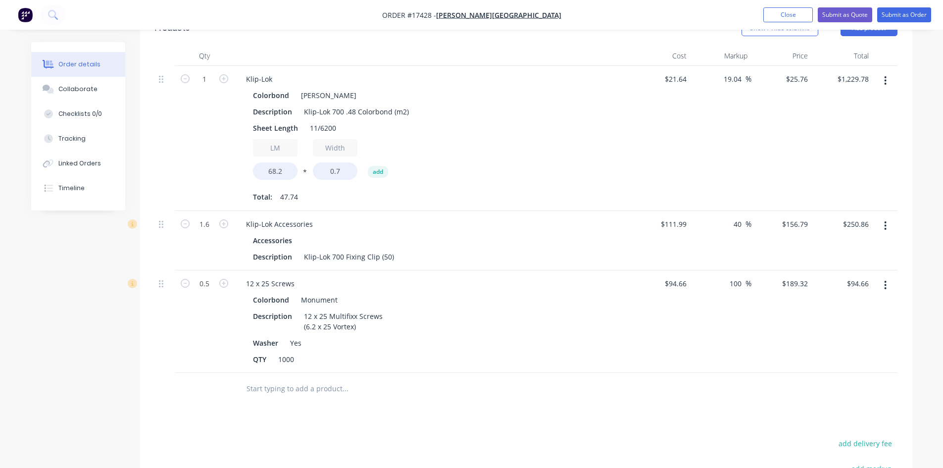
scroll to position [593, 0]
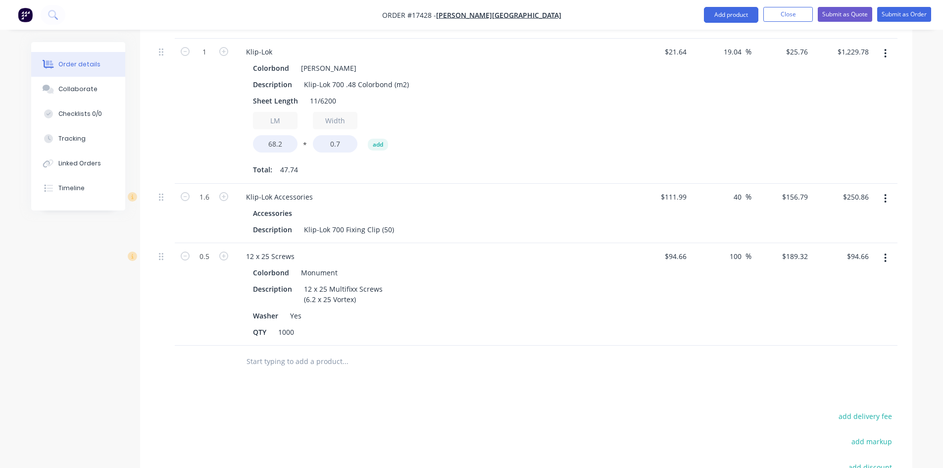
click at [293, 351] on input "text" at bounding box center [345, 361] width 198 height 20
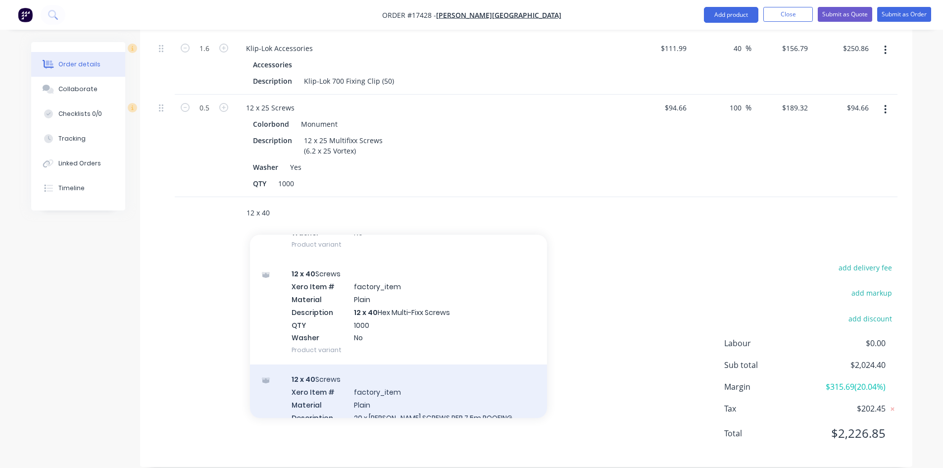
scroll to position [627, 0]
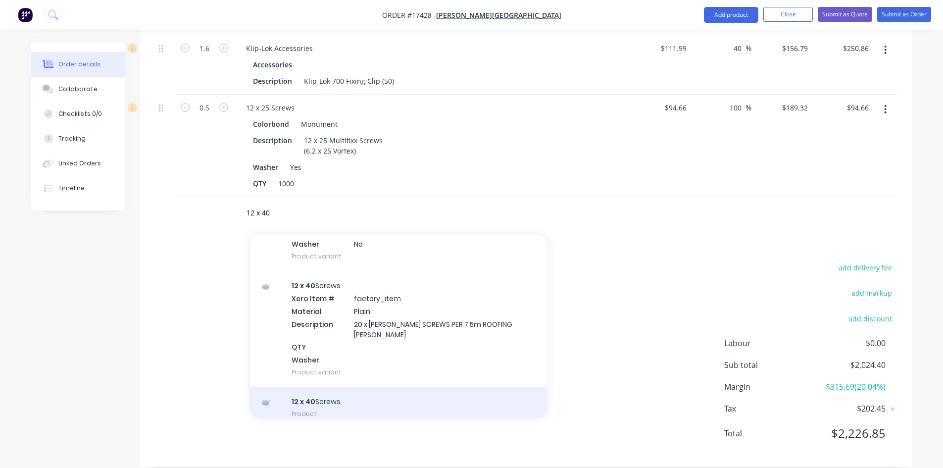
click at [356, 387] on div "12 x 40 Screws Product" at bounding box center [398, 408] width 297 height 42
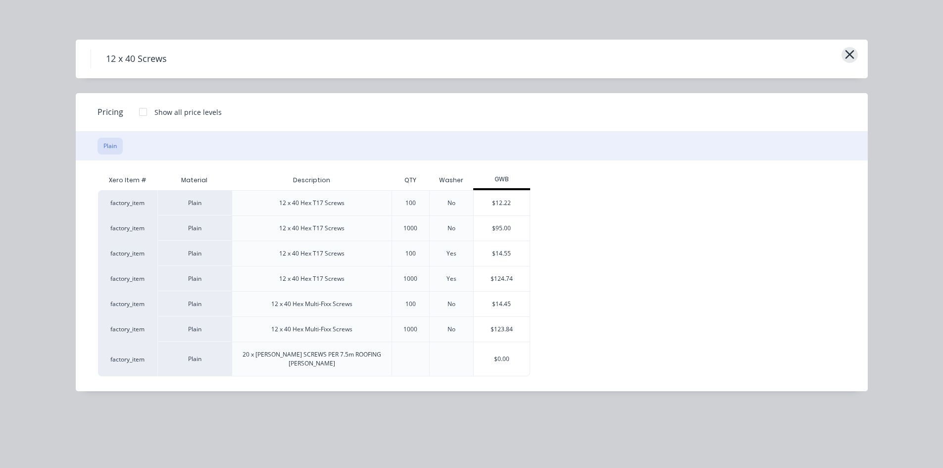
click at [843, 54] on button "button" at bounding box center [849, 55] width 16 height 16
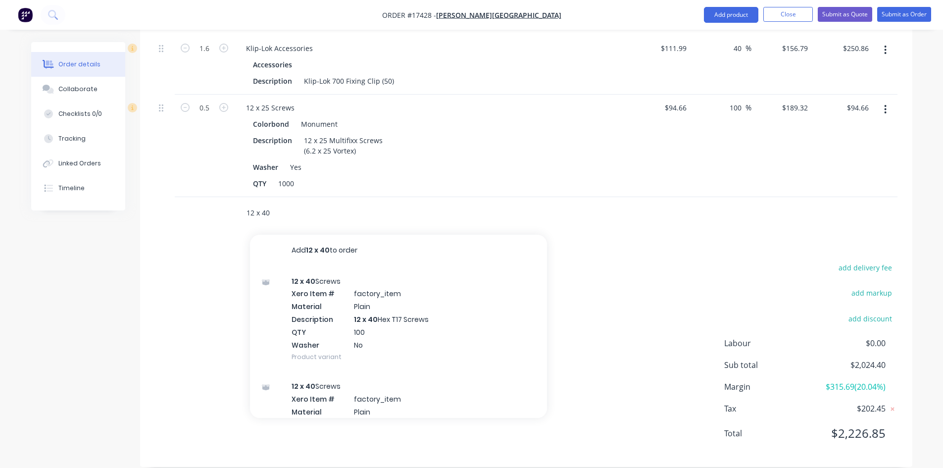
drag, startPoint x: 273, startPoint y: 198, endPoint x: 263, endPoint y: 196, distance: 10.0
click at [263, 203] on input "12 x 40" at bounding box center [345, 213] width 198 height 20
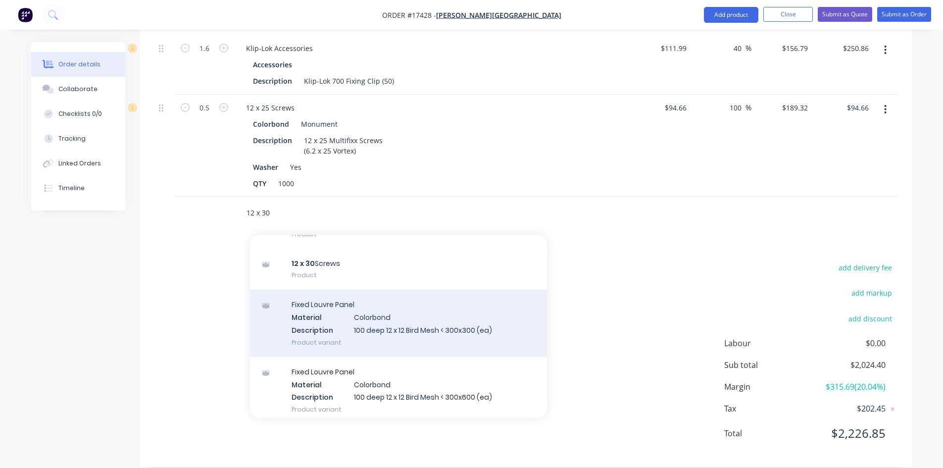
scroll to position [1188, 0]
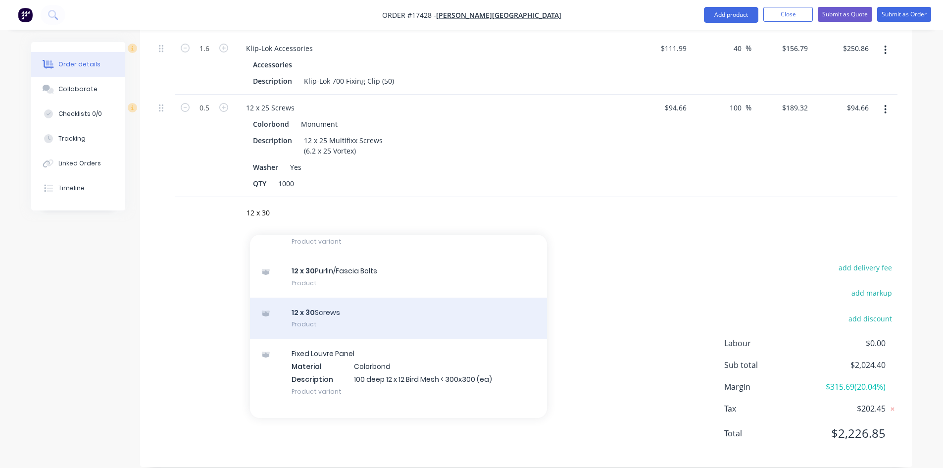
click at [347, 307] on div "12 x 30 Screws Product" at bounding box center [398, 318] width 297 height 42
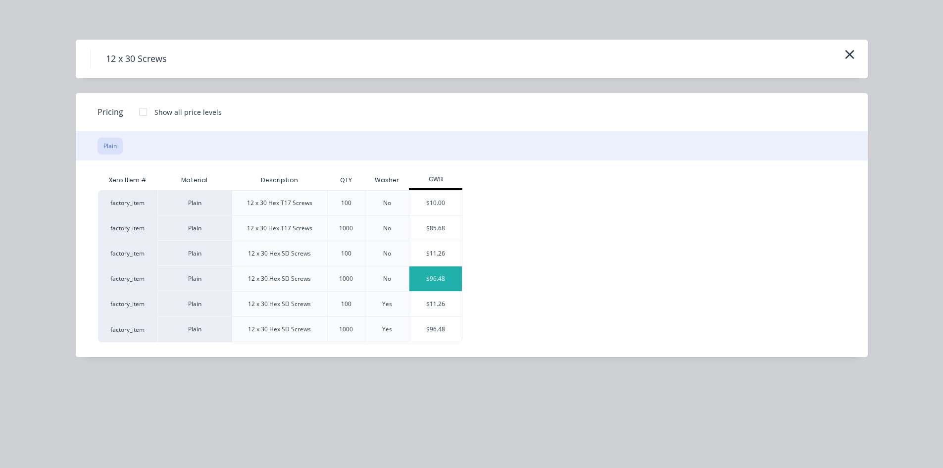
click at [445, 278] on div "$96.48" at bounding box center [435, 278] width 53 height 25
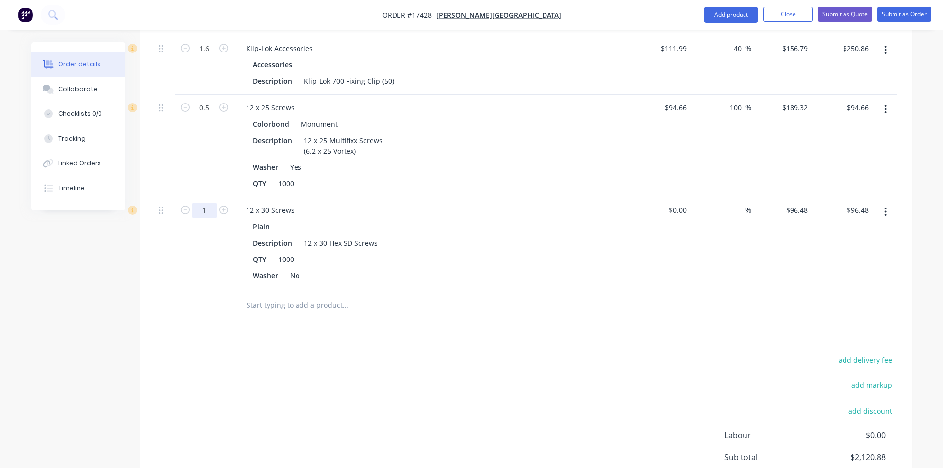
click at [402, 353] on div "add delivery fee add markup add discount Labour $0.00 Sub total $2,120.88 Margi…" at bounding box center [526, 448] width 742 height 191
click at [425, 324] on div "Drawings Add drawing 0.55 Colorbond Matt Monument Matt Girth 480 1 0 20 20 100 …" at bounding box center [526, 91] width 772 height 936
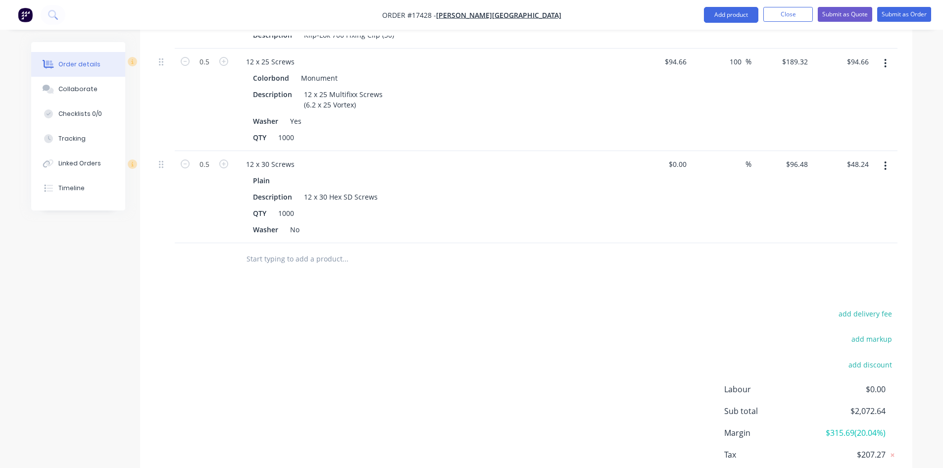
scroll to position [833, 0]
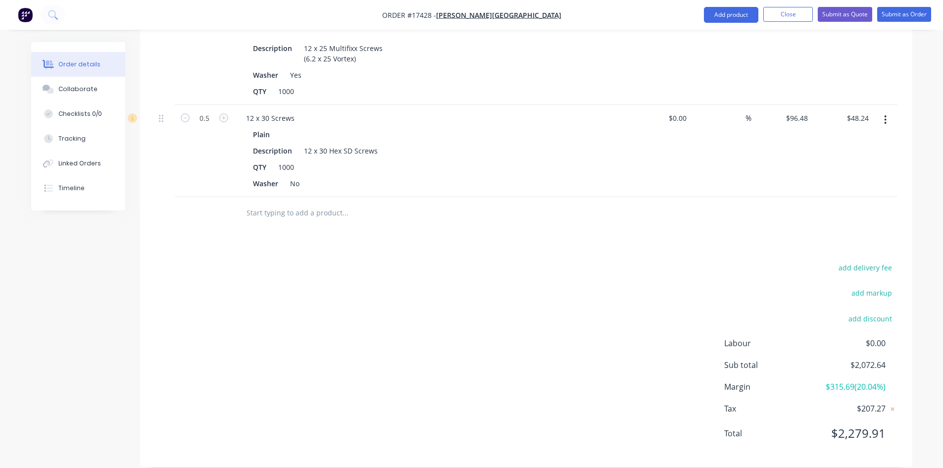
click at [289, 203] on input "text" at bounding box center [345, 213] width 198 height 20
click at [731, 14] on button "Add product" at bounding box center [731, 15] width 54 height 16
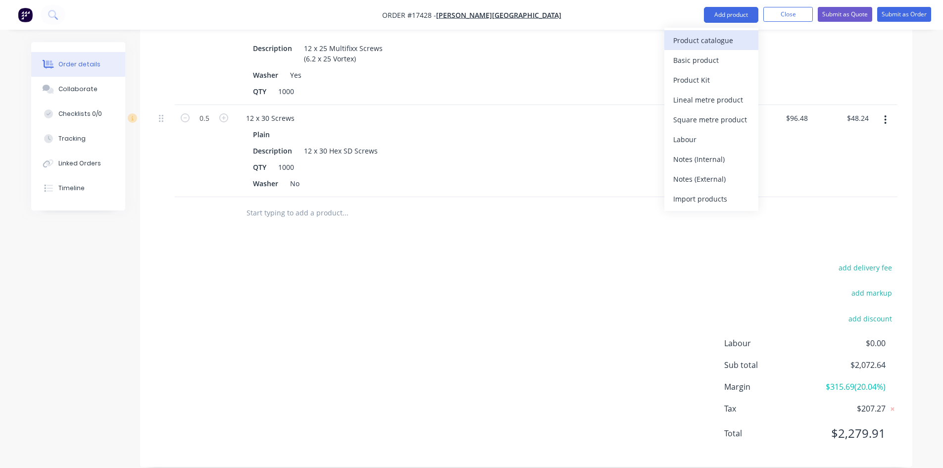
click at [719, 43] on div "Product catalogue" at bounding box center [711, 40] width 76 height 14
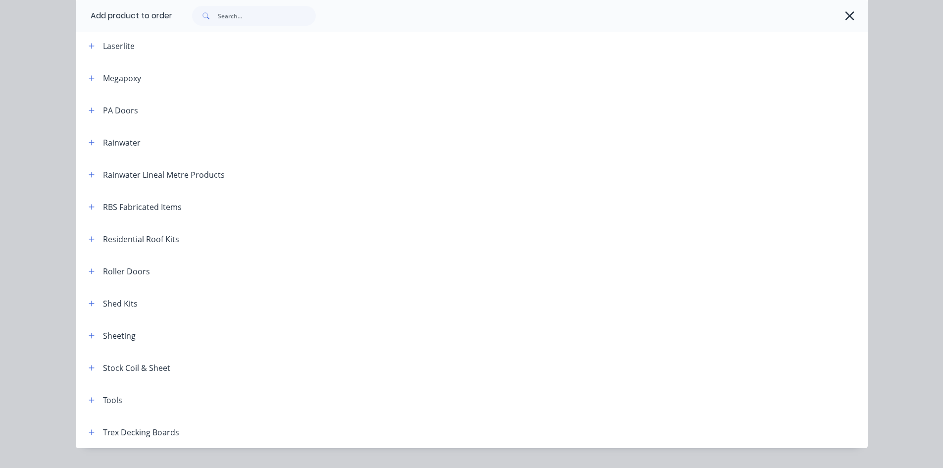
scroll to position [456, 0]
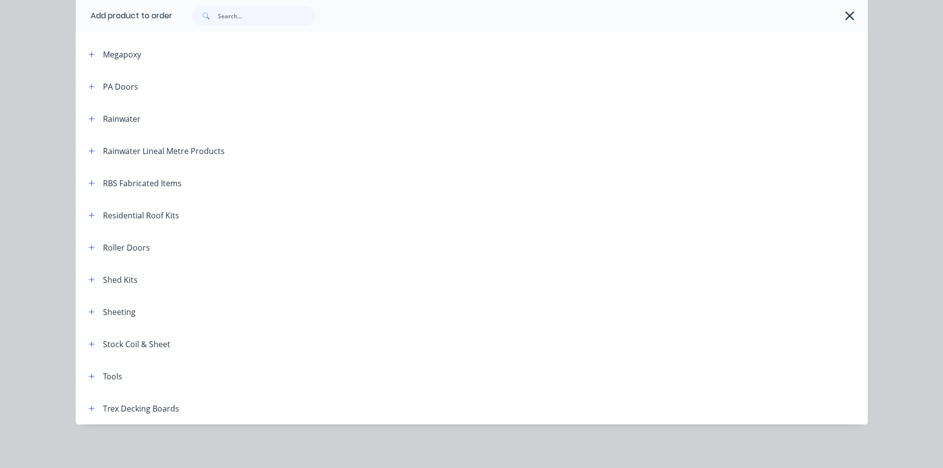
click at [81, 117] on div "Rainwater" at bounding box center [111, 118] width 60 height 12
click at [89, 119] on icon "button" at bounding box center [92, 118] width 6 height 7
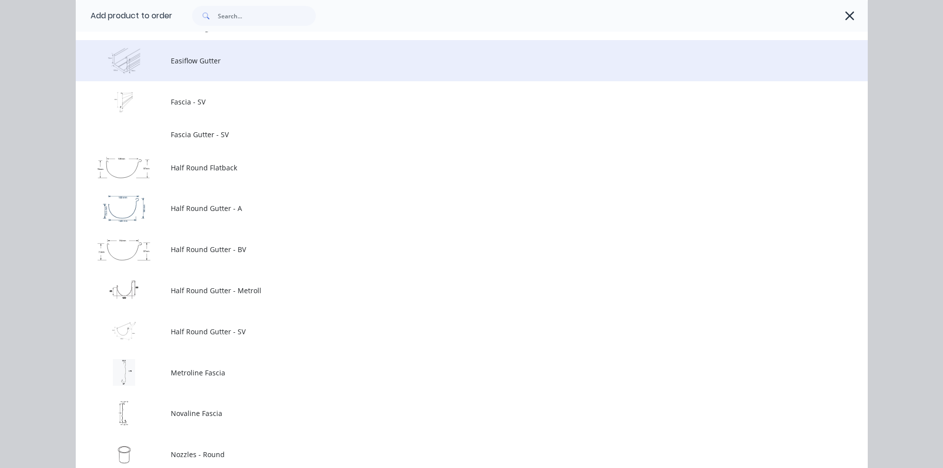
scroll to position [803, 0]
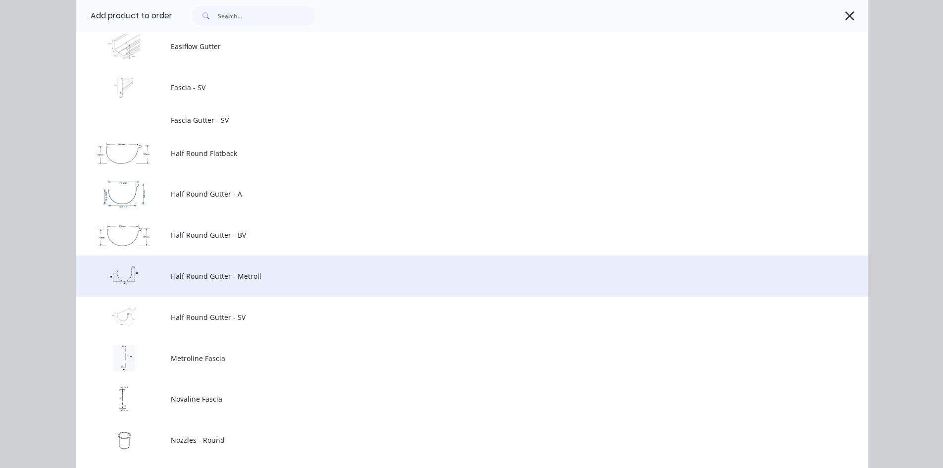
click at [275, 274] on span "Half Round Gutter - Metroll" at bounding box center [449, 276] width 557 height 10
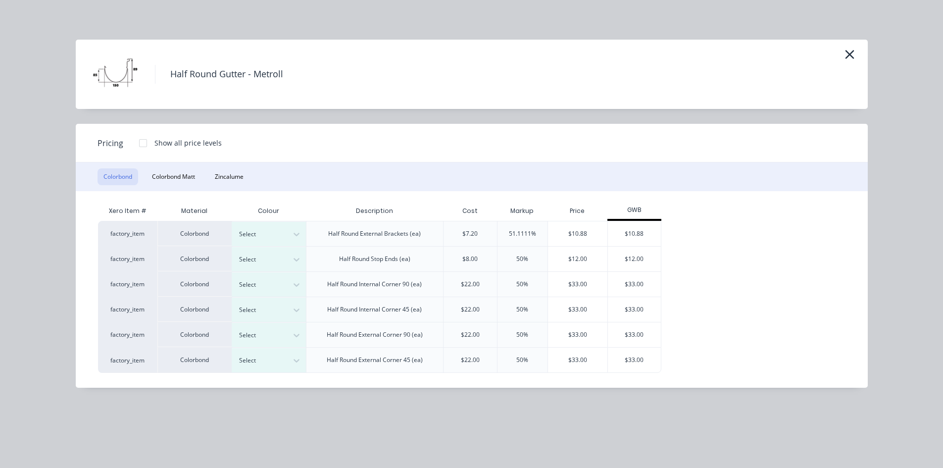
scroll to position [847, 0]
click at [848, 52] on icon "button" at bounding box center [849, 55] width 10 height 14
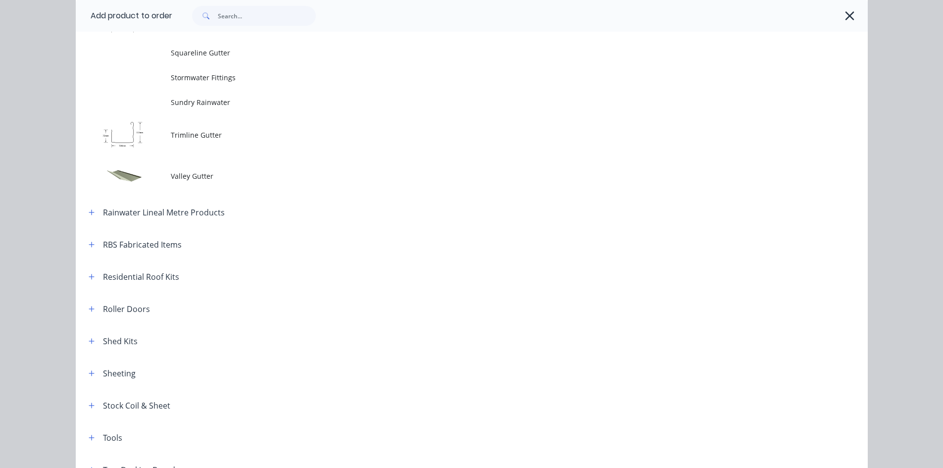
scroll to position [1796, 0]
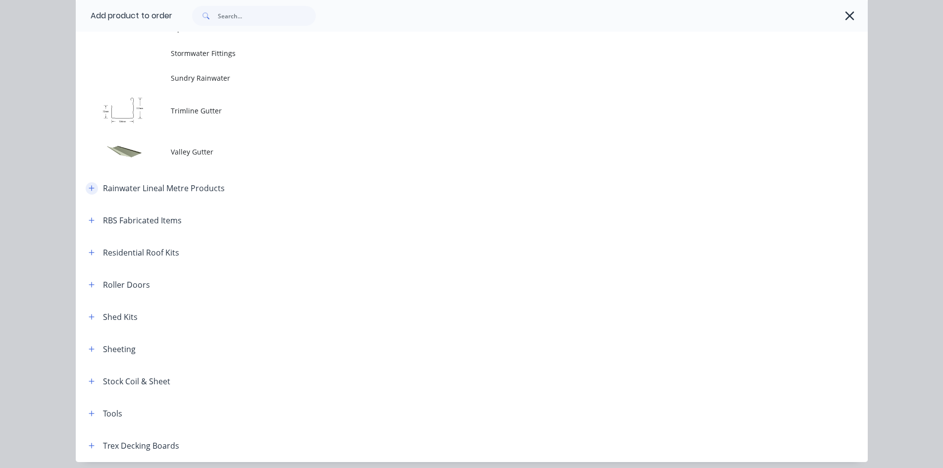
click at [90, 188] on icon "button" at bounding box center [91, 188] width 5 height 5
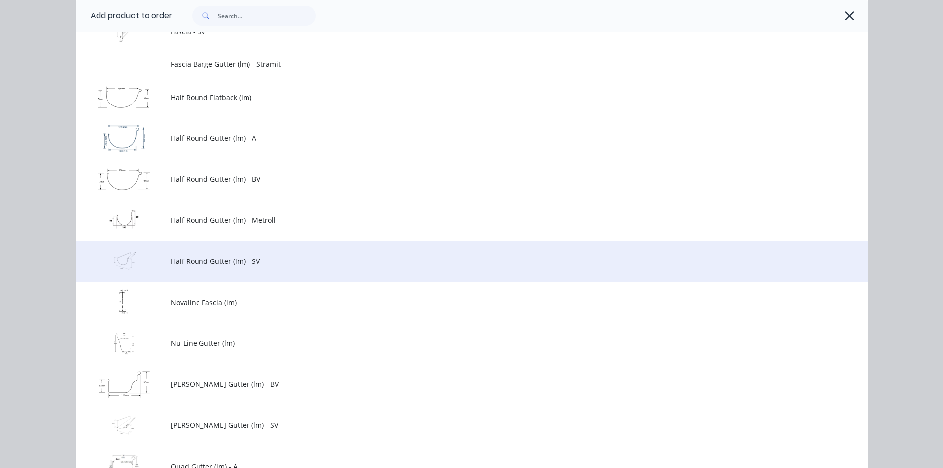
scroll to position [2043, 0]
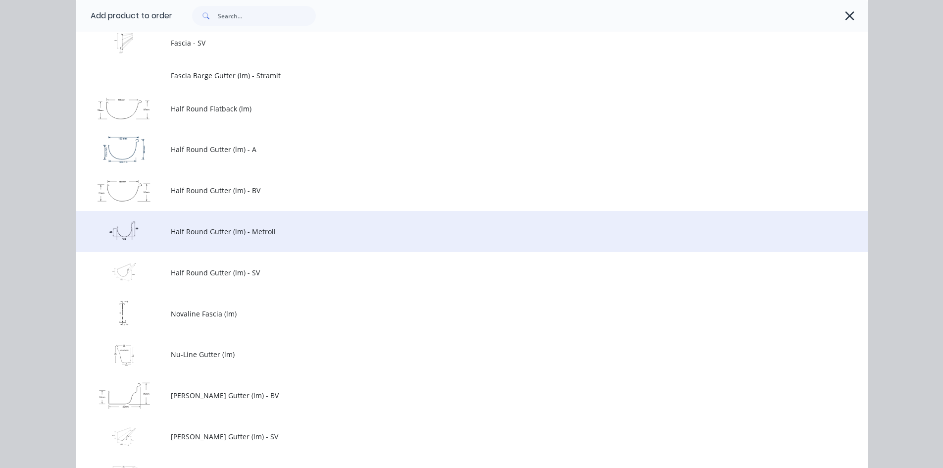
click at [303, 239] on td "Half Round Gutter (lm) - Metroll" at bounding box center [519, 231] width 697 height 41
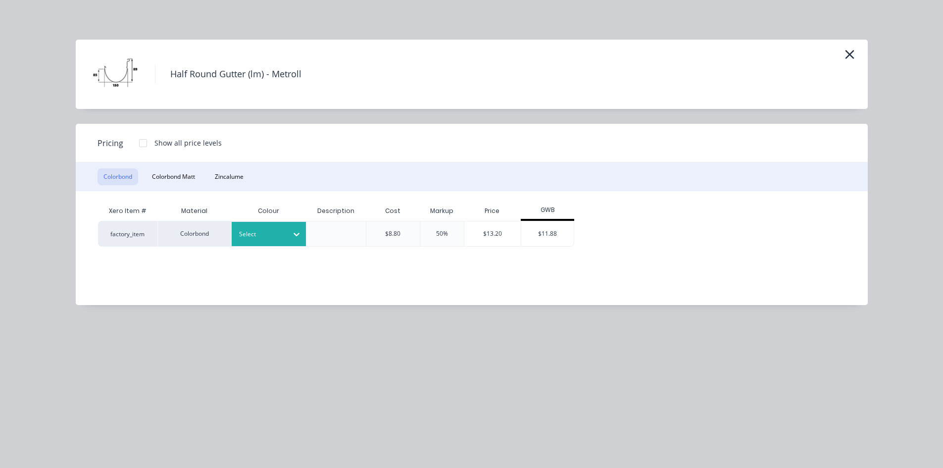
click at [296, 237] on icon at bounding box center [296, 234] width 10 height 10
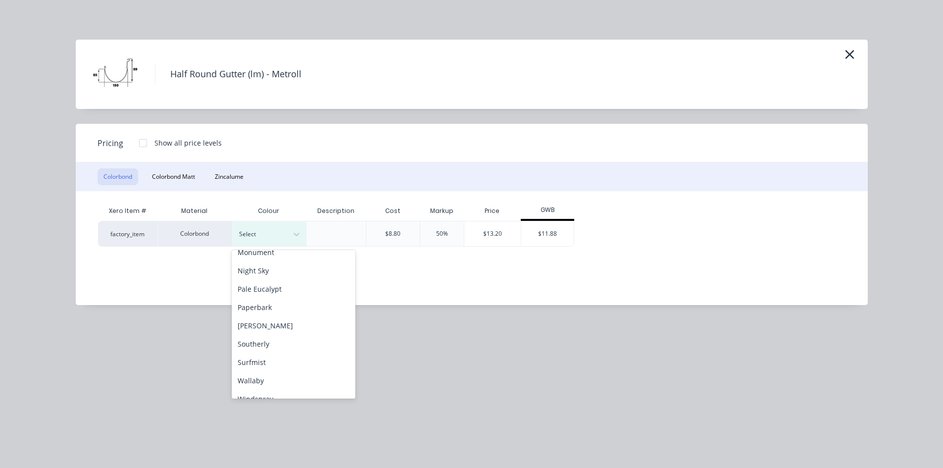
scroll to position [247, 0]
click at [277, 328] on div "[PERSON_NAME]" at bounding box center [294, 325] width 124 height 18
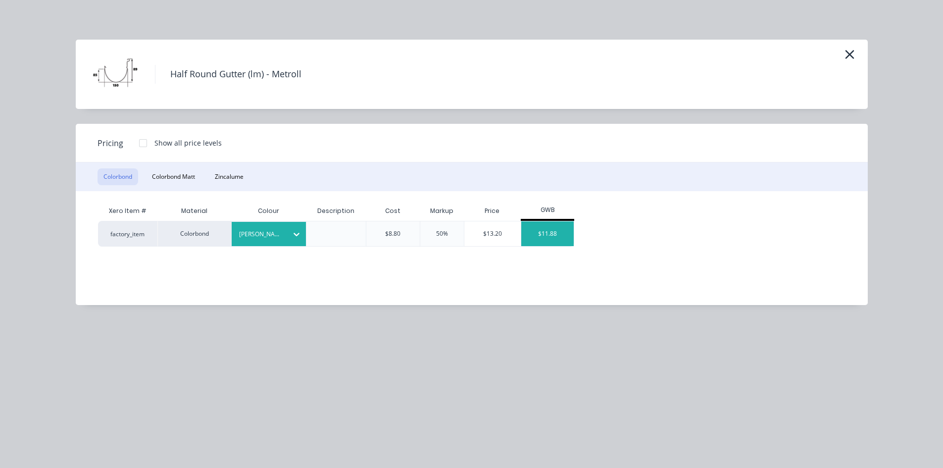
click at [560, 233] on div "$11.88" at bounding box center [547, 233] width 53 height 25
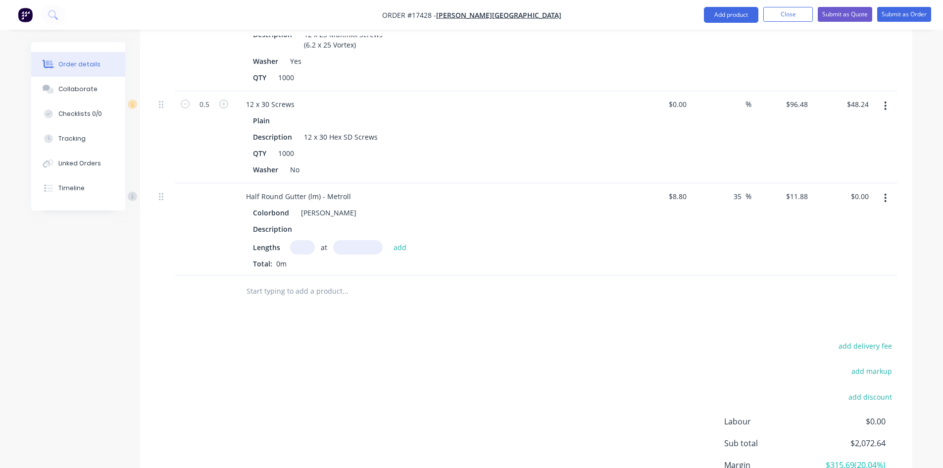
click at [304, 240] on input "text" at bounding box center [302, 247] width 25 height 14
click at [355, 240] on input "text" at bounding box center [357, 247] width 49 height 14
click at [463, 222] on div "Colorbond Shale Grey Description Lengths 1 at 8000mm add Total: 0m" at bounding box center [432, 236] width 388 height 63
click at [401, 240] on button "add" at bounding box center [399, 246] width 23 height 13
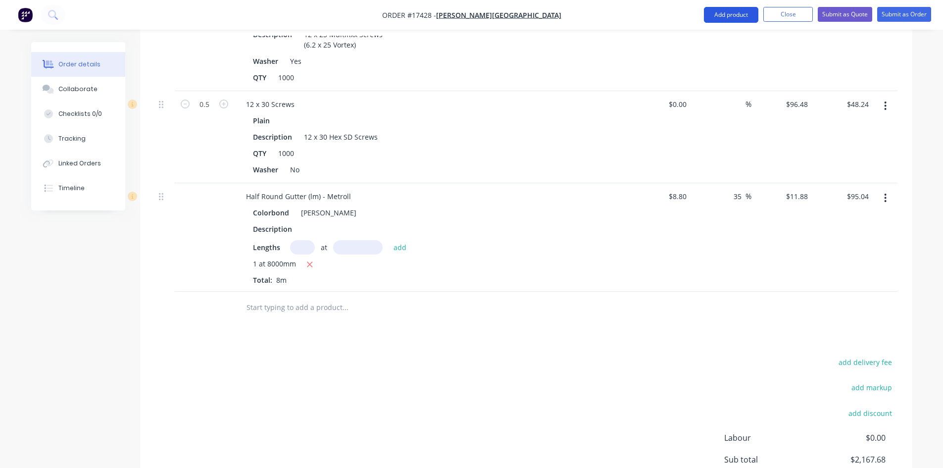
click at [726, 14] on button "Add product" at bounding box center [731, 15] width 54 height 16
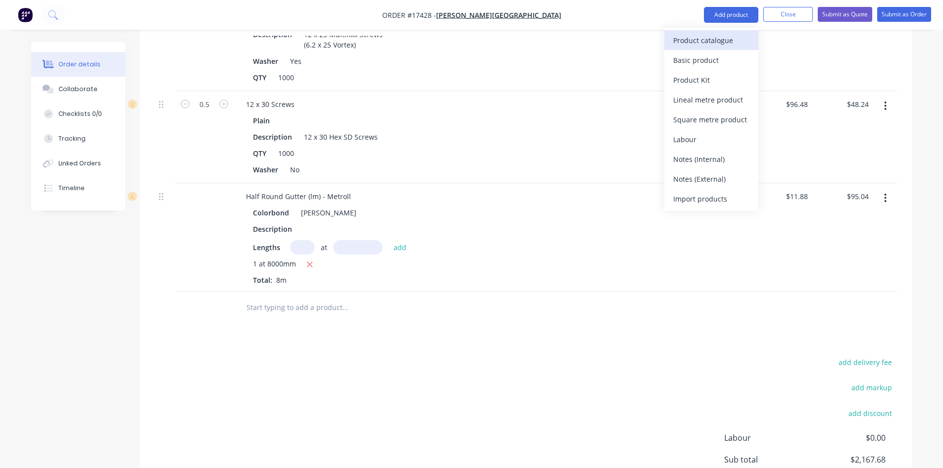
click at [712, 43] on div "Product catalogue" at bounding box center [711, 40] width 76 height 14
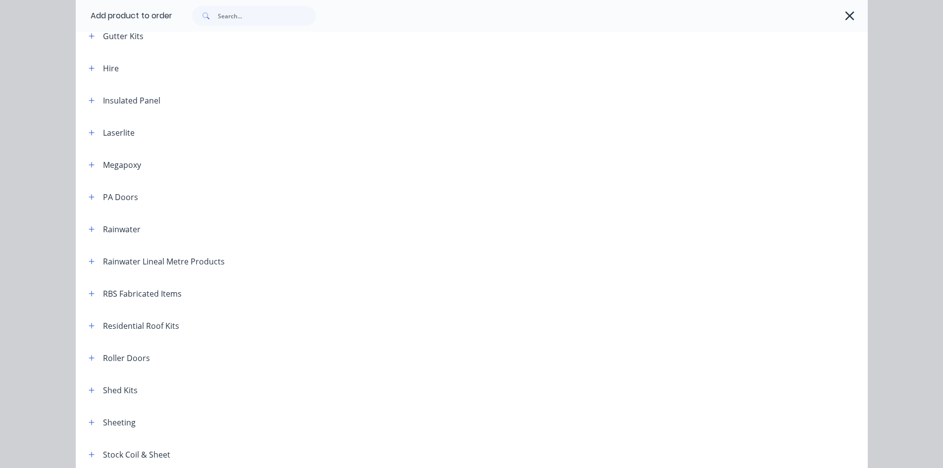
scroll to position [346, 0]
click at [89, 230] on icon "button" at bounding box center [91, 228] width 5 height 5
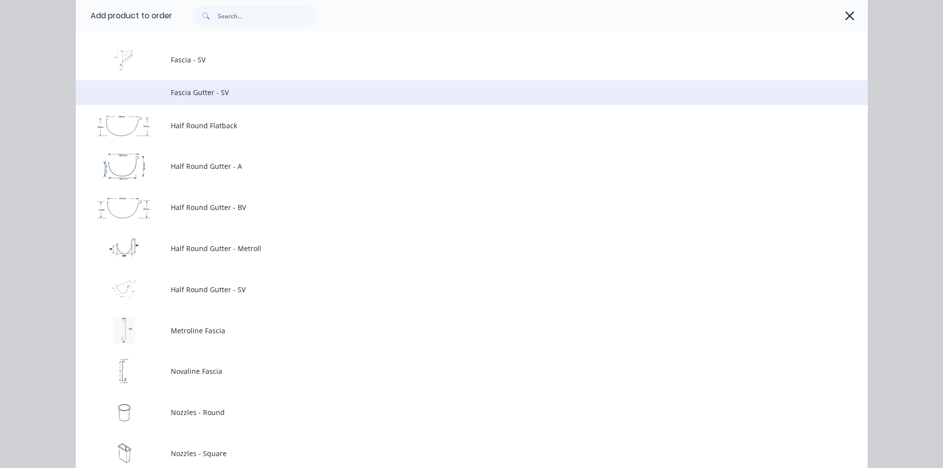
scroll to position [841, 0]
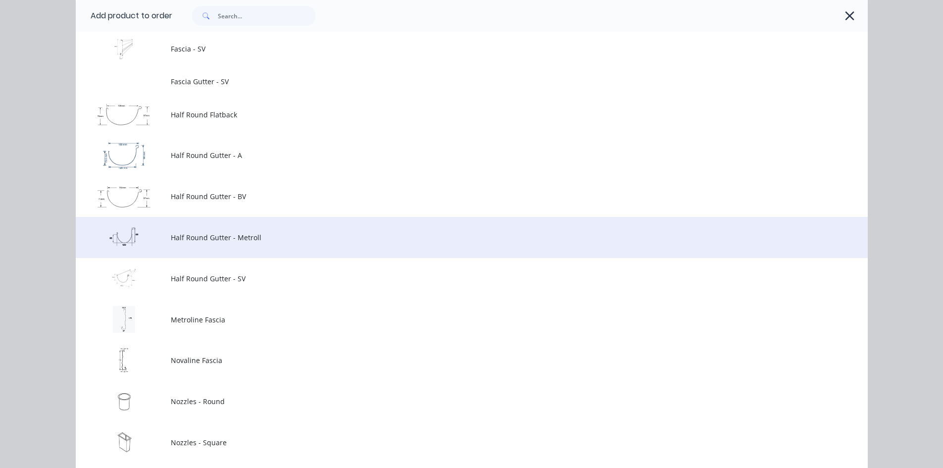
click at [279, 237] on span "Half Round Gutter - Metroll" at bounding box center [449, 237] width 557 height 10
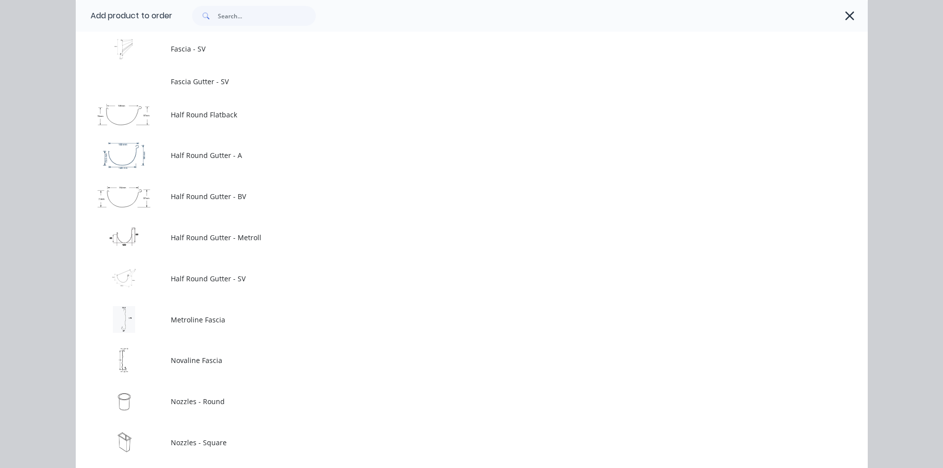
scroll to position [0, 0]
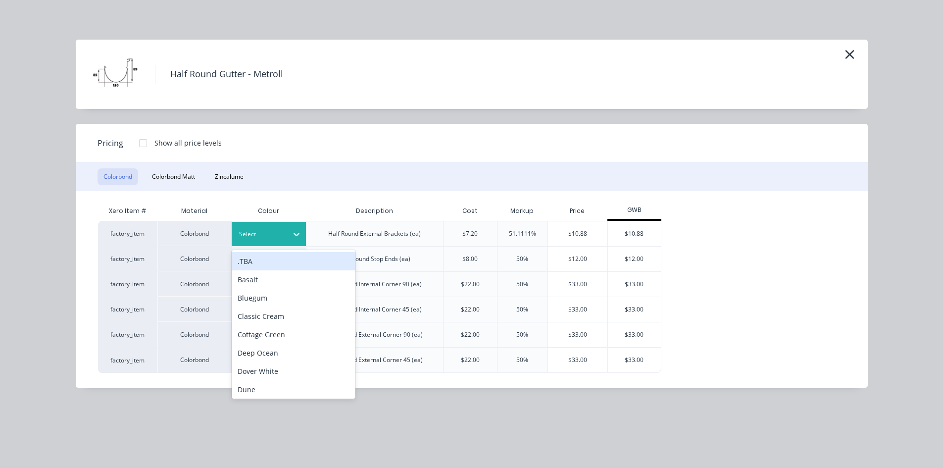
click at [295, 234] on icon at bounding box center [296, 234] width 6 height 3
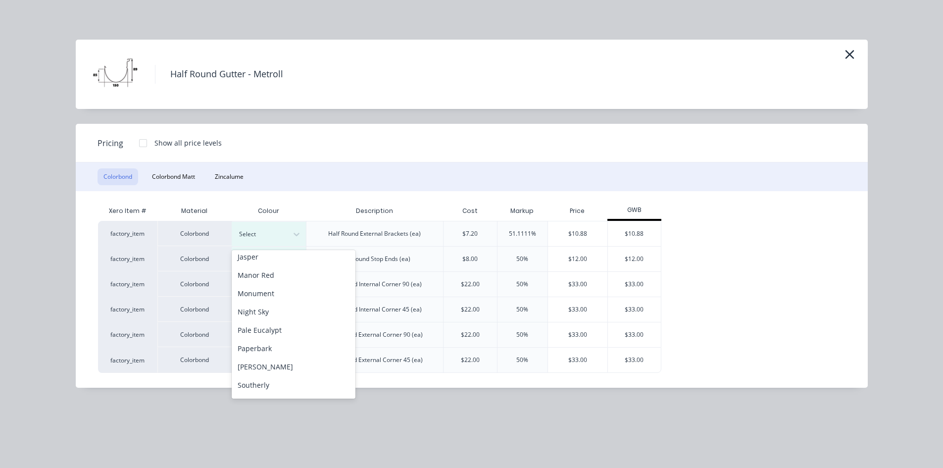
scroll to position [247, 0]
click at [280, 329] on div "[PERSON_NAME]" at bounding box center [294, 325] width 124 height 18
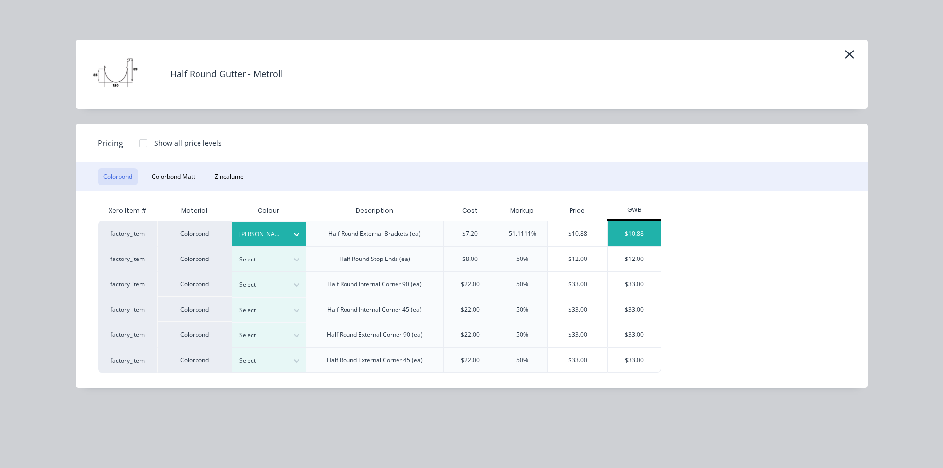
click at [652, 236] on div "$10.88" at bounding box center [634, 233] width 53 height 25
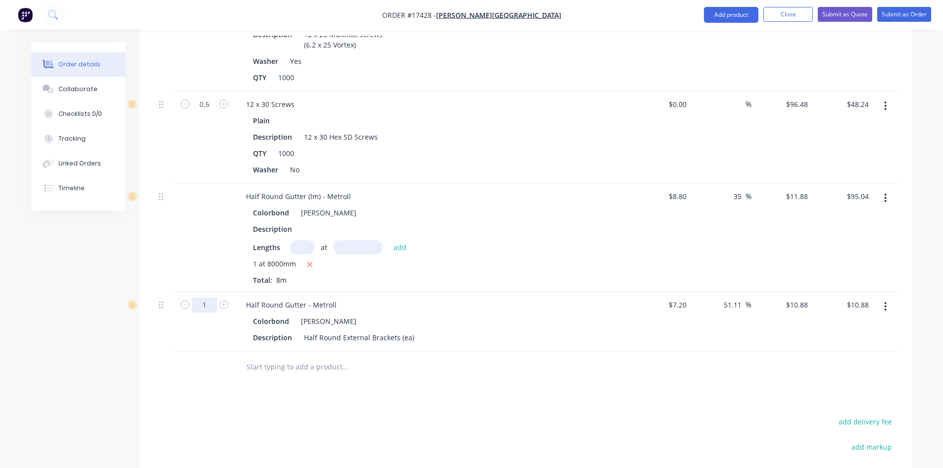
click at [507, 381] on div "Drawings Add drawing 0.55 Colorbond Matt Monument Matt Girth 480 1 0 20 20 100 …" at bounding box center [526, 69] width 772 height 1104
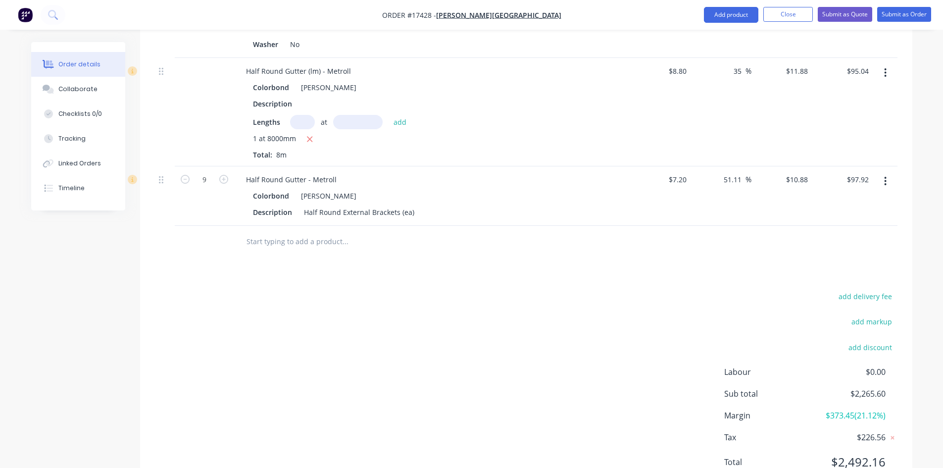
scroll to position [996, 0]
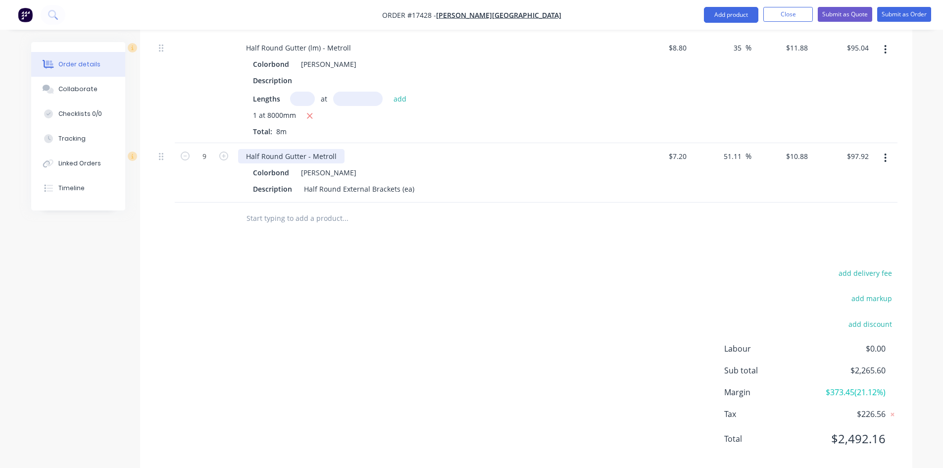
click at [316, 149] on div "Half Round Gutter - Metroll" at bounding box center [291, 156] width 106 height 14
copy div "Half Round Gutter - Metroll"
click at [299, 208] on input "text" at bounding box center [345, 218] width 198 height 20
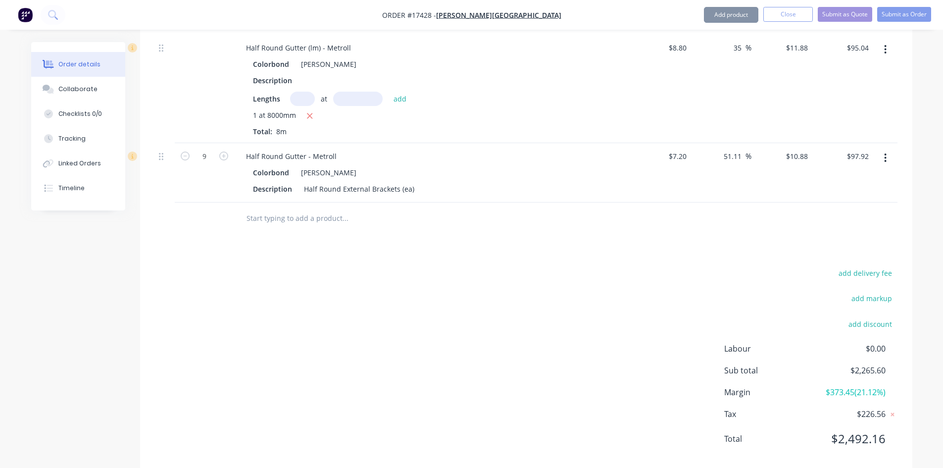
paste input "Half Round Gutter - Metroll"
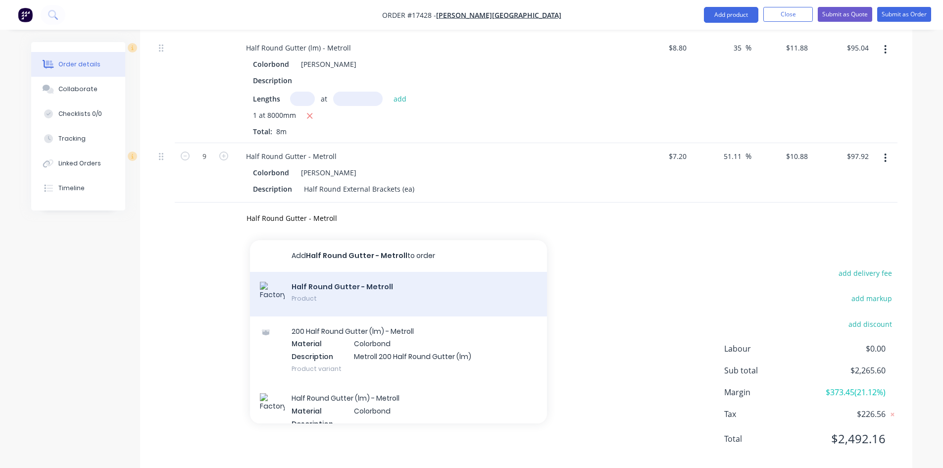
click at [310, 277] on div "Half Round Gutter - Metroll Product" at bounding box center [398, 294] width 297 height 45
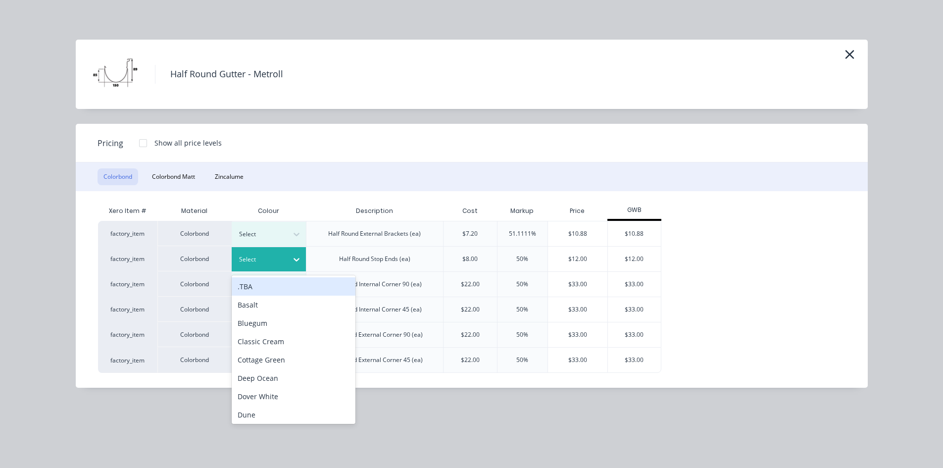
click at [294, 258] on icon at bounding box center [296, 259] width 10 height 10
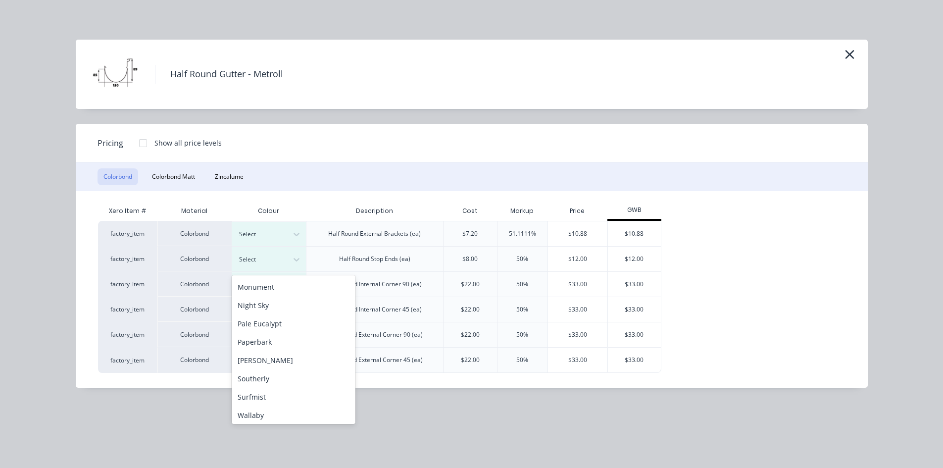
scroll to position [247, 0]
click at [288, 354] on div "[PERSON_NAME]" at bounding box center [294, 350] width 124 height 18
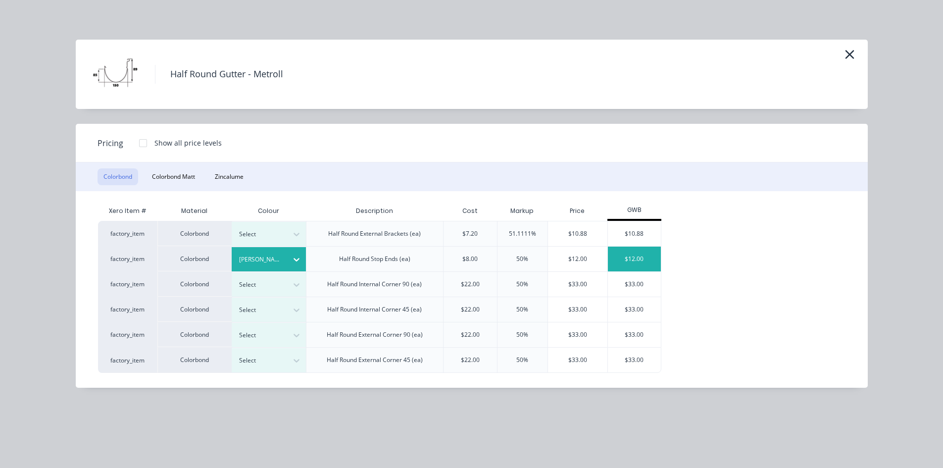
click at [635, 255] on div "$12.00" at bounding box center [634, 258] width 53 height 25
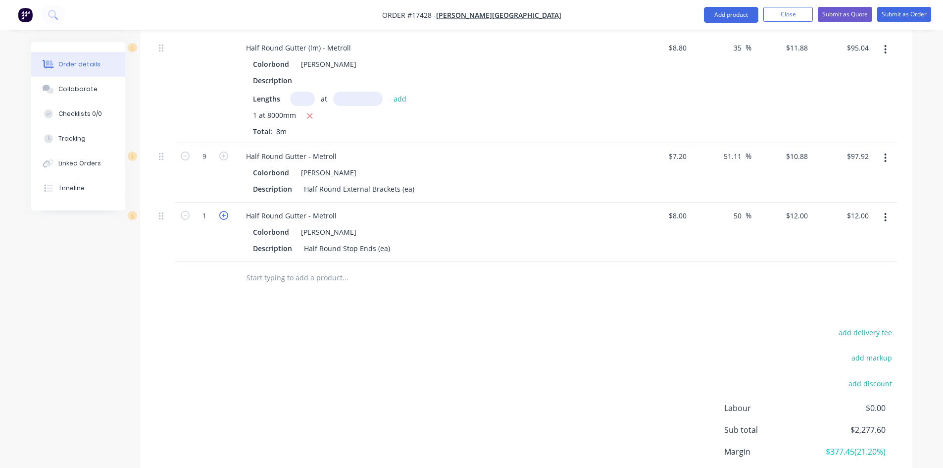
click at [226, 211] on icon "button" at bounding box center [223, 215] width 9 height 9
click at [390, 241] on div "Half Round Stop Ends (ea)" at bounding box center [347, 248] width 94 height 14
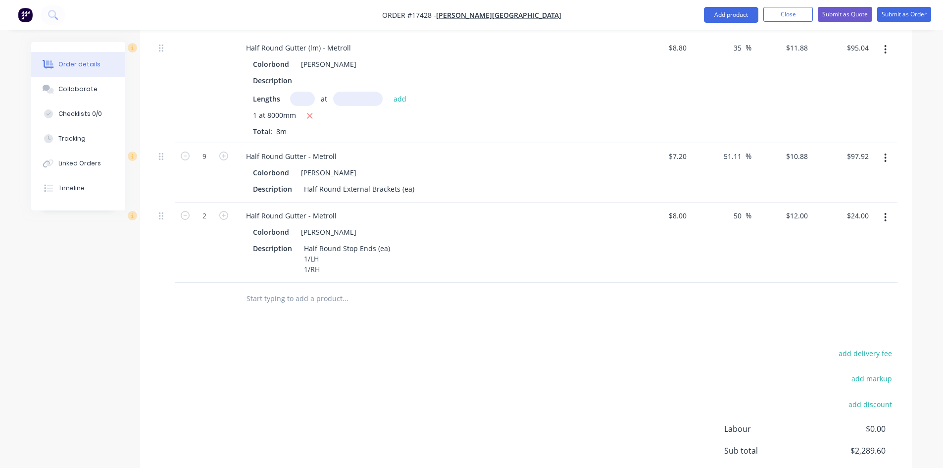
click at [432, 299] on div at bounding box center [412, 299] width 356 height 32
click at [273, 289] on input "text" at bounding box center [345, 299] width 198 height 20
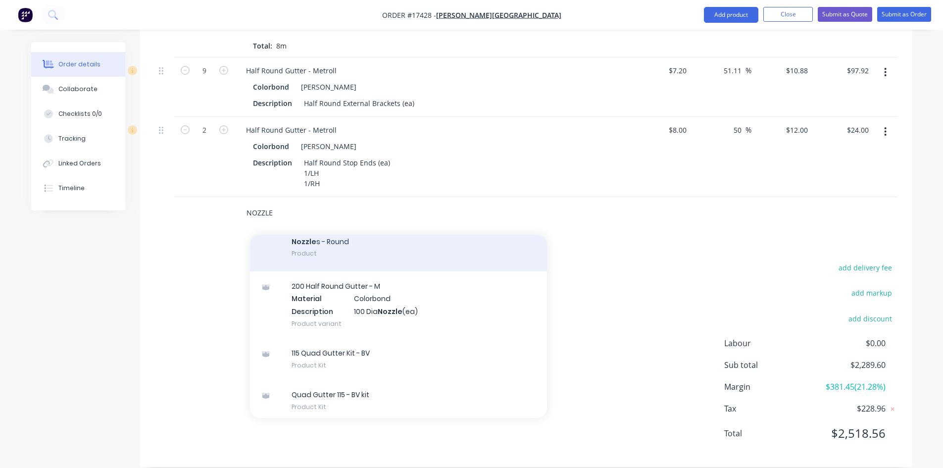
scroll to position [2623, 0]
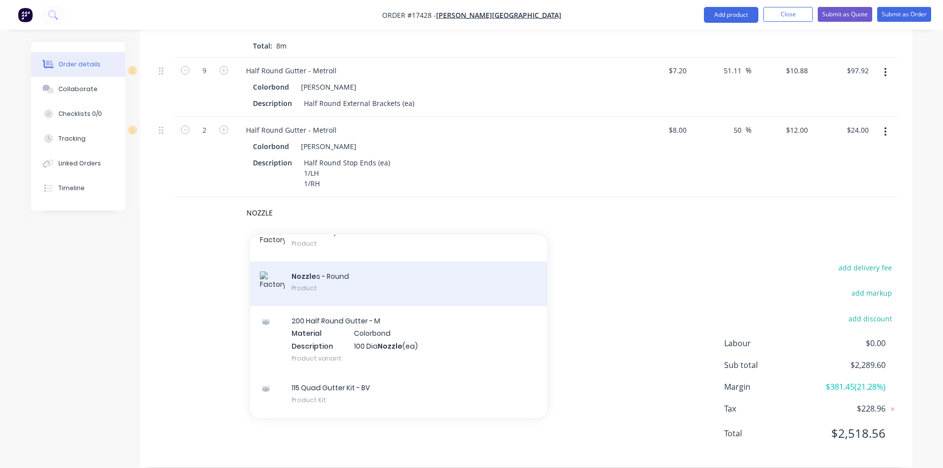
click at [347, 265] on div "Nozzle s - Round Product" at bounding box center [398, 283] width 297 height 45
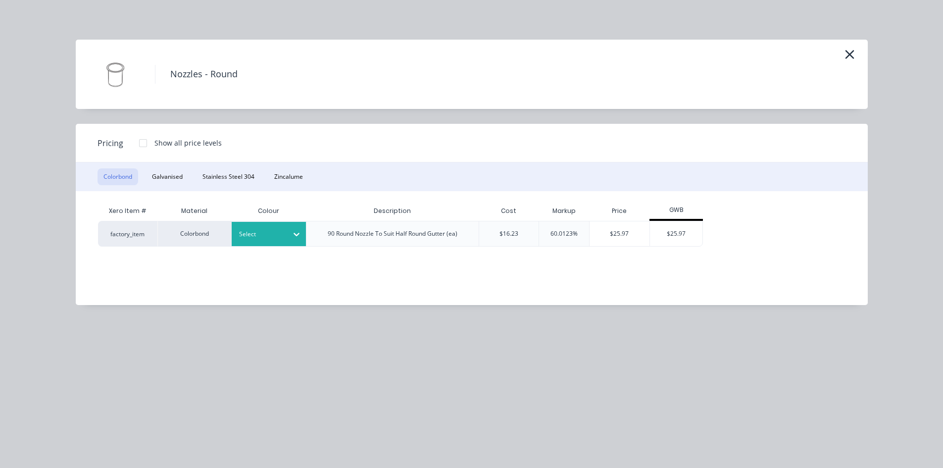
click at [281, 230] on div at bounding box center [261, 234] width 45 height 11
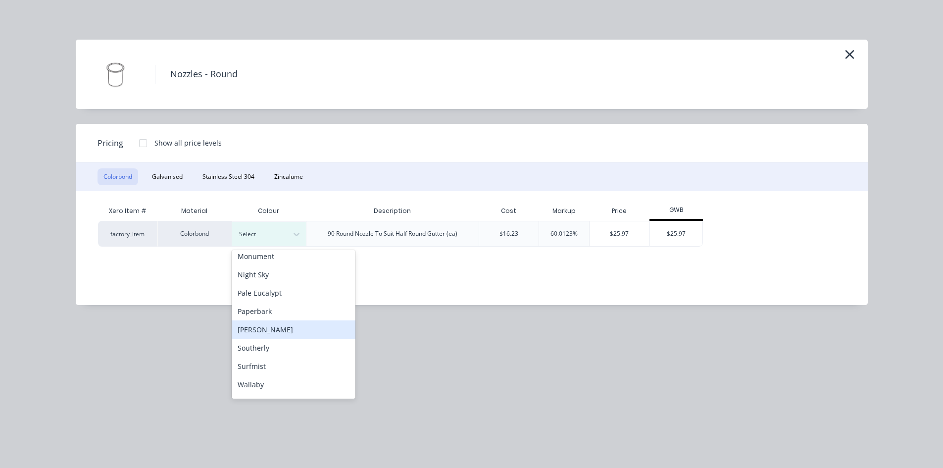
scroll to position [247, 0]
click at [287, 322] on div "[PERSON_NAME]" at bounding box center [294, 325] width 124 height 18
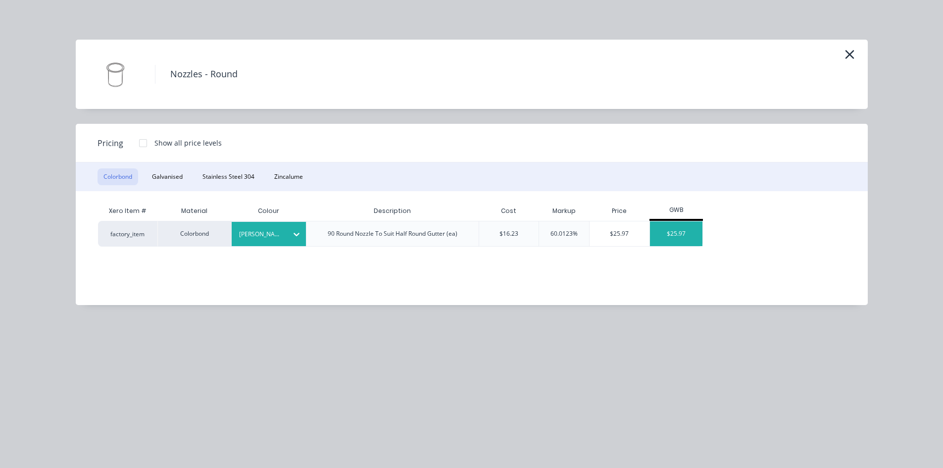
click at [701, 233] on div "$25.97" at bounding box center [676, 233] width 53 height 25
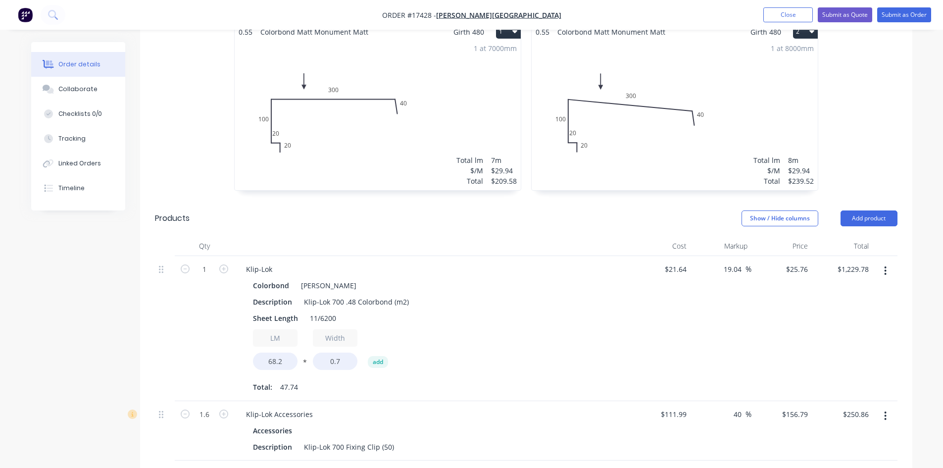
scroll to position [349, 0]
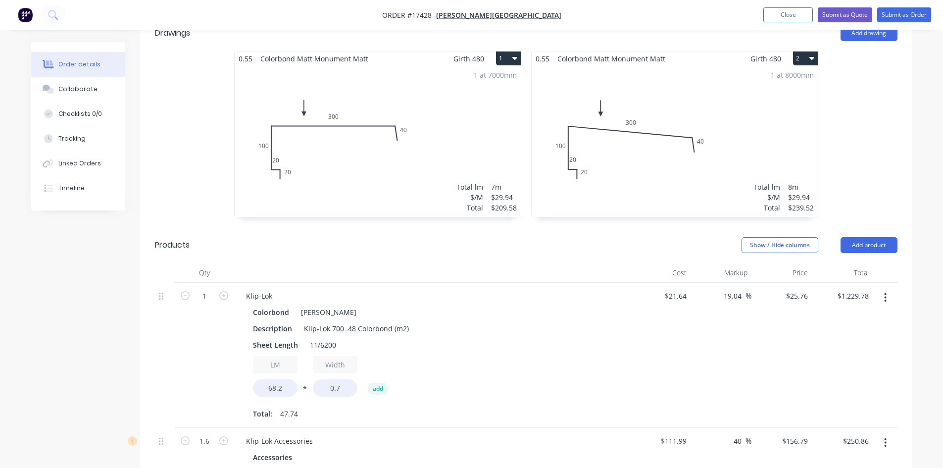
click at [523, 168] on div "0.55 Colorbond Matt Monument [PERSON_NAME] 480 1 0 20 20 100 300 40 0 20 20 100…" at bounding box center [377, 139] width 297 height 176
click at [526, 168] on div "0.55 Colorbond Matt Monument [PERSON_NAME] 480 2 0 20 20 100 300 40 0 20 20 100…" at bounding box center [674, 139] width 297 height 176
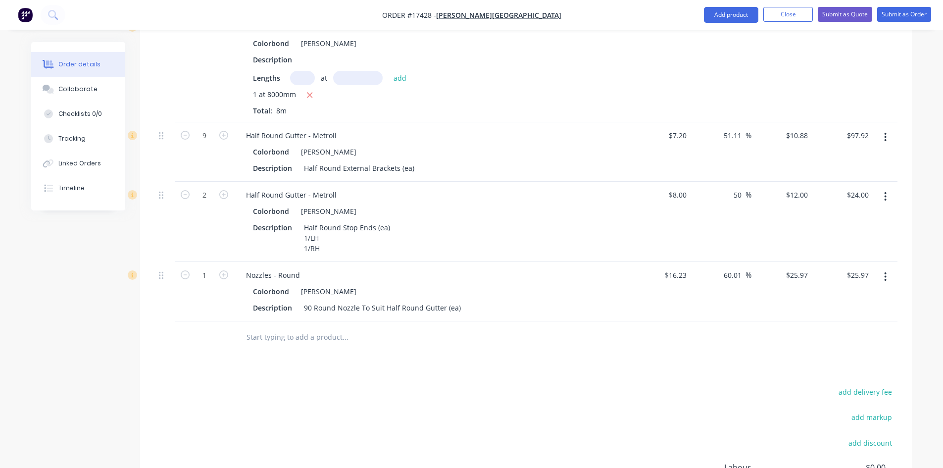
scroll to position [992, 0]
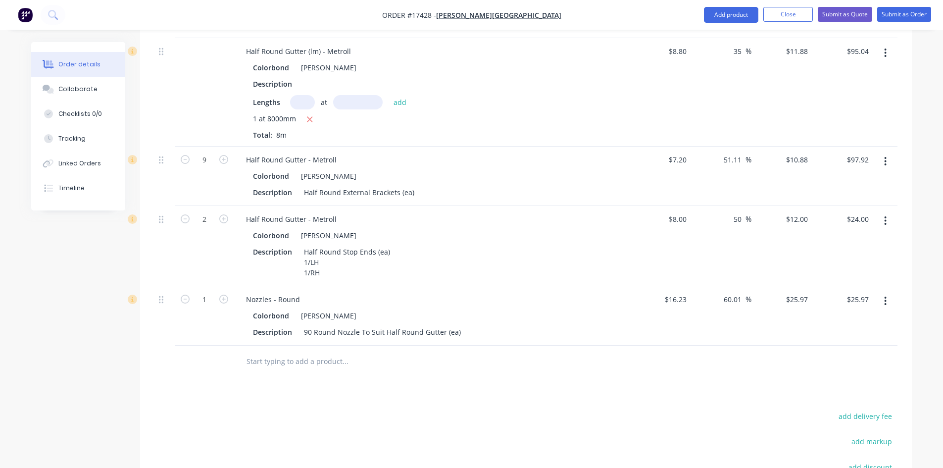
click at [537, 351] on div at bounding box center [412, 361] width 348 height 20
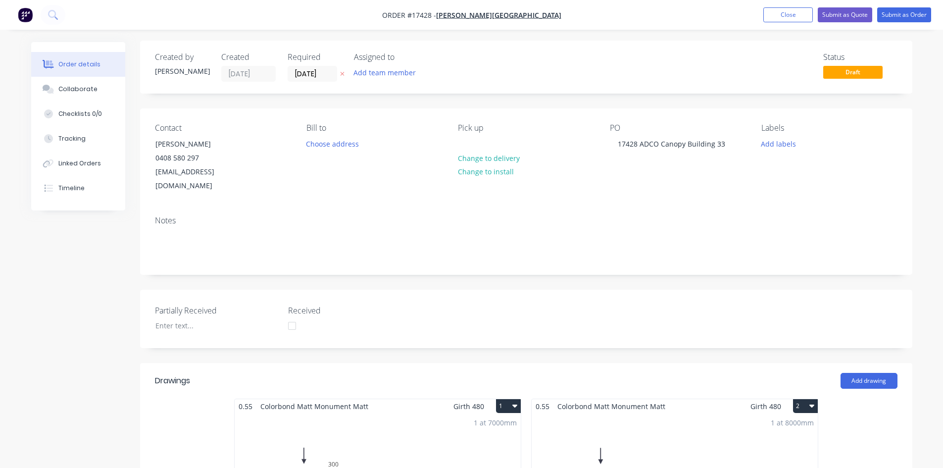
scroll to position [0, 0]
drag, startPoint x: 513, startPoint y: 103, endPoint x: 502, endPoint y: 103, distance: 10.9
drag, startPoint x: 491, startPoint y: 103, endPoint x: 483, endPoint y: 103, distance: 8.4
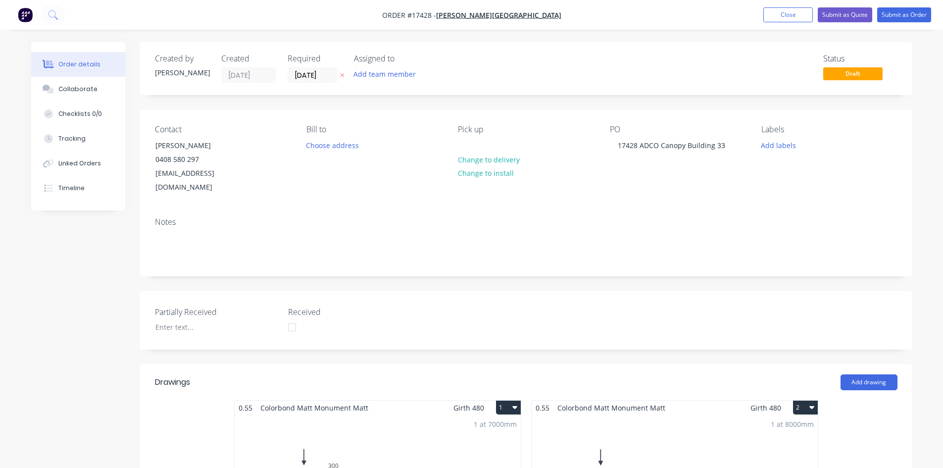
drag, startPoint x: 487, startPoint y: 103, endPoint x: 478, endPoint y: 103, distance: 8.9
click at [566, 13] on nav "Order #17428 - [PERSON_NAME] Building Add product Close Submit as Quote Submit …" at bounding box center [471, 15] width 943 height 30
drag, startPoint x: 566, startPoint y: 13, endPoint x: 557, endPoint y: 13, distance: 8.9
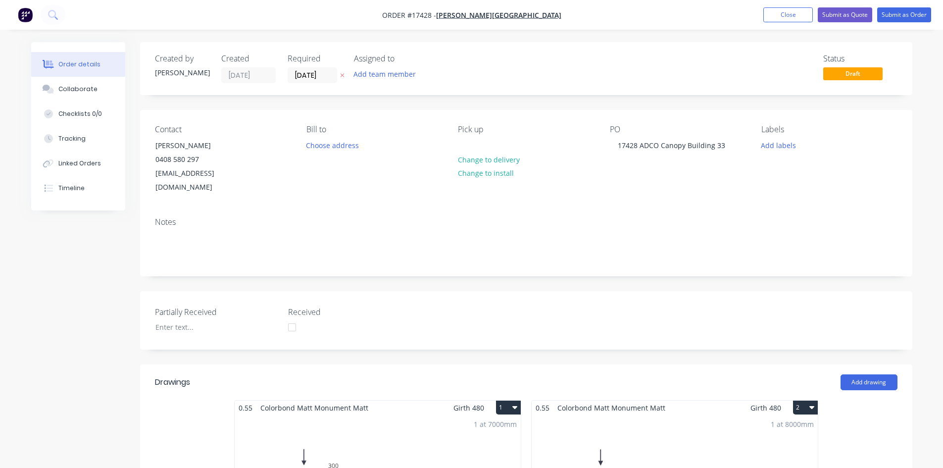
drag, startPoint x: 557, startPoint y: 13, endPoint x: 550, endPoint y: 10, distance: 7.8
click at [550, 10] on nav "Order #17428 - [PERSON_NAME] Building Add product Close Submit as Quote Submit …" at bounding box center [471, 15] width 943 height 30
click at [549, 8] on nav "Order #17428 - [PERSON_NAME] Building Add product Close Submit as Quote Submit …" at bounding box center [471, 15] width 943 height 30
click at [570, 18] on nav "Order #17428 - [PERSON_NAME] Building Add product Close Submit as Quote Submit …" at bounding box center [471, 15] width 943 height 30
click at [574, 16] on nav "Order #17428 - [PERSON_NAME] Building Add product Close Submit as Quote Submit …" at bounding box center [471, 15] width 943 height 30
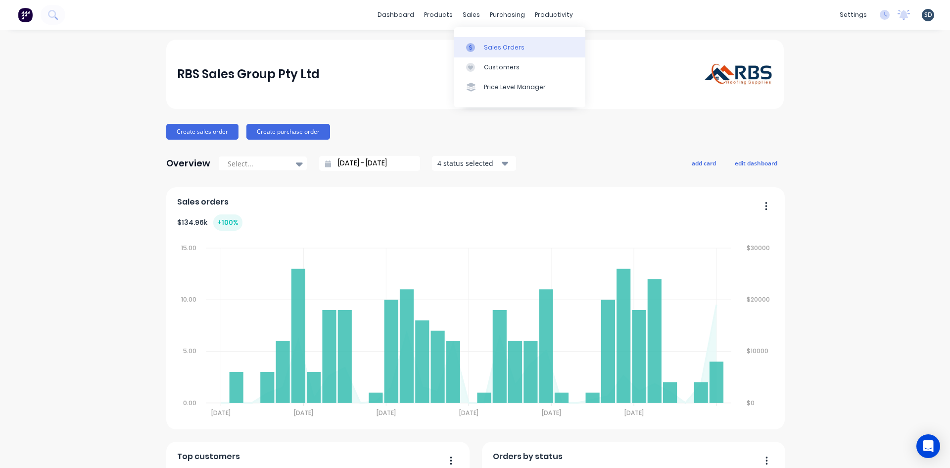
click at [501, 49] on div "Sales Orders" at bounding box center [504, 47] width 41 height 9
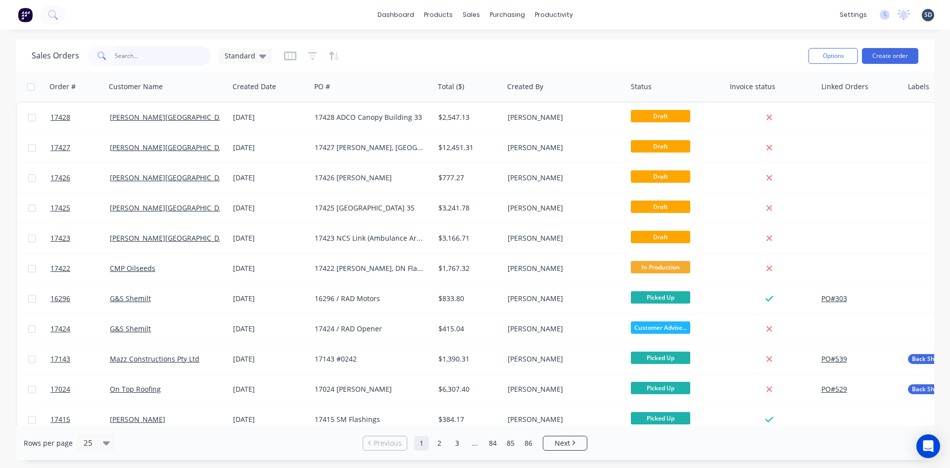
click at [131, 56] on input "text" at bounding box center [163, 56] width 97 height 20
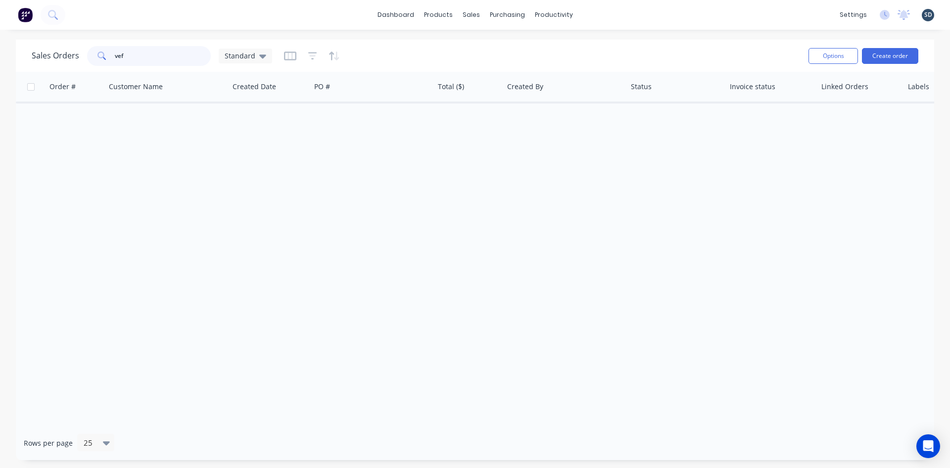
click at [144, 54] on input "vef" at bounding box center [163, 56] width 97 height 20
type input "ves"
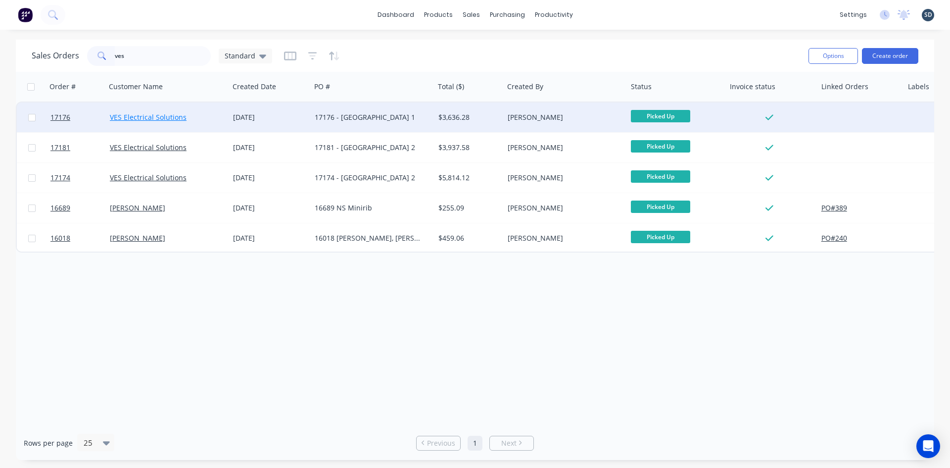
click at [148, 117] on link "VES Electrical Solutions" at bounding box center [148, 116] width 77 height 9
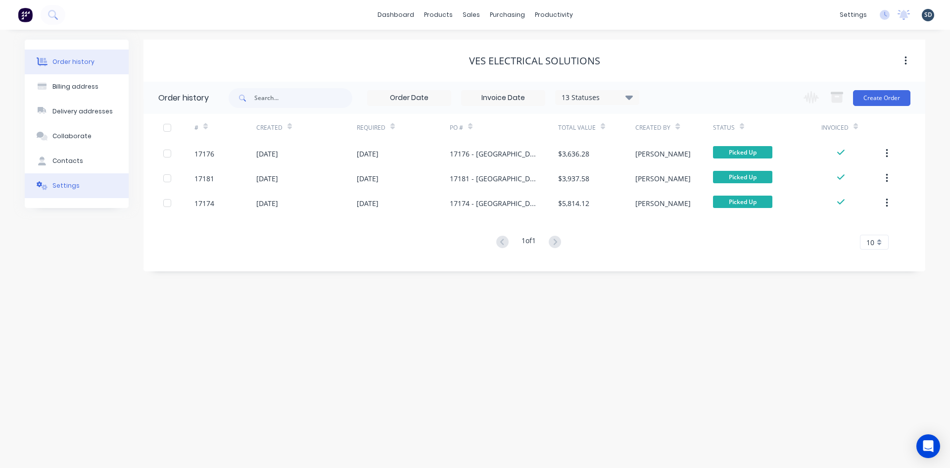
click at [96, 186] on button "Settings" at bounding box center [77, 185] width 104 height 25
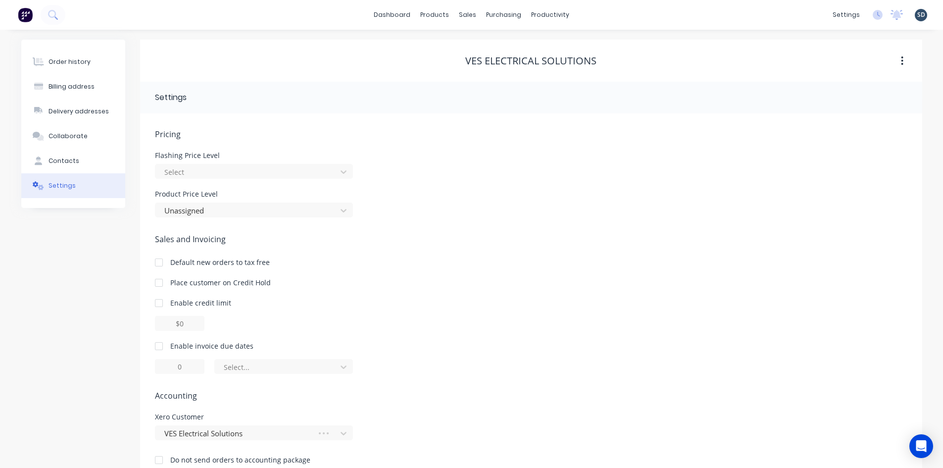
scroll to position [23, 0]
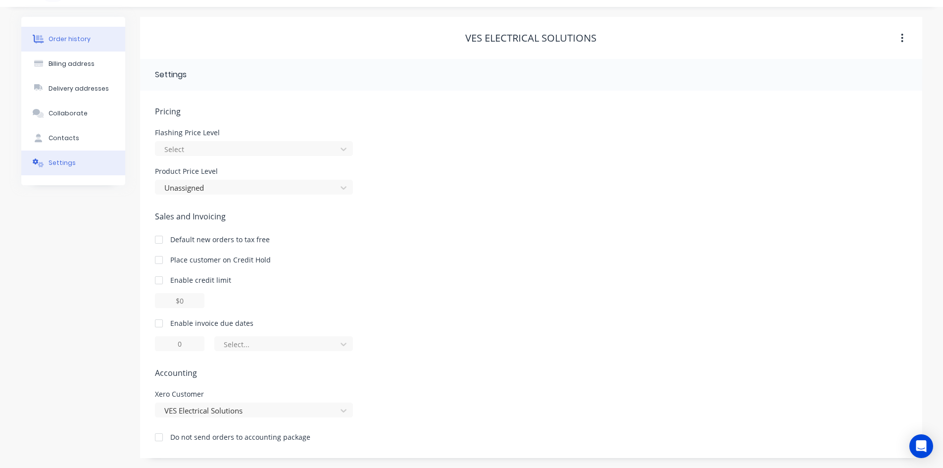
click at [93, 37] on button "Order history" at bounding box center [73, 39] width 104 height 25
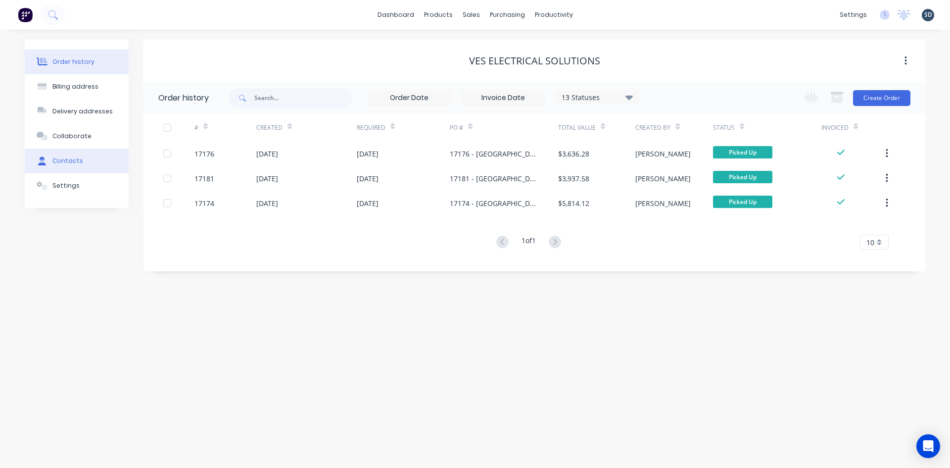
click at [103, 155] on button "Contacts" at bounding box center [77, 160] width 104 height 25
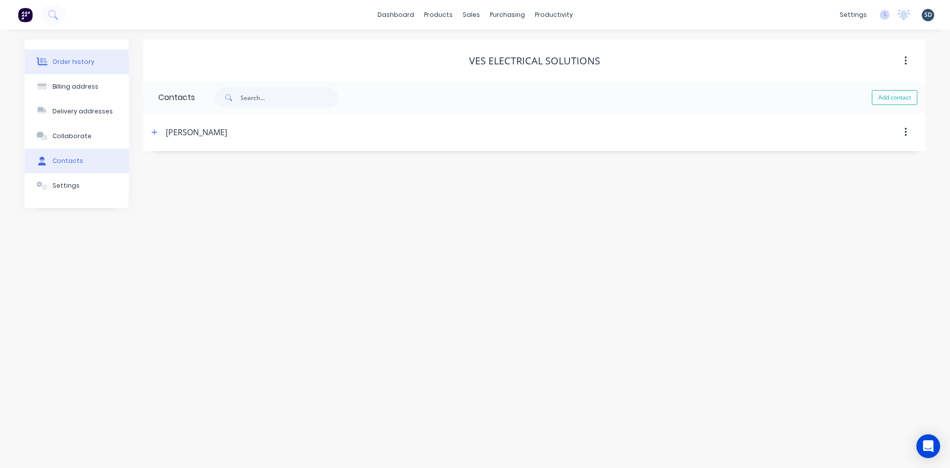
click at [94, 62] on button "Order history" at bounding box center [77, 61] width 104 height 25
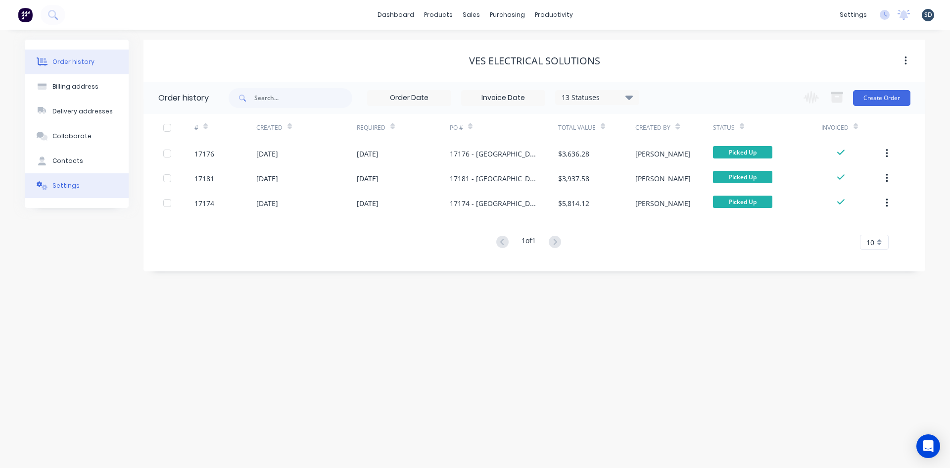
click at [90, 180] on button "Settings" at bounding box center [77, 185] width 104 height 25
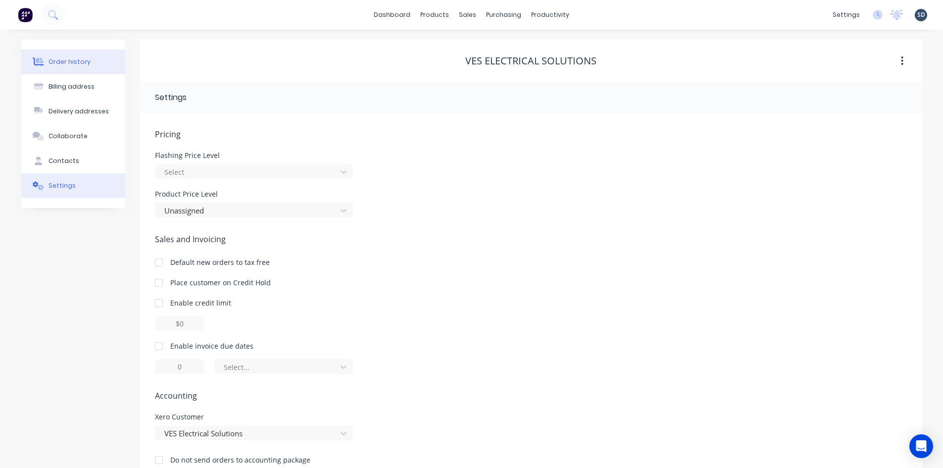
click at [99, 56] on button "Order history" at bounding box center [73, 61] width 104 height 25
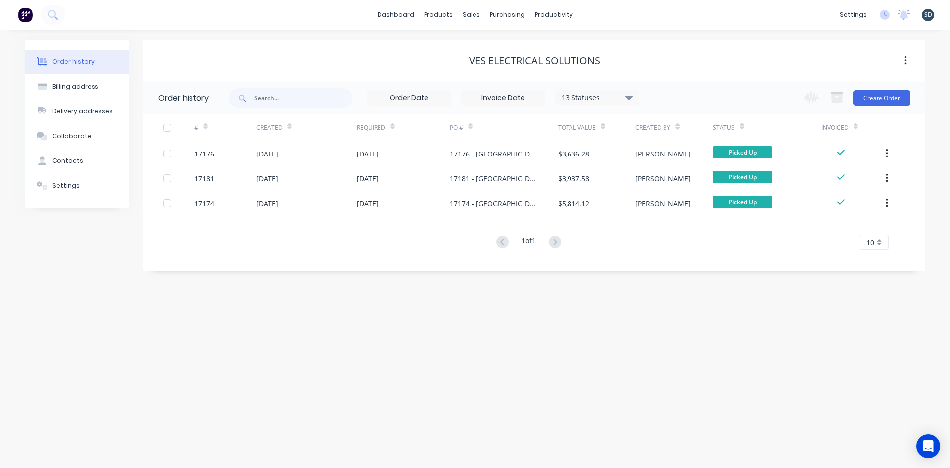
click at [514, 34] on div "Order history Billing address Delivery addresses Collaborate Contacts Settings …" at bounding box center [475, 249] width 950 height 438
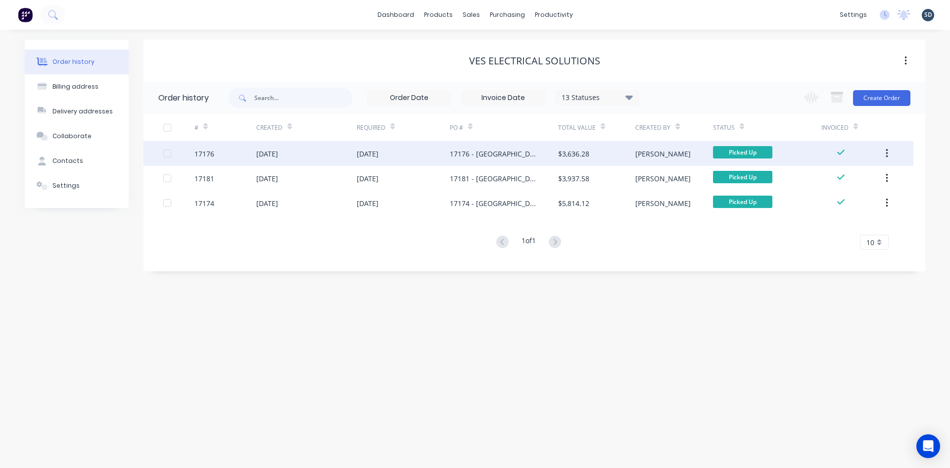
click at [327, 154] on div "[DATE]" at bounding box center [306, 153] width 100 height 25
